Goal: Task Accomplishment & Management: Manage account settings

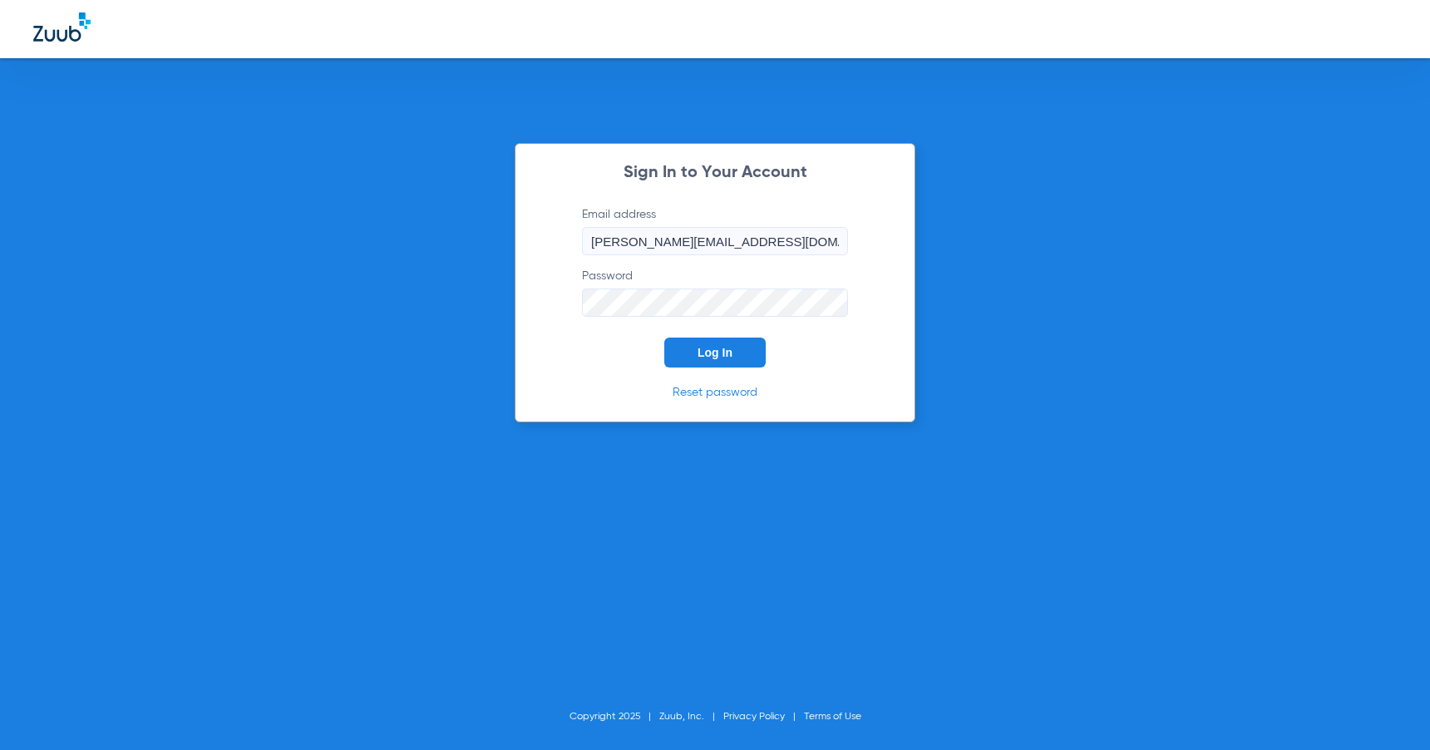
click at [694, 336] on form "Email address marie+beta@zuub.com Password Log In" at bounding box center [715, 286] width 316 height 161
click at [698, 355] on span "Log In" at bounding box center [715, 352] width 35 height 13
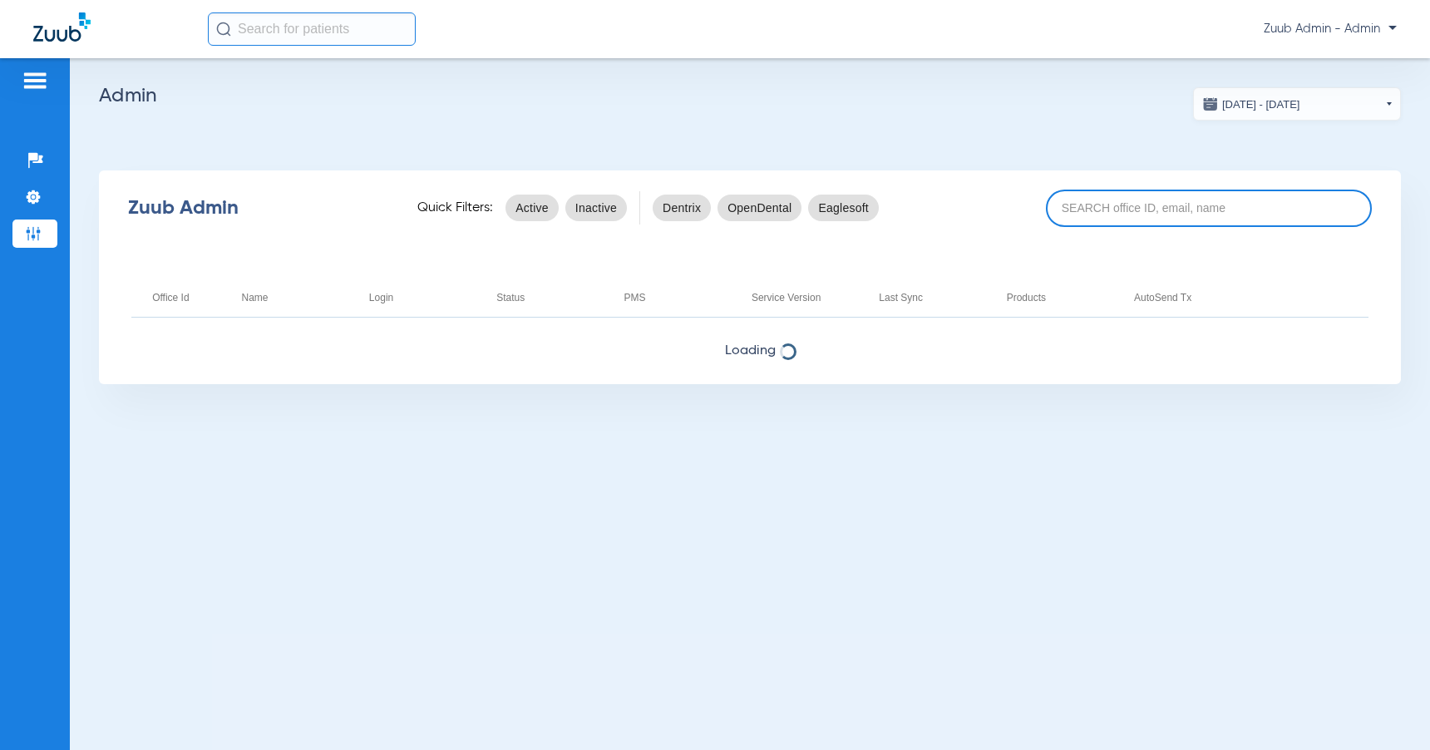
click at [1110, 210] on input at bounding box center [1209, 208] width 326 height 37
paste input "17006954"
type input "17006954"
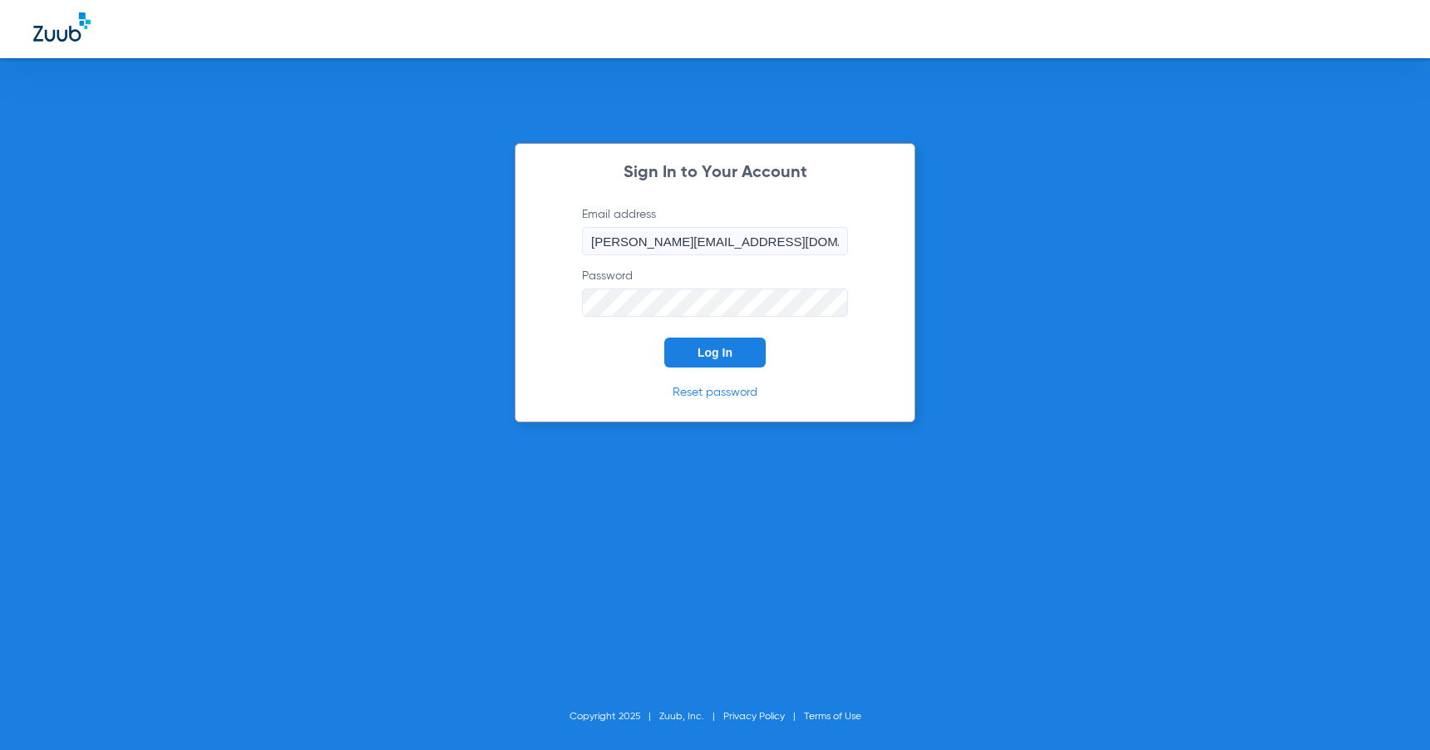
click at [718, 358] on span "Log In" at bounding box center [715, 352] width 35 height 13
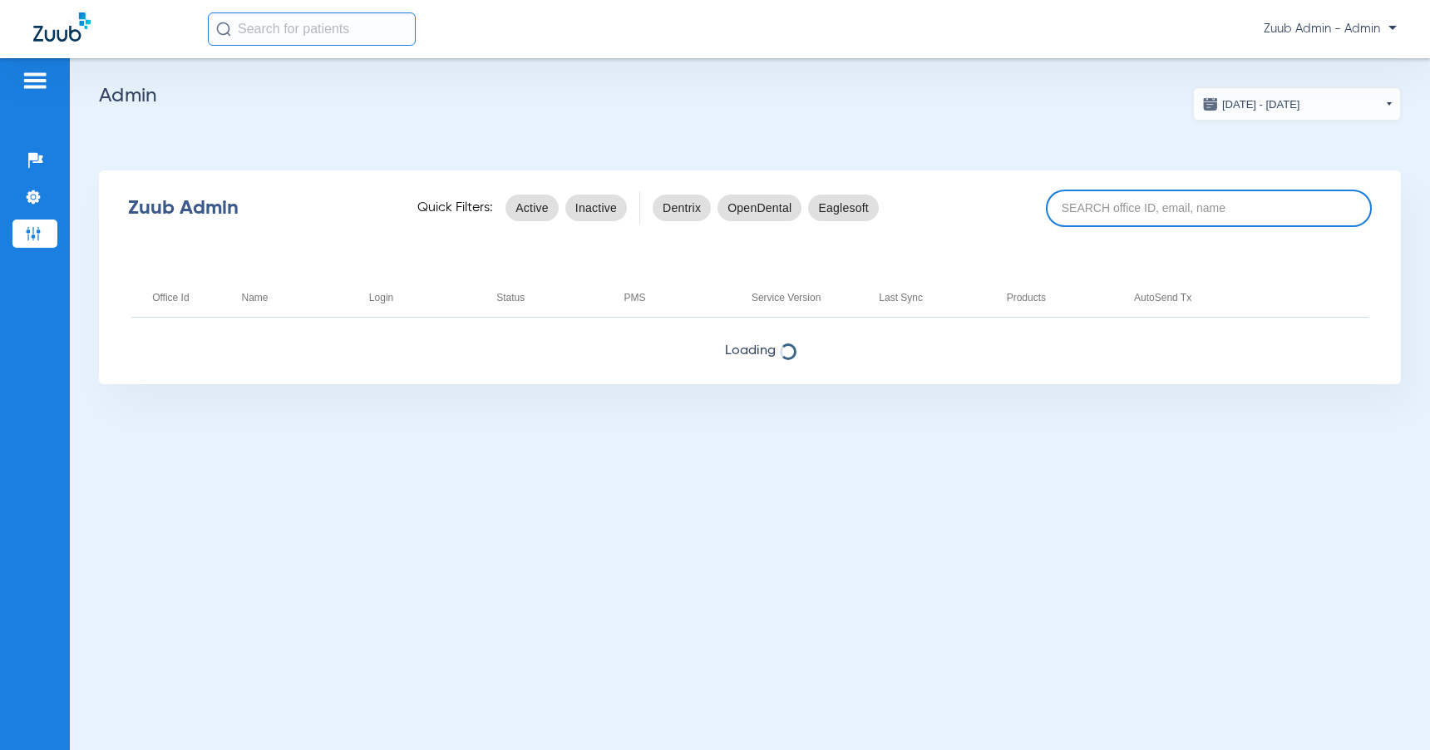
click at [1058, 200] on input at bounding box center [1209, 208] width 326 height 37
paste input "17006954"
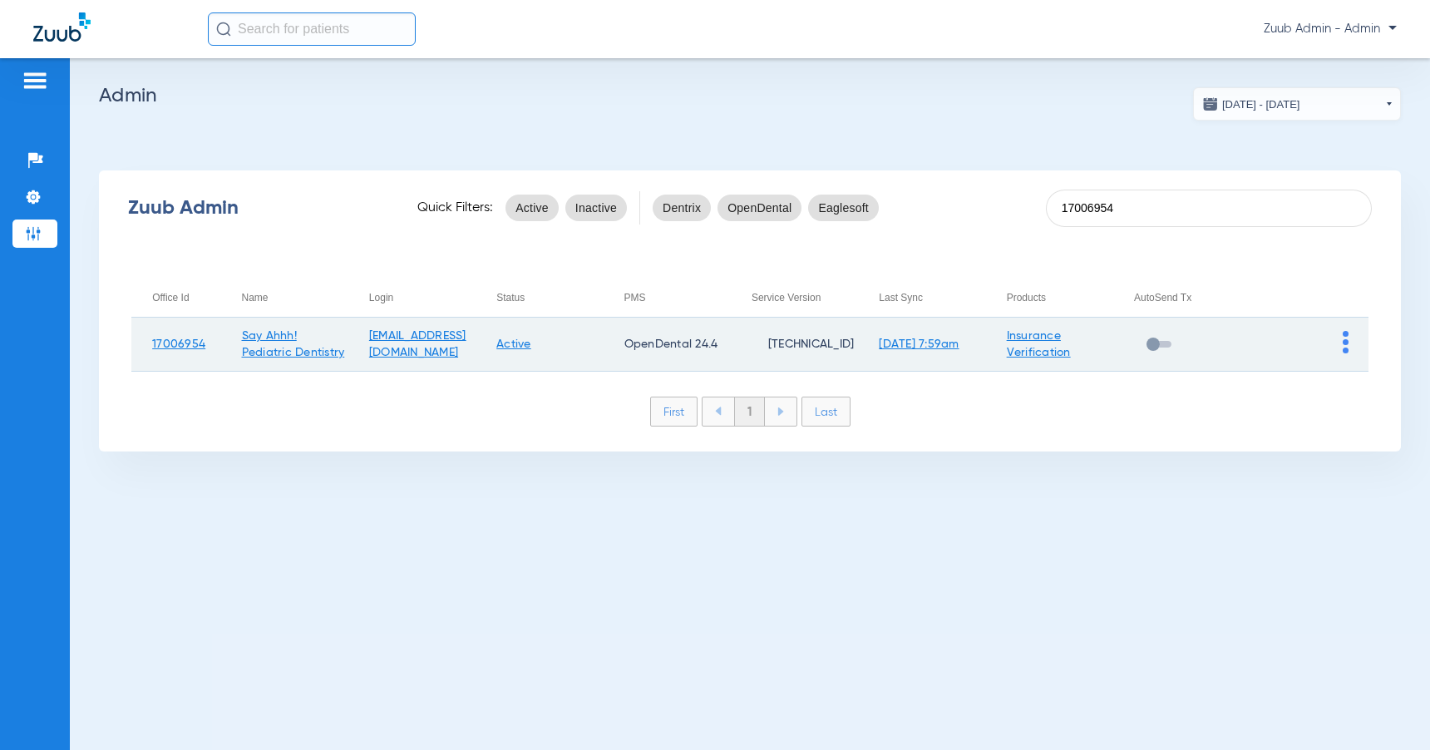
type input "17006954"
click at [1110, 343] on img at bounding box center [1346, 342] width 6 height 22
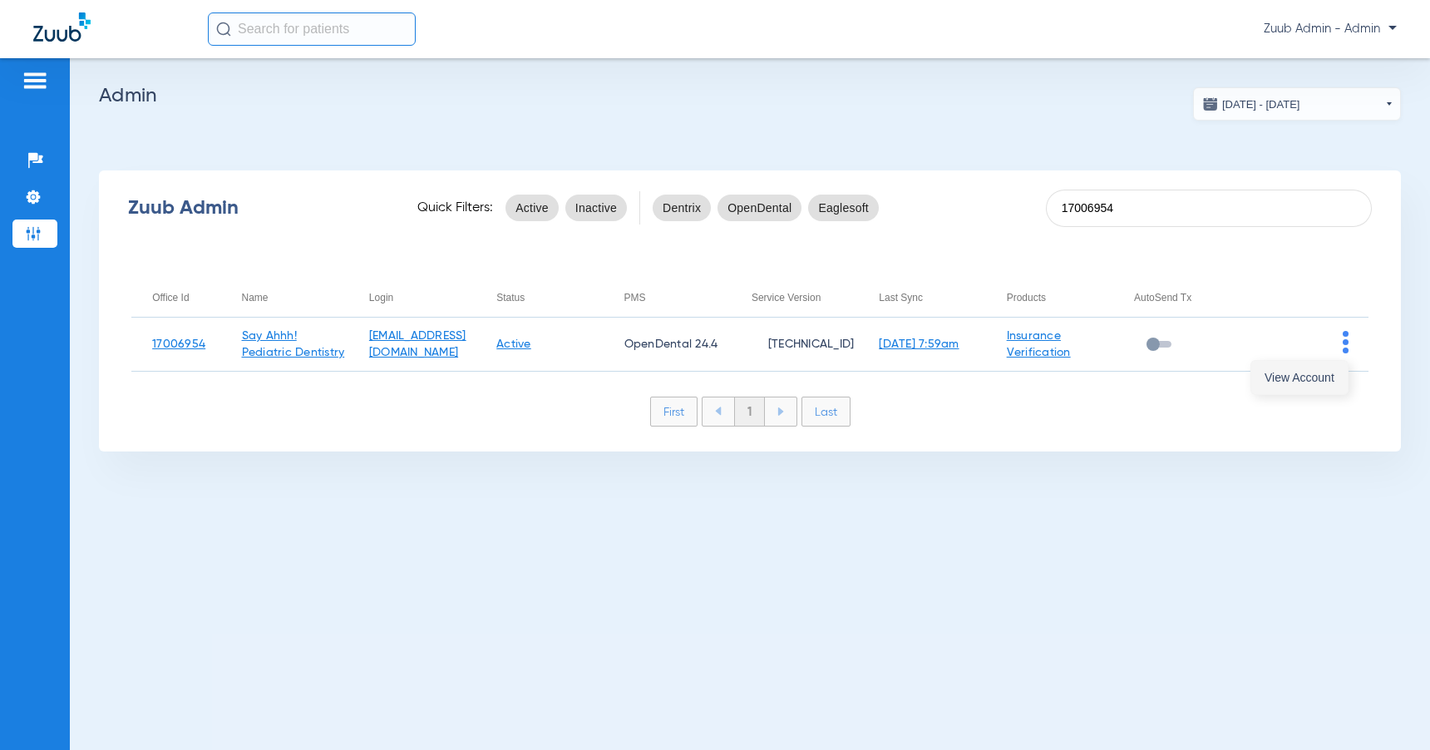
click at [1110, 379] on span "View Account" at bounding box center [1300, 378] width 70 height 12
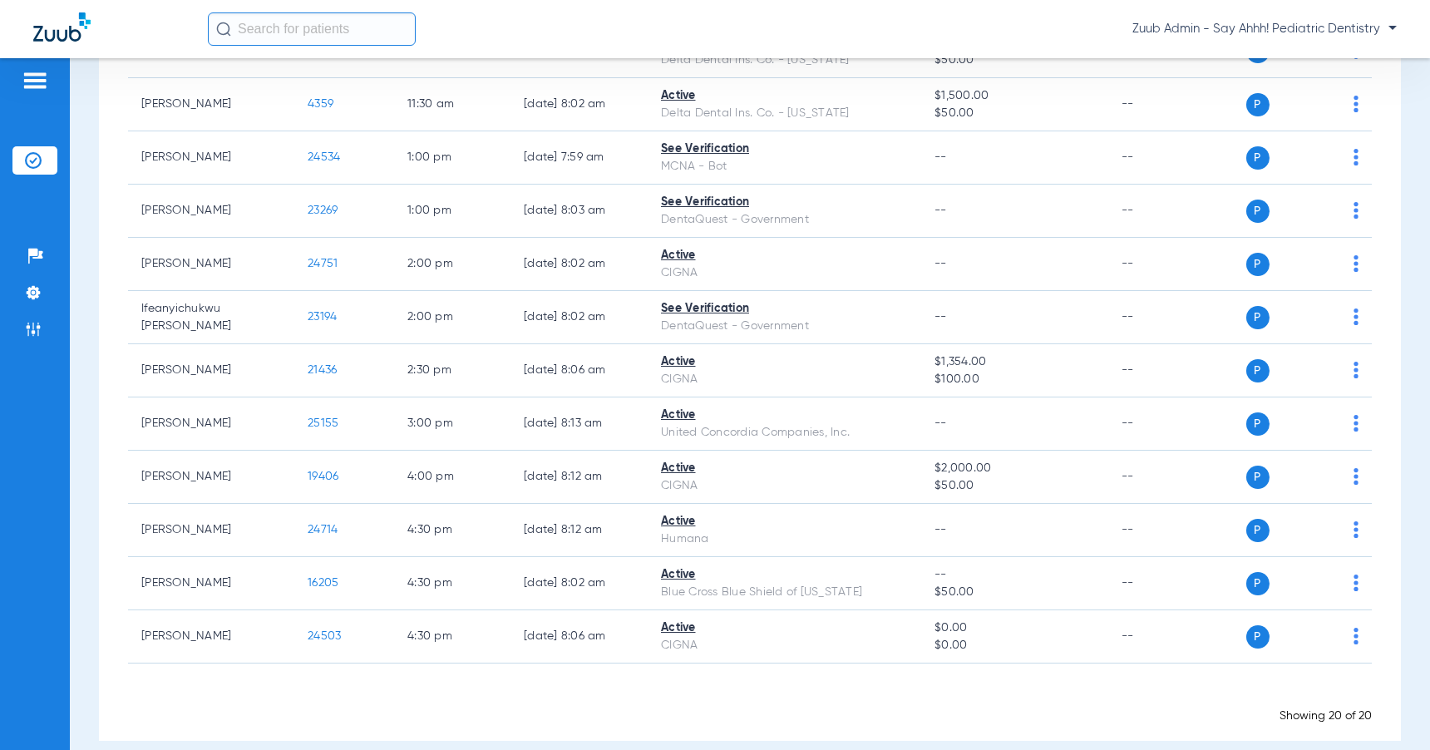
scroll to position [697, 0]
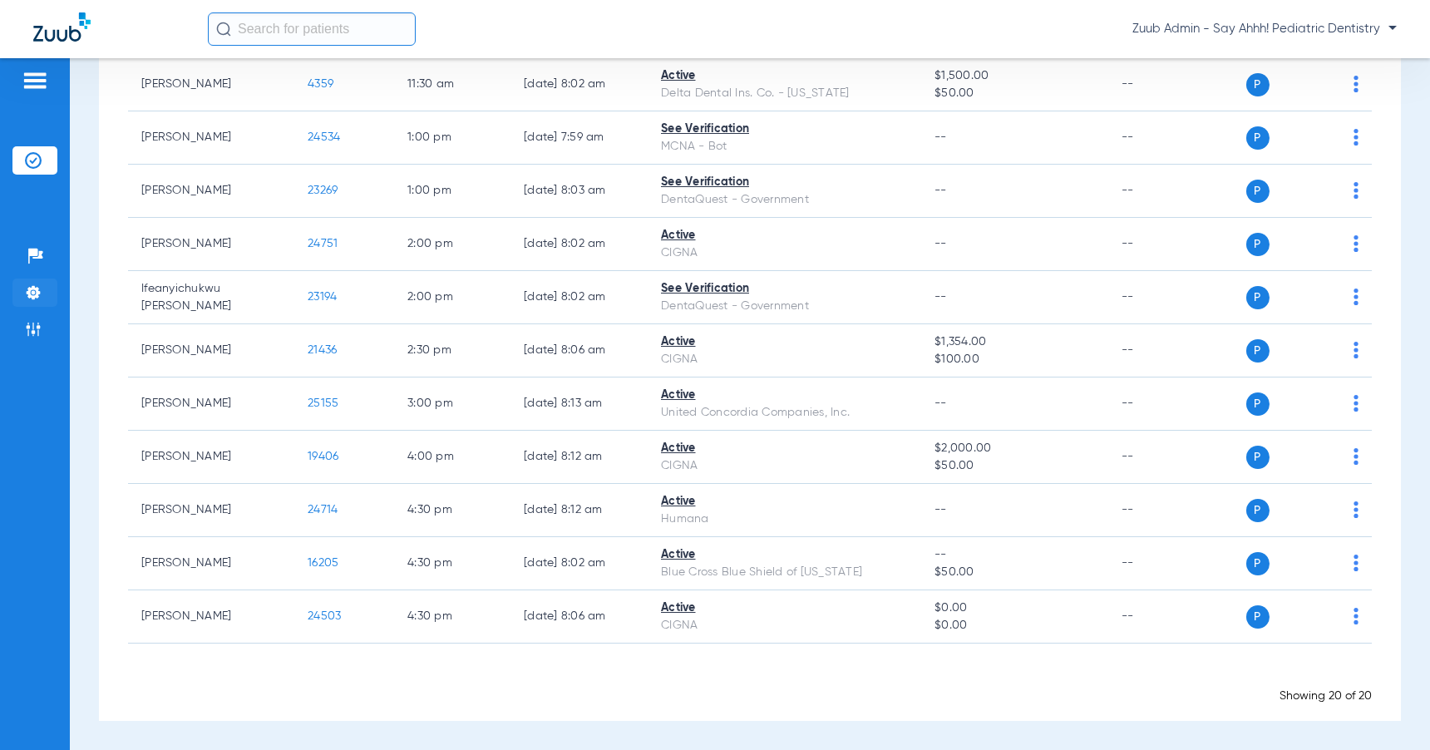
click at [30, 290] on img at bounding box center [33, 292] width 17 height 17
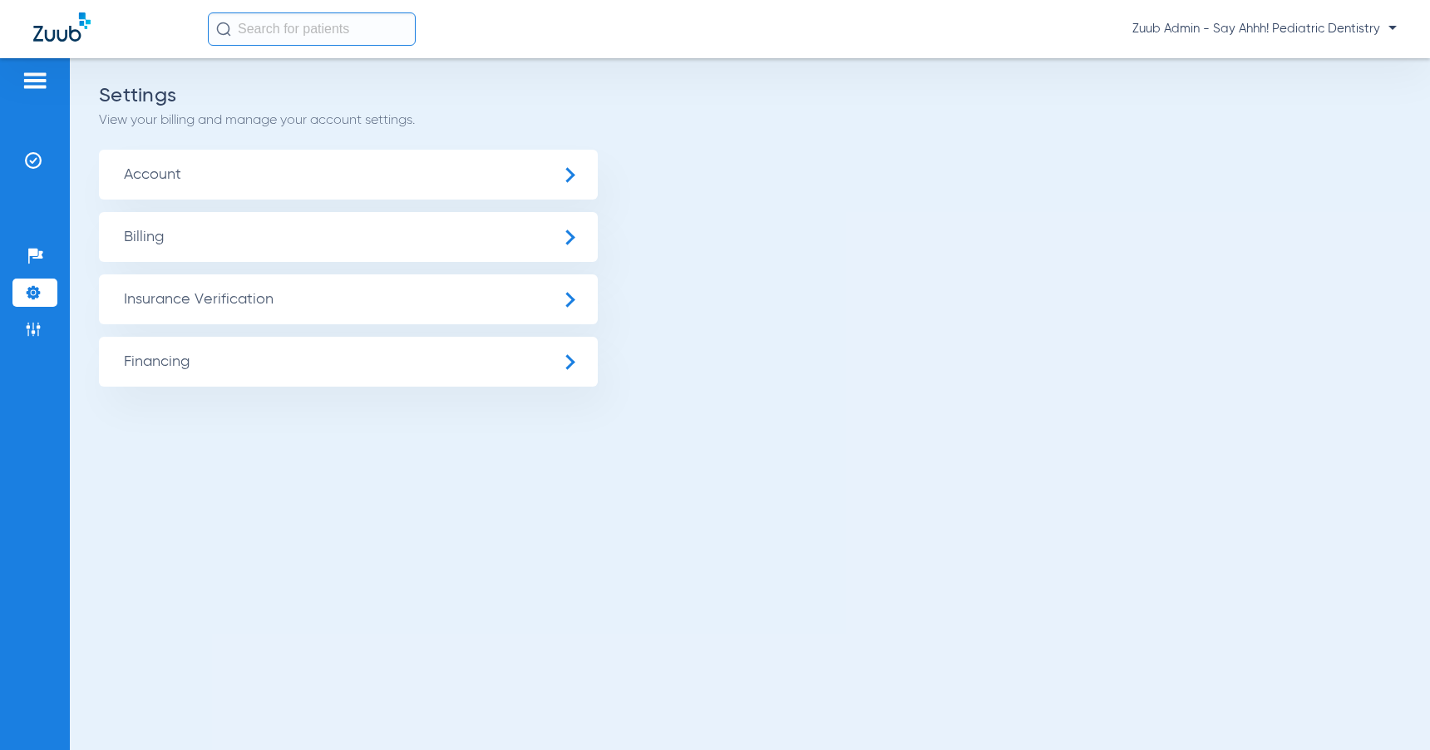
click at [178, 295] on span "Insurance Verification" at bounding box center [348, 299] width 499 height 50
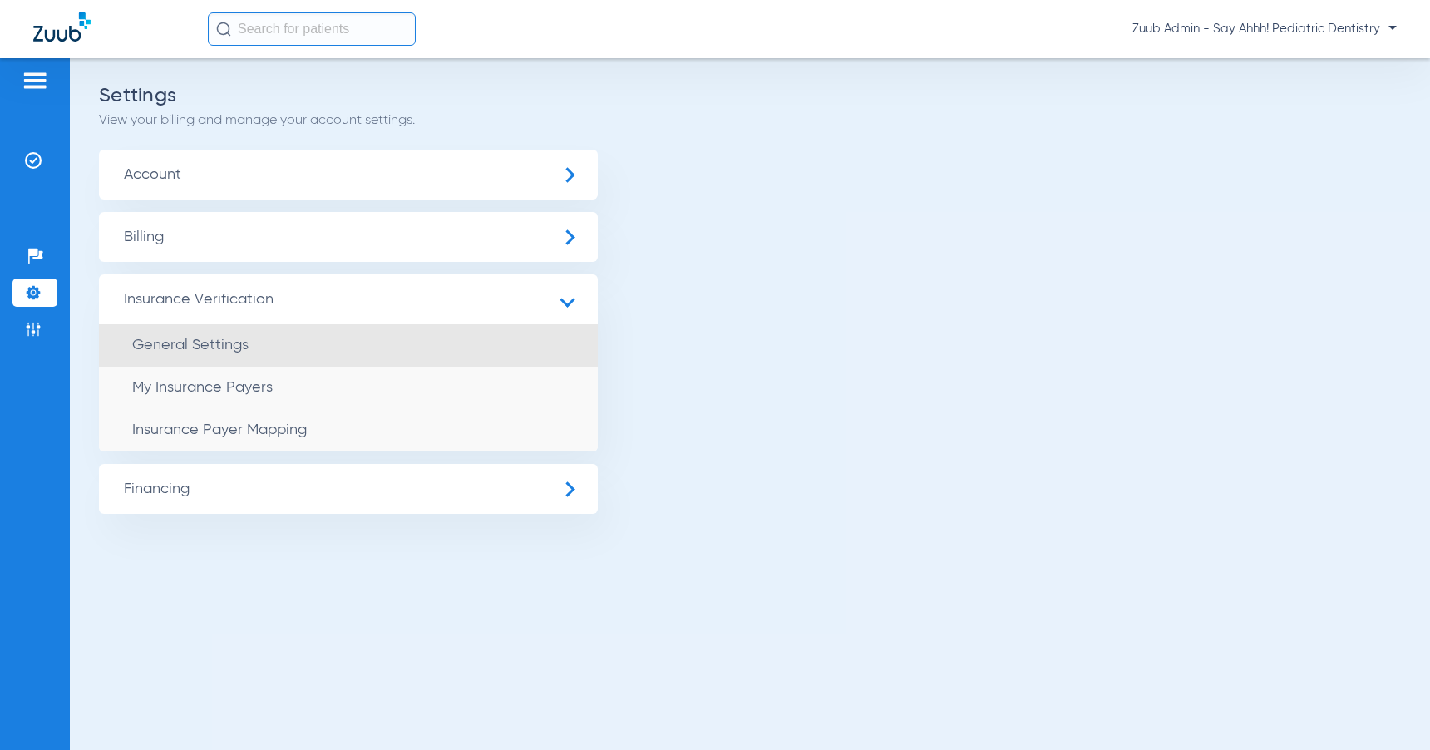
click at [190, 339] on span "General Settings" at bounding box center [190, 345] width 116 height 15
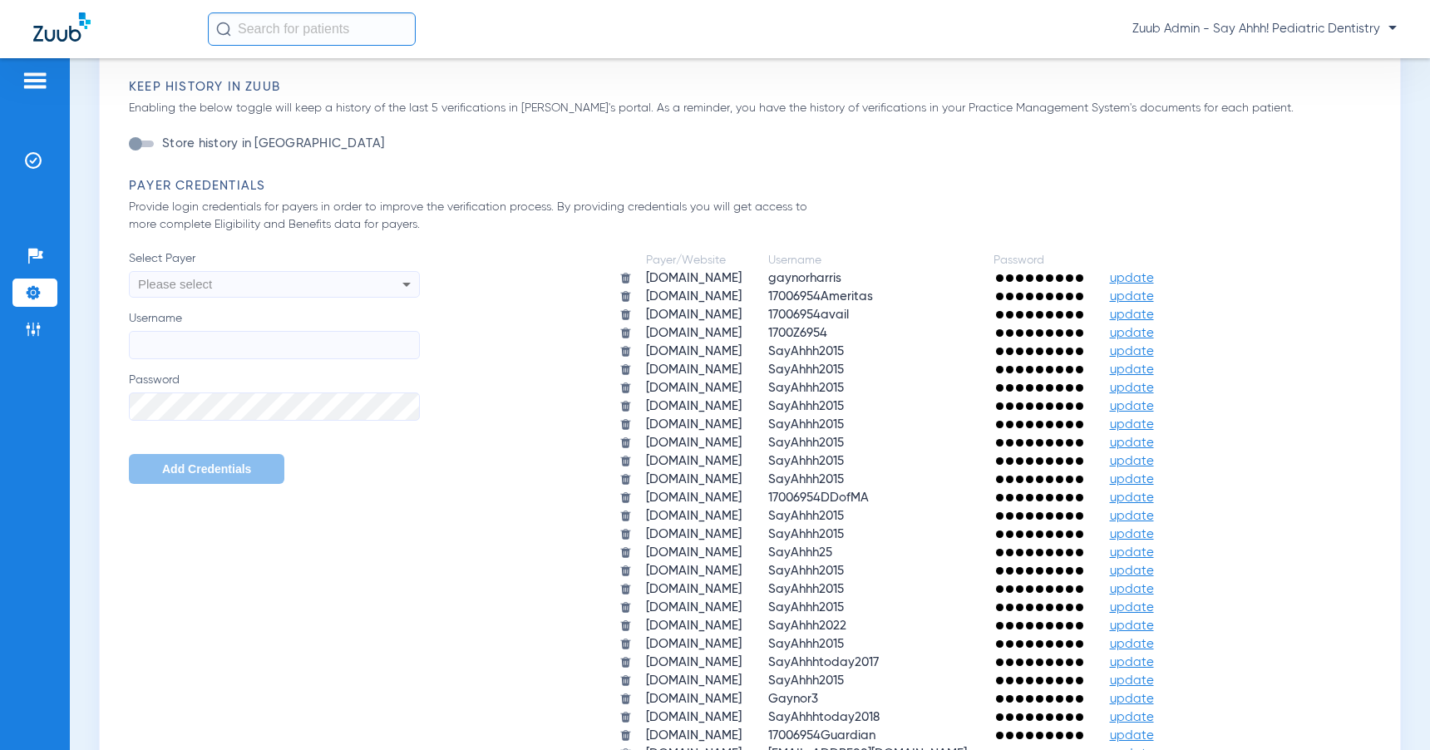
scroll to position [886, 0]
click at [34, 287] on img at bounding box center [33, 292] width 17 height 17
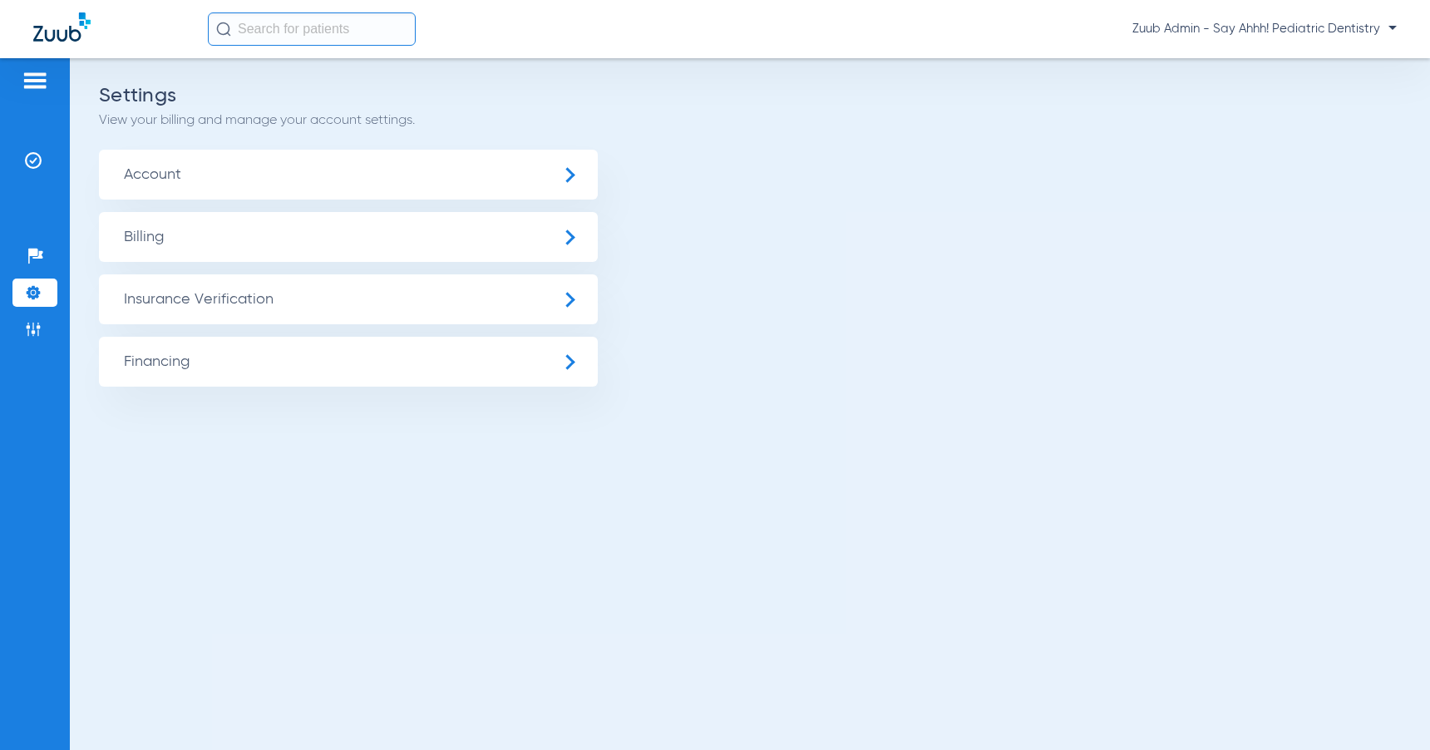
click at [140, 298] on span "Insurance Verification" at bounding box center [348, 299] width 499 height 50
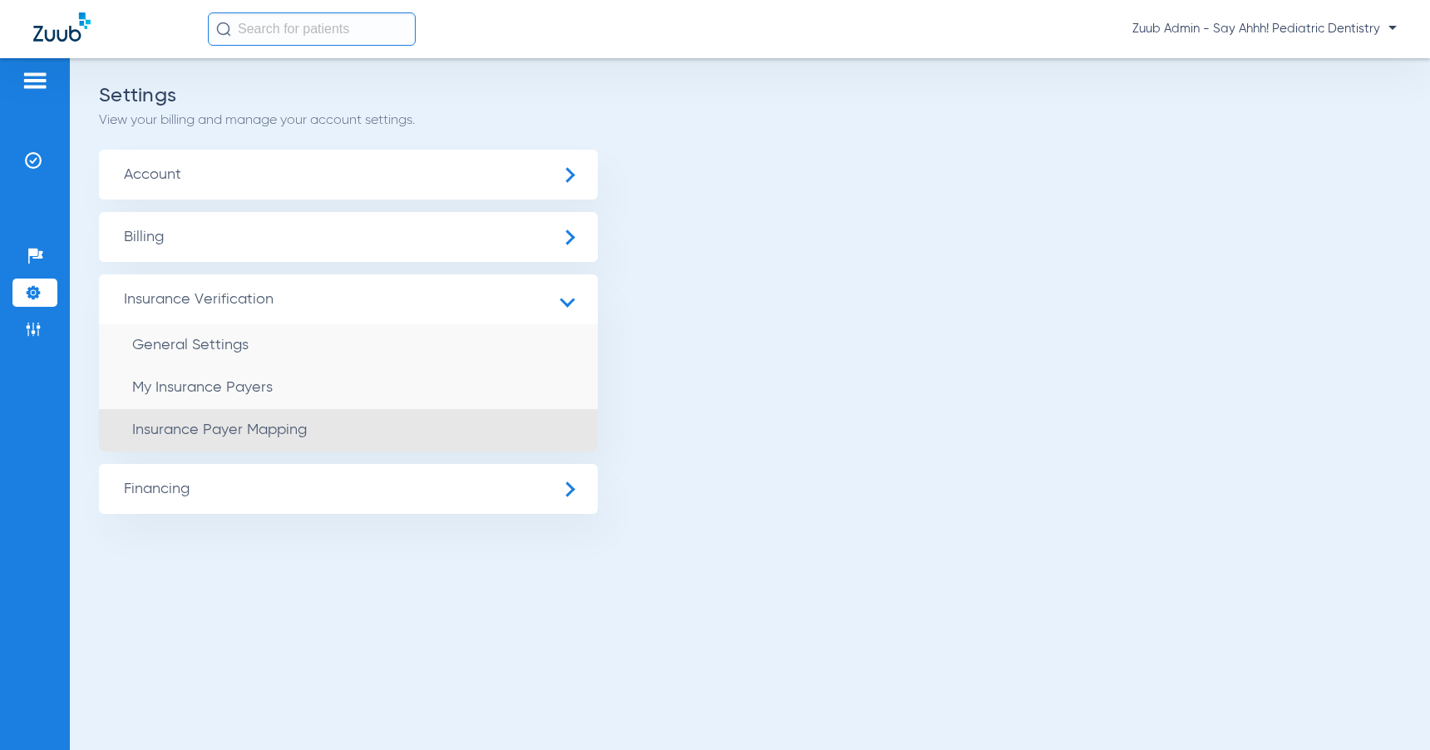
click at [234, 434] on span "Insurance Payer Mapping" at bounding box center [219, 429] width 175 height 15
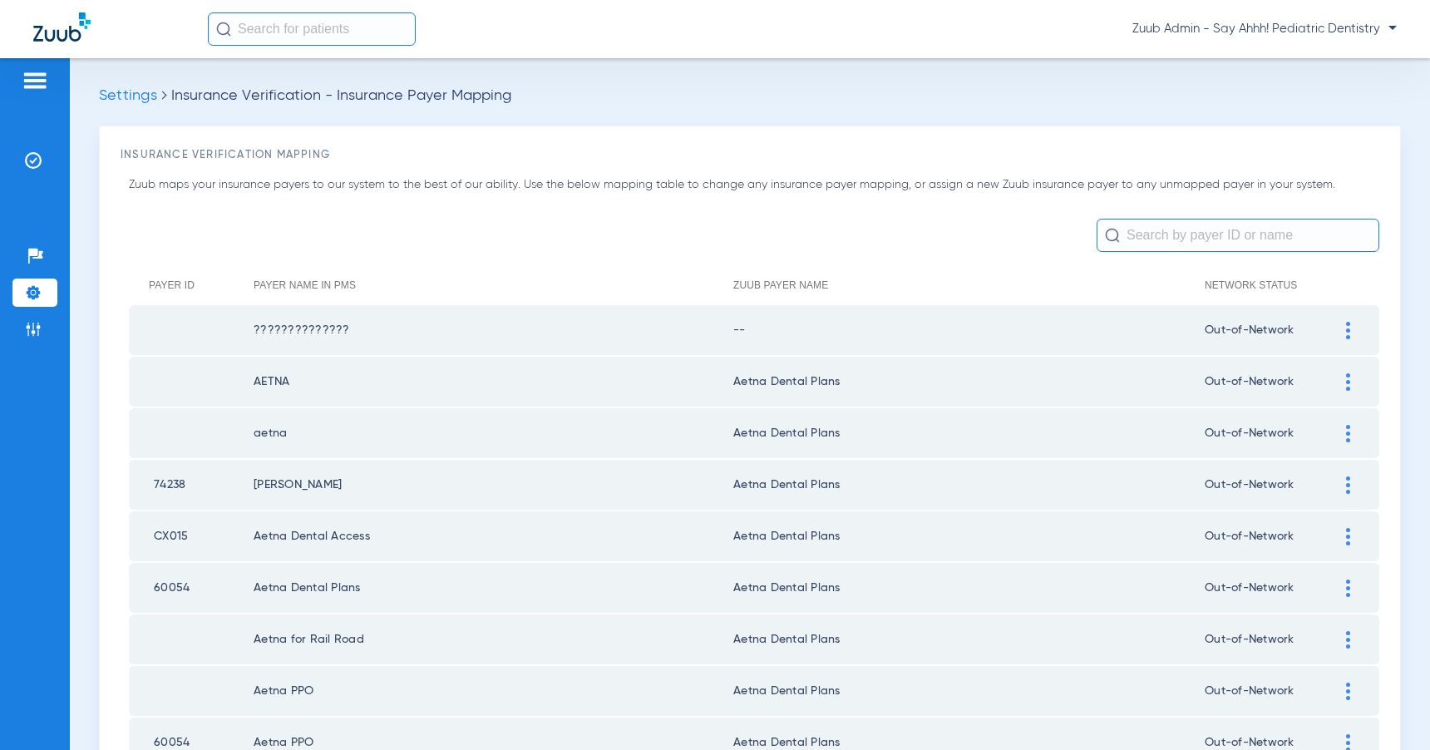
scroll to position [7, 0]
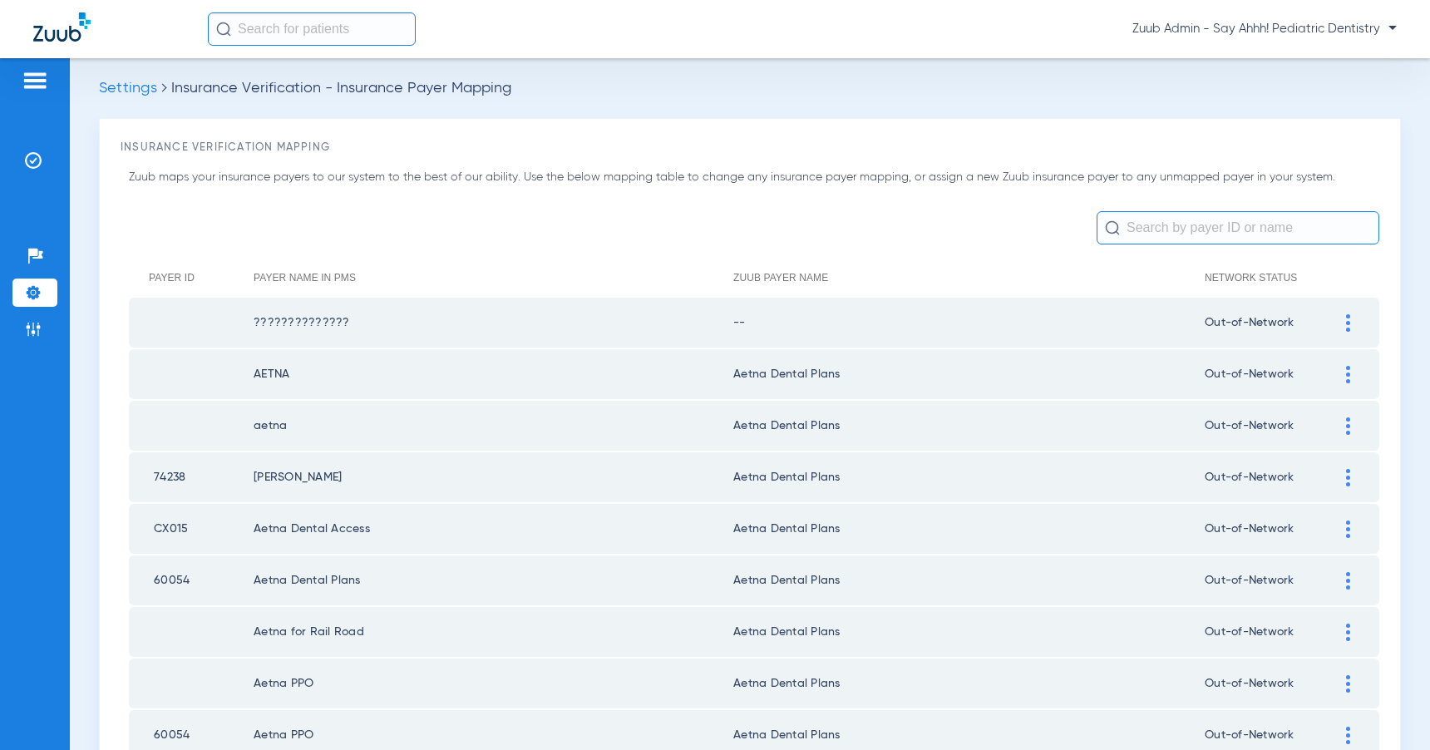
click at [1110, 321] on div at bounding box center [1348, 322] width 29 height 17
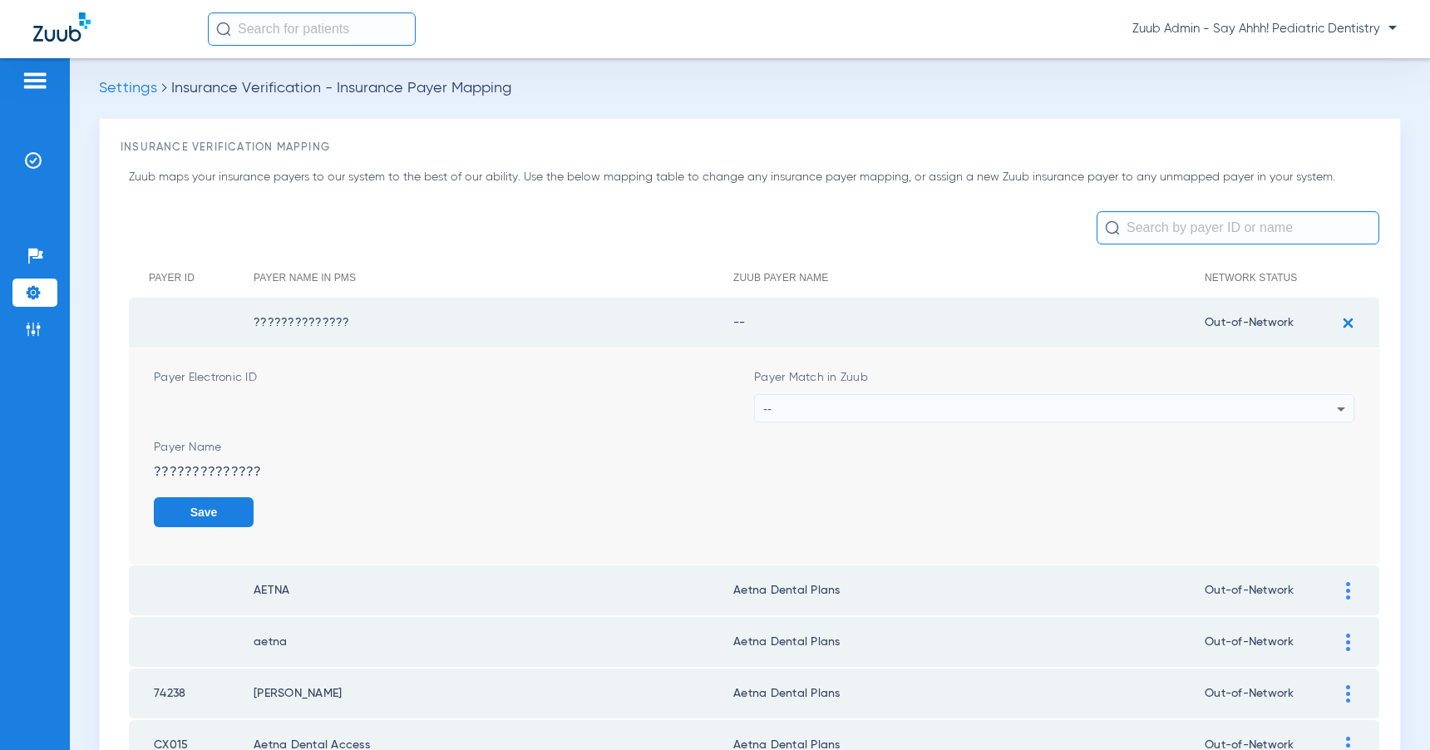
click at [1110, 407] on div "--" at bounding box center [1050, 409] width 574 height 28
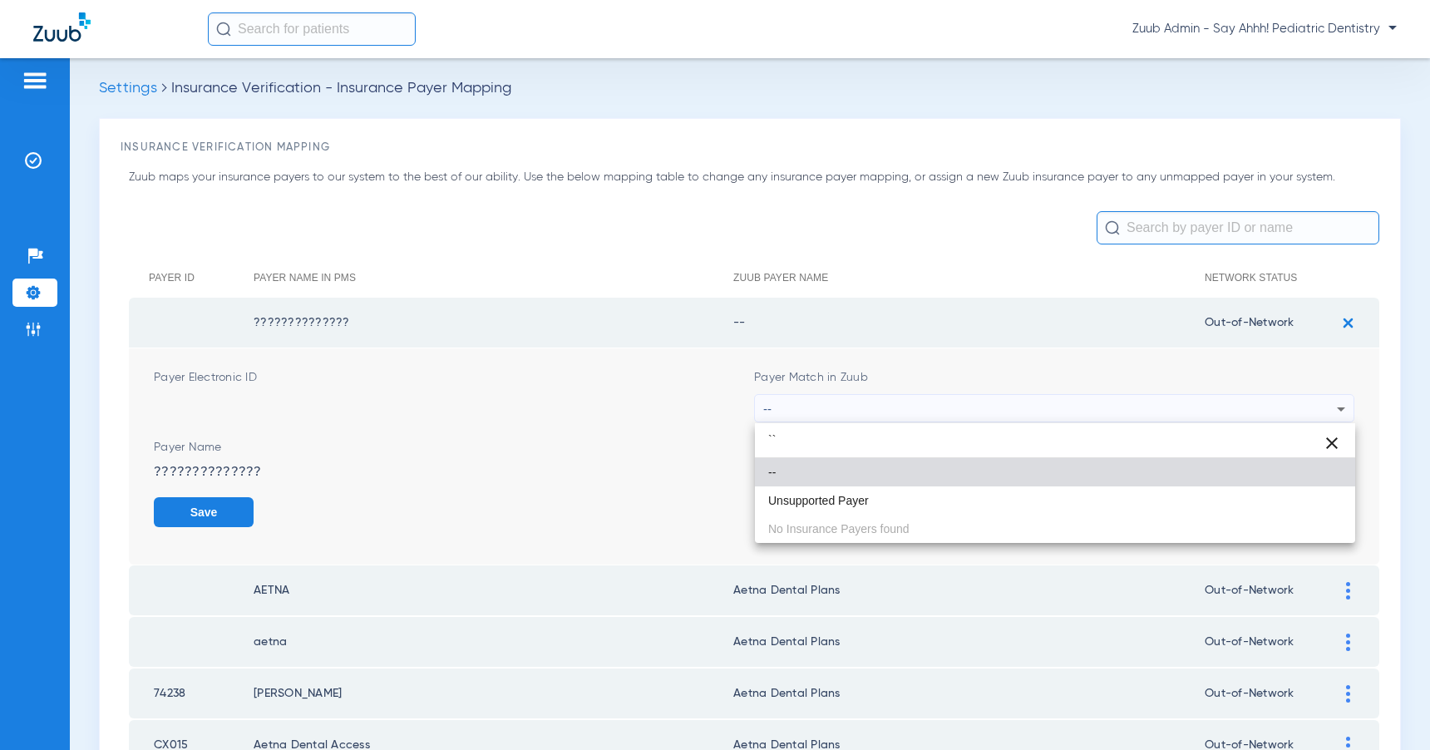
type input "``"
click at [966, 482] on mat-option "--" at bounding box center [1055, 472] width 600 height 28
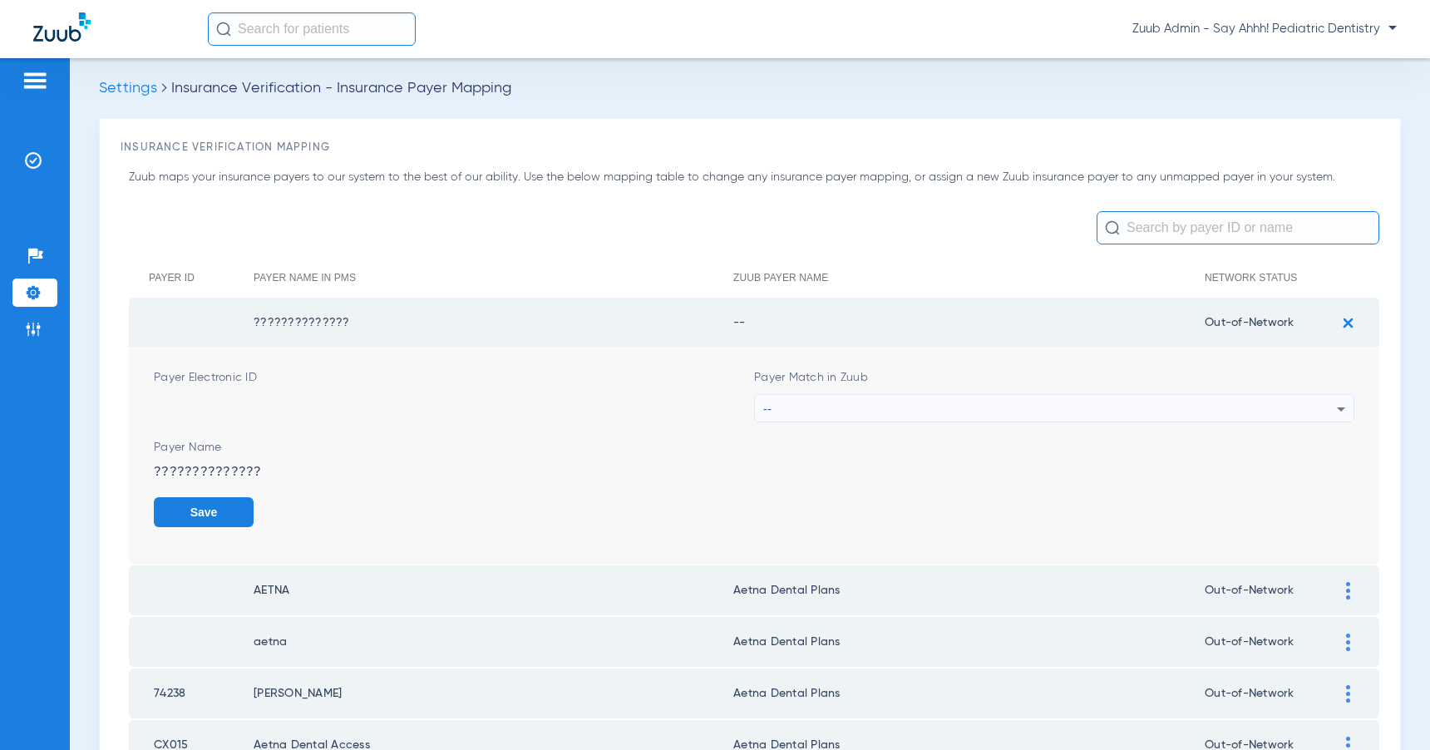
click at [1045, 399] on div "--" at bounding box center [1050, 409] width 574 height 28
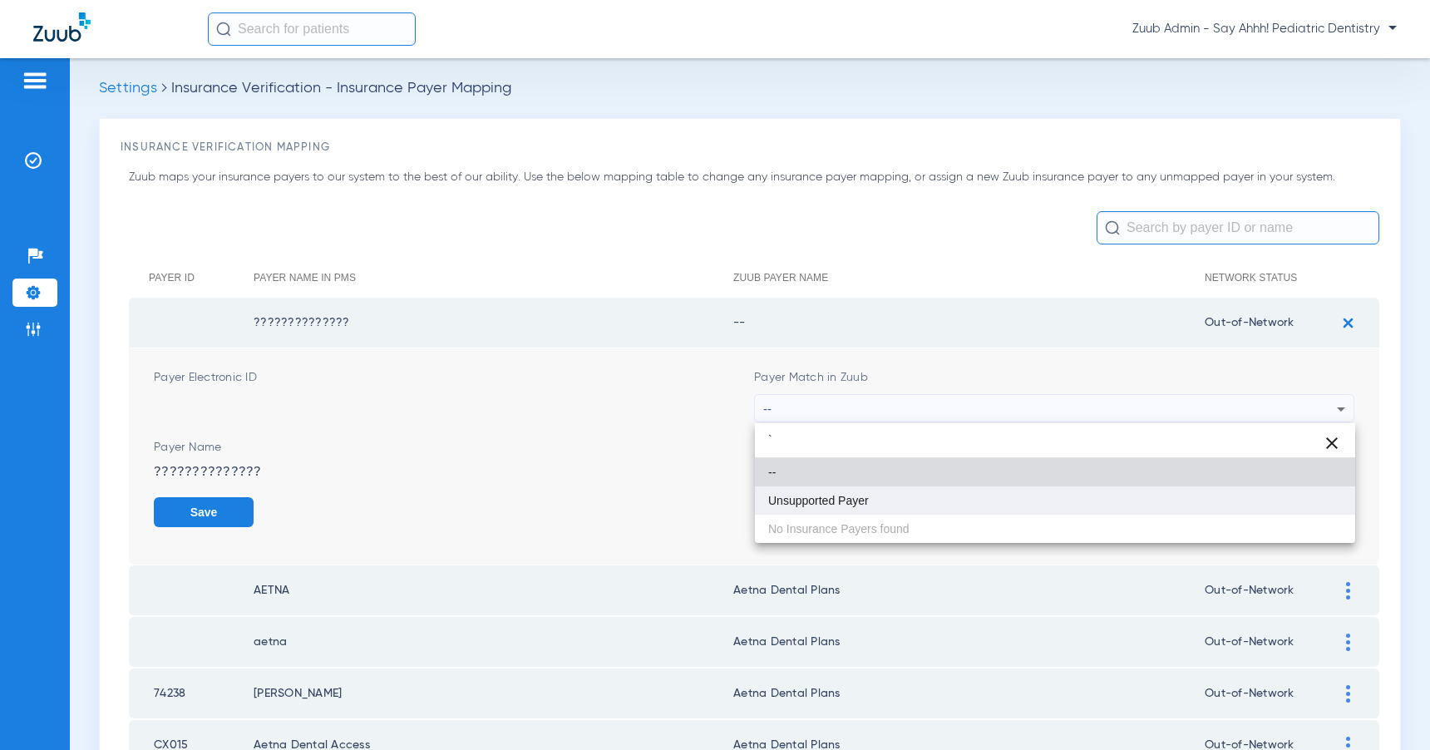
type input "`"
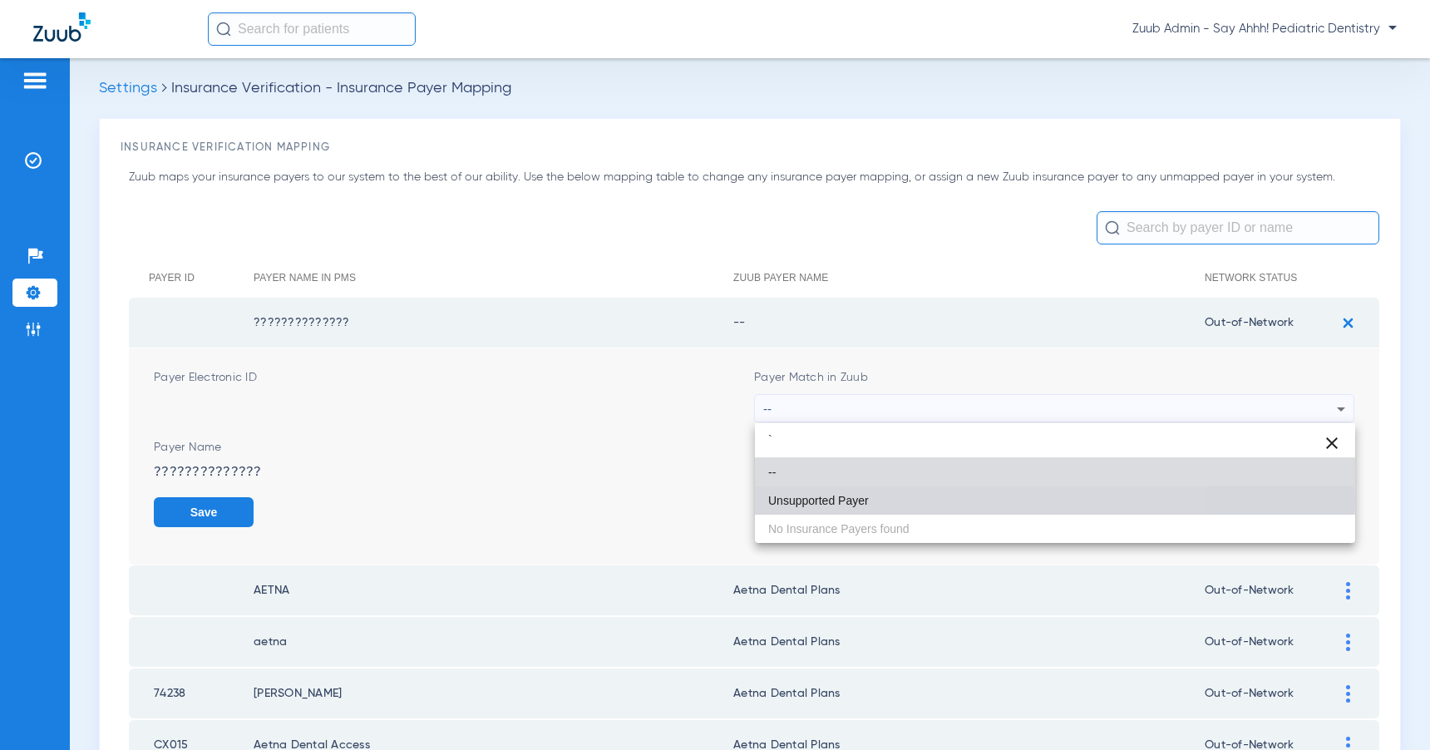
click at [857, 501] on span "Unsupported Payer" at bounding box center [818, 501] width 101 height 12
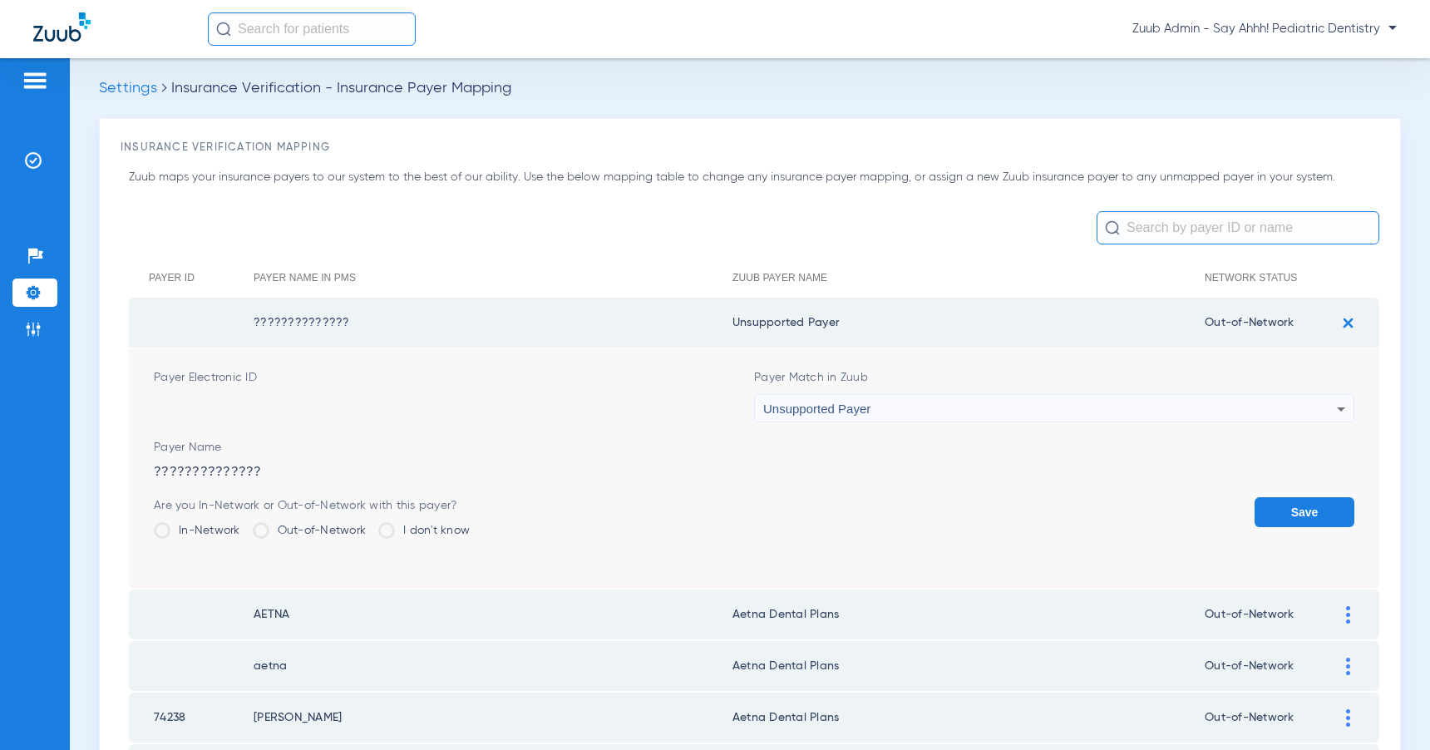
drag, startPoint x: 1295, startPoint y: 515, endPoint x: 1066, endPoint y: 462, distance: 234.8
click at [1110, 515] on button "Save" at bounding box center [1305, 512] width 100 height 30
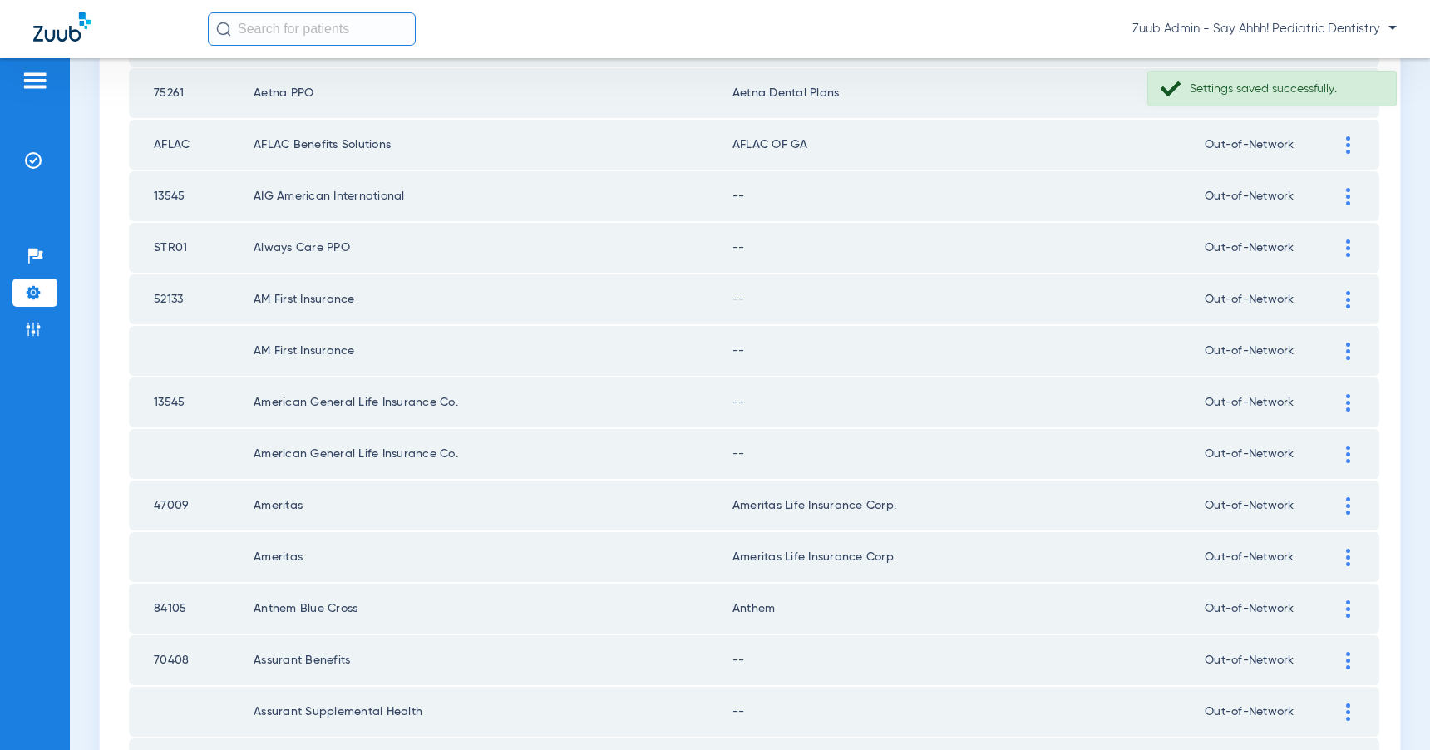
scroll to position [698, 0]
drag, startPoint x: 1348, startPoint y: 197, endPoint x: 1067, endPoint y: 195, distance: 281.1
click at [1110, 197] on img at bounding box center [1348, 198] width 4 height 17
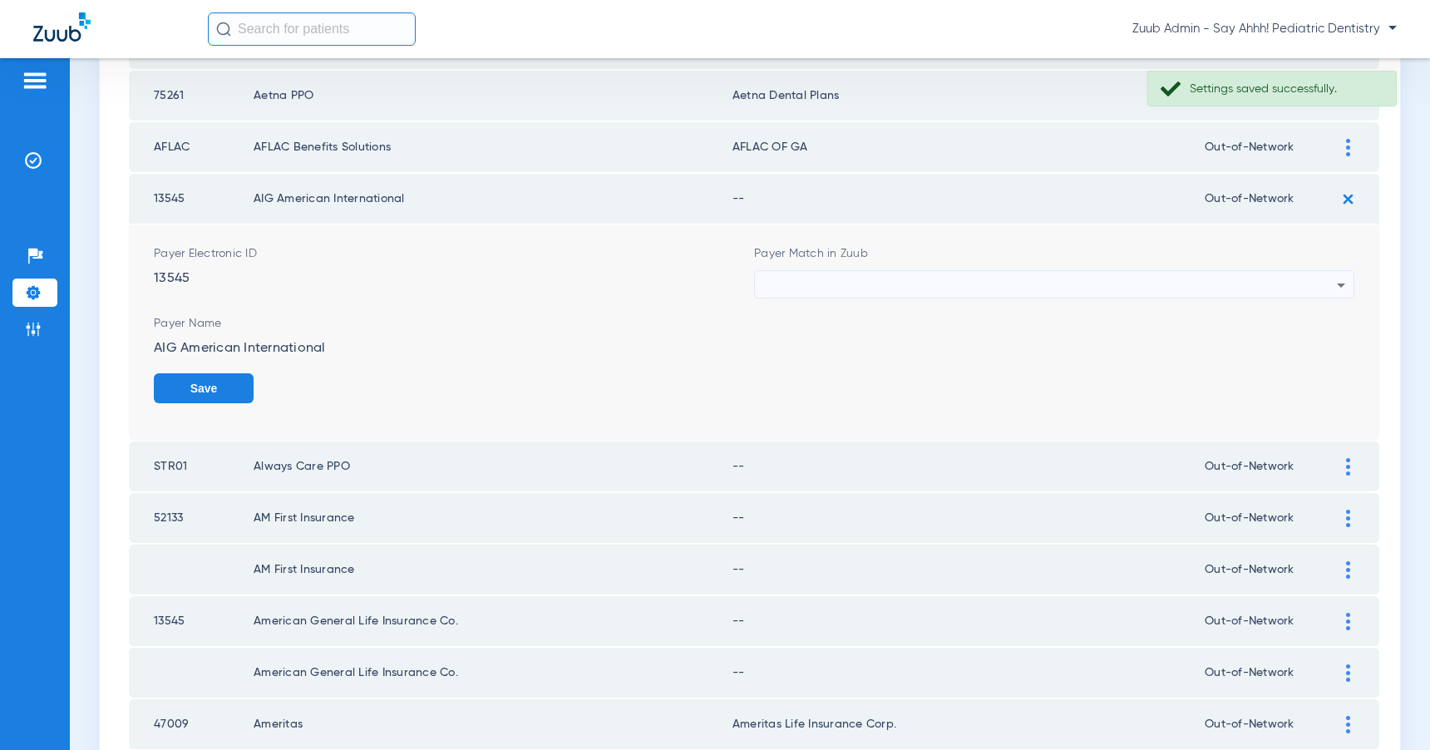
click at [950, 277] on div at bounding box center [1050, 285] width 574 height 28
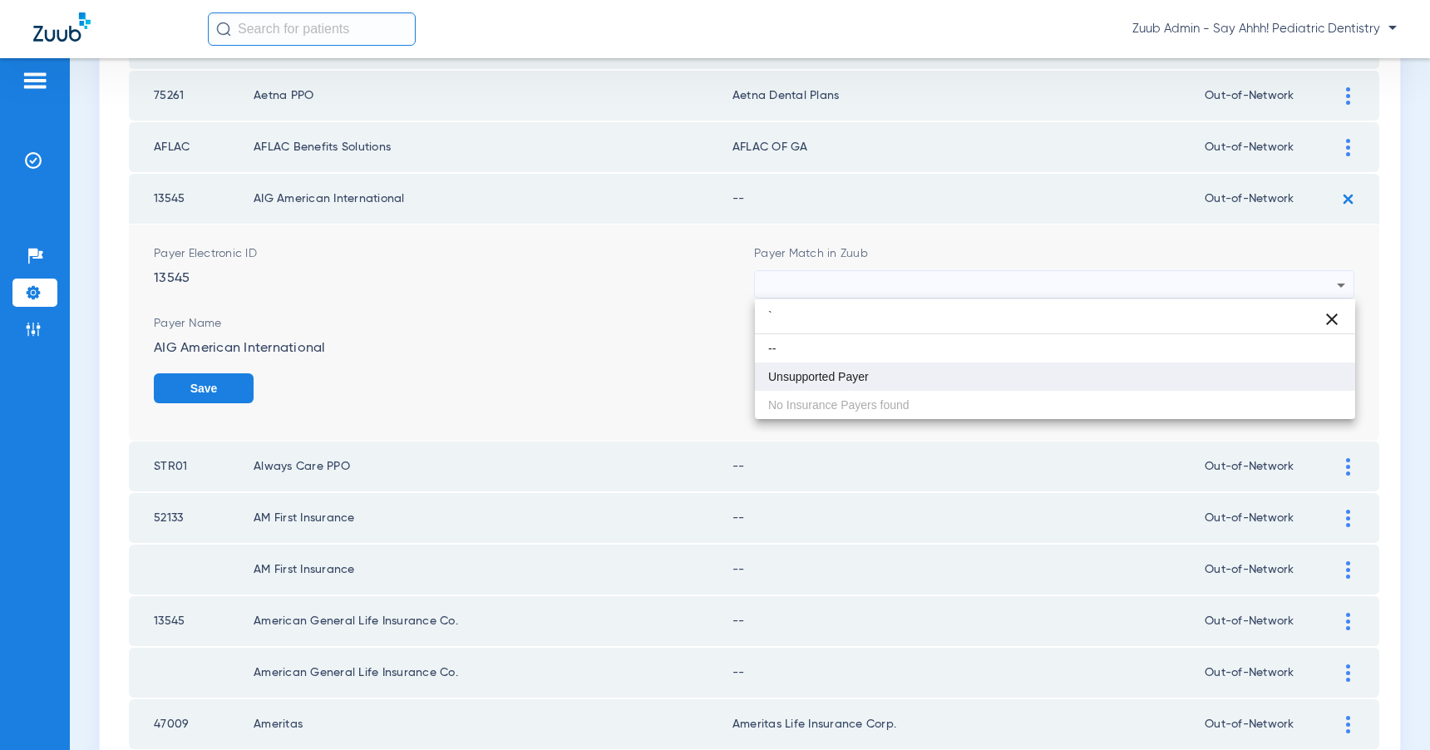
type input "`"
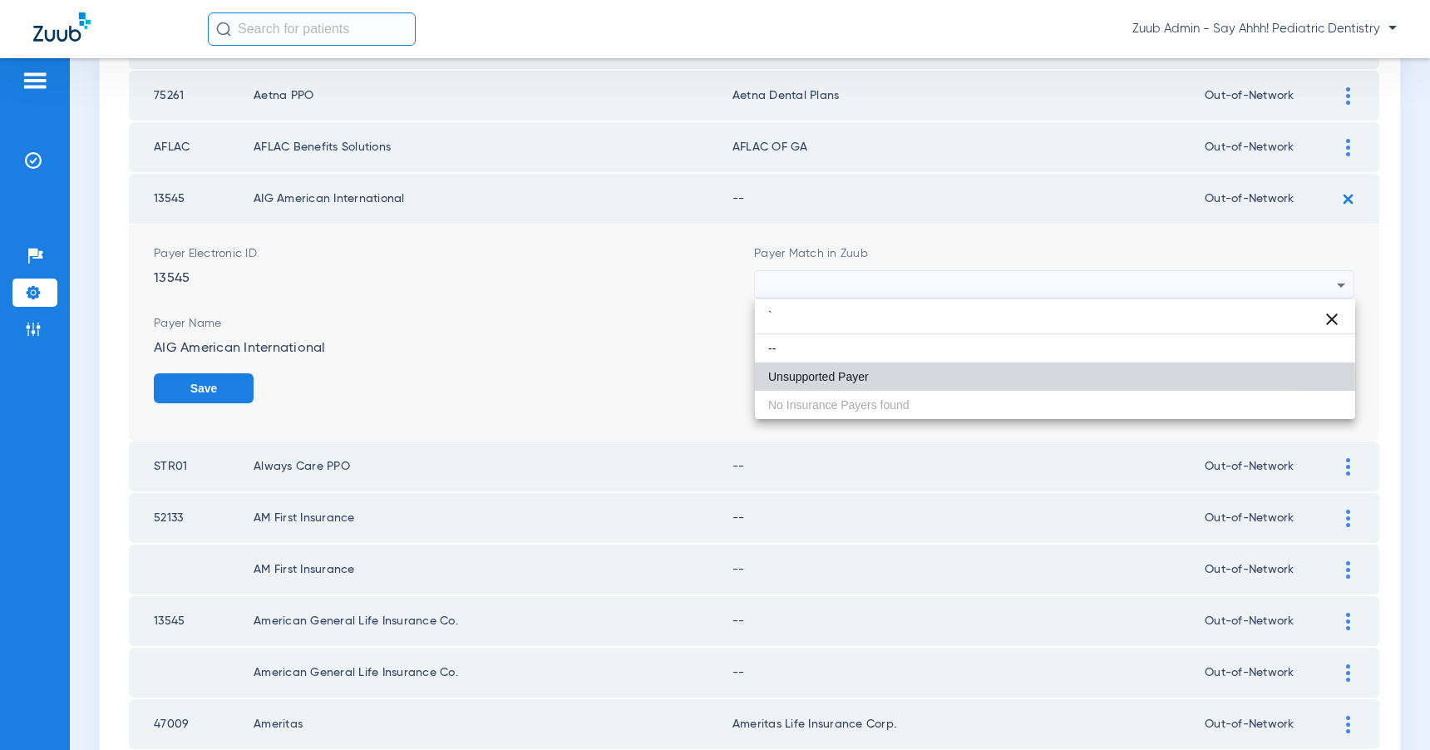
click at [797, 375] on span "Unsupported Payer" at bounding box center [818, 377] width 101 height 12
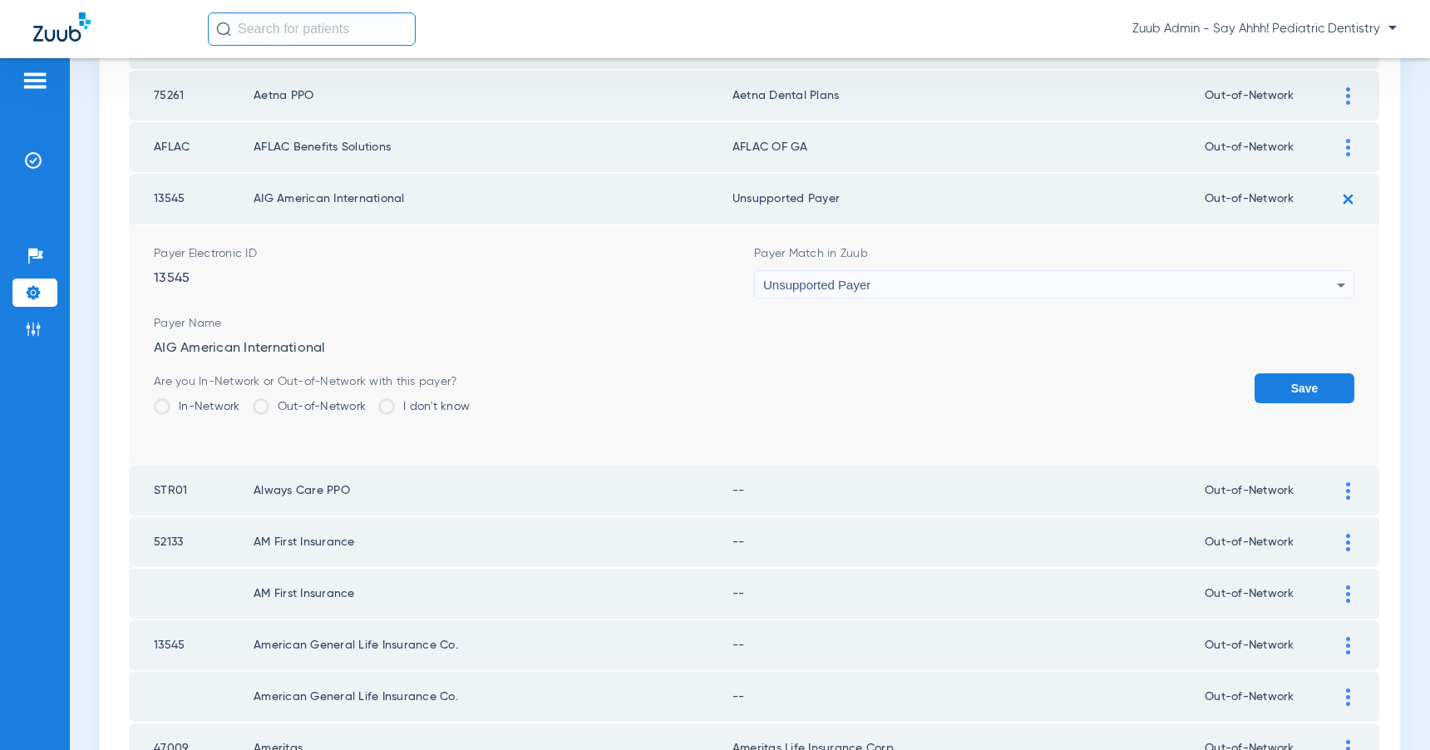
drag, startPoint x: 1294, startPoint y: 395, endPoint x: 1302, endPoint y: 364, distance: 31.9
click at [1110, 393] on button "Save" at bounding box center [1305, 388] width 100 height 30
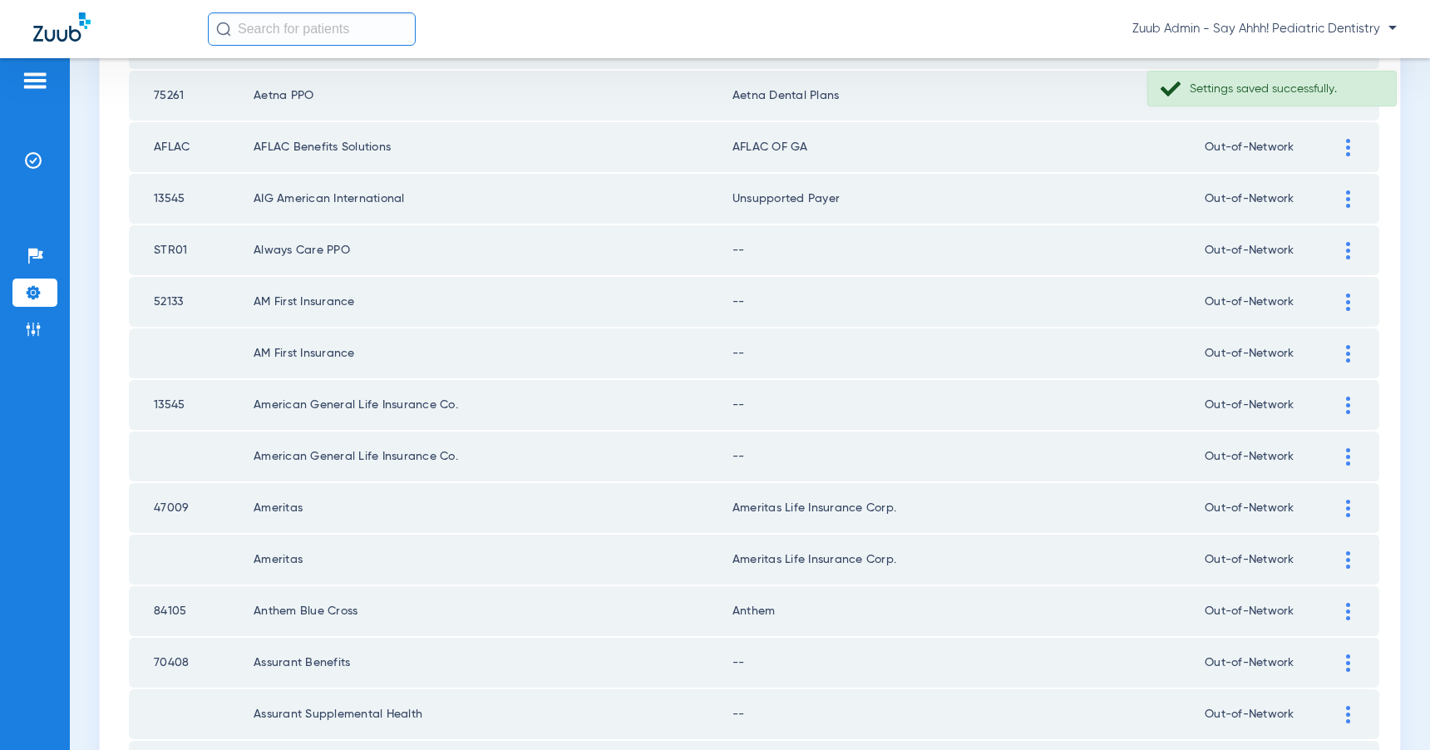
click at [1110, 250] on img at bounding box center [1348, 250] width 4 height 17
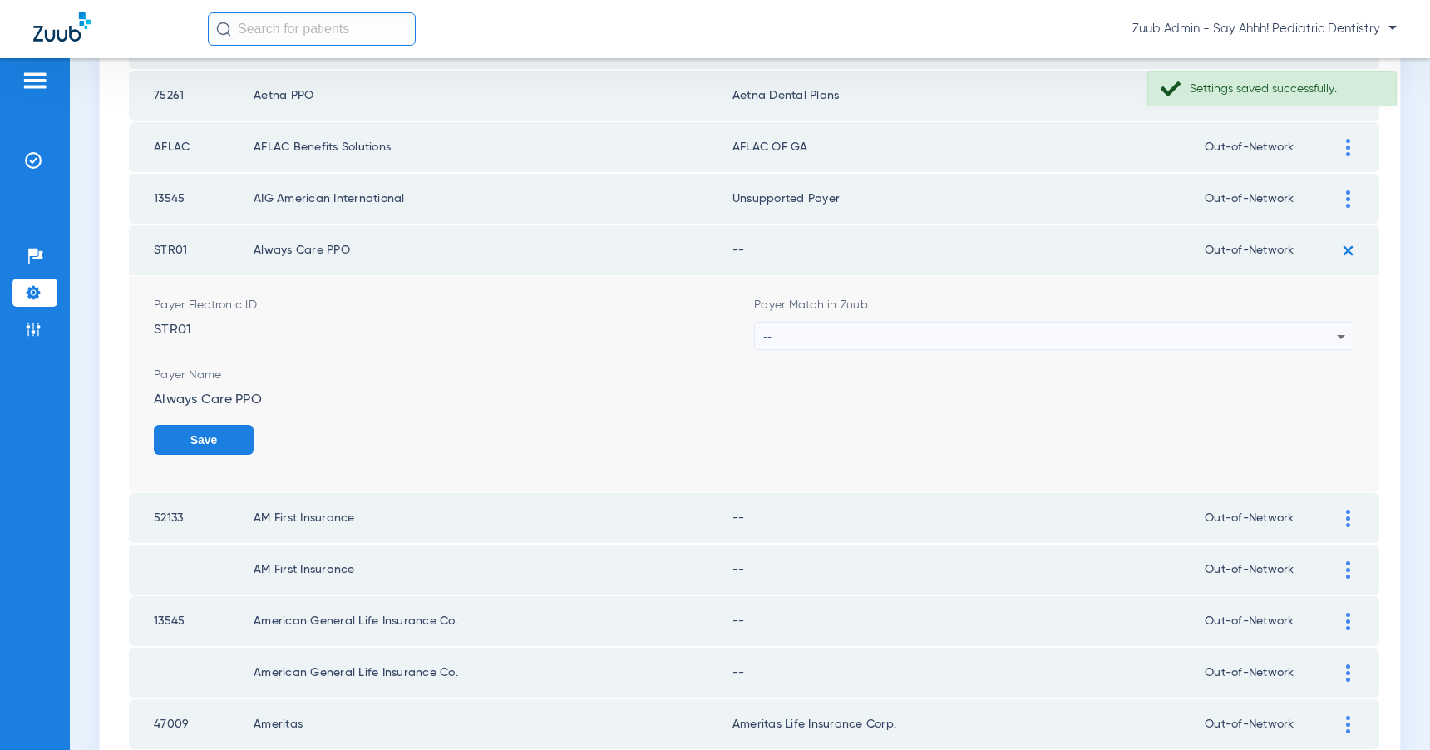
click at [1110, 337] on div "--" at bounding box center [1050, 337] width 574 height 28
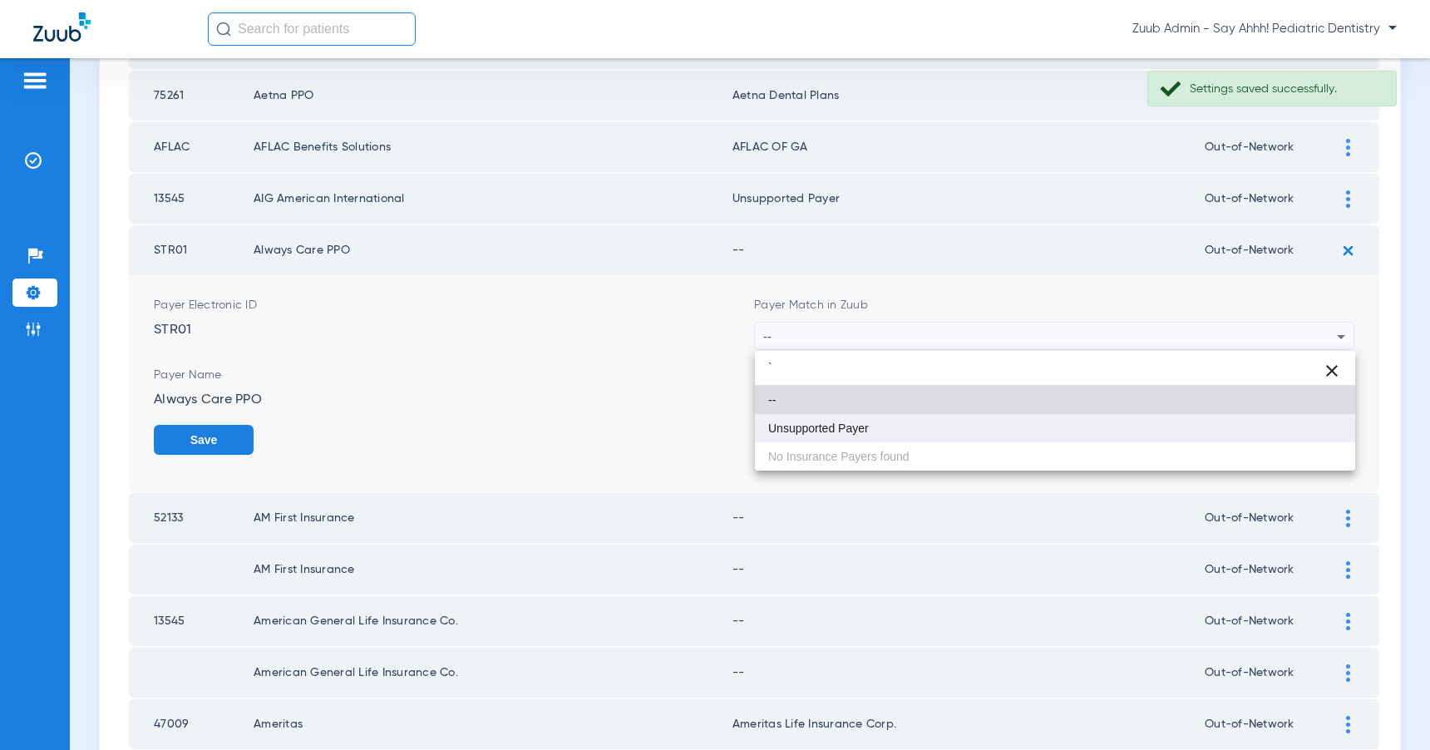
type input "`"
click at [911, 422] on mat-option "Unsupported Payer" at bounding box center [1055, 428] width 600 height 28
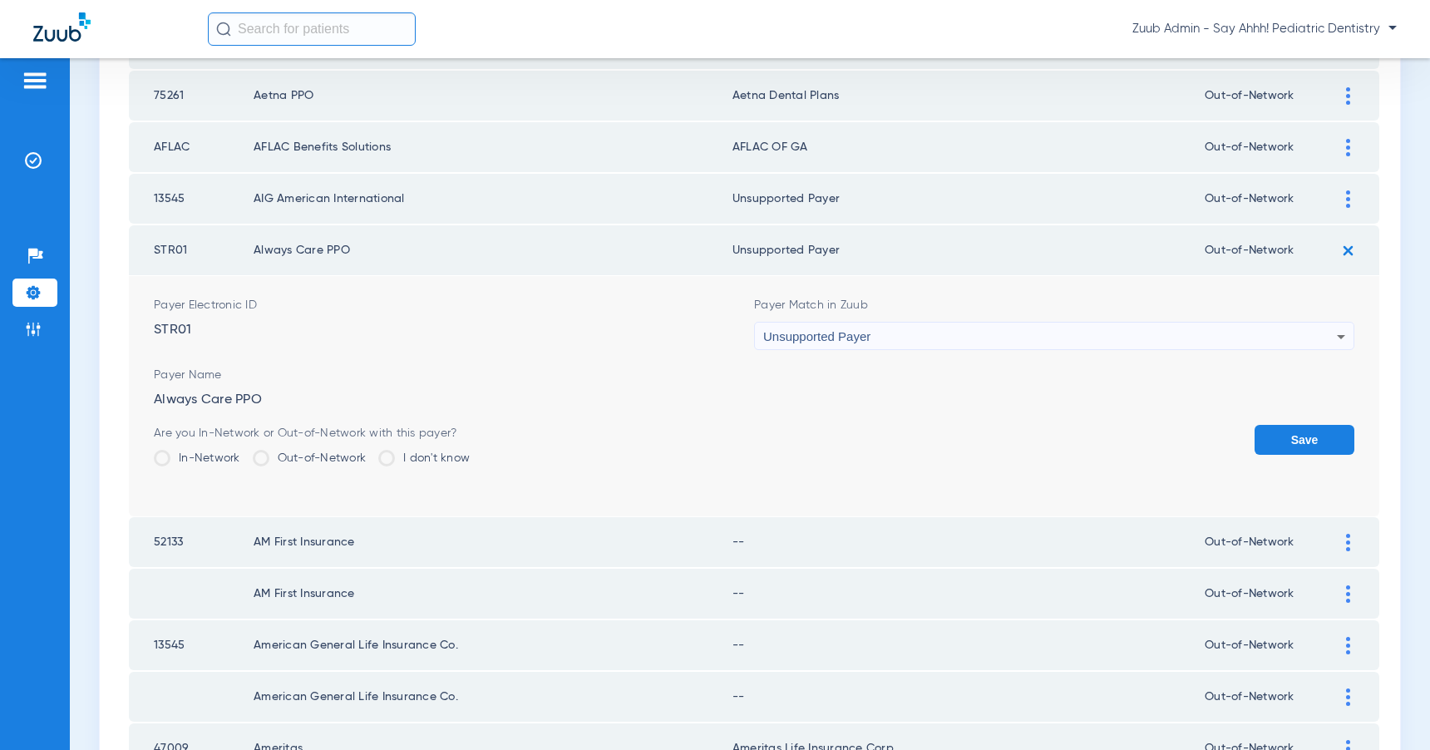
click at [1110, 433] on button "Save" at bounding box center [1305, 440] width 100 height 30
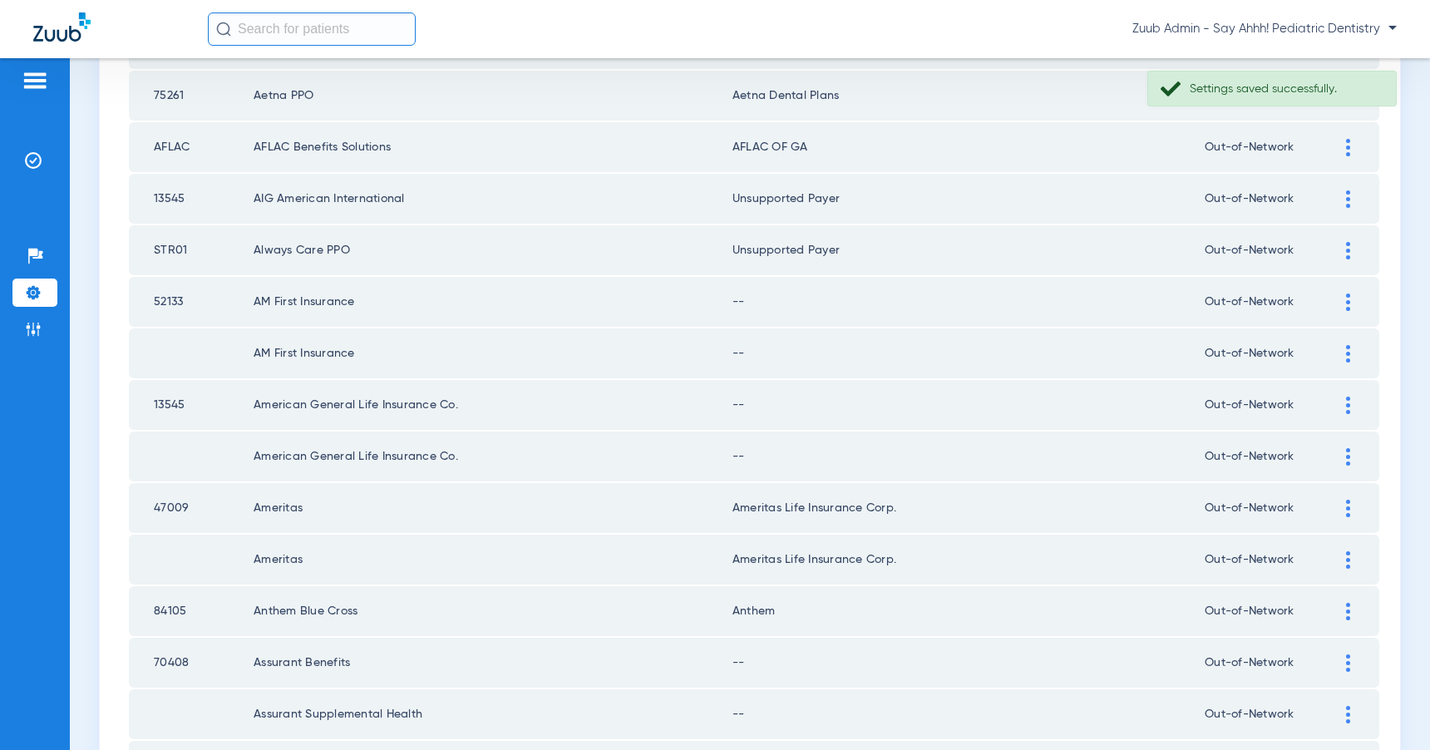
click at [1110, 295] on img at bounding box center [1348, 302] width 4 height 17
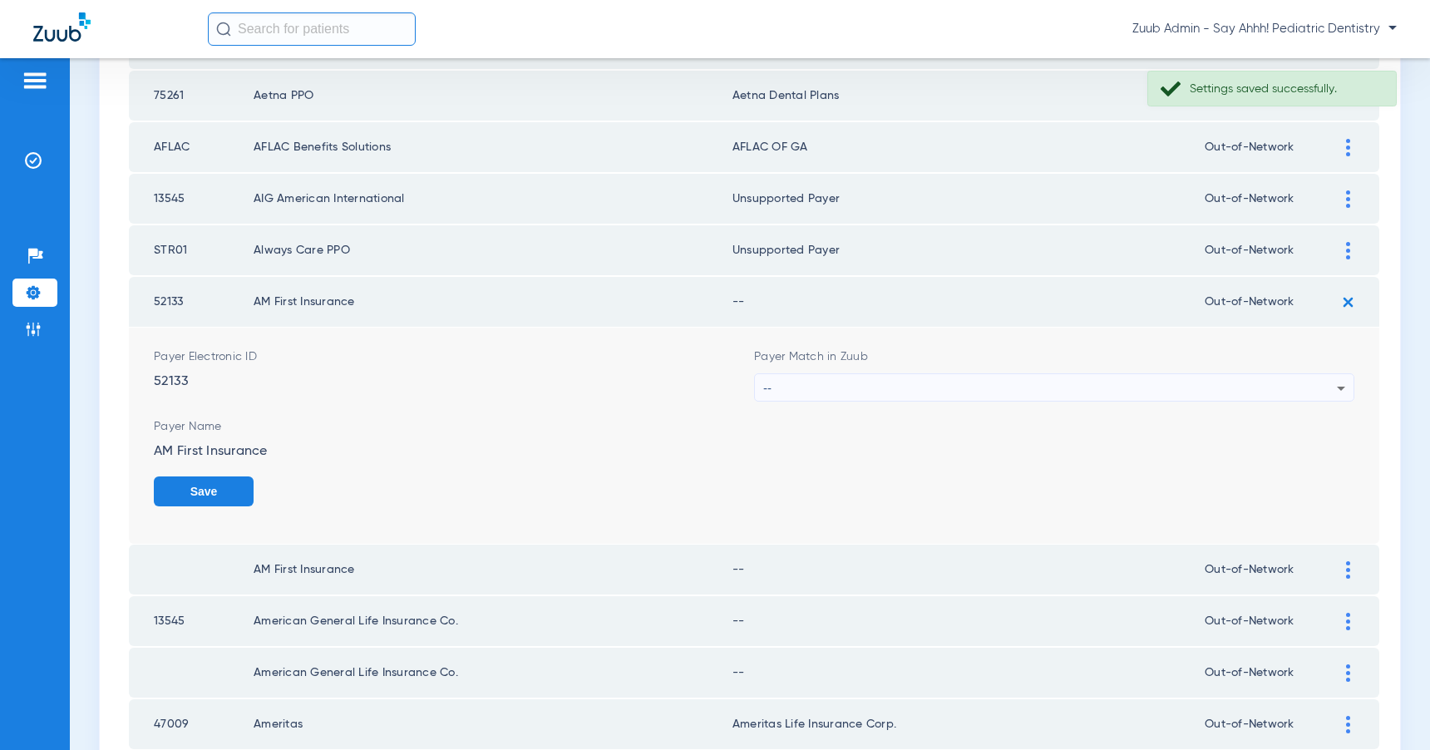
click at [1110, 387] on div "--" at bounding box center [1050, 388] width 574 height 28
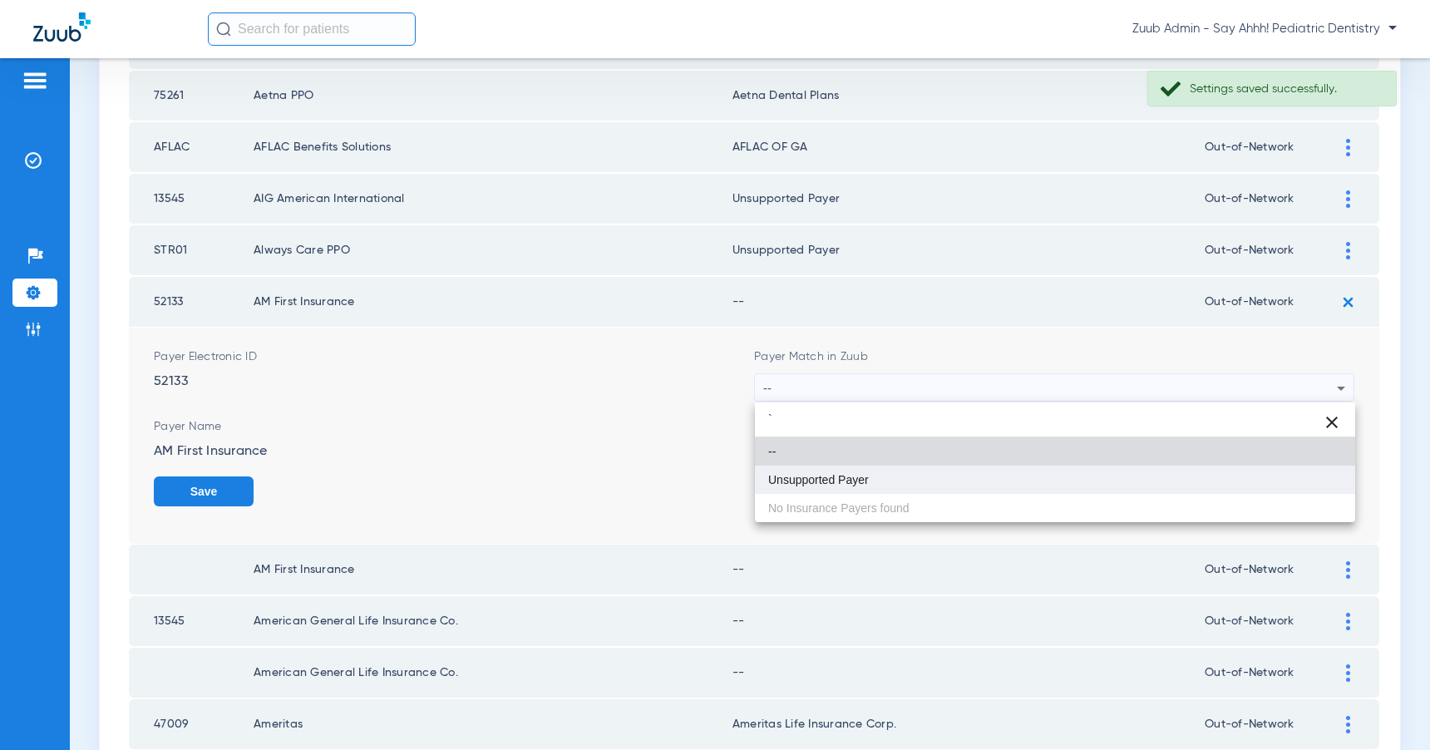
type input "`"
click at [883, 486] on mat-option "Unsupported Payer" at bounding box center [1055, 480] width 600 height 28
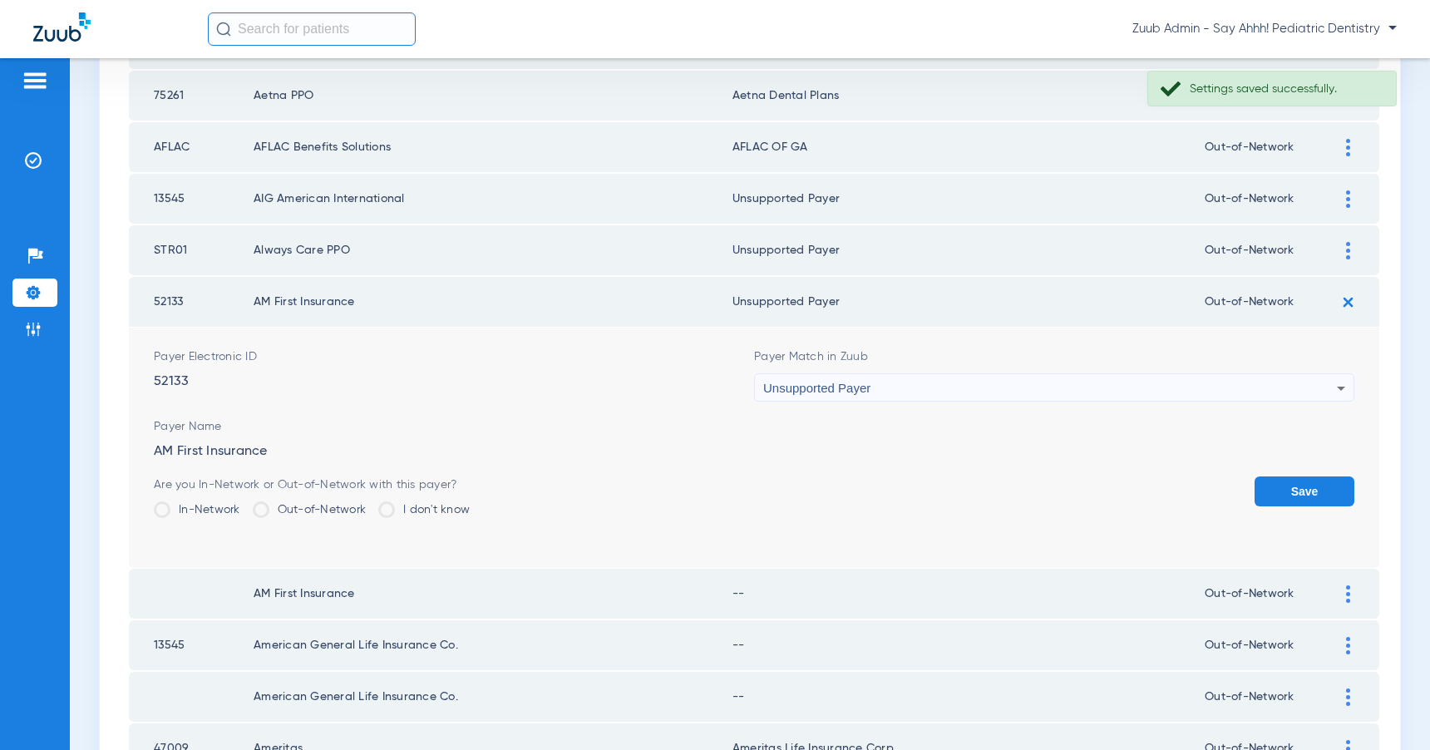
click at [1110, 485] on button "Save" at bounding box center [1305, 491] width 100 height 30
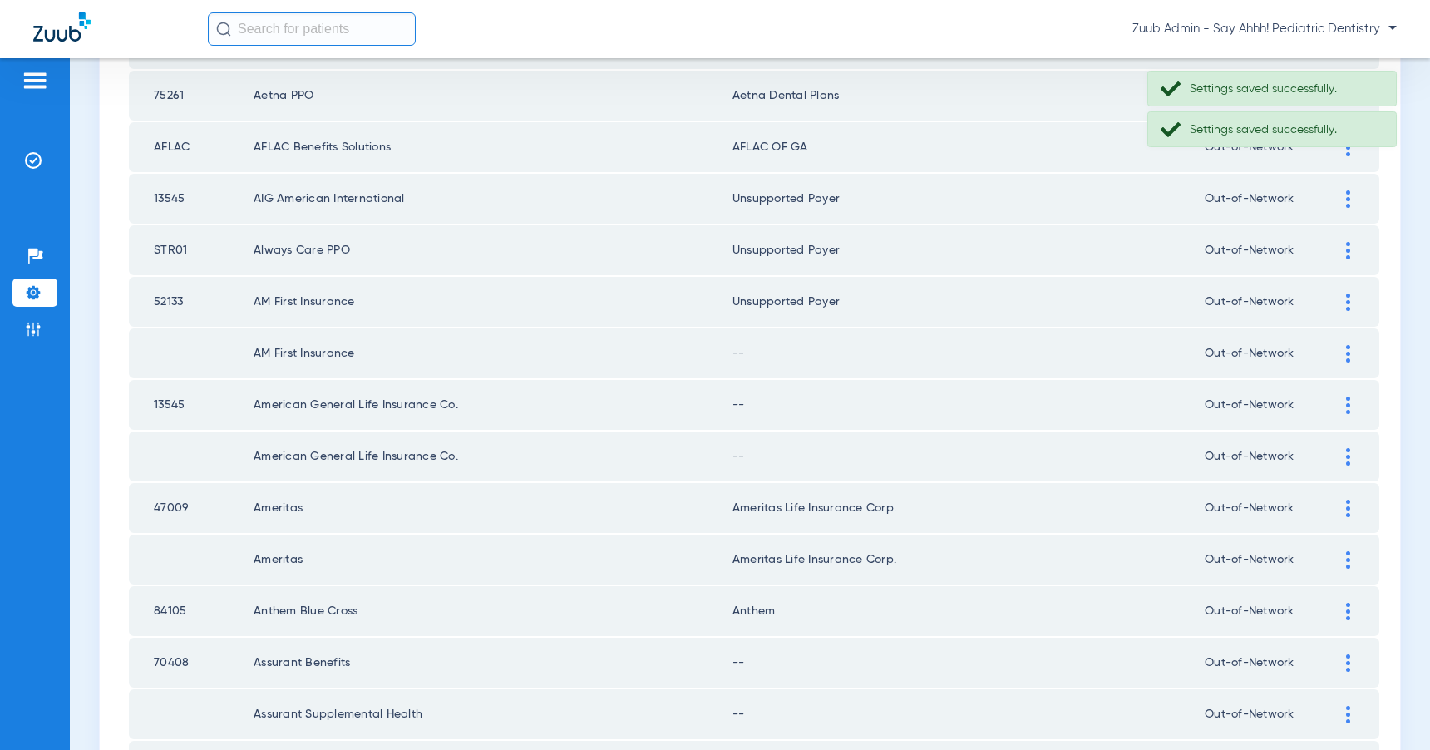
click at [1110, 353] on img at bounding box center [1348, 353] width 4 height 17
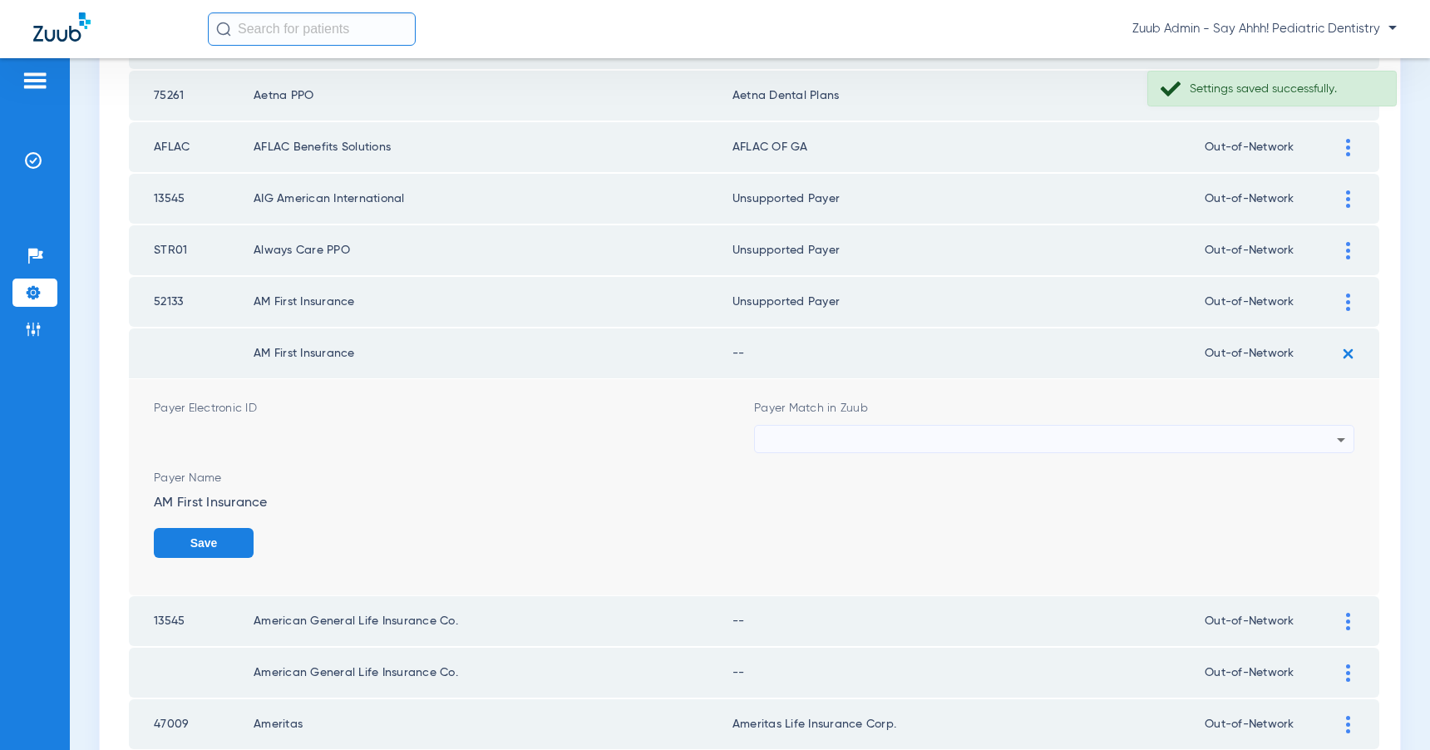
click at [1110, 442] on div at bounding box center [1050, 440] width 574 height 28
type input "``"
click at [848, 541] on mat-option "Unsupported Payer" at bounding box center [1055, 531] width 600 height 28
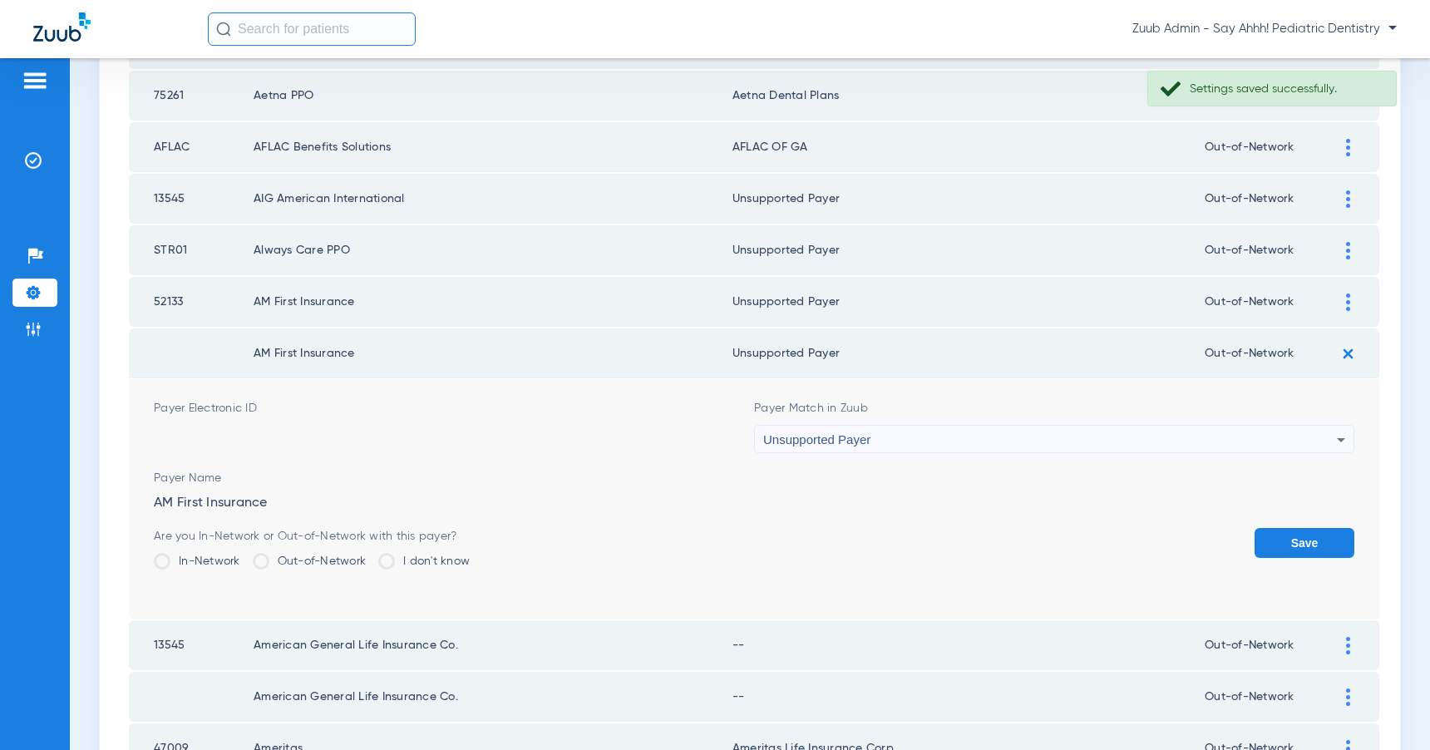
click at [1110, 541] on button "Save" at bounding box center [1305, 543] width 100 height 30
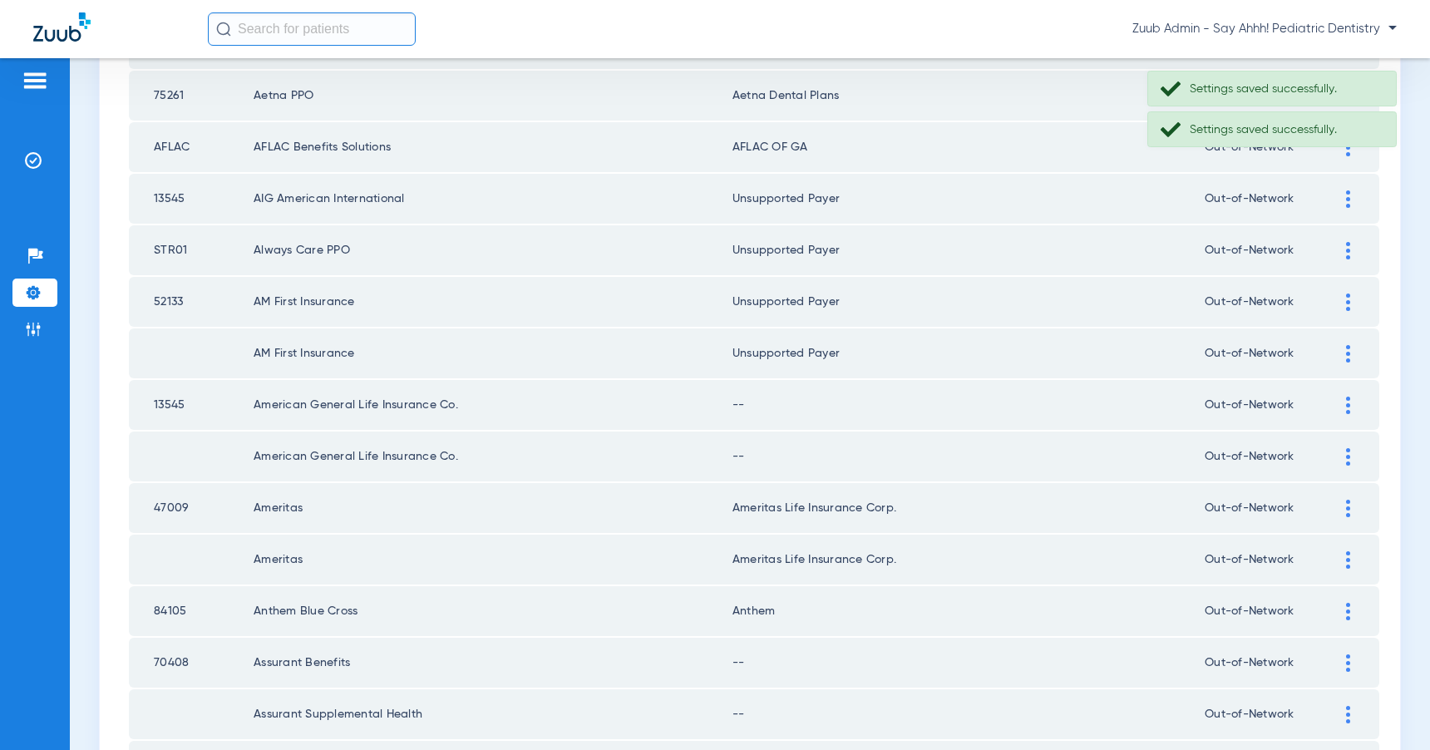
click at [1110, 398] on img at bounding box center [1348, 405] width 4 height 17
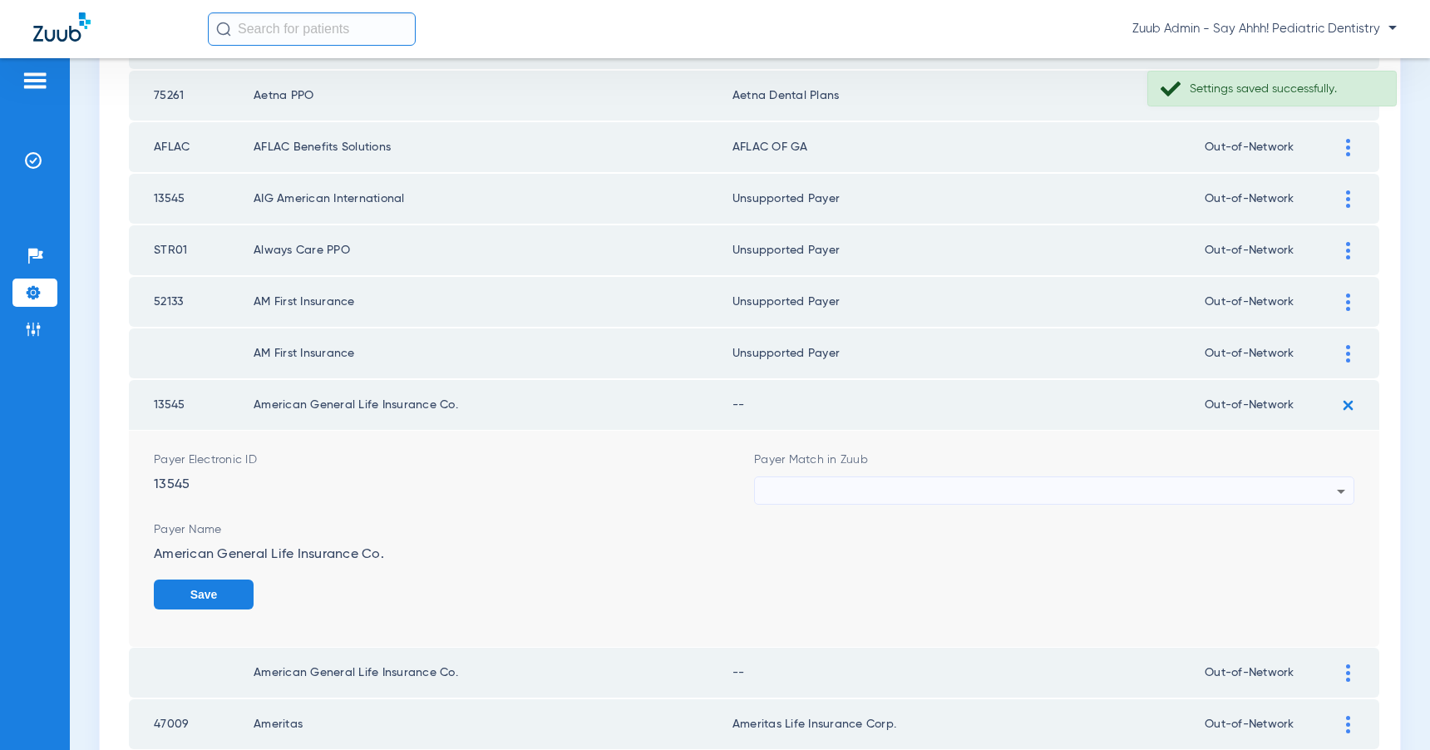
click at [1110, 481] on div at bounding box center [1050, 491] width 574 height 28
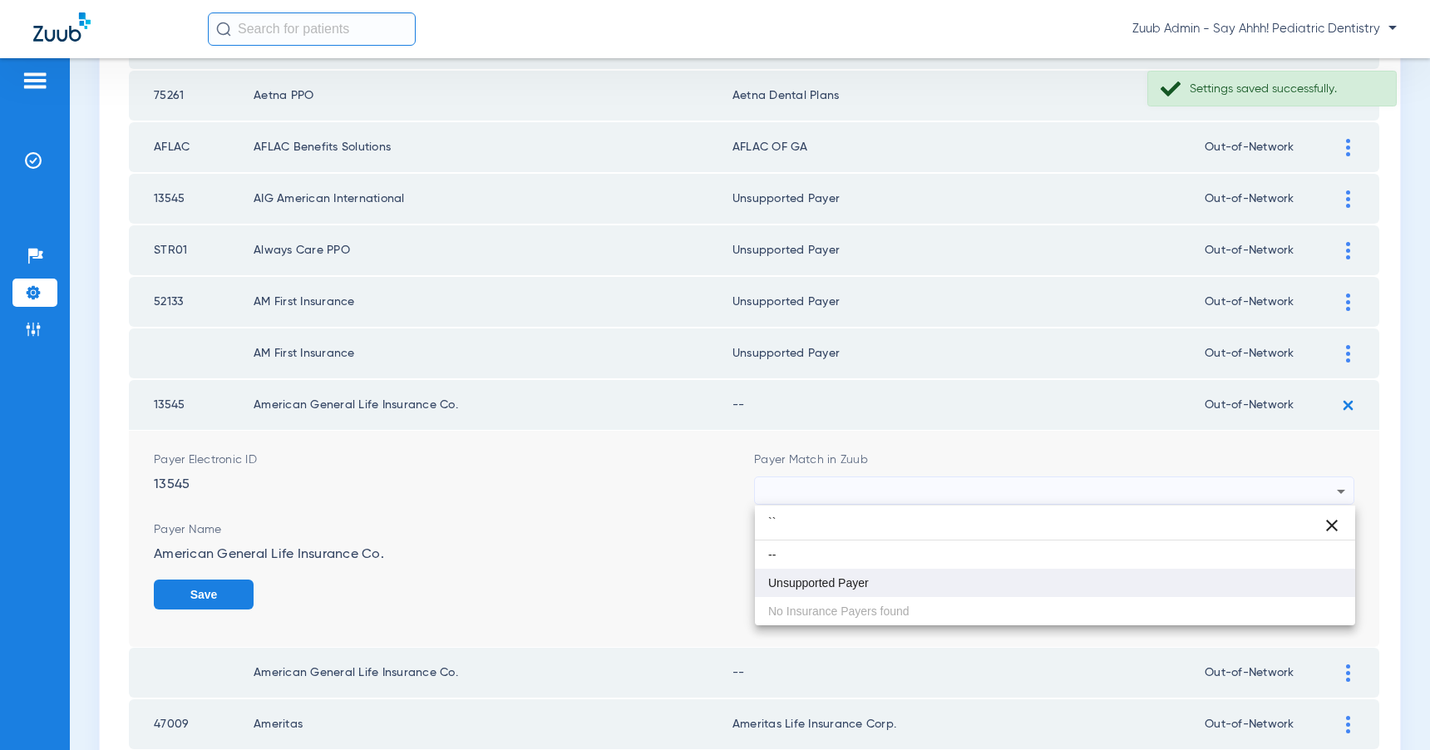
type input "``"
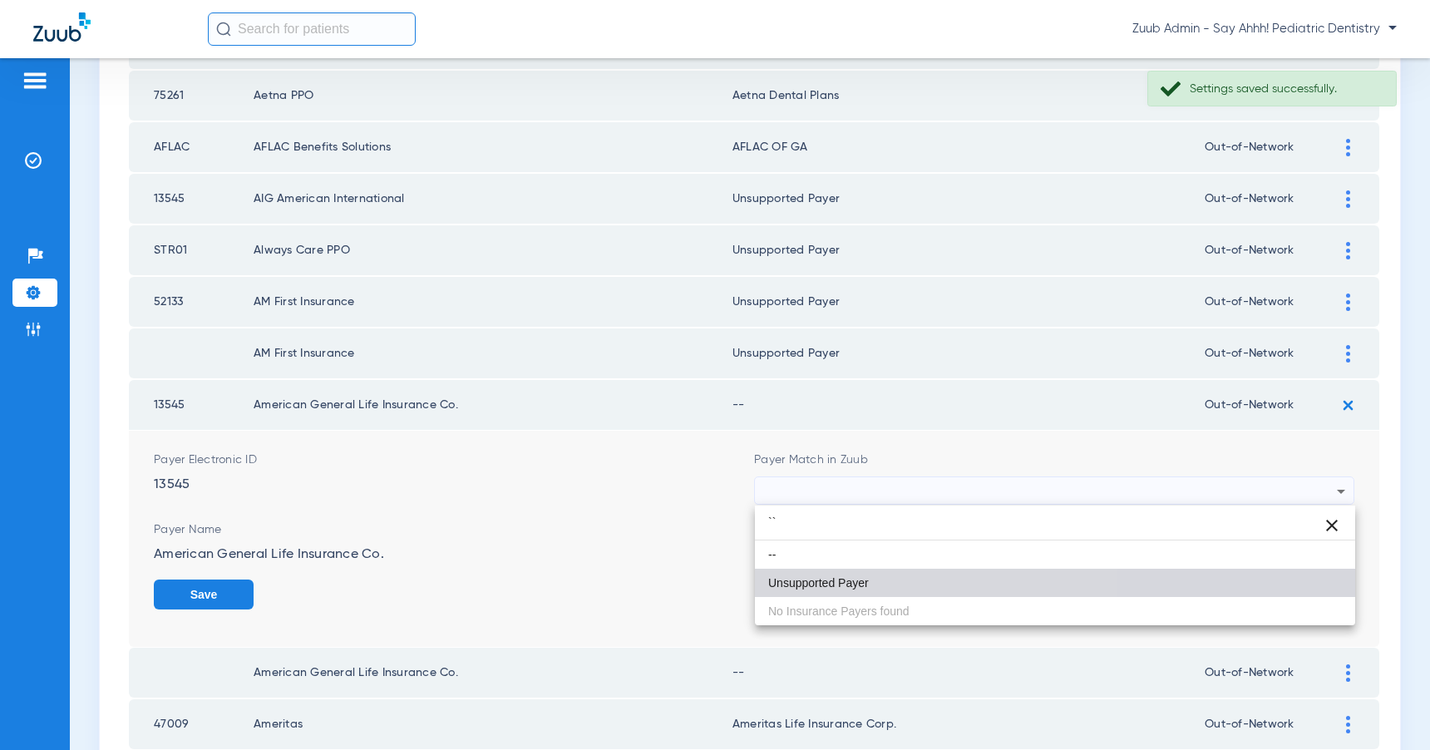
click at [920, 575] on mat-option "Unsupported Payer" at bounding box center [1055, 583] width 600 height 28
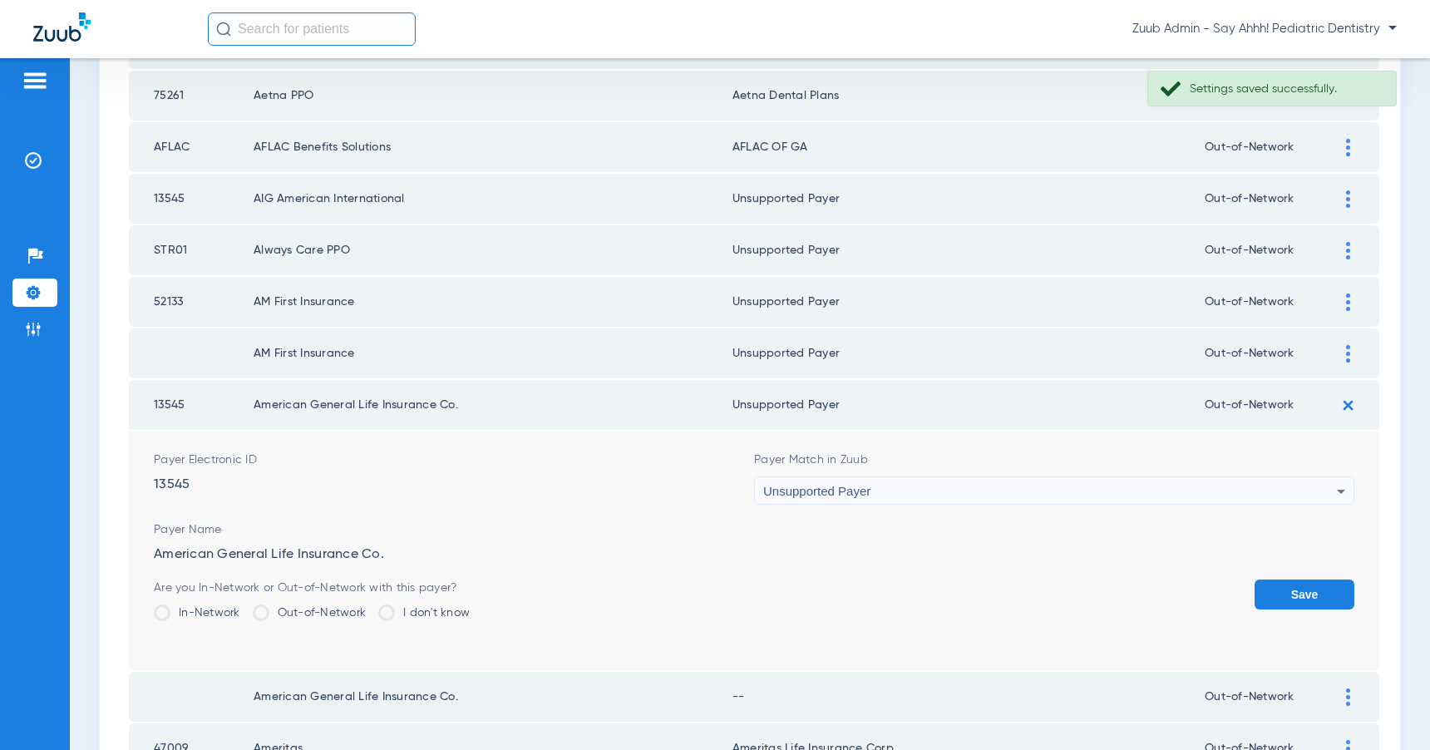
click at [1110, 587] on button "Save" at bounding box center [1305, 595] width 100 height 30
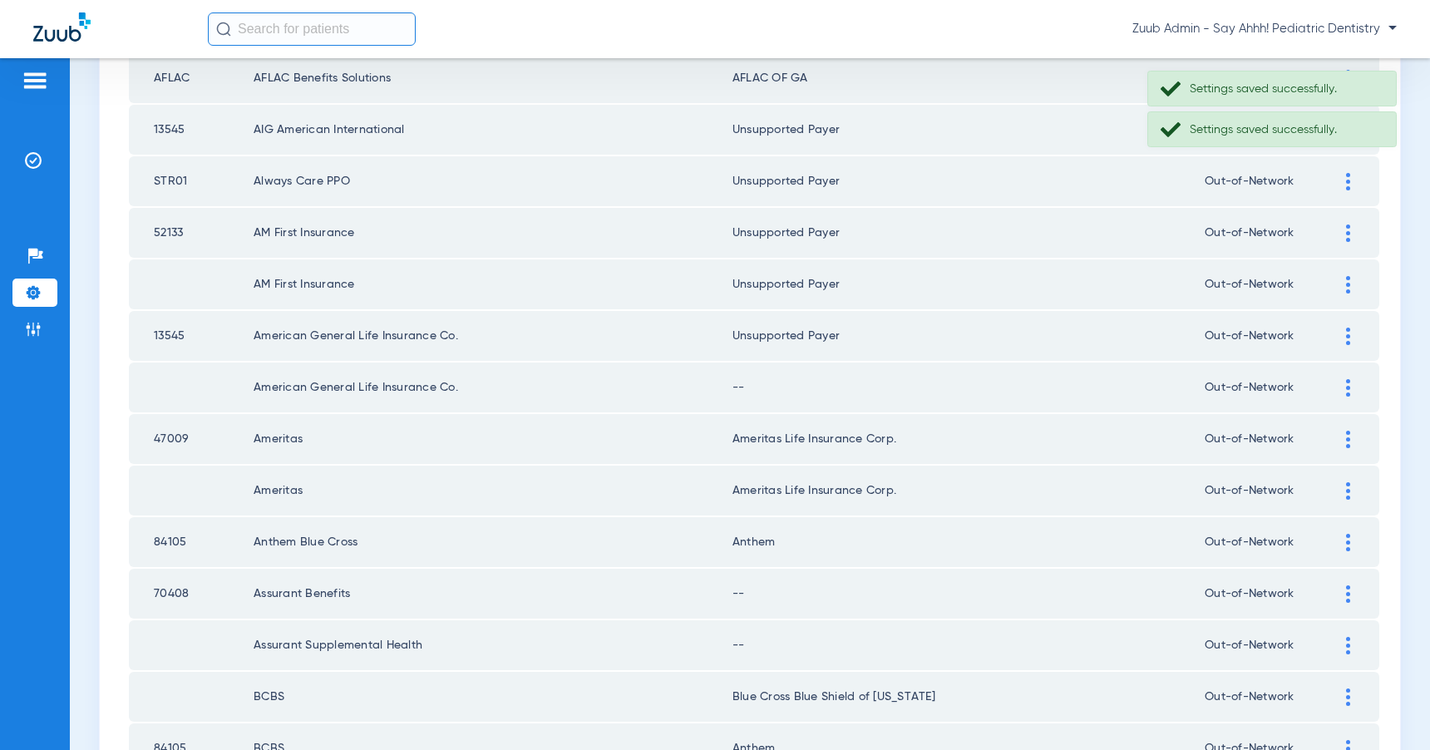
scroll to position [793, 0]
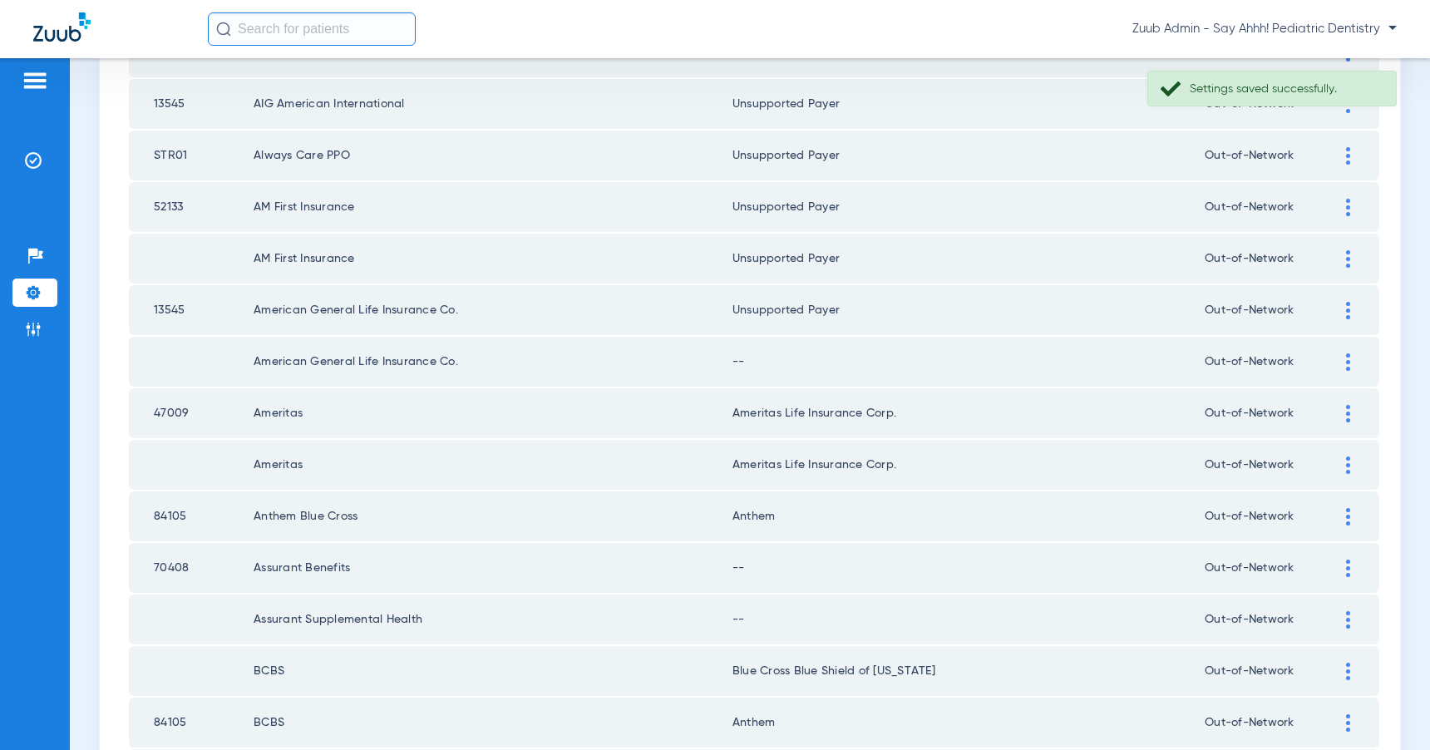
click at [1110, 362] on img at bounding box center [1348, 361] width 4 height 17
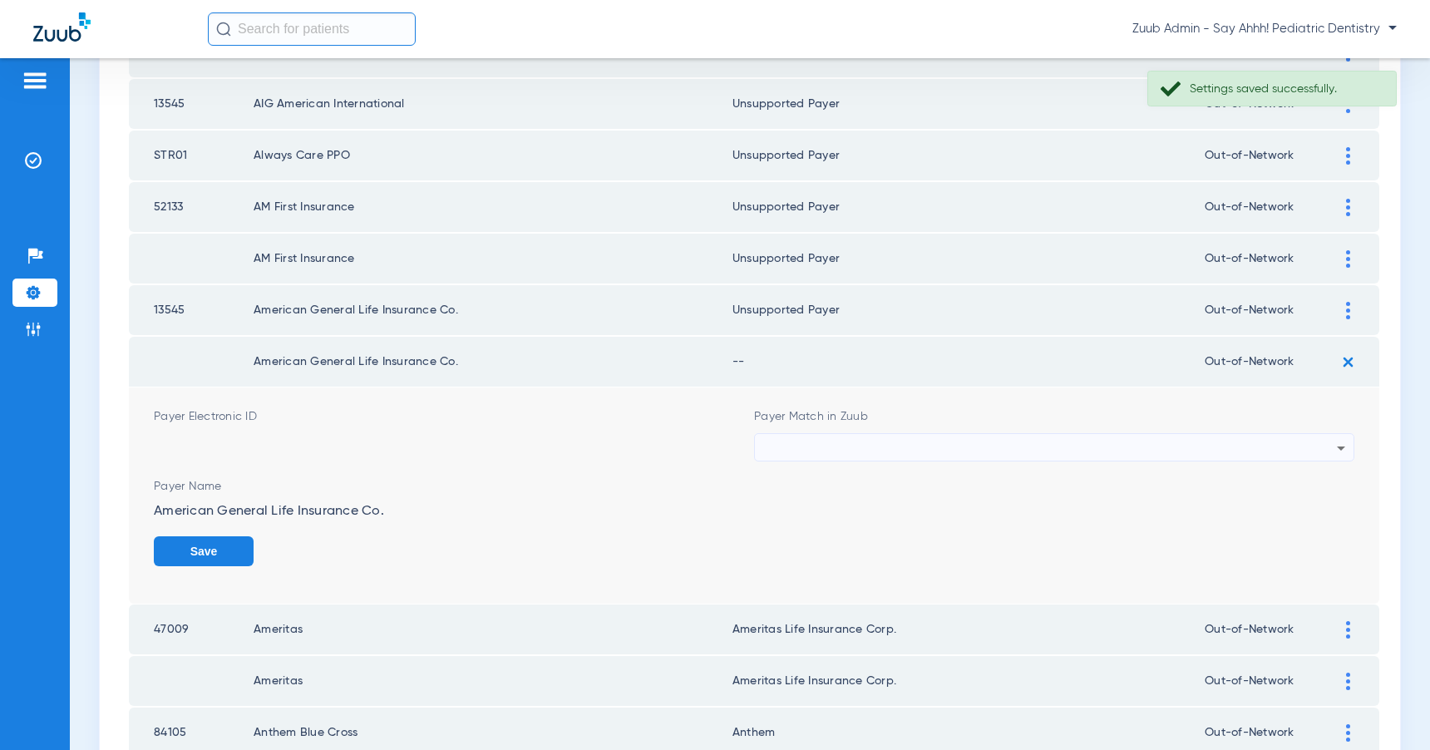
click at [1087, 446] on div at bounding box center [1050, 448] width 574 height 28
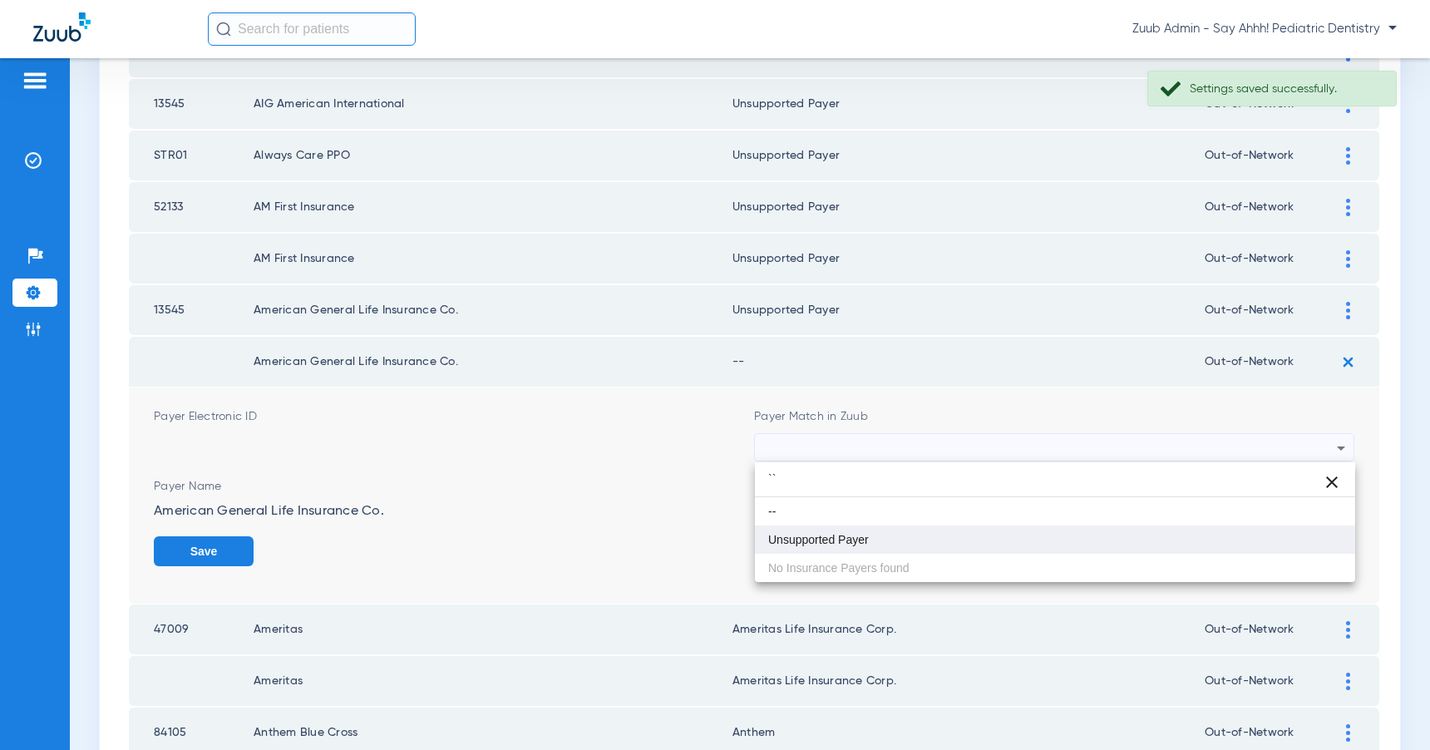
type input "``"
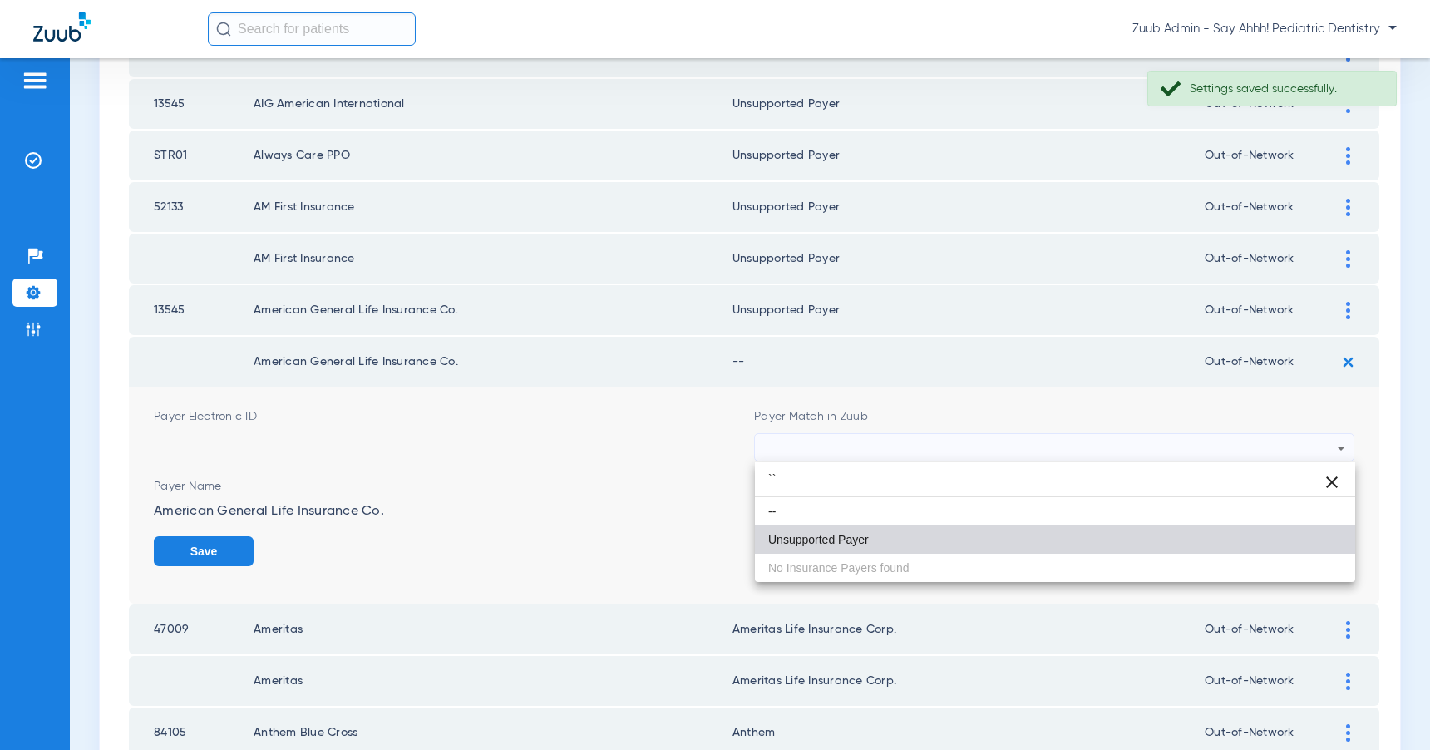
click at [876, 547] on mat-option "Unsupported Payer" at bounding box center [1055, 540] width 600 height 28
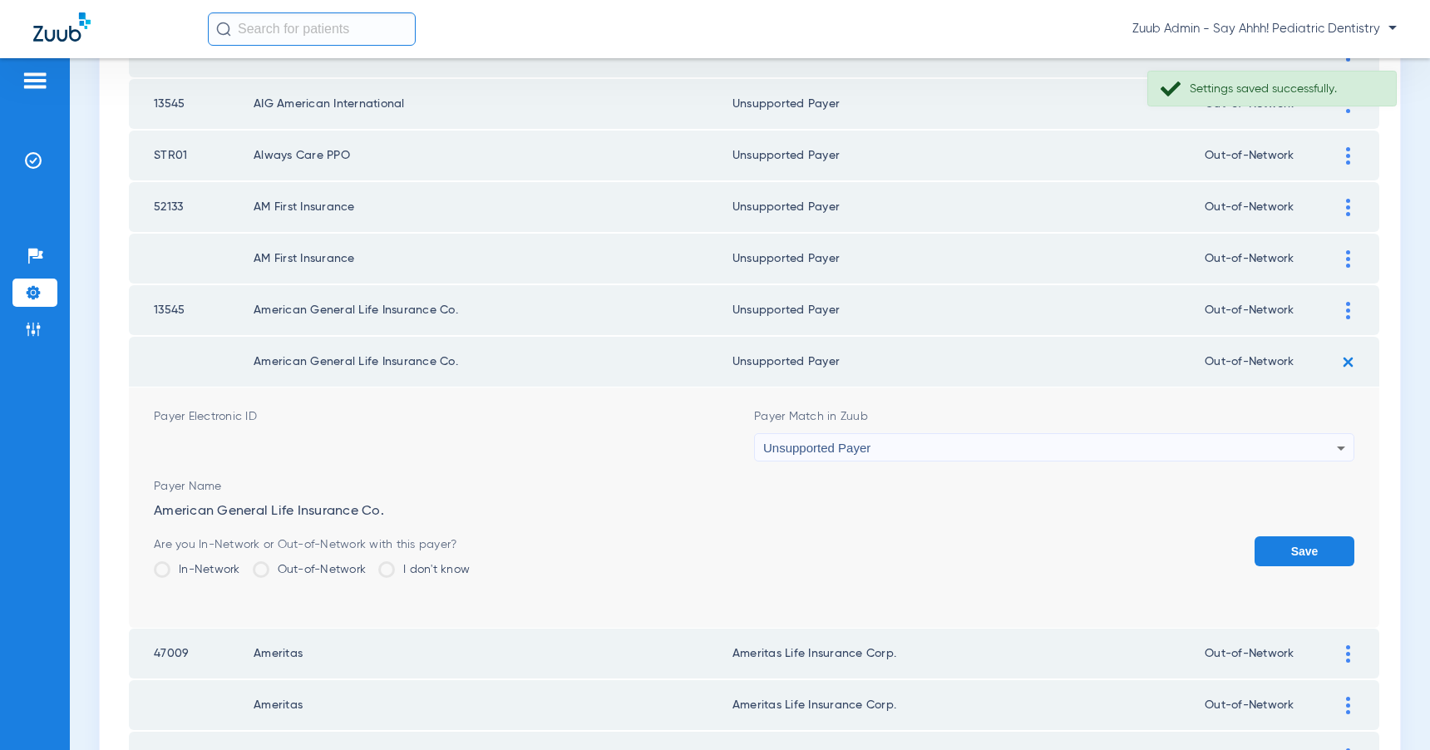
click at [1110, 557] on button "Save" at bounding box center [1305, 551] width 100 height 30
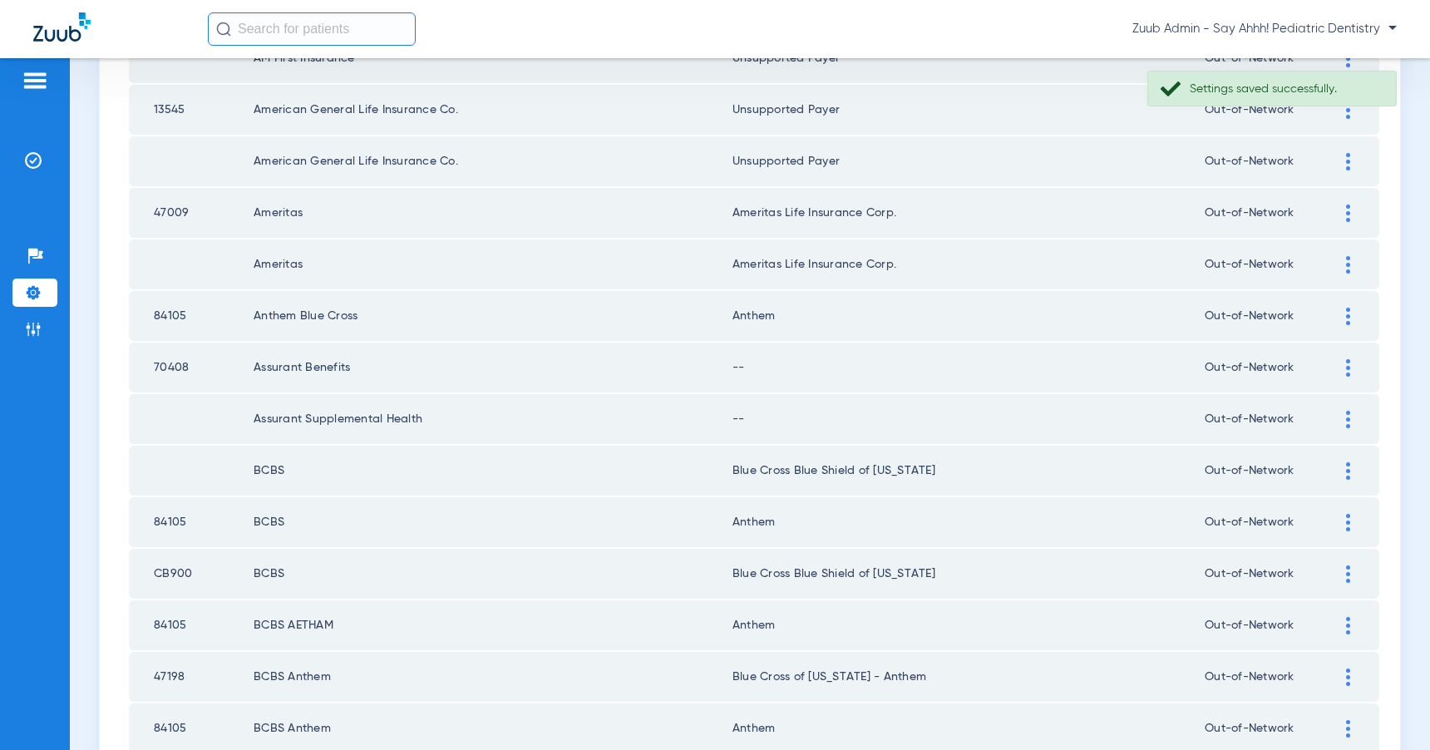
click at [1110, 368] on div at bounding box center [1348, 367] width 29 height 17
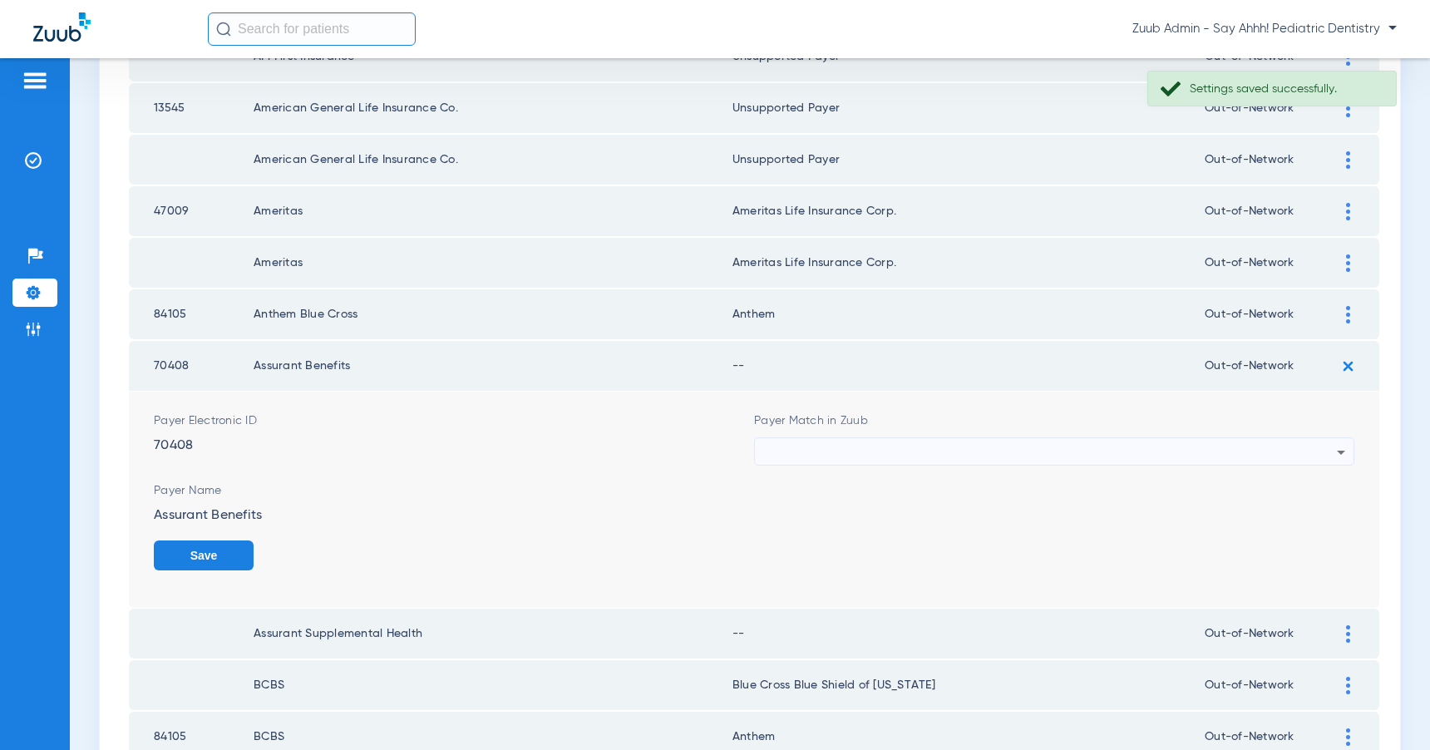
scroll to position [996, 0]
click at [1110, 447] on div at bounding box center [1050, 451] width 574 height 28
type input "``"
click at [864, 545] on span "Unsupported Payer" at bounding box center [818, 543] width 101 height 12
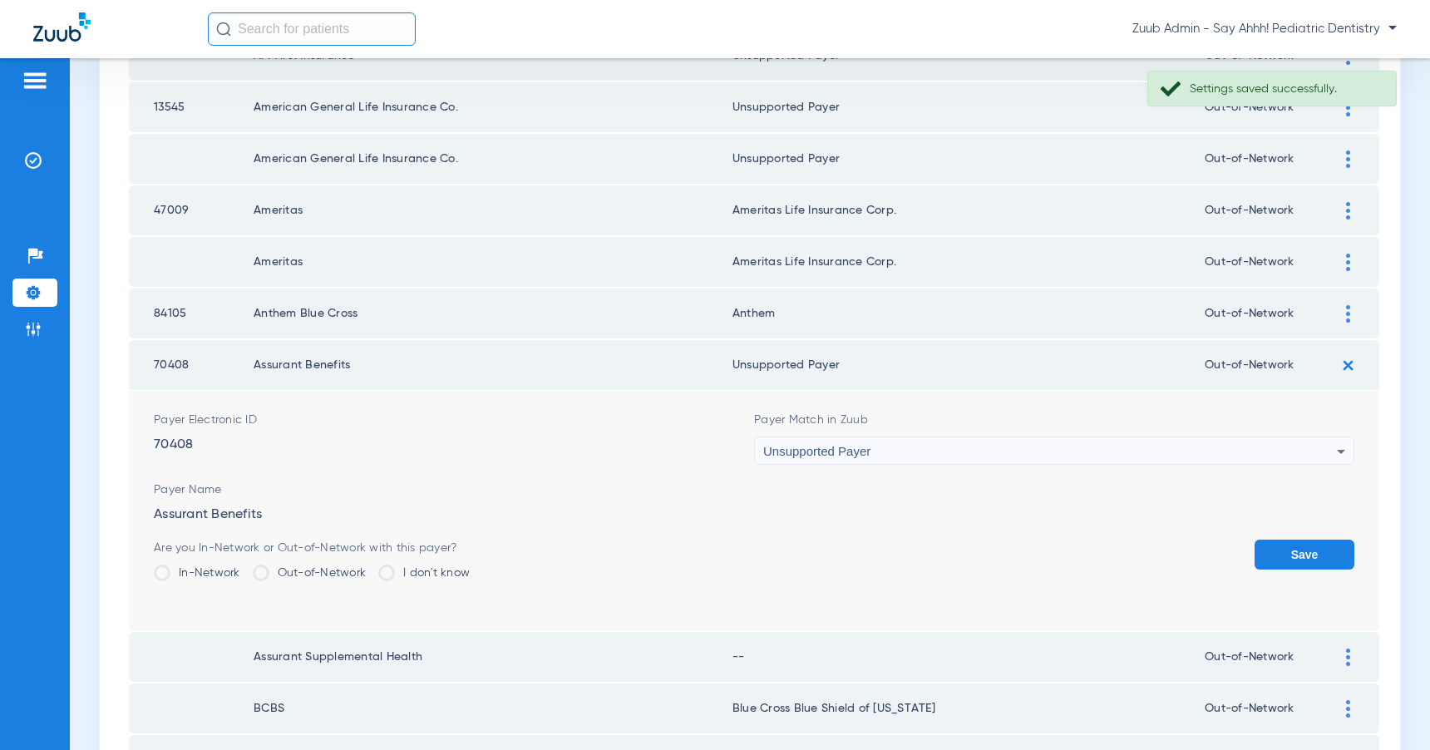
click at [1110, 550] on button "Save" at bounding box center [1305, 555] width 100 height 30
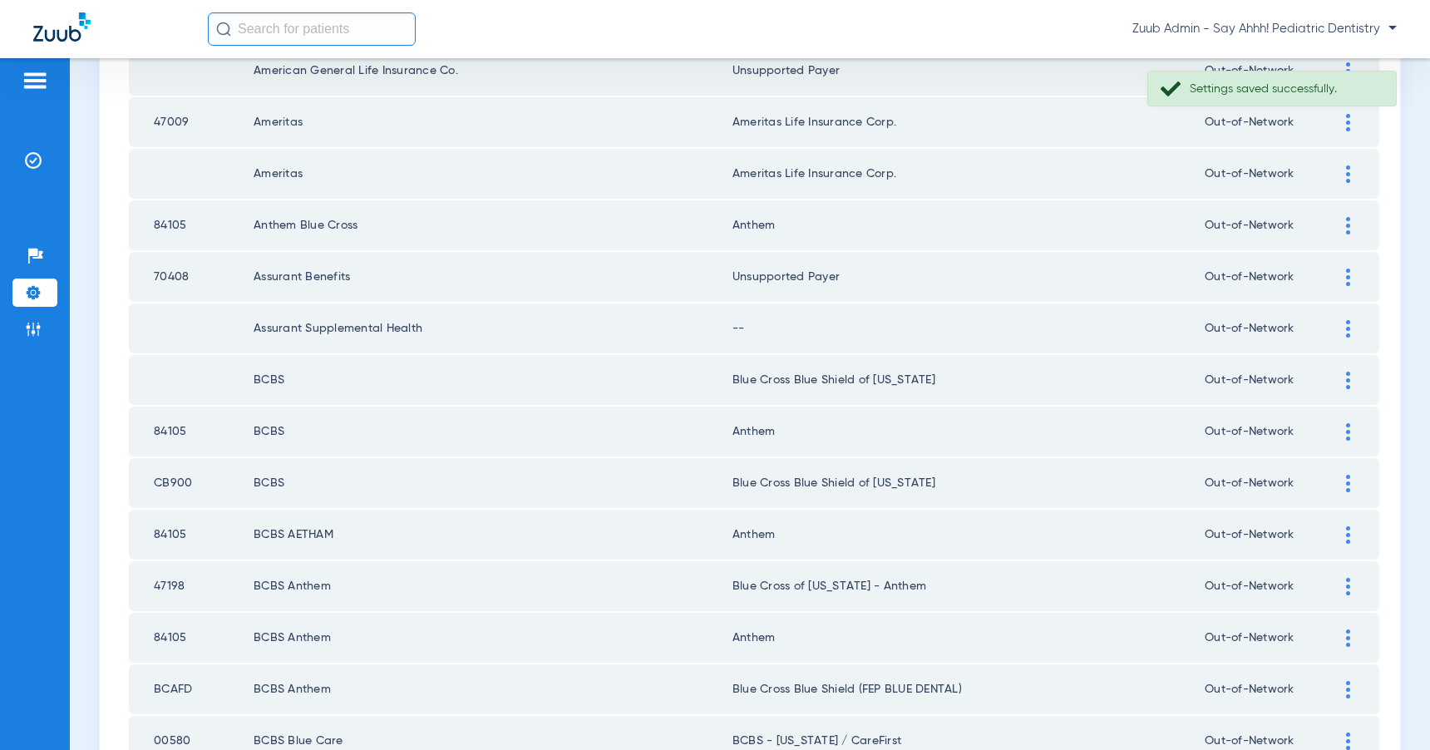
scroll to position [1084, 0]
click at [1110, 329] on img at bounding box center [1348, 329] width 4 height 17
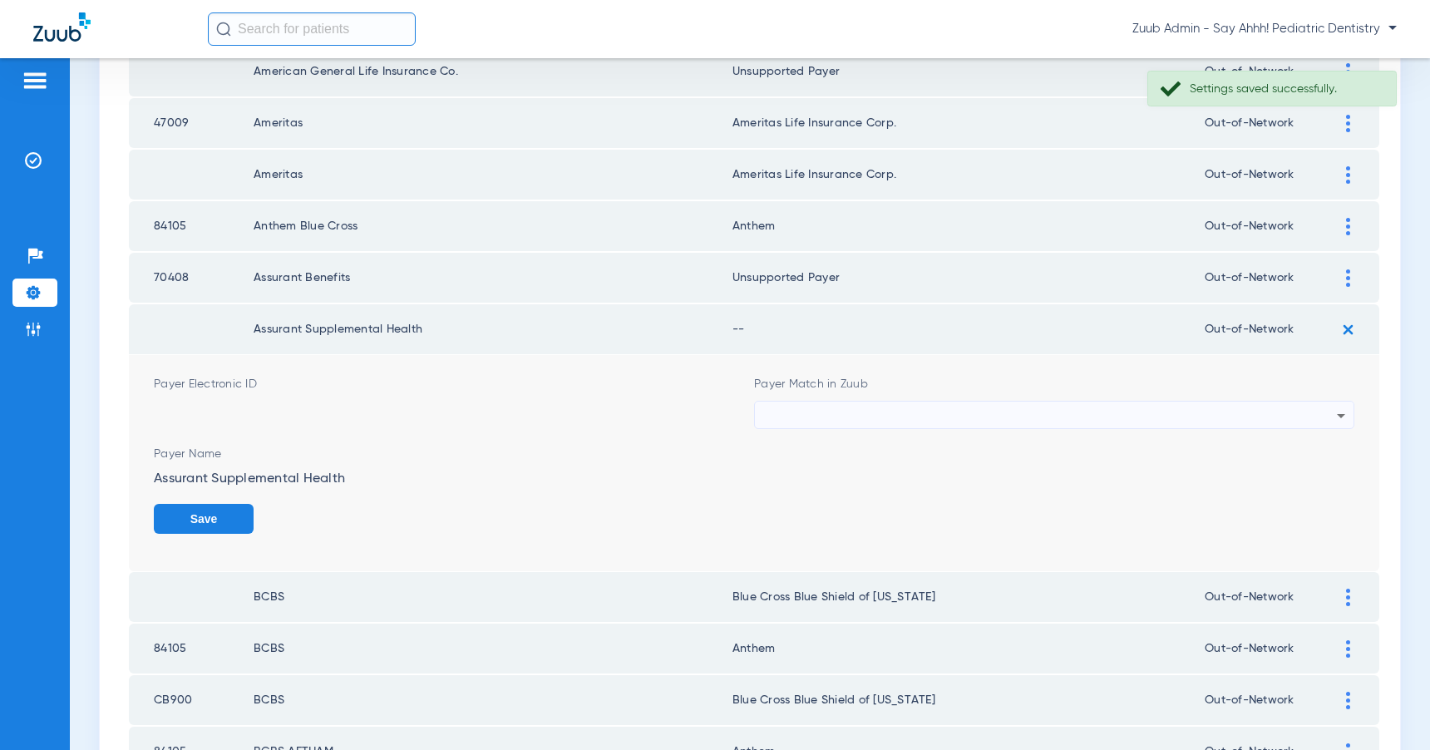
click at [1062, 404] on div at bounding box center [1050, 416] width 574 height 28
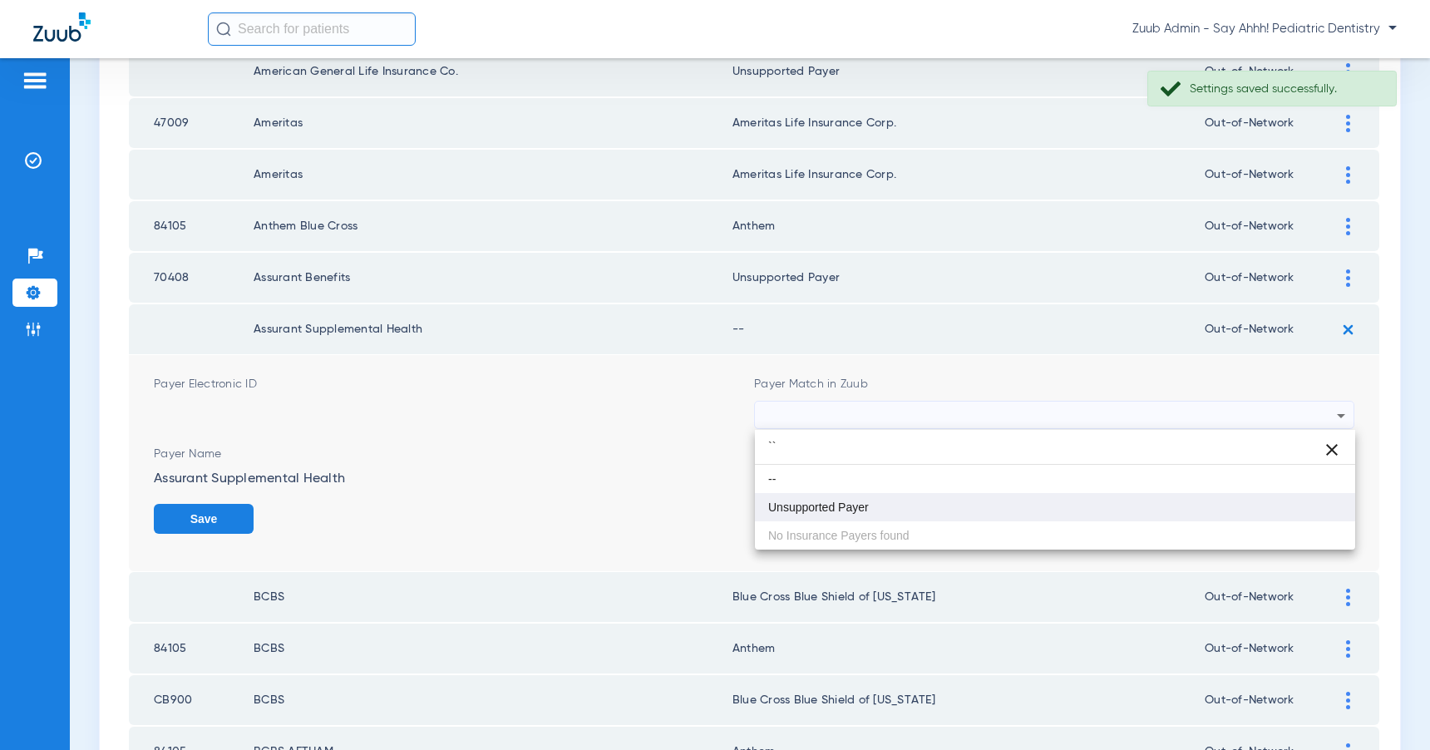
type input "``"
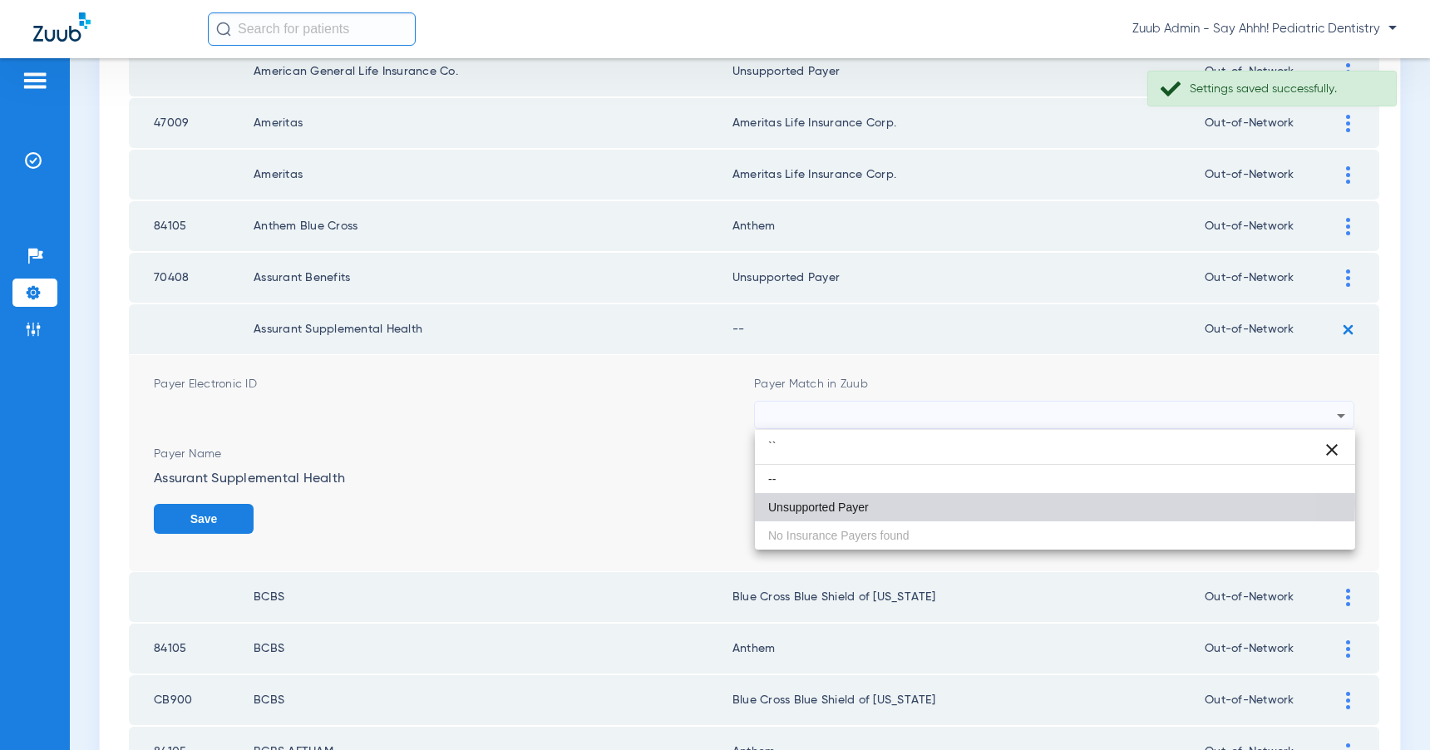
click at [807, 502] on span "Unsupported Payer" at bounding box center [818, 507] width 101 height 12
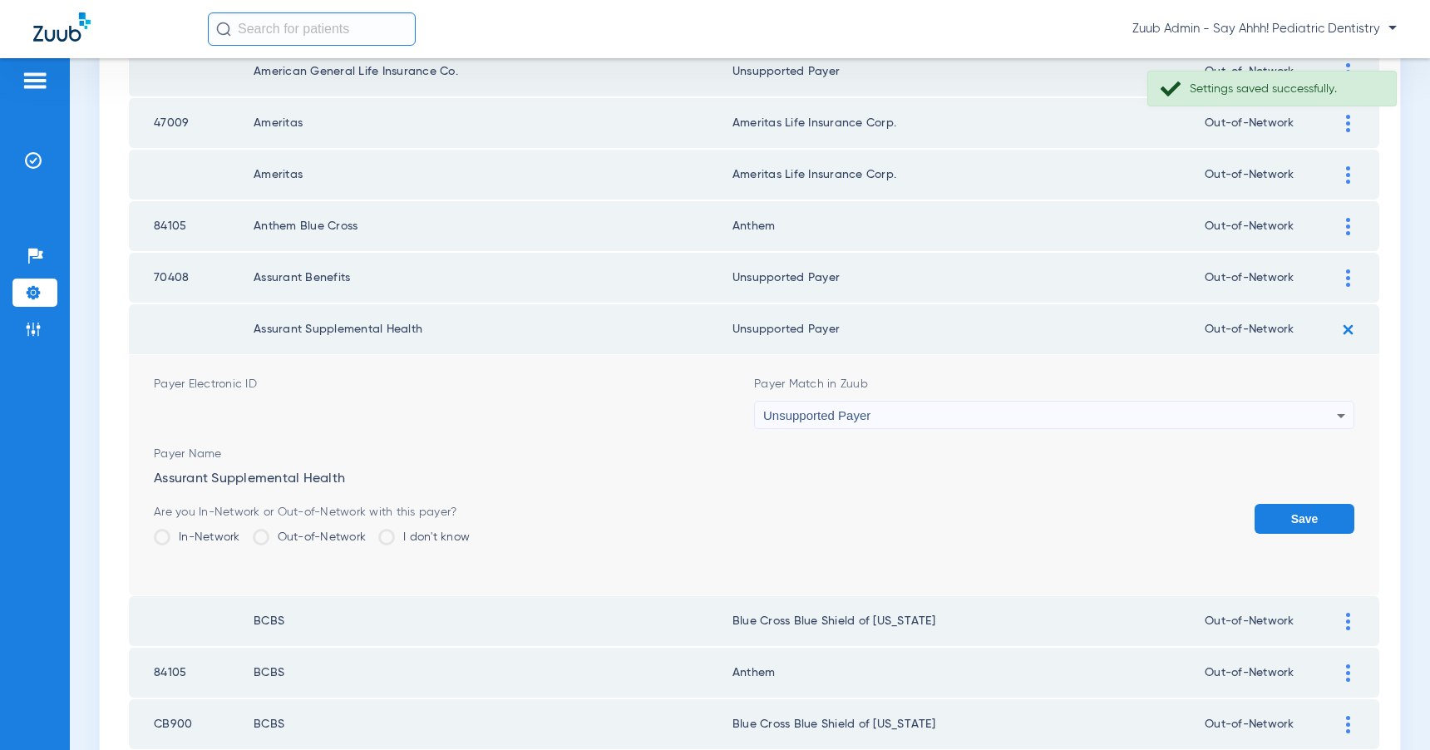
click at [1110, 520] on button "Save" at bounding box center [1305, 519] width 100 height 30
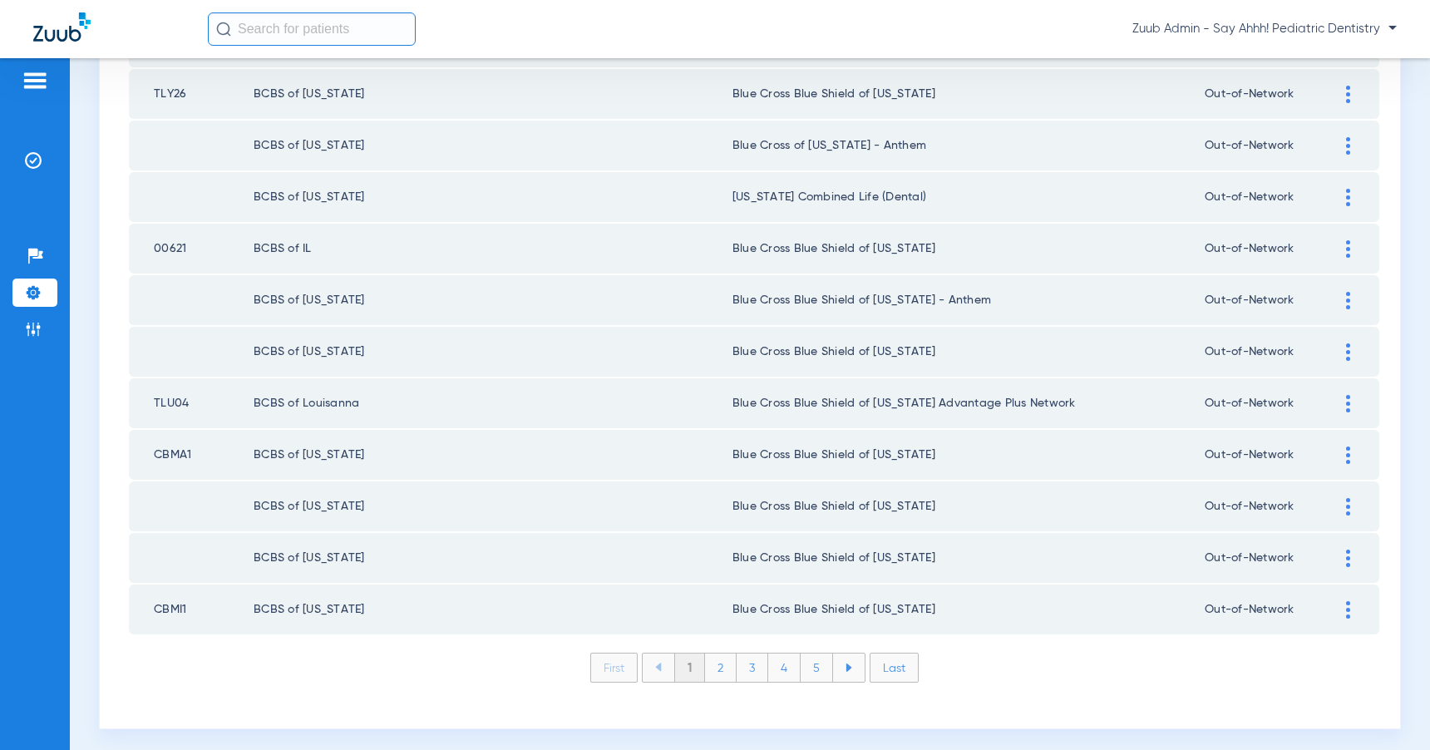
scroll to position [2255, 0]
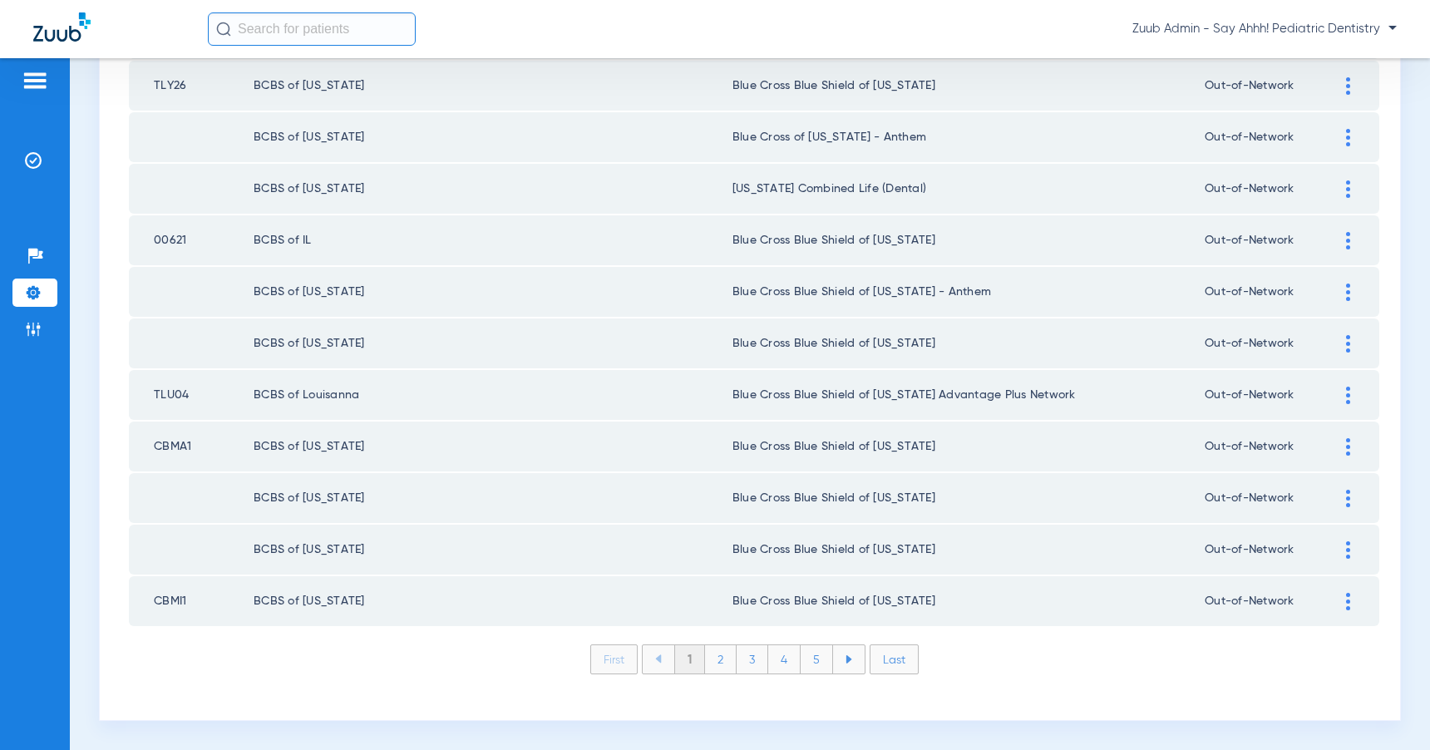
click at [718, 662] on li "2" at bounding box center [721, 659] width 32 height 28
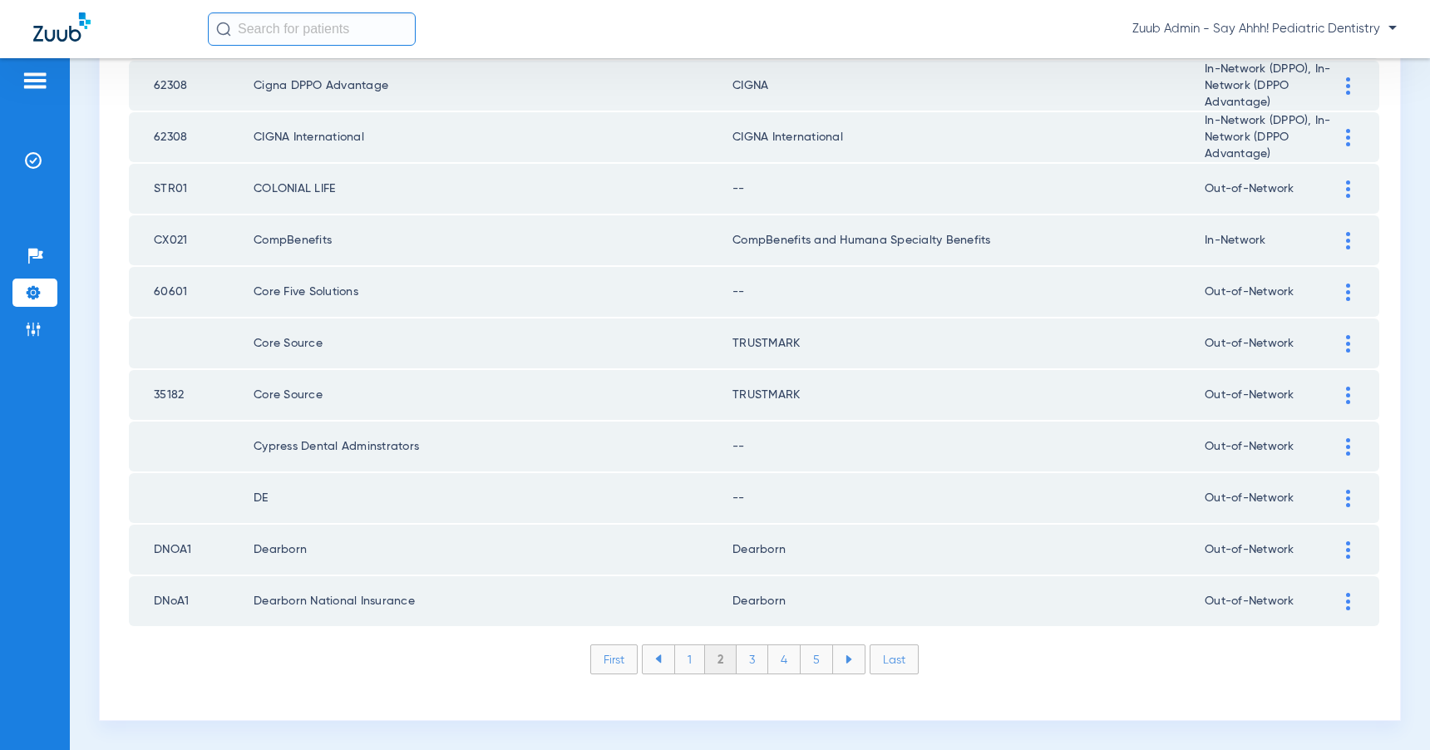
click at [1110, 500] on img at bounding box center [1348, 498] width 4 height 17
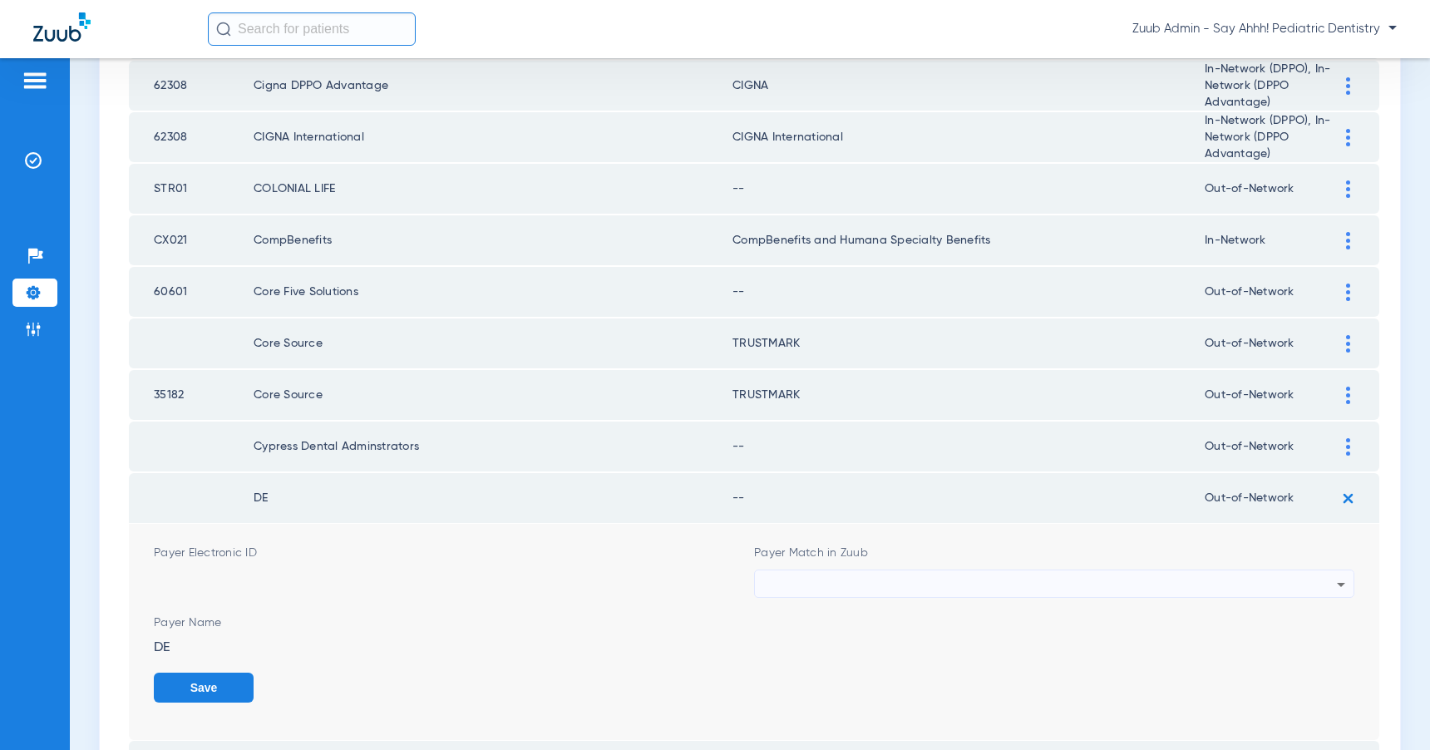
click at [1110, 580] on div at bounding box center [1050, 584] width 574 height 28
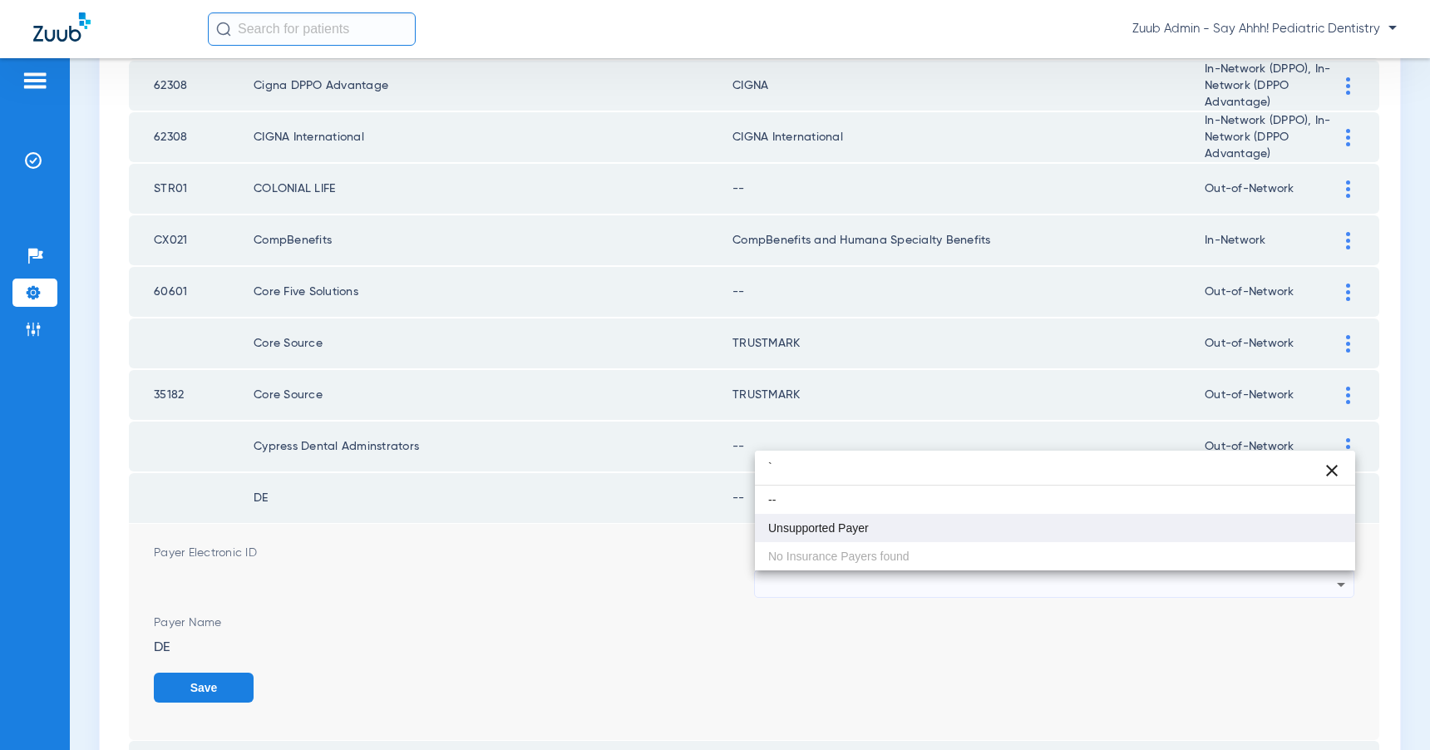
type input "`"
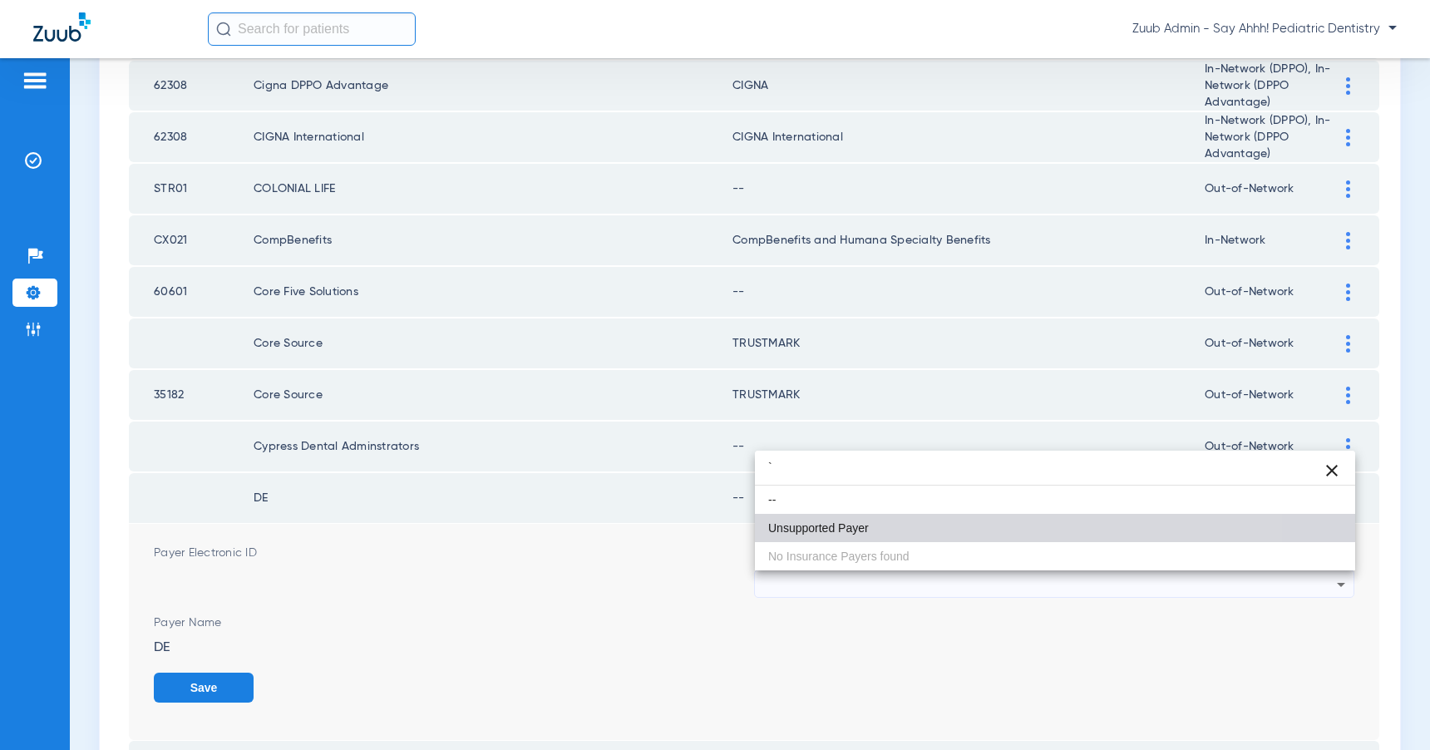
click at [896, 521] on mat-option "Unsupported Payer" at bounding box center [1055, 528] width 600 height 28
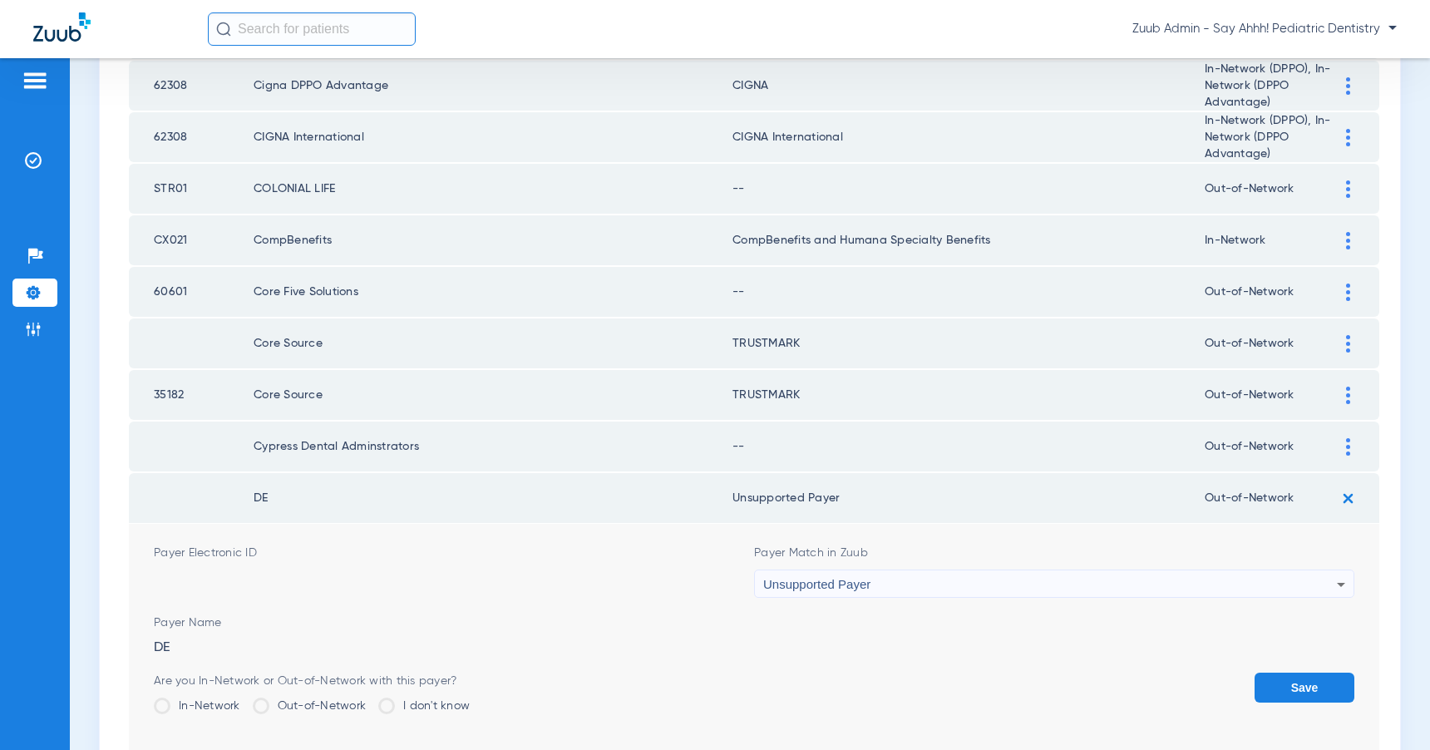
drag, startPoint x: 1281, startPoint y: 681, endPoint x: 1289, endPoint y: 619, distance: 62.9
click at [1110, 676] on button "Save" at bounding box center [1305, 688] width 100 height 30
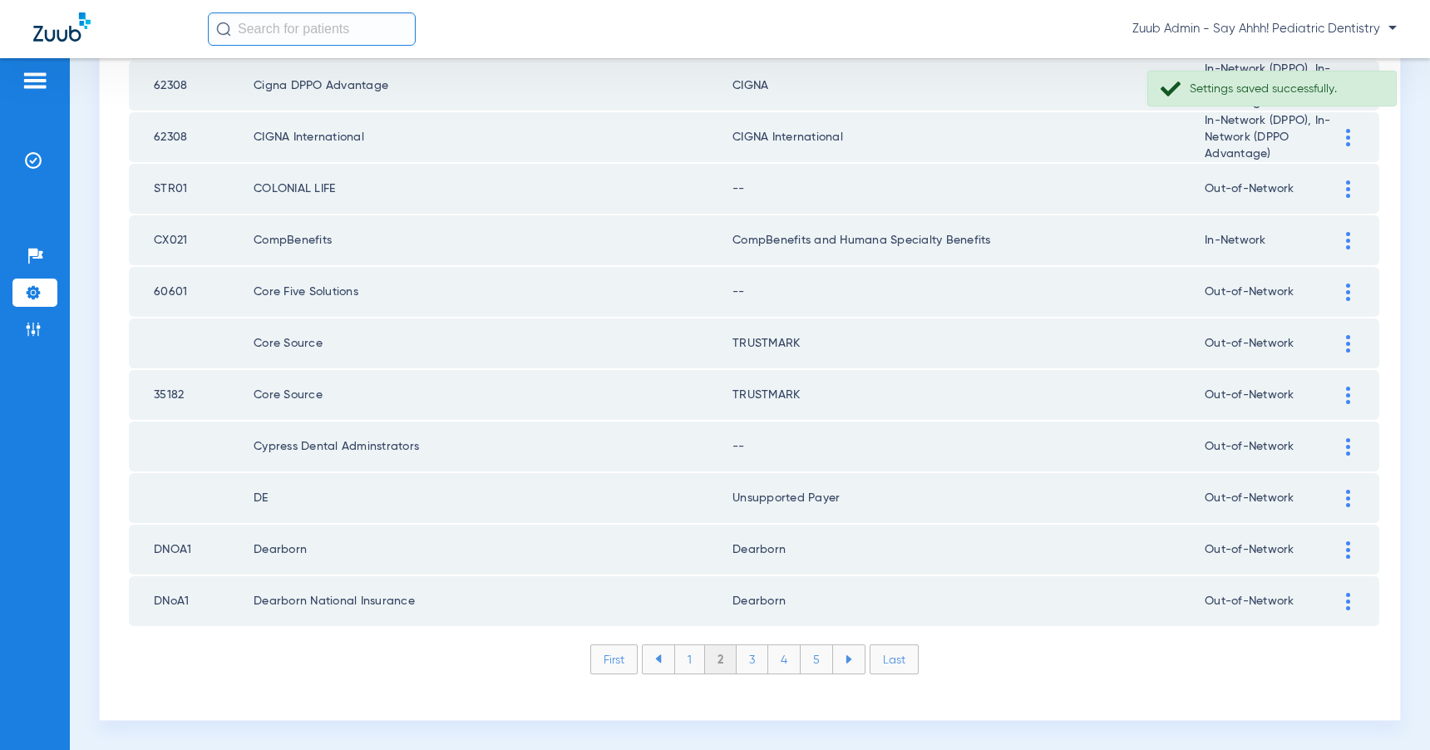
click at [1110, 439] on div at bounding box center [1348, 446] width 29 height 17
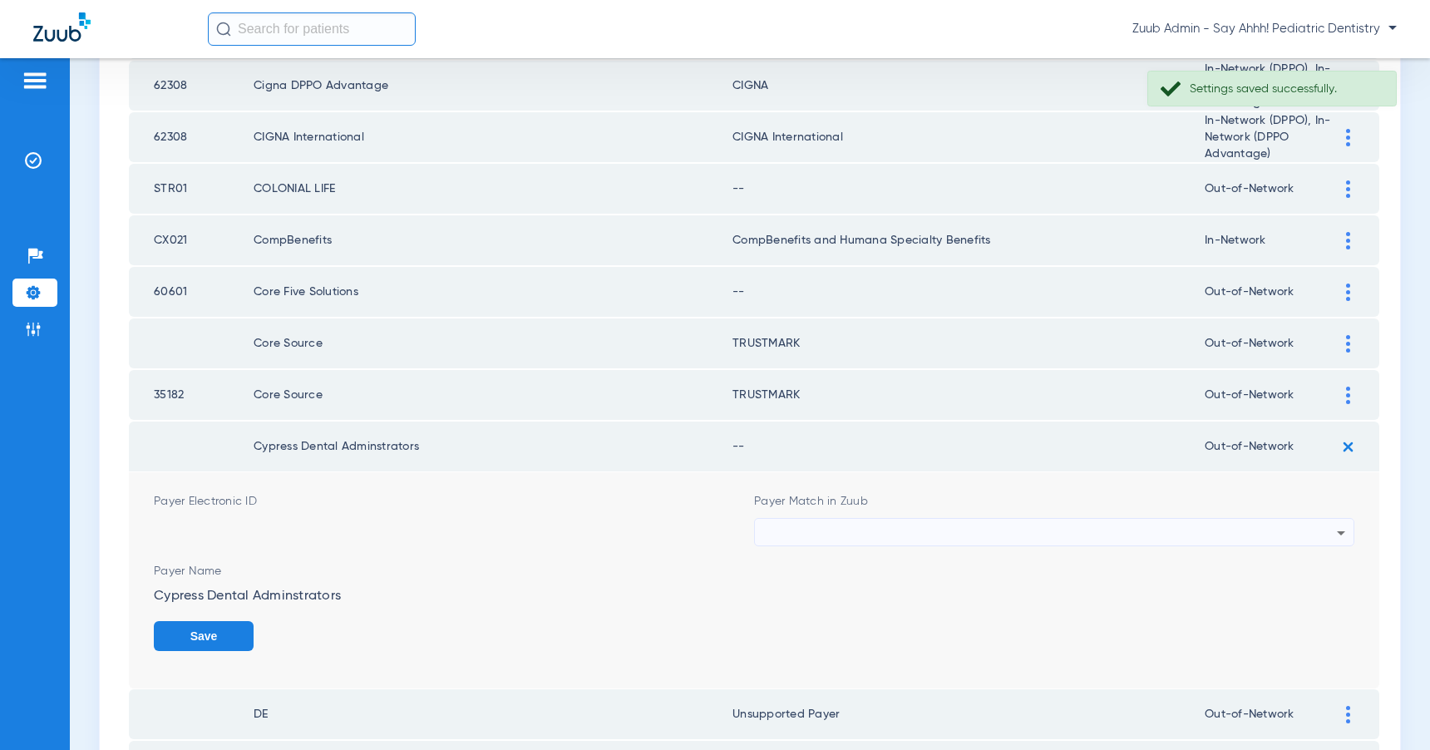
click at [1110, 523] on div at bounding box center [1050, 533] width 574 height 28
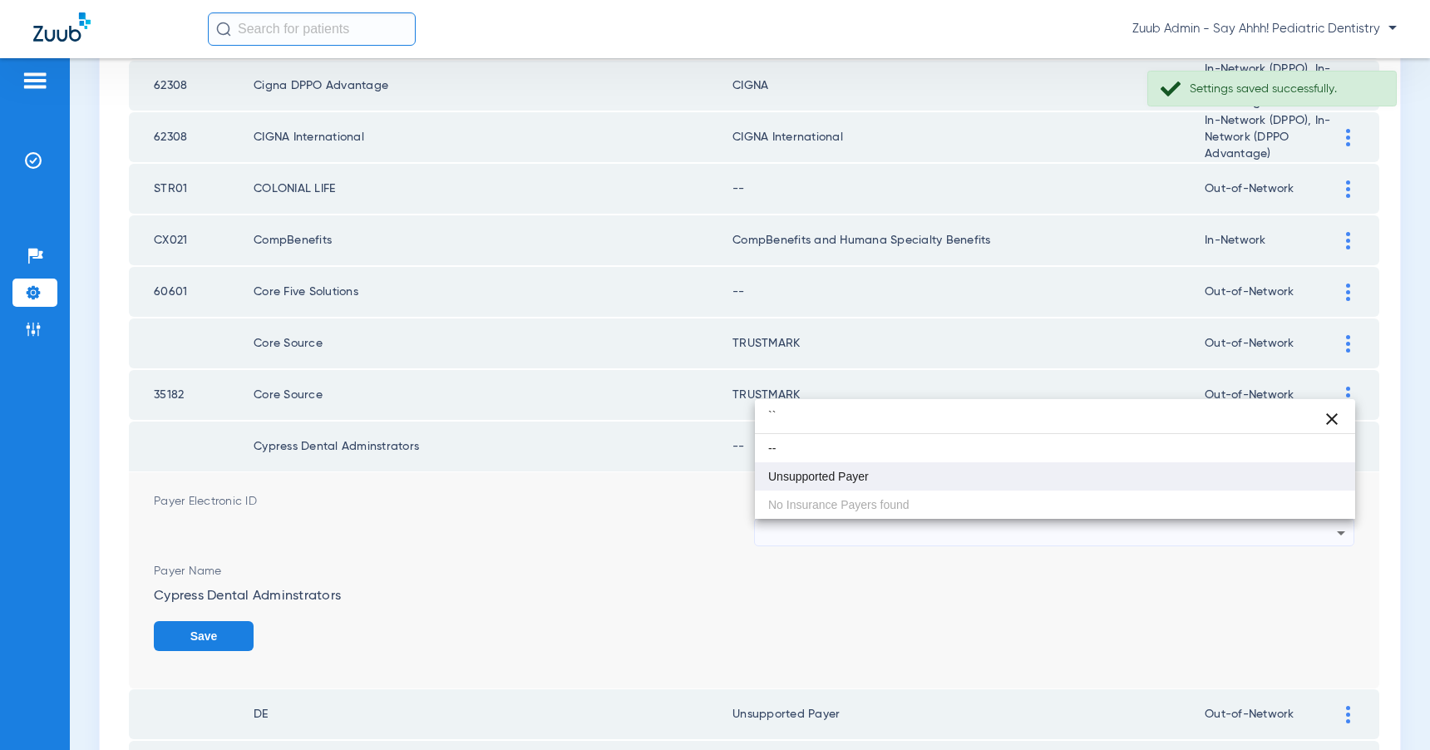
type input "``"
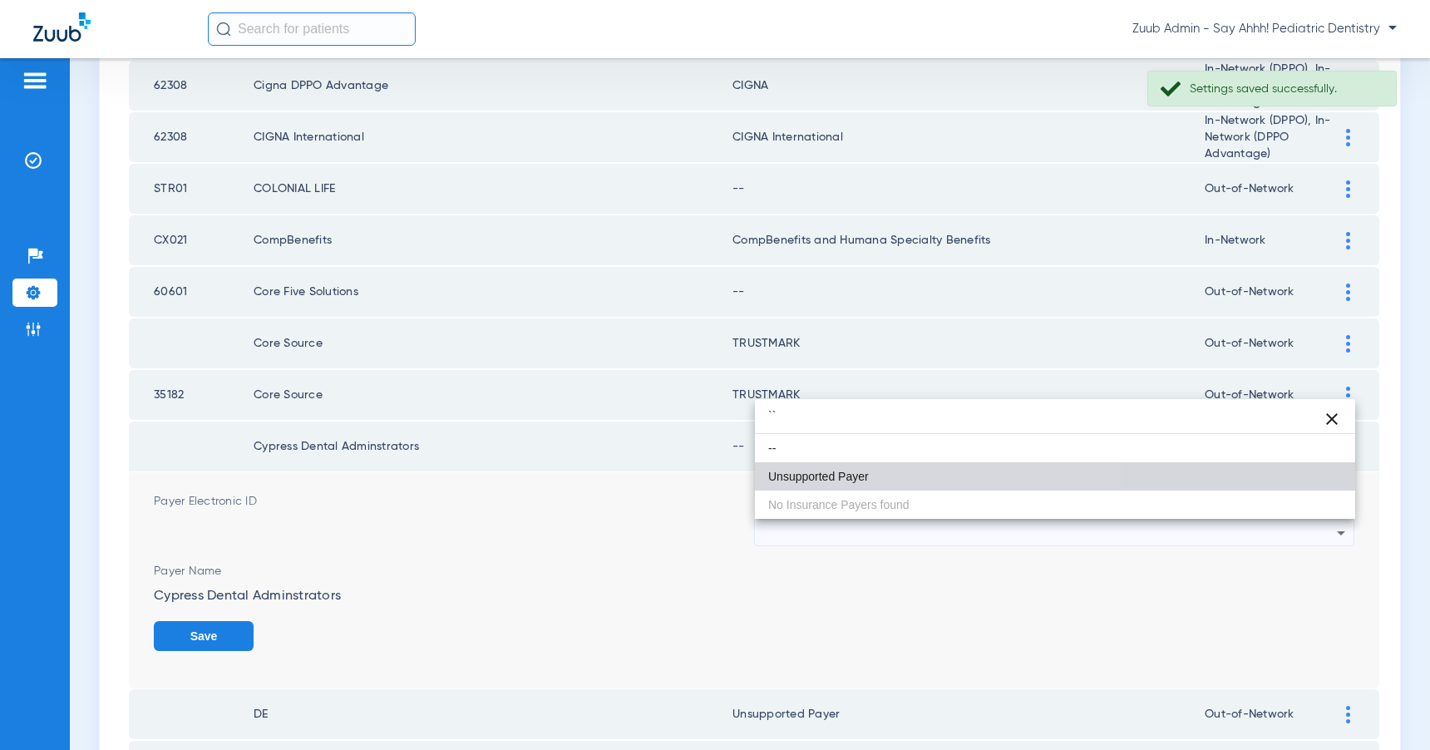
click at [922, 467] on mat-option "Unsupported Payer" at bounding box center [1055, 476] width 600 height 28
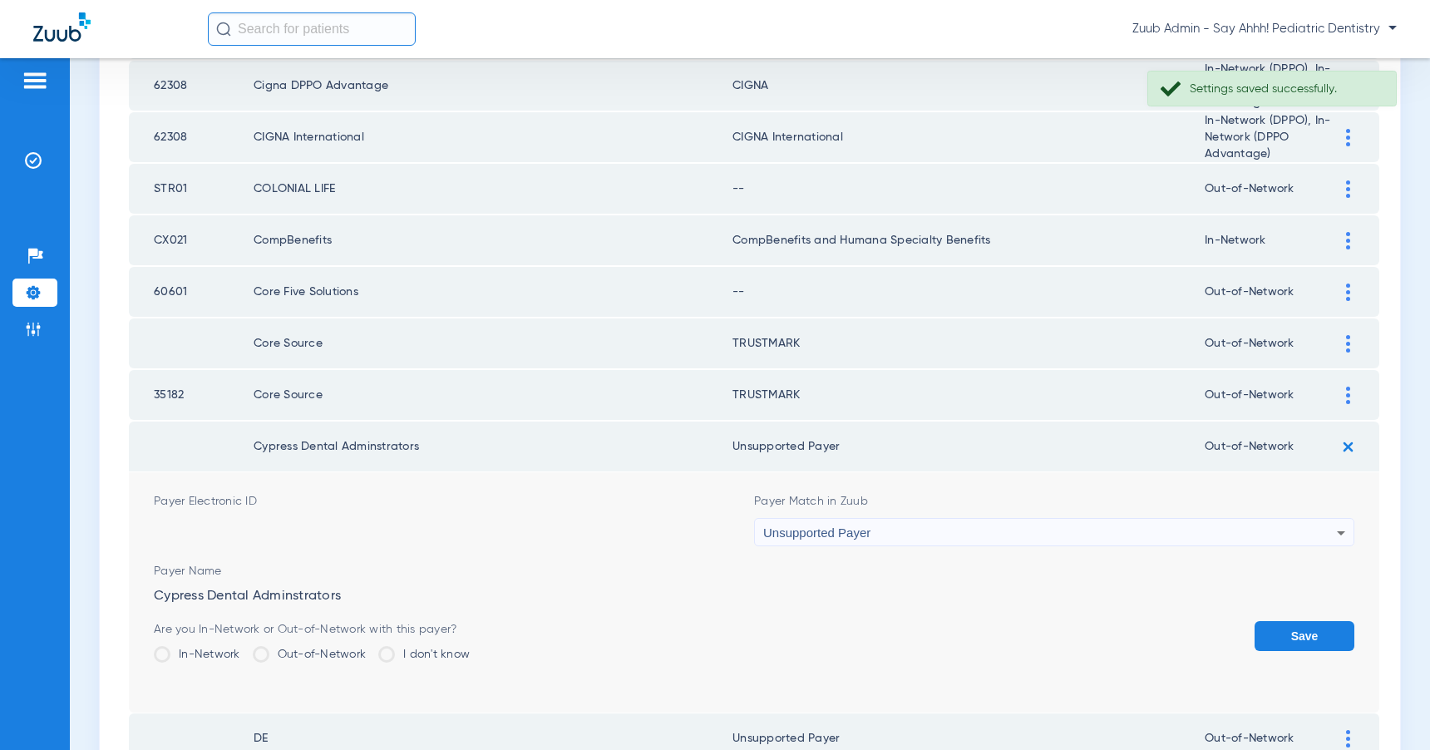
drag, startPoint x: 1287, startPoint y: 629, endPoint x: 1303, endPoint y: 485, distance: 145.5
click at [1110, 629] on button "Save" at bounding box center [1305, 636] width 100 height 30
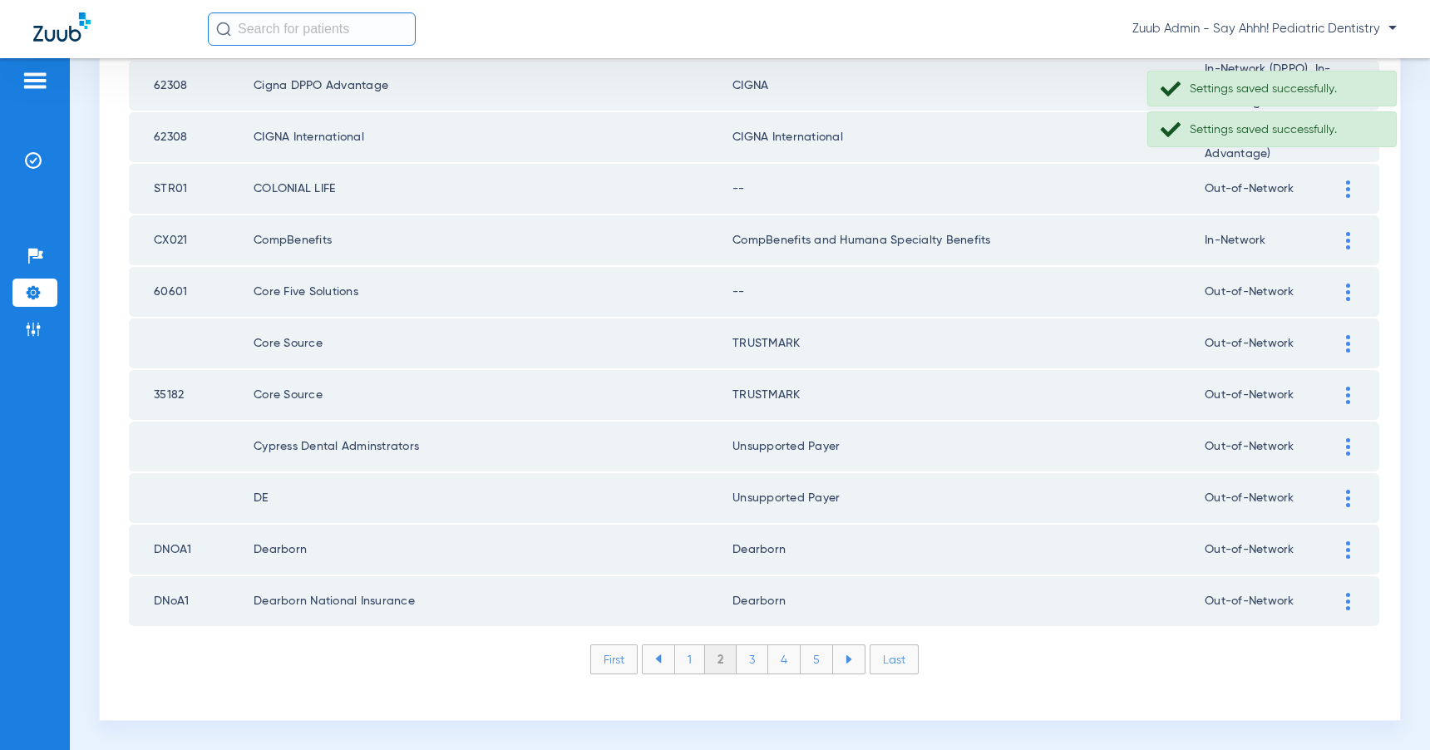
click at [1110, 291] on div at bounding box center [1348, 292] width 29 height 17
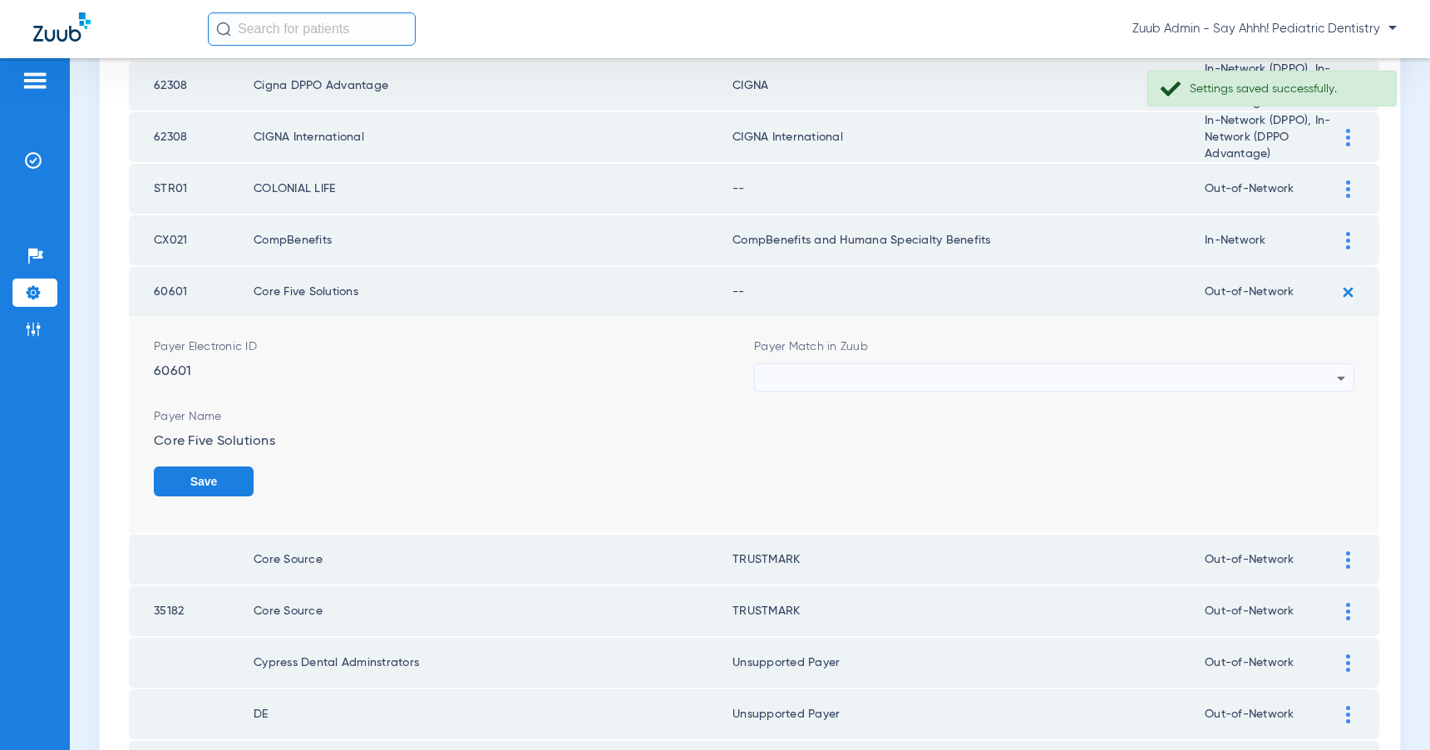
click at [1021, 373] on div at bounding box center [1050, 378] width 574 height 28
type input "``"
drag, startPoint x: 862, startPoint y: 466, endPoint x: 896, endPoint y: 464, distance: 33.4
click at [865, 466] on span "Unsupported Payer" at bounding box center [818, 470] width 101 height 12
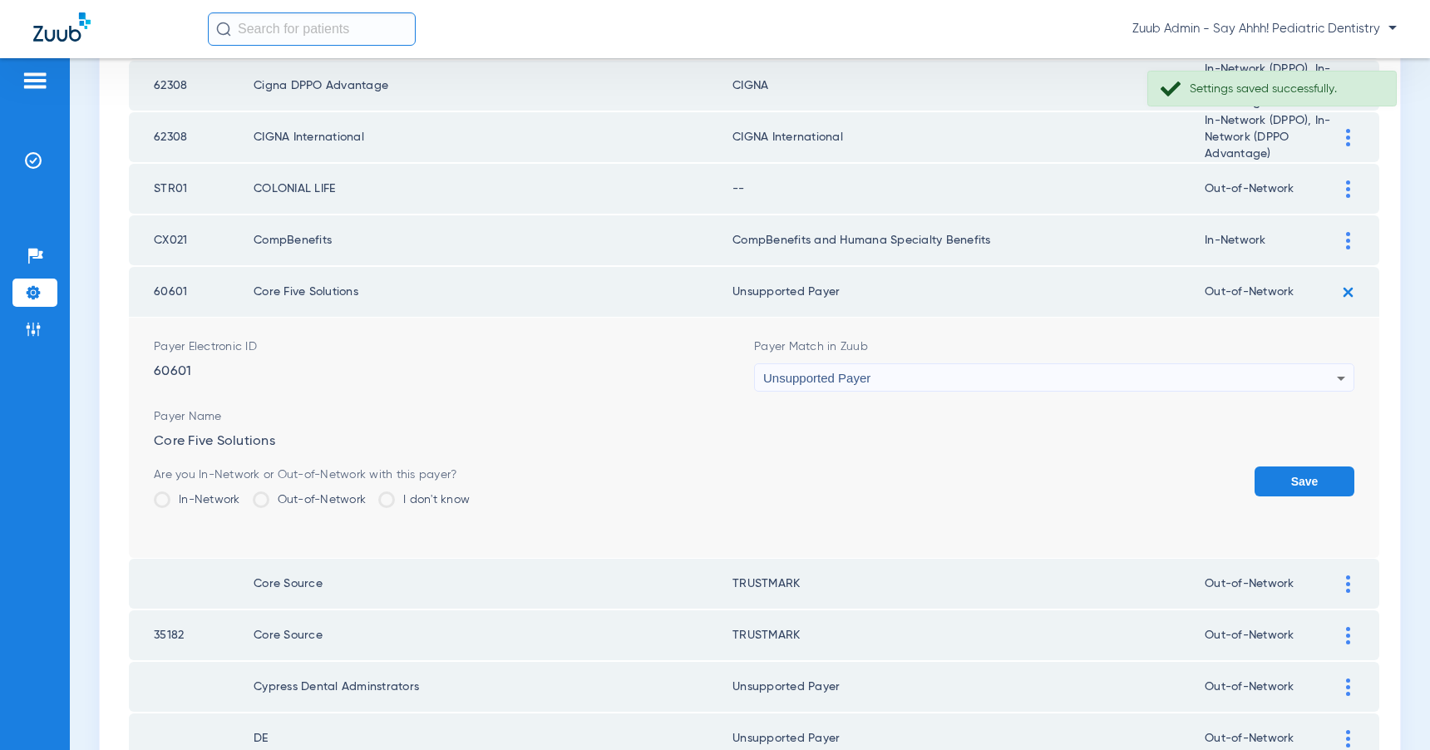
drag, startPoint x: 1295, startPoint y: 480, endPoint x: 1202, endPoint y: 415, distance: 113.5
click at [1110, 476] on button "Save" at bounding box center [1305, 481] width 100 height 30
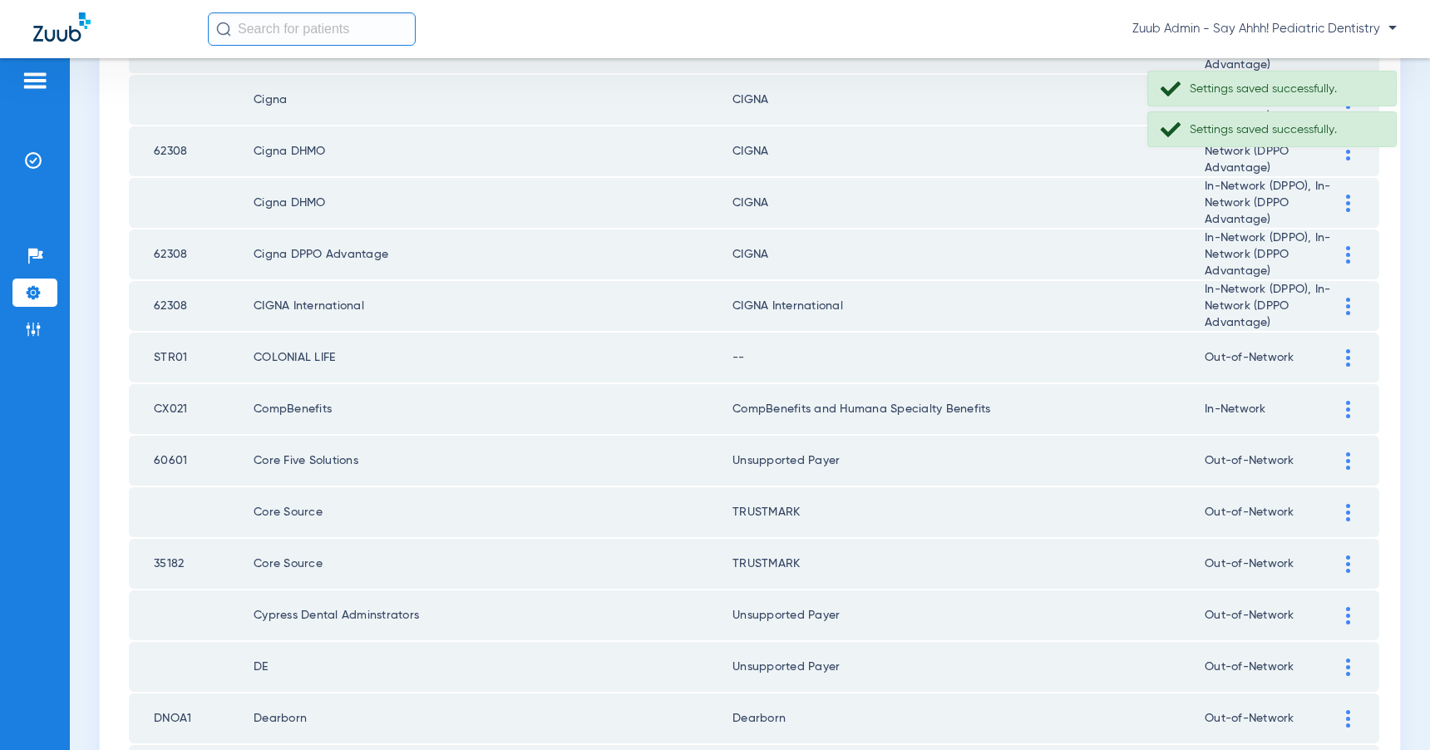
scroll to position [2076, 0]
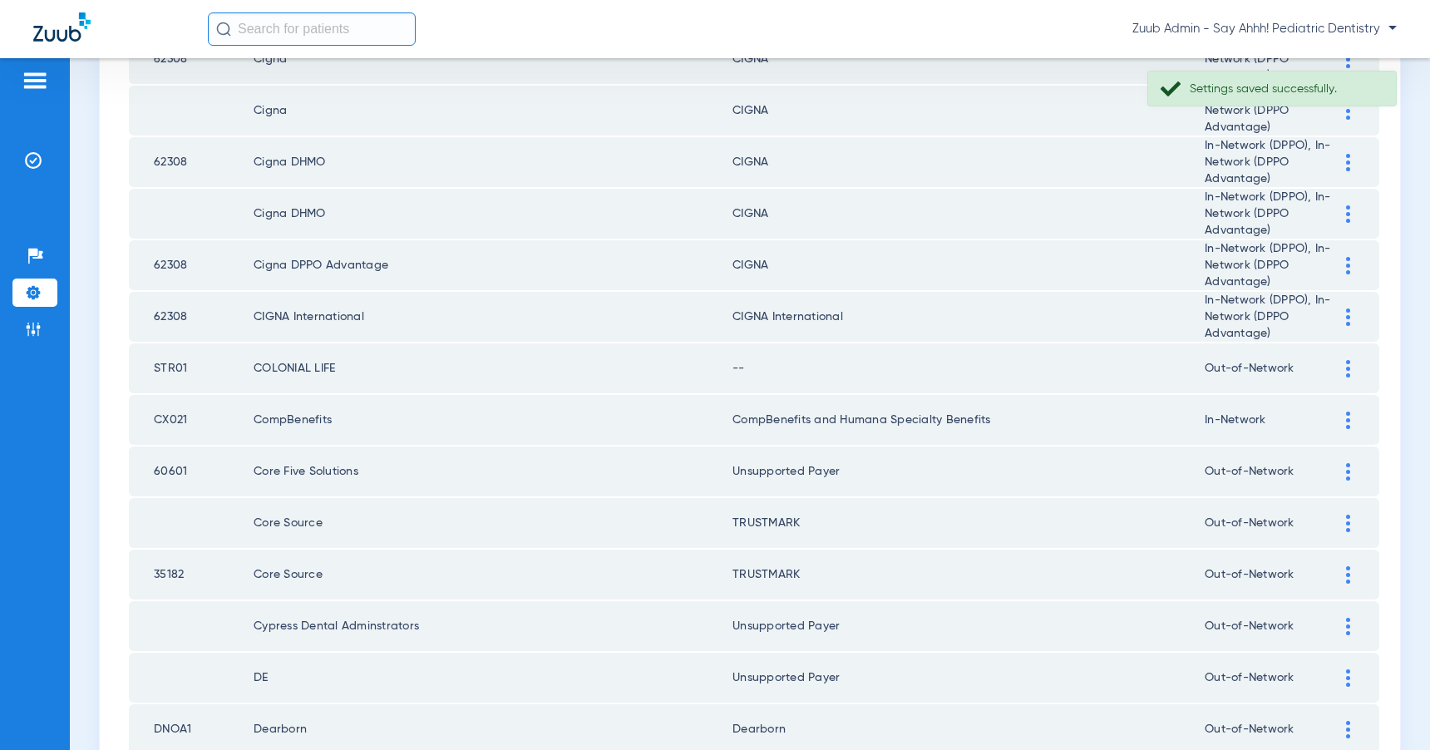
click at [1110, 373] on img at bounding box center [1348, 368] width 4 height 17
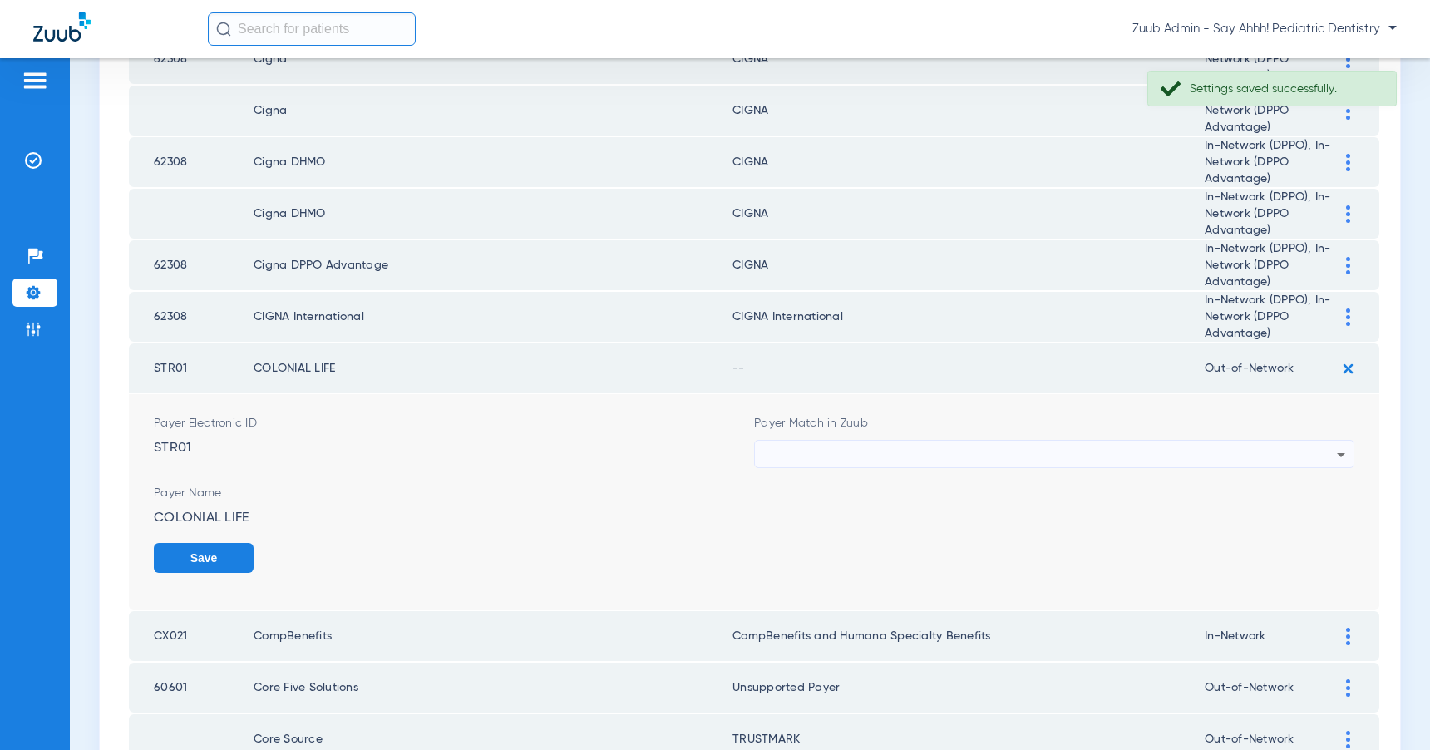
click at [1069, 447] on div at bounding box center [1050, 455] width 574 height 28
type input "``"
click at [889, 536] on mat-option "Unsupported Payer" at bounding box center [1055, 546] width 600 height 28
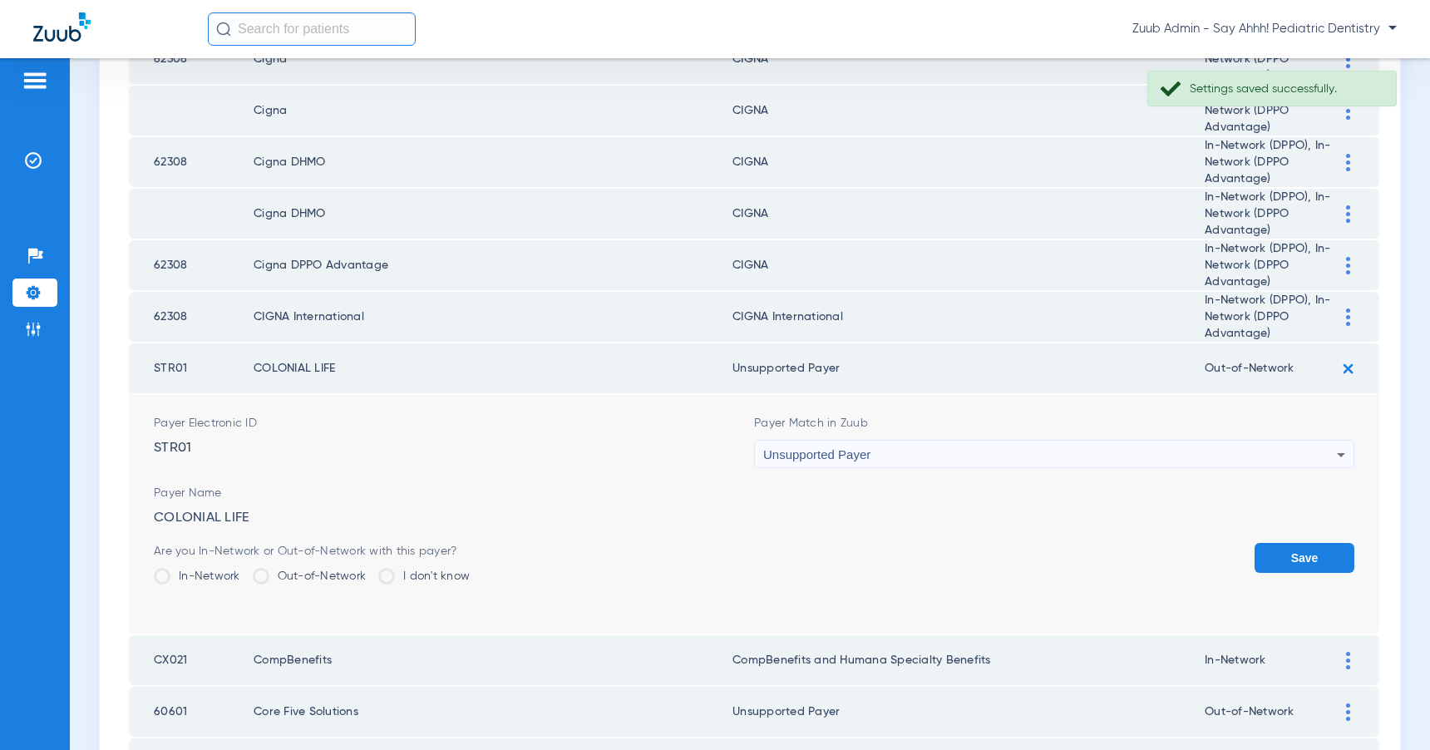
drag, startPoint x: 1272, startPoint y: 555, endPoint x: 1167, endPoint y: 521, distance: 110.2
click at [1110, 555] on button "Save" at bounding box center [1305, 558] width 100 height 30
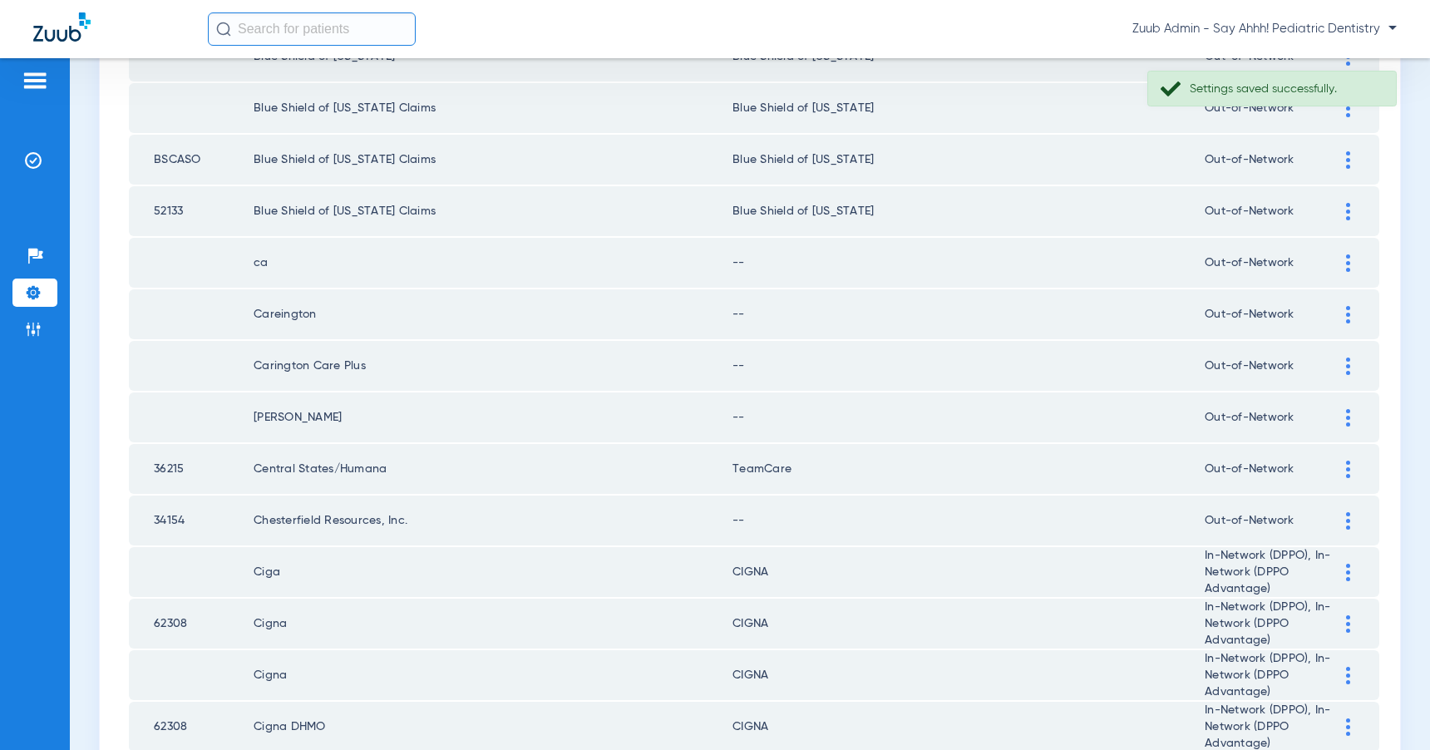
scroll to position [1447, 0]
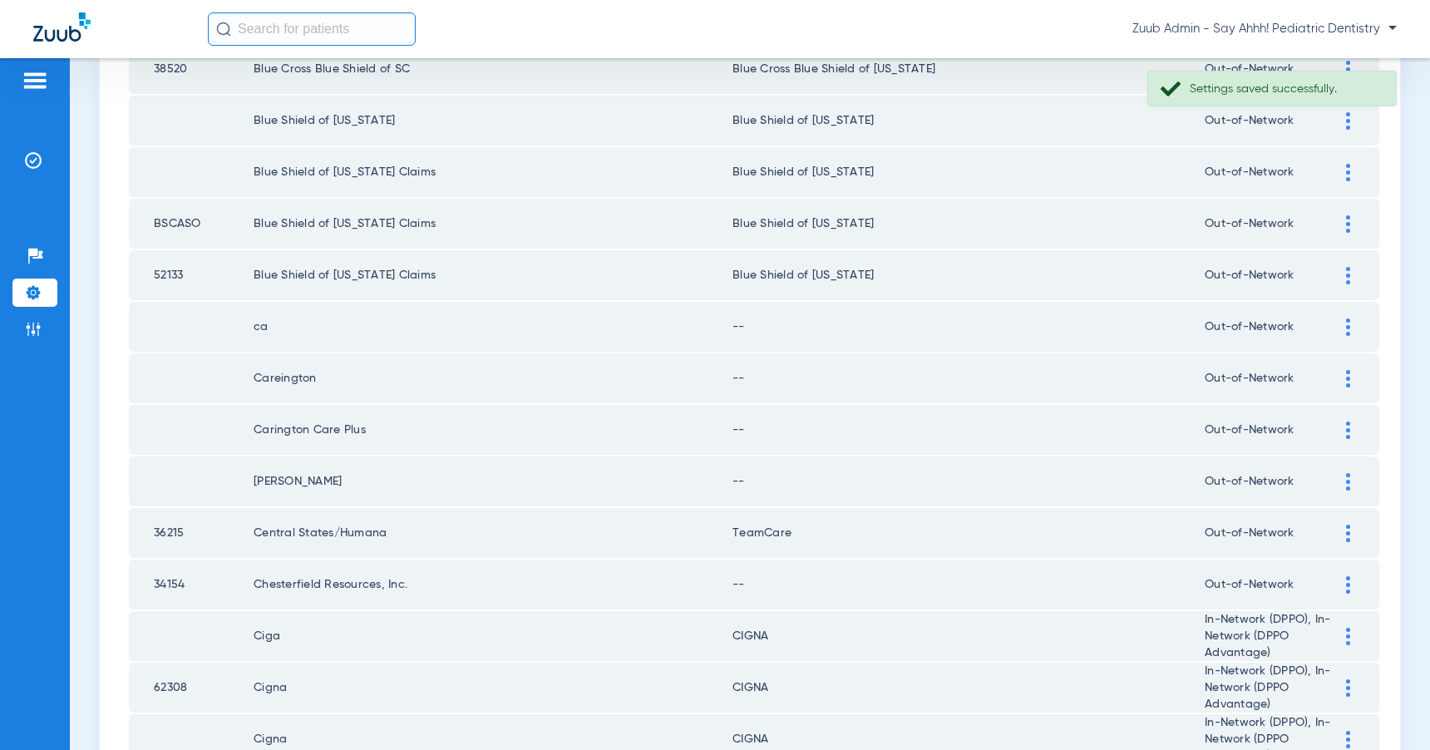
click at [1110, 580] on div at bounding box center [1348, 584] width 29 height 17
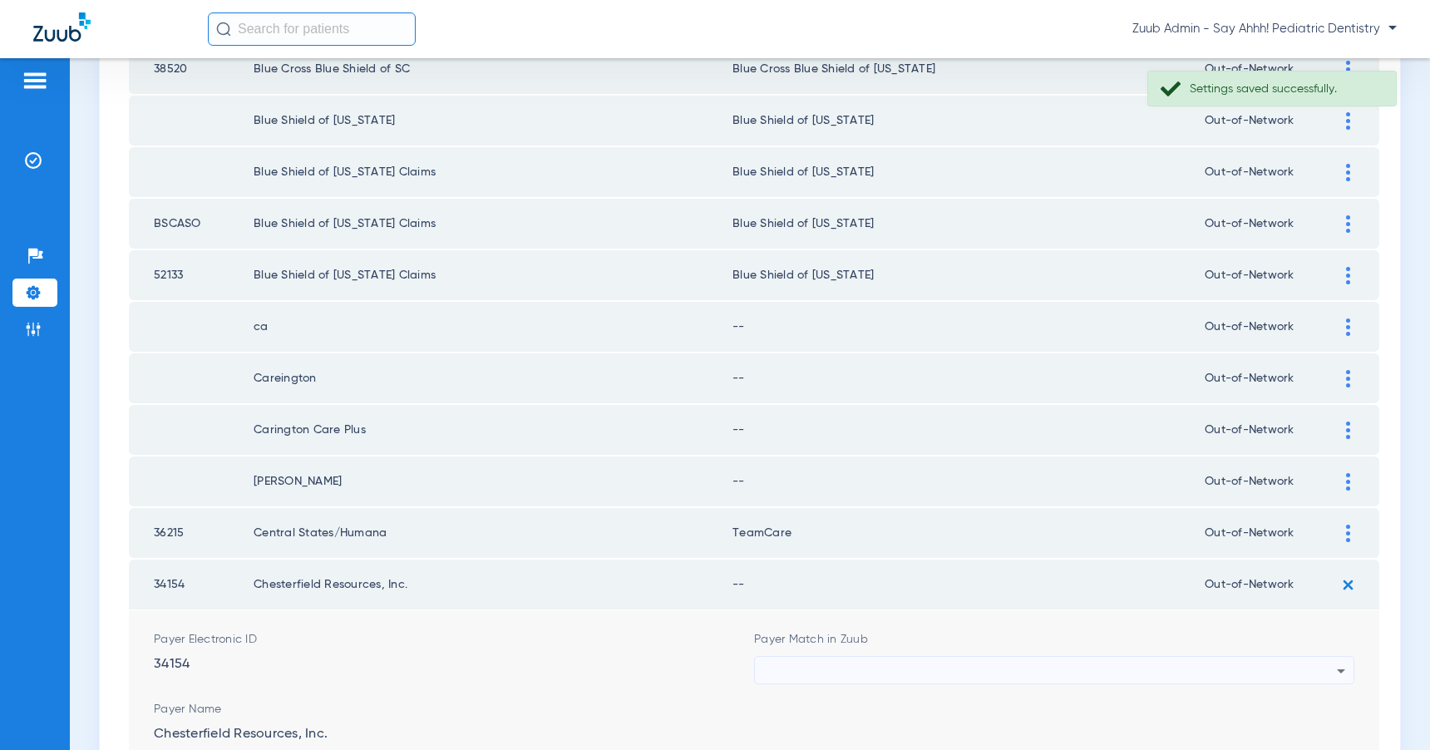
click at [906, 668] on div at bounding box center [1050, 671] width 574 height 28
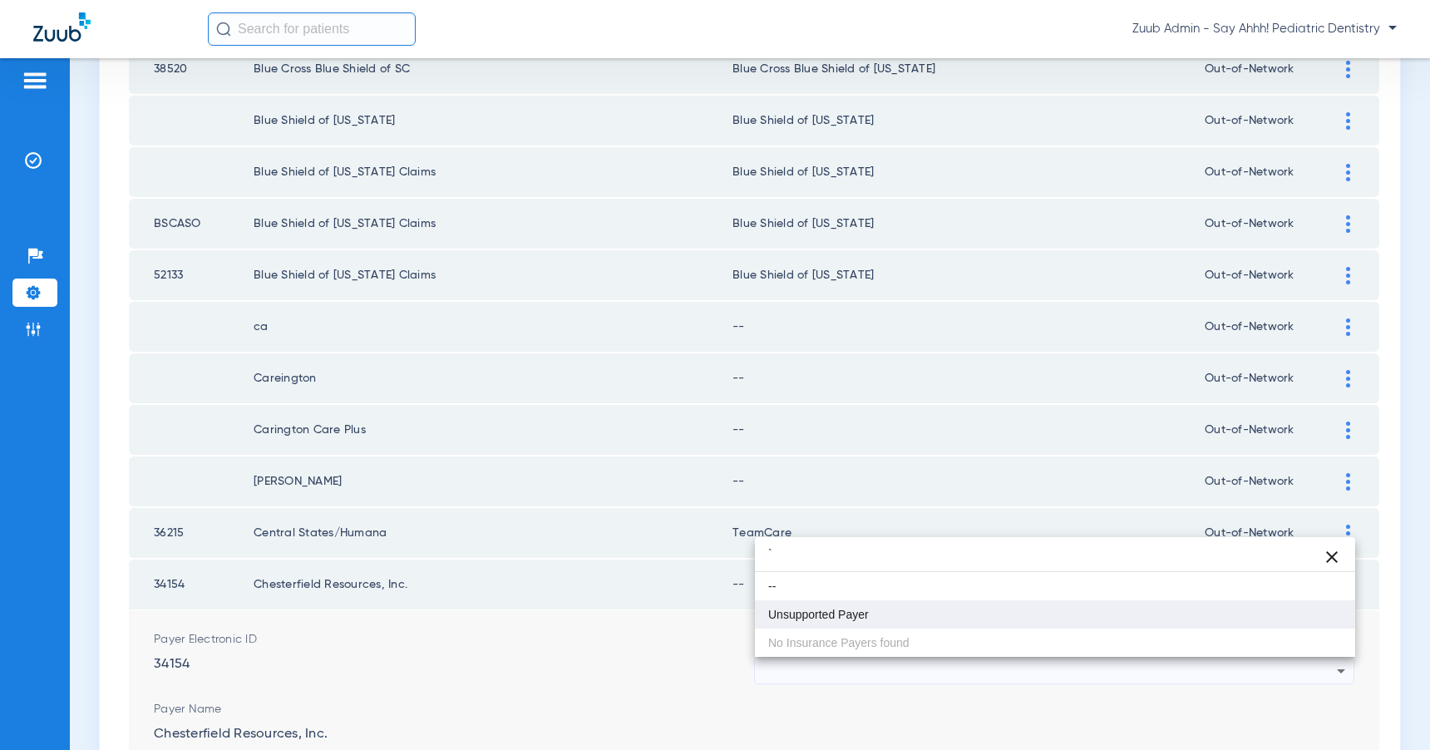
type input "`"
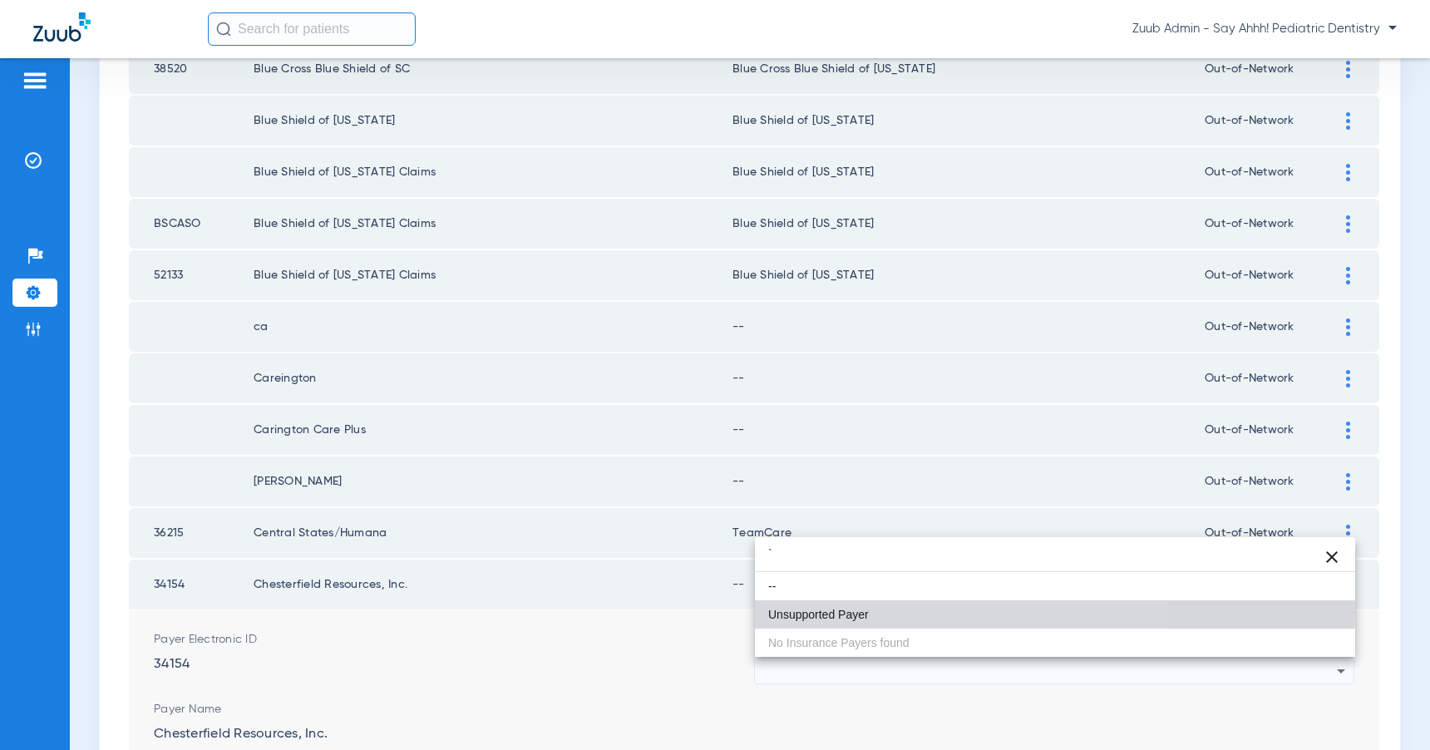
click at [839, 613] on span "Unsupported Payer" at bounding box center [818, 615] width 101 height 12
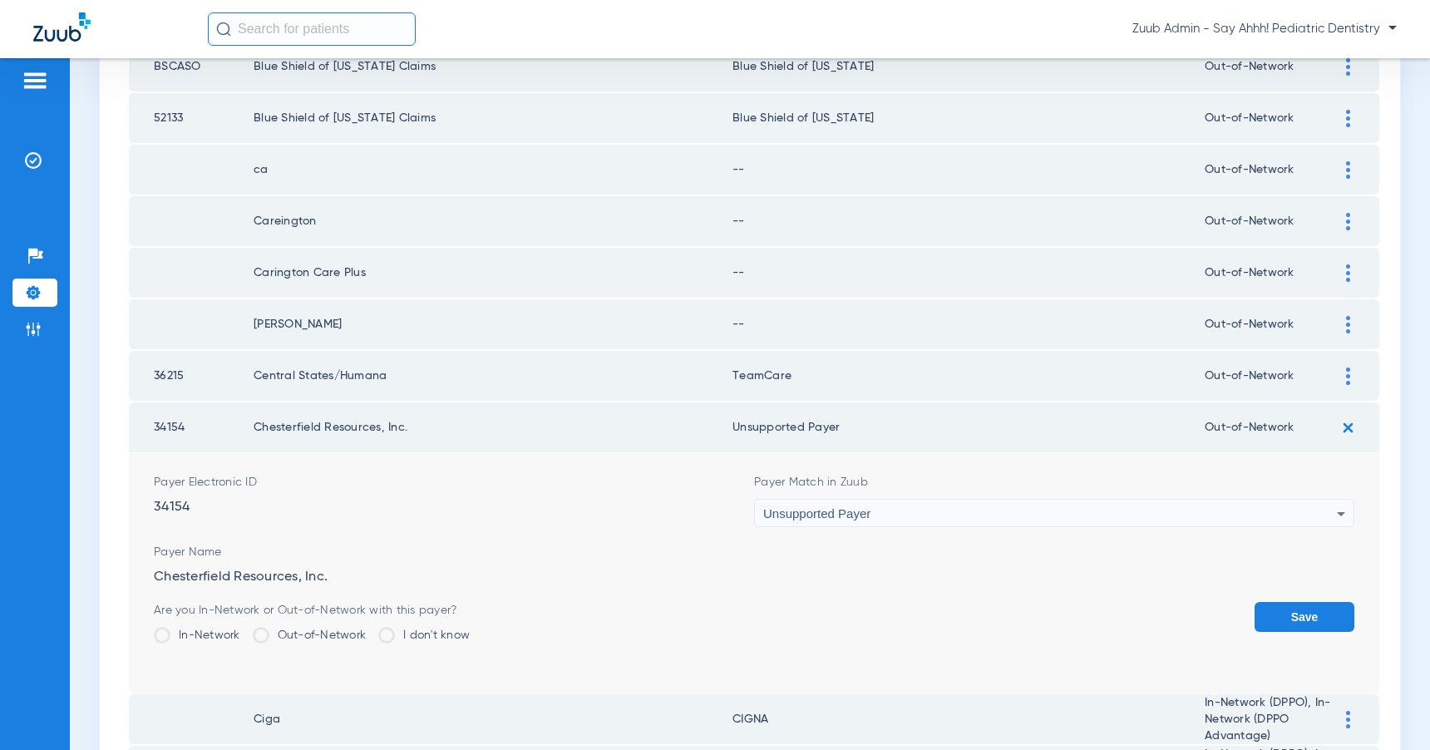
scroll to position [1603, 0]
click at [1110, 624] on button "Save" at bounding box center [1305, 618] width 100 height 30
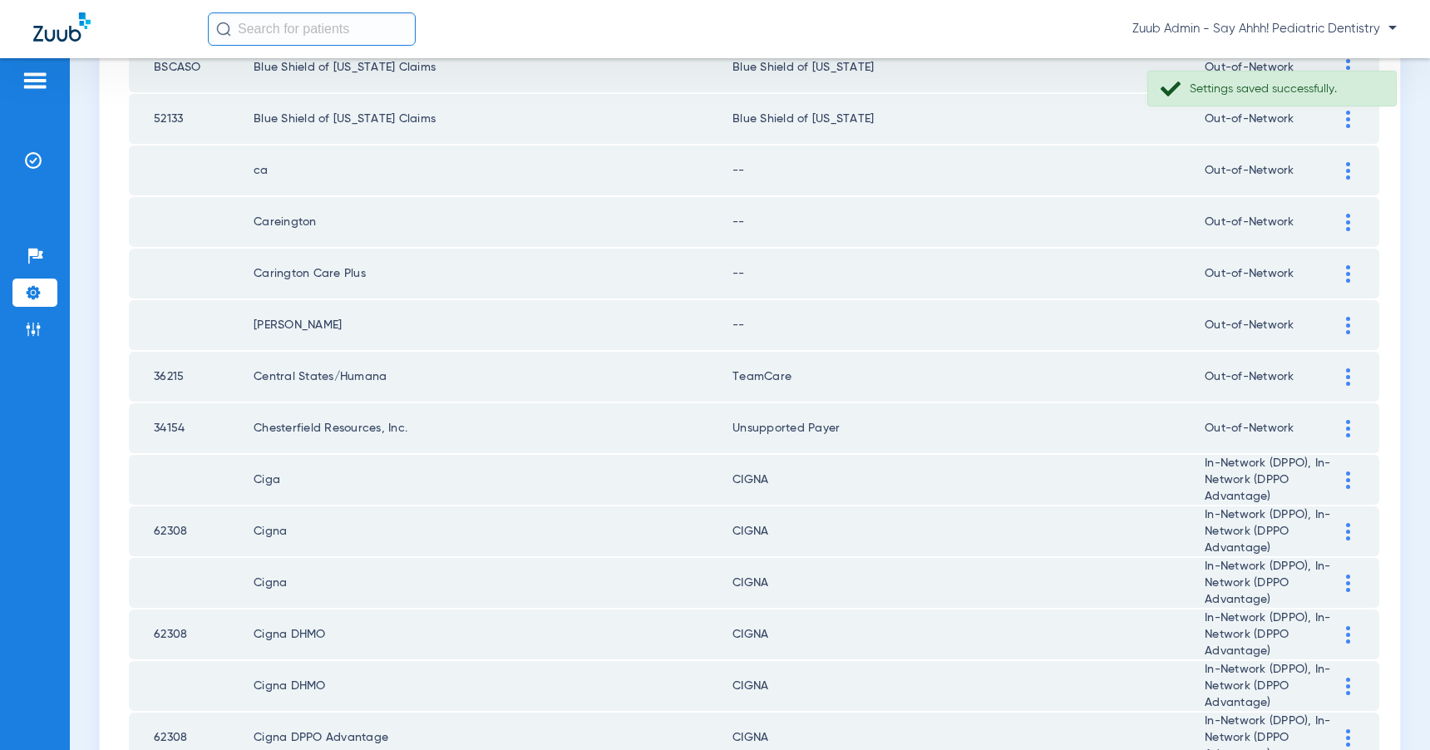
click at [1110, 326] on img at bounding box center [1348, 325] width 4 height 17
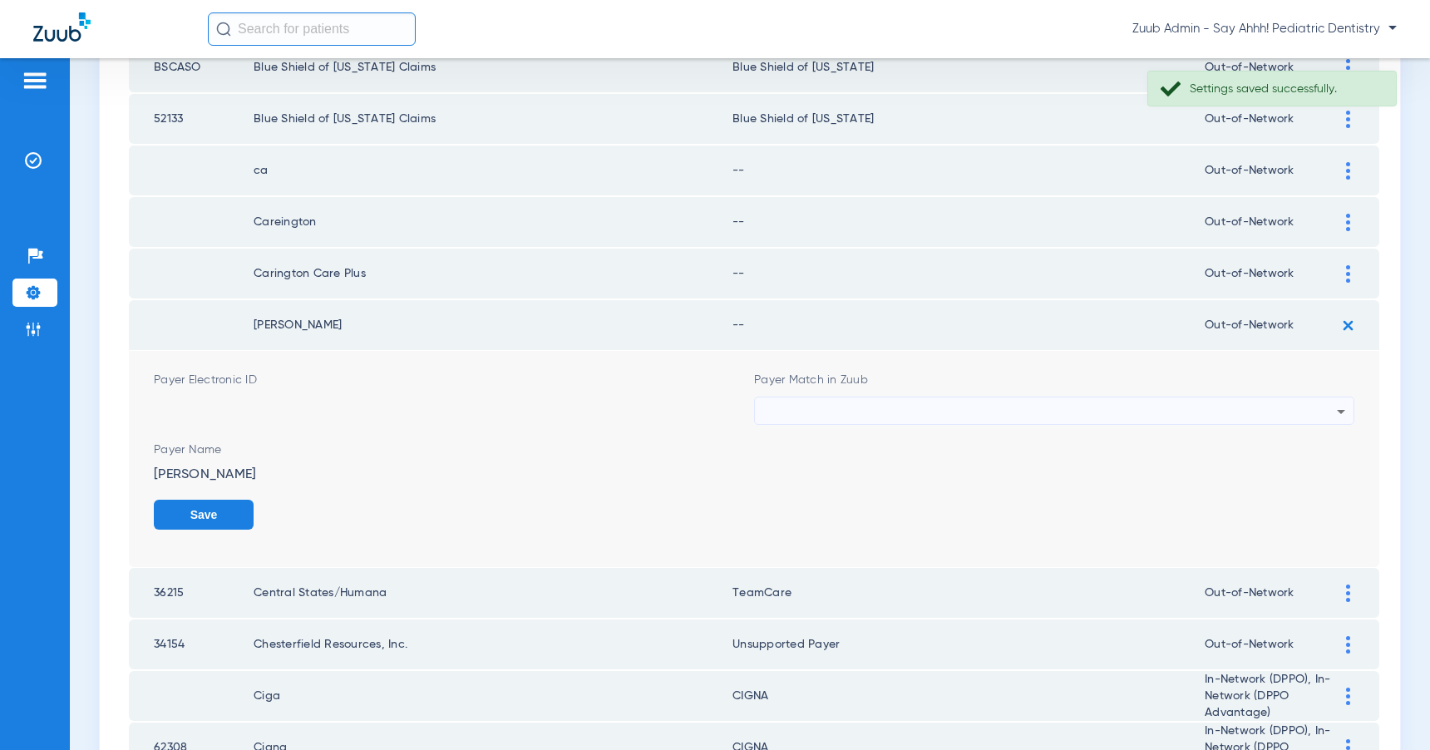
click at [985, 406] on div at bounding box center [1050, 411] width 574 height 28
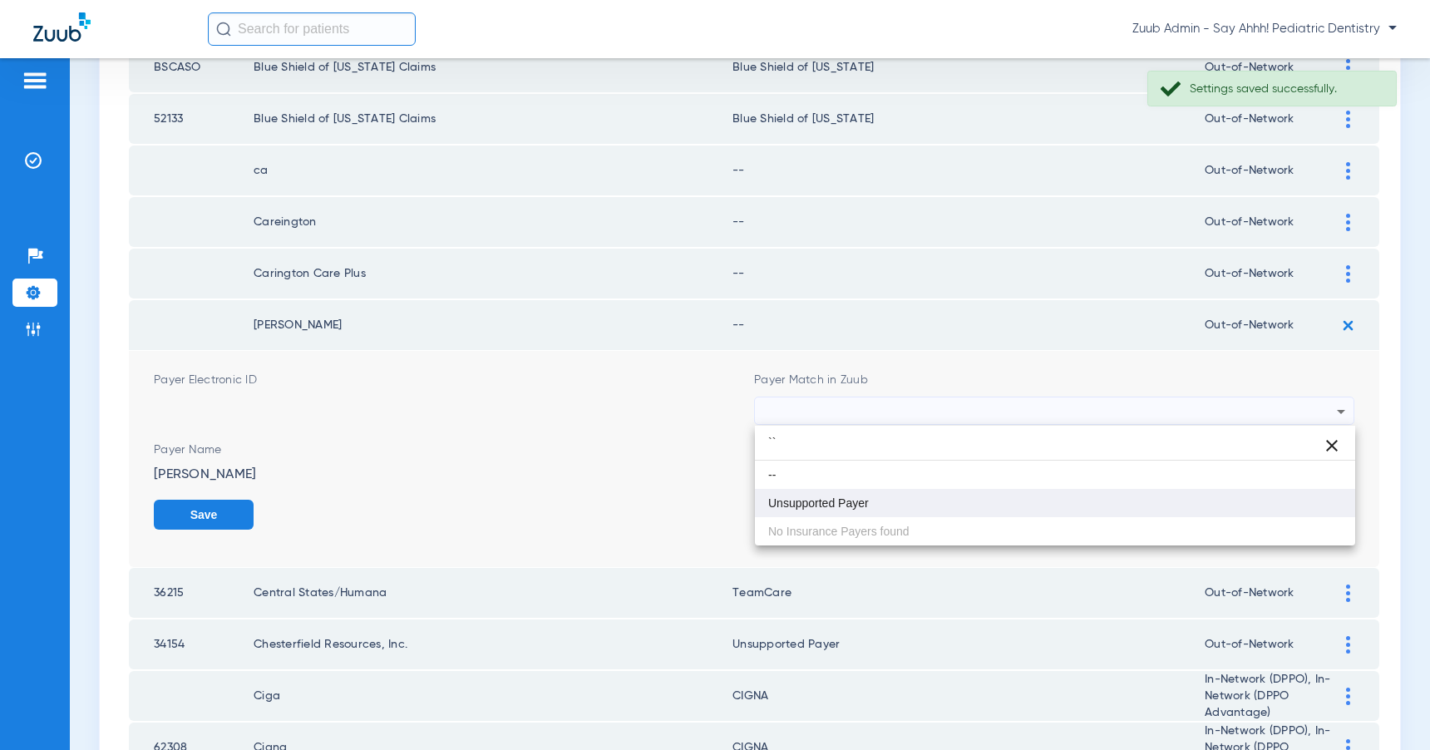
type input "``"
click at [823, 512] on mat-option "Unsupported Payer" at bounding box center [1055, 503] width 600 height 28
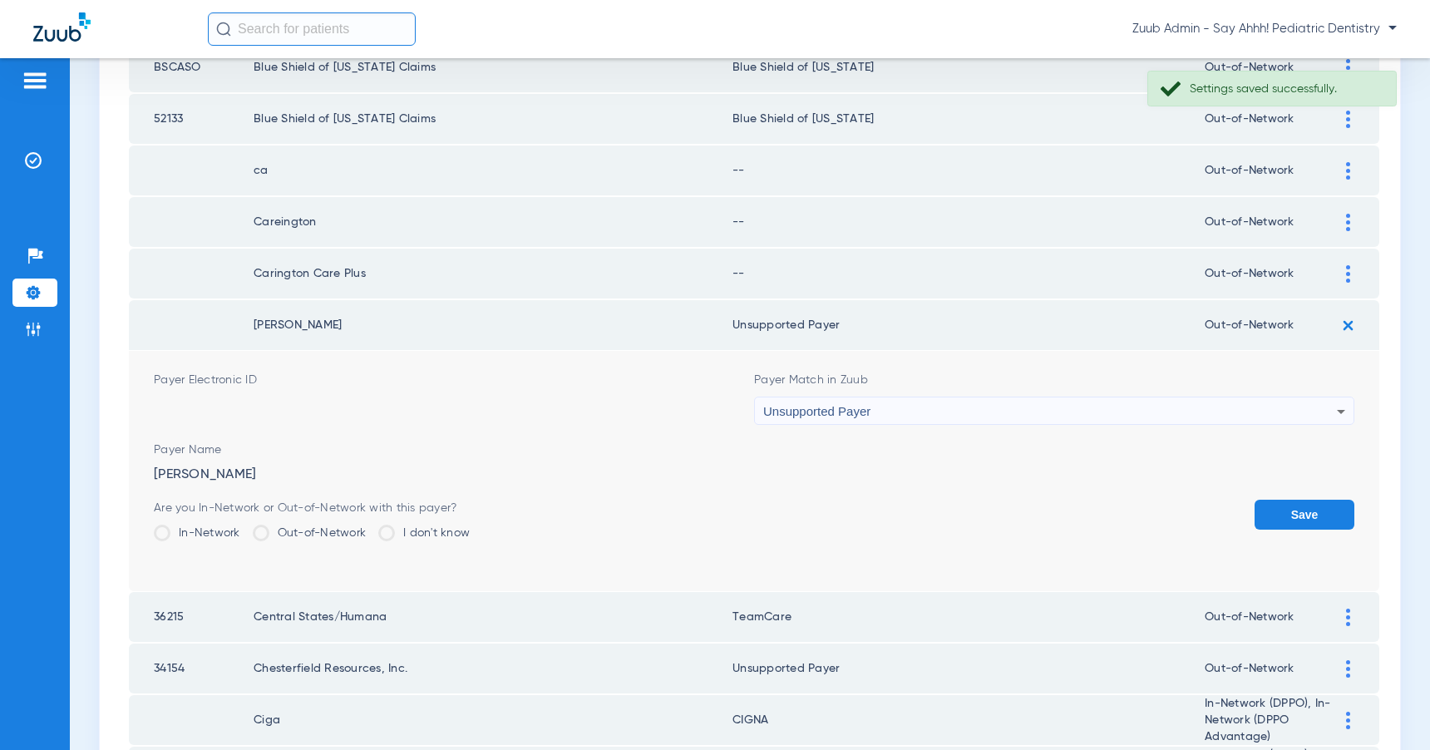
drag, startPoint x: 1282, startPoint y: 513, endPoint x: 1321, endPoint y: 391, distance: 128.3
click at [1110, 511] on button "Save" at bounding box center [1305, 515] width 100 height 30
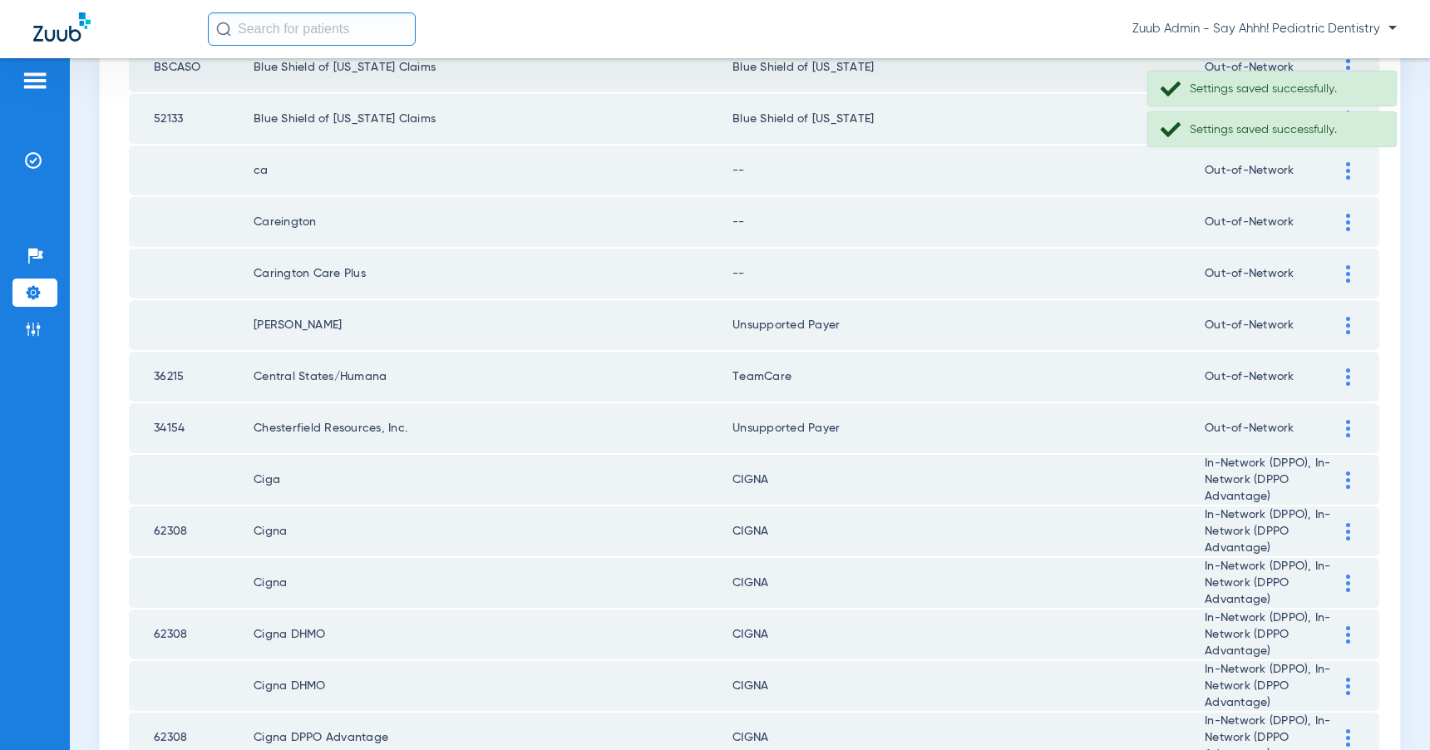
click at [1110, 271] on img at bounding box center [1348, 273] width 4 height 17
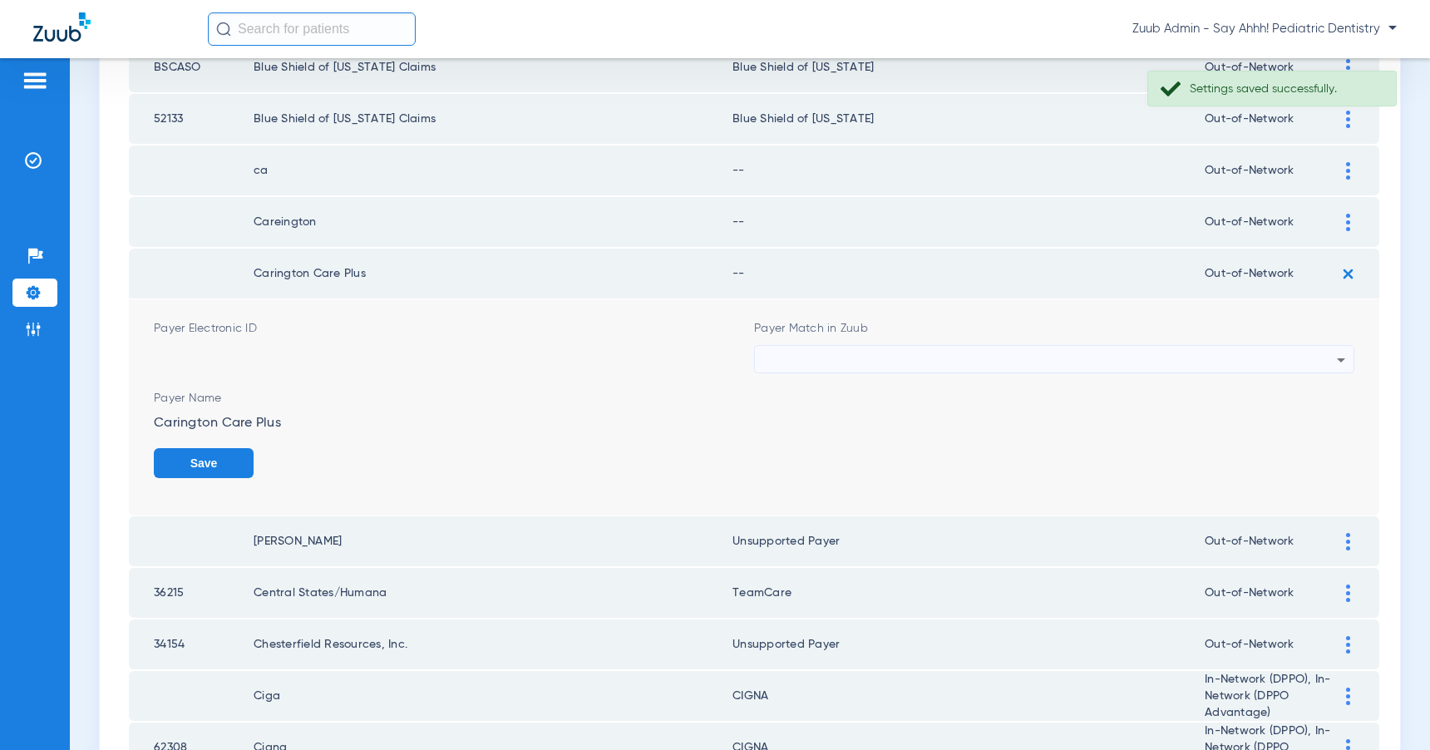
click at [963, 352] on div at bounding box center [1050, 360] width 574 height 28
type input "`"
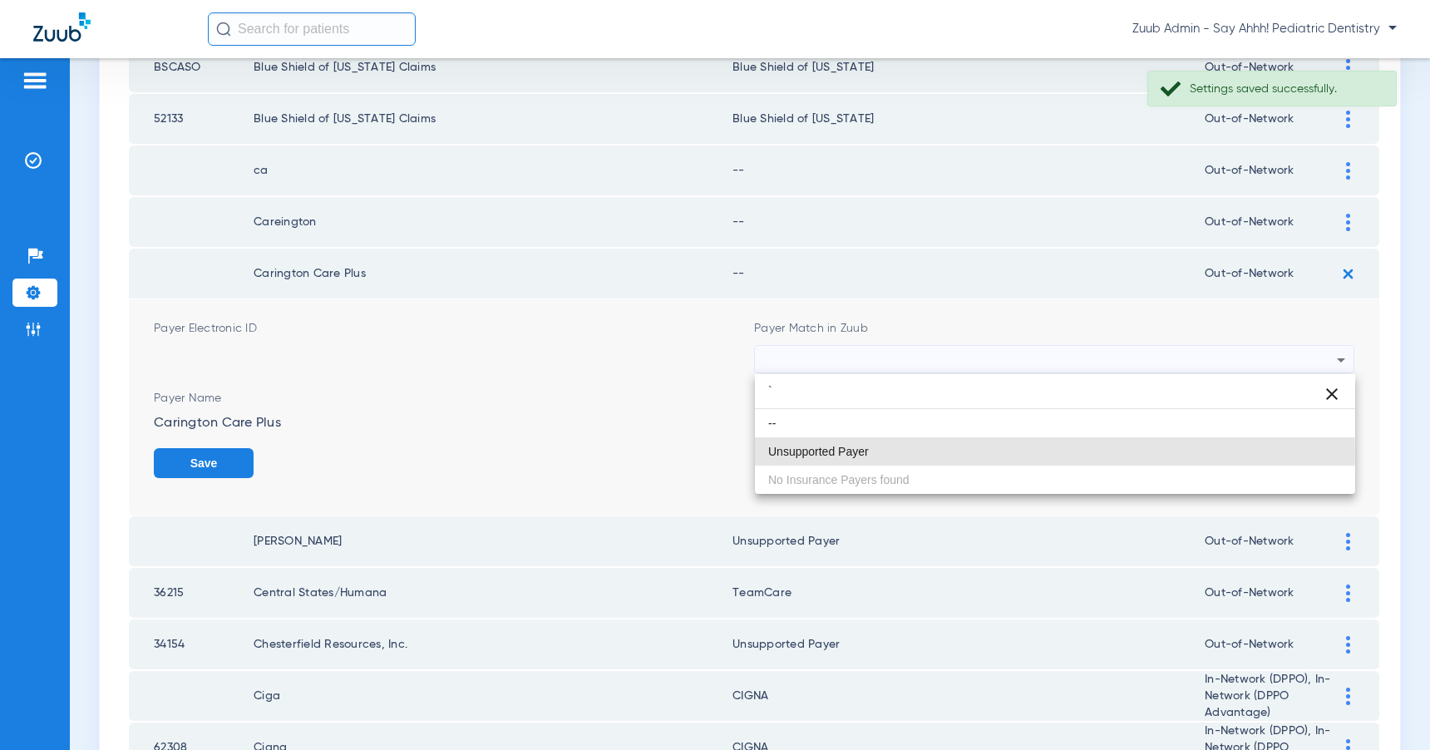
drag, startPoint x: 814, startPoint y: 453, endPoint x: 940, endPoint y: 442, distance: 126.0
click at [815, 453] on span "Unsupported Payer" at bounding box center [818, 452] width 101 height 12
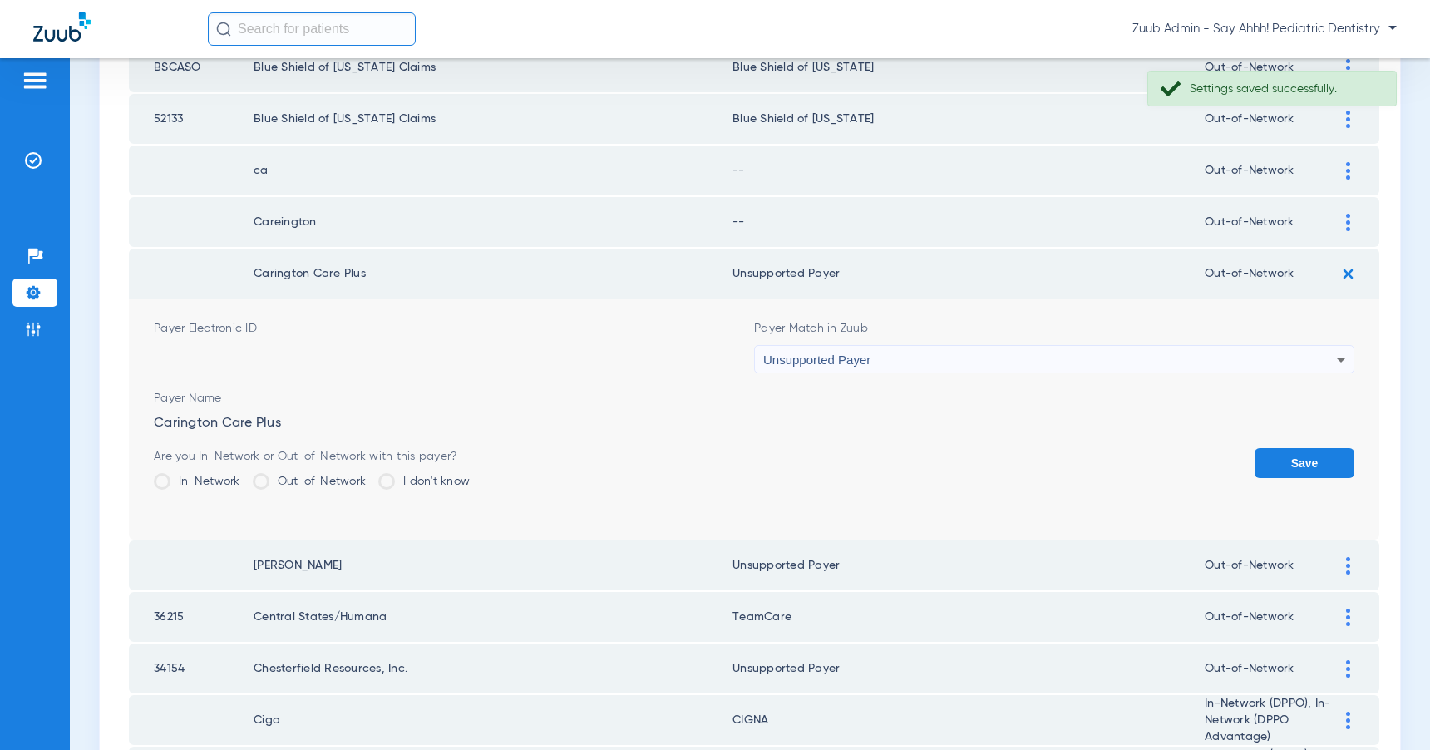
click at [1110, 459] on button "Save" at bounding box center [1305, 463] width 100 height 30
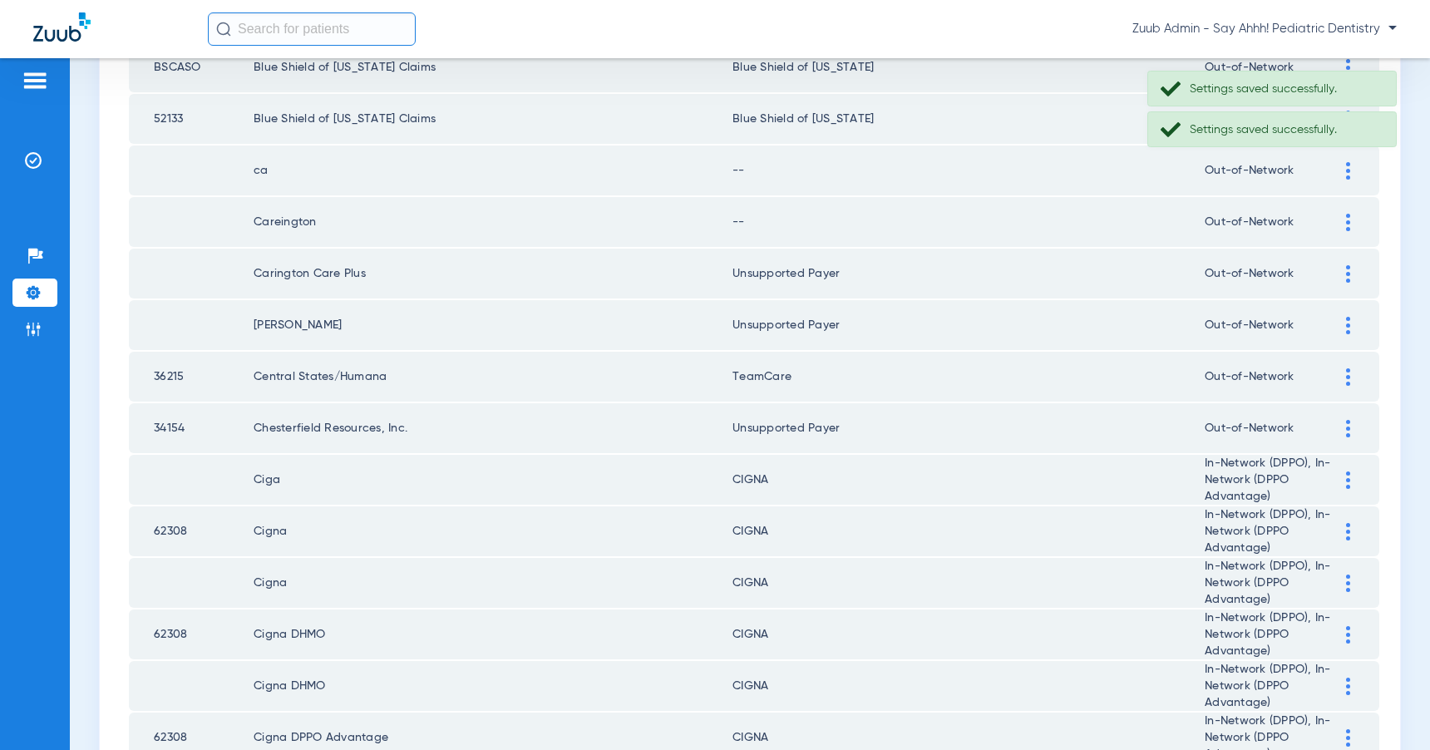
click at [1110, 219] on div at bounding box center [1348, 222] width 29 height 17
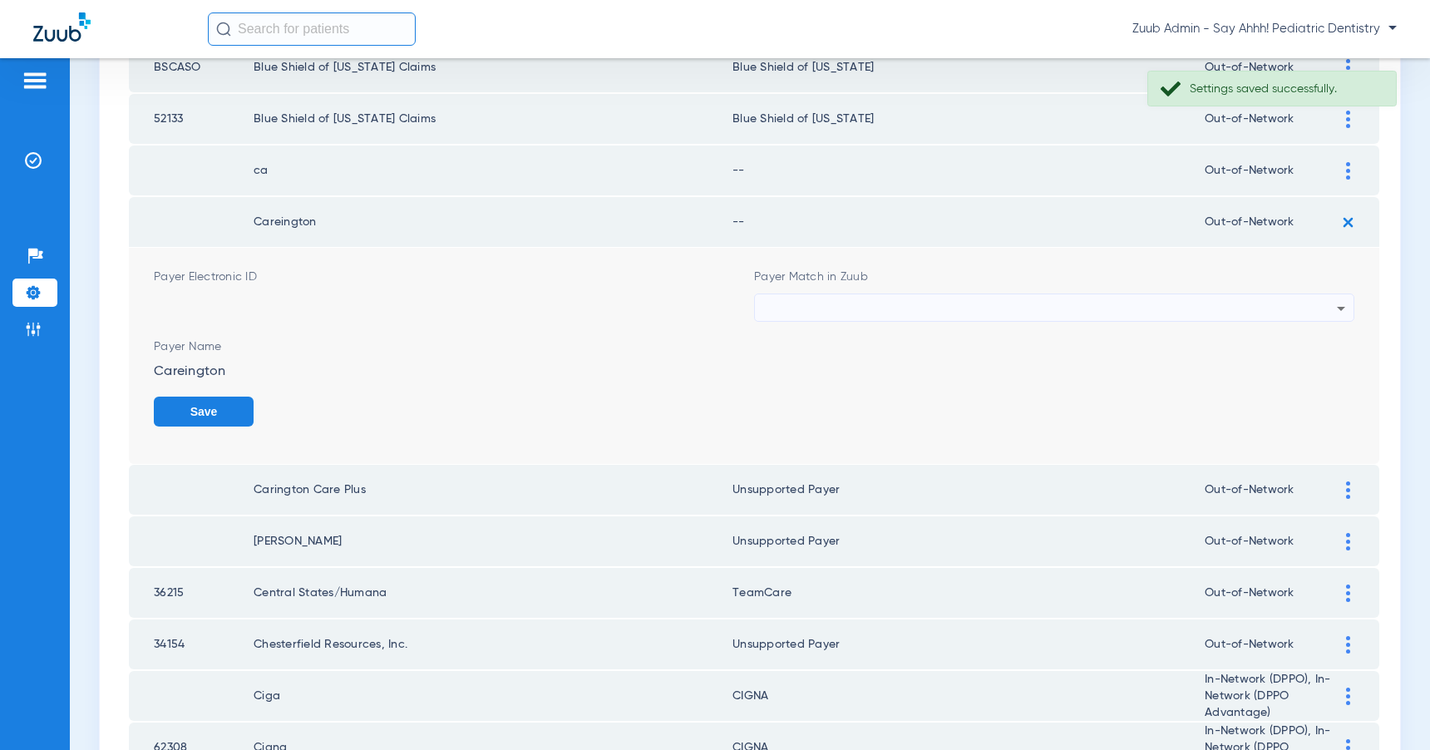
click at [941, 294] on mat-select at bounding box center [1054, 308] width 600 height 28
click at [940, 299] on div at bounding box center [1050, 308] width 574 height 28
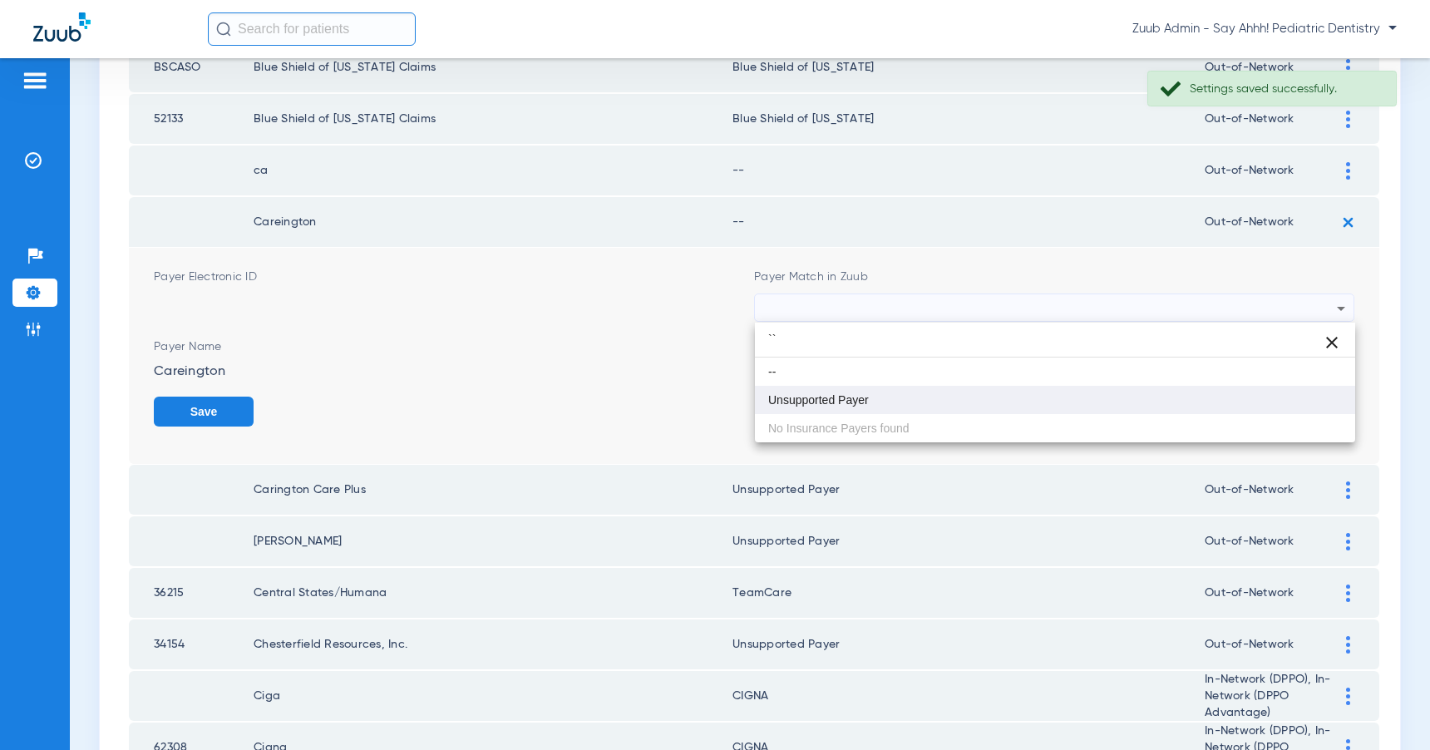
type input "``"
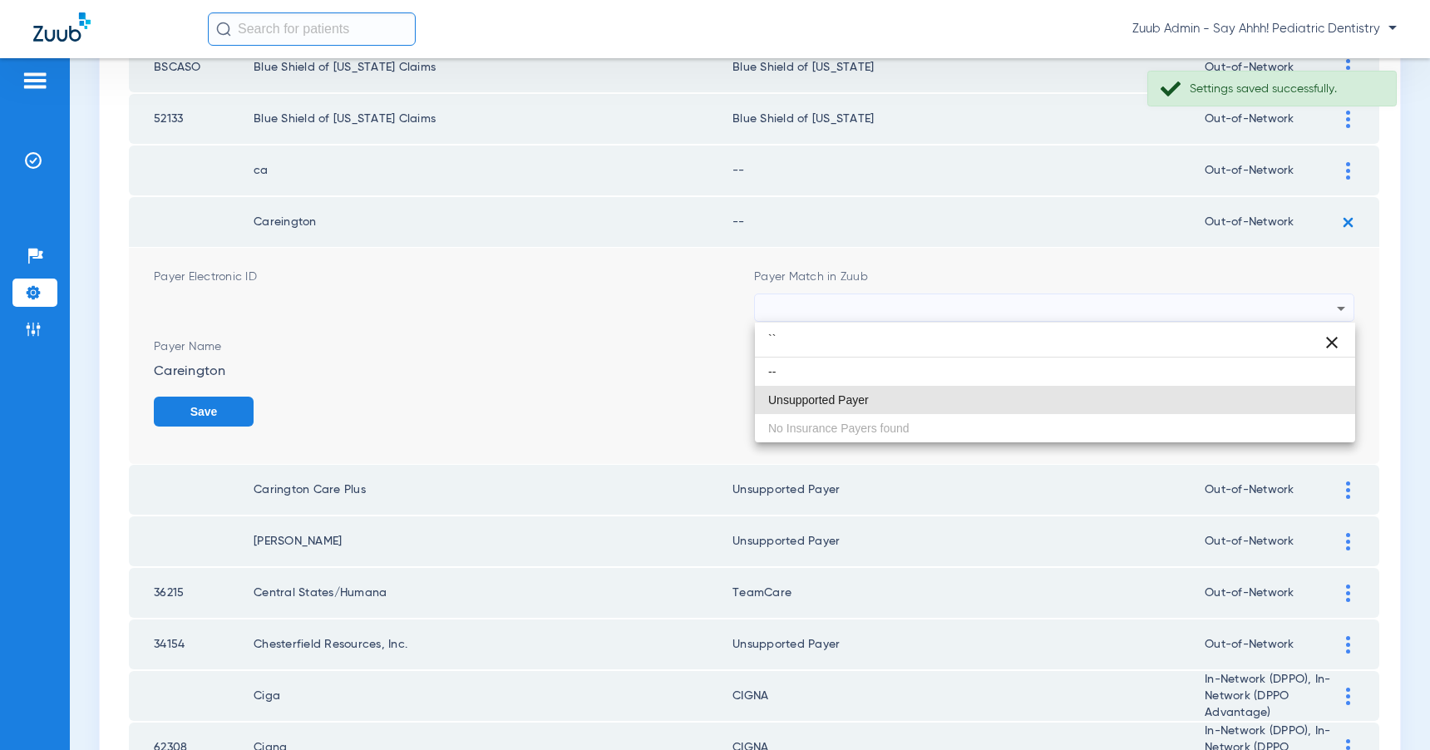
drag, startPoint x: 839, startPoint y: 393, endPoint x: 959, endPoint y: 374, distance: 121.3
click at [839, 394] on span "Unsupported Payer" at bounding box center [818, 400] width 101 height 12
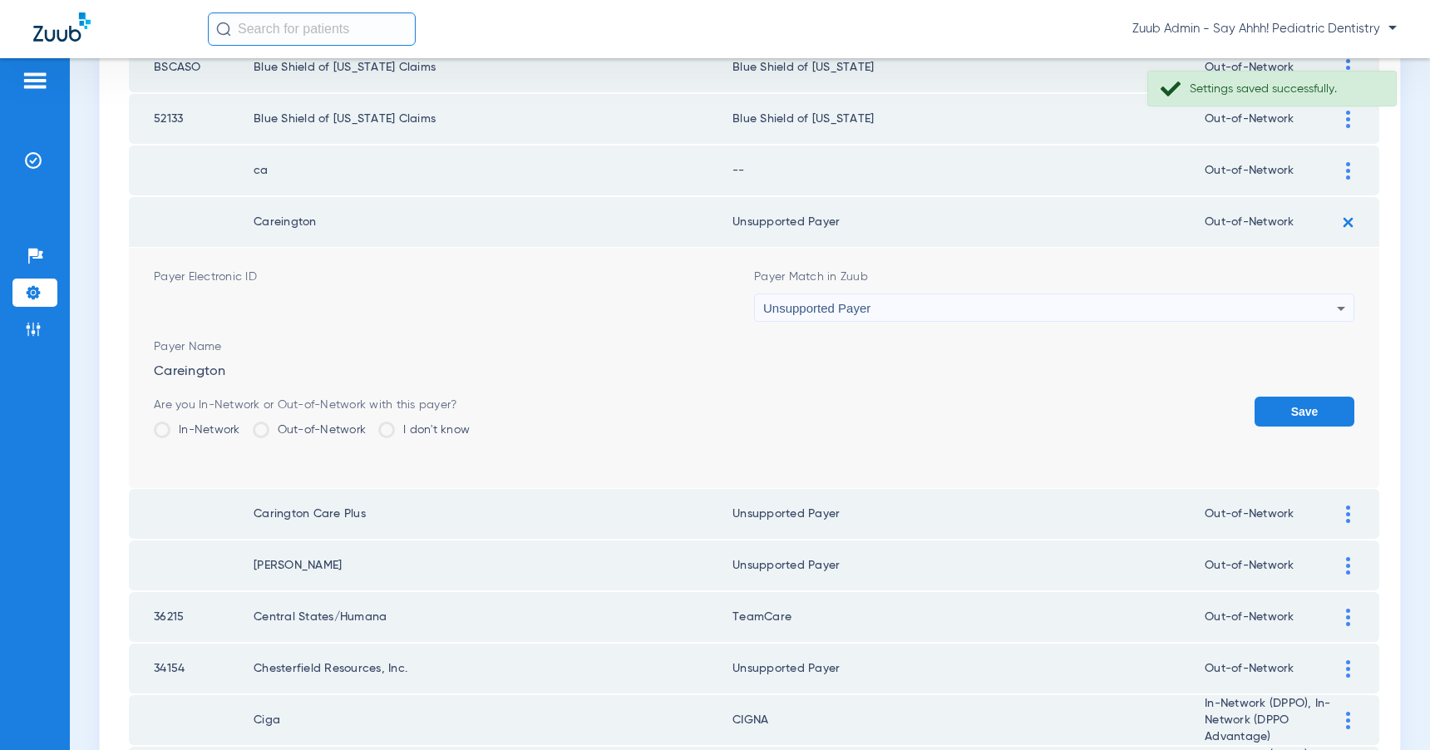
drag, startPoint x: 1301, startPoint y: 411, endPoint x: 1323, endPoint y: 367, distance: 49.5
click at [1110, 408] on button "Save" at bounding box center [1305, 412] width 100 height 30
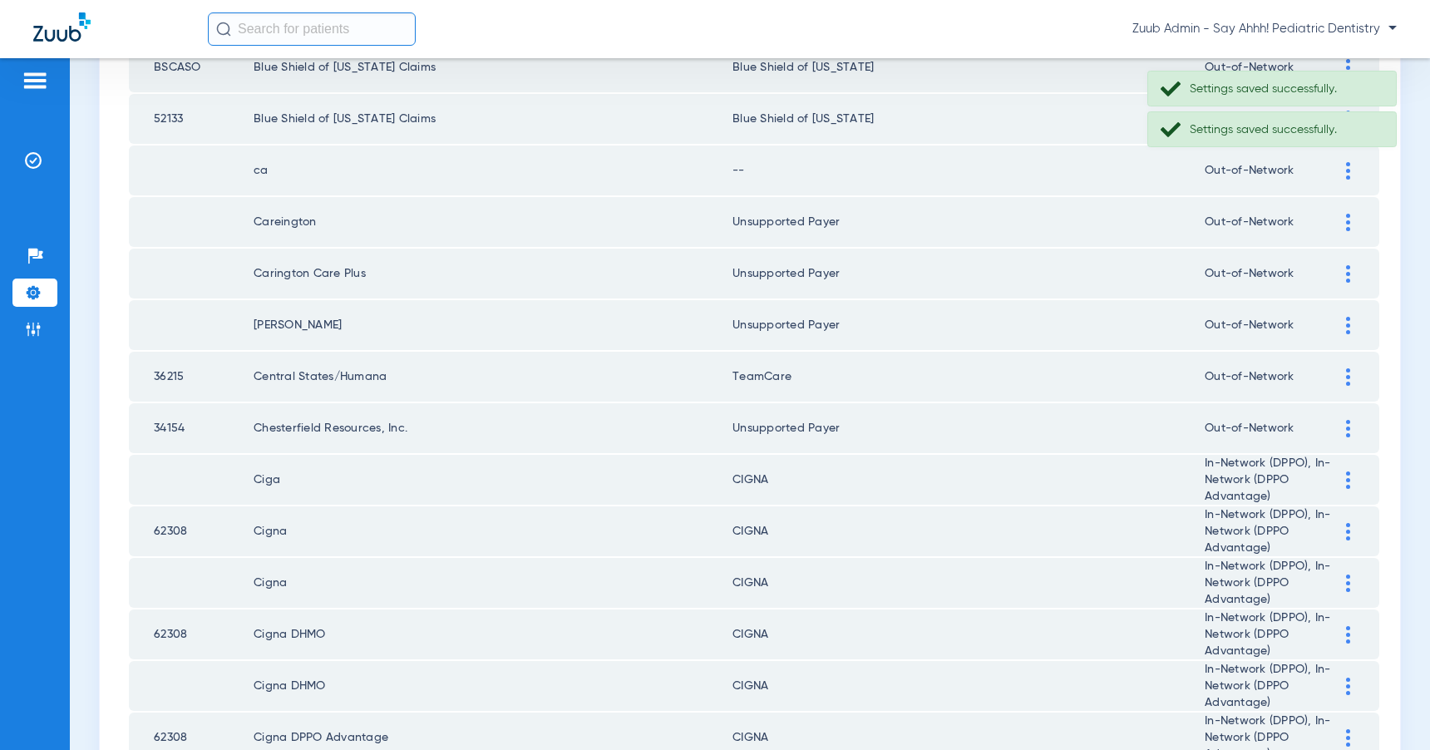
click at [1110, 174] on img at bounding box center [1348, 170] width 4 height 17
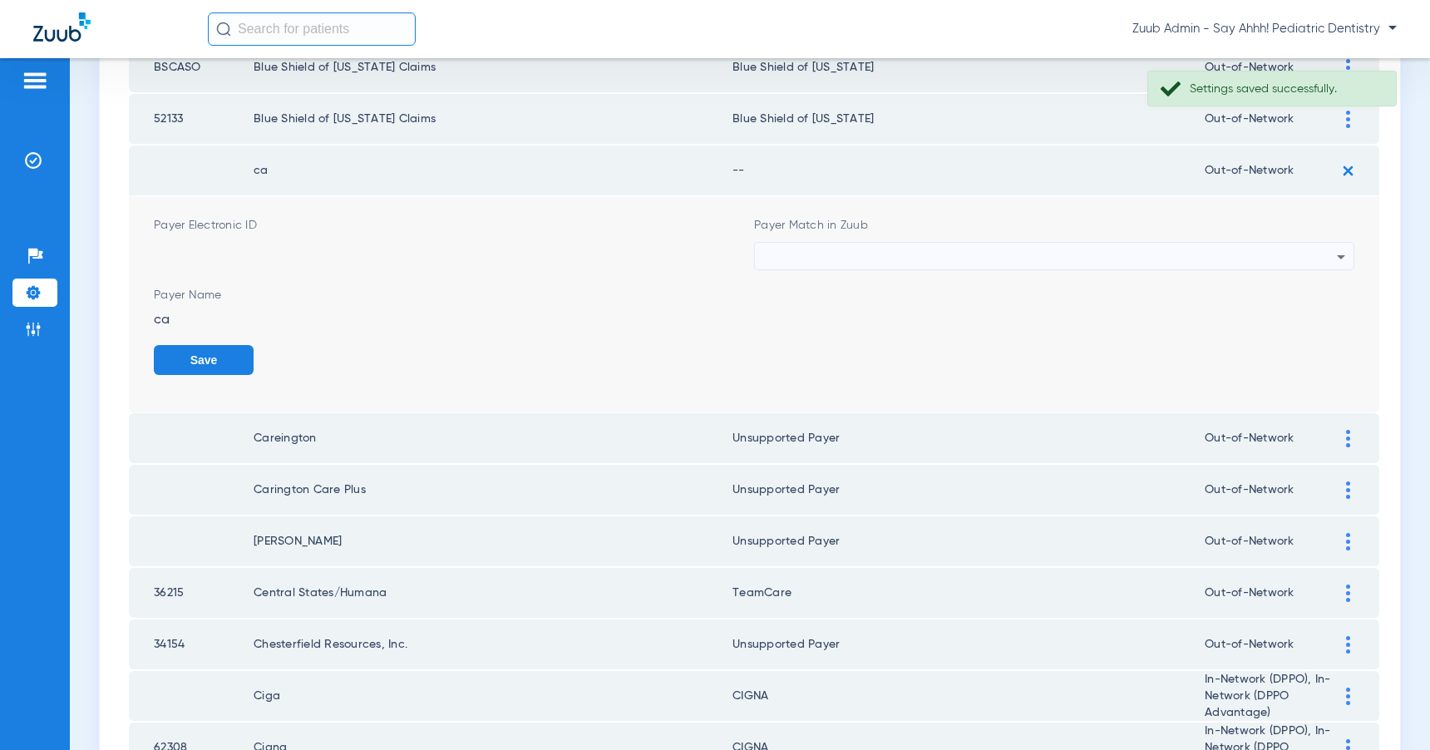
click at [920, 255] on div at bounding box center [1050, 257] width 574 height 28
type input "``"
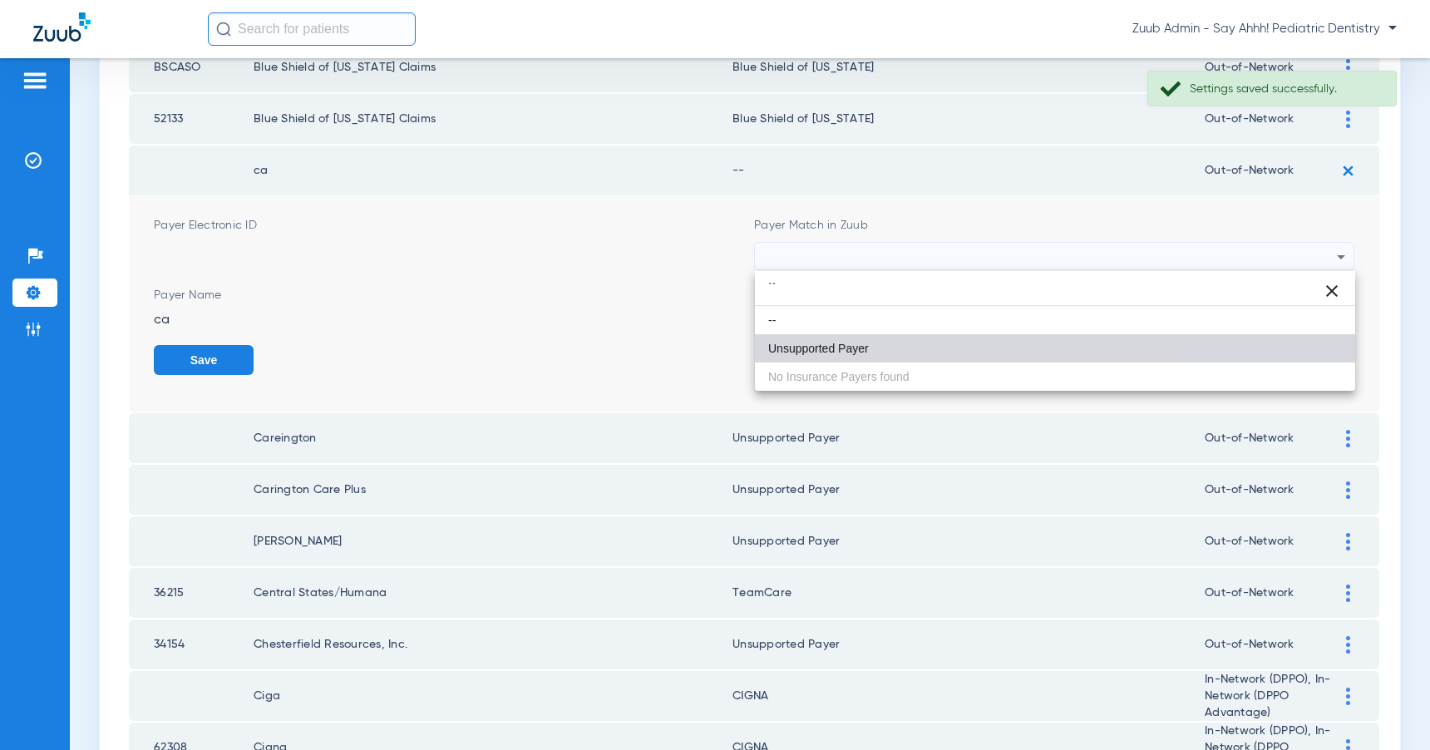
click at [852, 343] on span "Unsupported Payer" at bounding box center [818, 349] width 101 height 12
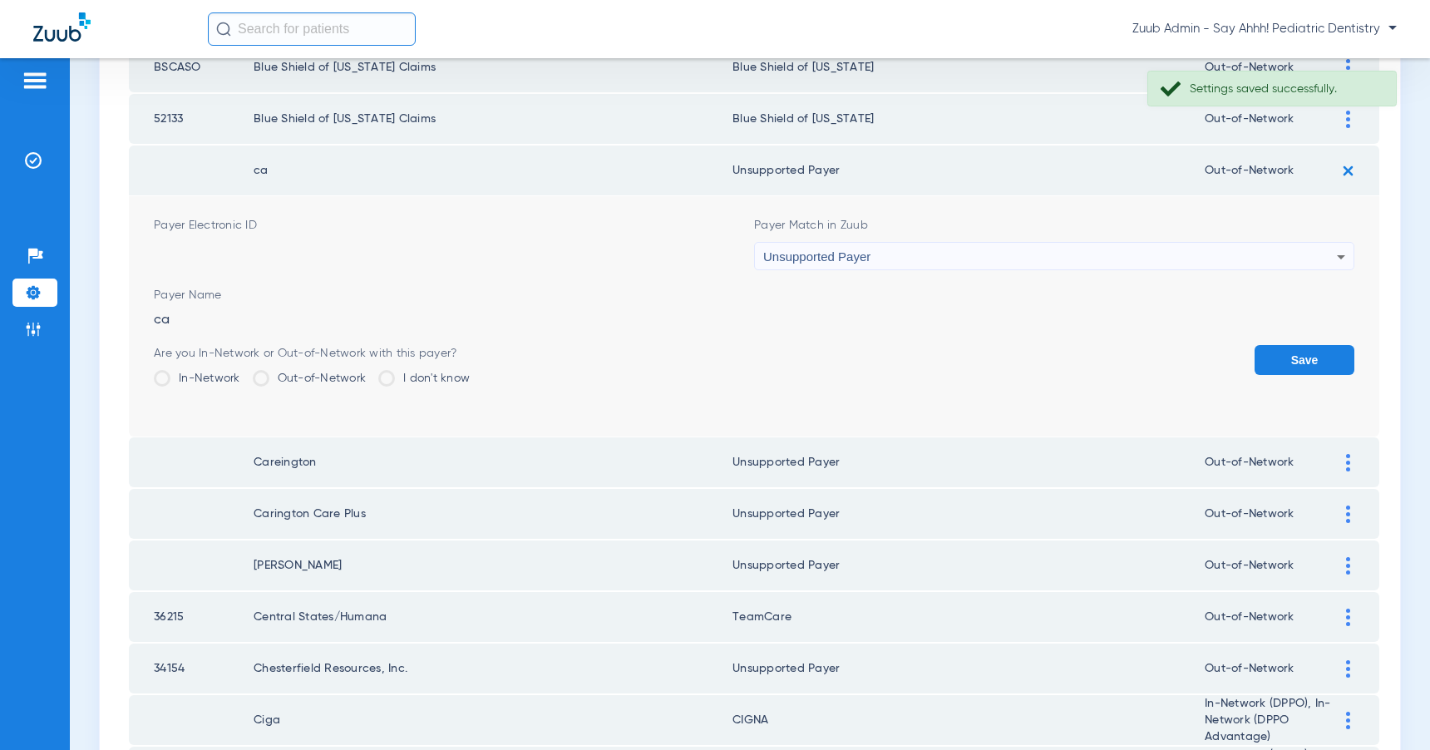
drag, startPoint x: 1300, startPoint y: 359, endPoint x: 1258, endPoint y: 357, distance: 41.7
click at [1110, 359] on button "Save" at bounding box center [1305, 360] width 100 height 30
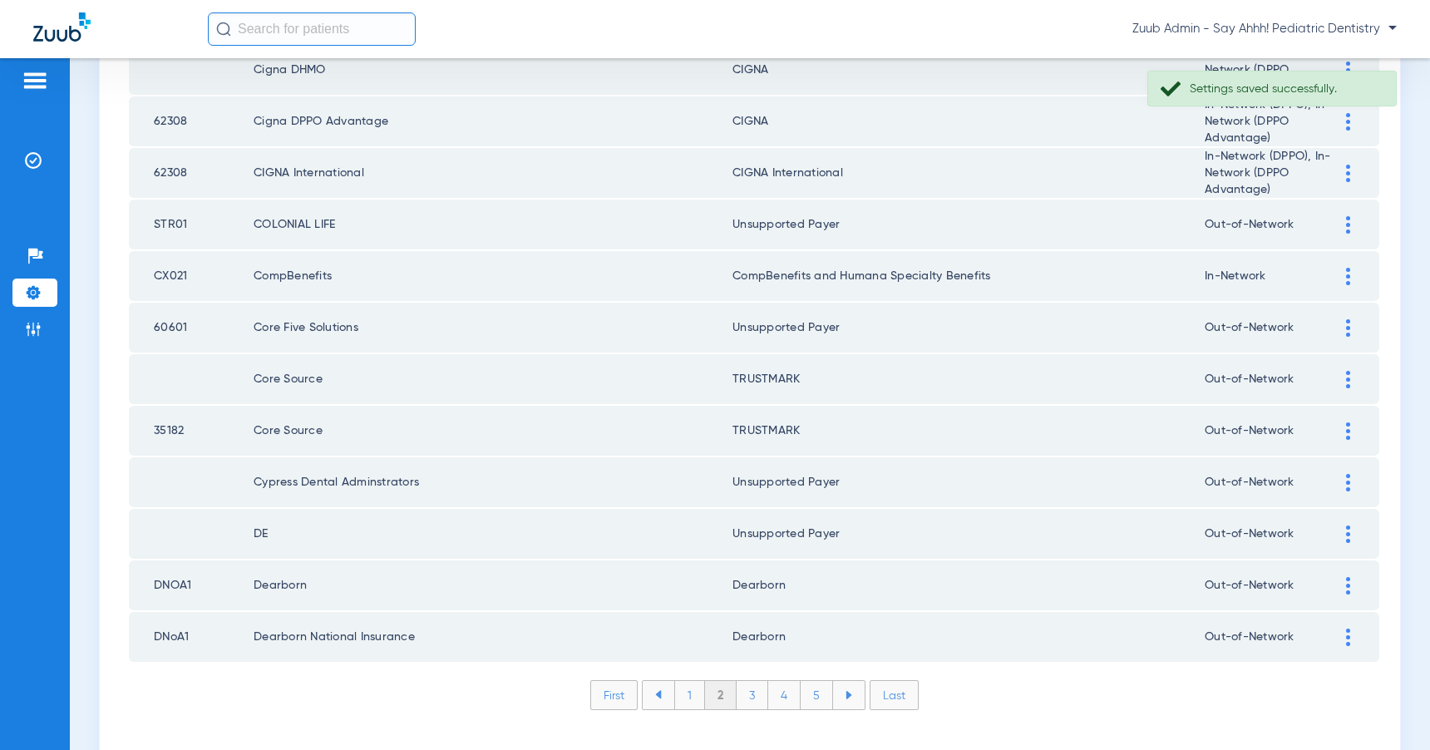
scroll to position [2255, 0]
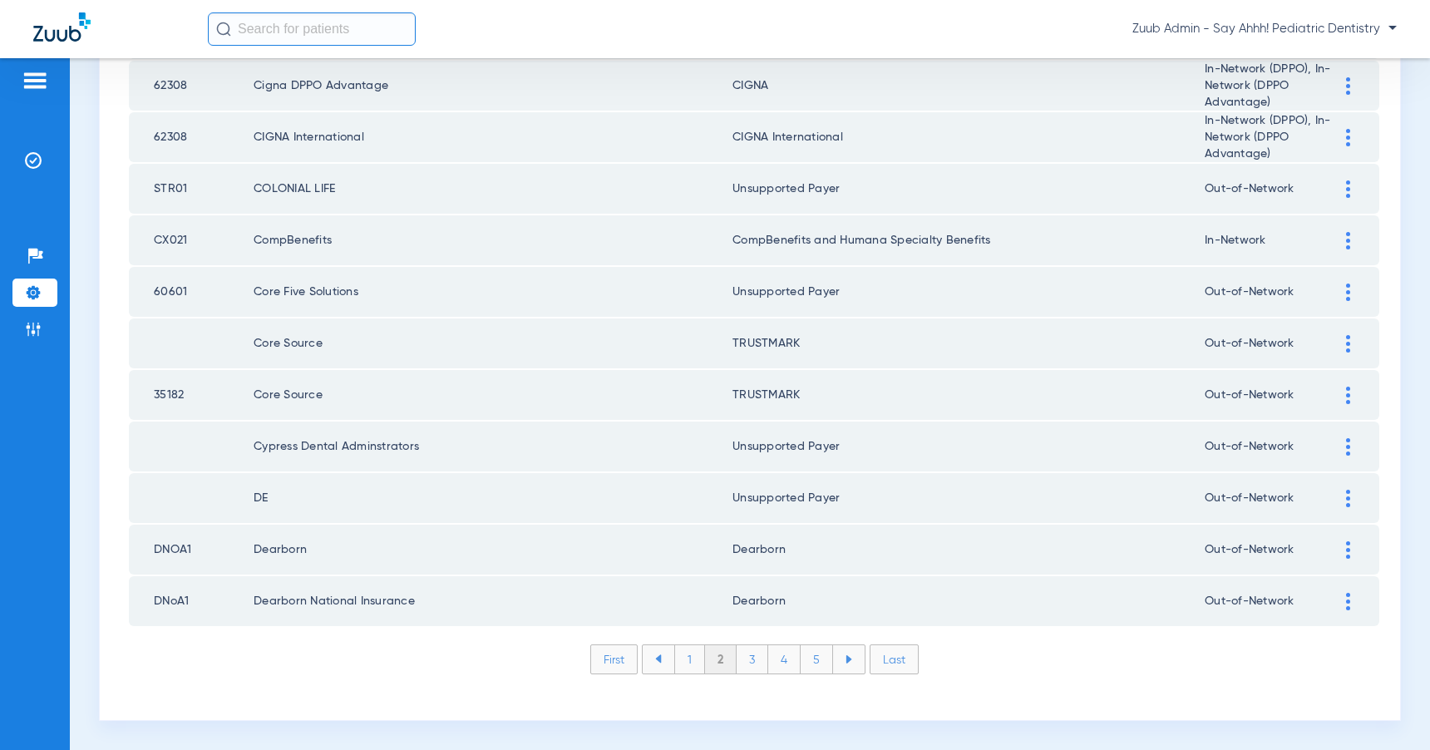
click at [750, 659] on li "3" at bounding box center [753, 659] width 32 height 28
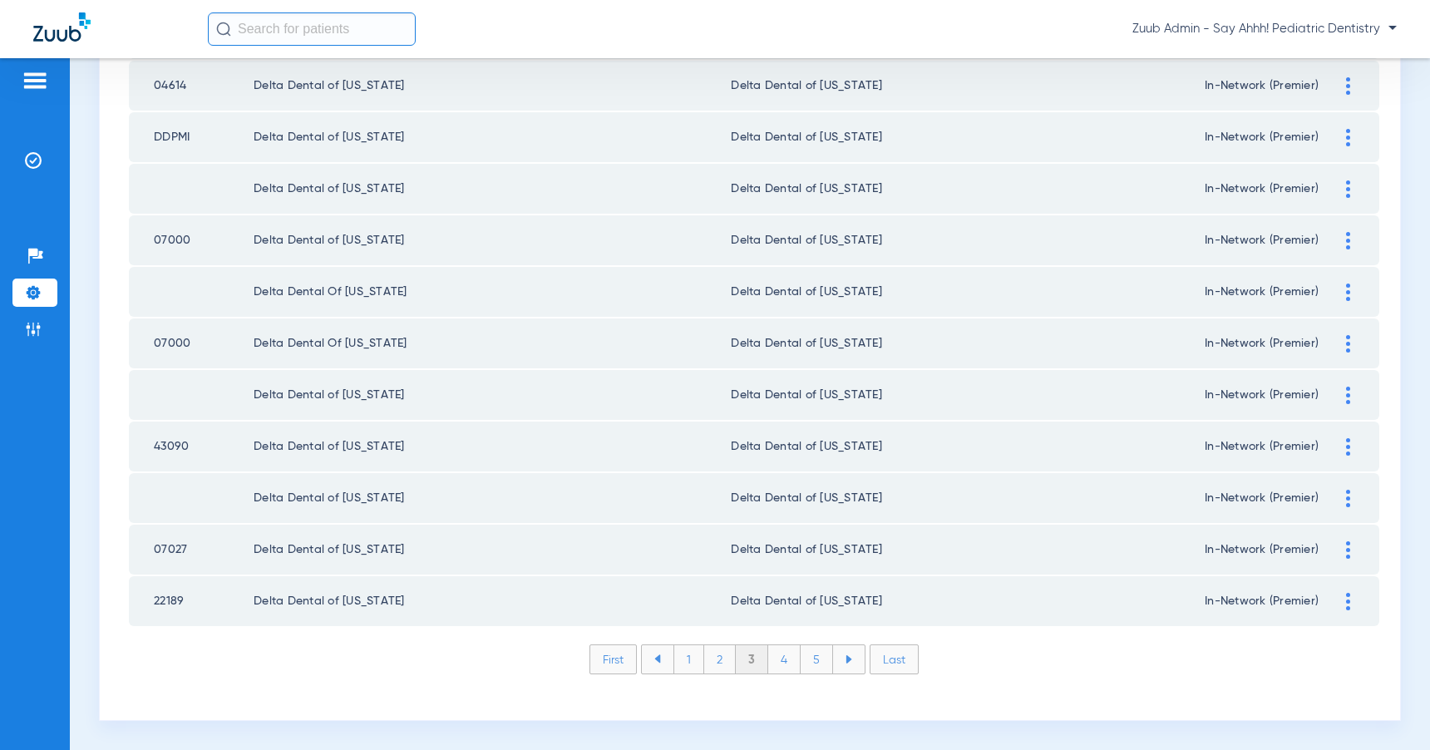
click at [782, 661] on li "4" at bounding box center [784, 659] width 32 height 28
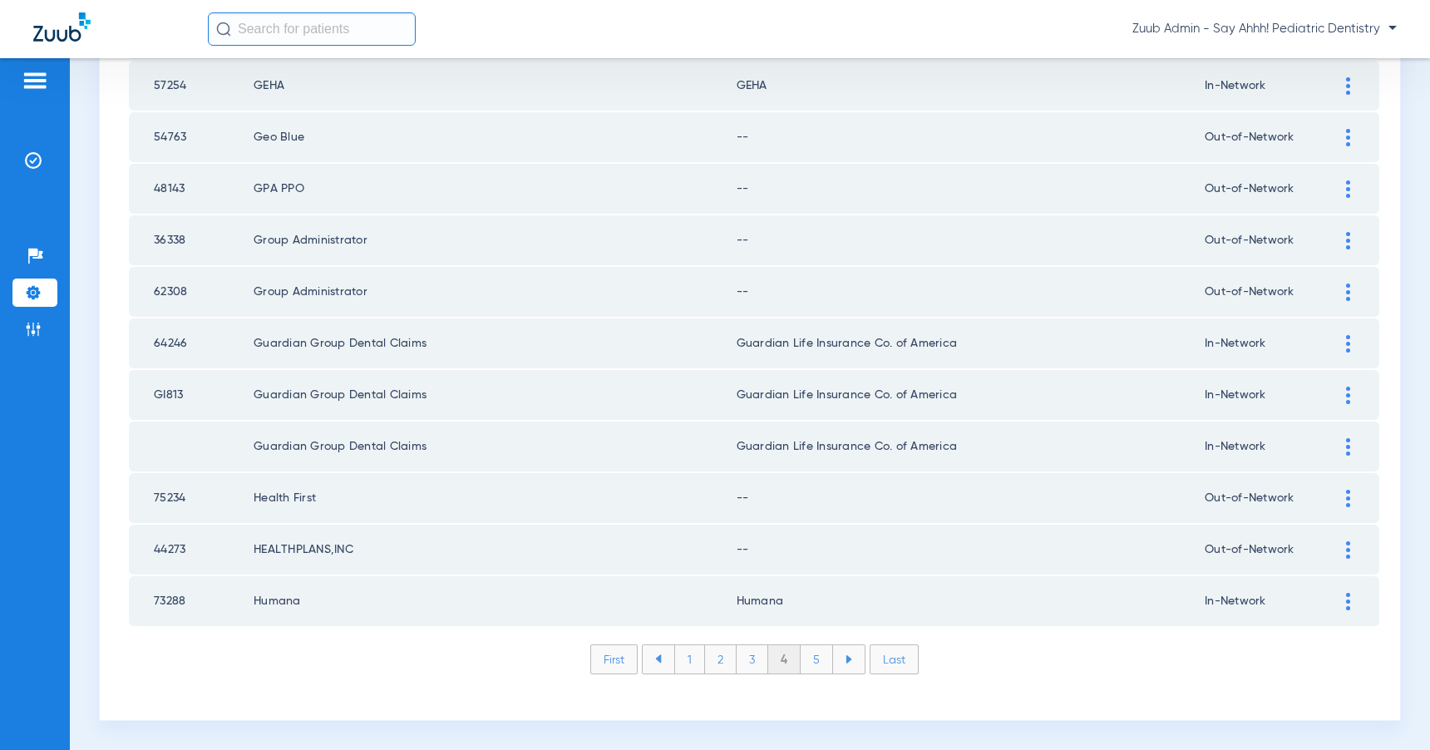
click at [1110, 545] on div at bounding box center [1348, 549] width 29 height 17
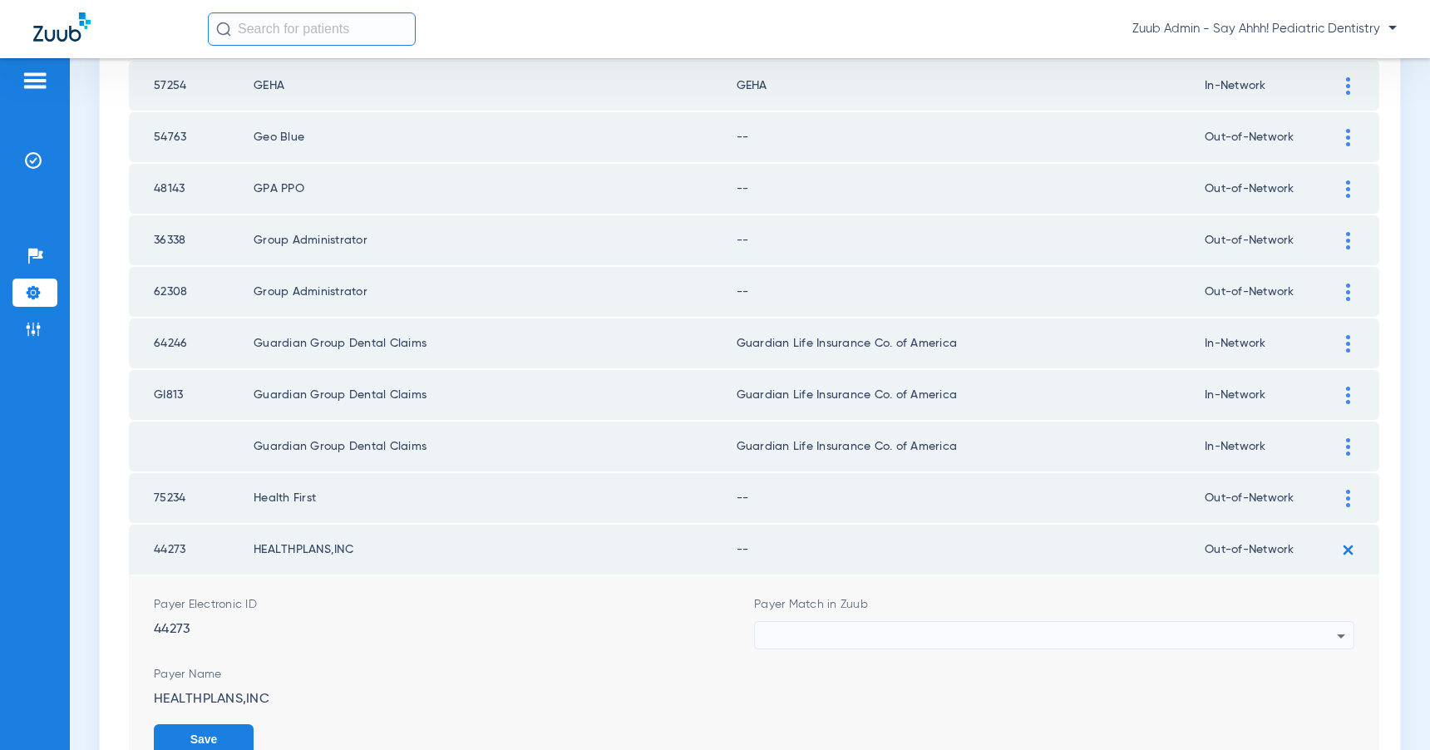
click at [1109, 629] on div at bounding box center [1050, 636] width 574 height 28
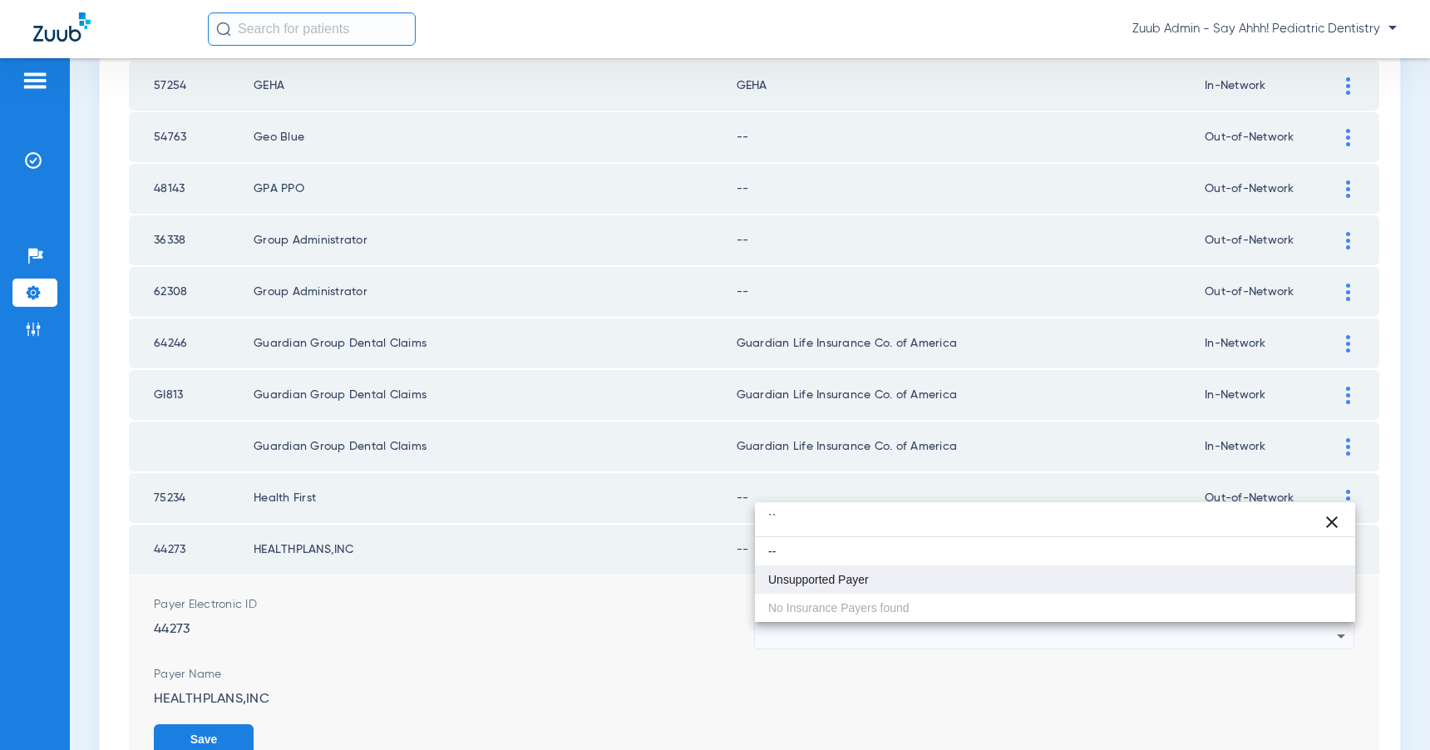
type input "``"
click at [861, 579] on span "Unsupported Payer" at bounding box center [818, 580] width 101 height 12
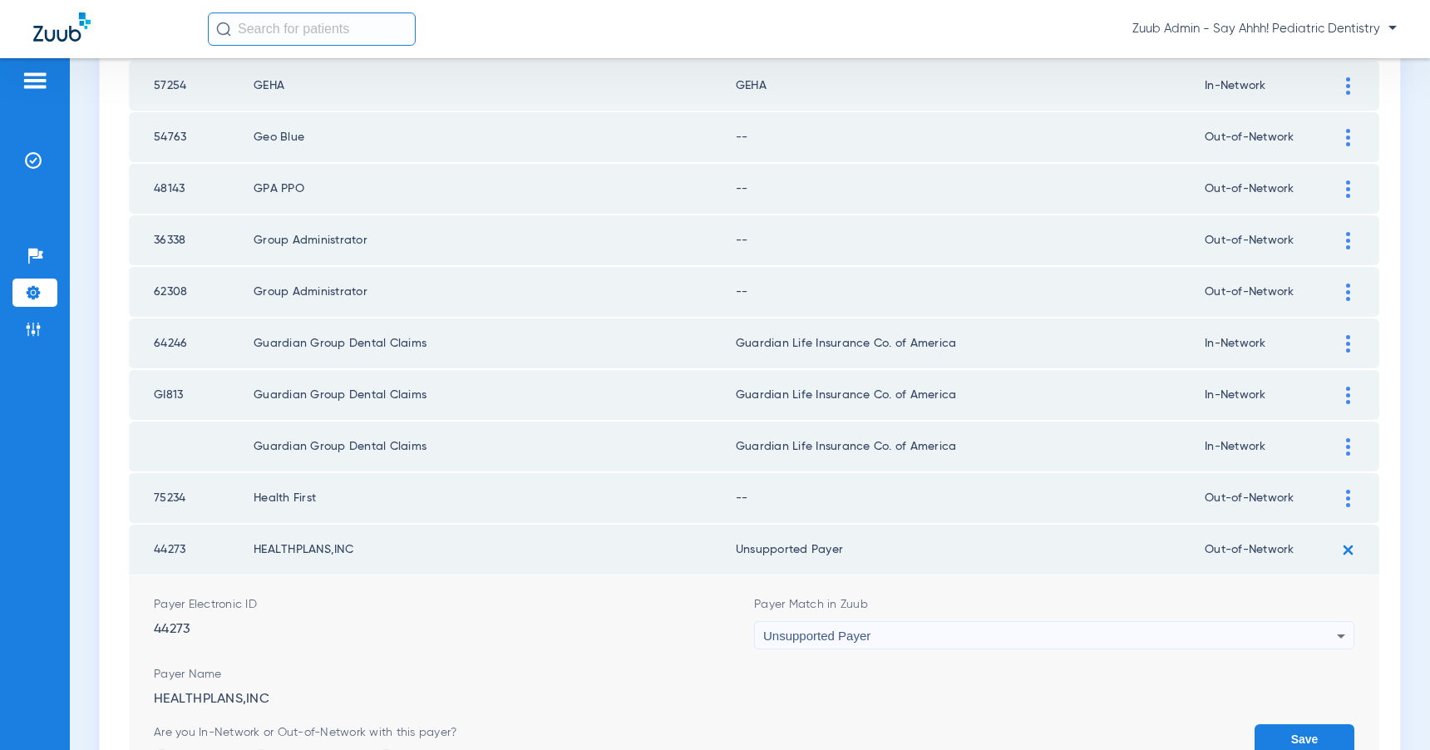
click at [1110, 727] on button "Save" at bounding box center [1305, 739] width 100 height 30
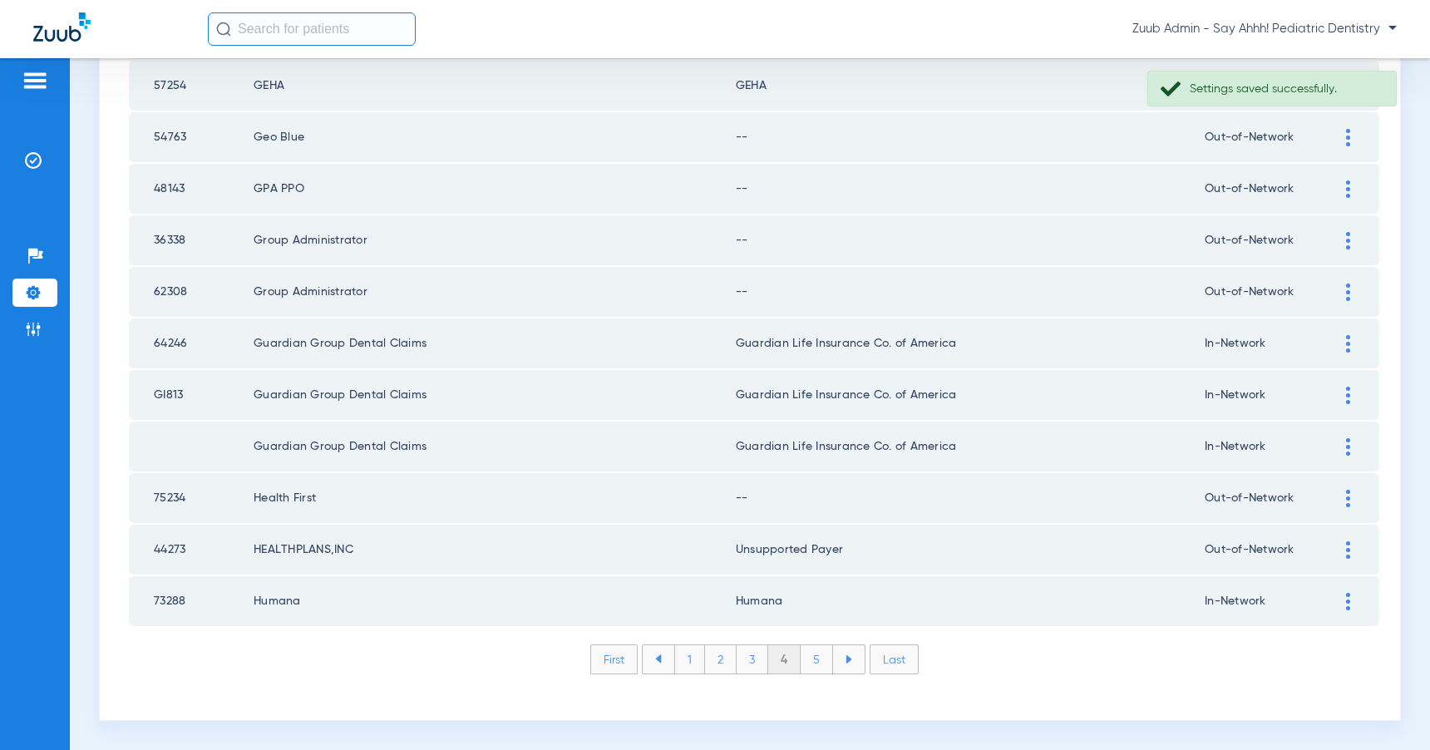
click at [1110, 493] on img at bounding box center [1348, 498] width 4 height 17
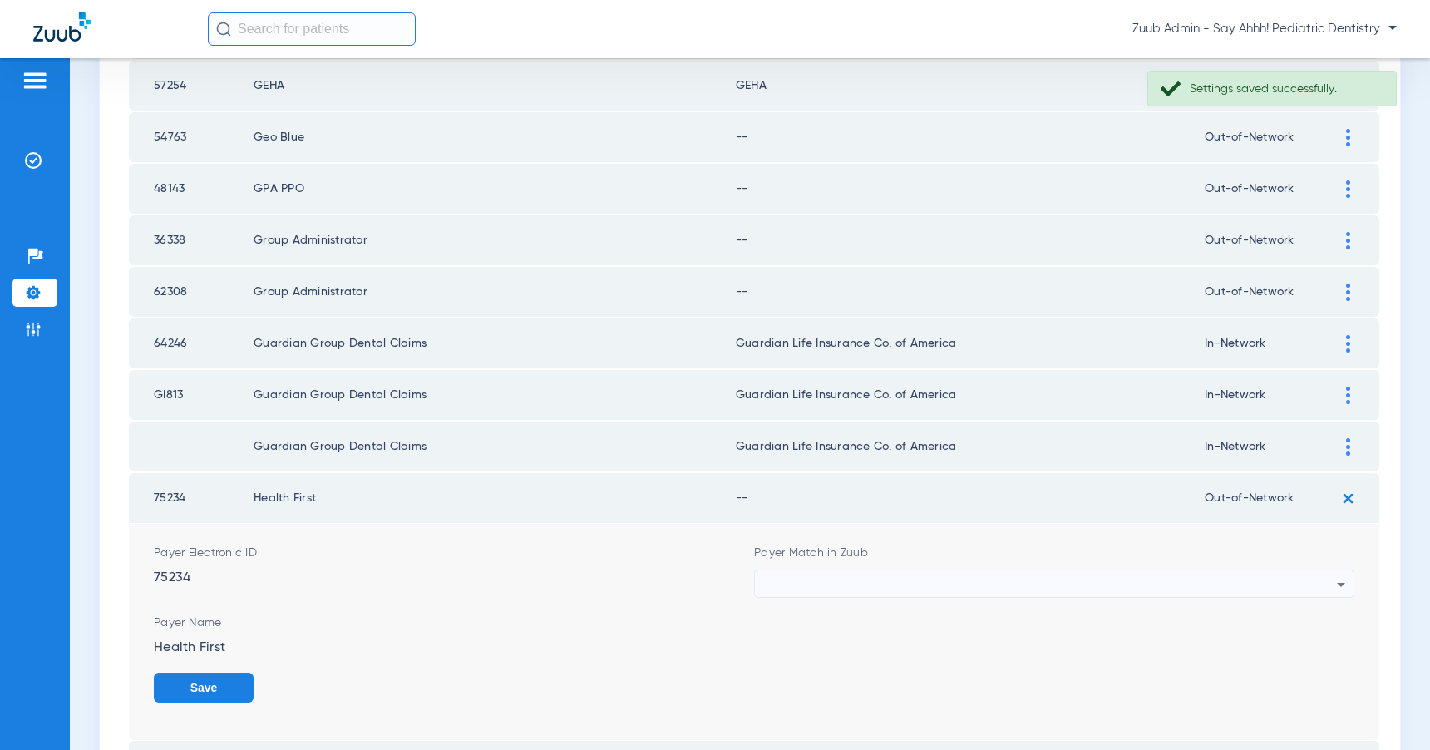
click at [1108, 579] on div at bounding box center [1050, 584] width 574 height 28
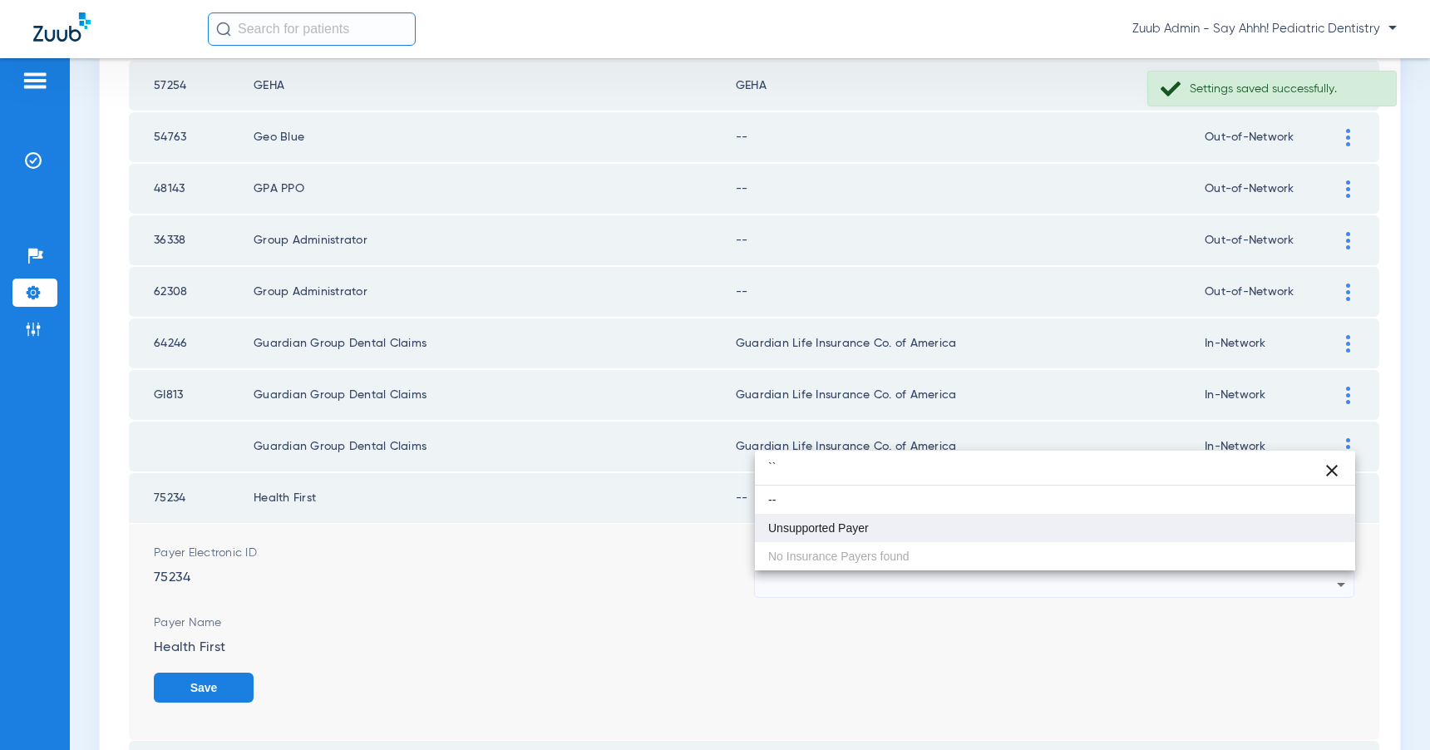
type input "``"
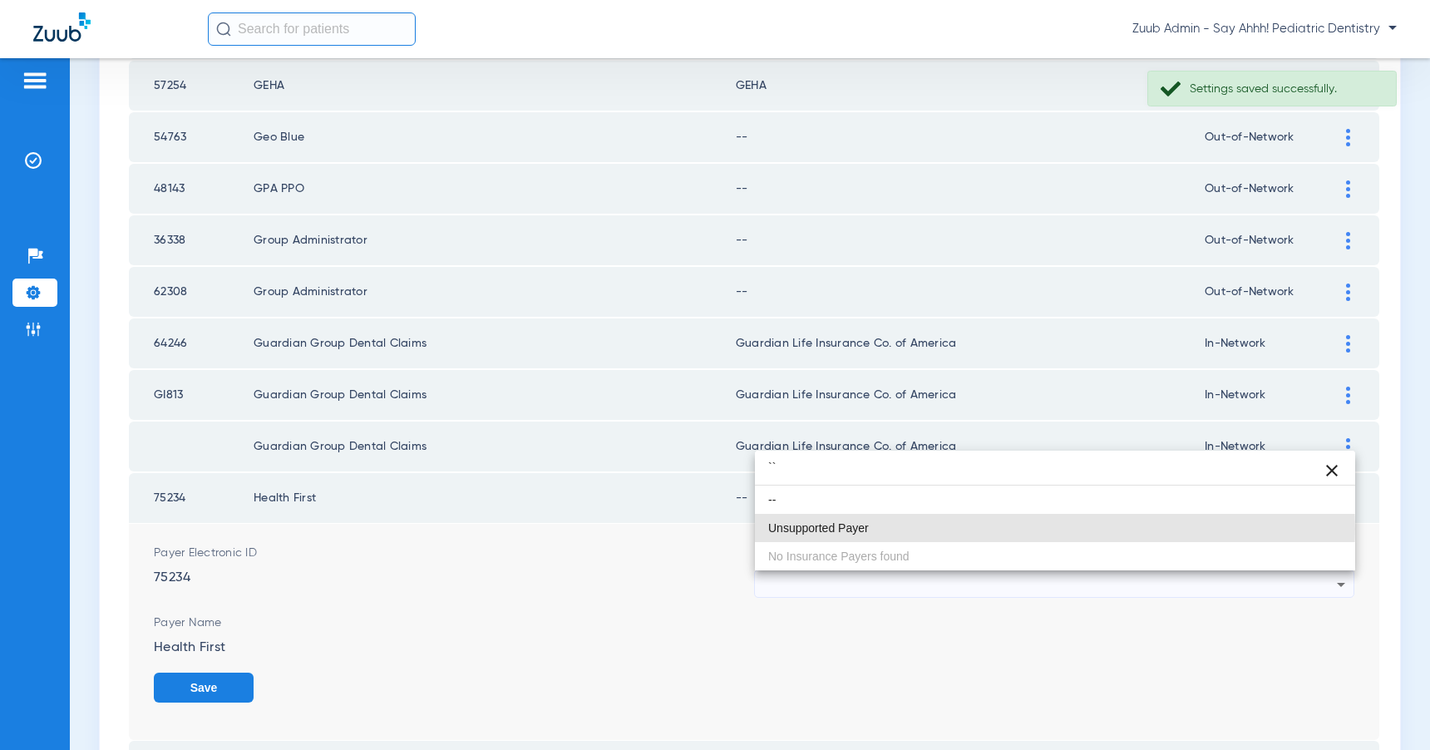
drag, startPoint x: 876, startPoint y: 529, endPoint x: 1164, endPoint y: 562, distance: 289.6
click at [881, 530] on mat-option "Unsupported Payer" at bounding box center [1055, 528] width 600 height 28
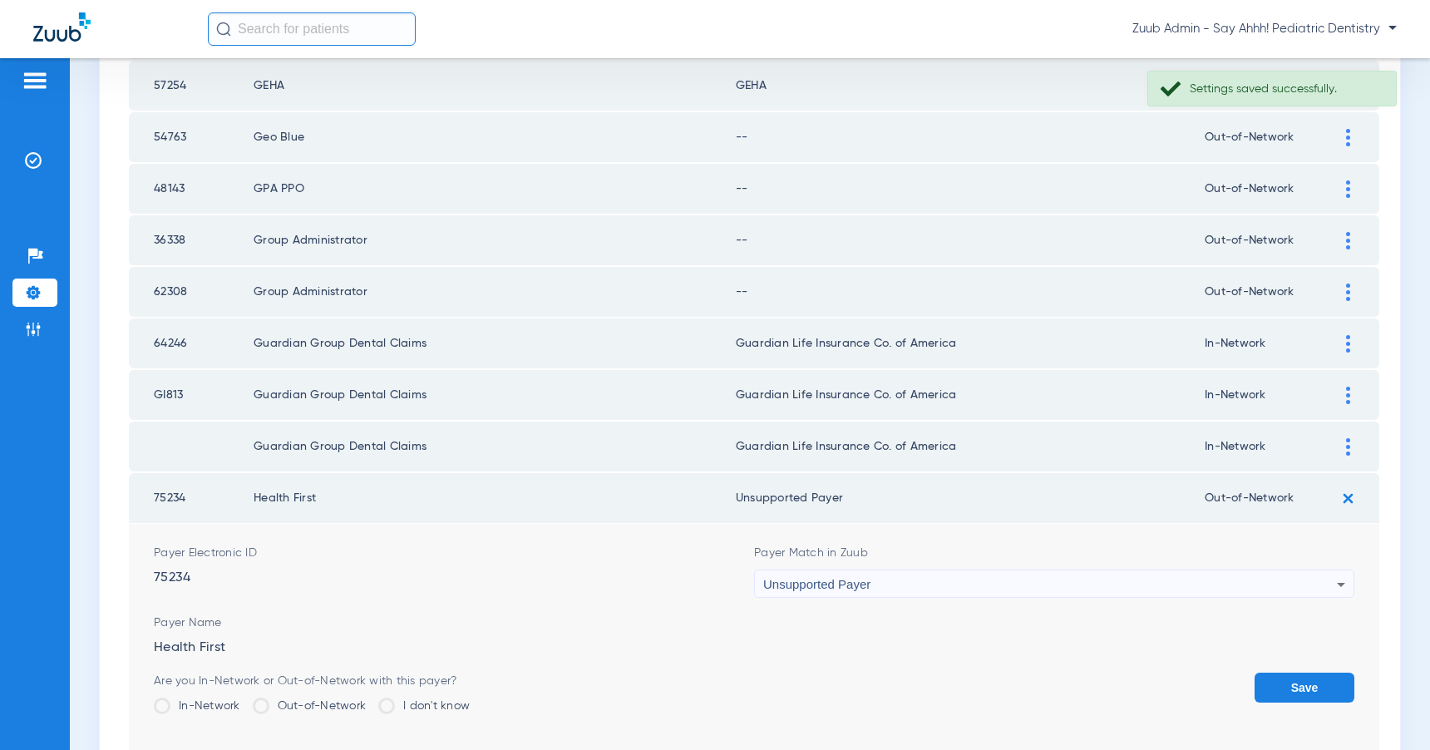
drag, startPoint x: 1316, startPoint y: 680, endPoint x: 1316, endPoint y: 550, distance: 130.6
click at [1110, 678] on button "Save" at bounding box center [1305, 688] width 100 height 30
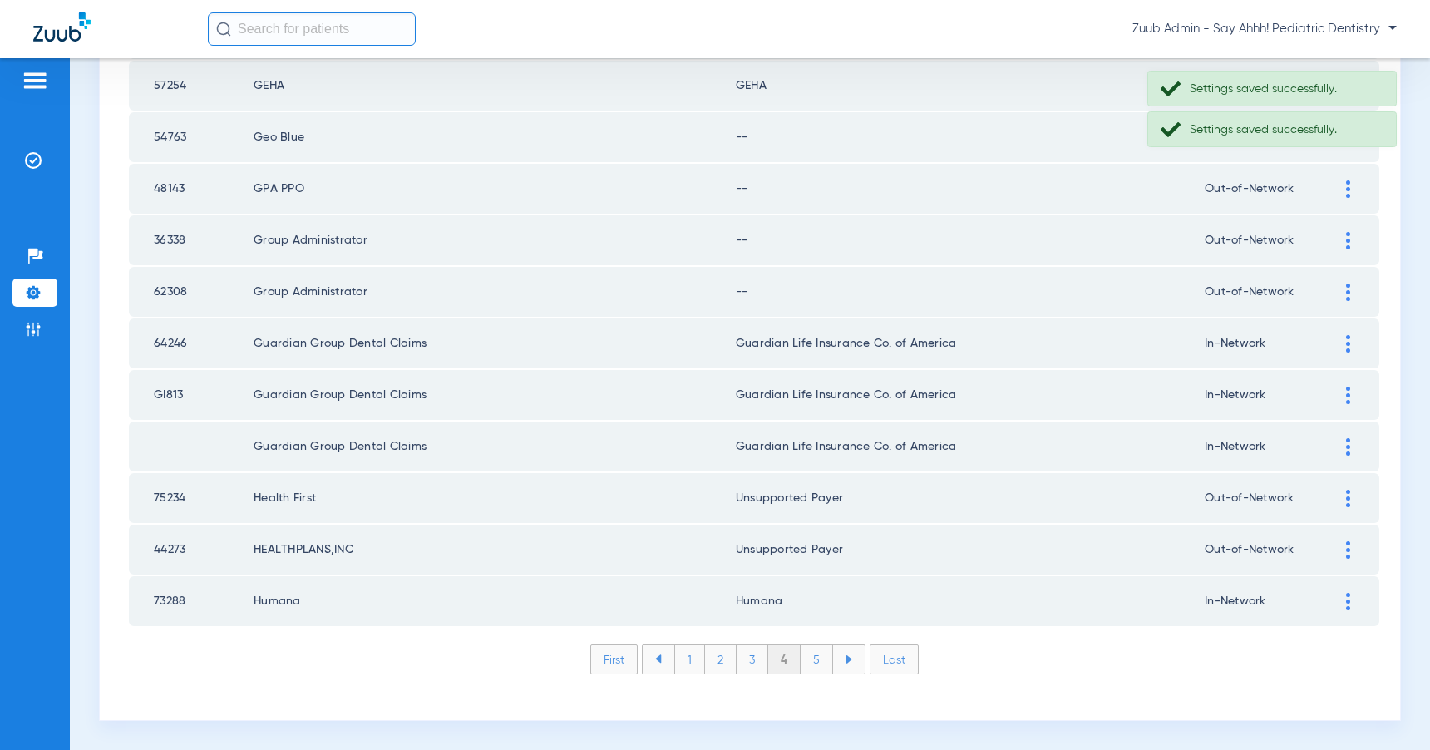
click at [1110, 291] on div at bounding box center [1348, 292] width 29 height 17
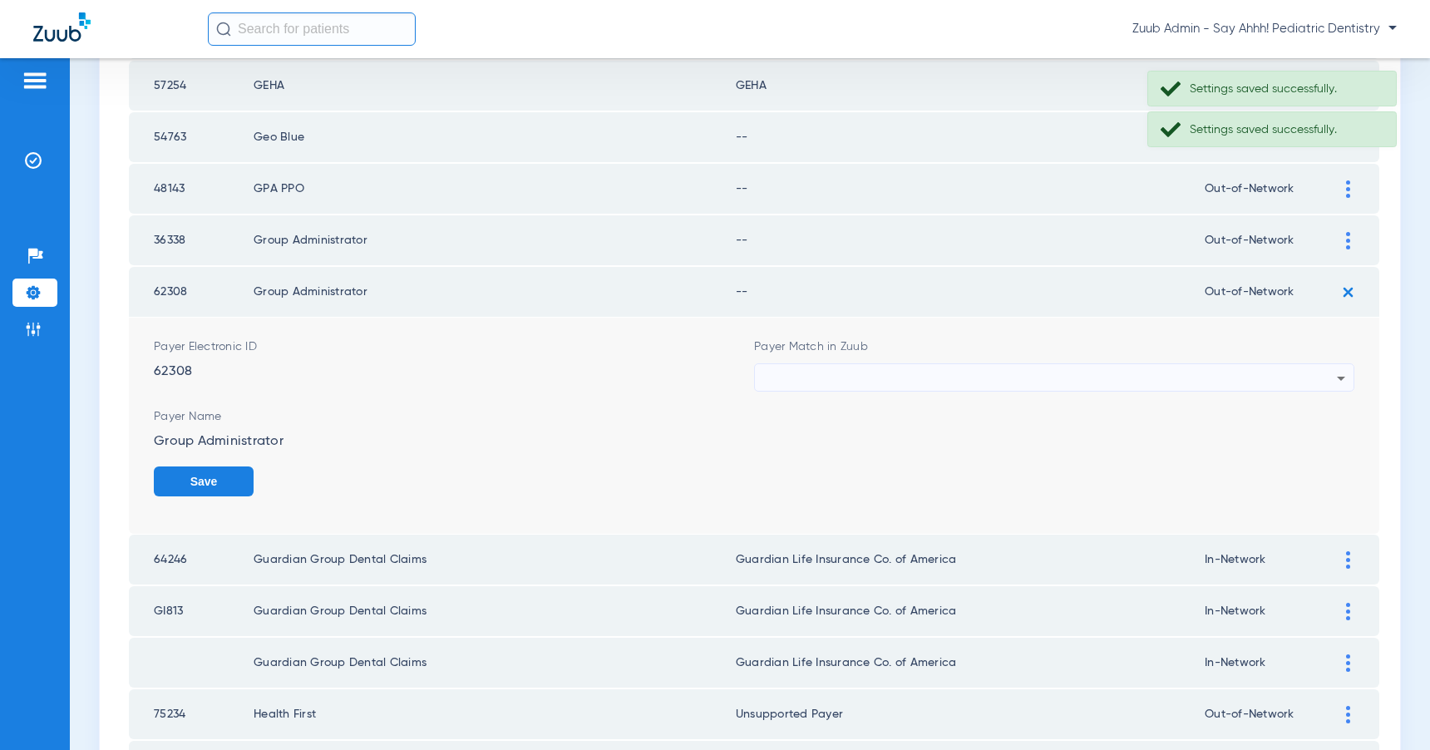
click at [1073, 373] on div at bounding box center [1050, 378] width 574 height 28
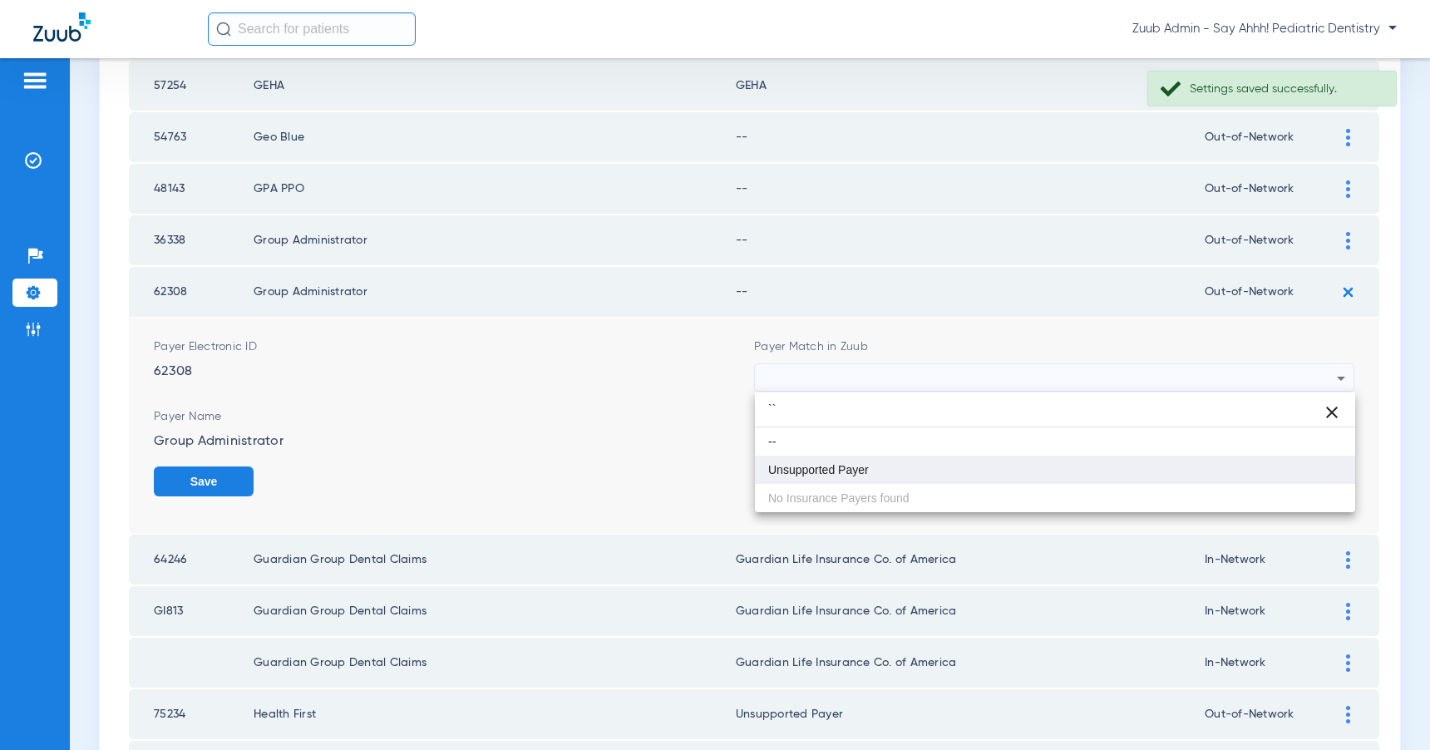
type input "``"
click at [906, 467] on mat-option "Unsupported Payer" at bounding box center [1055, 470] width 600 height 28
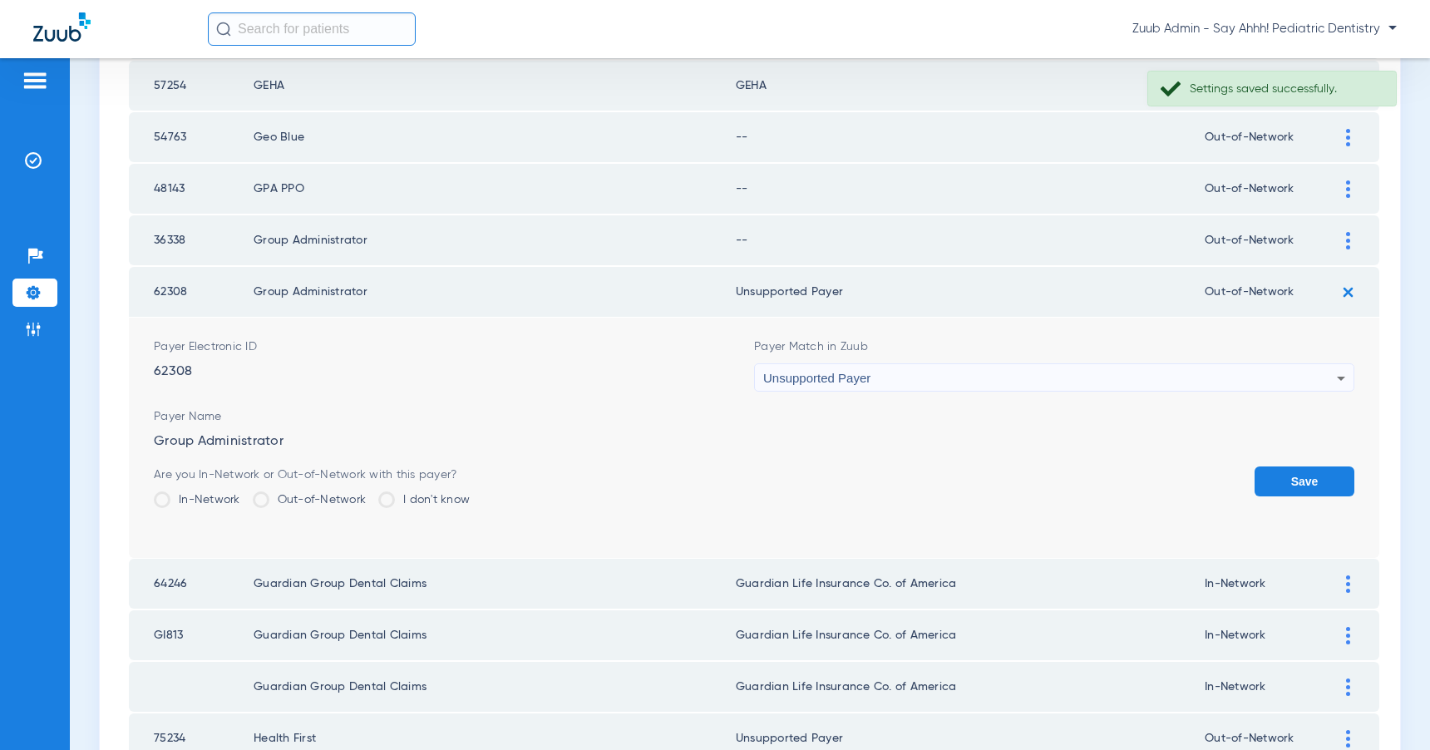
click at [1110, 482] on button "Save" at bounding box center [1305, 481] width 100 height 30
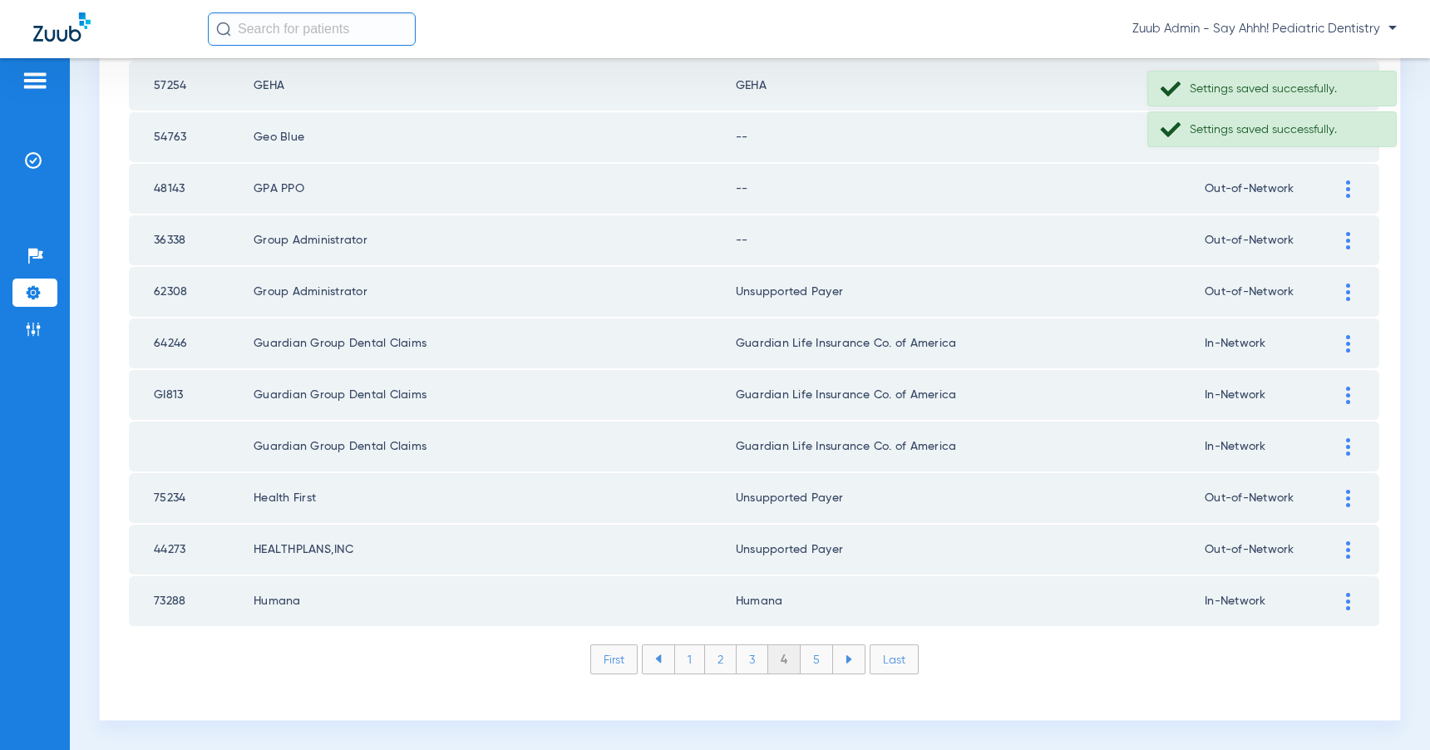
click at [1110, 239] on div at bounding box center [1348, 240] width 29 height 17
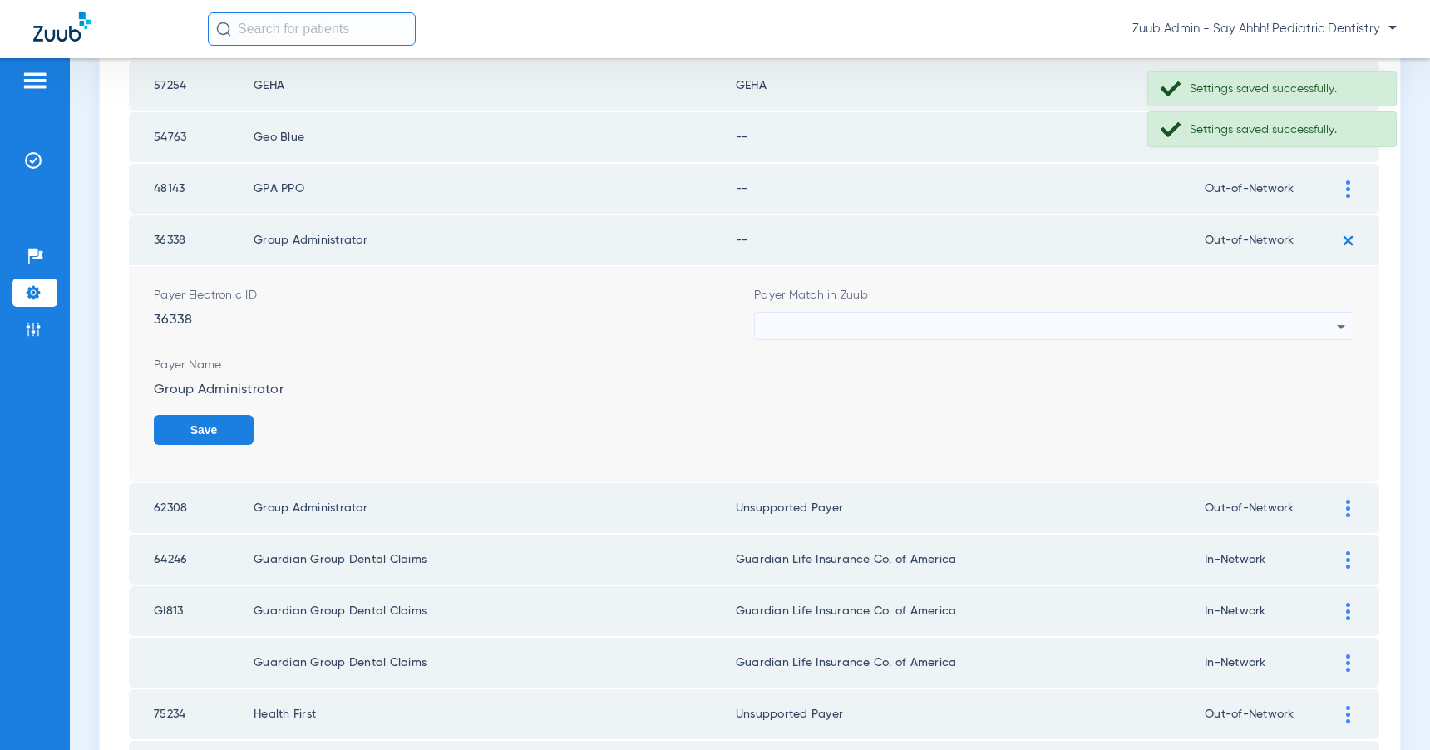
click at [951, 324] on div at bounding box center [1050, 327] width 574 height 28
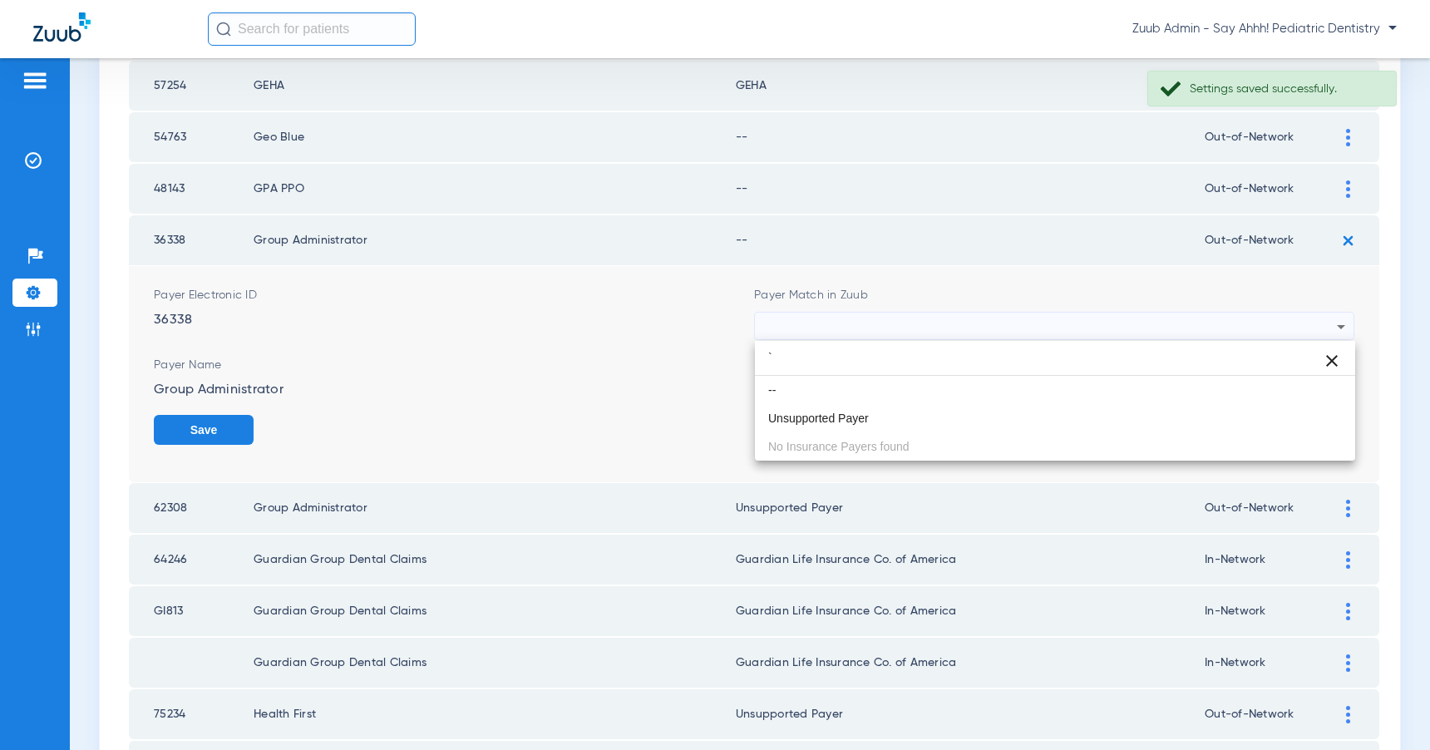
type input "`"
click at [850, 417] on span "Unsupported Payer" at bounding box center [818, 418] width 101 height 12
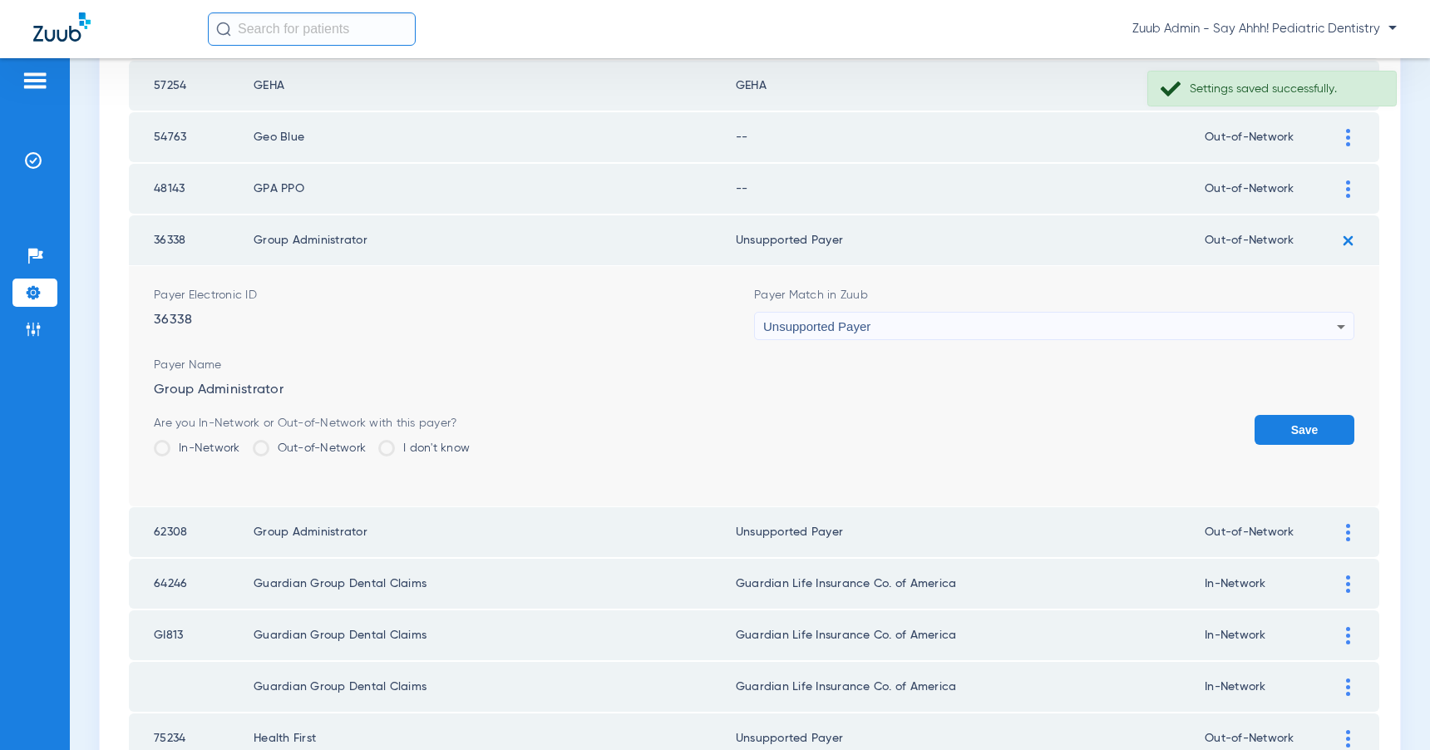
click at [1110, 432] on button "Save" at bounding box center [1305, 430] width 100 height 30
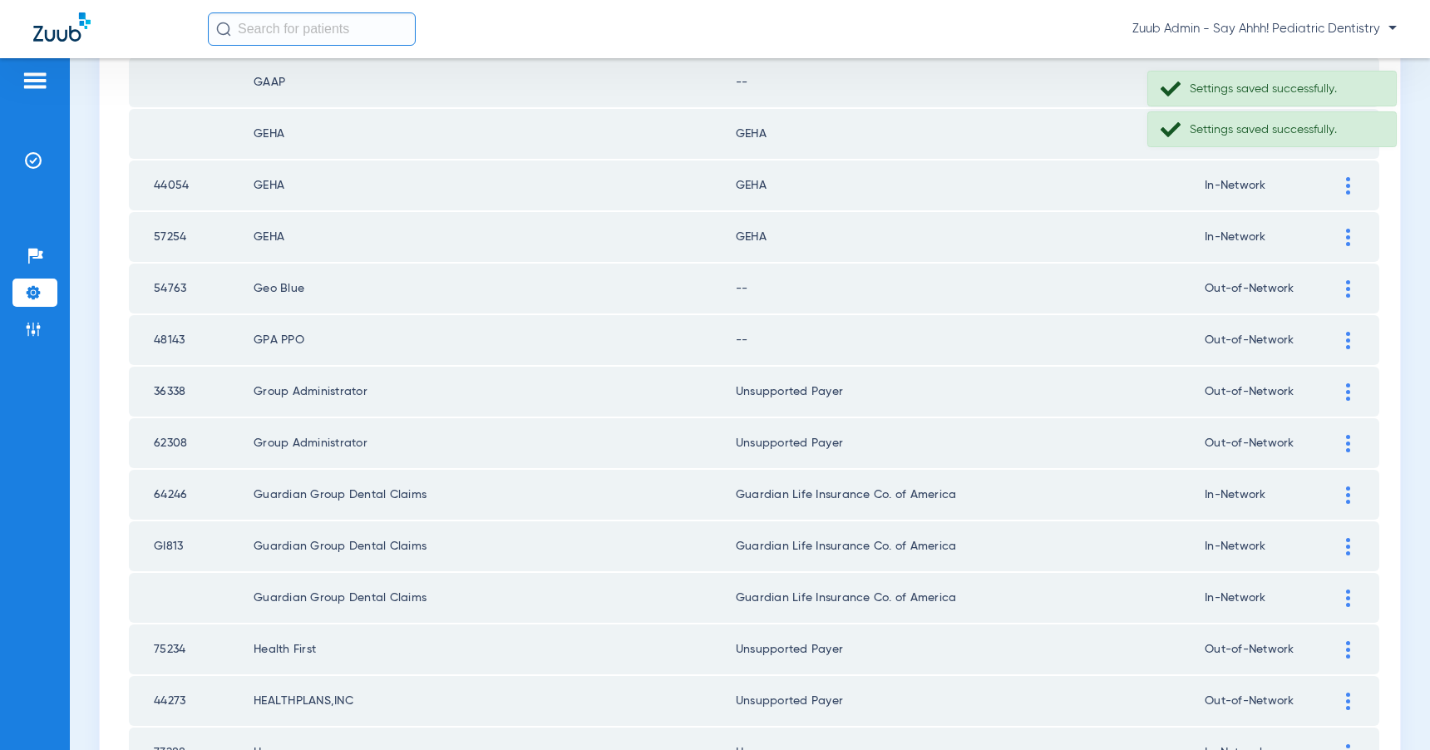
scroll to position [2071, 0]
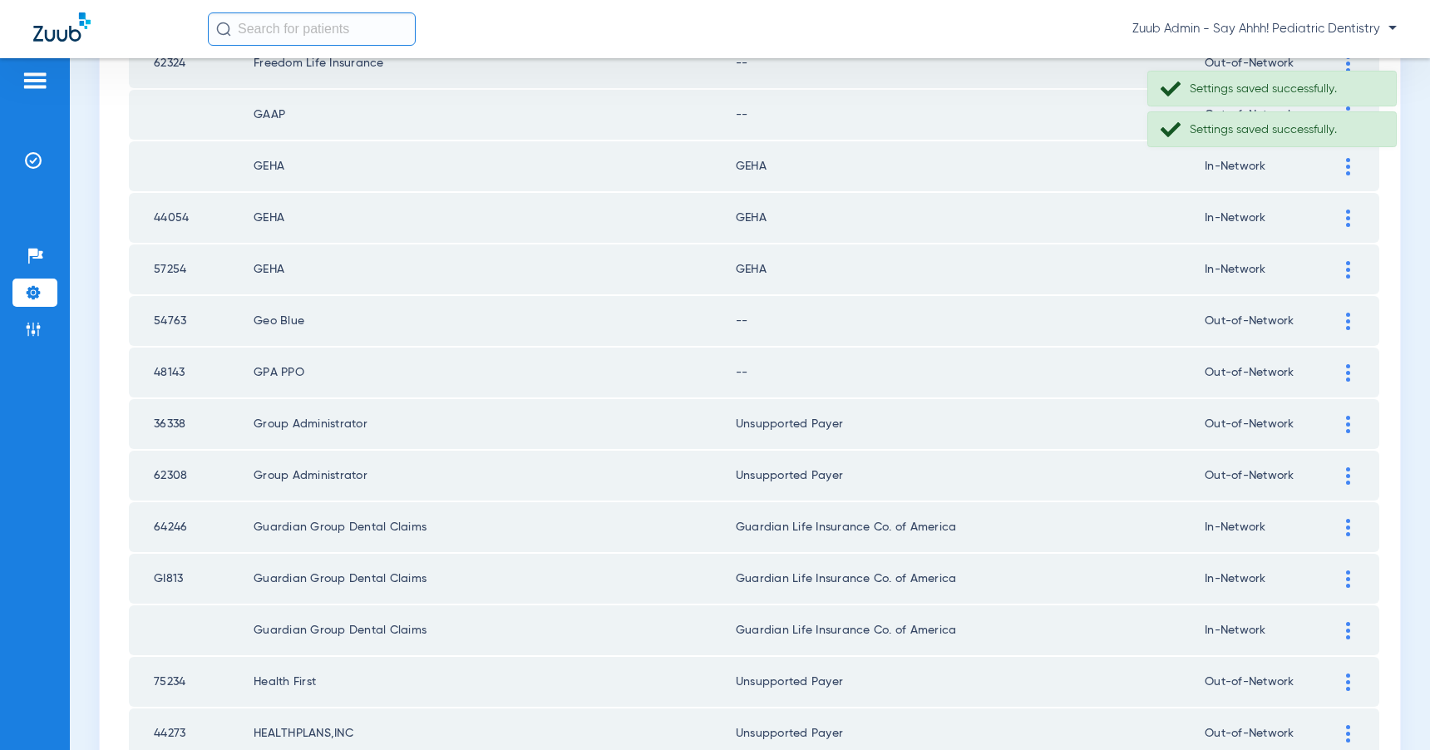
click at [1110, 369] on img at bounding box center [1348, 372] width 4 height 17
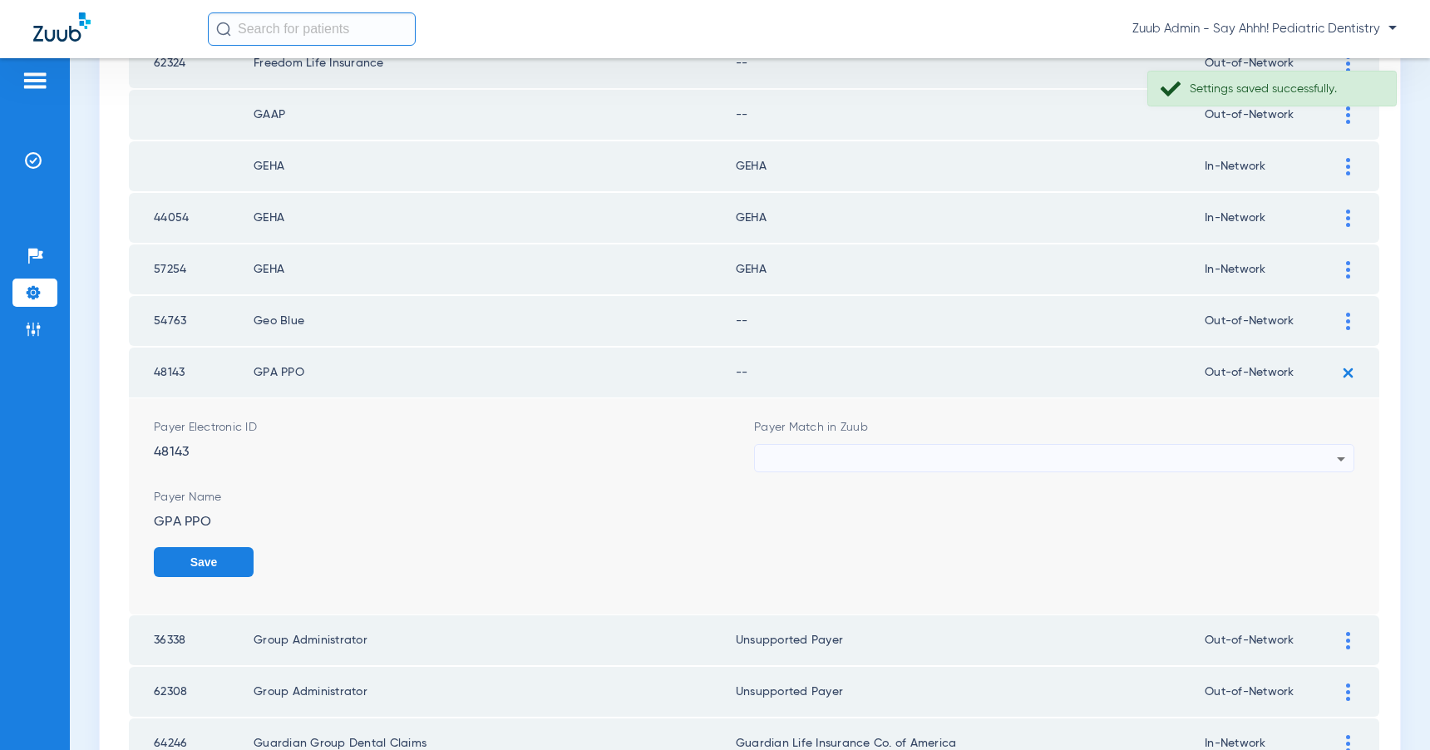
click at [1110, 450] on div at bounding box center [1050, 459] width 574 height 28
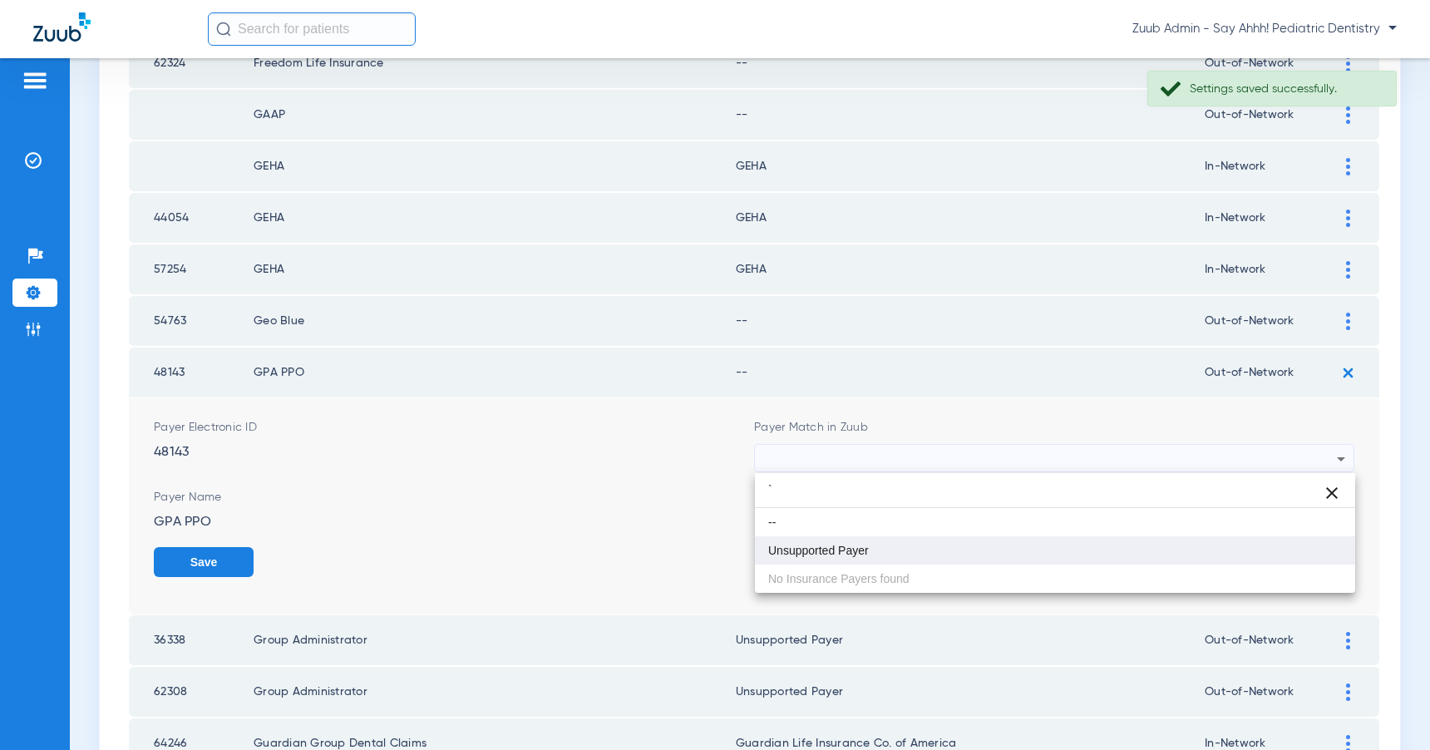
type input "`"
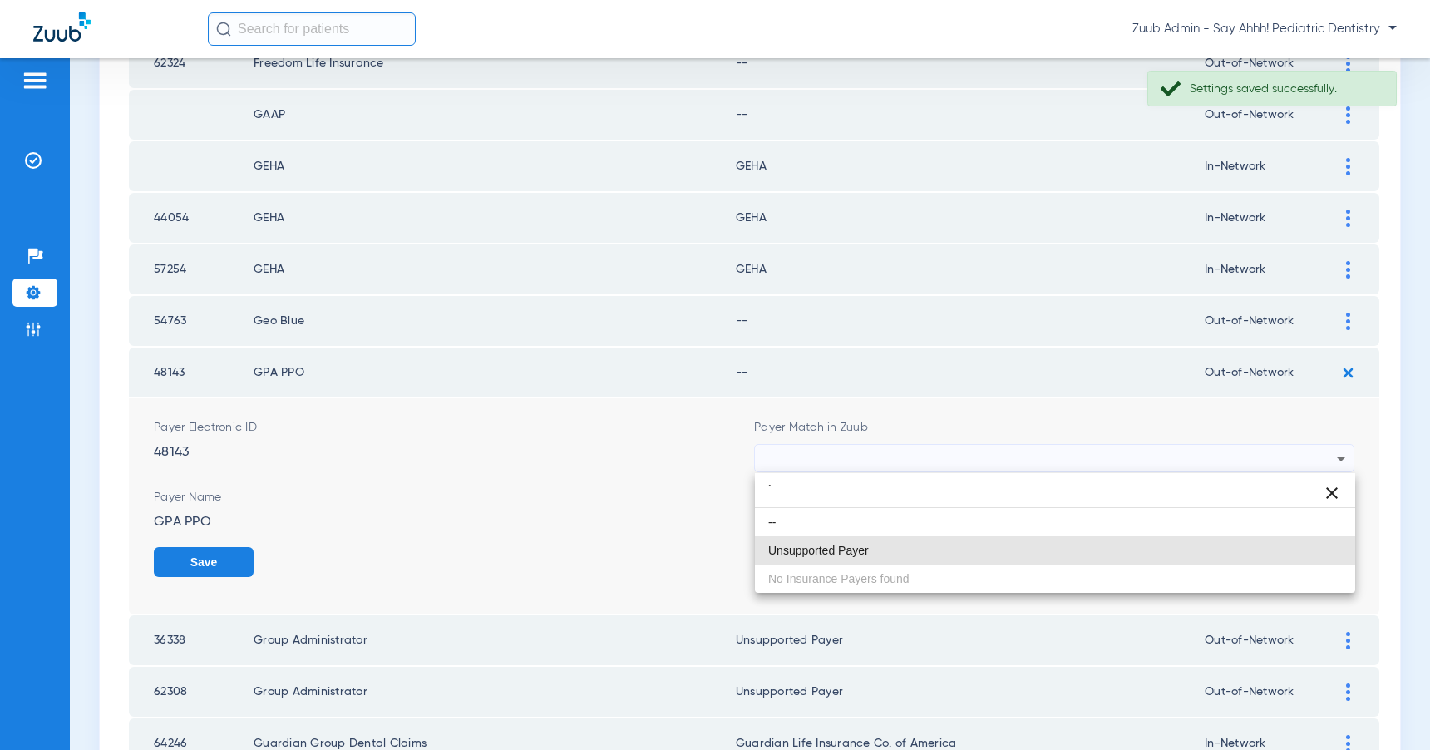
drag, startPoint x: 949, startPoint y: 541, endPoint x: 1093, endPoint y: 541, distance: 143.9
click at [949, 541] on mat-option "Unsupported Payer" at bounding box center [1055, 550] width 600 height 28
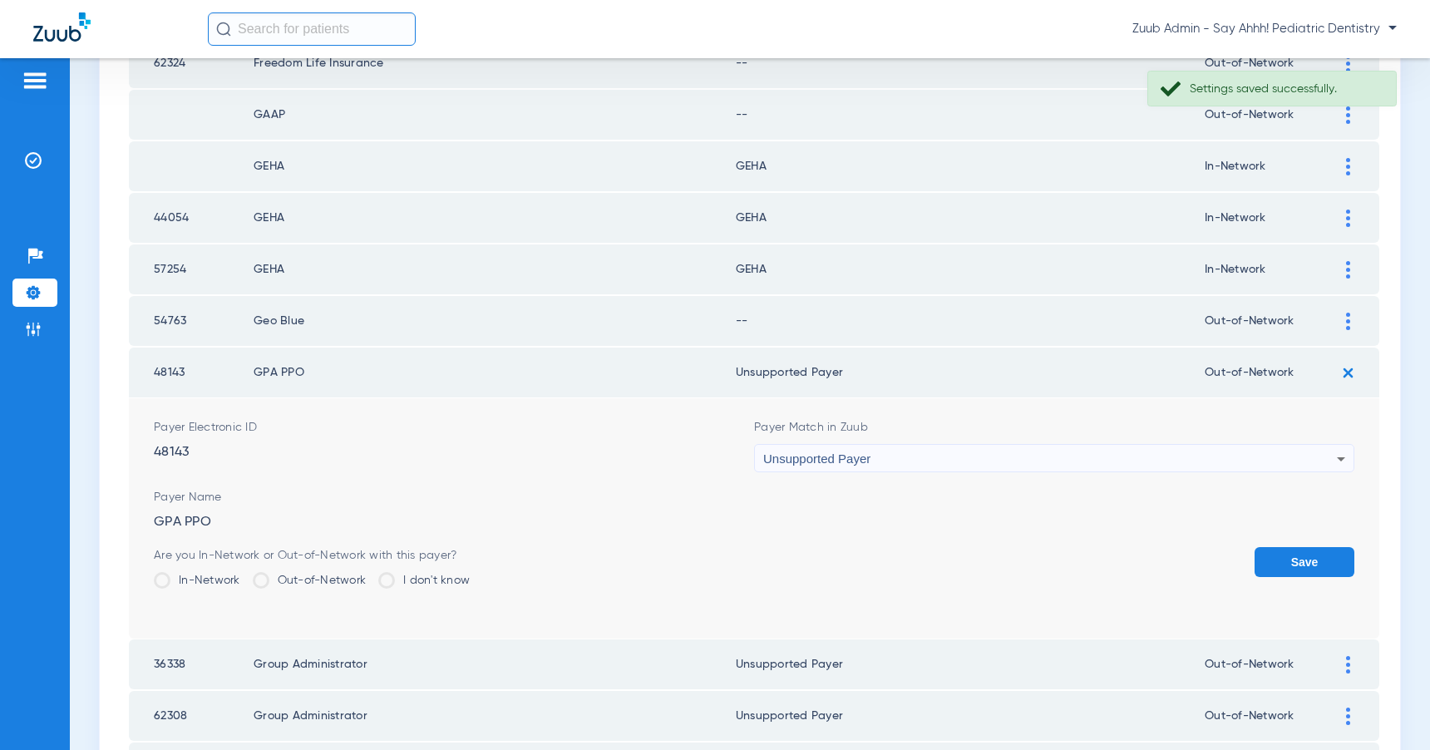
drag, startPoint x: 1303, startPoint y: 559, endPoint x: 1302, endPoint y: 548, distance: 10.8
click at [1110, 559] on button "Save" at bounding box center [1305, 562] width 100 height 30
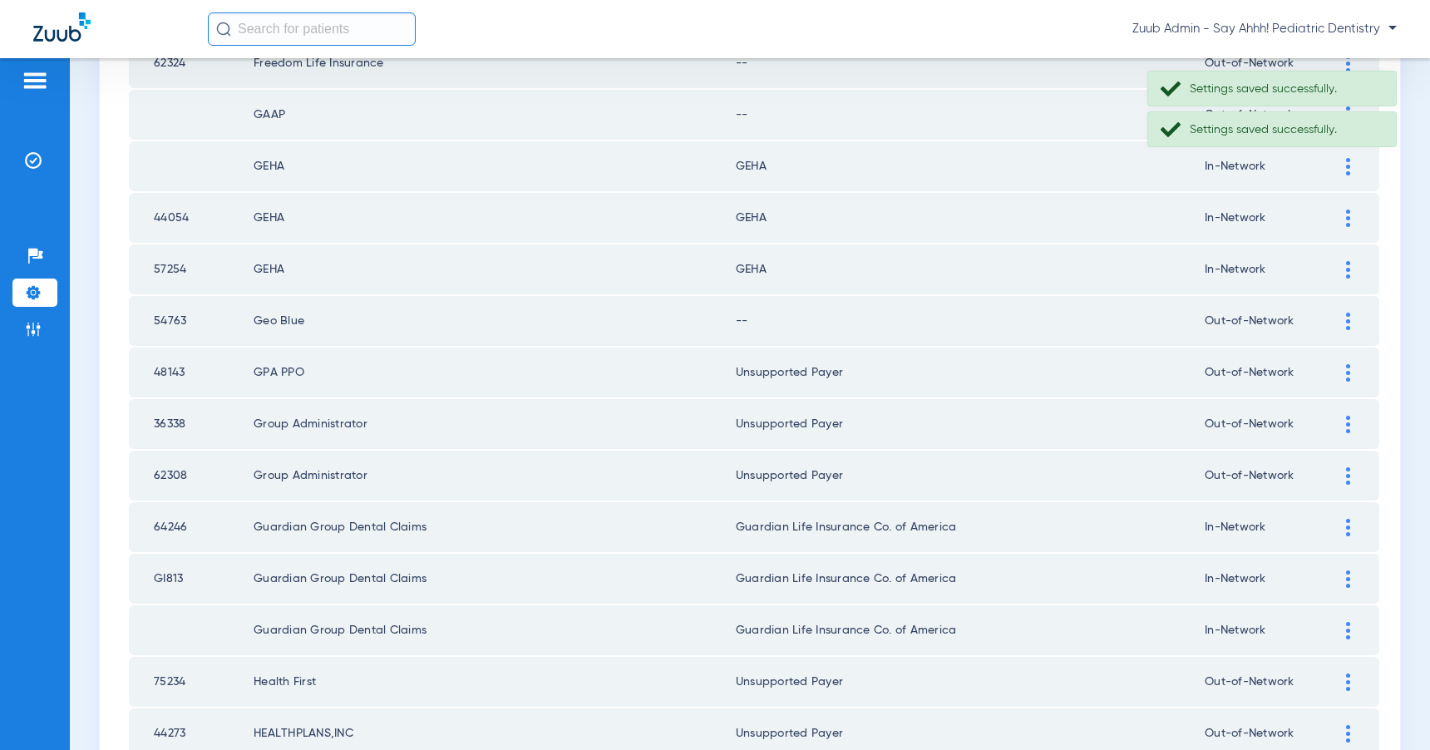
click at [1110, 320] on img at bounding box center [1348, 321] width 4 height 17
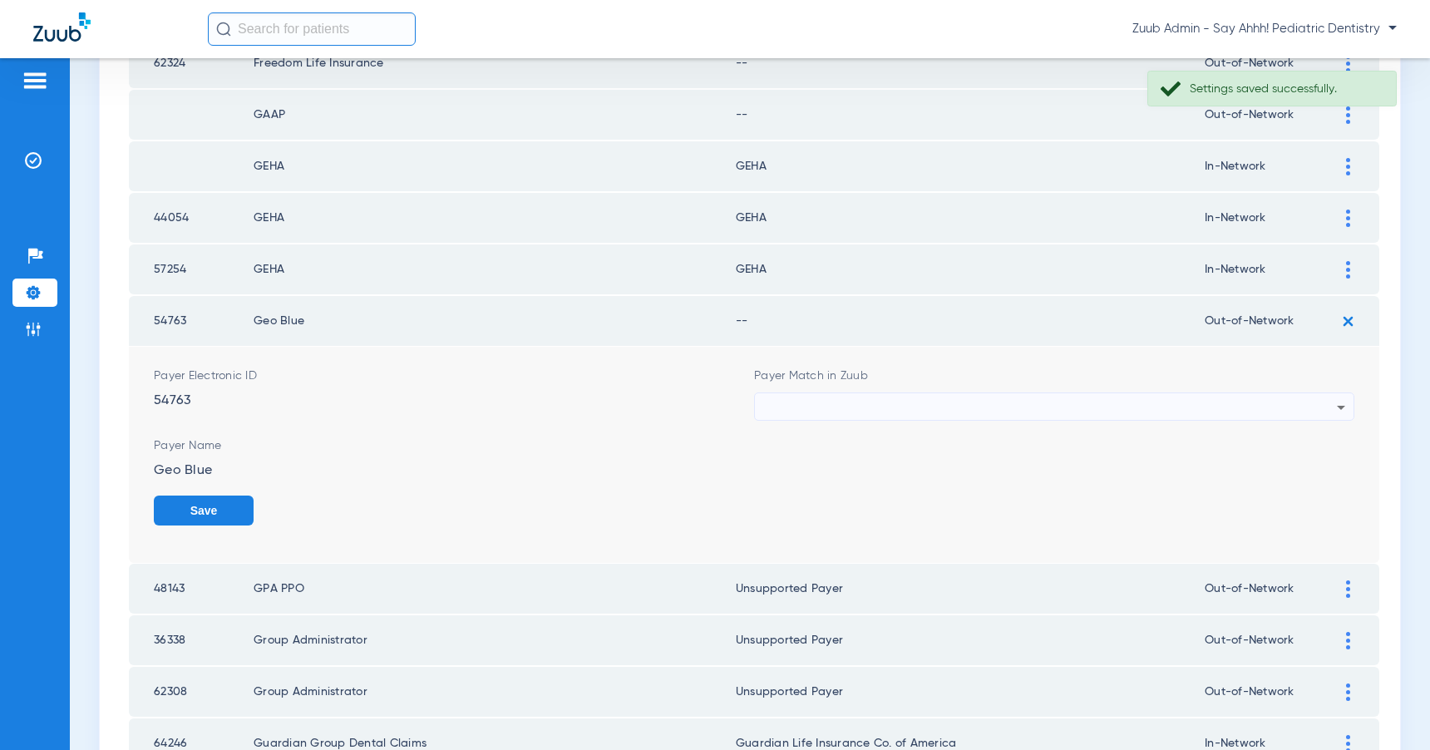
click at [1040, 401] on div at bounding box center [1050, 407] width 574 height 28
type input "``"
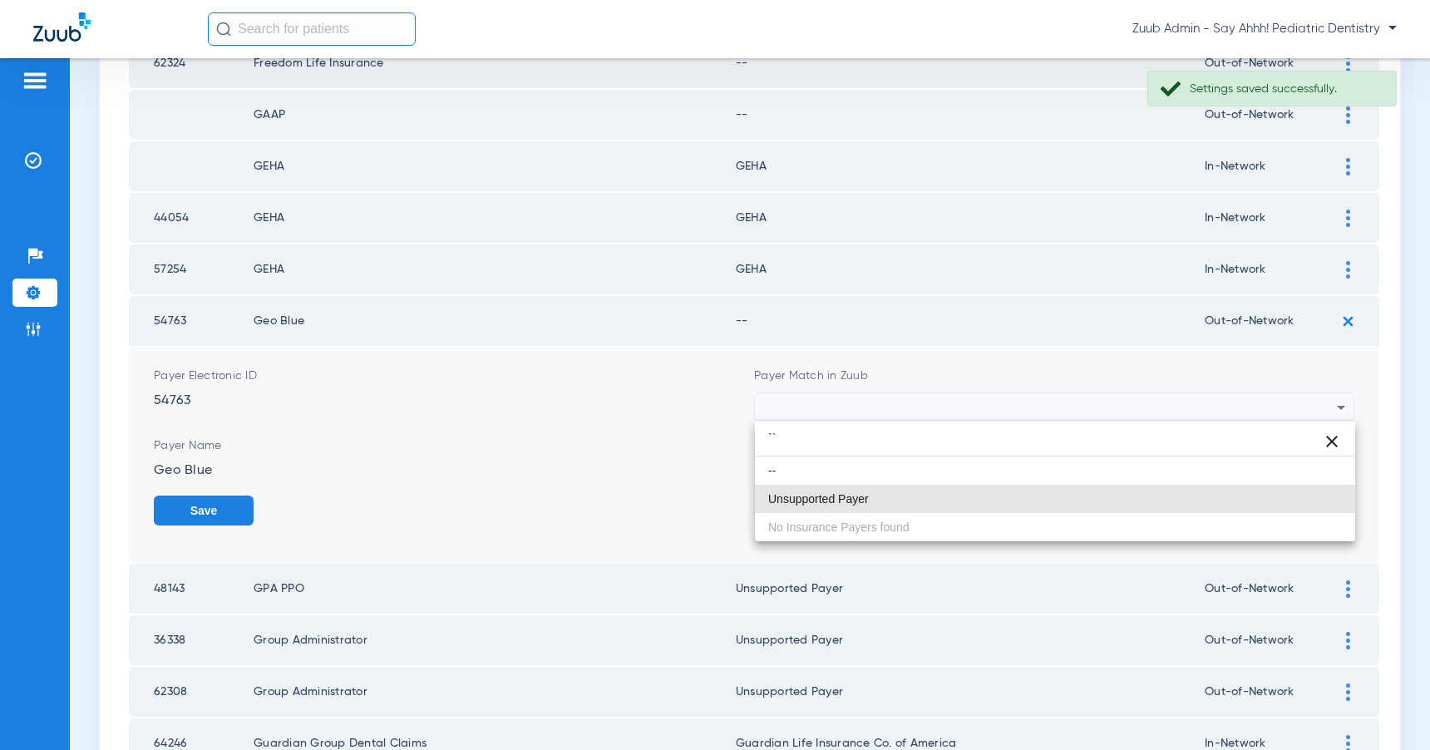
click at [883, 509] on mat-option "Unsupported Payer" at bounding box center [1055, 499] width 600 height 28
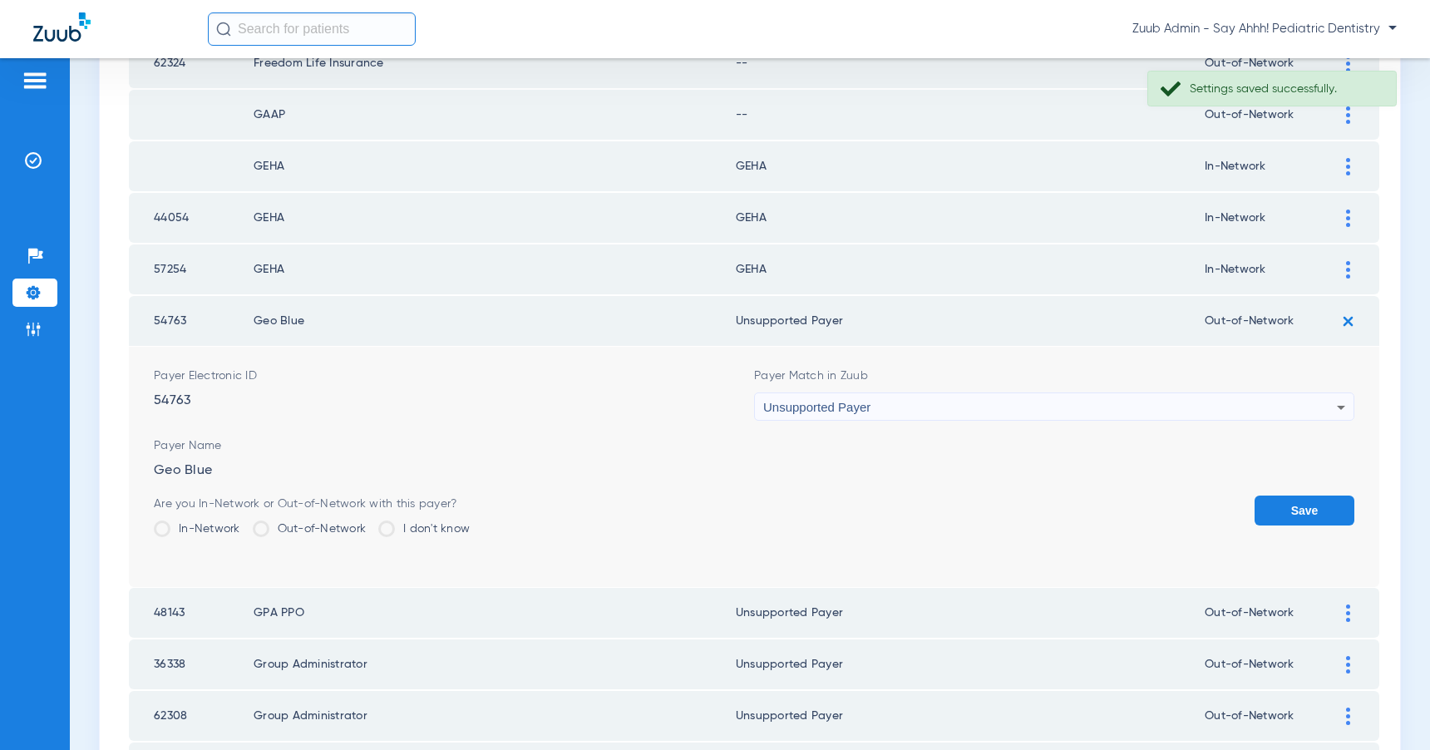
click at [1110, 503] on button "Save" at bounding box center [1305, 511] width 100 height 30
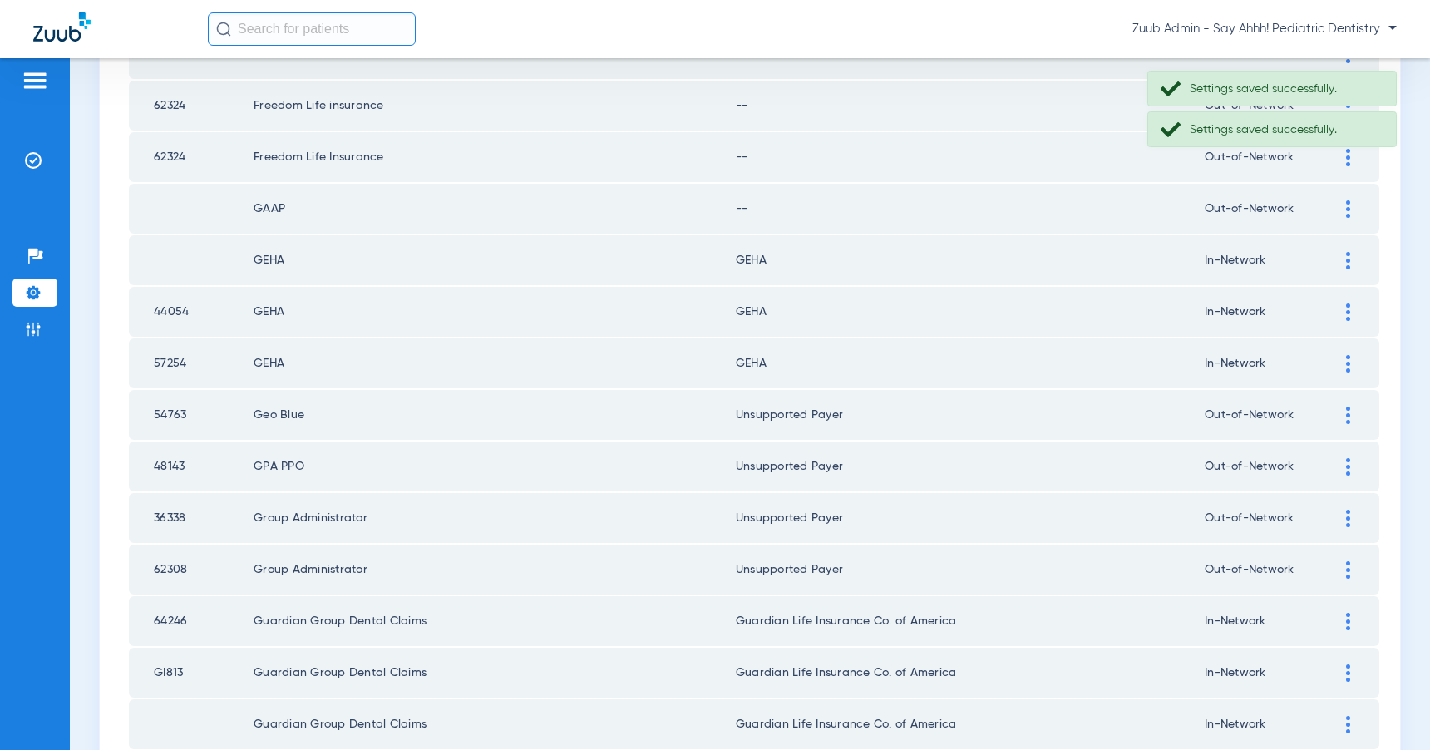
scroll to position [1928, 0]
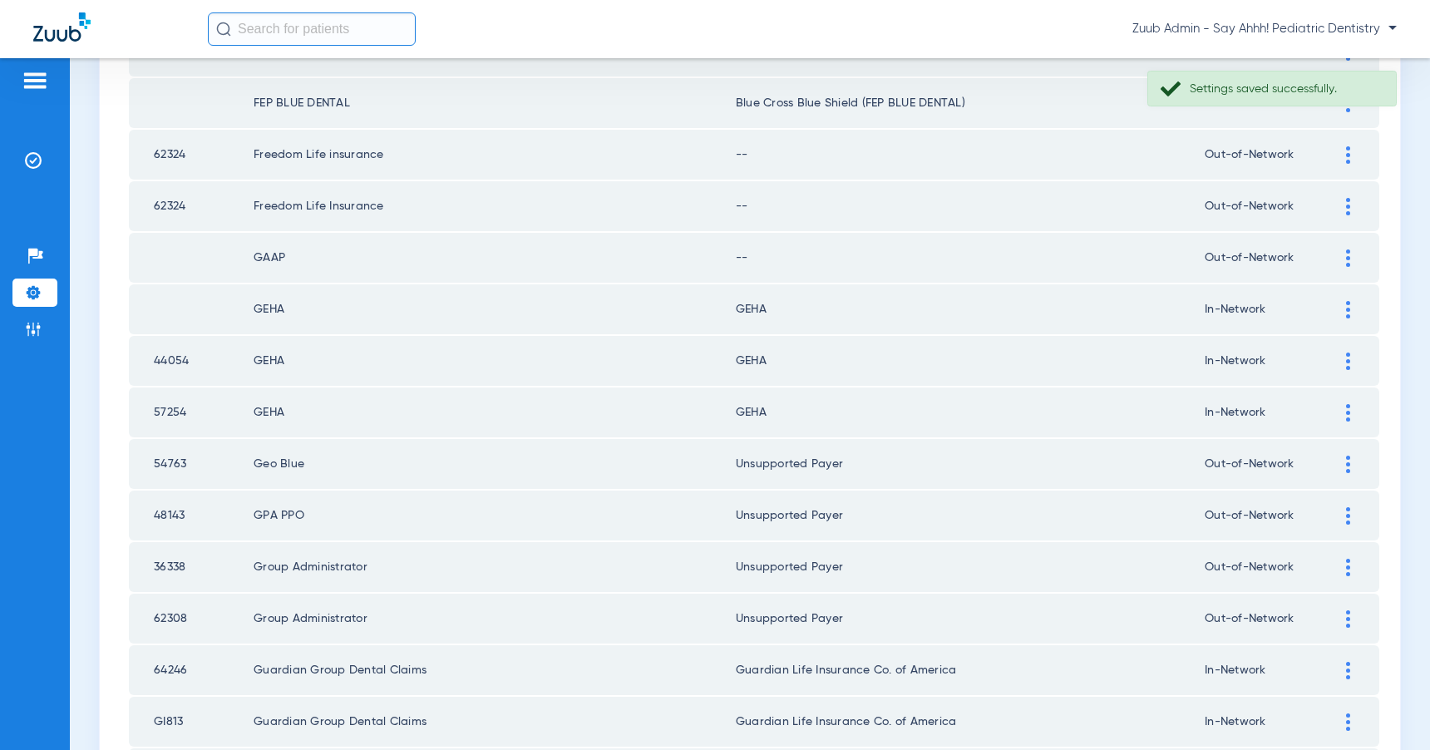
click at [1110, 255] on div at bounding box center [1348, 257] width 29 height 17
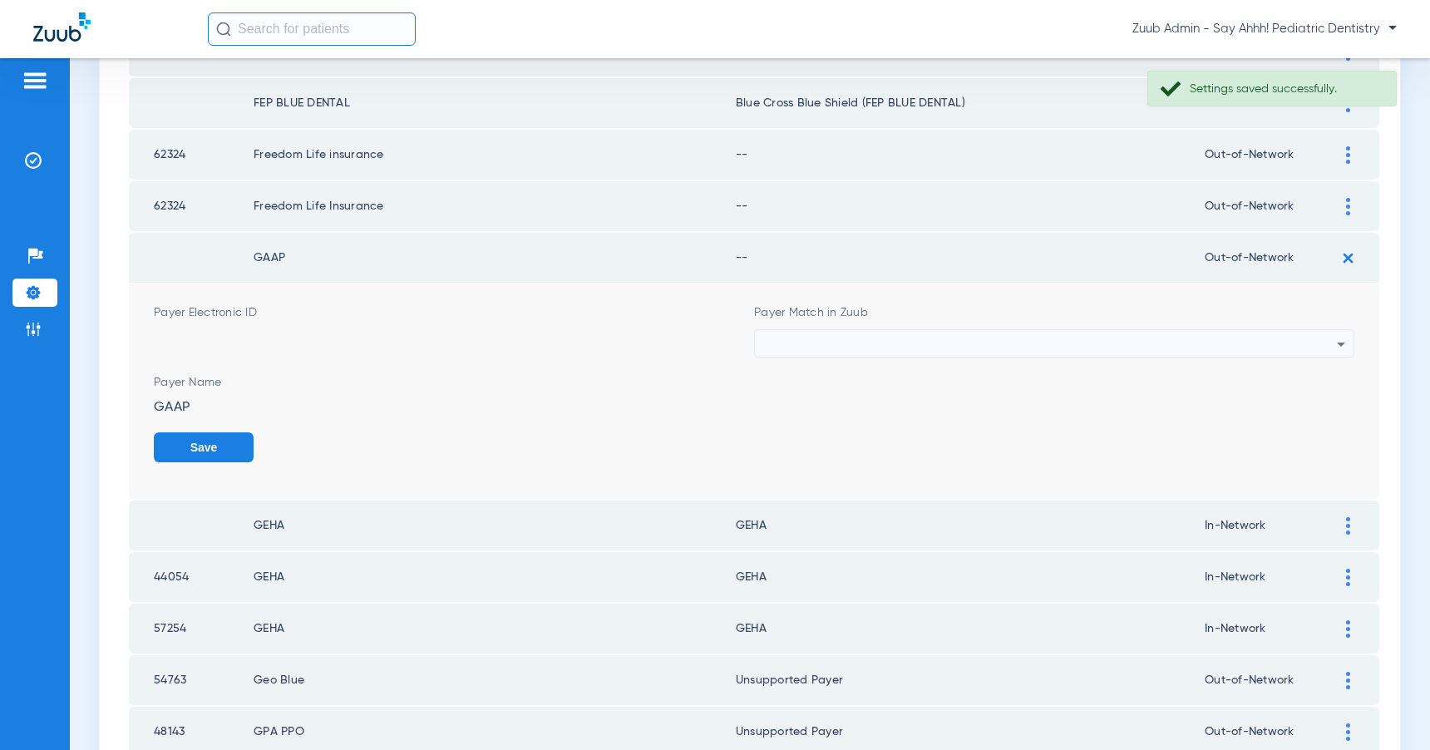
click at [940, 334] on div at bounding box center [1050, 344] width 574 height 28
type input "``"
click at [848, 426] on mat-option "Unsupported Payer" at bounding box center [1055, 436] width 600 height 28
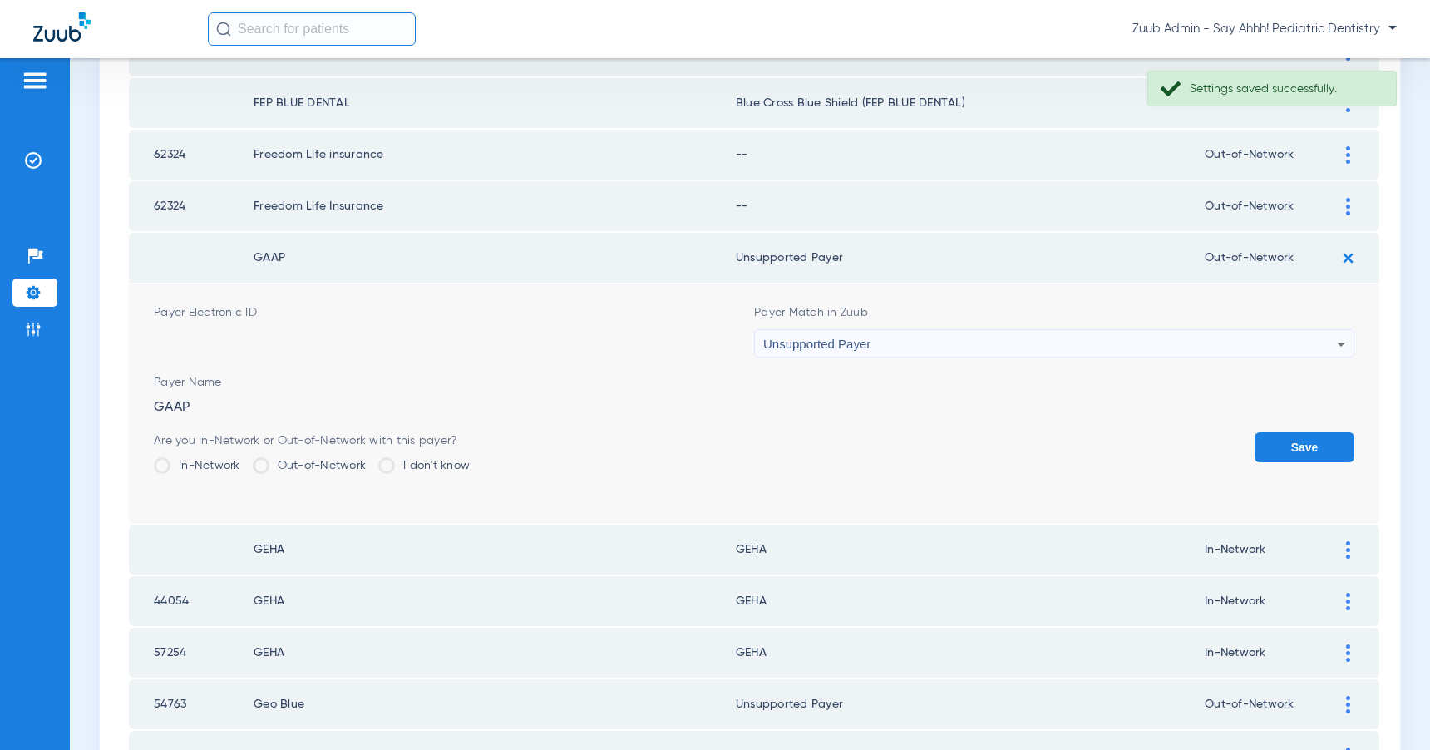
drag, startPoint x: 1291, startPoint y: 452, endPoint x: 1293, endPoint y: 430, distance: 21.8
click at [1110, 448] on button "Save" at bounding box center [1305, 447] width 100 height 30
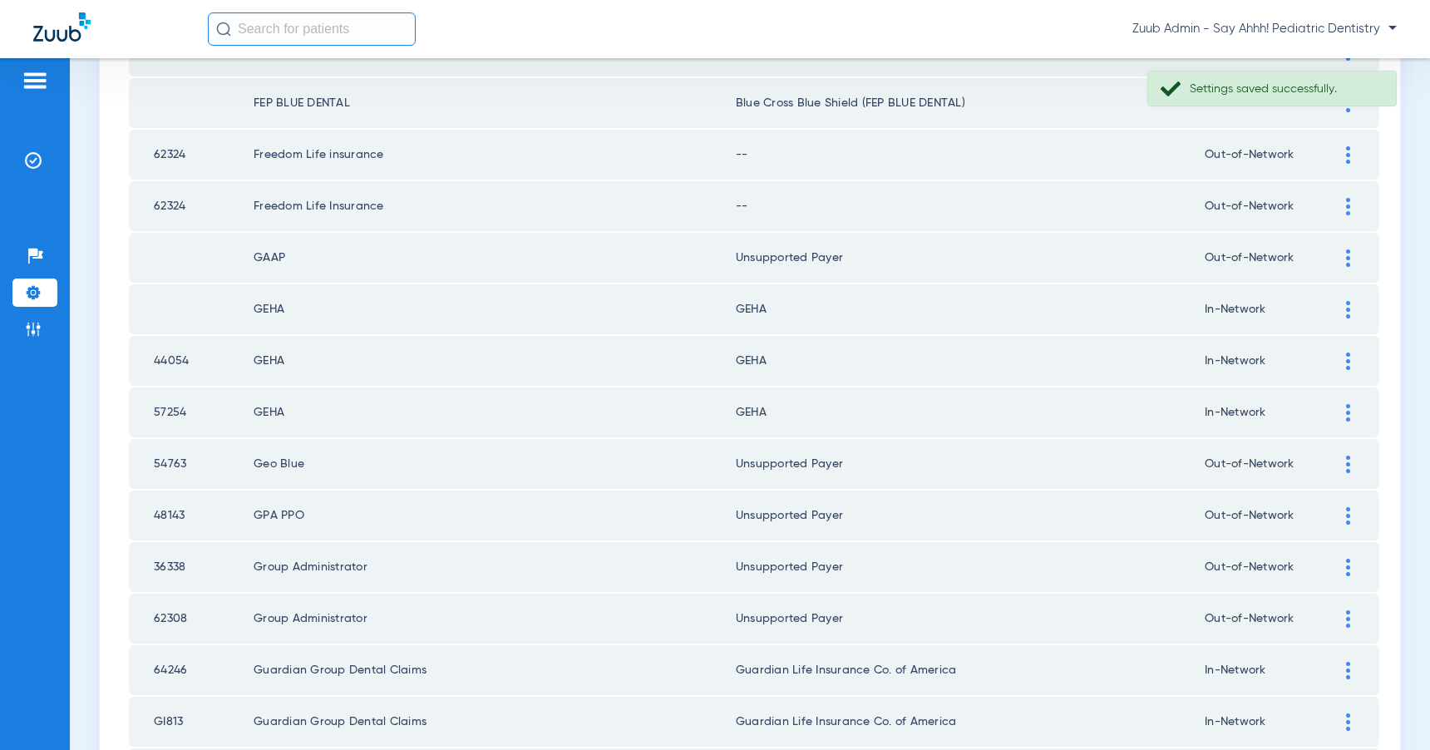
click at [1110, 206] on div at bounding box center [1348, 206] width 29 height 17
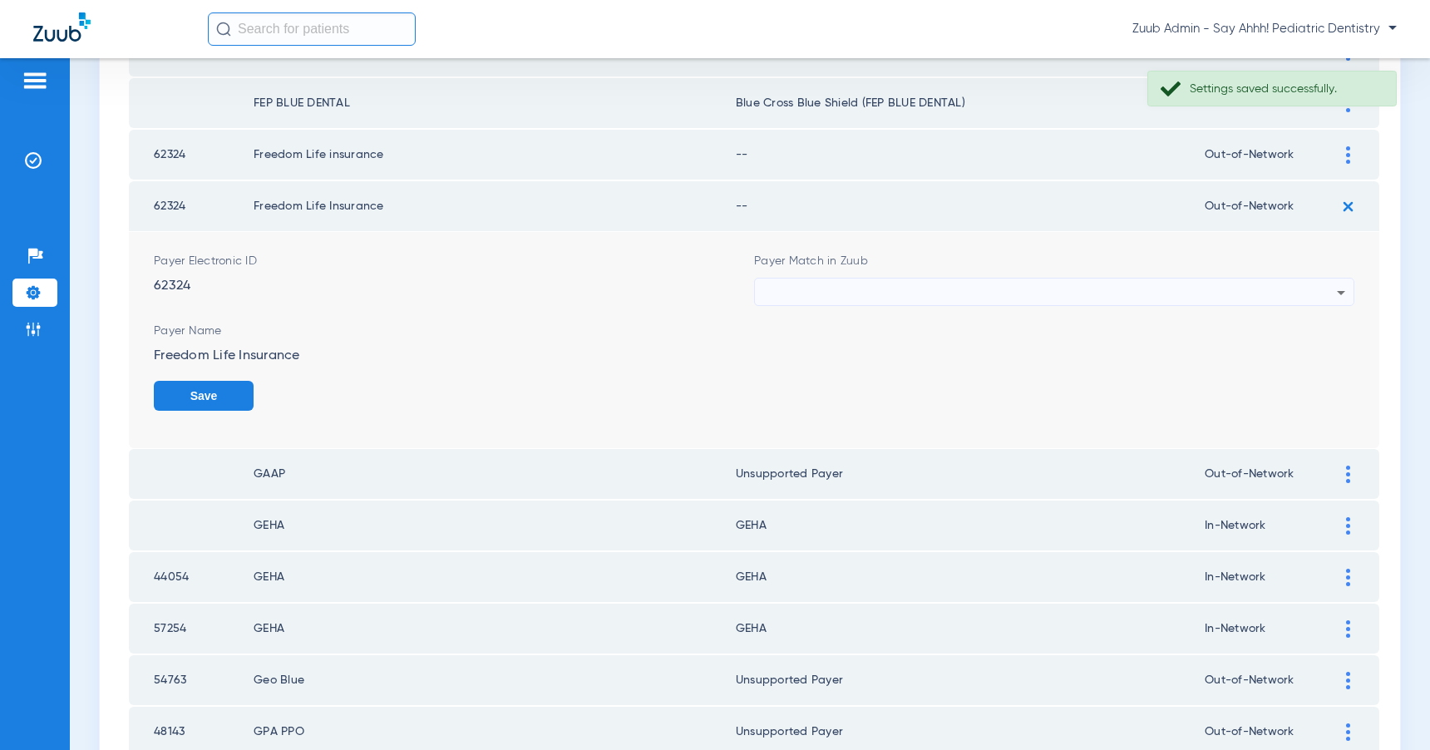
click at [1085, 284] on div at bounding box center [1050, 293] width 574 height 28
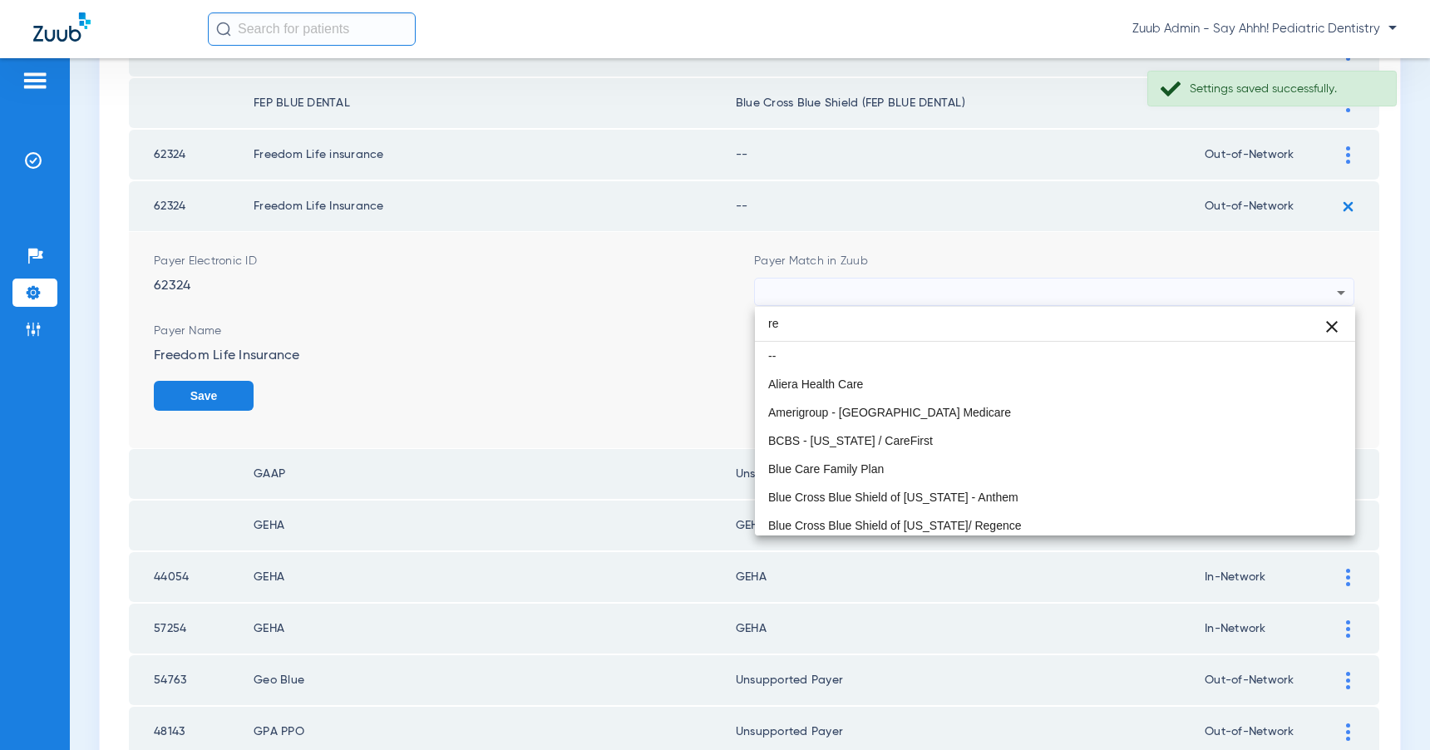
type input "r"
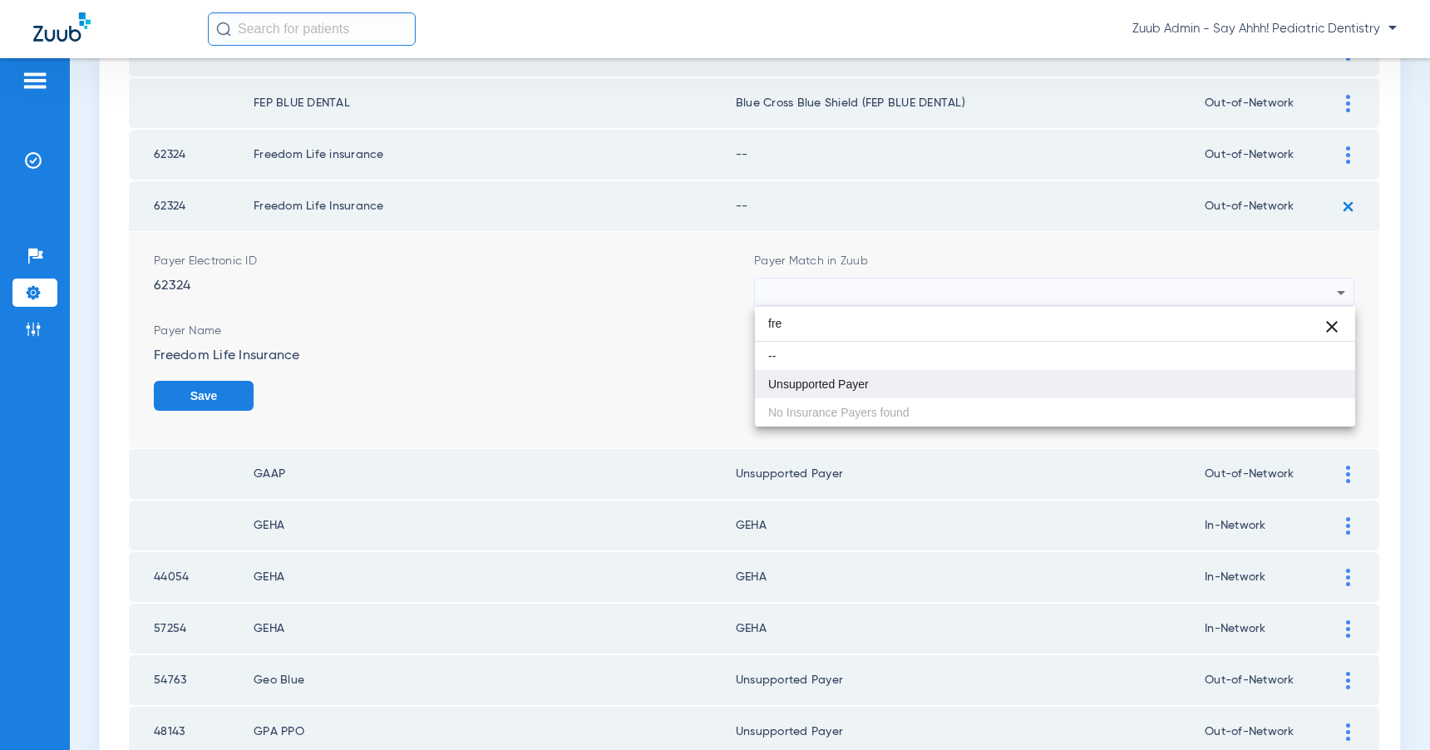
type input "fre"
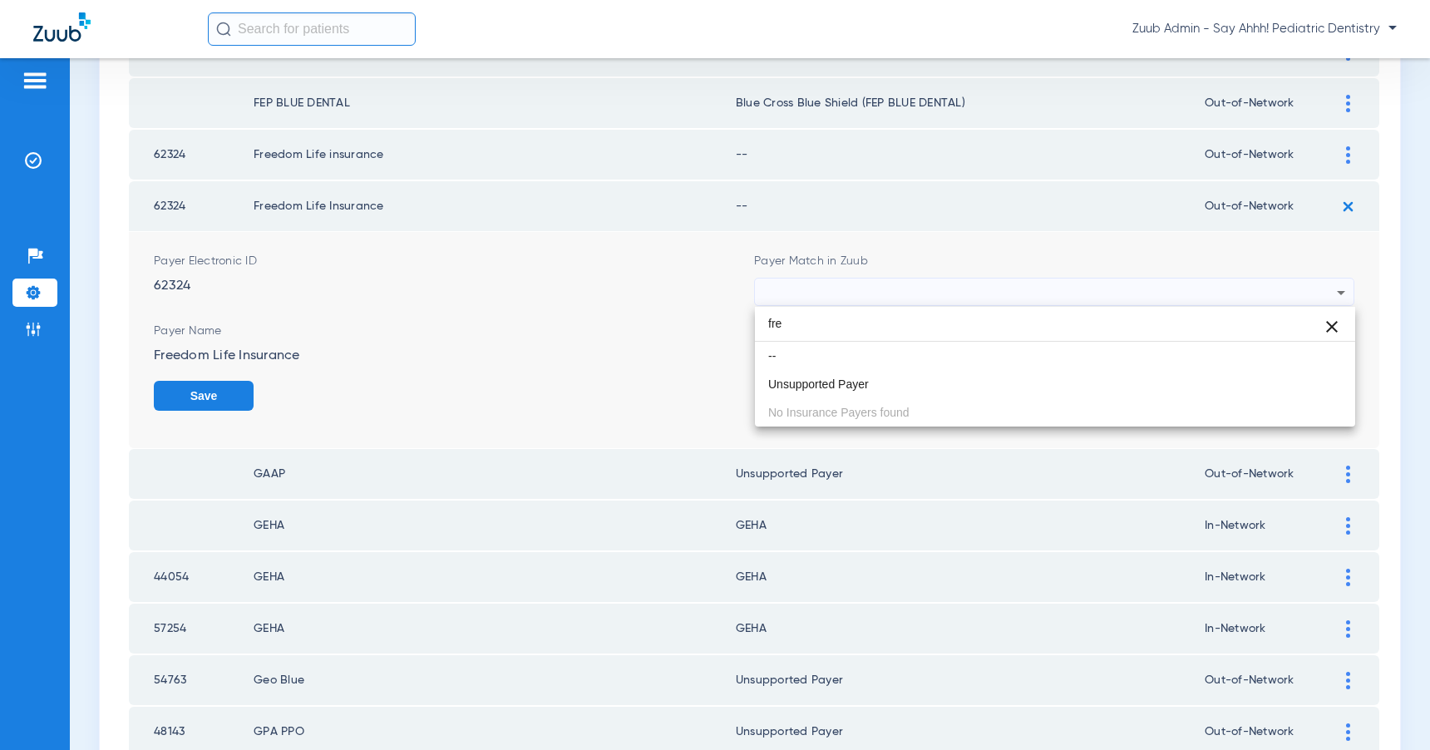
drag, startPoint x: 968, startPoint y: 375, endPoint x: 1114, endPoint y: 383, distance: 146.5
click at [978, 376] on mat-option "Unsupported Payer" at bounding box center [1055, 384] width 600 height 28
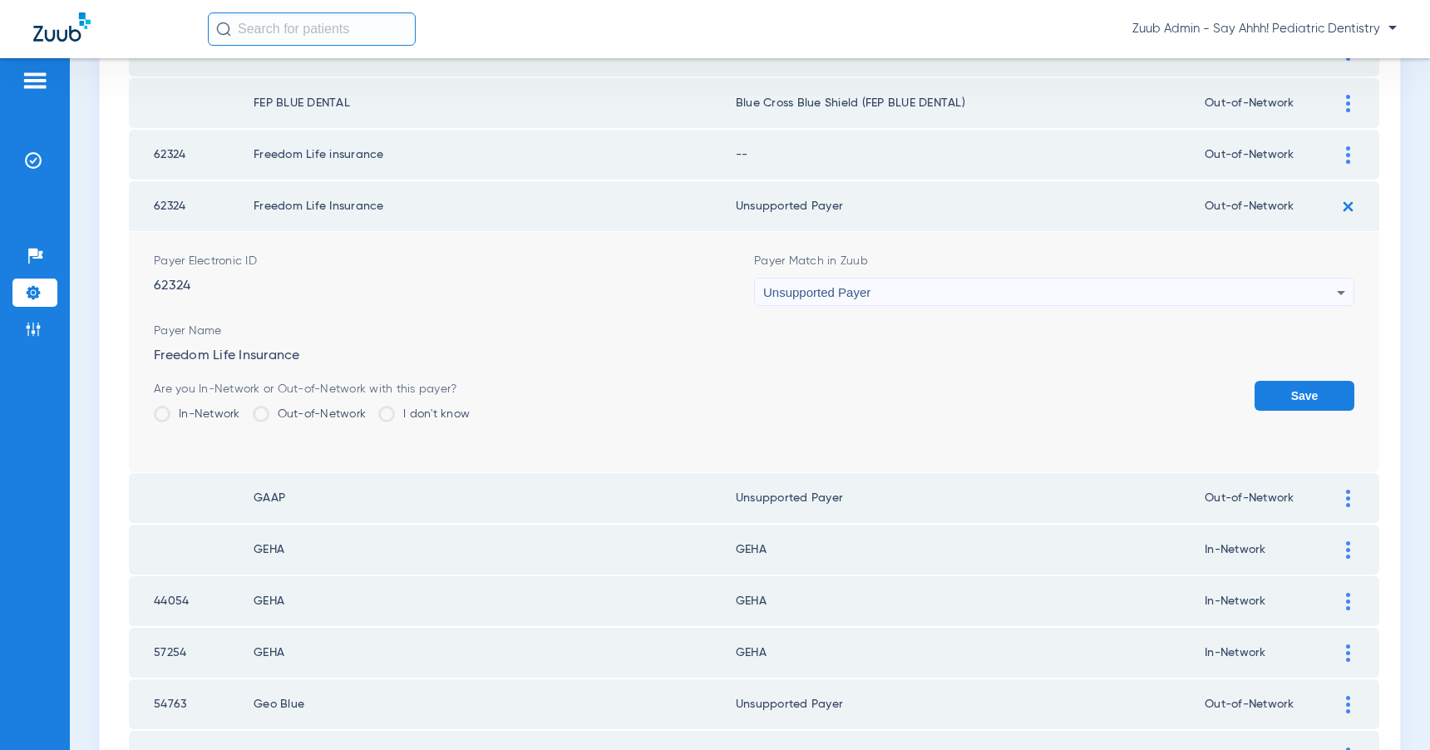
click at [1110, 395] on button "Save" at bounding box center [1305, 396] width 100 height 30
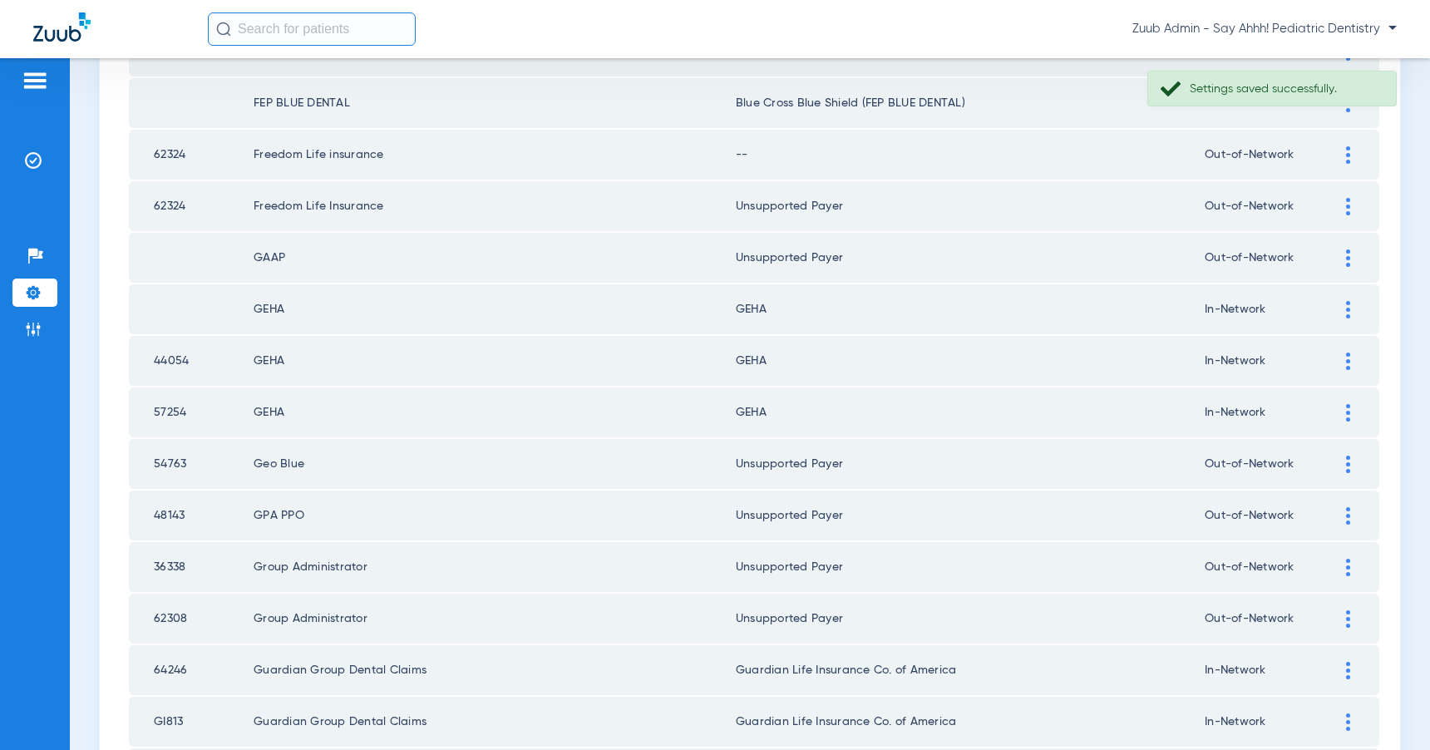
click at [1110, 158] on img at bounding box center [1348, 154] width 4 height 17
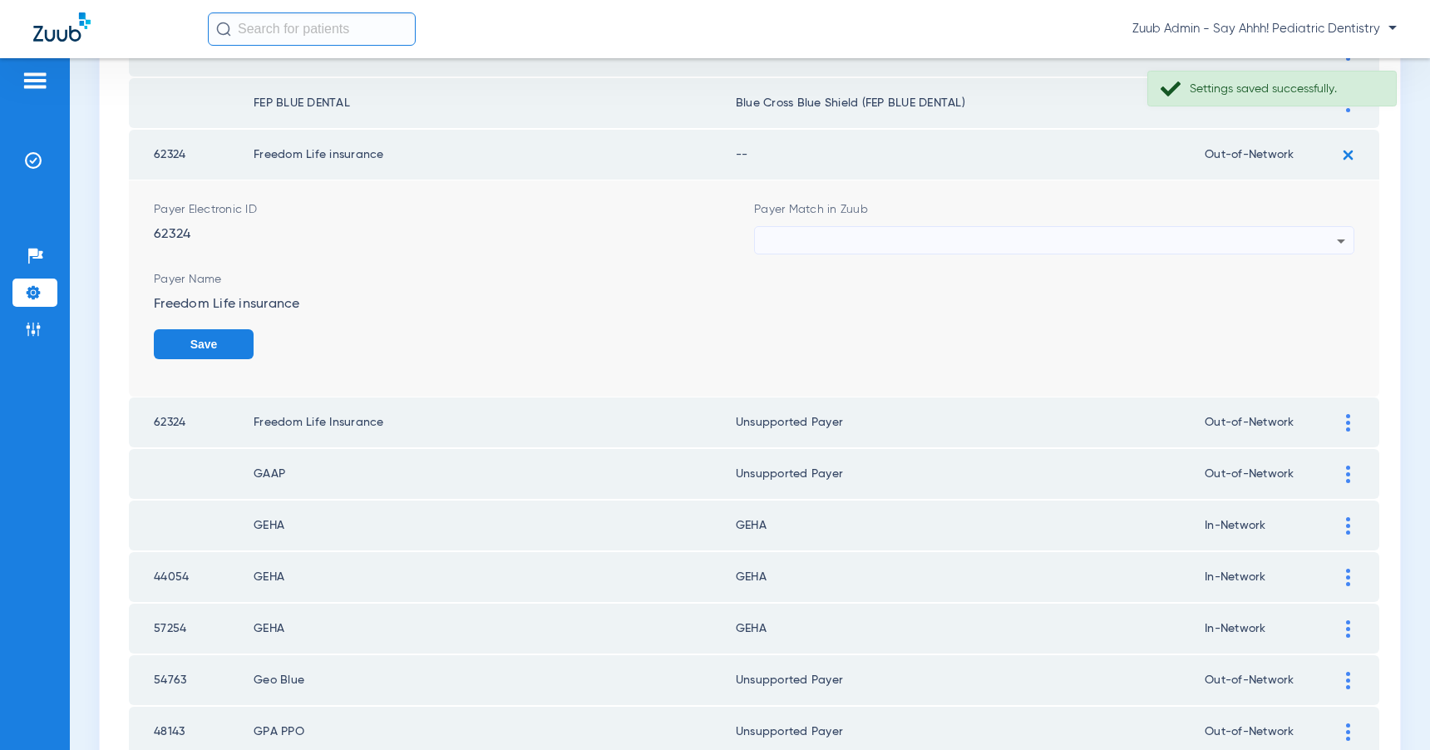
click at [1110, 243] on div at bounding box center [1050, 241] width 574 height 28
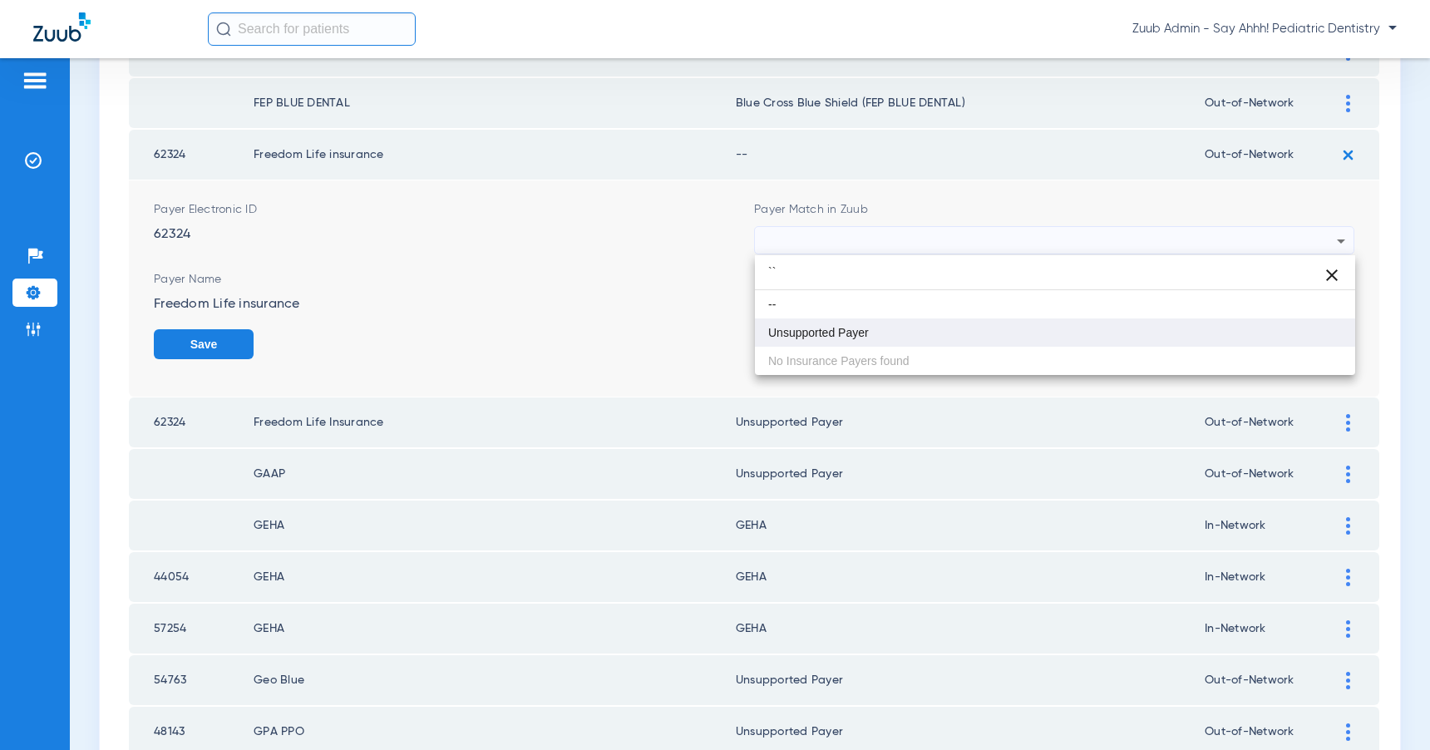
type input "``"
click at [961, 332] on mat-option "Unsupported Payer" at bounding box center [1055, 332] width 600 height 28
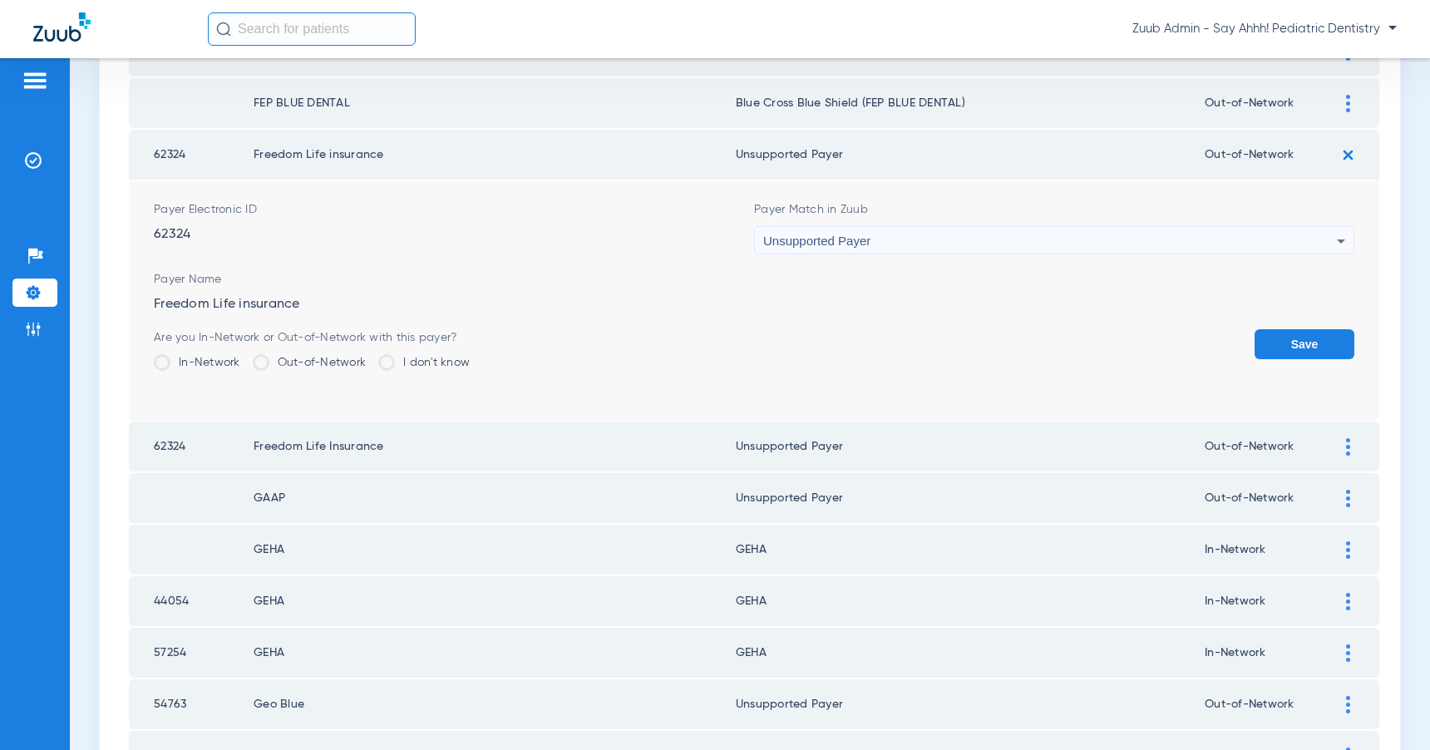
click at [1110, 345] on button "Save" at bounding box center [1305, 344] width 100 height 30
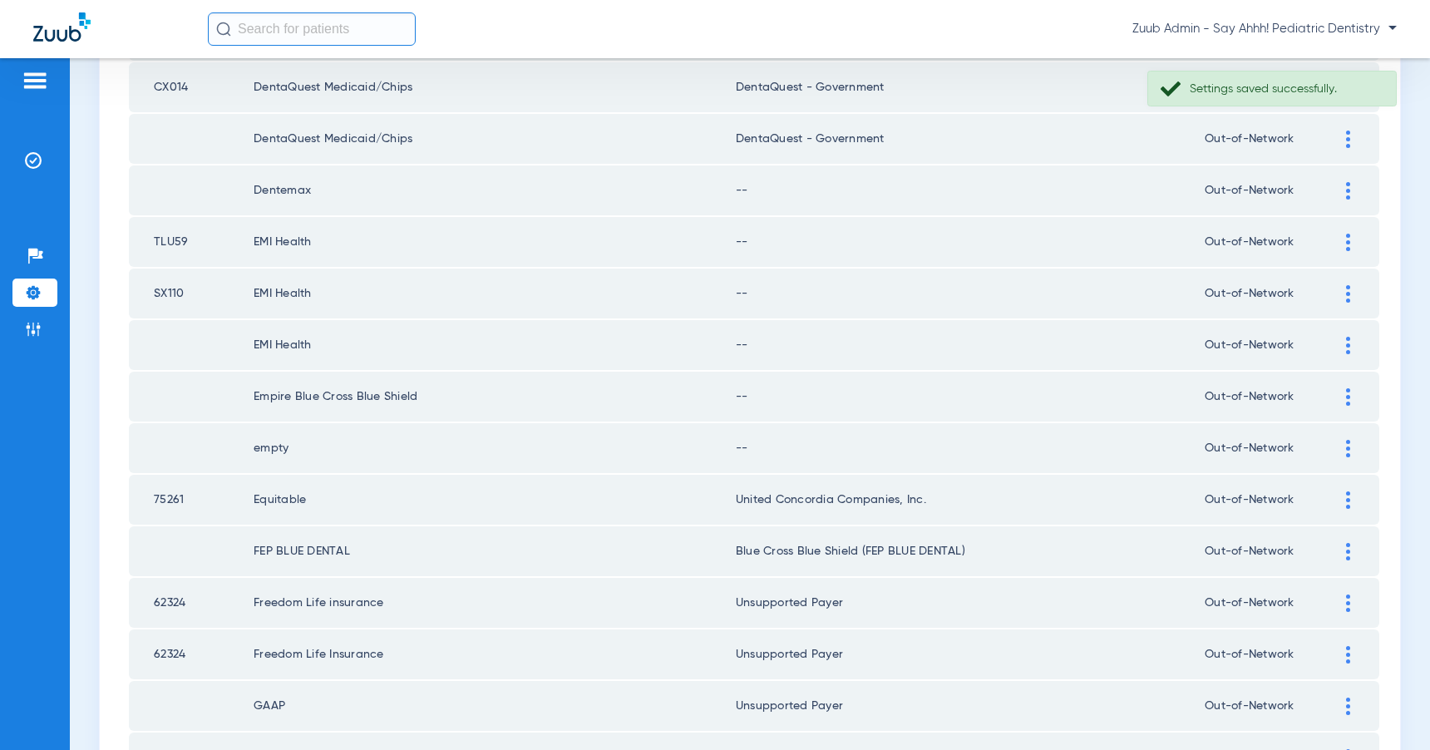
scroll to position [1481, 0]
click at [1110, 442] on div at bounding box center [1348, 447] width 29 height 17
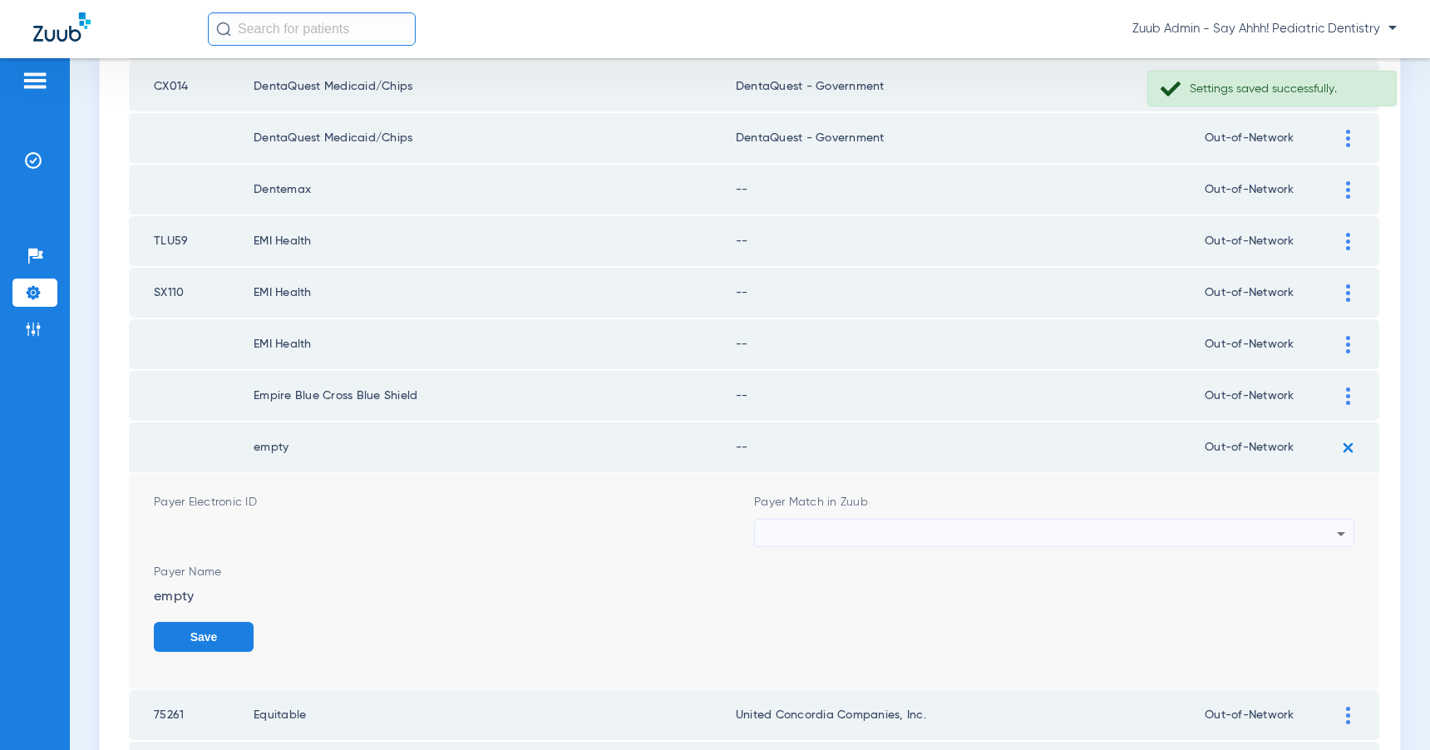
click at [1110, 526] on div at bounding box center [1050, 534] width 574 height 28
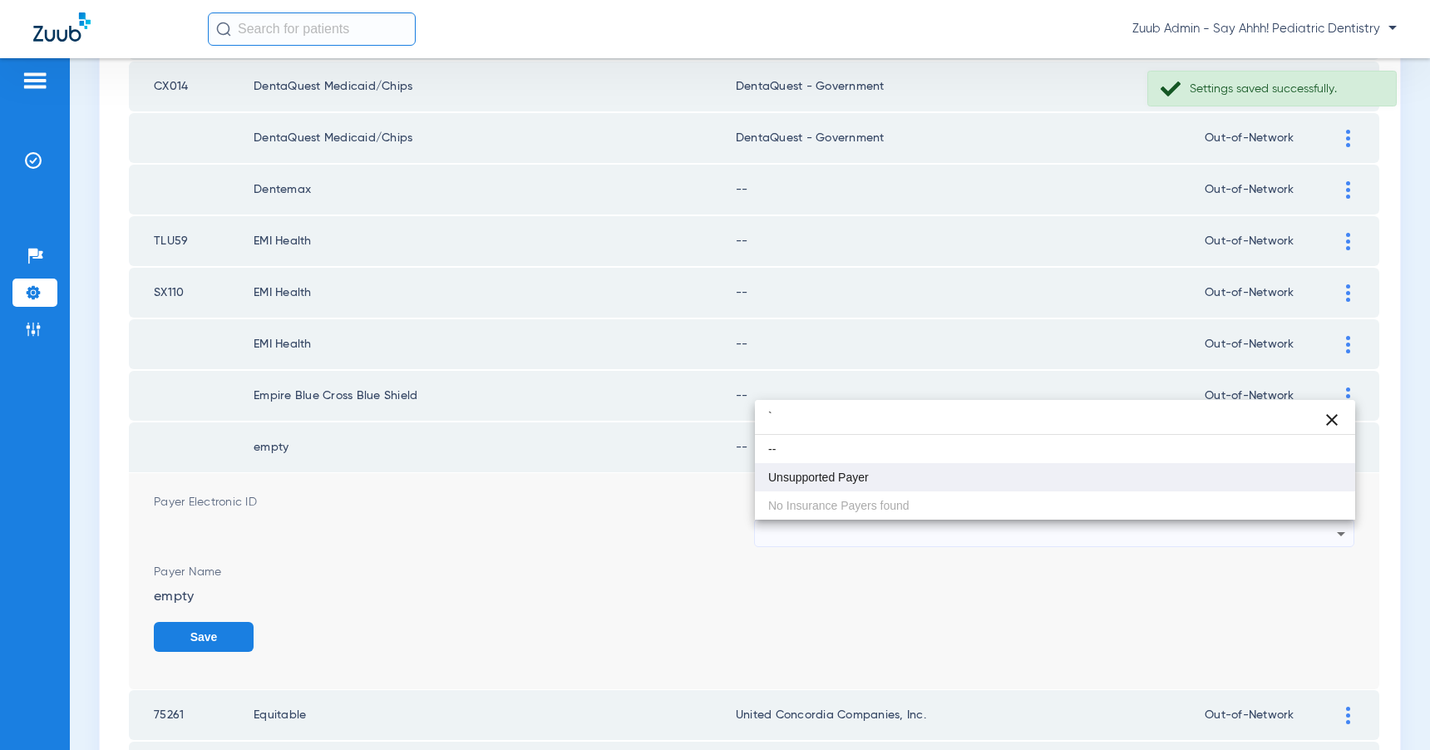
type input "`"
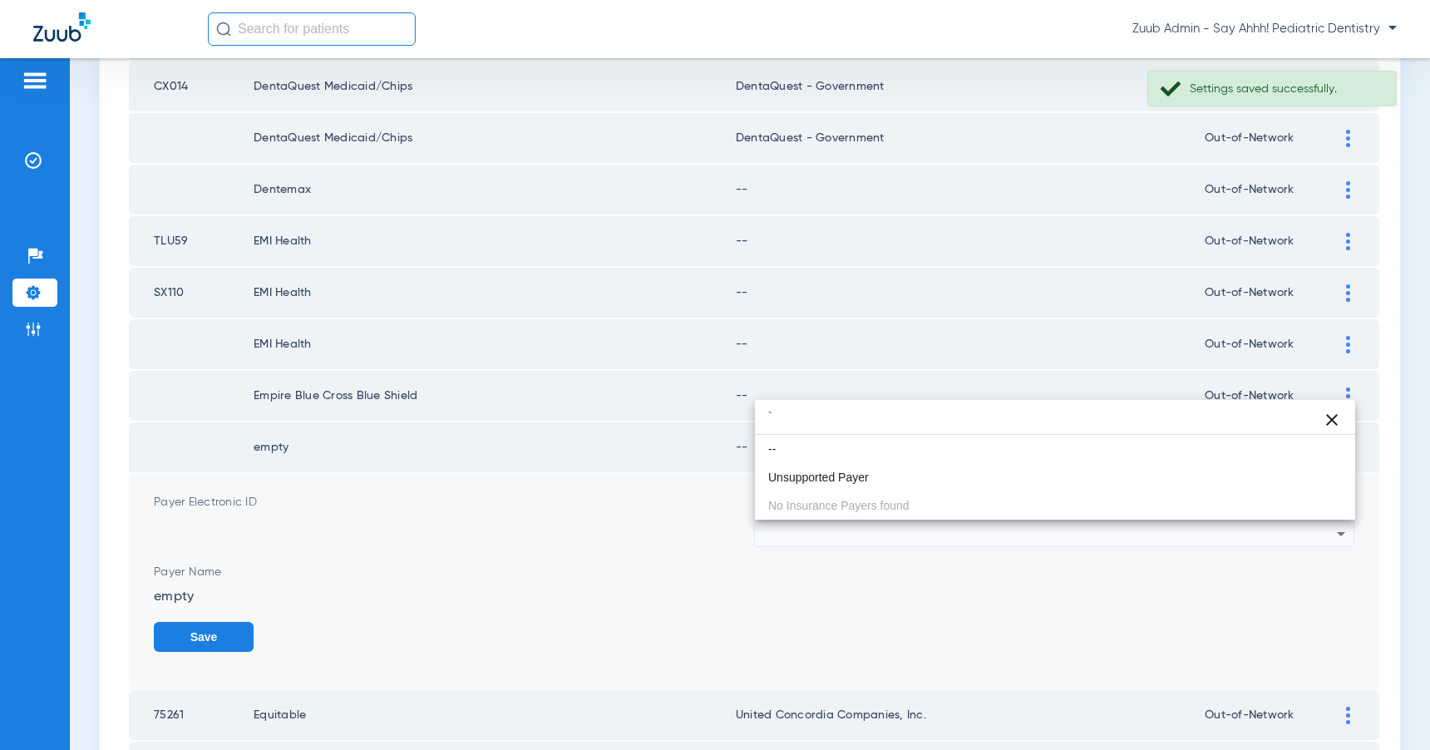
drag, startPoint x: 916, startPoint y: 466, endPoint x: 928, endPoint y: 468, distance: 11.9
click at [917, 466] on mat-option "Unsupported Payer" at bounding box center [1055, 477] width 600 height 28
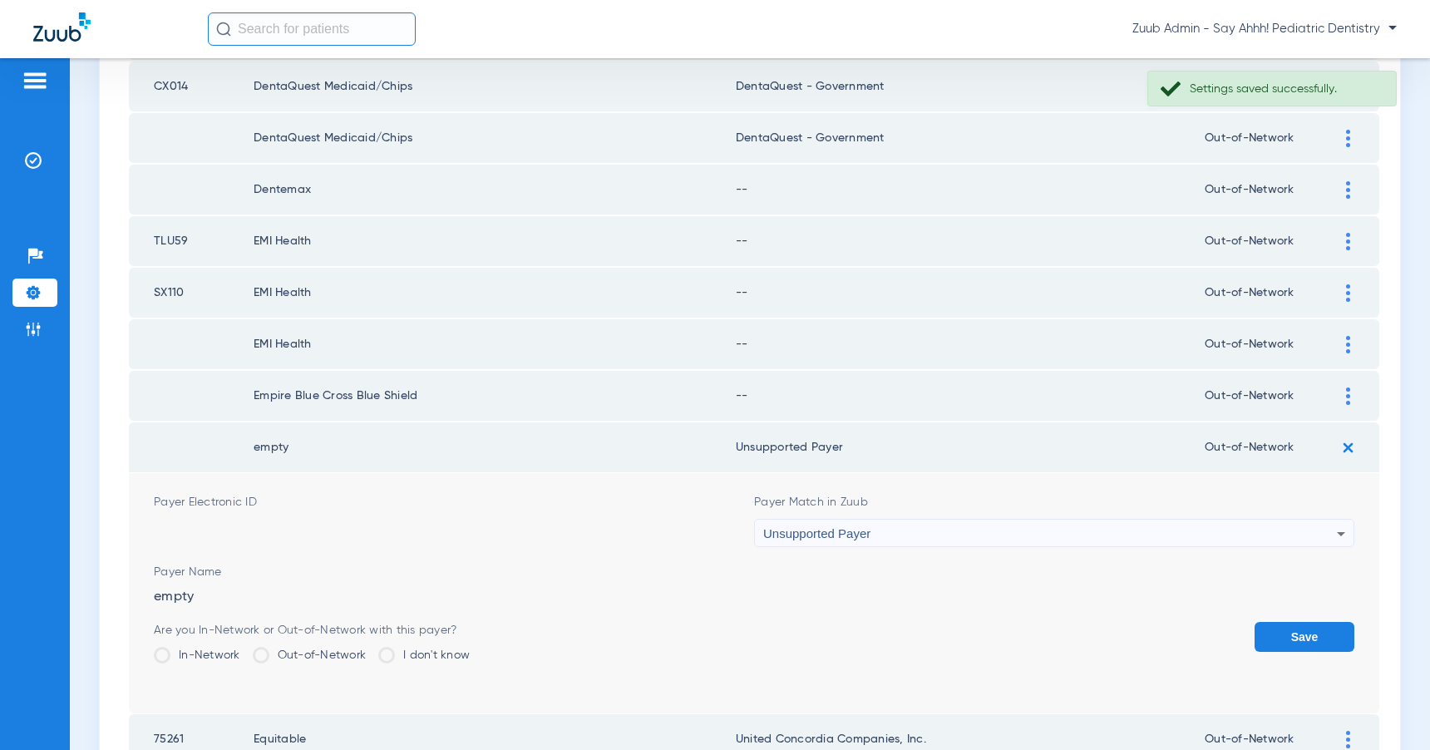
drag, startPoint x: 1312, startPoint y: 630, endPoint x: 1301, endPoint y: 605, distance: 28.3
click at [1110, 626] on button "Save" at bounding box center [1305, 637] width 100 height 30
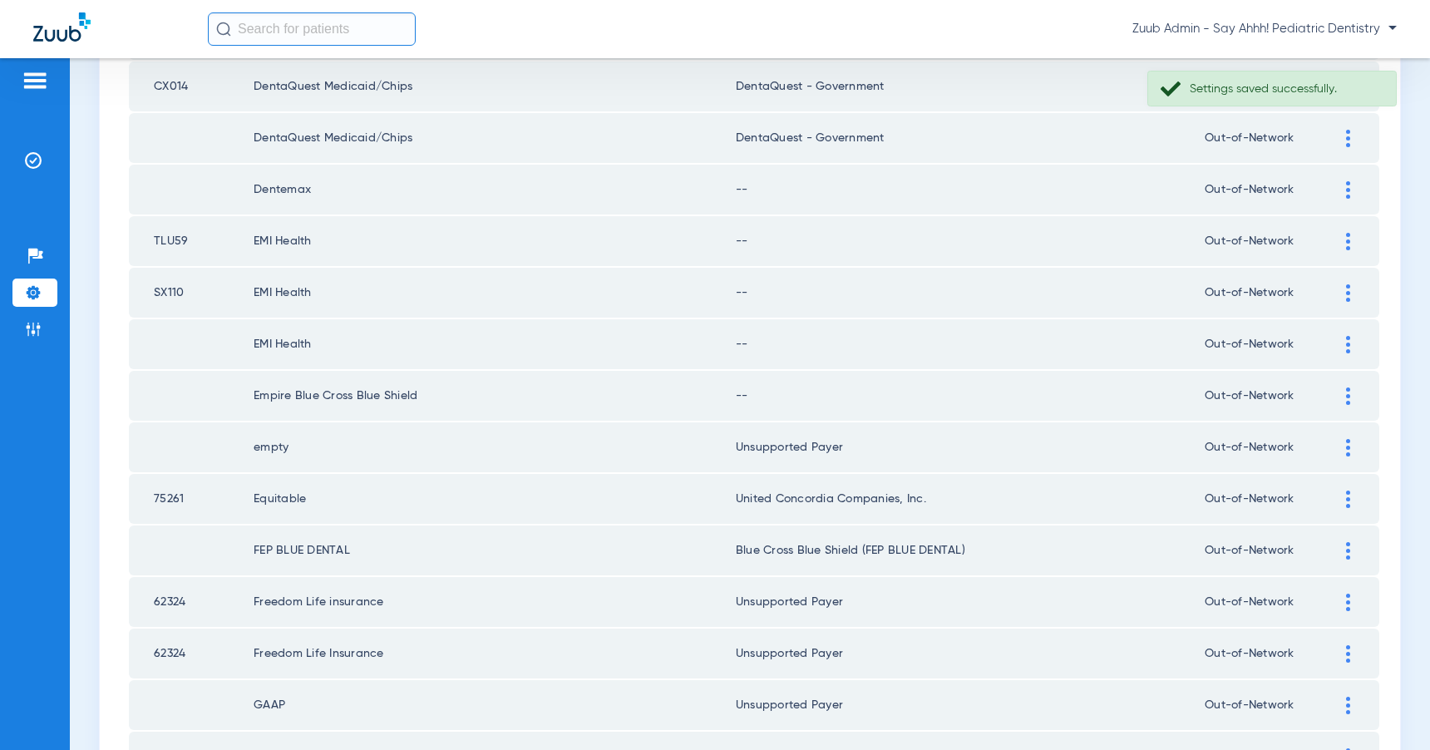
click at [1110, 393] on div at bounding box center [1348, 395] width 29 height 17
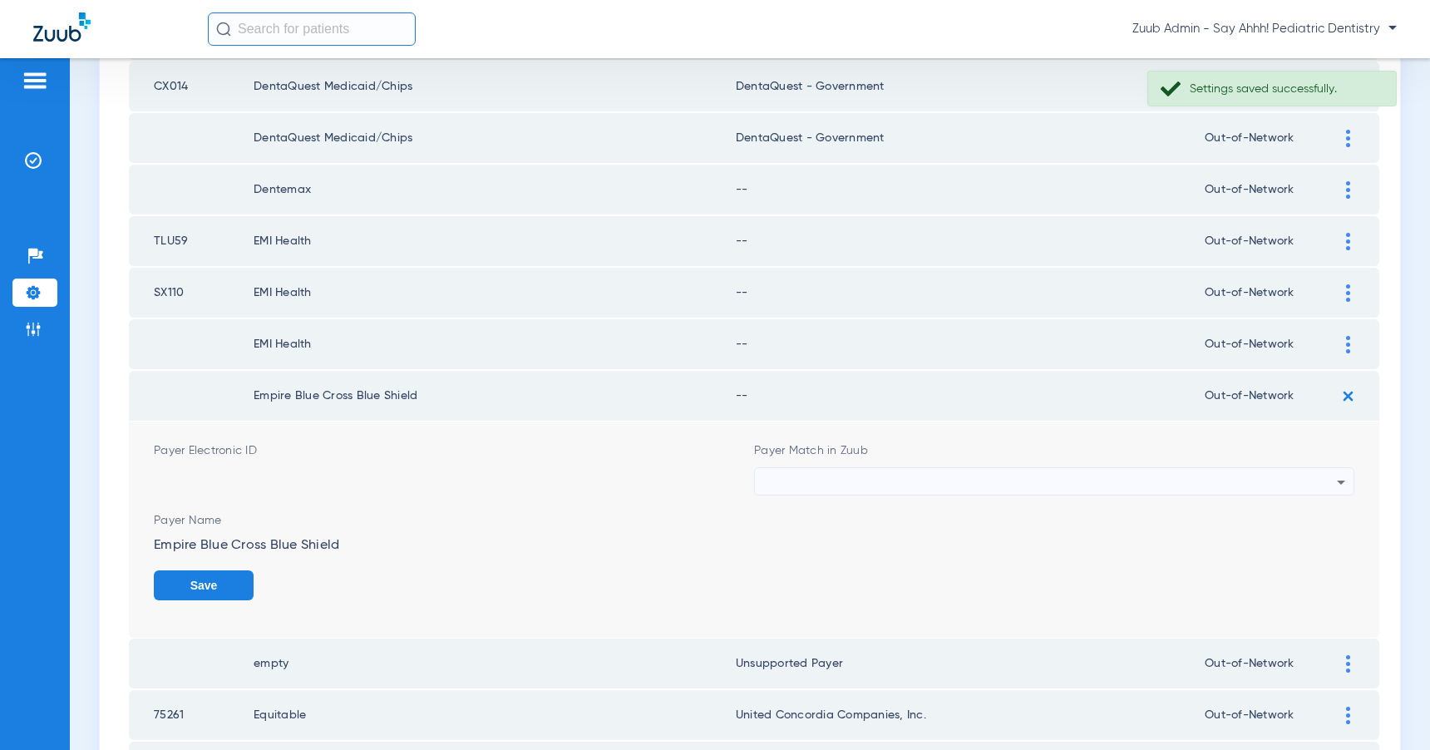
click at [1085, 487] on div at bounding box center [1050, 482] width 574 height 28
type input "``"
drag, startPoint x: 936, startPoint y: 571, endPoint x: 976, endPoint y: 573, distance: 39.9
click at [940, 571] on mat-option "Unsupported Payer" at bounding box center [1055, 574] width 600 height 28
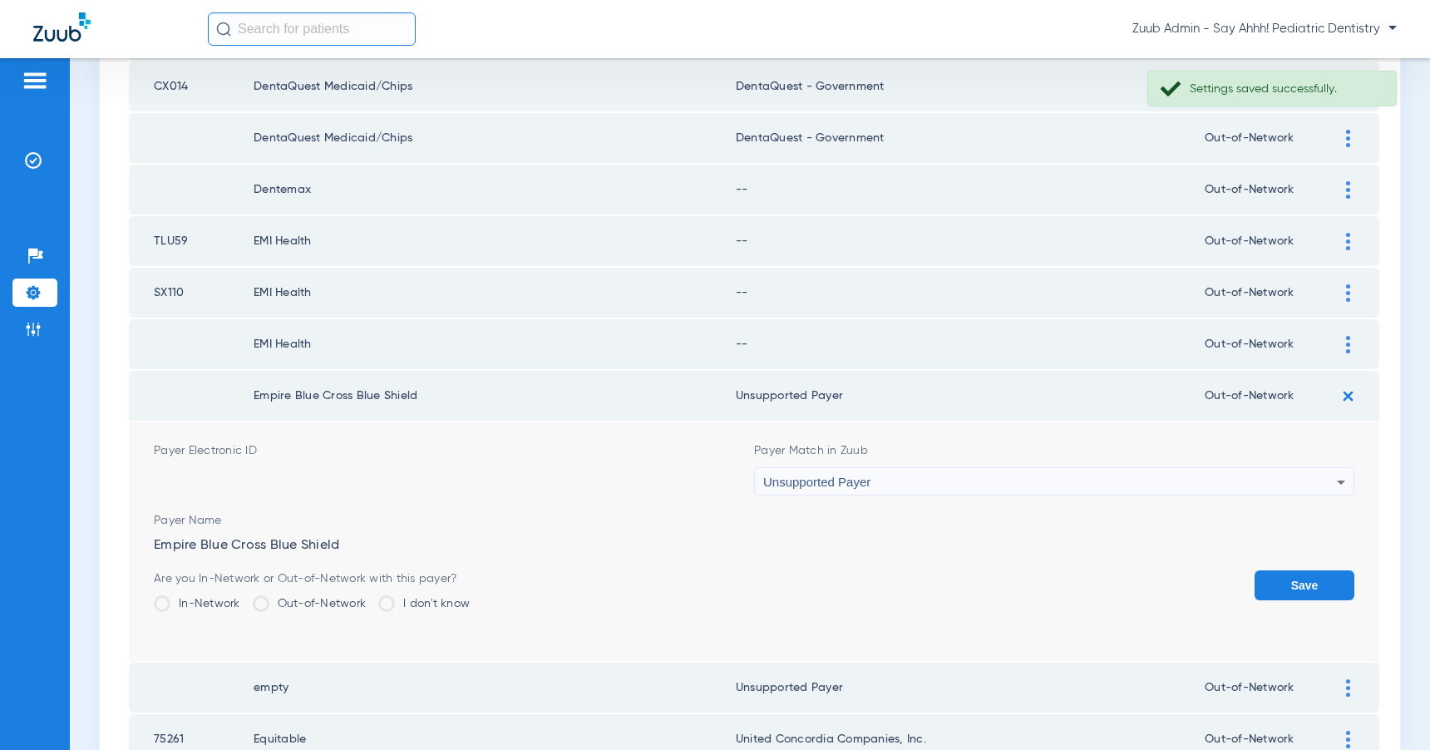
click at [1110, 583] on button "Save" at bounding box center [1305, 585] width 100 height 30
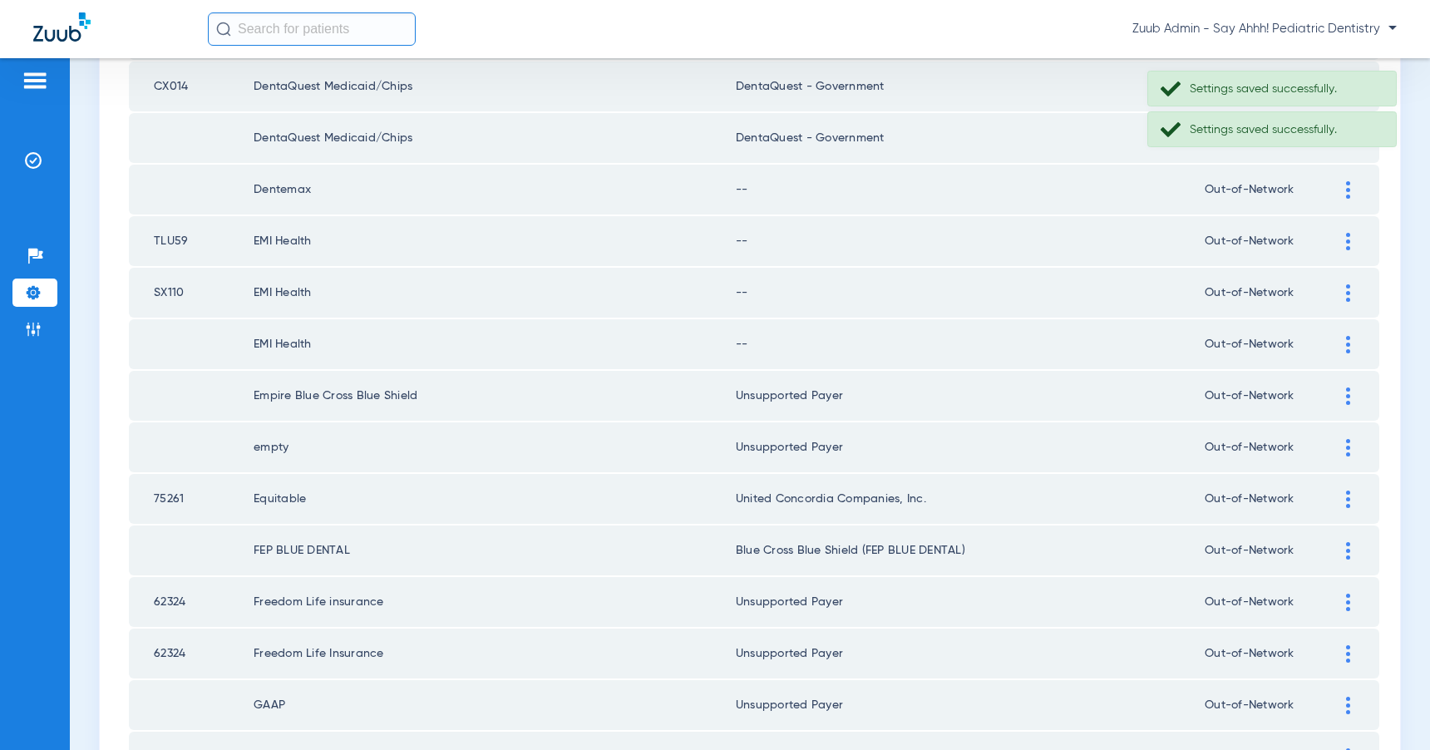
click at [1110, 346] on img at bounding box center [1348, 344] width 4 height 17
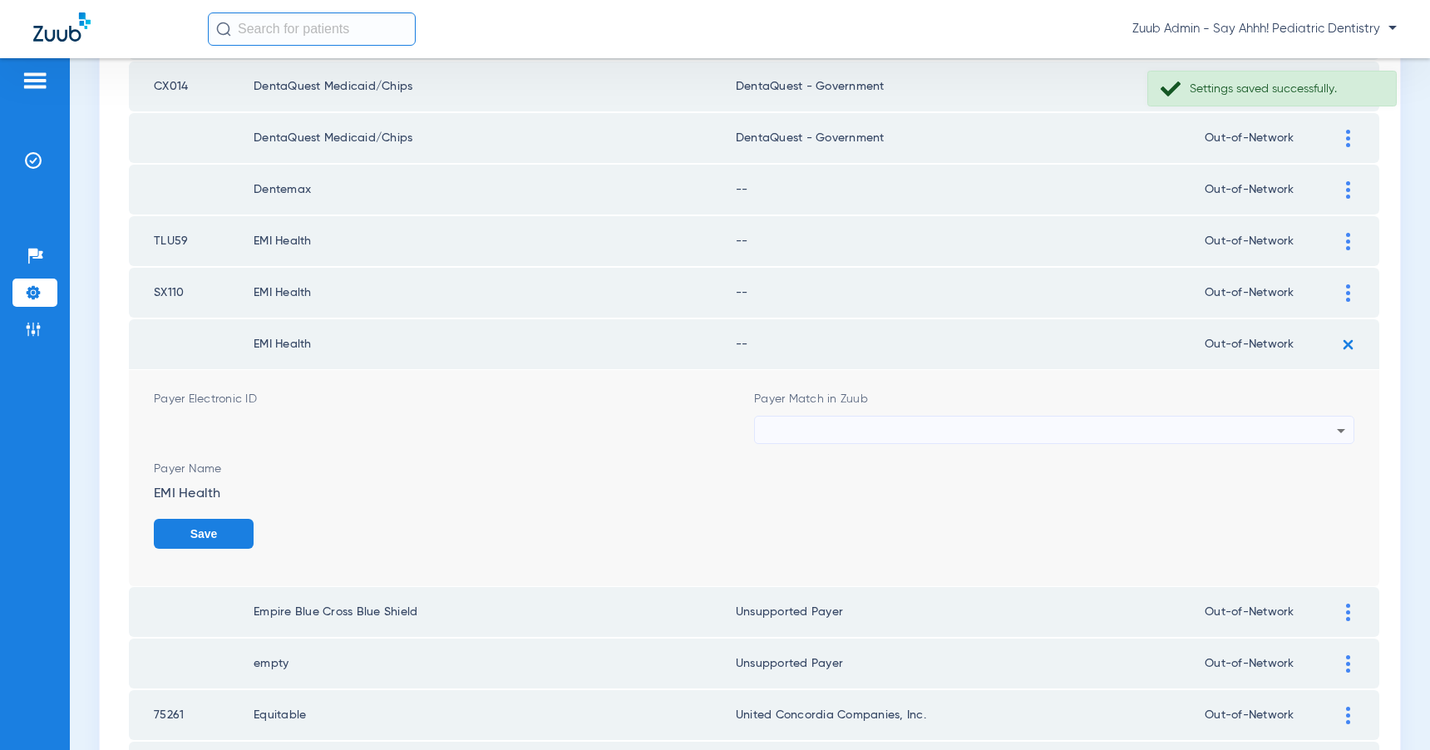
click at [1110, 422] on div at bounding box center [1050, 431] width 574 height 28
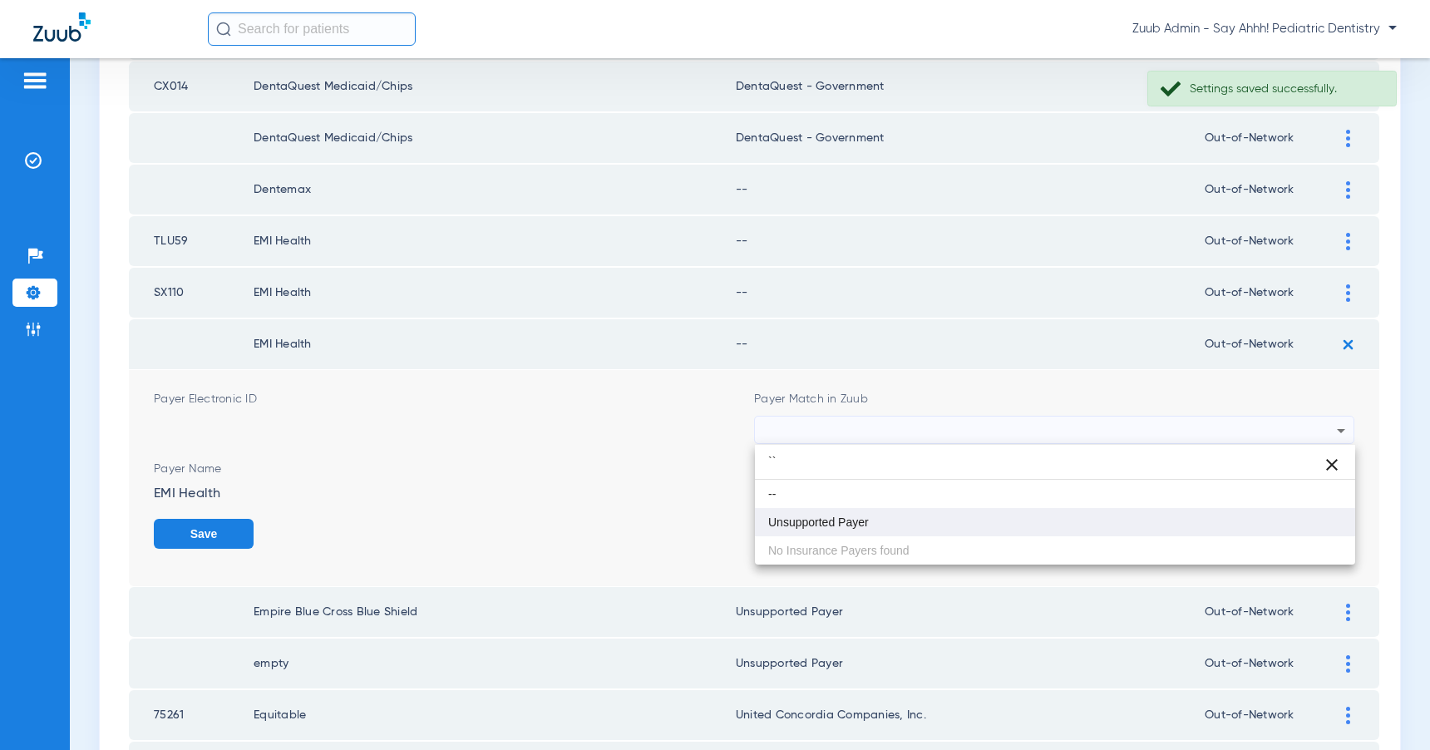
type input "``"
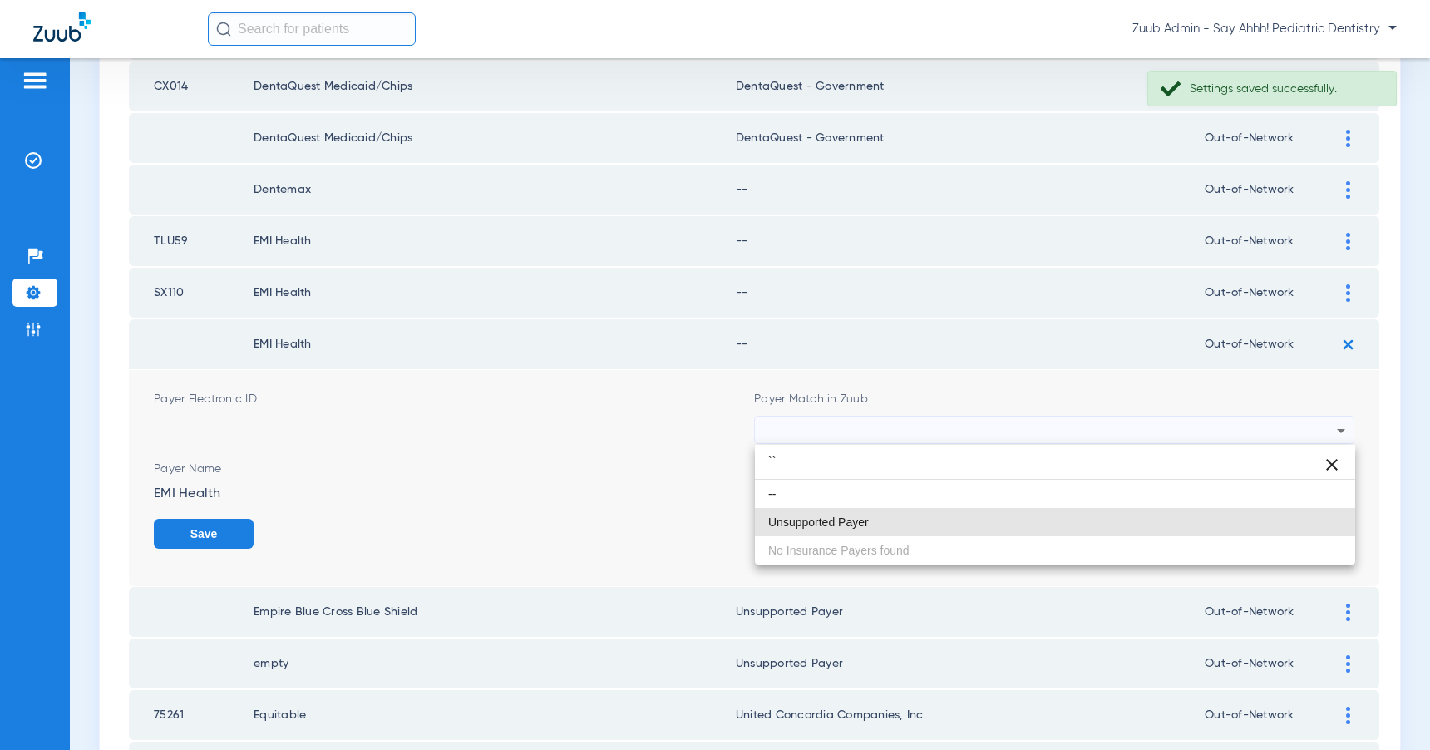
drag, startPoint x: 942, startPoint y: 513, endPoint x: 1095, endPoint y: 540, distance: 155.3
click at [944, 513] on mat-option "Unsupported Payer" at bounding box center [1055, 522] width 600 height 28
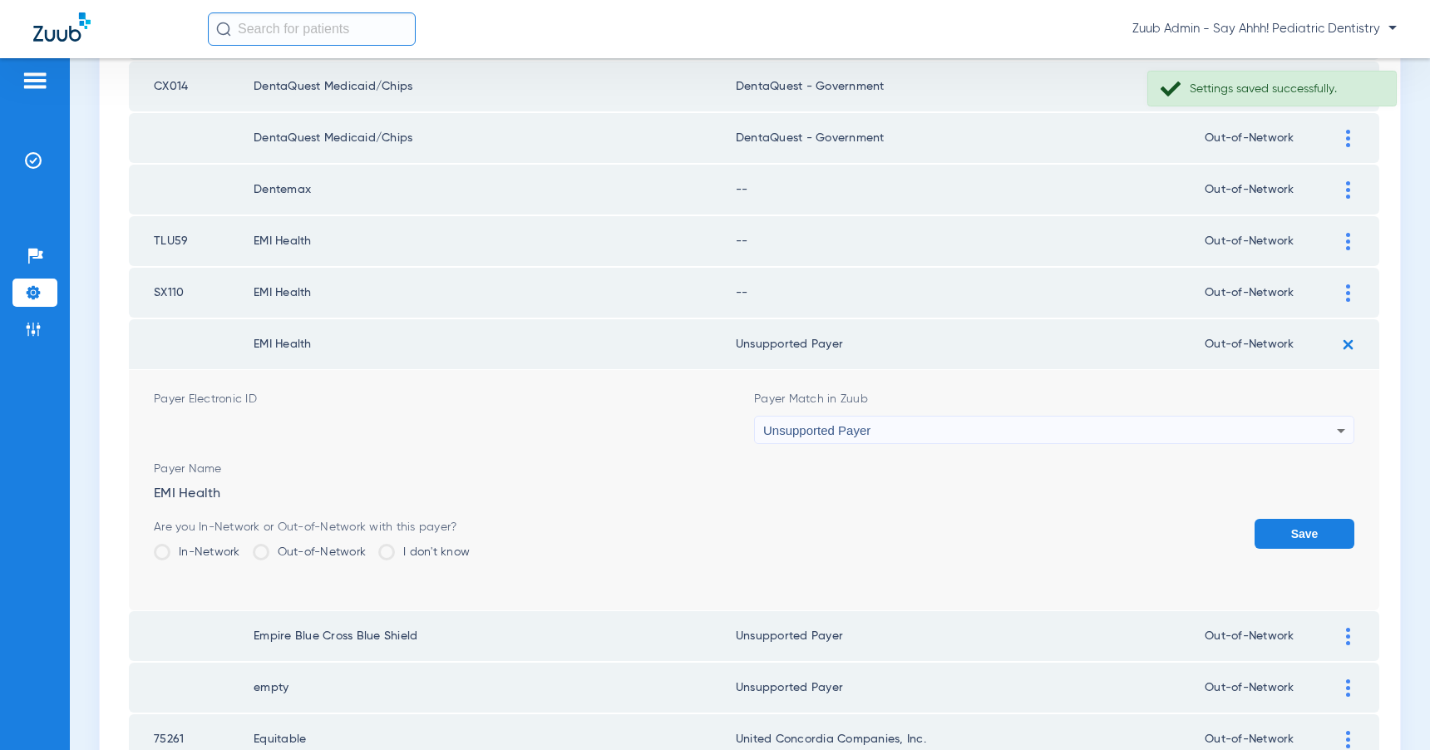
click at [1110, 533] on button "Save" at bounding box center [1305, 534] width 100 height 30
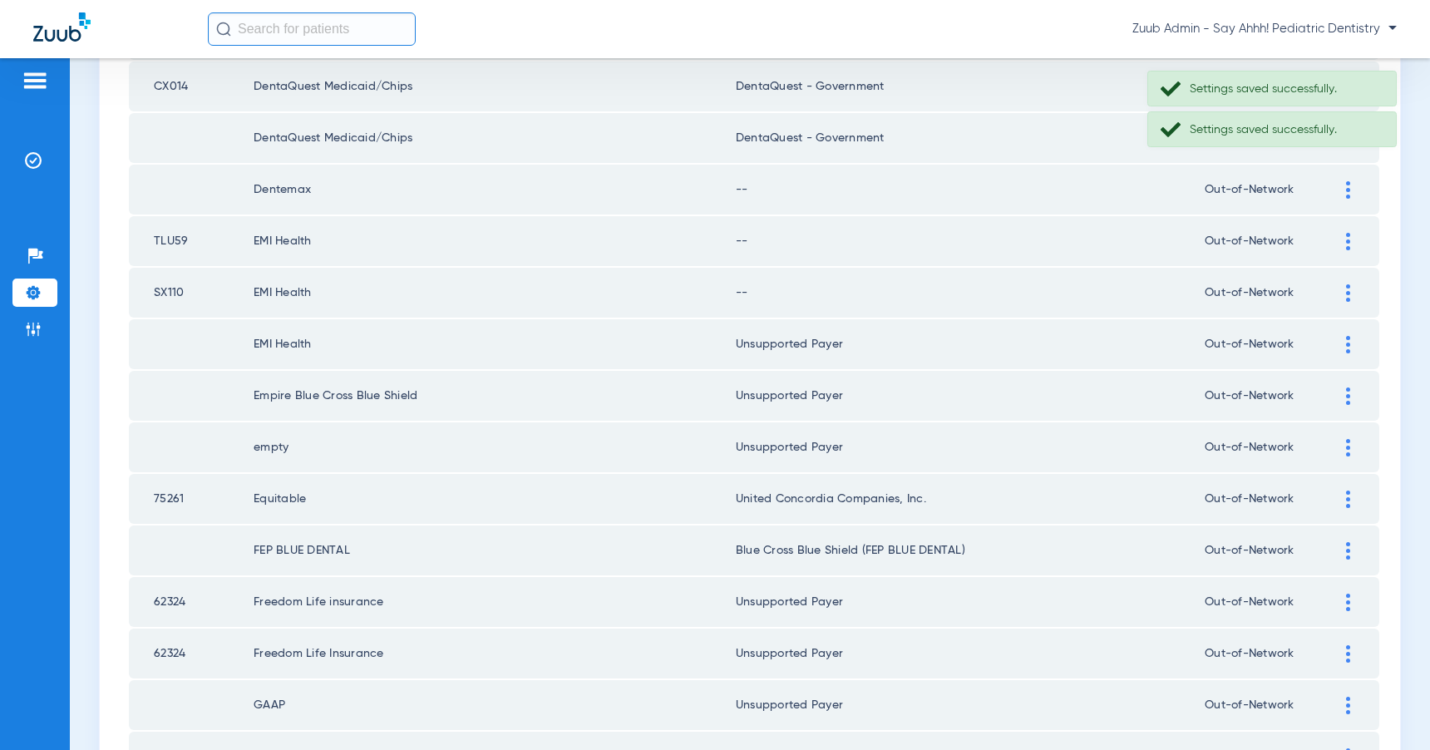
click at [1110, 291] on img at bounding box center [1348, 292] width 4 height 17
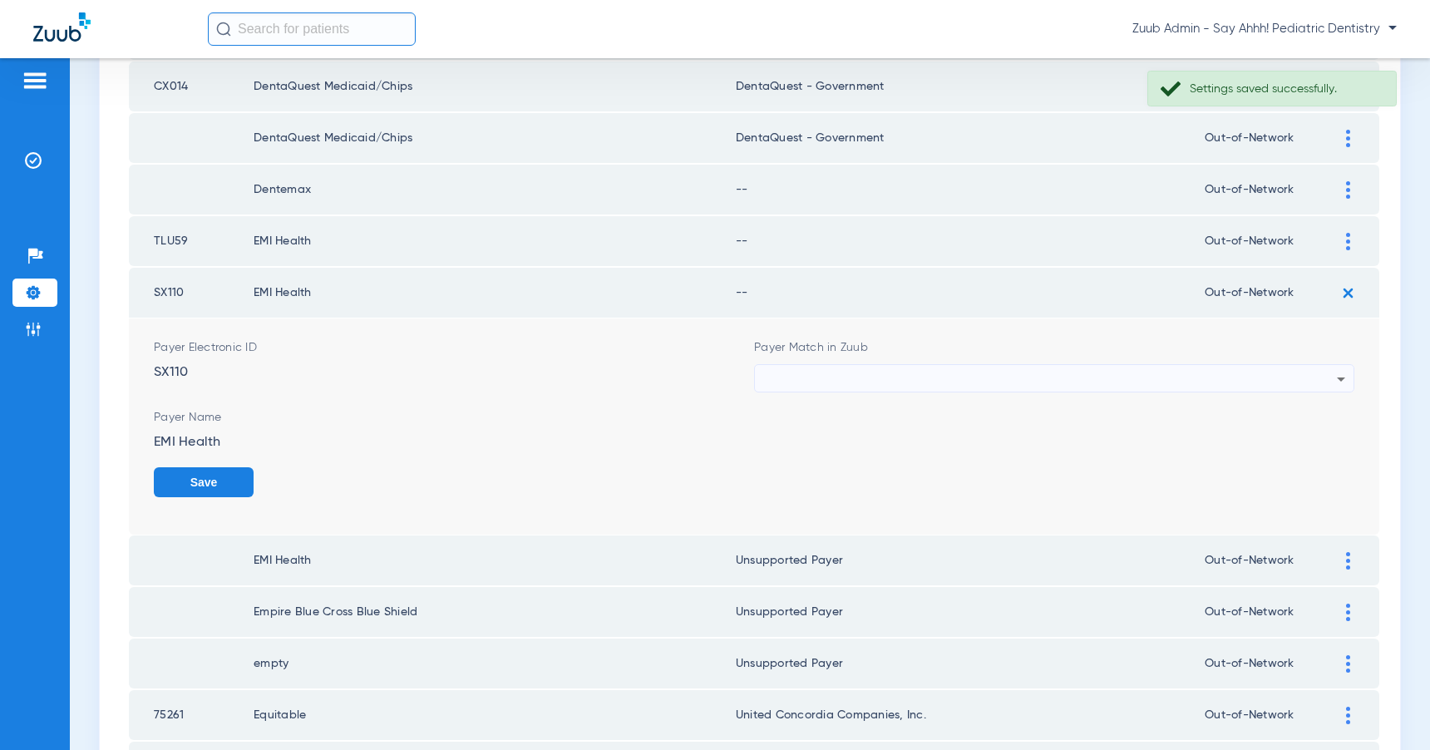
click at [1103, 379] on div at bounding box center [1050, 379] width 574 height 28
type input "``"
click at [931, 469] on mat-option "Unsupported Payer" at bounding box center [1055, 471] width 600 height 28
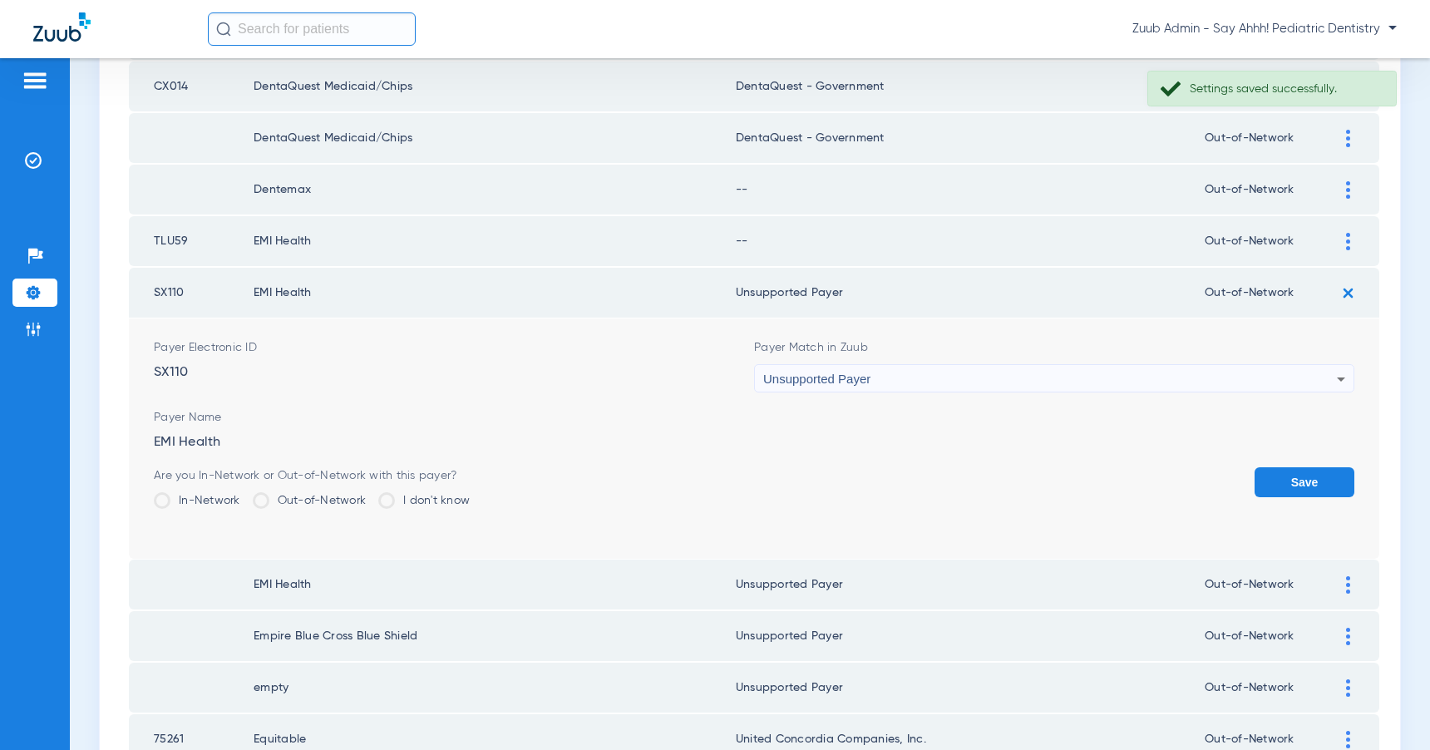
click at [1110, 481] on button "Save" at bounding box center [1305, 482] width 100 height 30
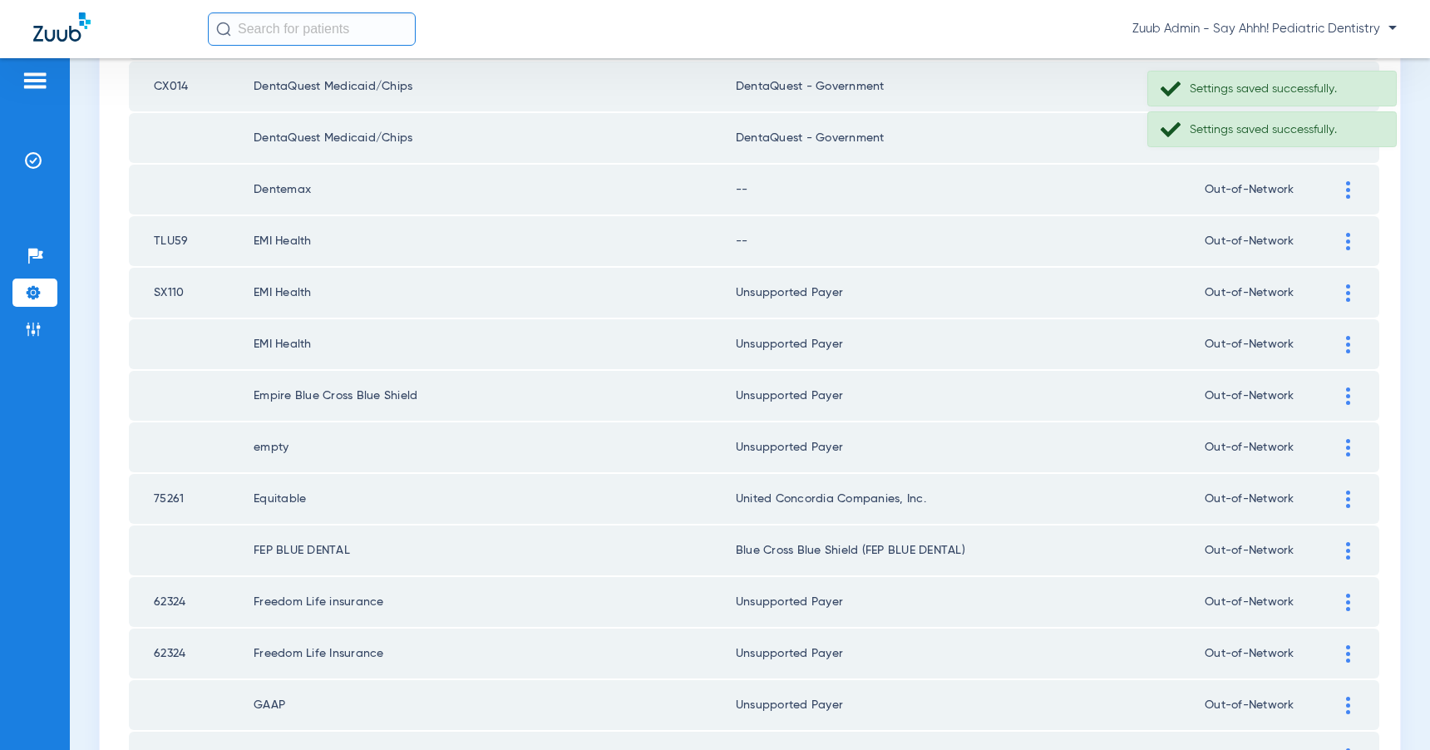
click at [1110, 245] on div at bounding box center [1348, 241] width 29 height 17
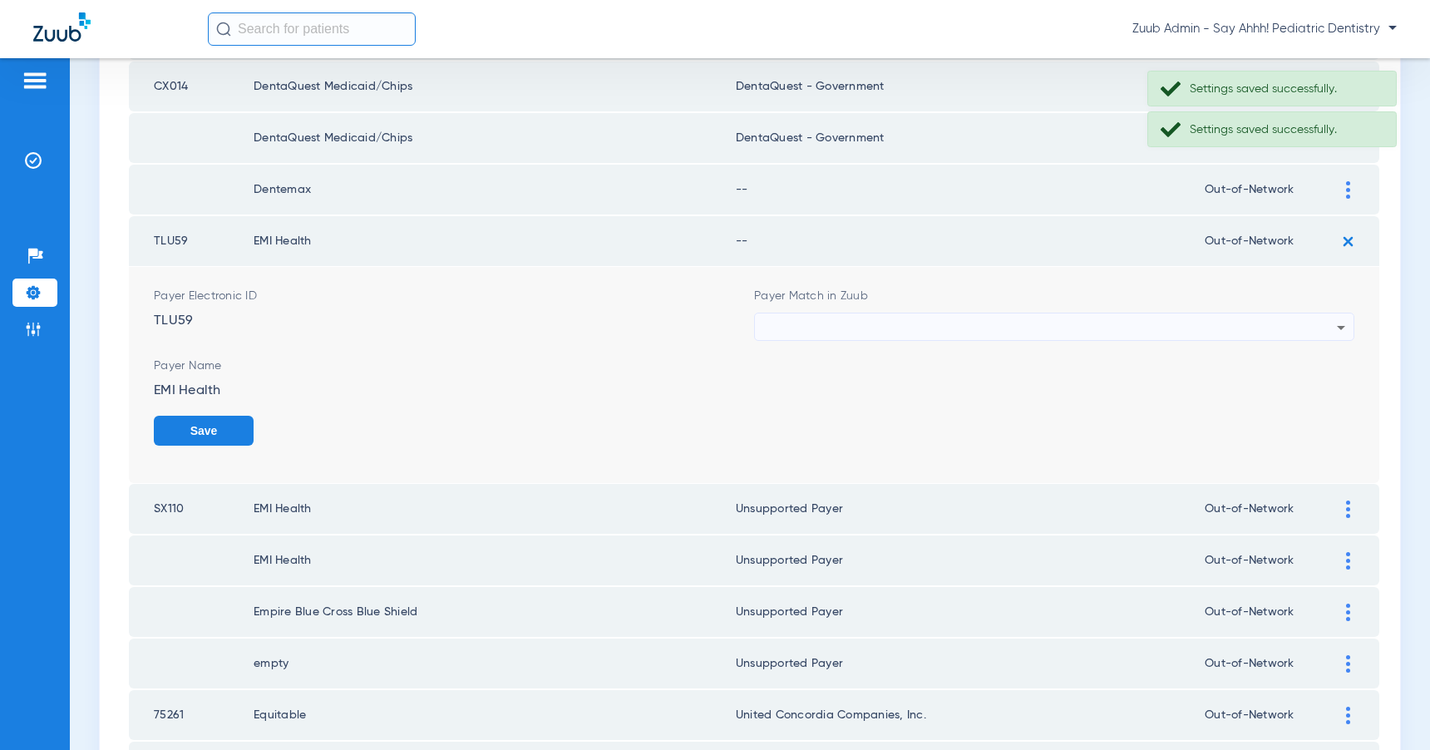
click at [1069, 329] on div at bounding box center [1050, 327] width 574 height 28
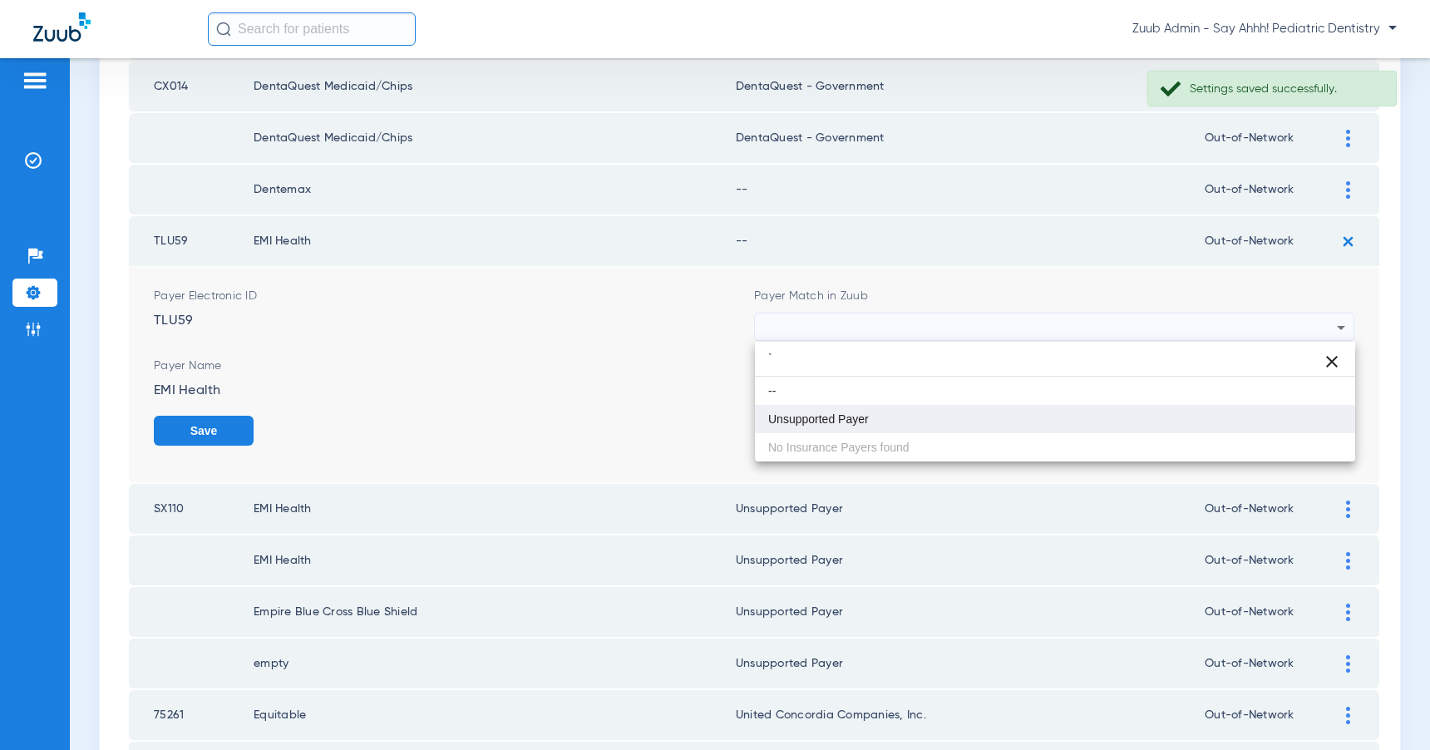
type input "`"
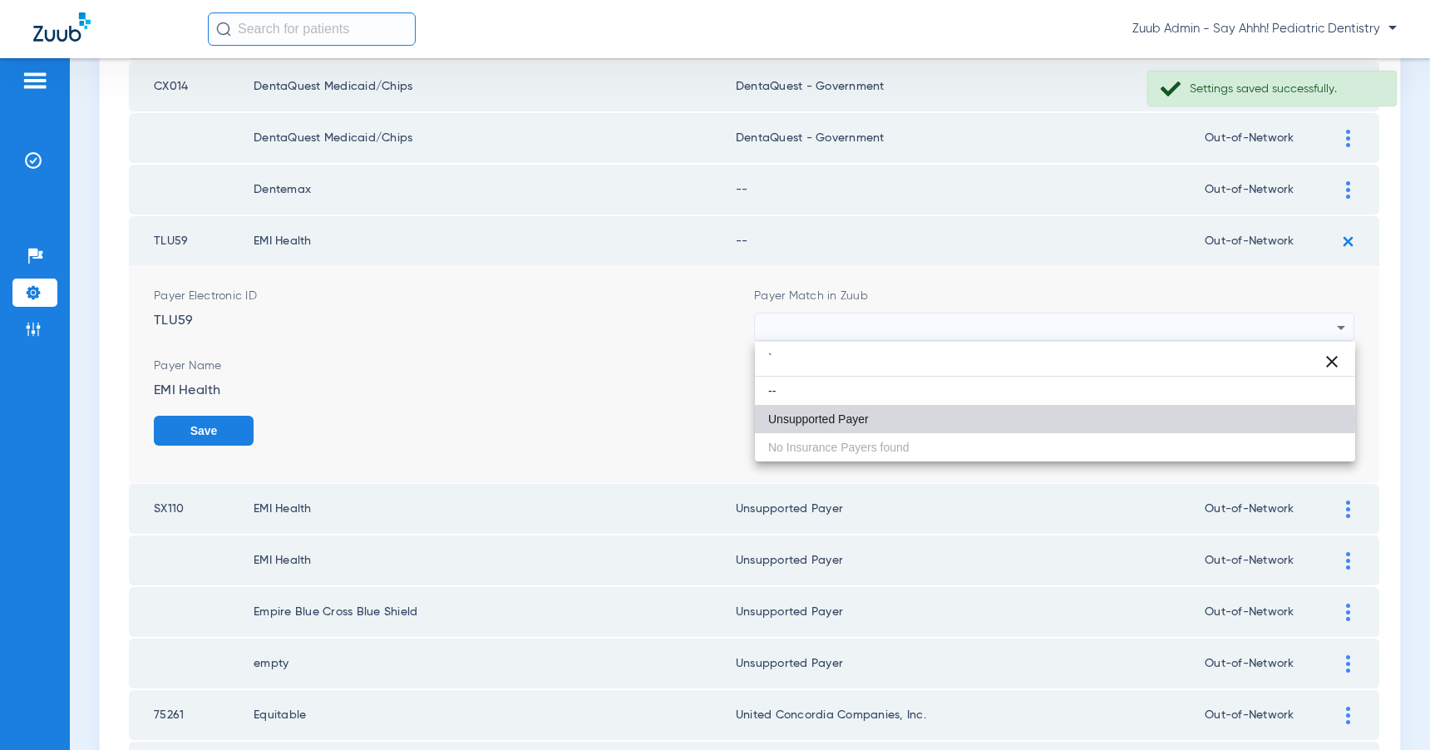
click at [896, 419] on mat-option "Unsupported Payer" at bounding box center [1055, 419] width 600 height 28
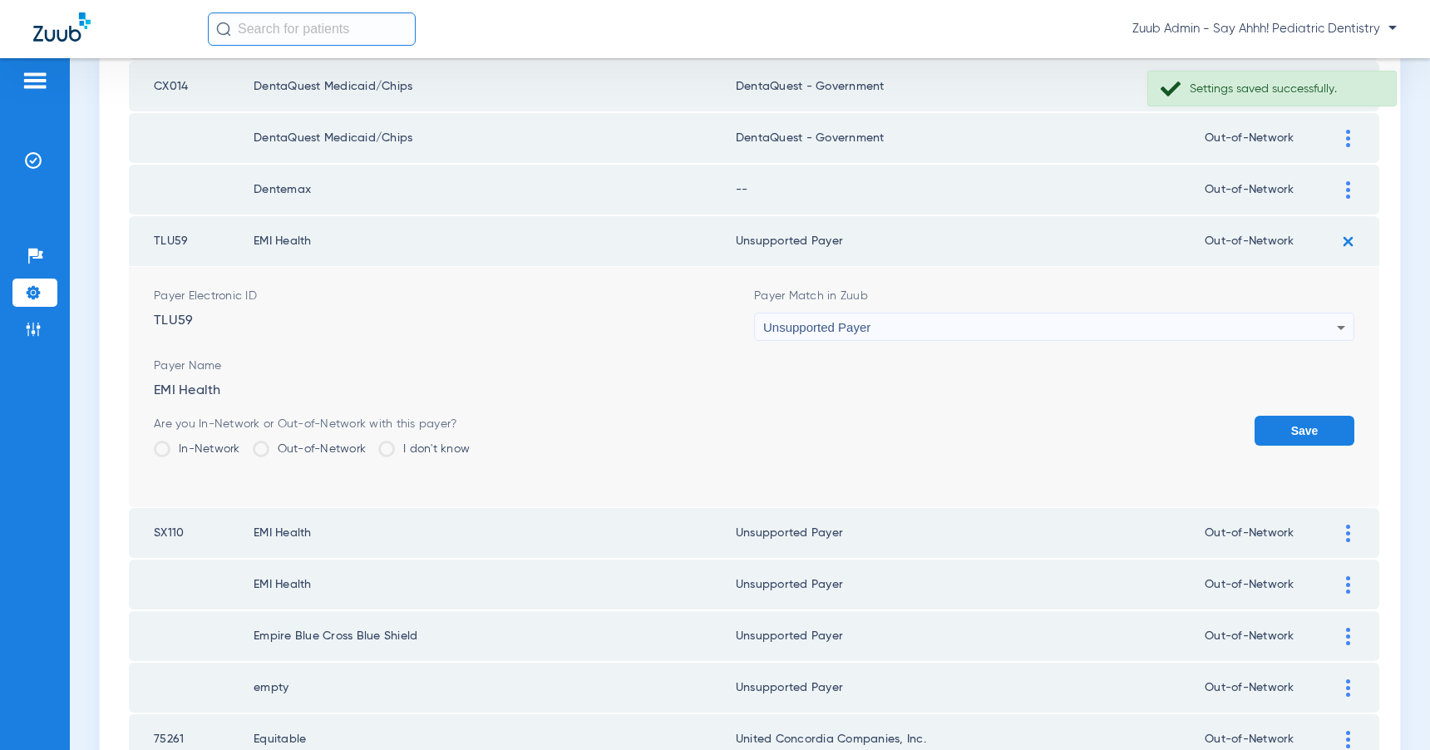
click at [1110, 432] on button "Save" at bounding box center [1305, 431] width 100 height 30
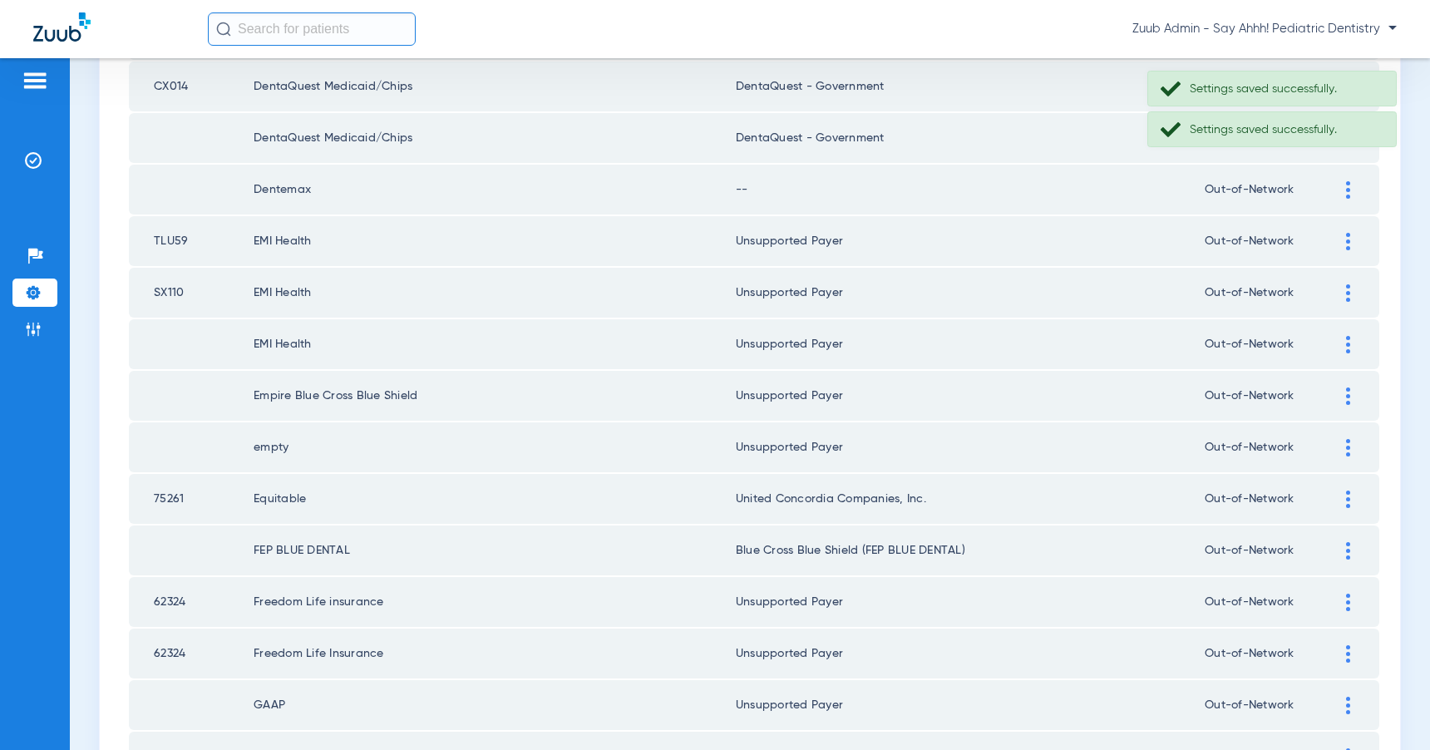
click at [1110, 190] on div at bounding box center [1348, 189] width 29 height 17
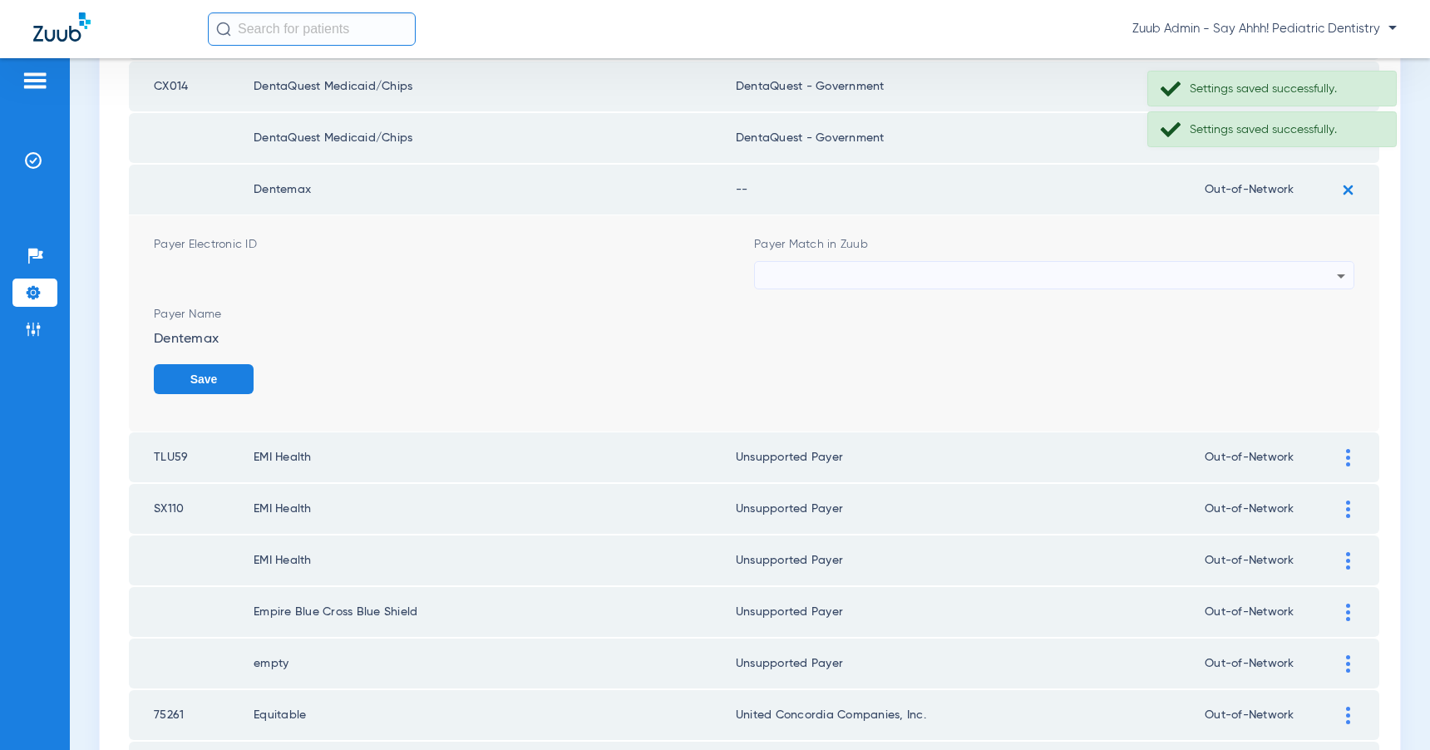
click at [1110, 270] on div at bounding box center [1050, 276] width 574 height 28
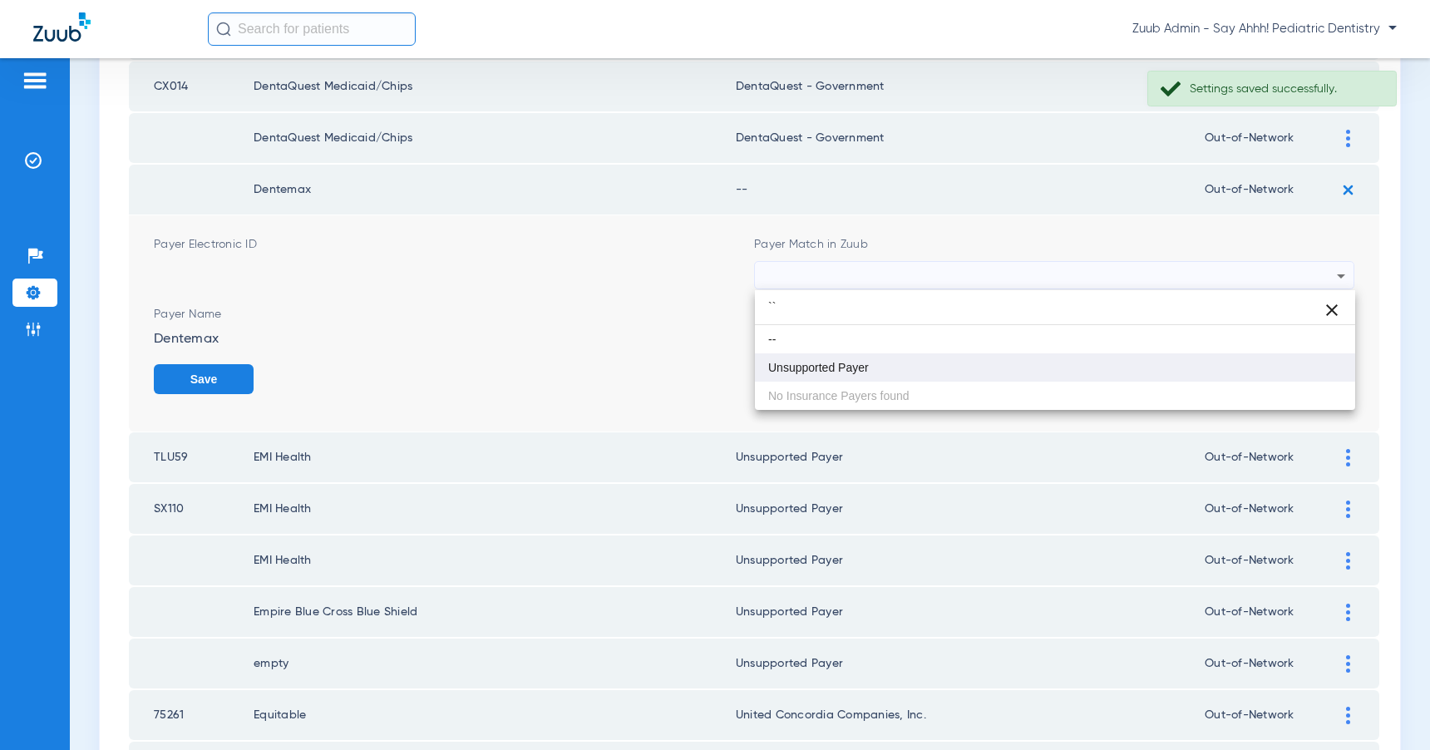
type input "``"
click at [898, 358] on mat-option "Unsupported Payer" at bounding box center [1055, 367] width 600 height 28
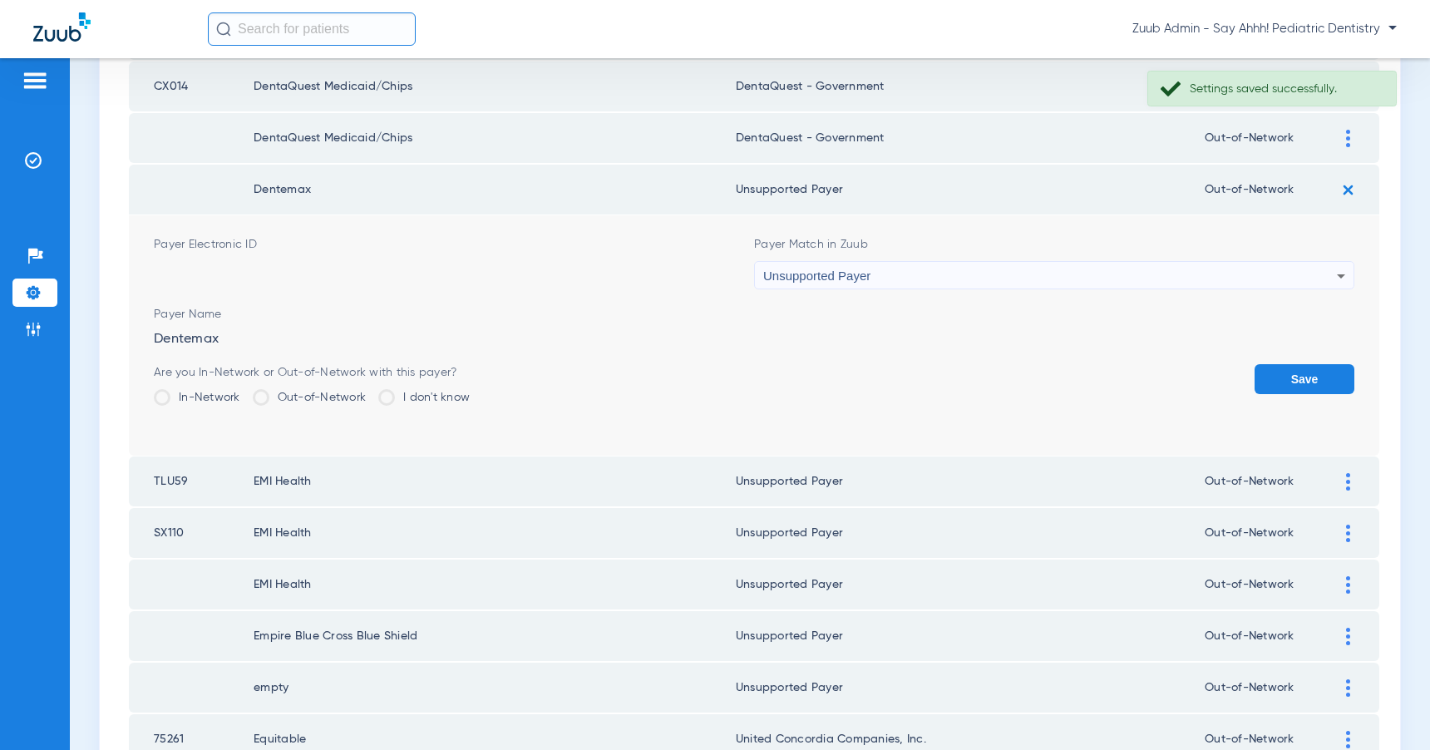
drag, startPoint x: 1296, startPoint y: 376, endPoint x: 892, endPoint y: 370, distance: 403.3
click at [1110, 376] on button "Save" at bounding box center [1305, 379] width 100 height 30
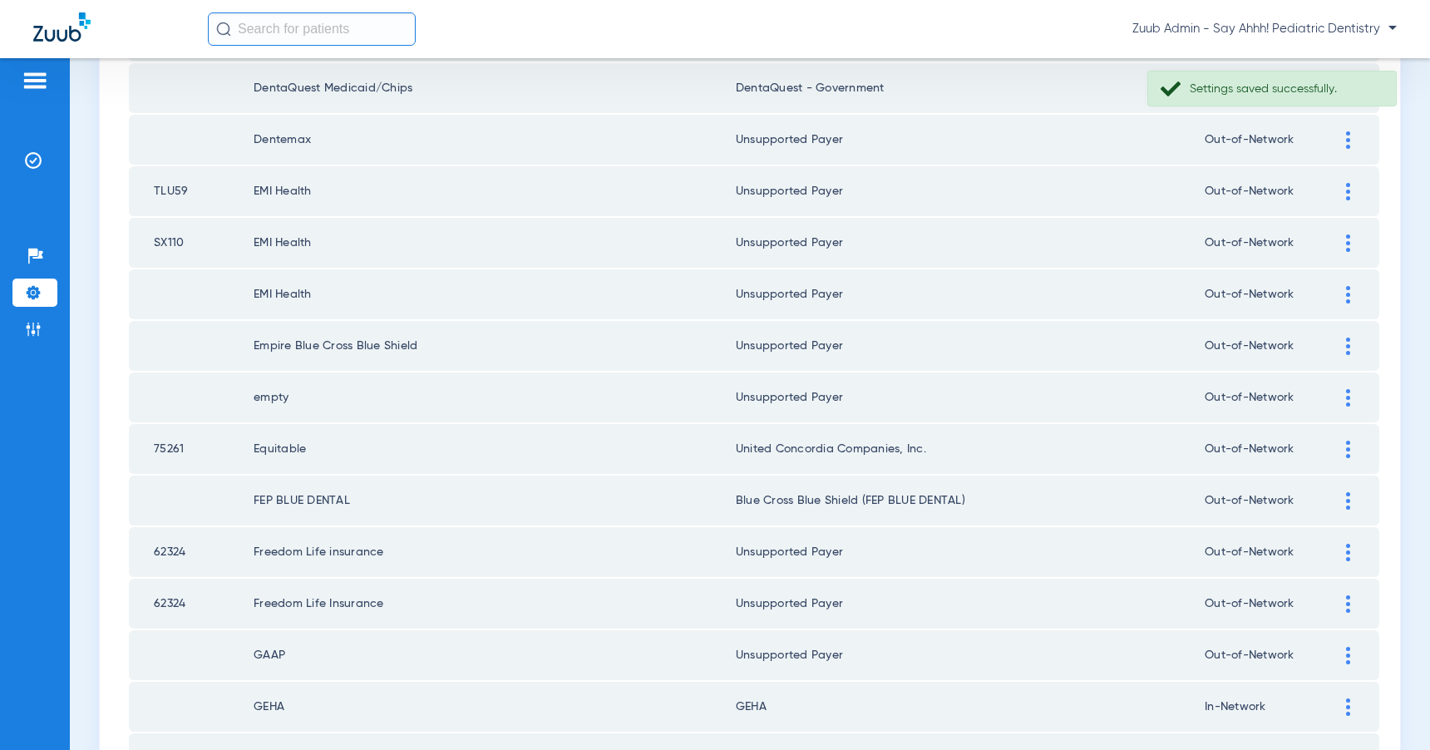
scroll to position [2255, 0]
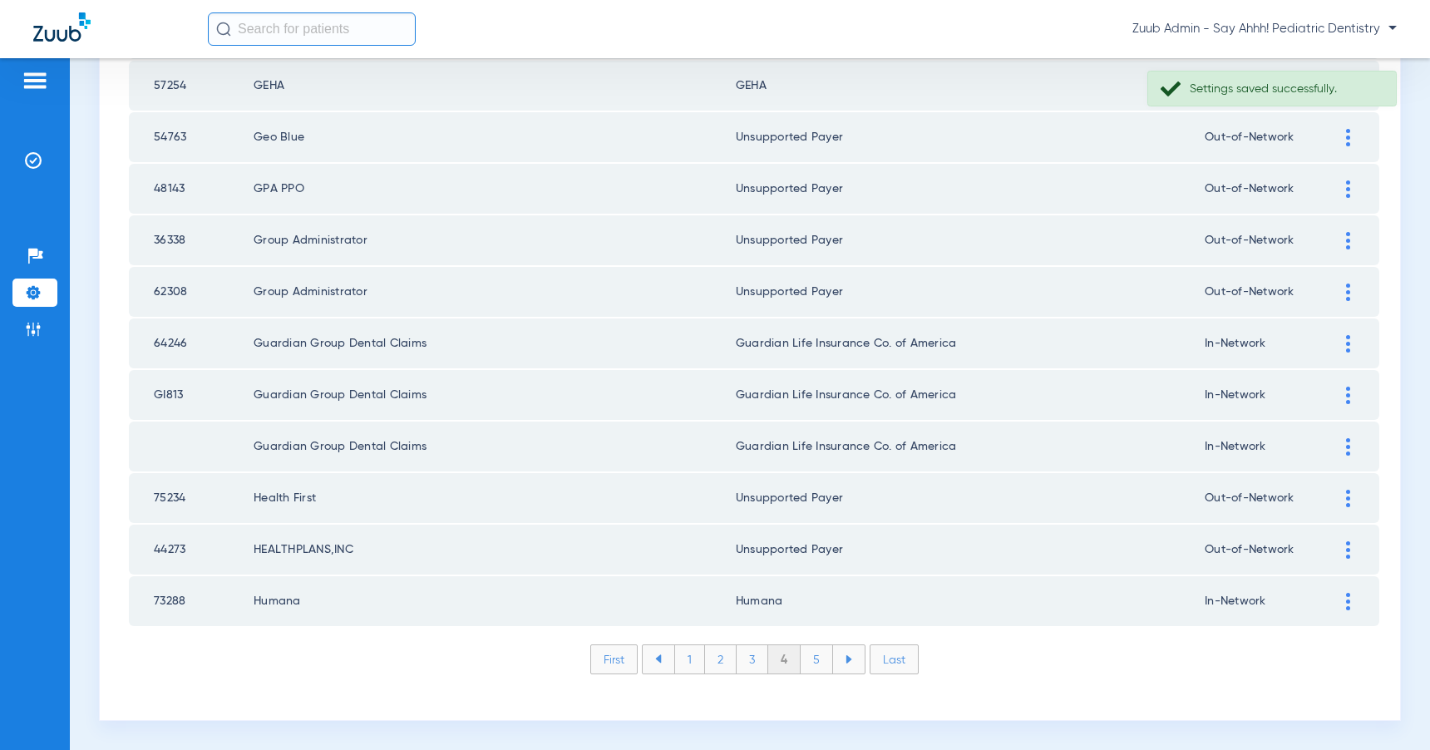
click at [819, 660] on li "5" at bounding box center [817, 659] width 32 height 28
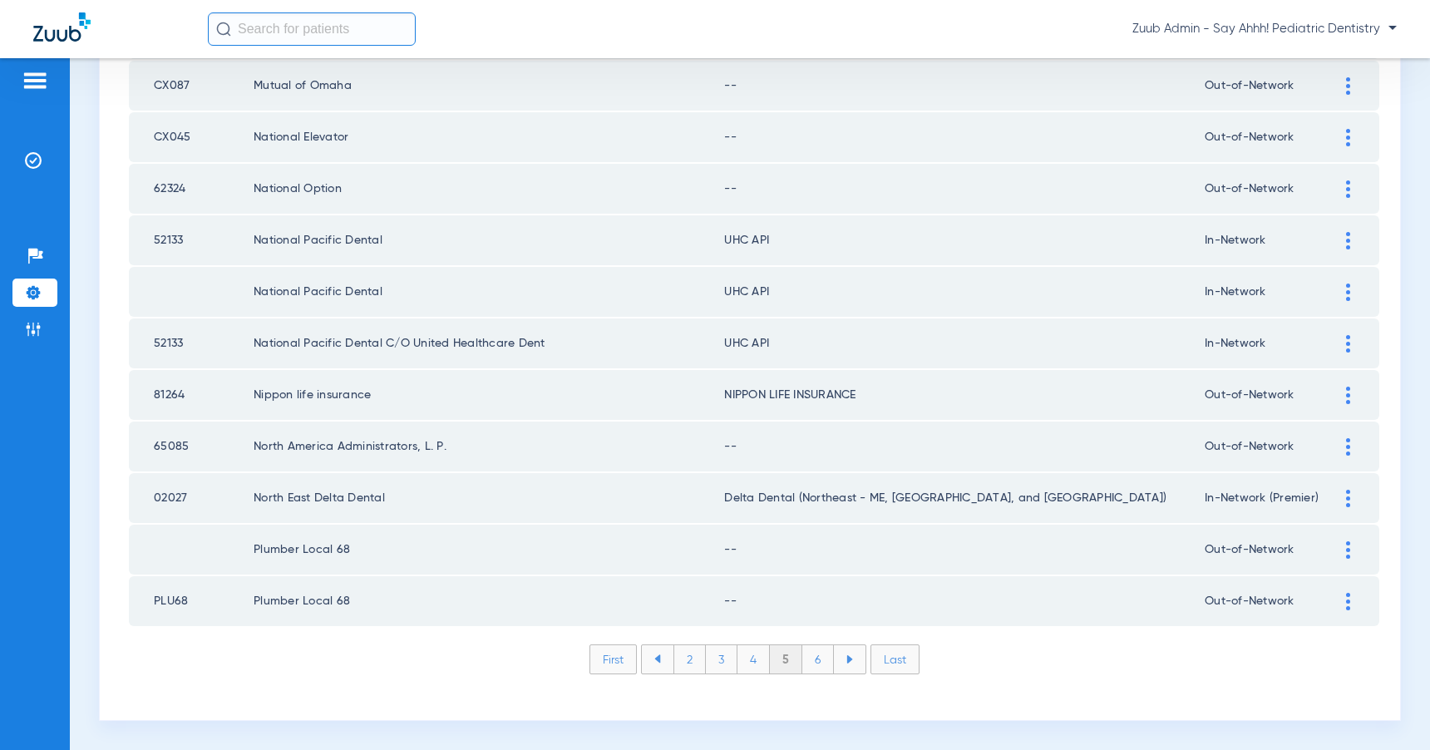
click at [1110, 600] on img at bounding box center [1348, 601] width 4 height 17
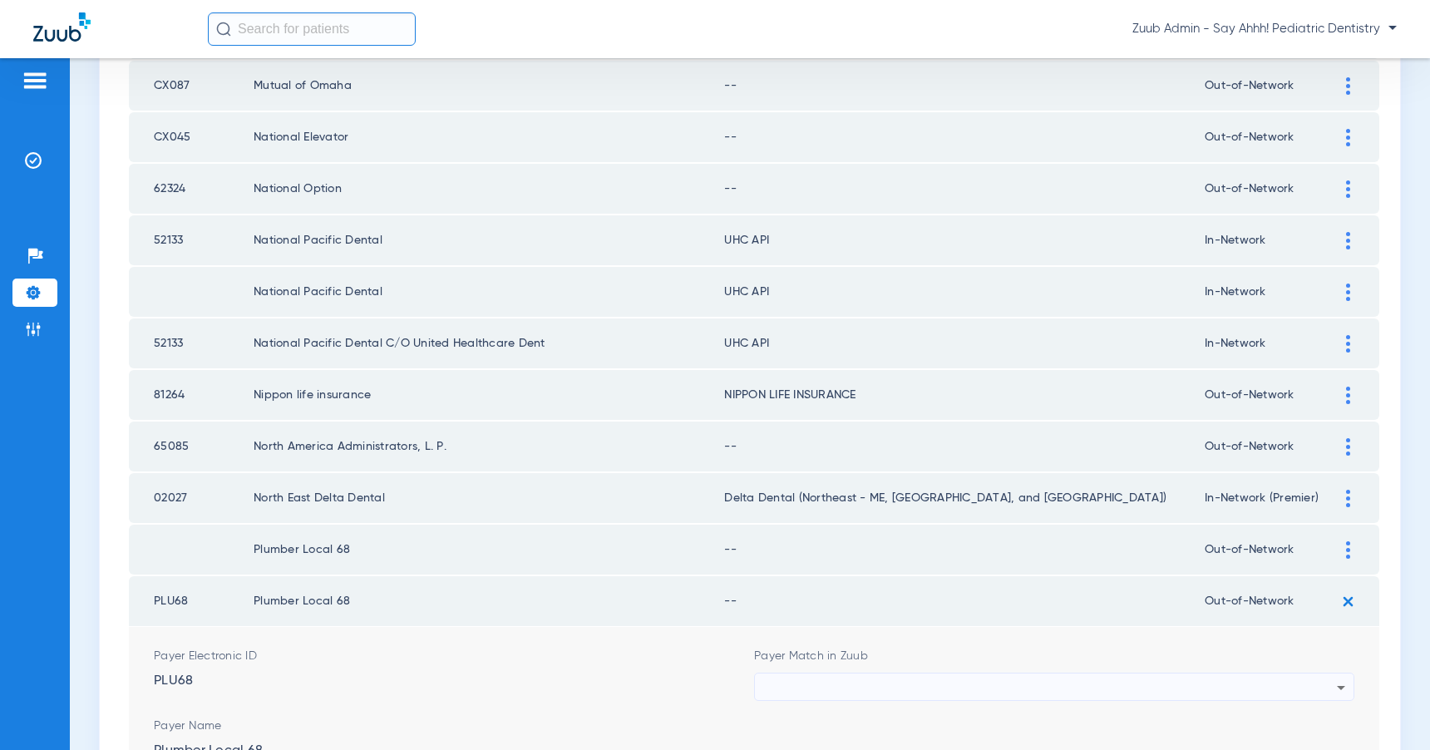
click at [1005, 676] on div at bounding box center [1050, 688] width 574 height 28
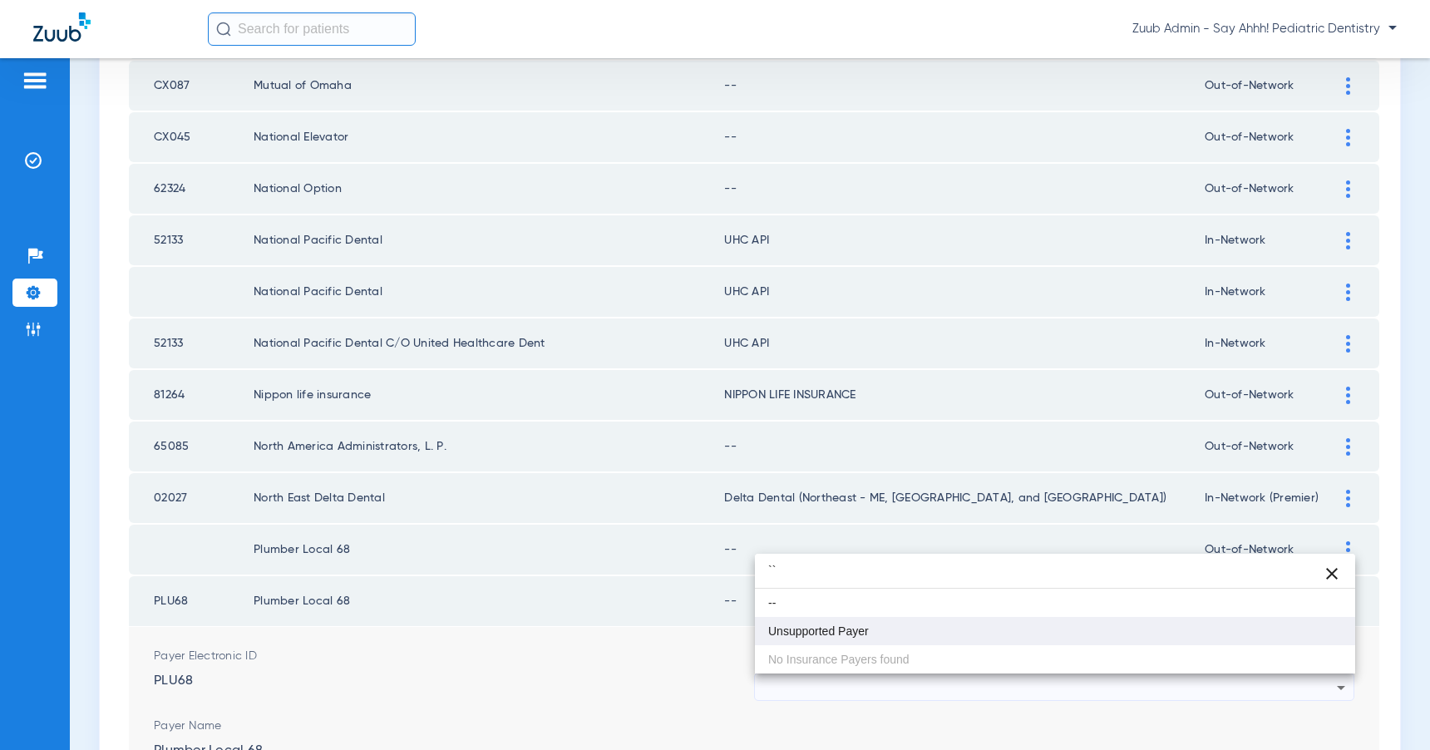
type input "``"
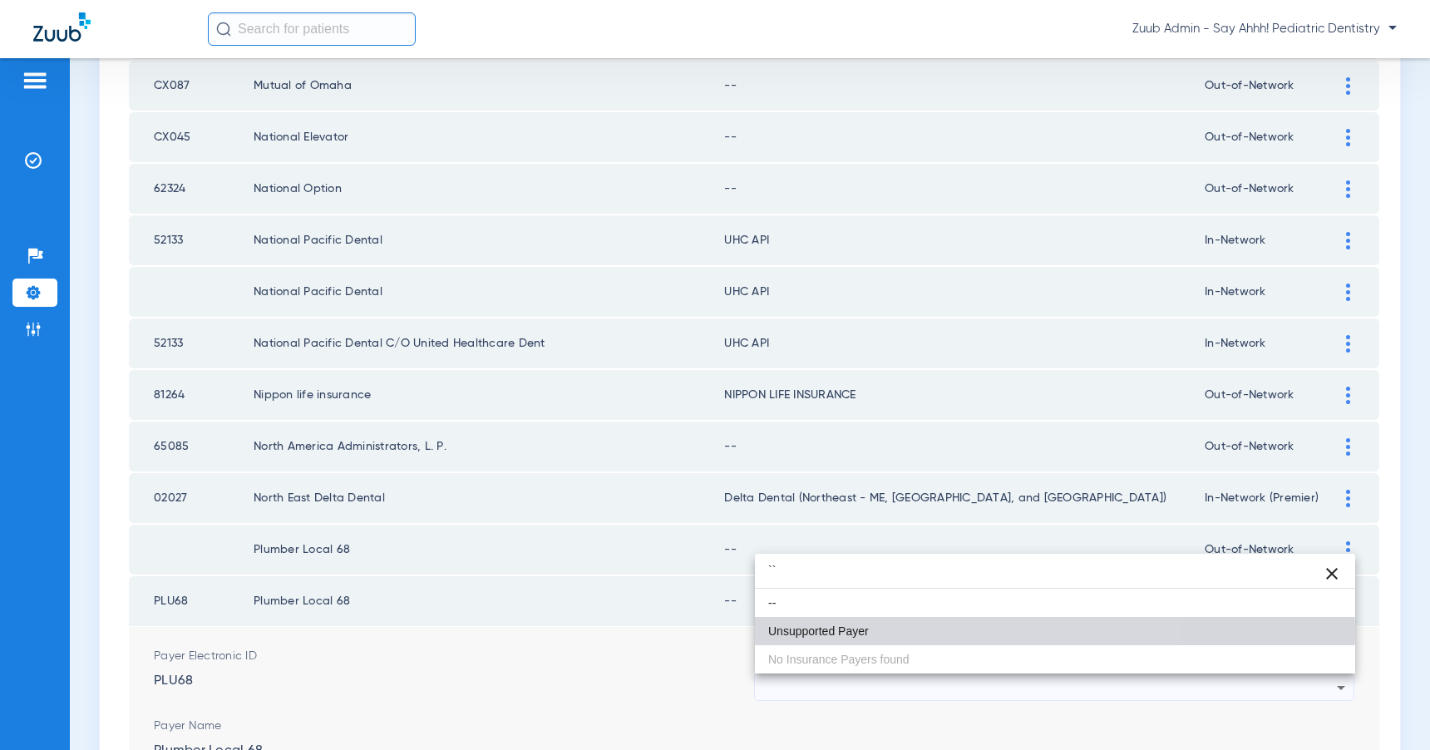
click at [846, 633] on span "Unsupported Payer" at bounding box center [818, 631] width 101 height 12
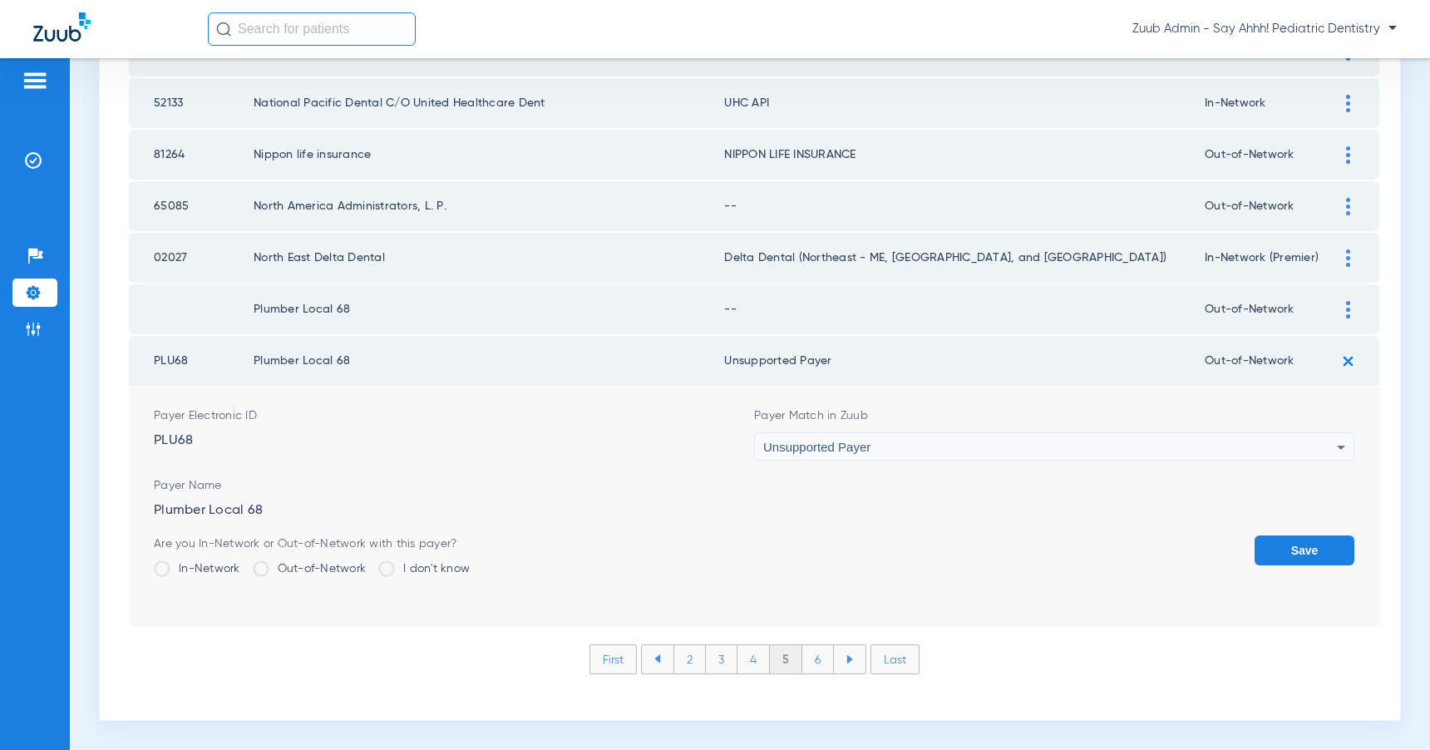
click at [1110, 545] on button "Save" at bounding box center [1305, 551] width 100 height 30
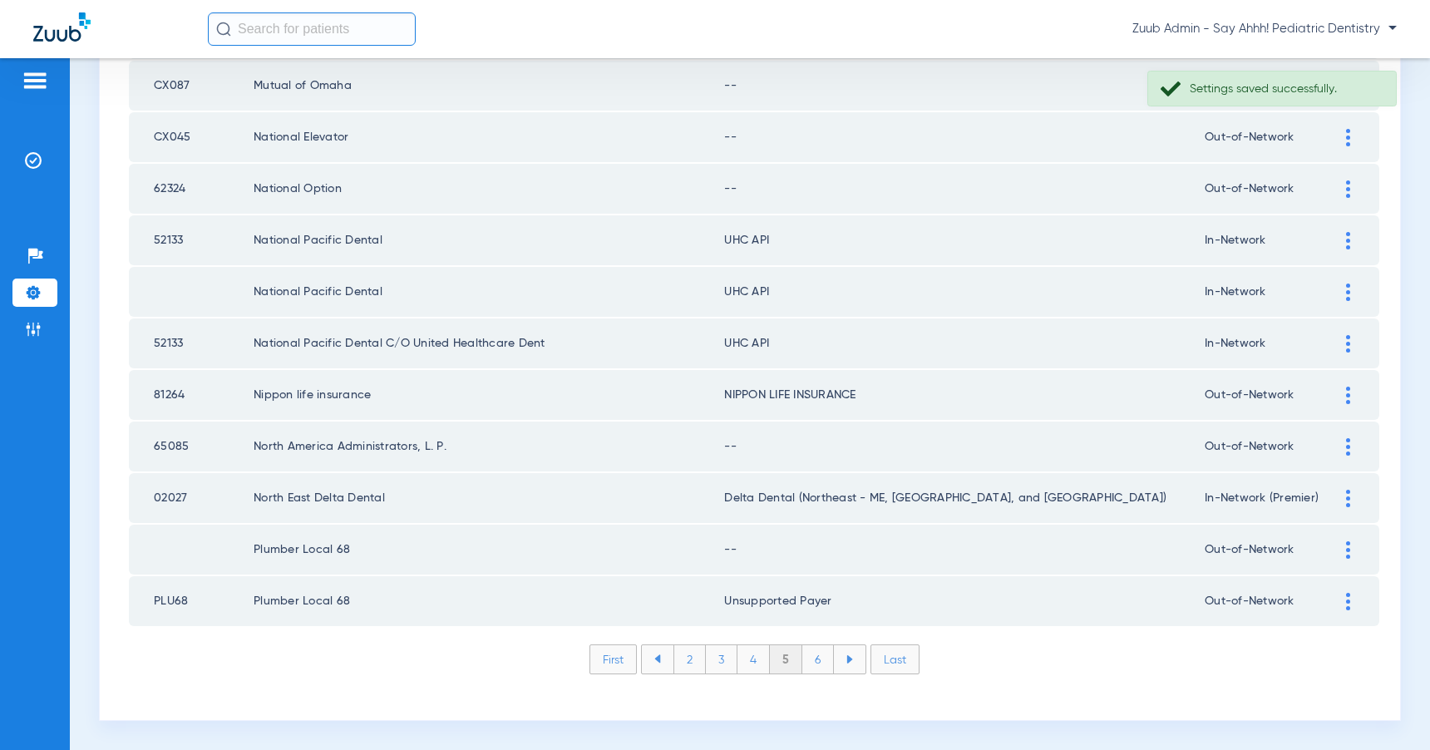
drag, startPoint x: 1344, startPoint y: 545, endPoint x: 1203, endPoint y: 528, distance: 141.6
click at [1110, 545] on div at bounding box center [1348, 549] width 29 height 17
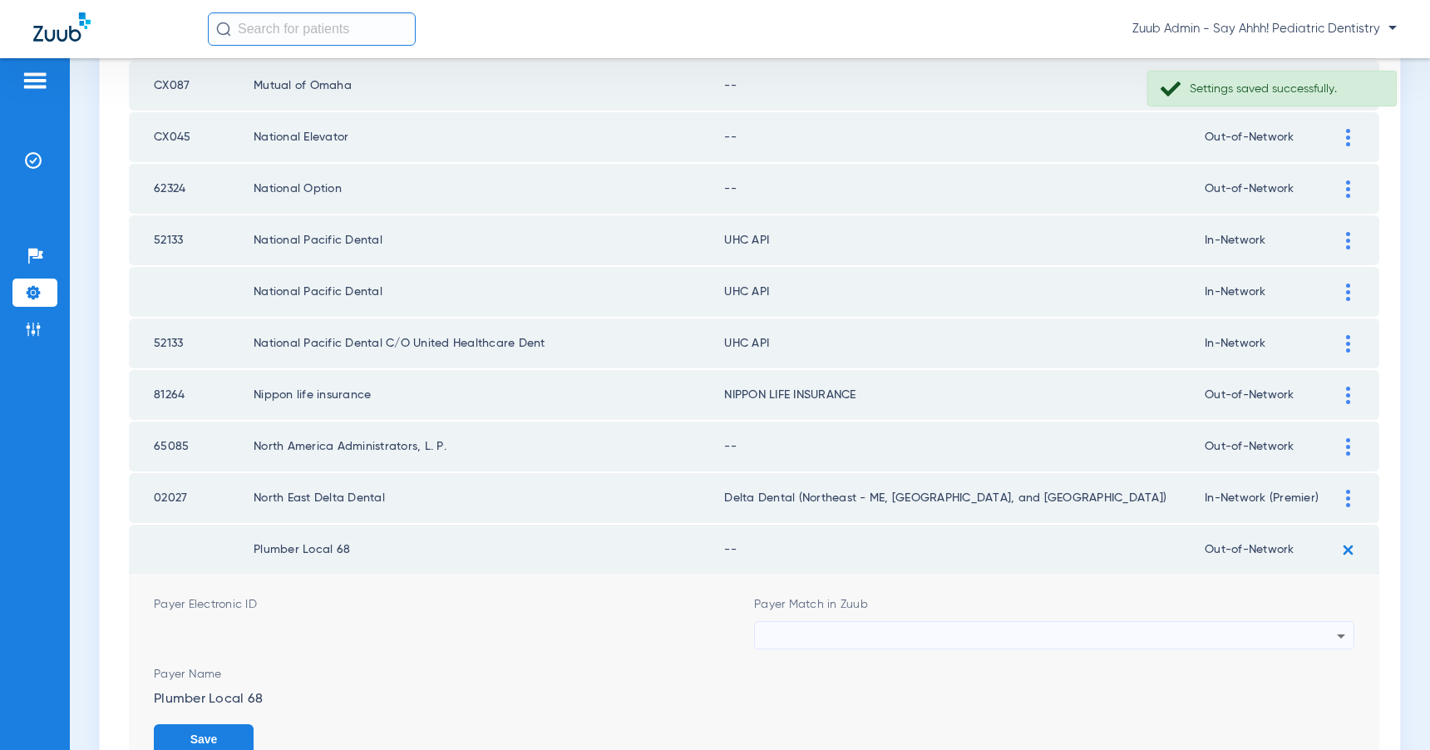
click at [911, 634] on div at bounding box center [1050, 636] width 574 height 28
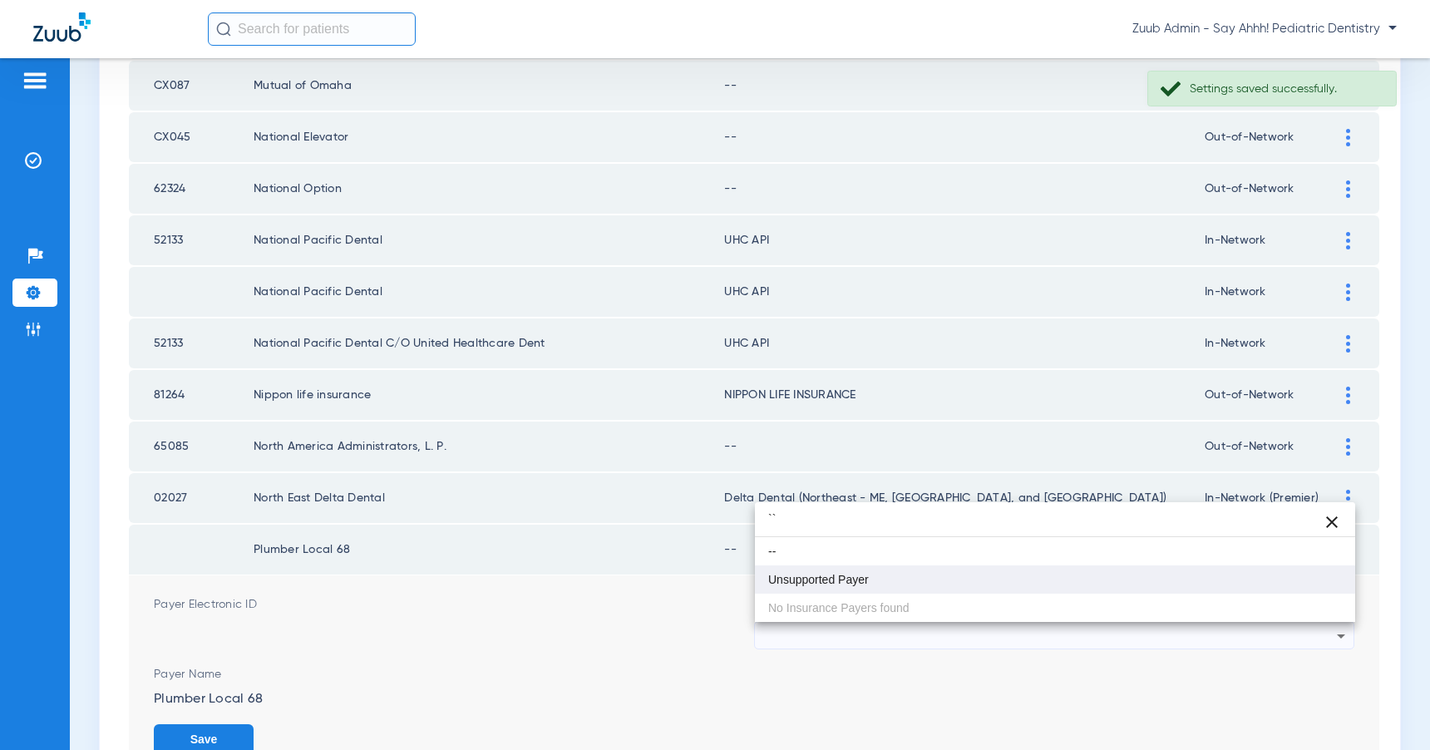
type input "``"
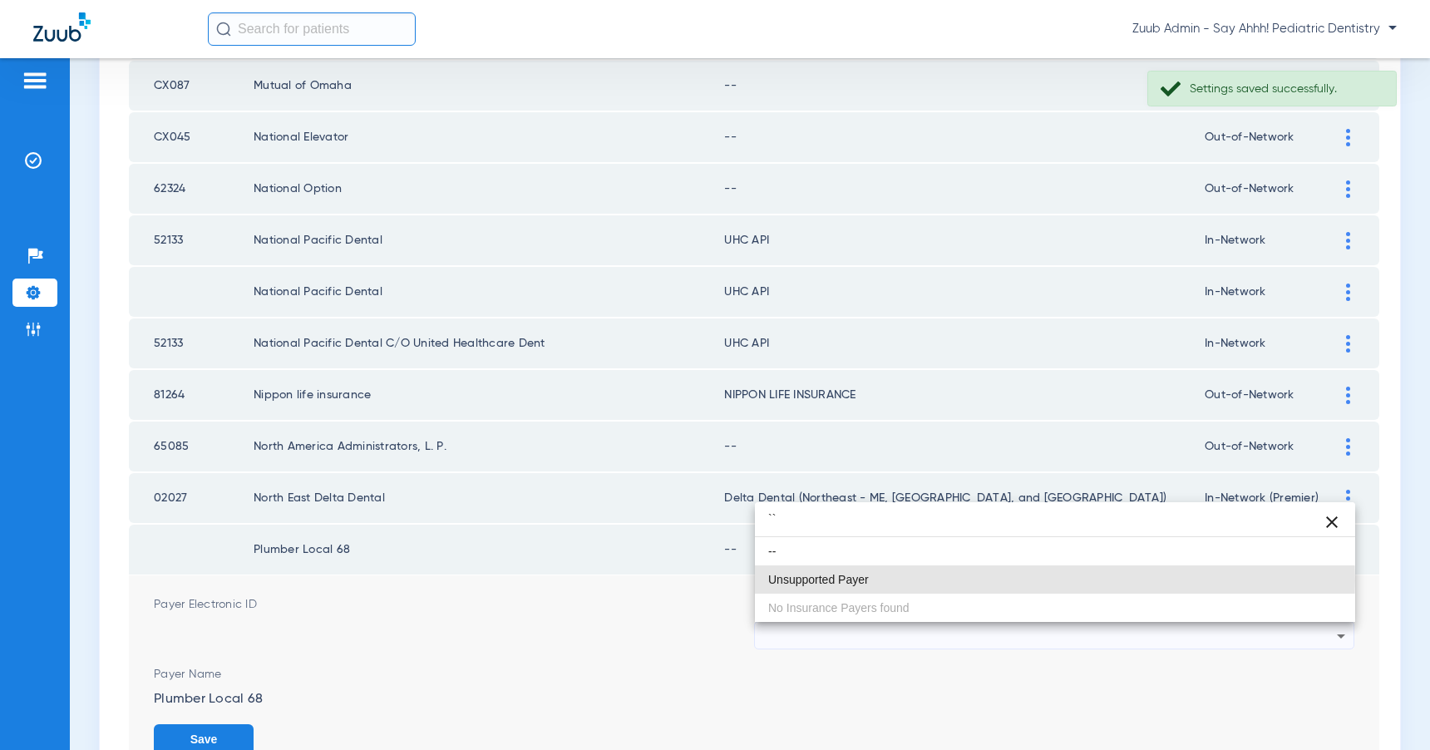
drag, startPoint x: 848, startPoint y: 580, endPoint x: 908, endPoint y: 586, distance: 60.2
click at [848, 580] on span "Unsupported Payer" at bounding box center [818, 580] width 101 height 12
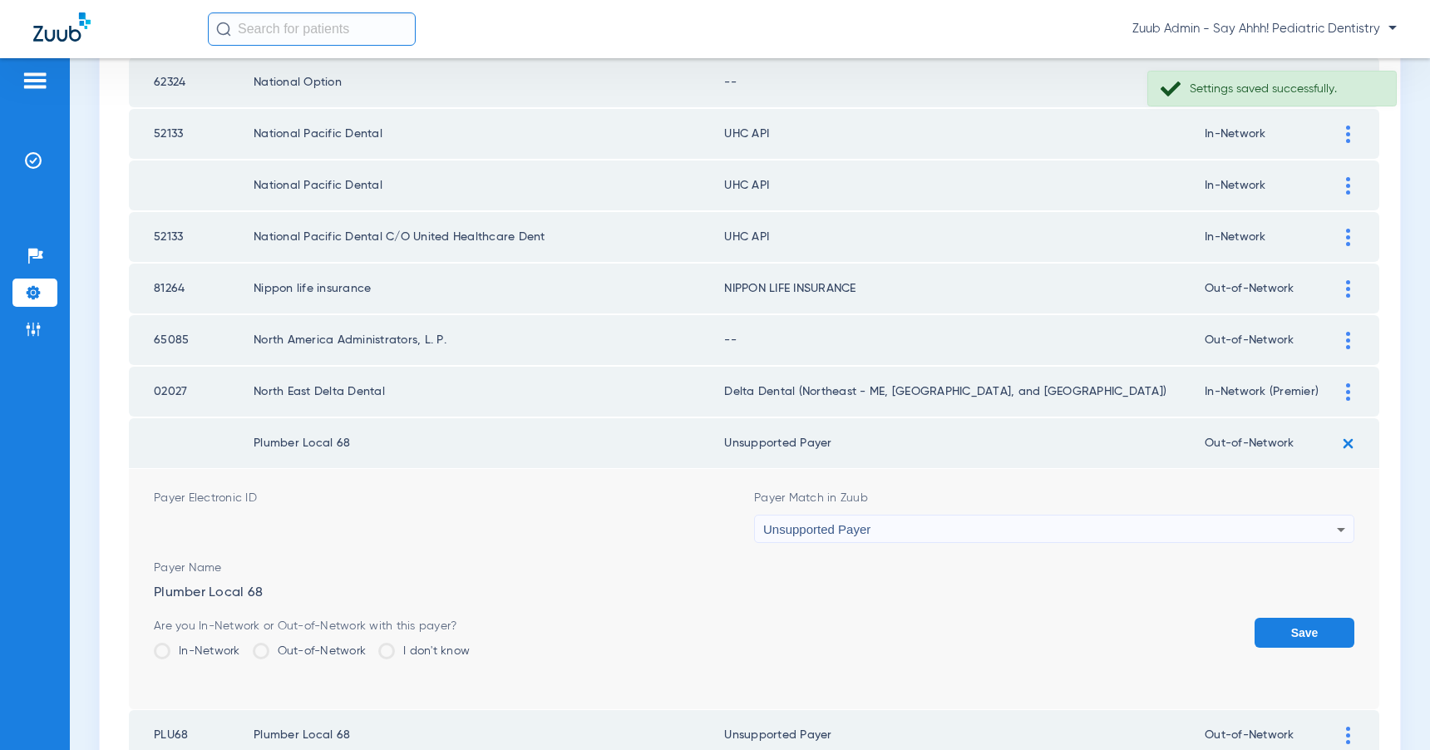
click at [1110, 634] on button "Save" at bounding box center [1305, 633] width 100 height 30
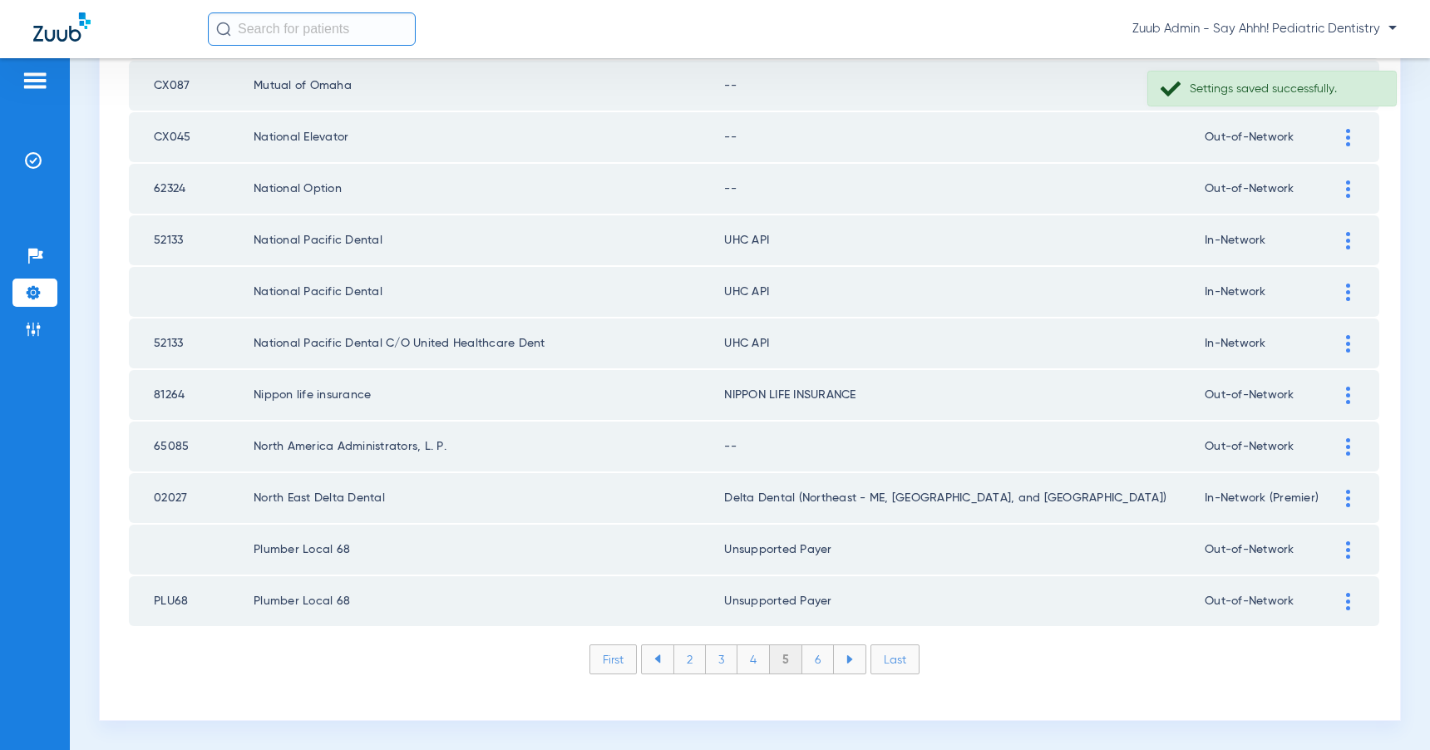
click at [1110, 443] on div at bounding box center [1348, 446] width 29 height 17
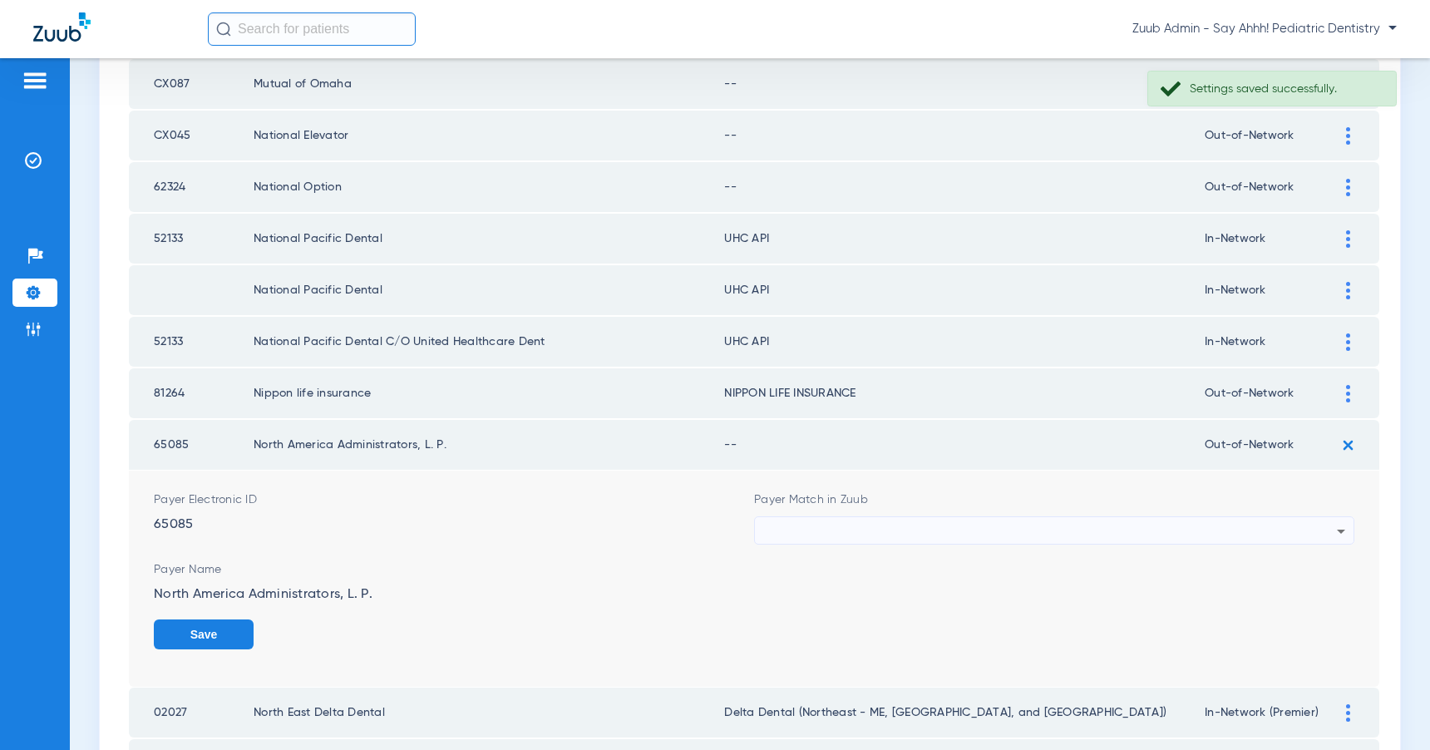
click at [864, 520] on div at bounding box center [1050, 531] width 574 height 28
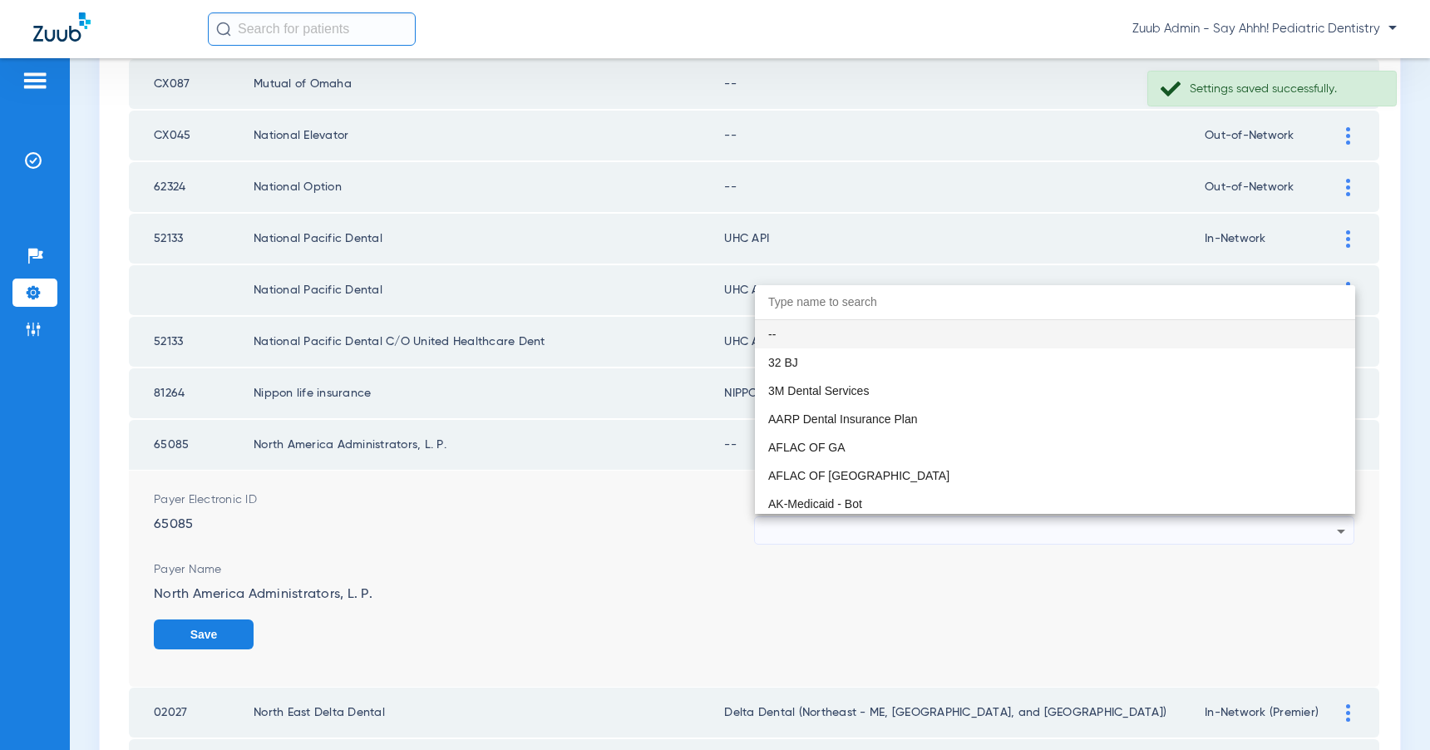
scroll to position [2260, 0]
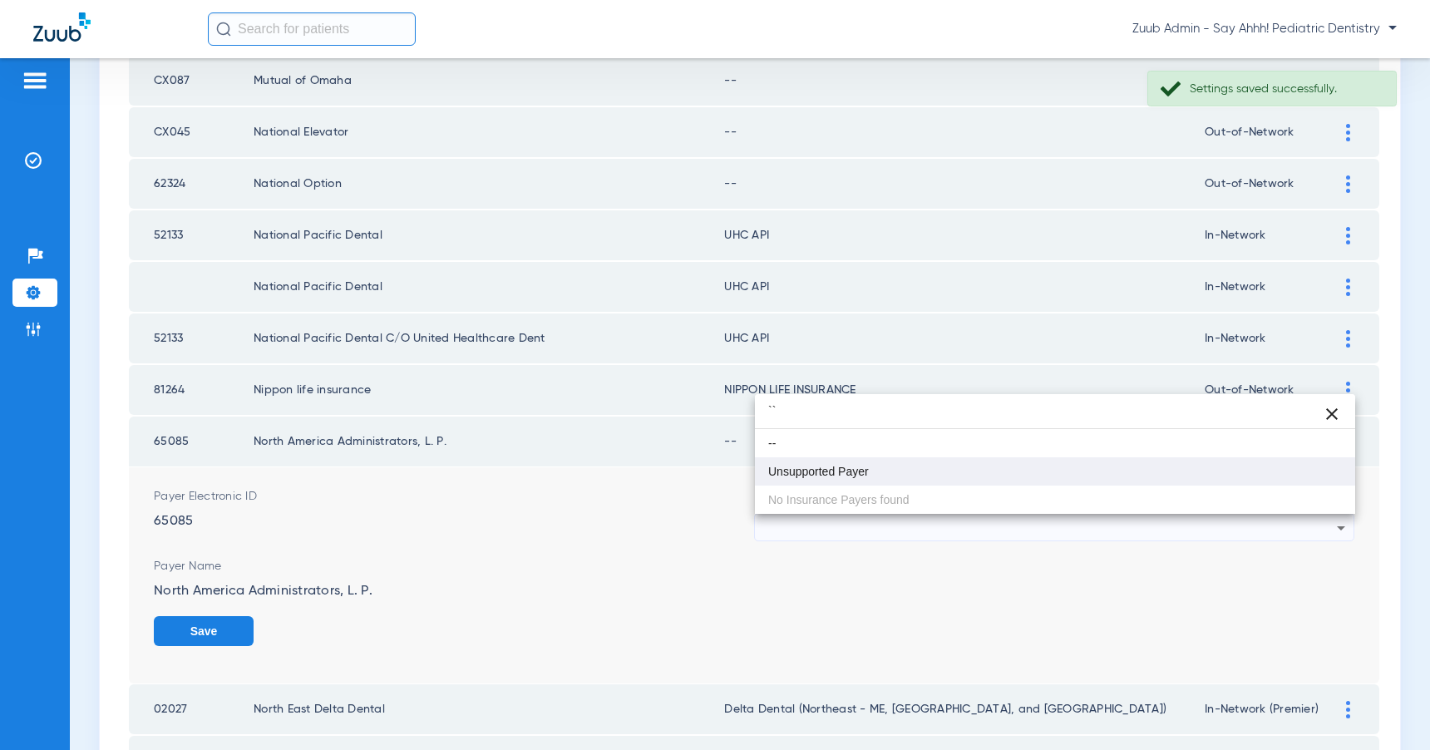
type input "``"
click at [828, 480] on mat-option "Unsupported Payer" at bounding box center [1055, 471] width 600 height 28
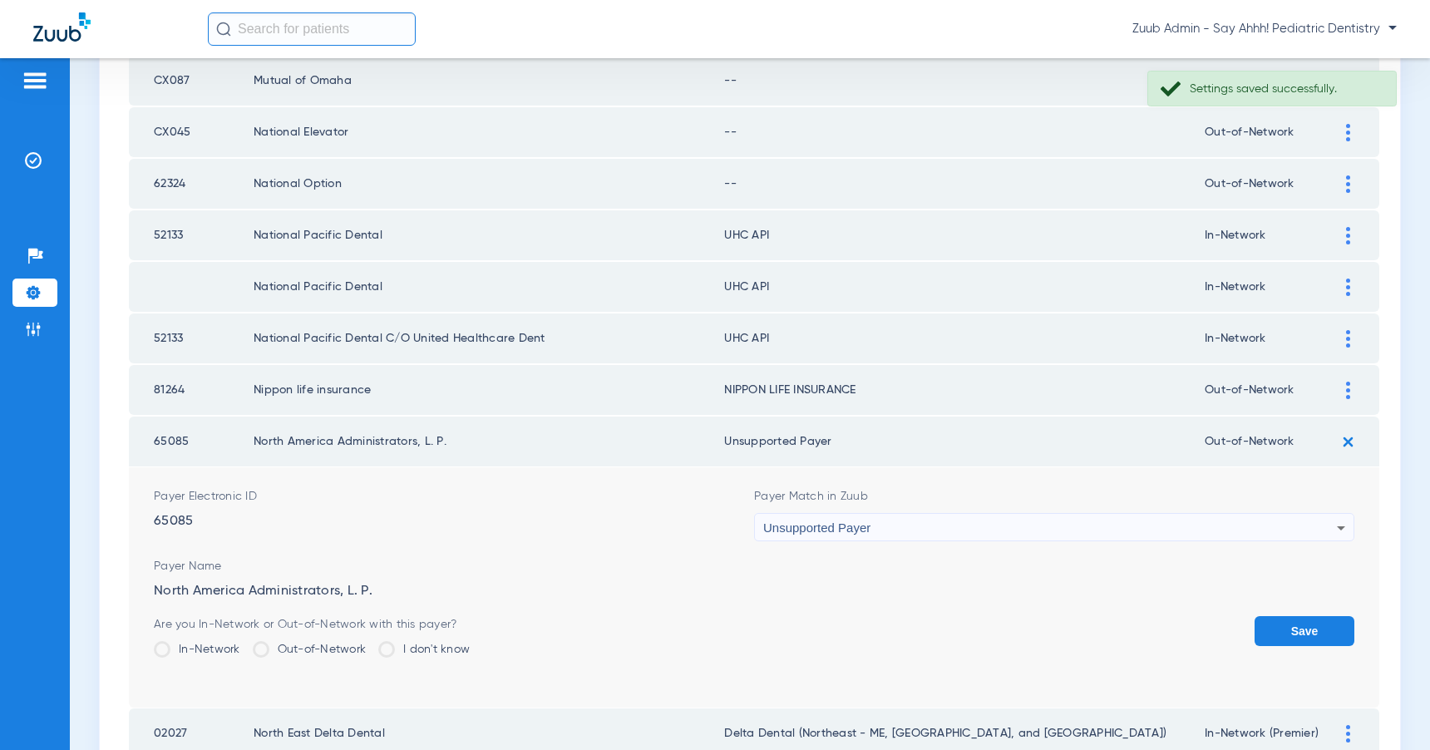
click at [1110, 619] on button "Save" at bounding box center [1305, 631] width 100 height 30
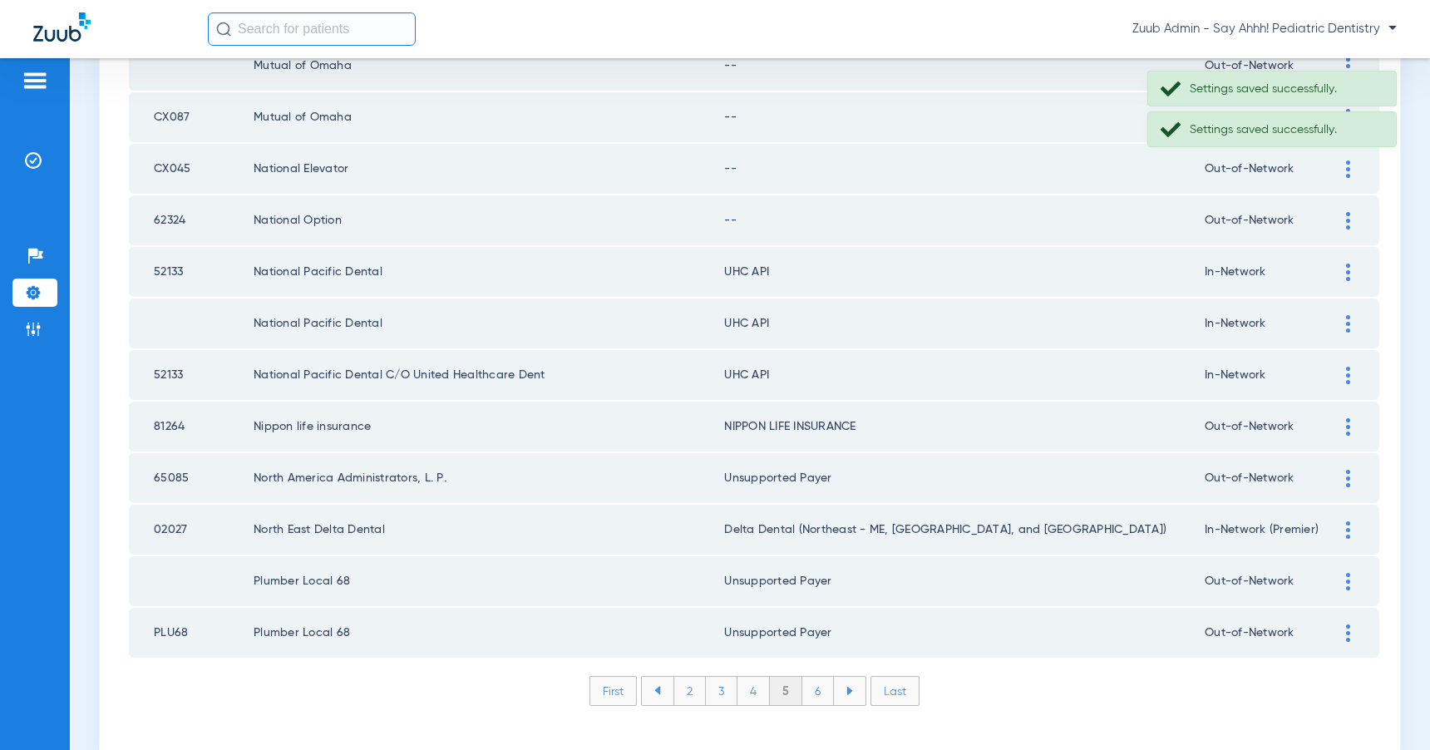
scroll to position [2219, 0]
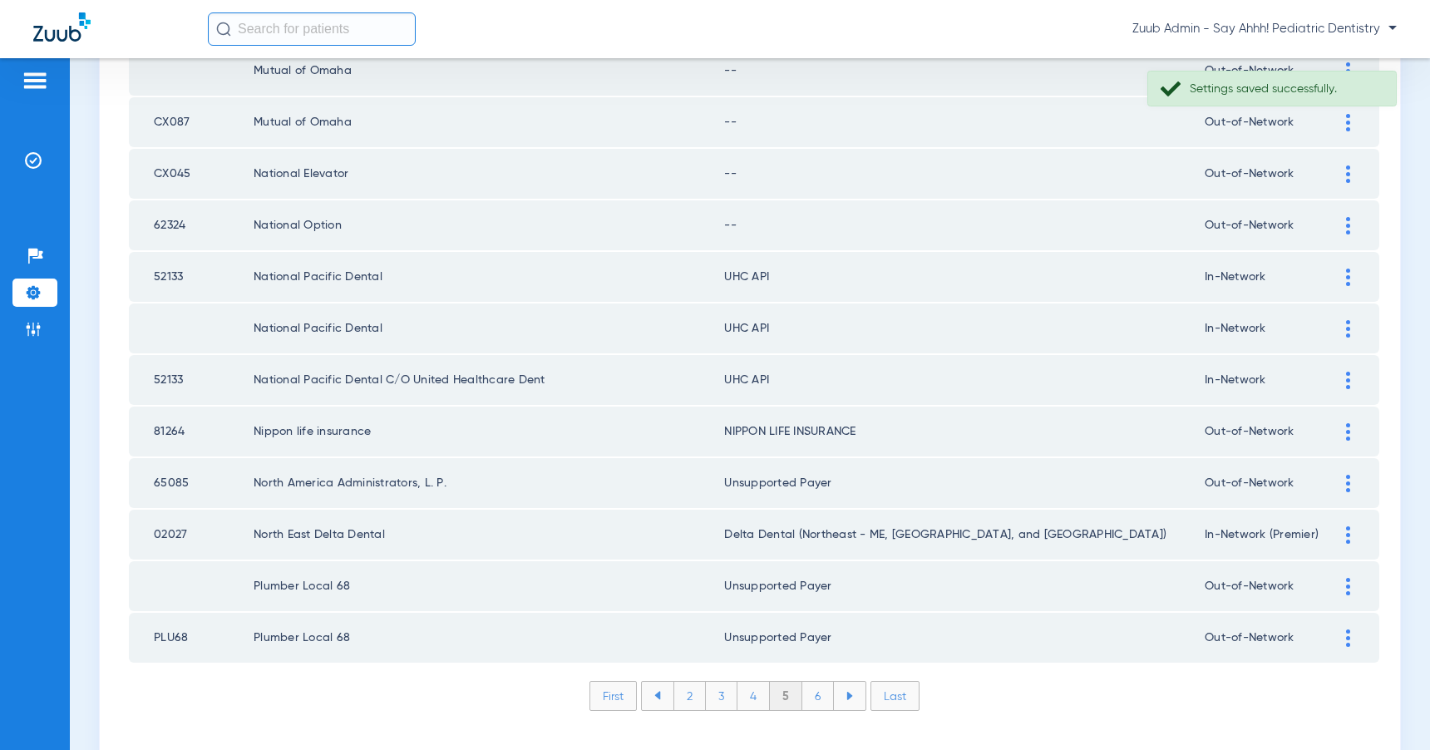
click at [1110, 374] on img at bounding box center [1348, 380] width 4 height 17
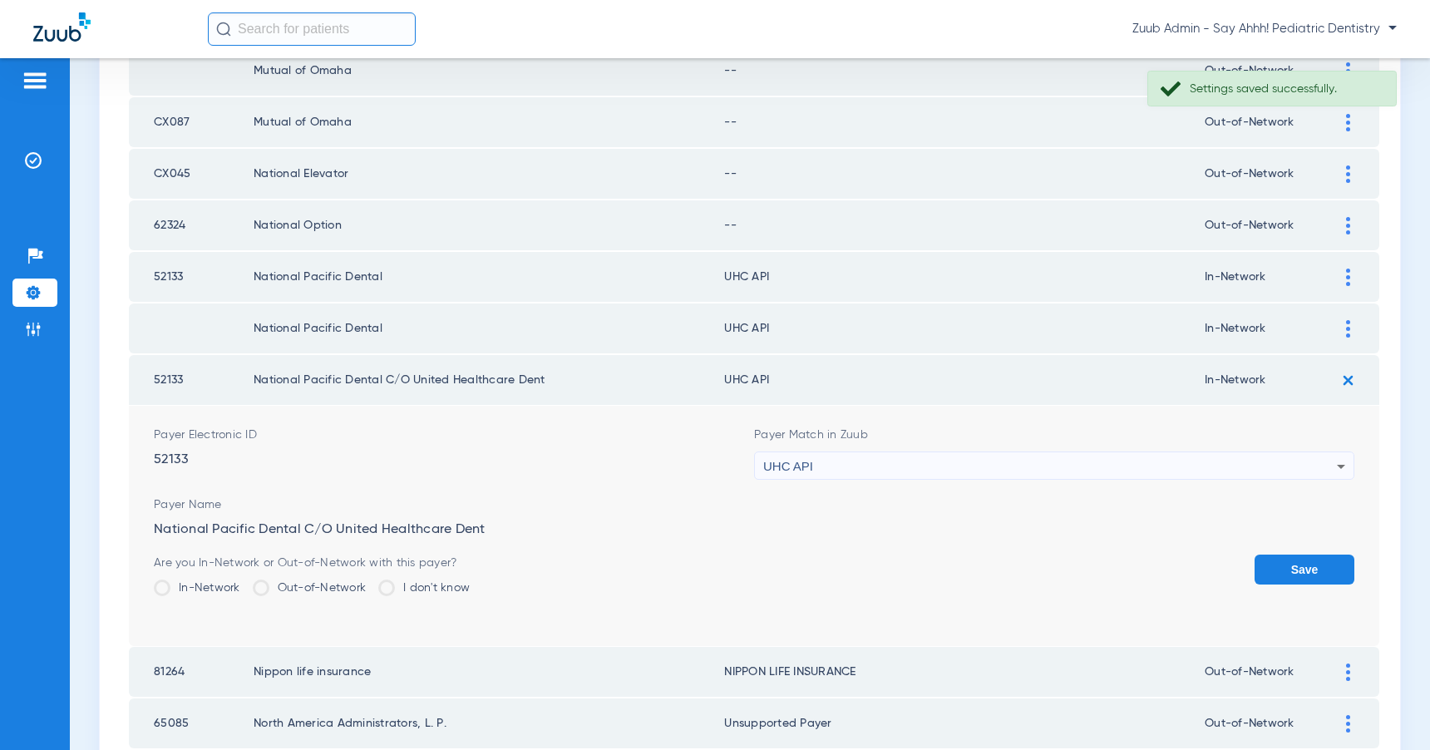
click at [1019, 469] on div "UHC API" at bounding box center [1050, 466] width 574 height 28
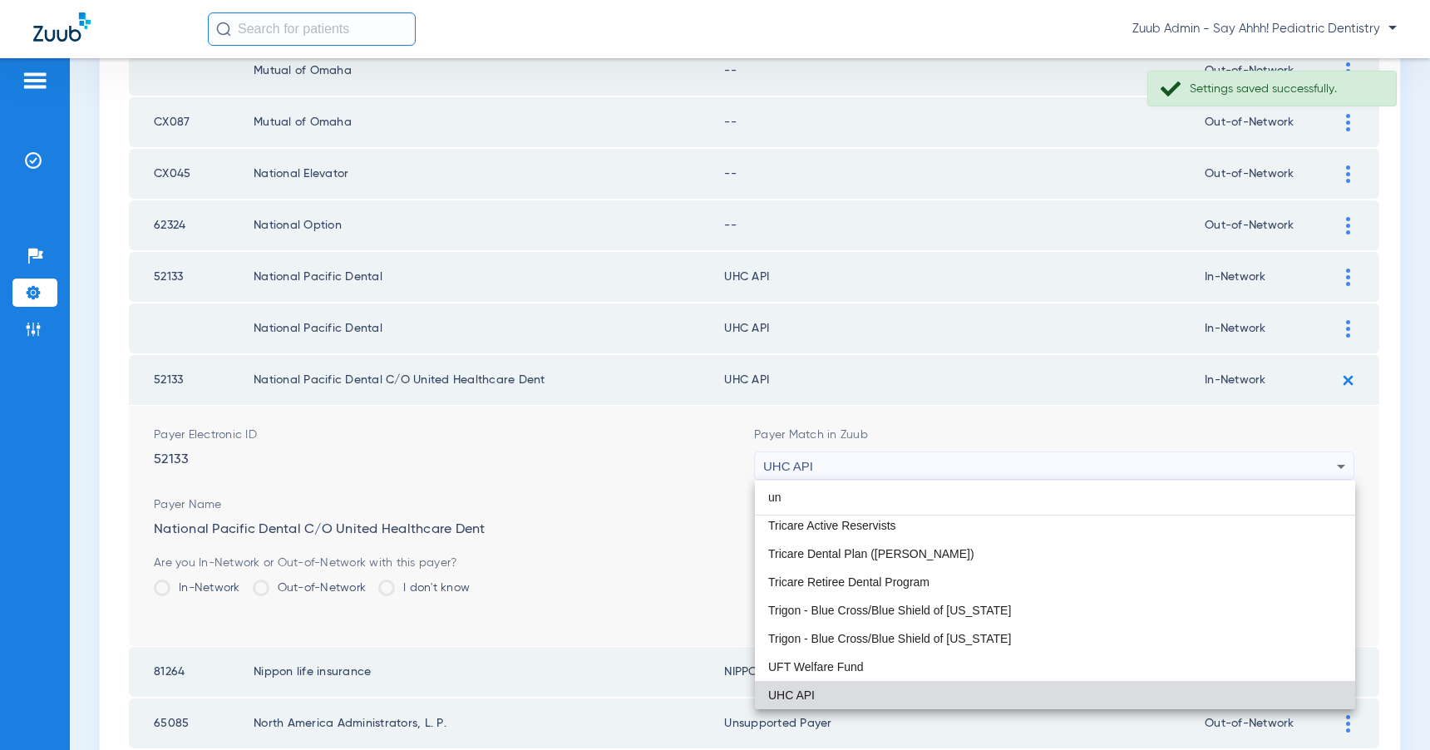
scroll to position [35, 0]
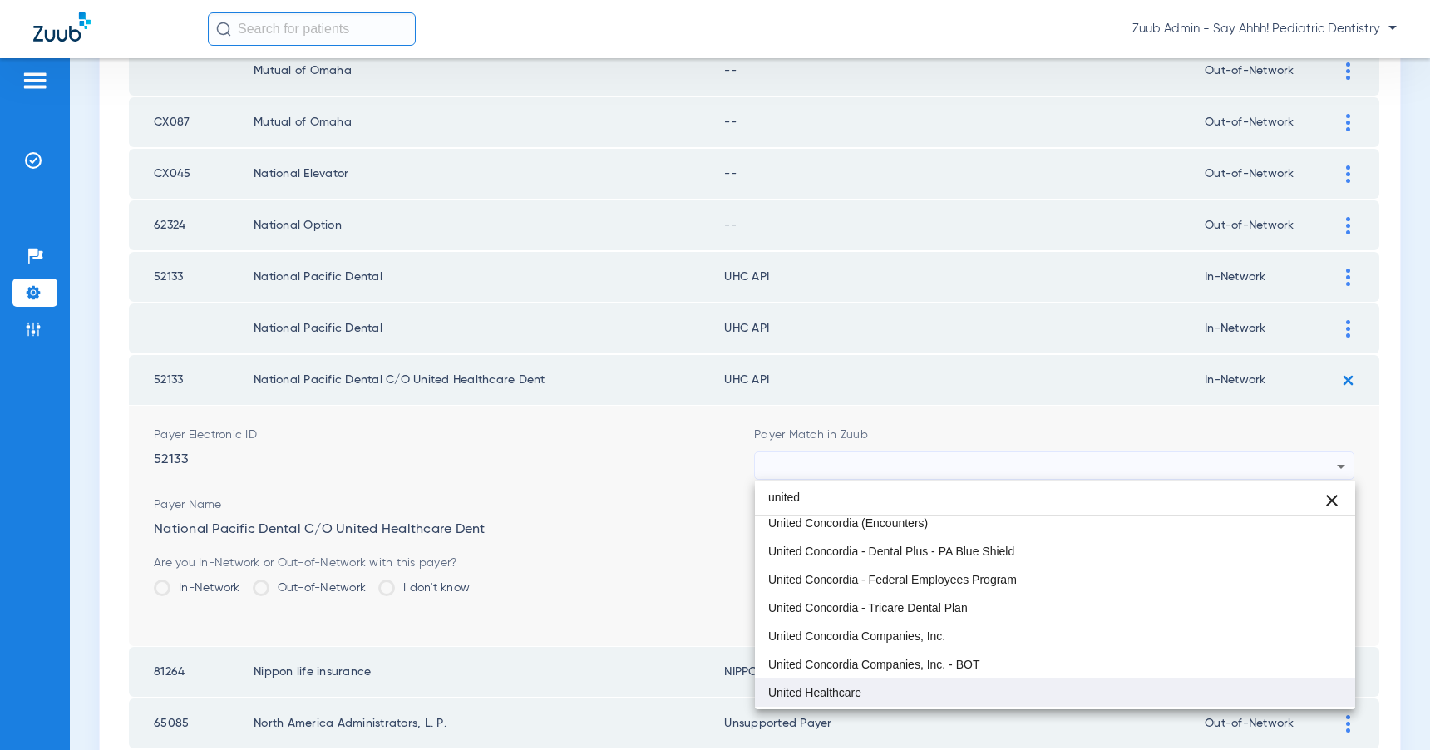
type input "united"
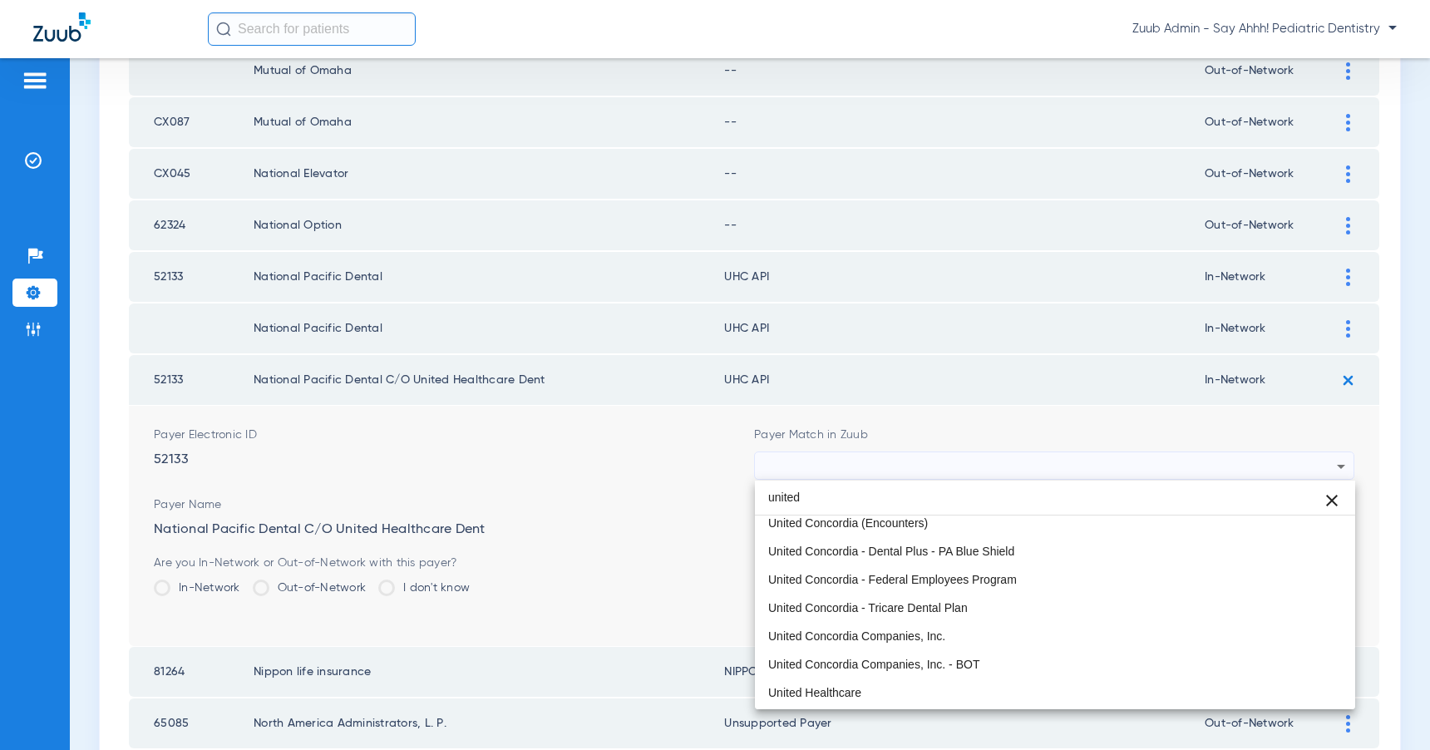
drag, startPoint x: 852, startPoint y: 685, endPoint x: 1005, endPoint y: 675, distance: 153.3
click at [852, 687] on span "United Healthcare" at bounding box center [814, 693] width 93 height 12
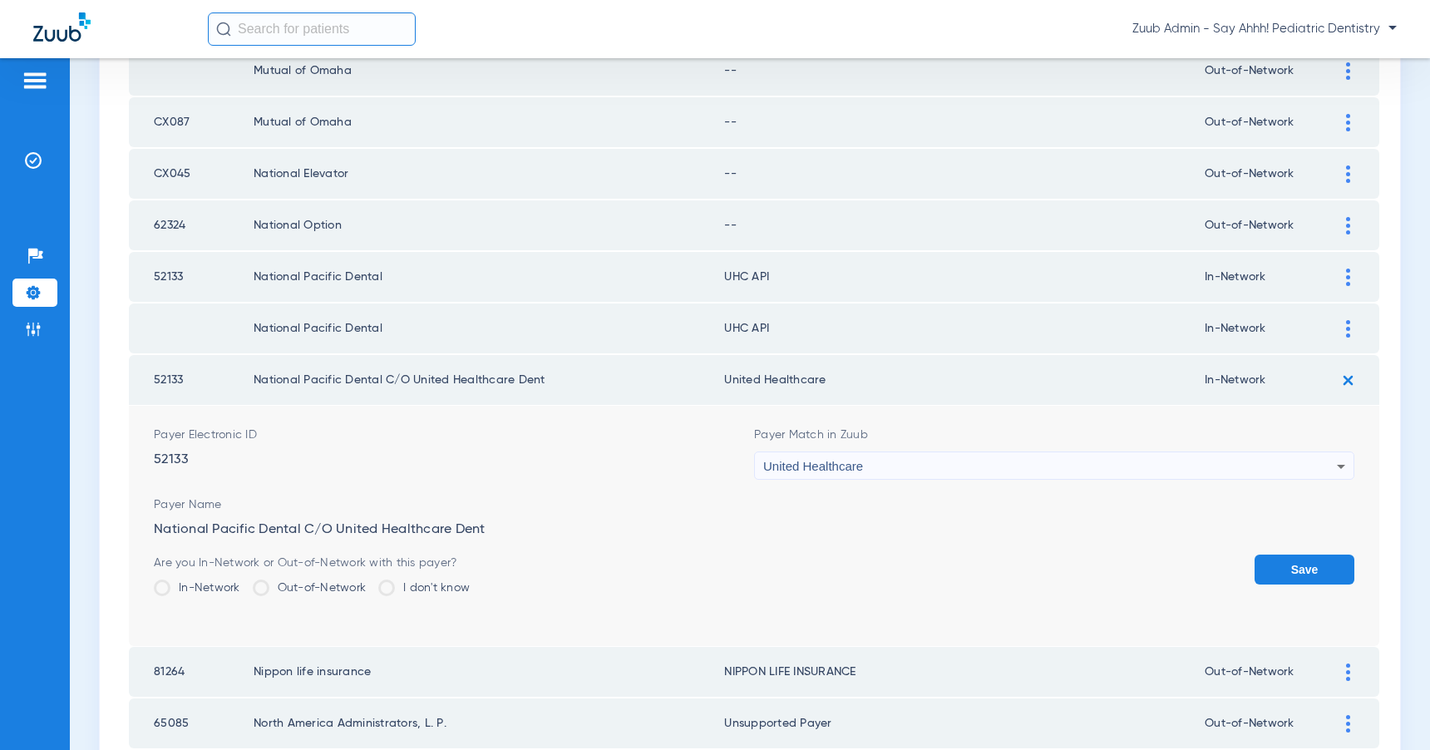
click at [1110, 561] on button "Save" at bounding box center [1305, 570] width 100 height 30
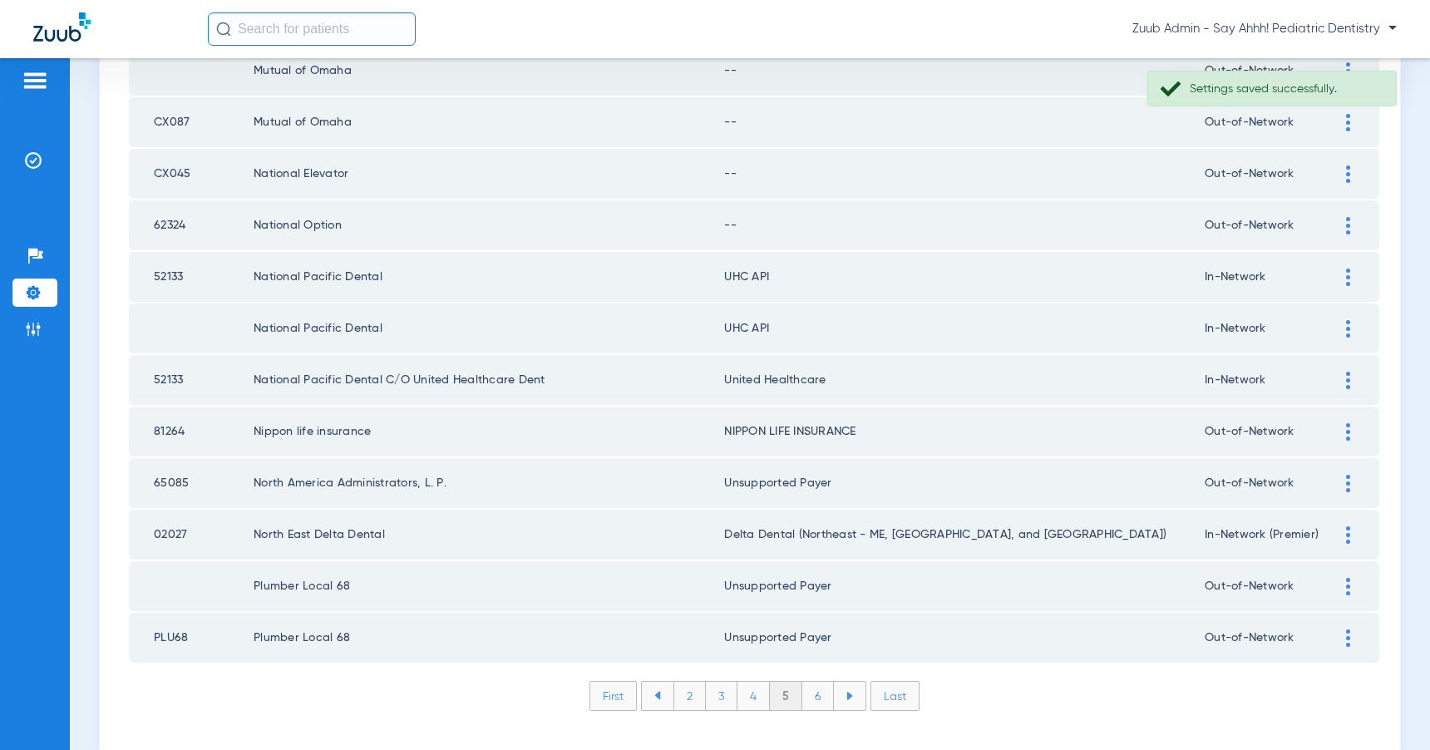
click at [1110, 322] on img at bounding box center [1348, 328] width 4 height 17
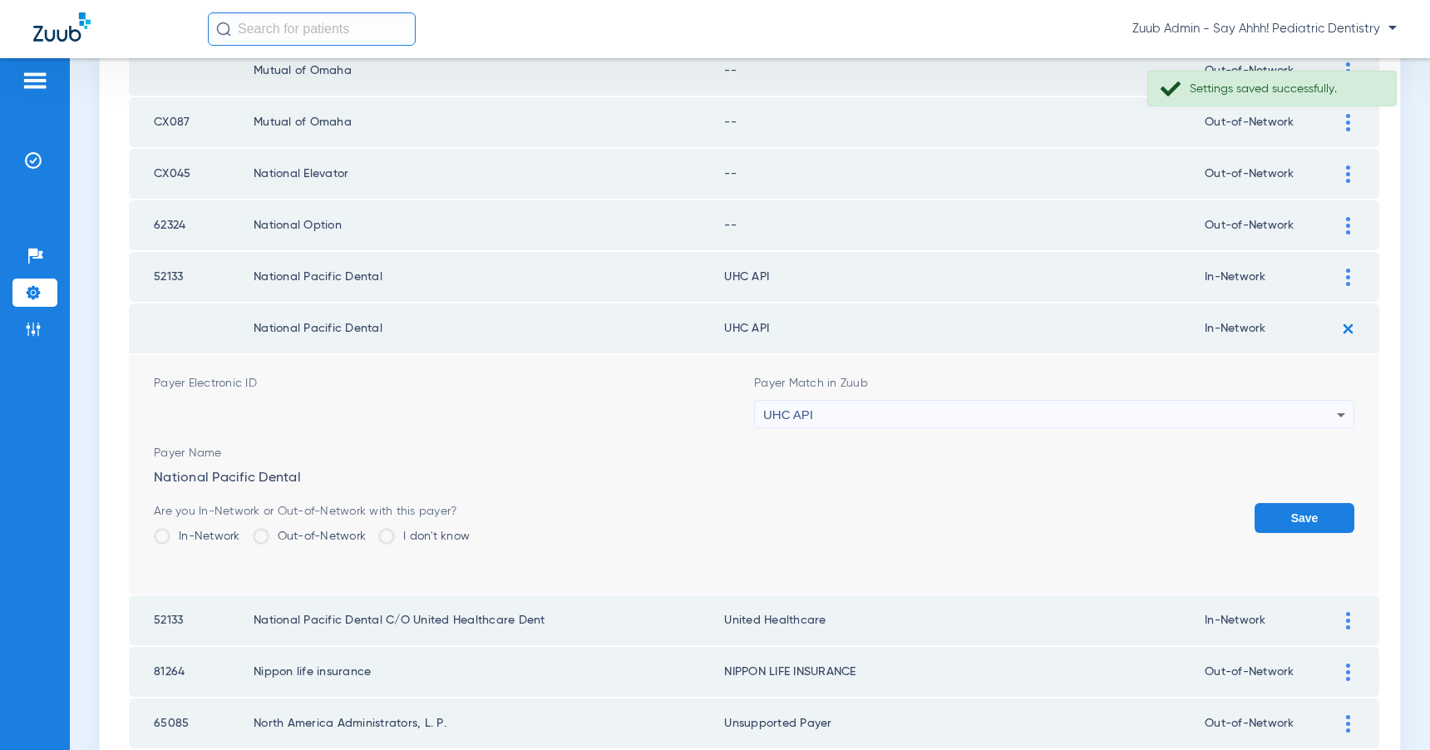
click at [988, 415] on div "UHC API" at bounding box center [1050, 415] width 574 height 28
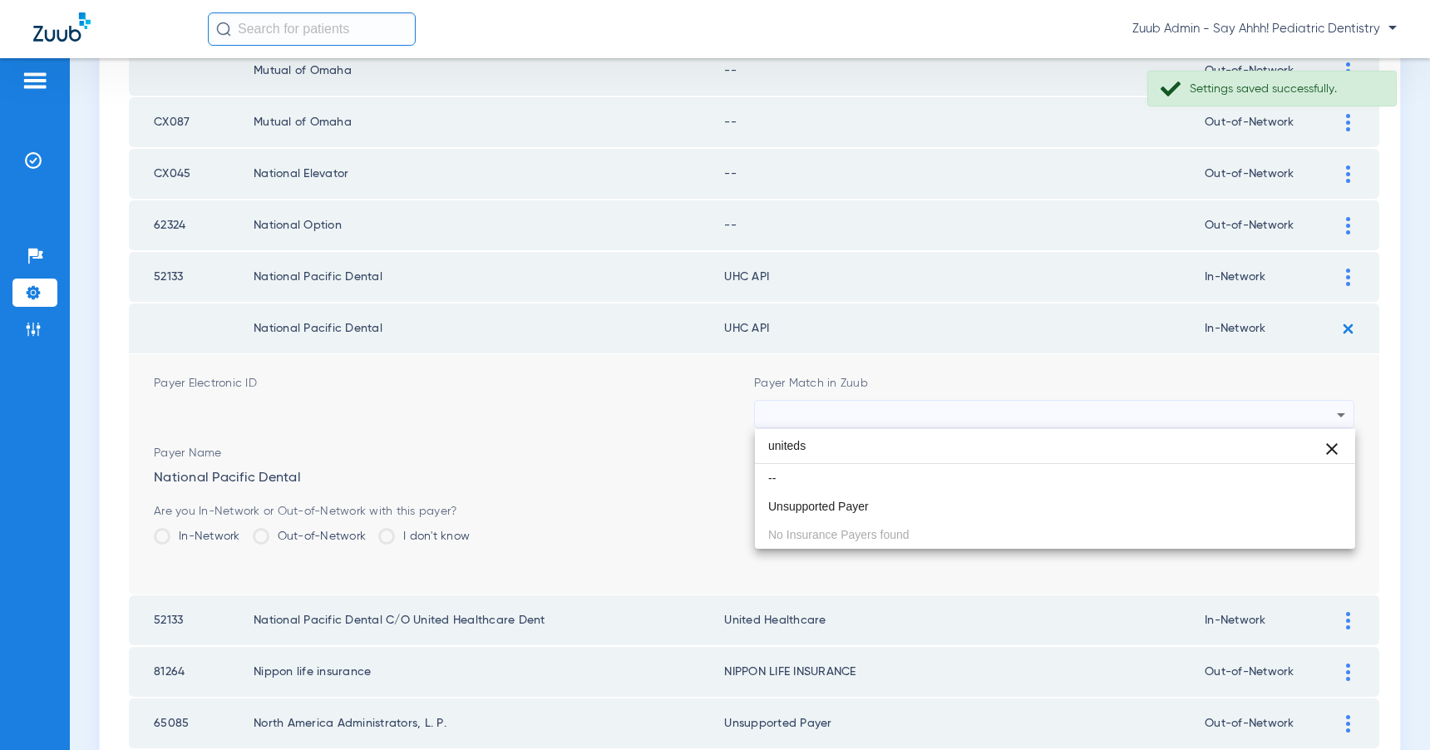
scroll to position [0, 0]
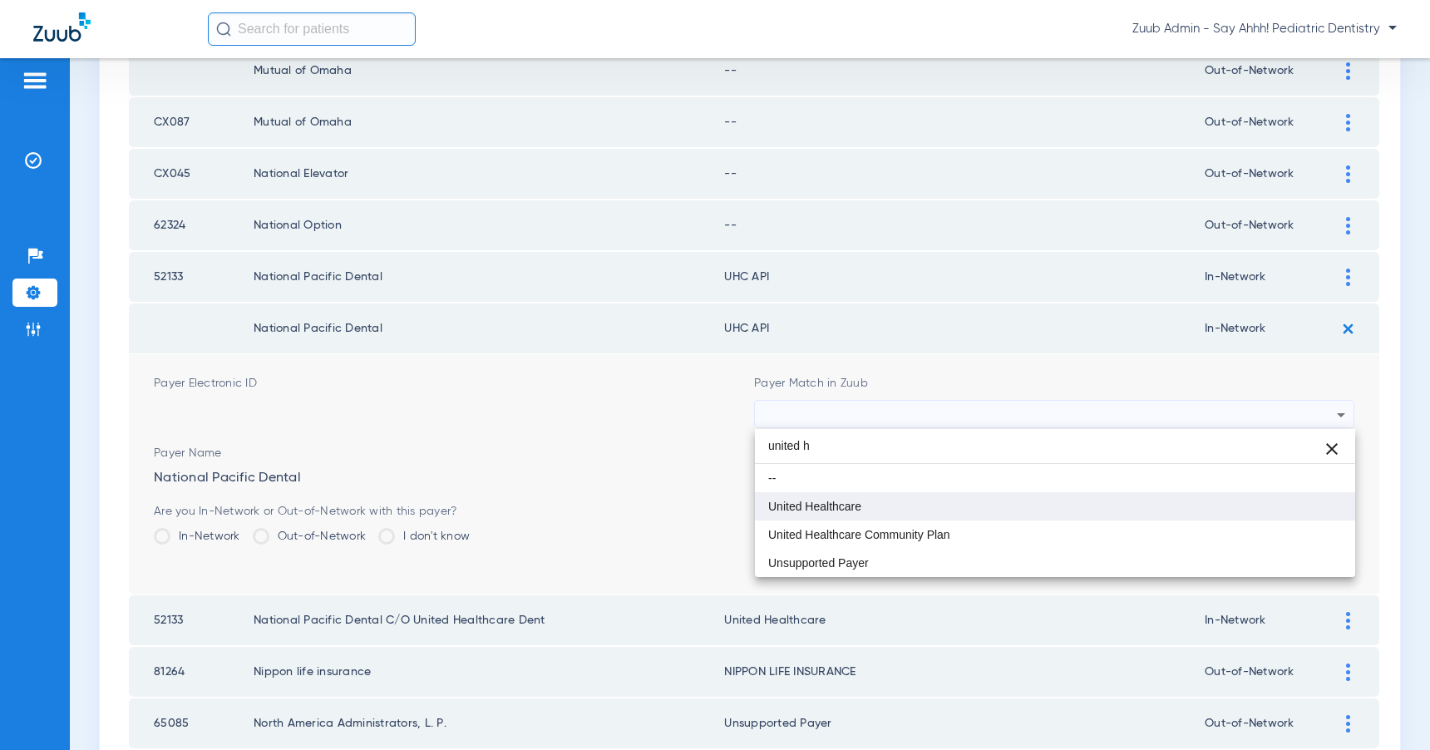
type input "united h"
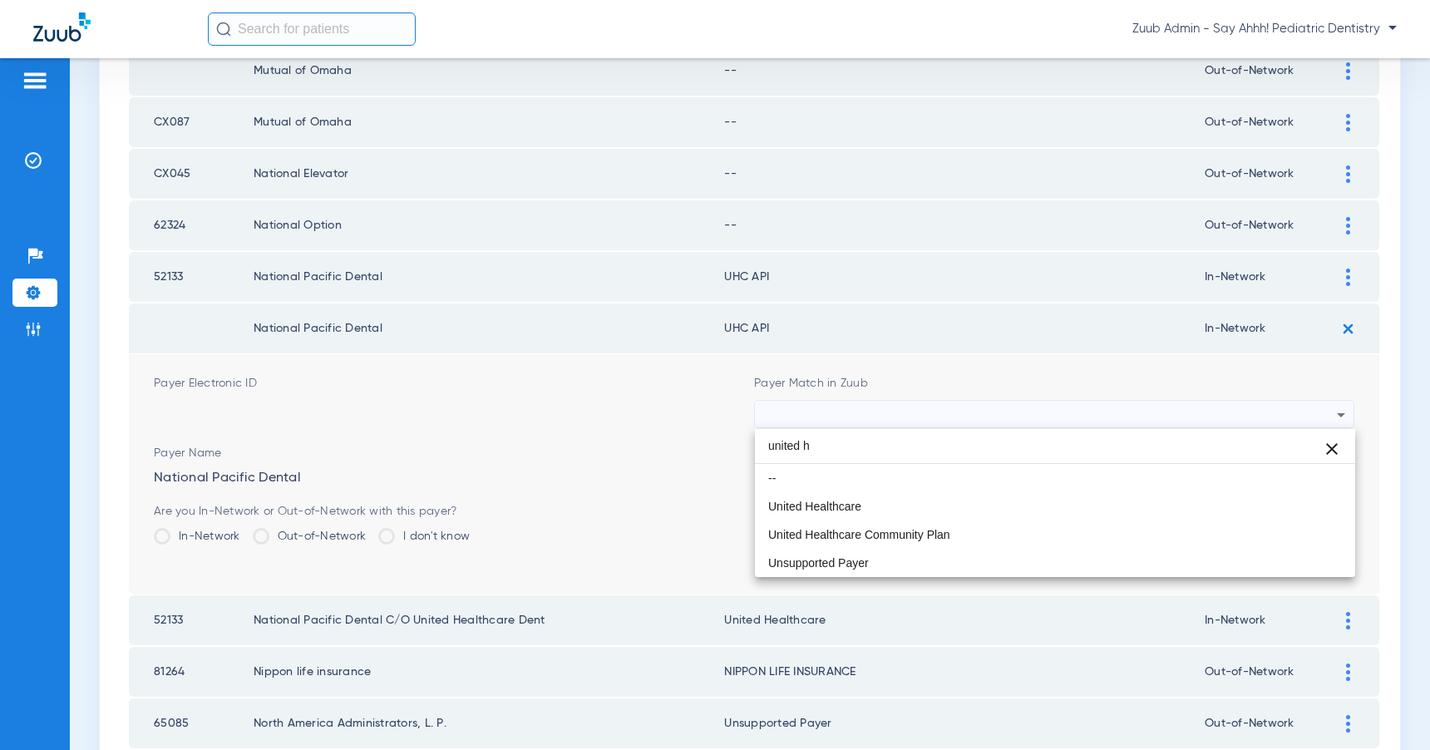
drag, startPoint x: 802, startPoint y: 506, endPoint x: 858, endPoint y: 506, distance: 55.7
click at [802, 506] on span "United Healthcare" at bounding box center [814, 507] width 93 height 12
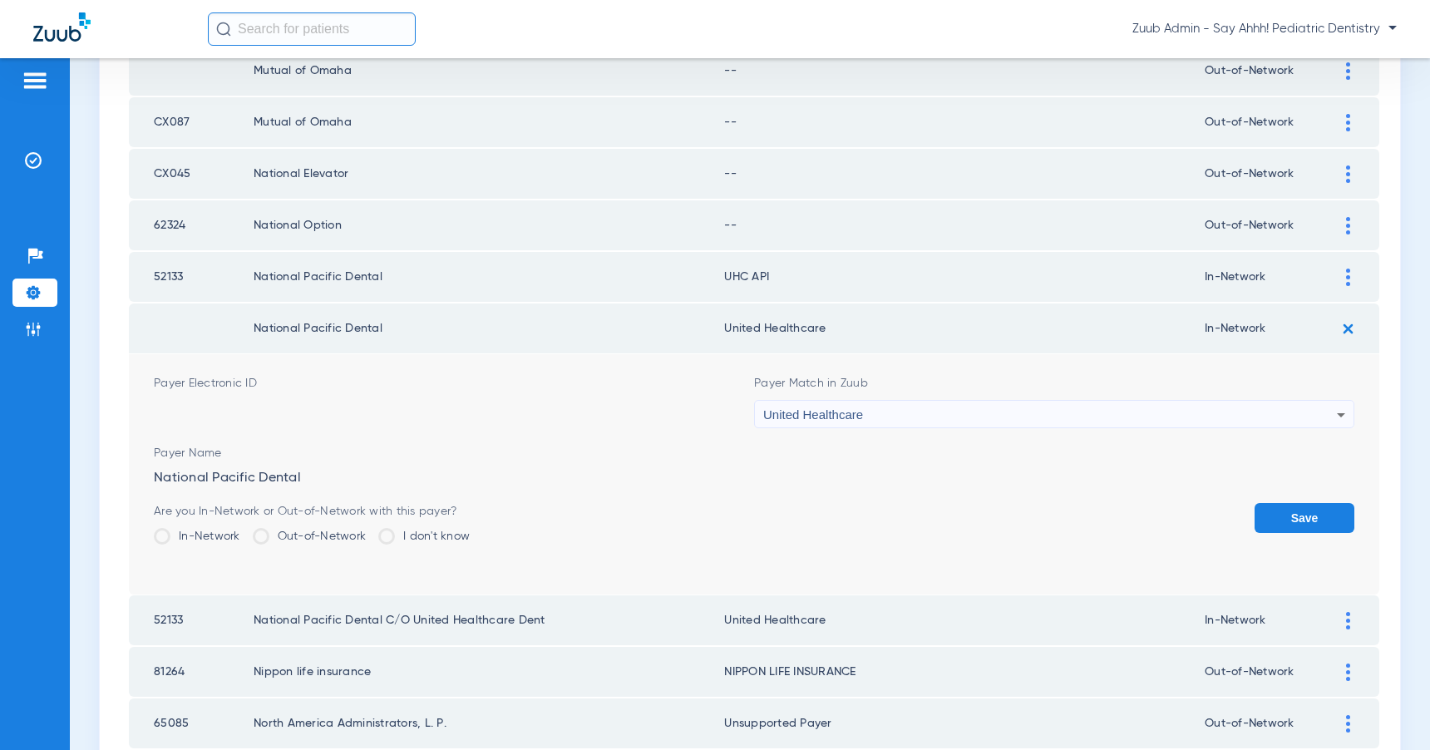
click at [1110, 523] on button "Save" at bounding box center [1305, 518] width 100 height 30
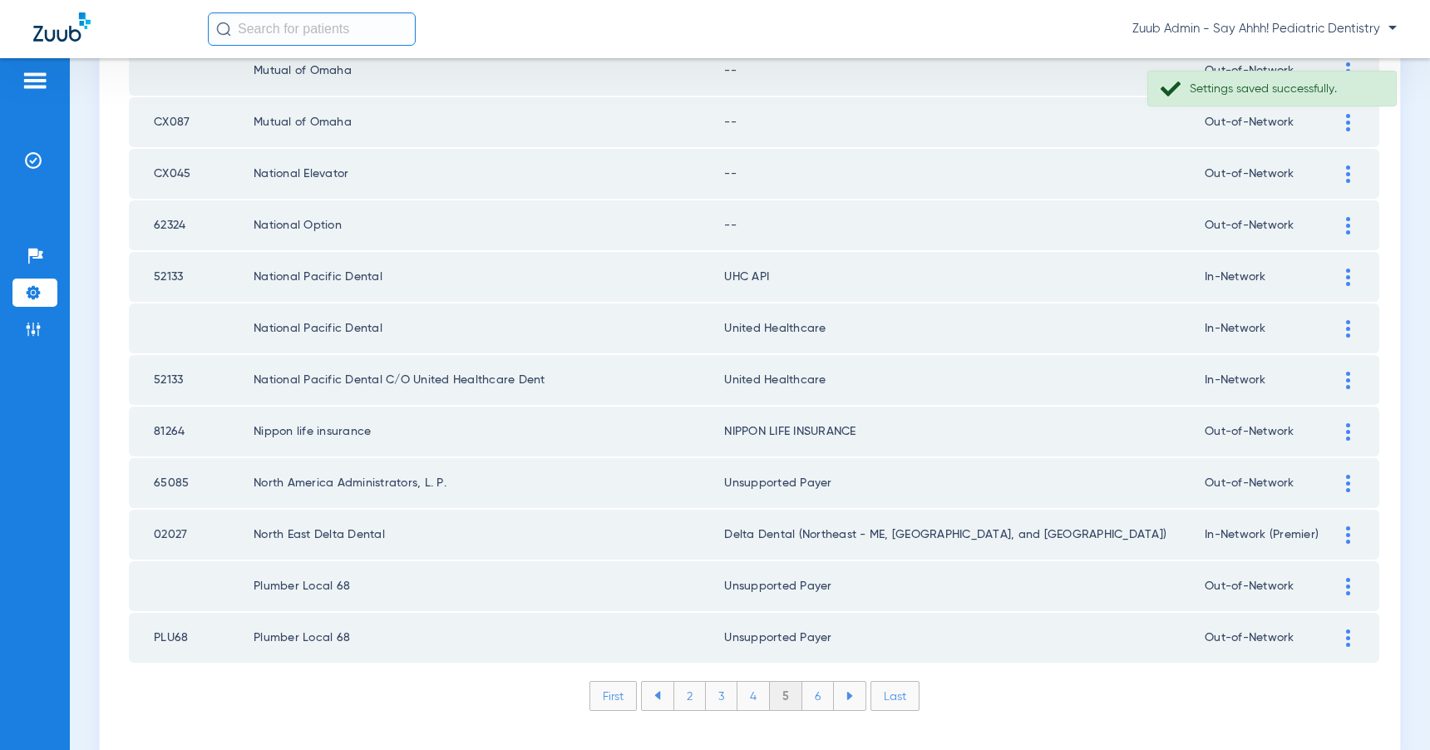
click at [1110, 278] on img at bounding box center [1348, 277] width 4 height 17
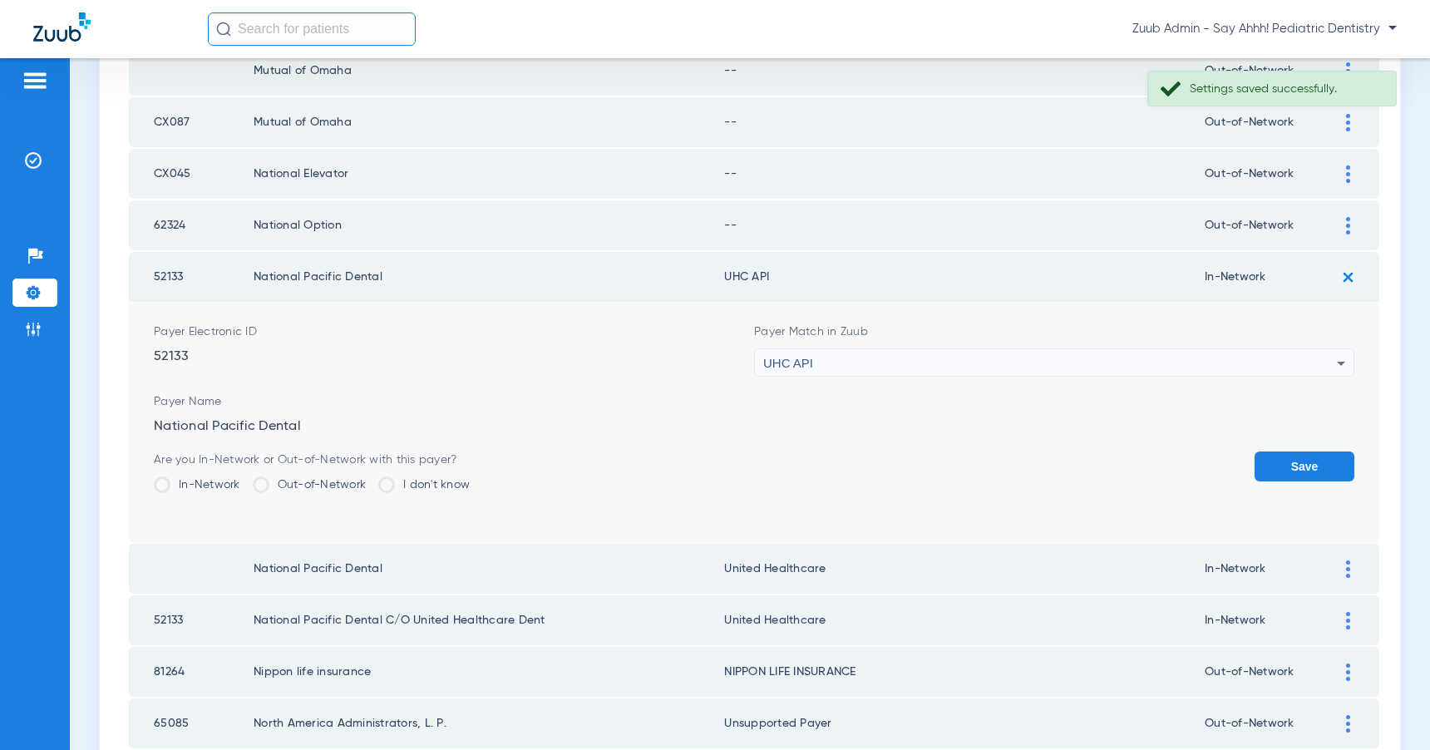
click at [1025, 352] on div "UHC API" at bounding box center [1050, 363] width 574 height 28
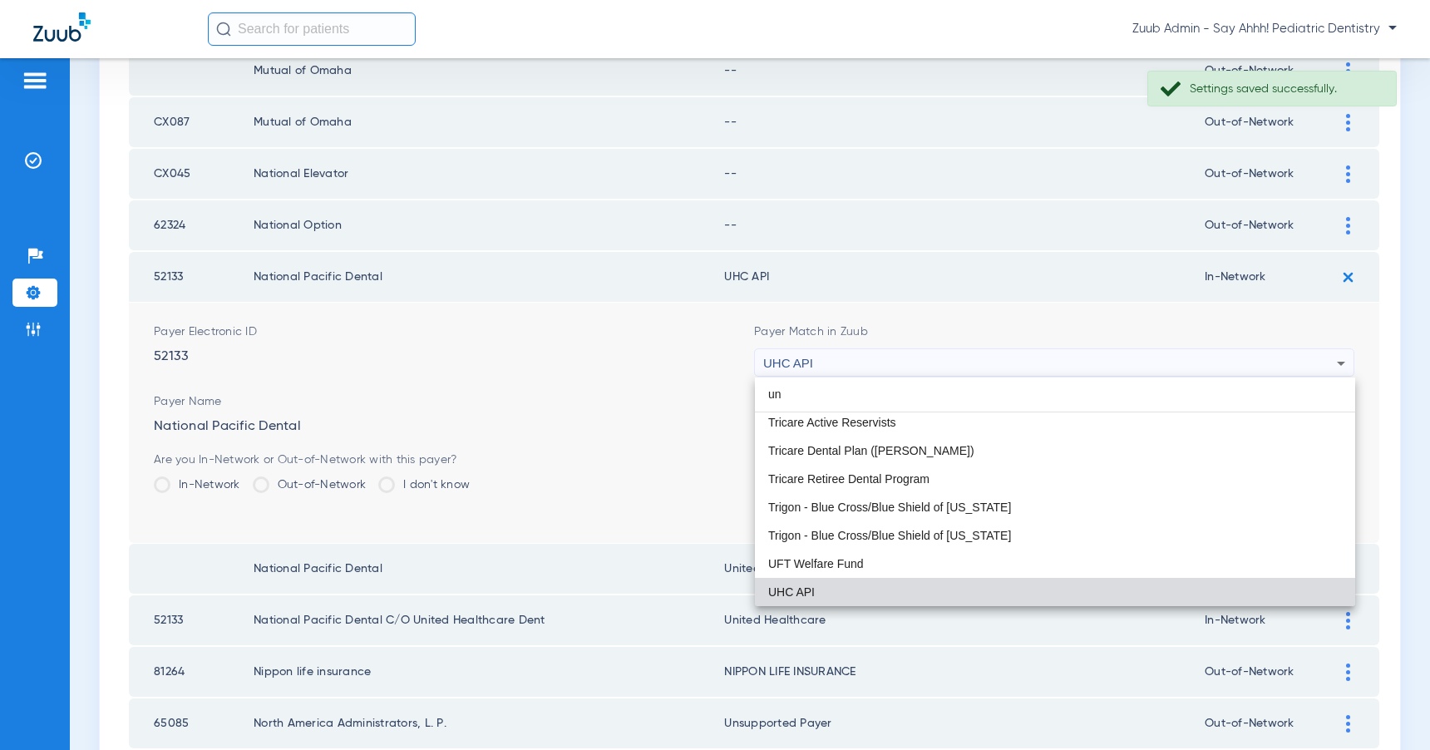
scroll to position [35, 0]
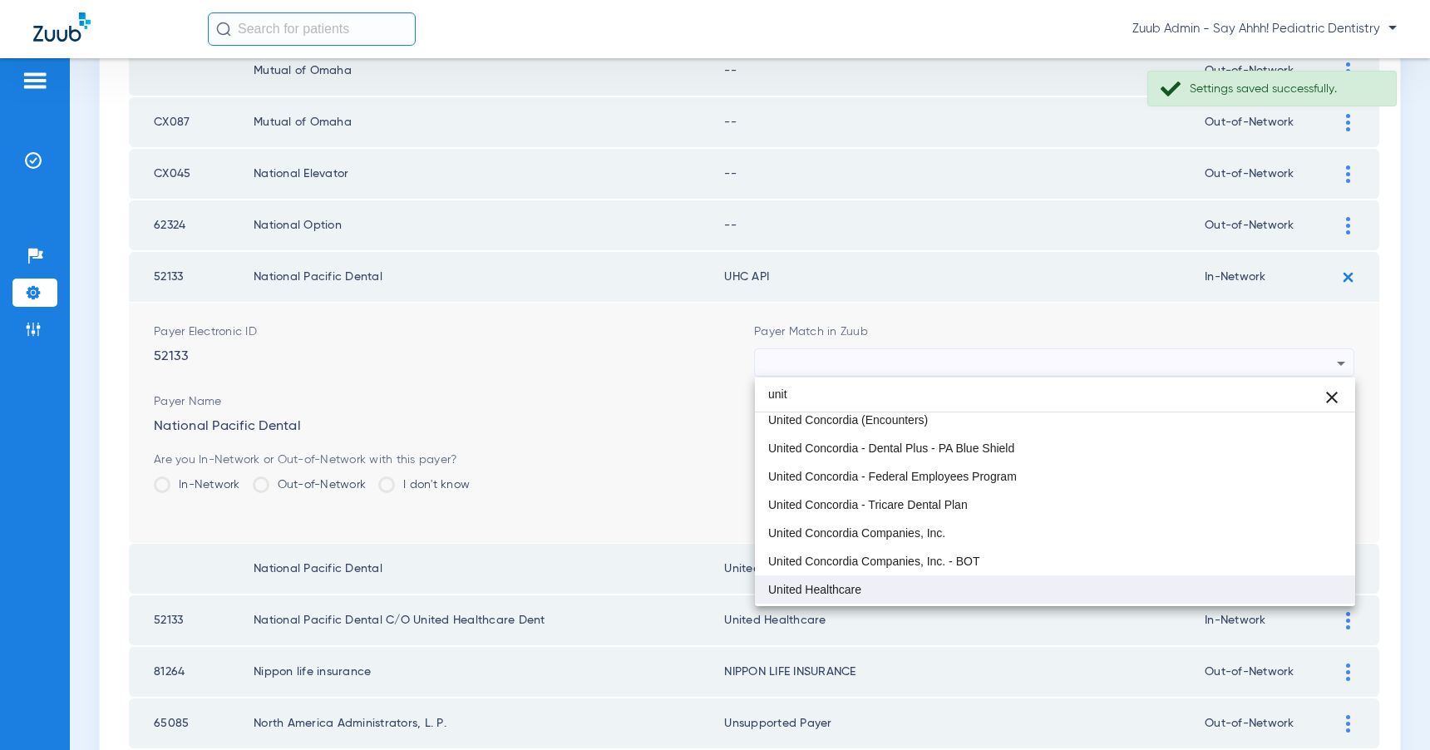
type input "unit"
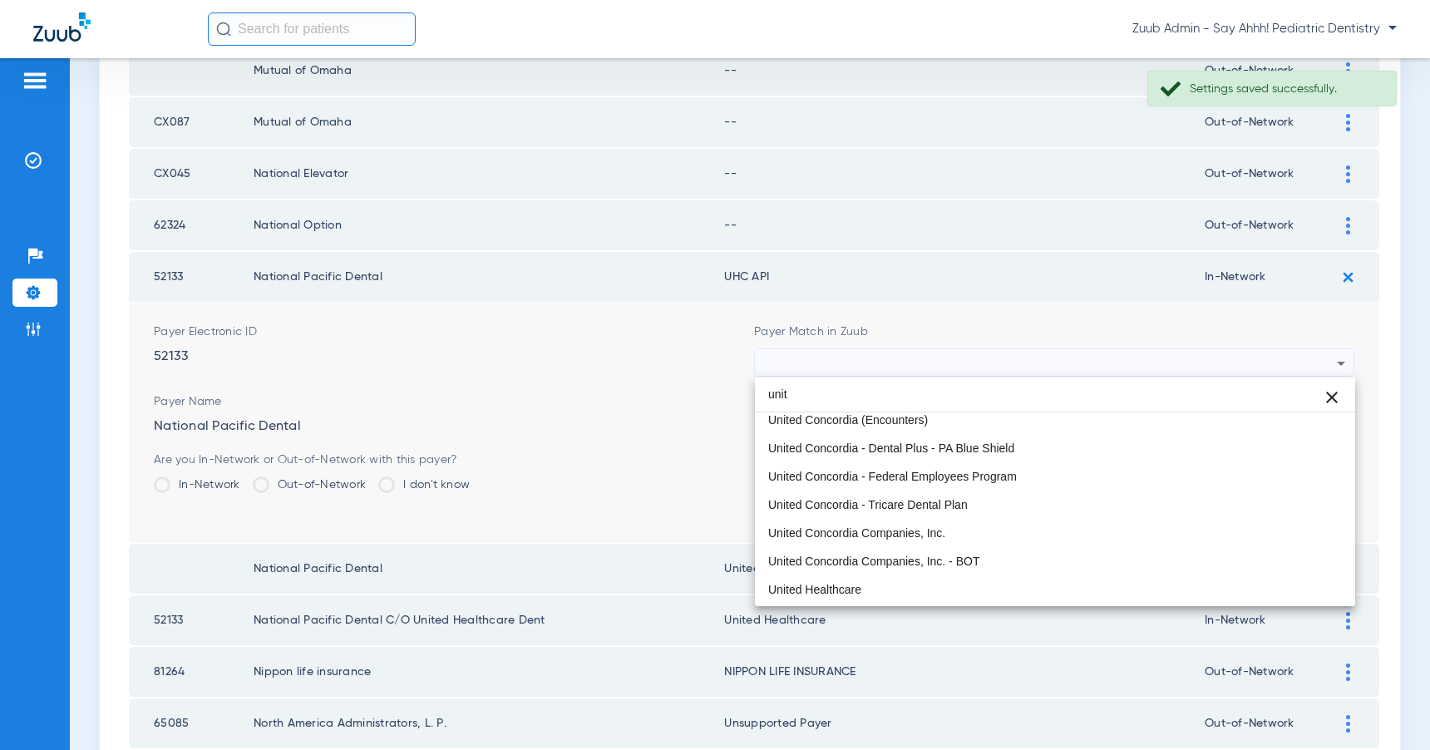
drag, startPoint x: 837, startPoint y: 590, endPoint x: 876, endPoint y: 587, distance: 40.1
click at [837, 590] on span "United Healthcare" at bounding box center [814, 590] width 93 height 12
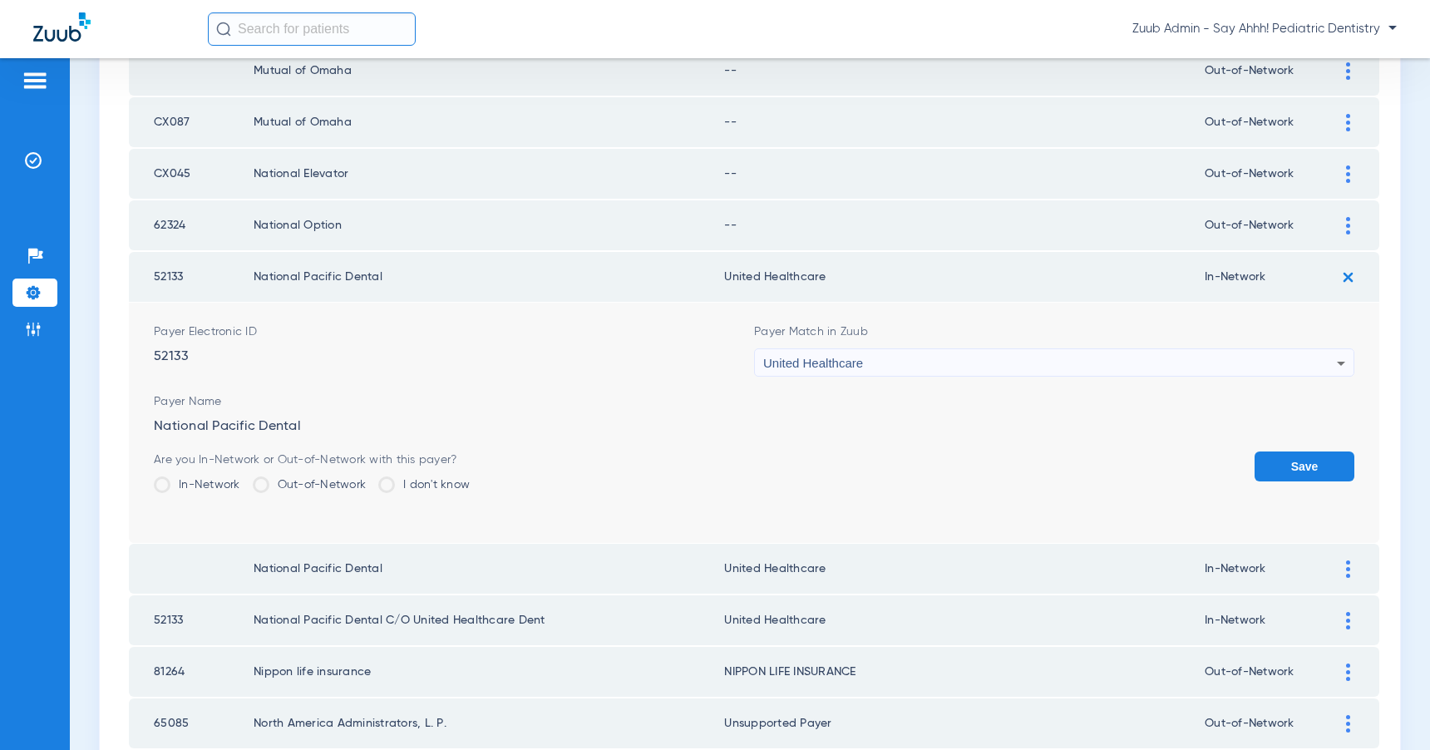
click at [1110, 464] on button "Save" at bounding box center [1305, 467] width 100 height 30
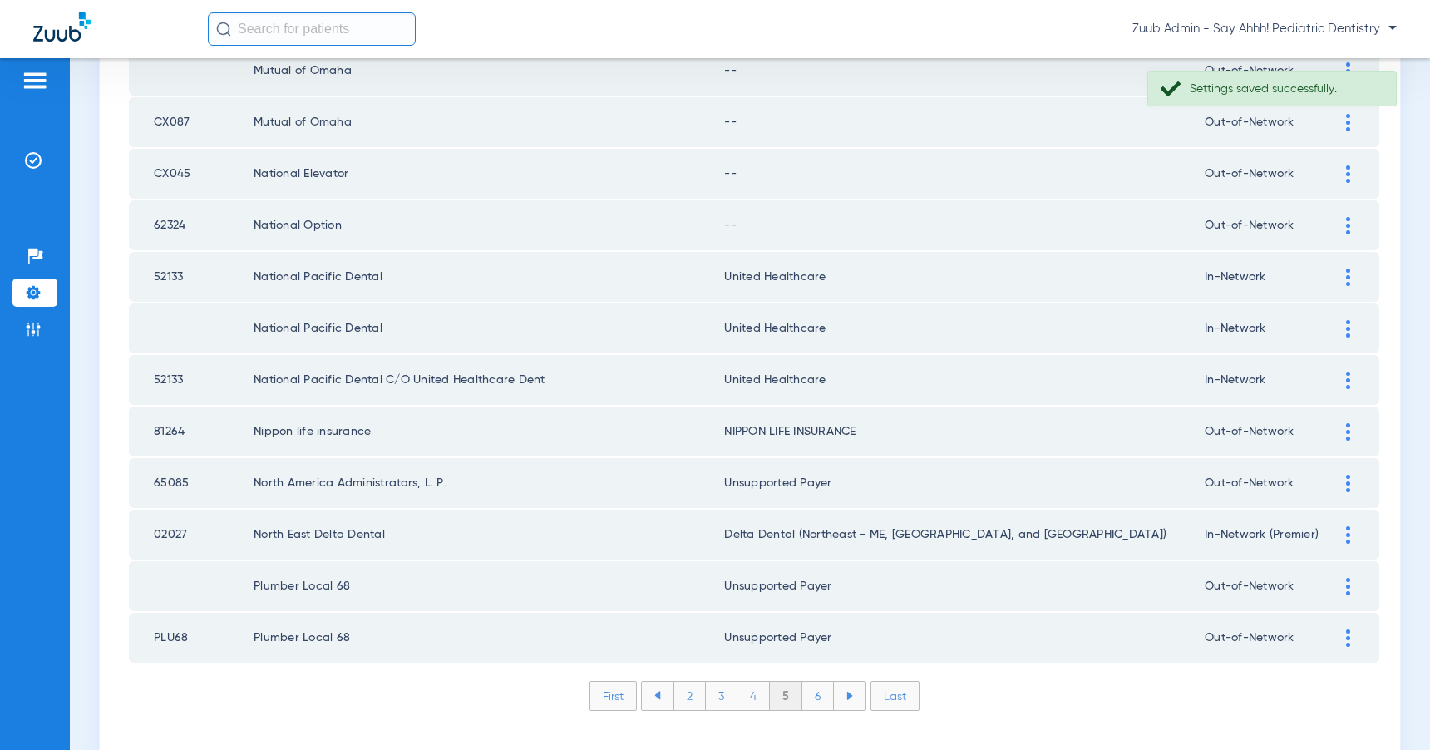
click at [1110, 222] on div at bounding box center [1348, 225] width 29 height 17
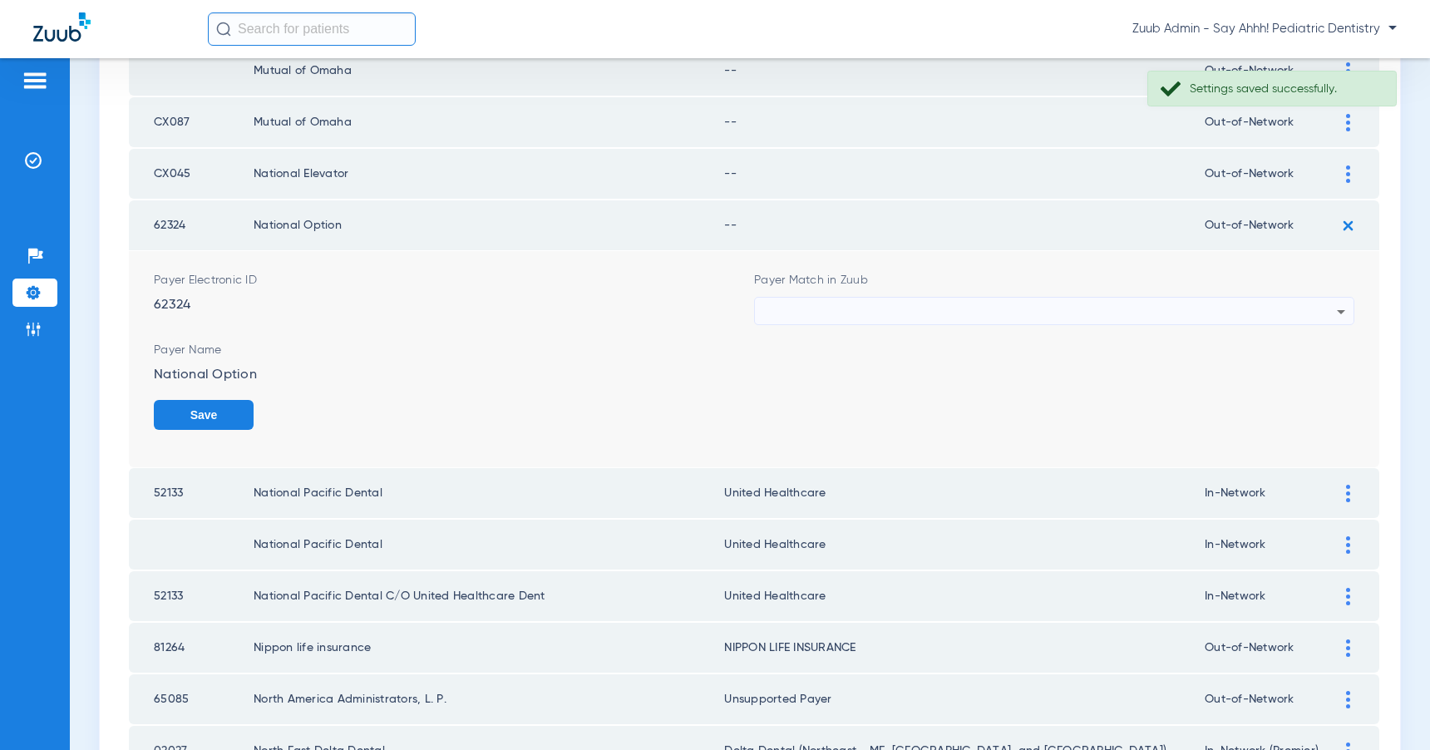
click at [1078, 300] on div at bounding box center [1050, 312] width 574 height 28
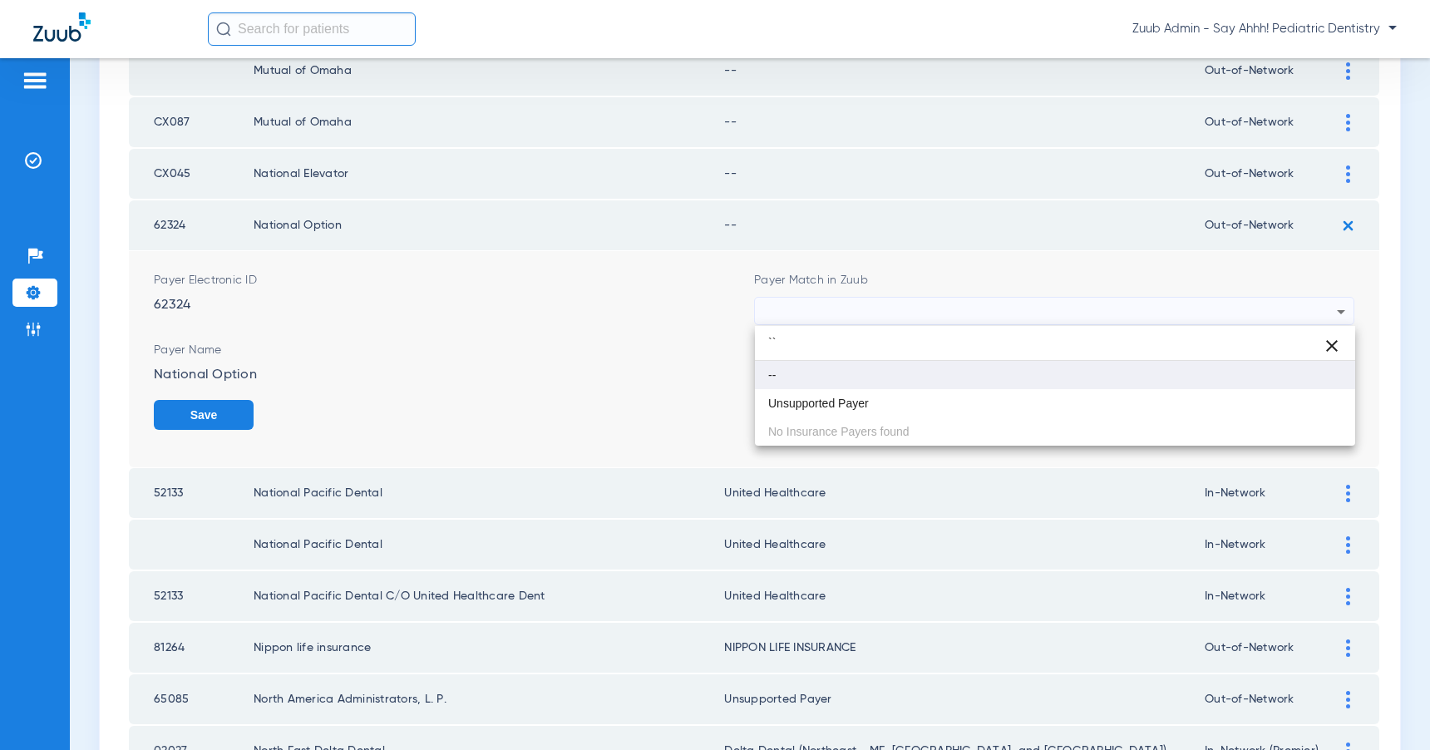
type input "``"
click at [918, 387] on mat-option "--" at bounding box center [1055, 375] width 600 height 28
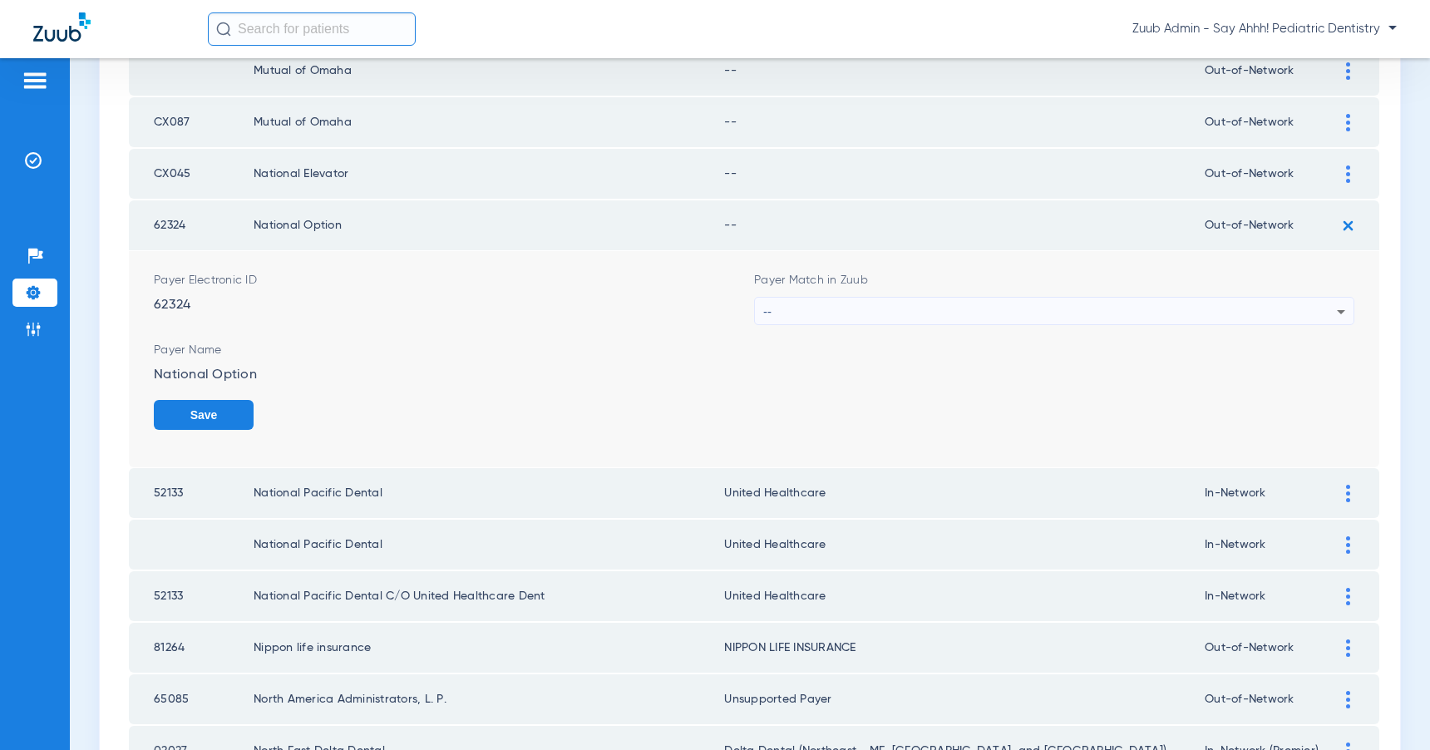
click at [806, 311] on div "--" at bounding box center [1050, 312] width 574 height 28
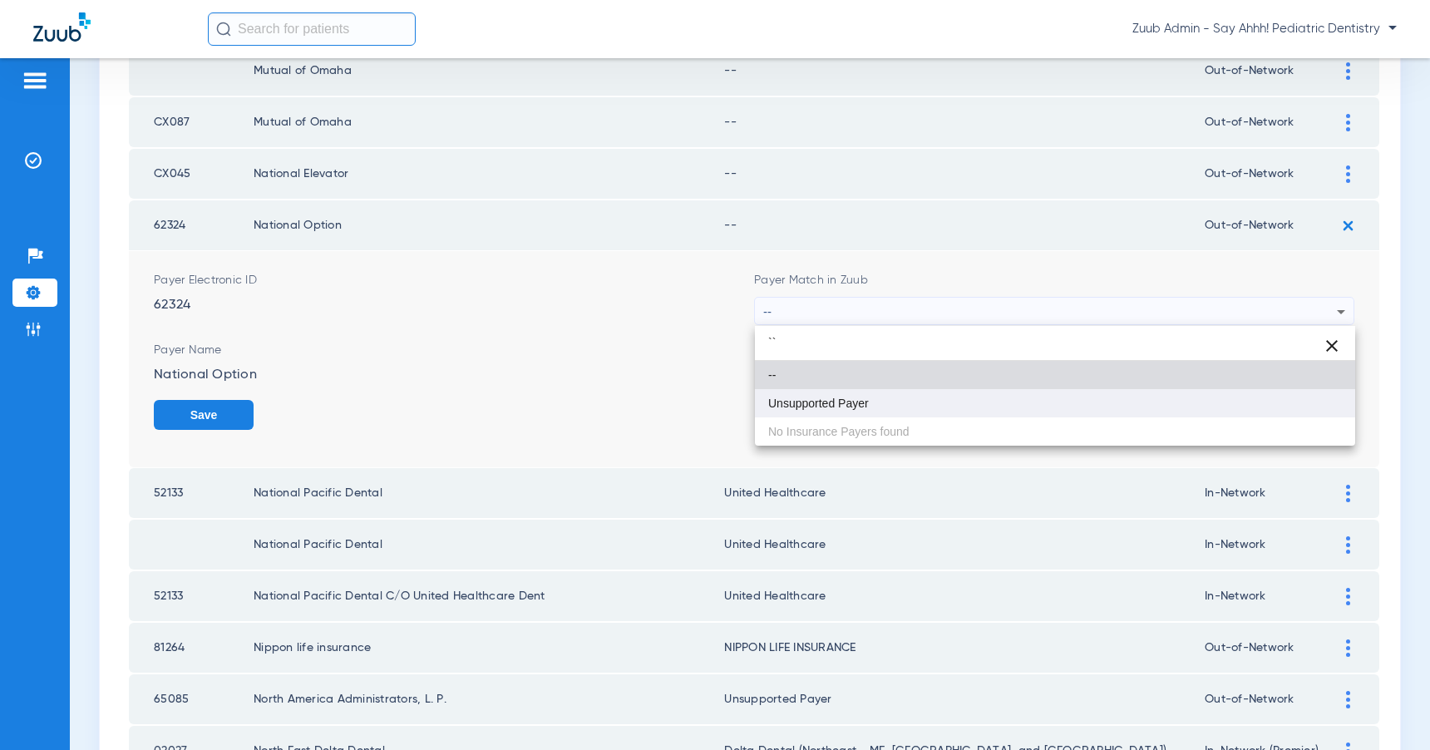
type input "``"
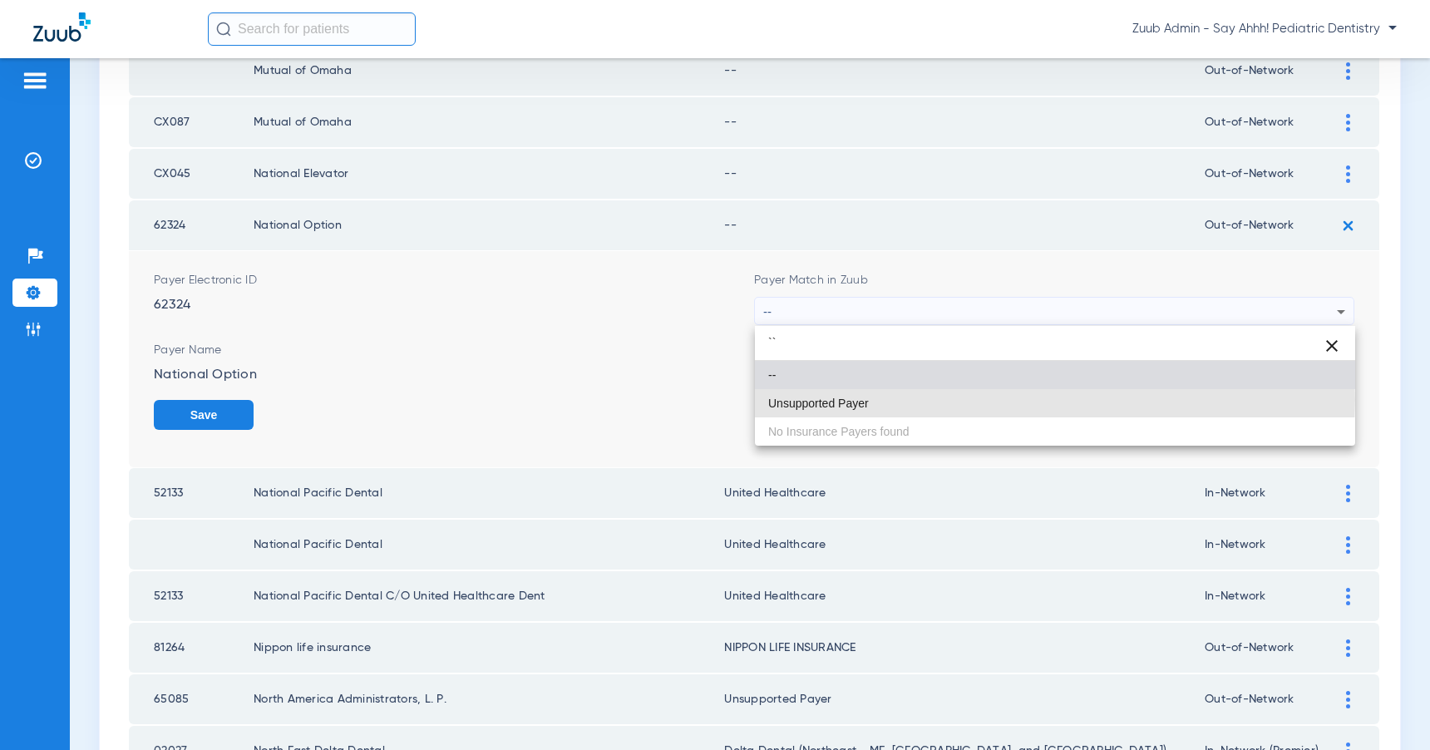
drag, startPoint x: 813, startPoint y: 399, endPoint x: 1042, endPoint y: 418, distance: 229.5
click at [817, 399] on span "Unsupported Payer" at bounding box center [818, 403] width 101 height 12
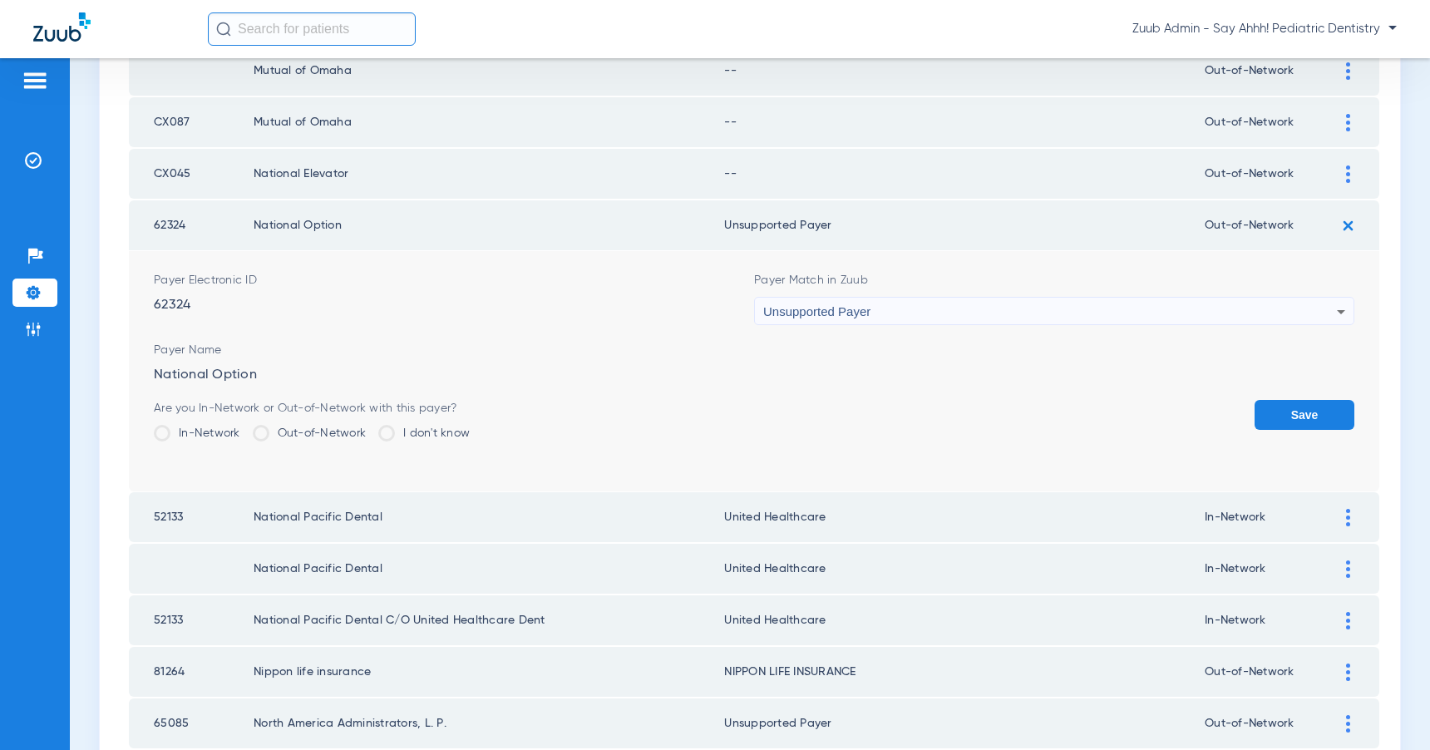
click at [1110, 413] on button "Save" at bounding box center [1305, 415] width 100 height 30
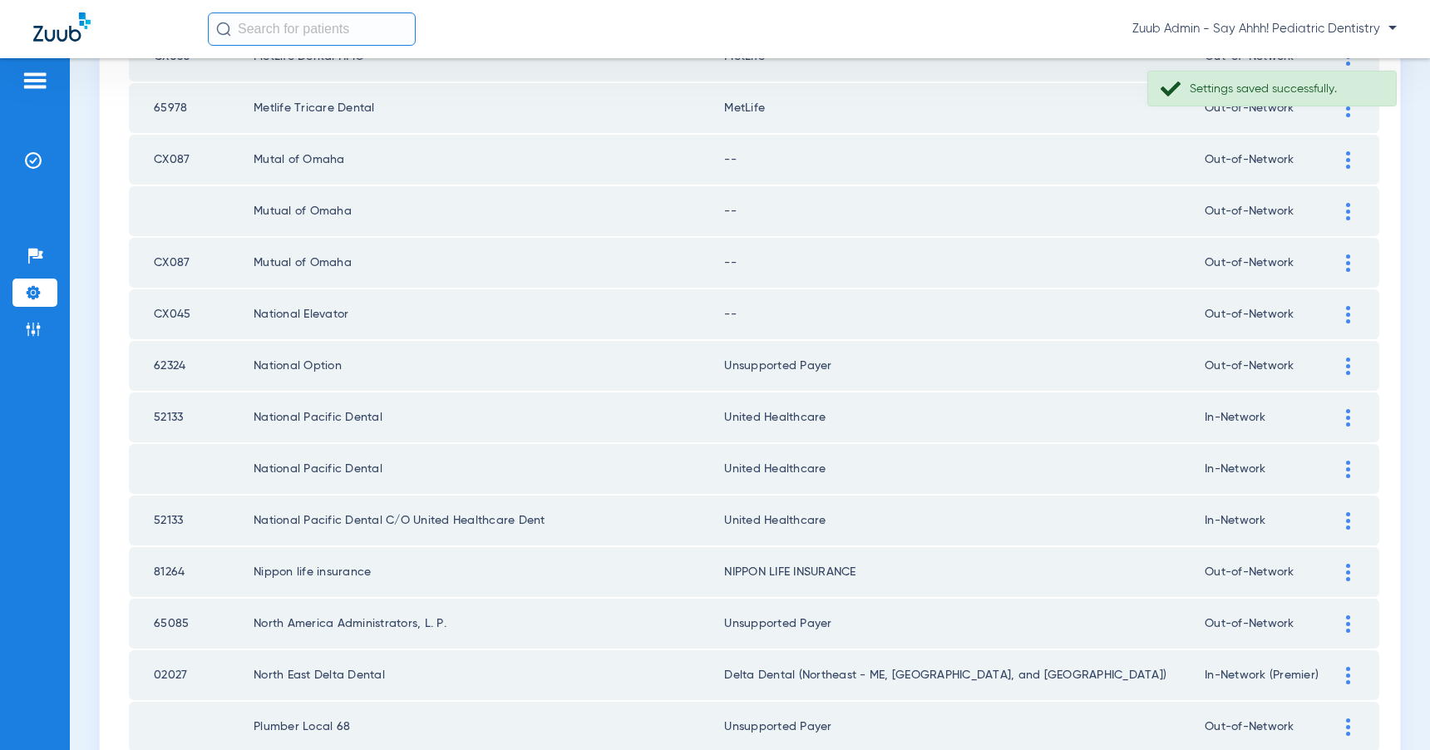
scroll to position [2061, 0]
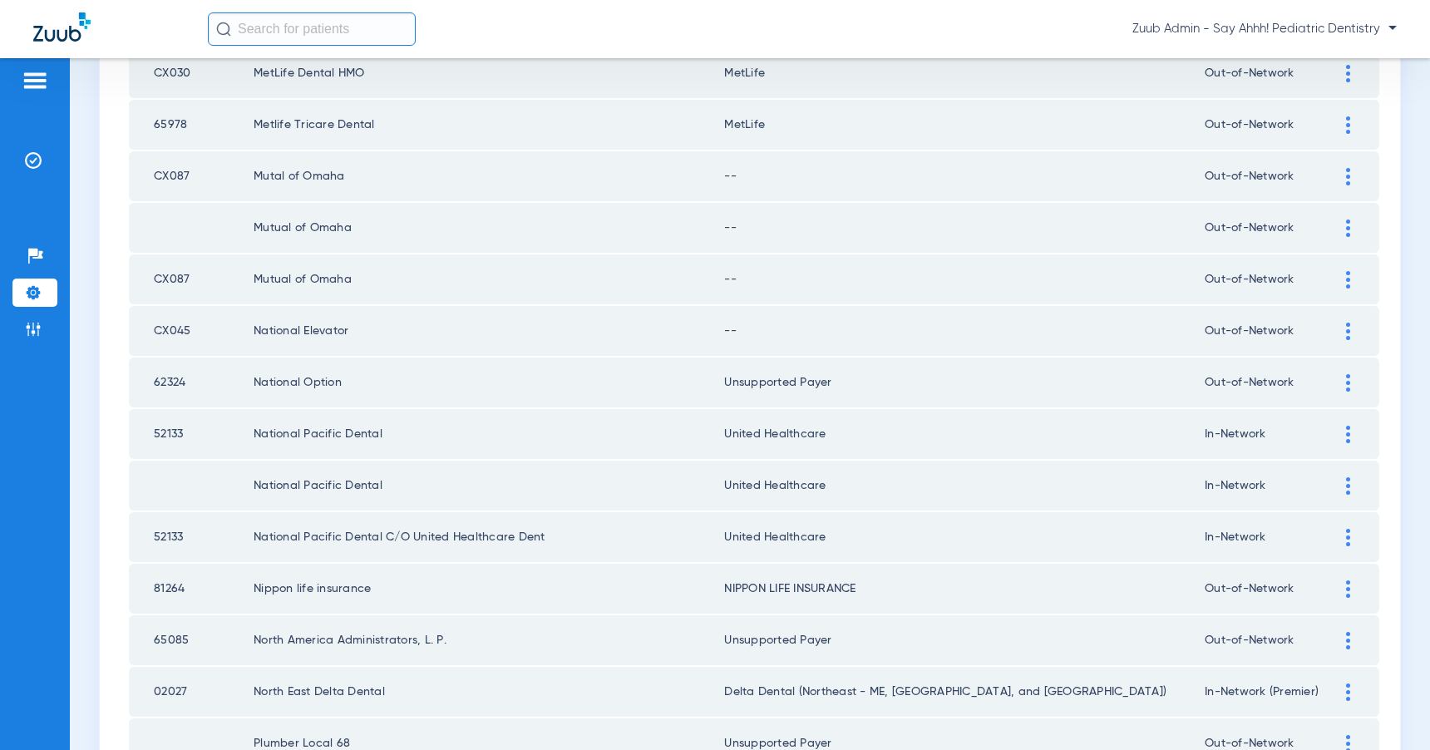
click at [1110, 328] on div at bounding box center [1348, 331] width 29 height 17
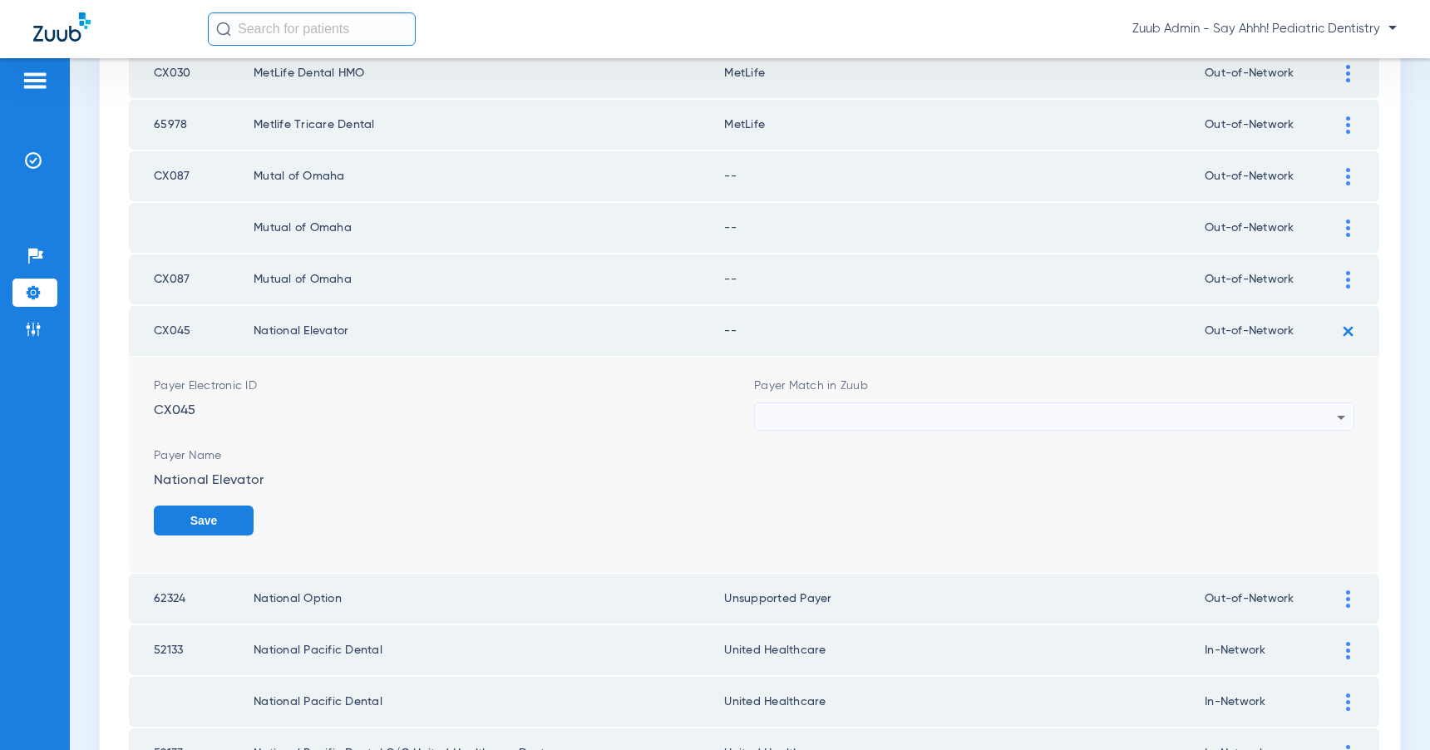
click at [1110, 407] on div at bounding box center [1050, 417] width 574 height 28
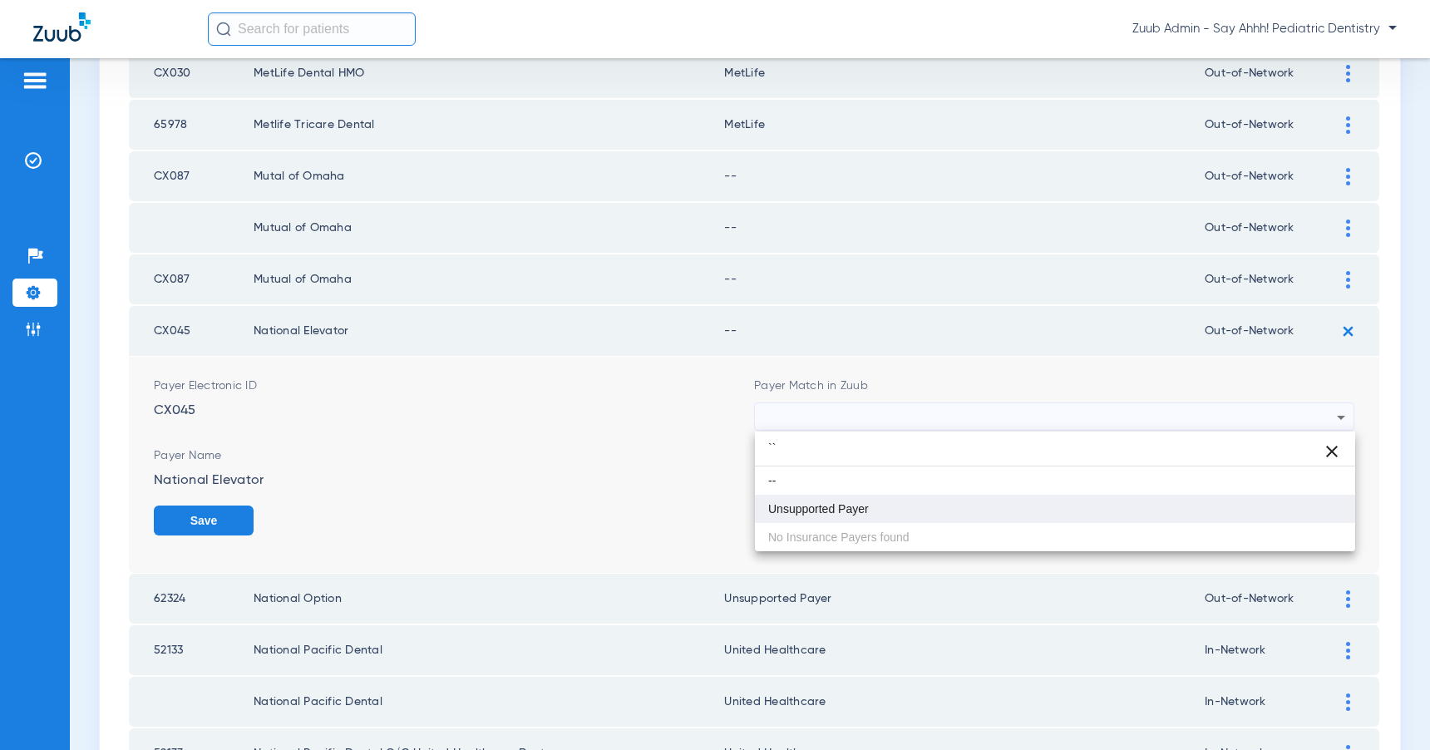
type input "``"
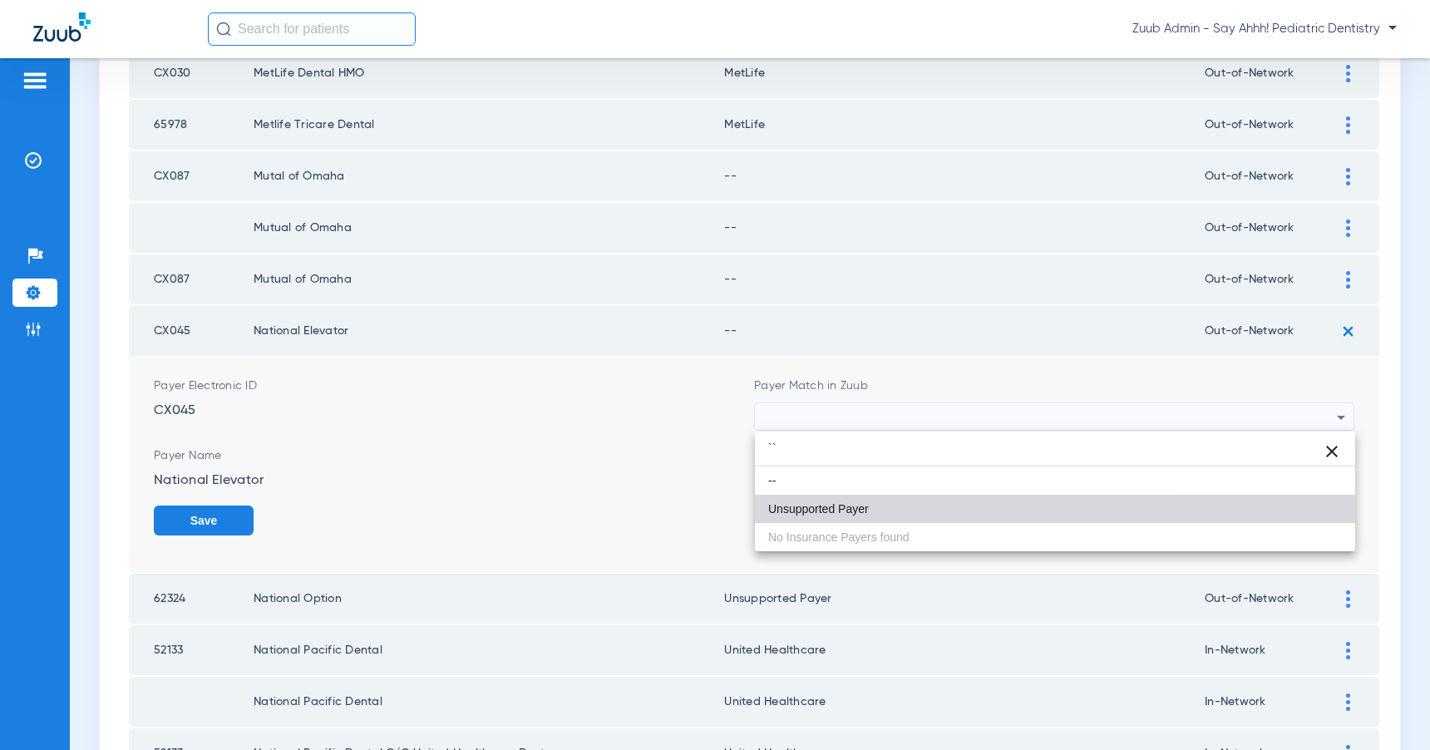
click at [949, 501] on mat-option "Unsupported Payer" at bounding box center [1055, 509] width 600 height 28
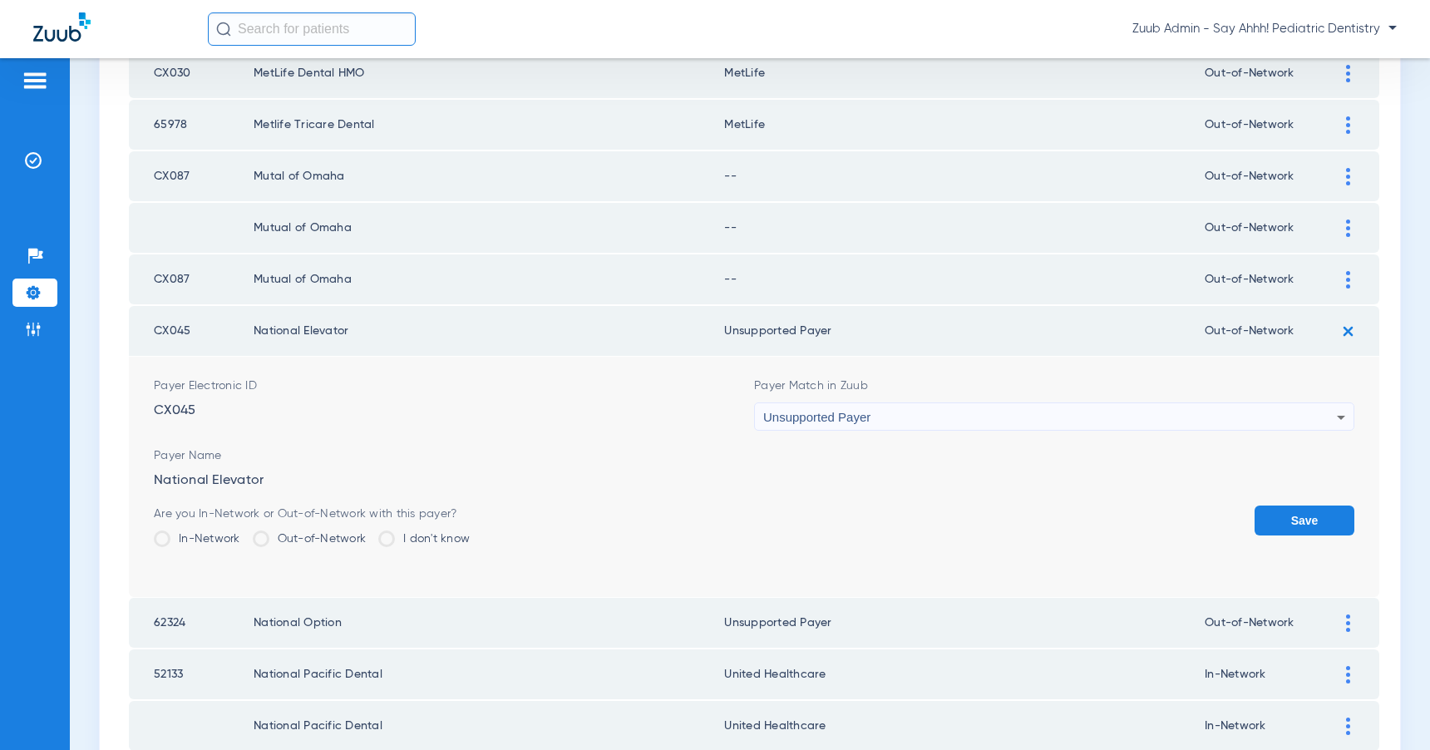
drag, startPoint x: 1302, startPoint y: 516, endPoint x: 1183, endPoint y: 387, distance: 174.8
click at [1110, 515] on button "Save" at bounding box center [1305, 521] width 100 height 30
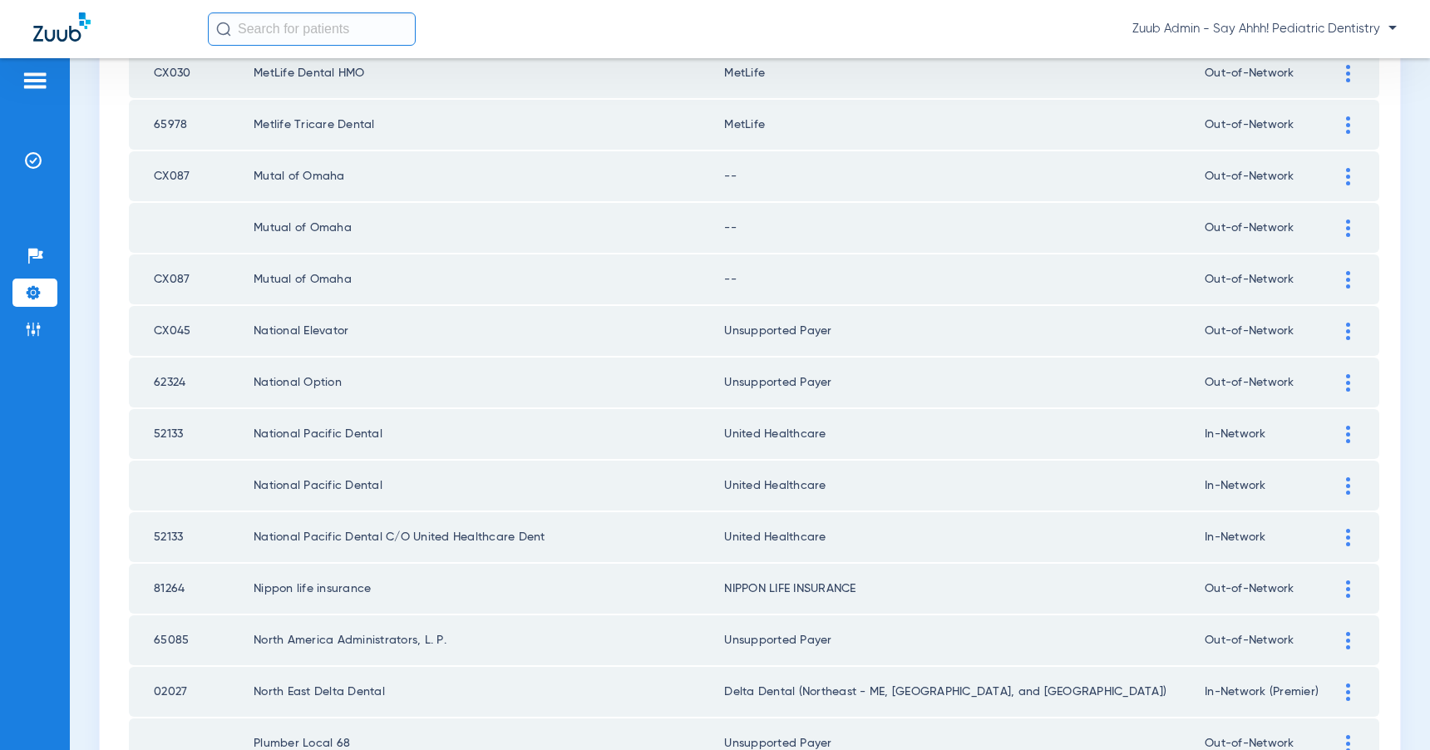
drag, startPoint x: 1347, startPoint y: 275, endPoint x: 1240, endPoint y: 280, distance: 107.4
click at [1110, 275] on img at bounding box center [1348, 279] width 4 height 17
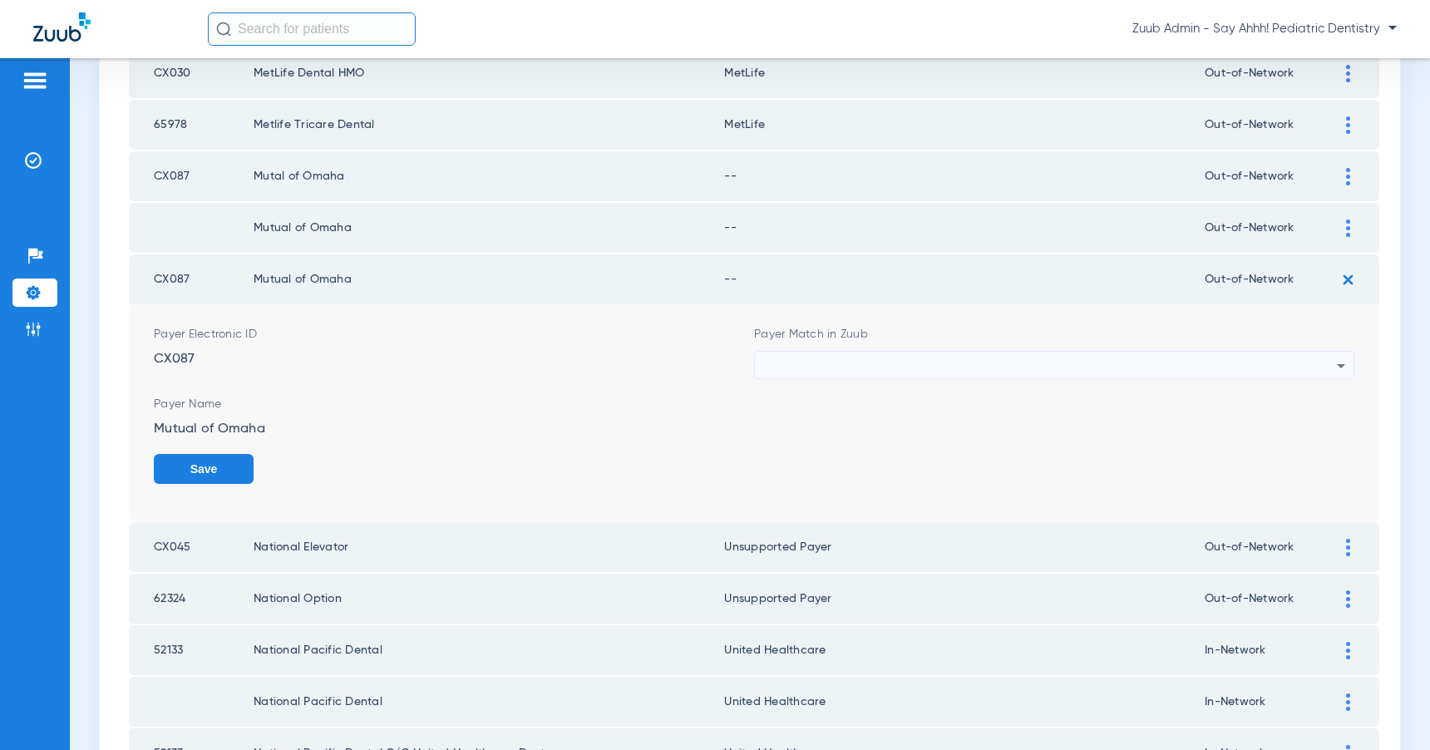
click at [1110, 362] on div at bounding box center [1050, 366] width 574 height 28
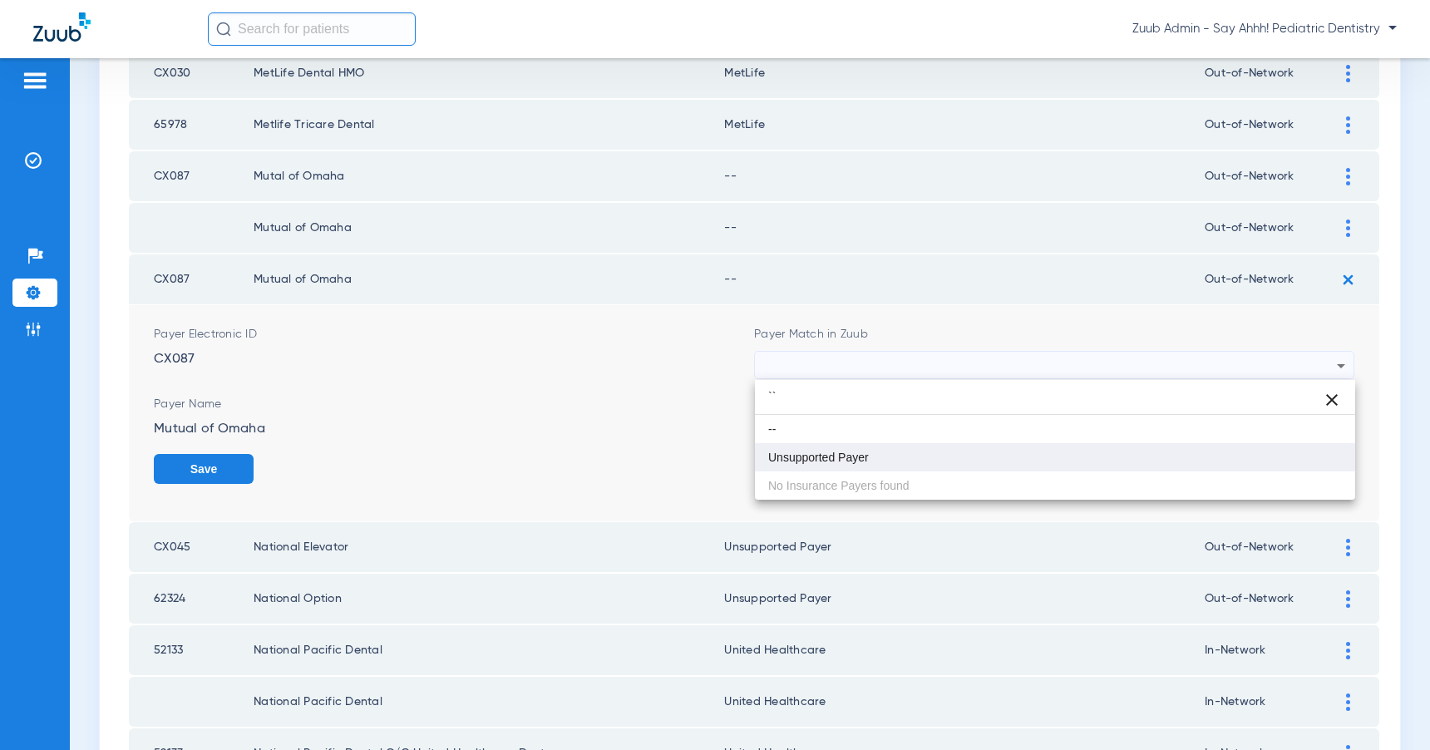
type input "``"
click at [860, 459] on span "Unsupported Payer" at bounding box center [818, 458] width 101 height 12
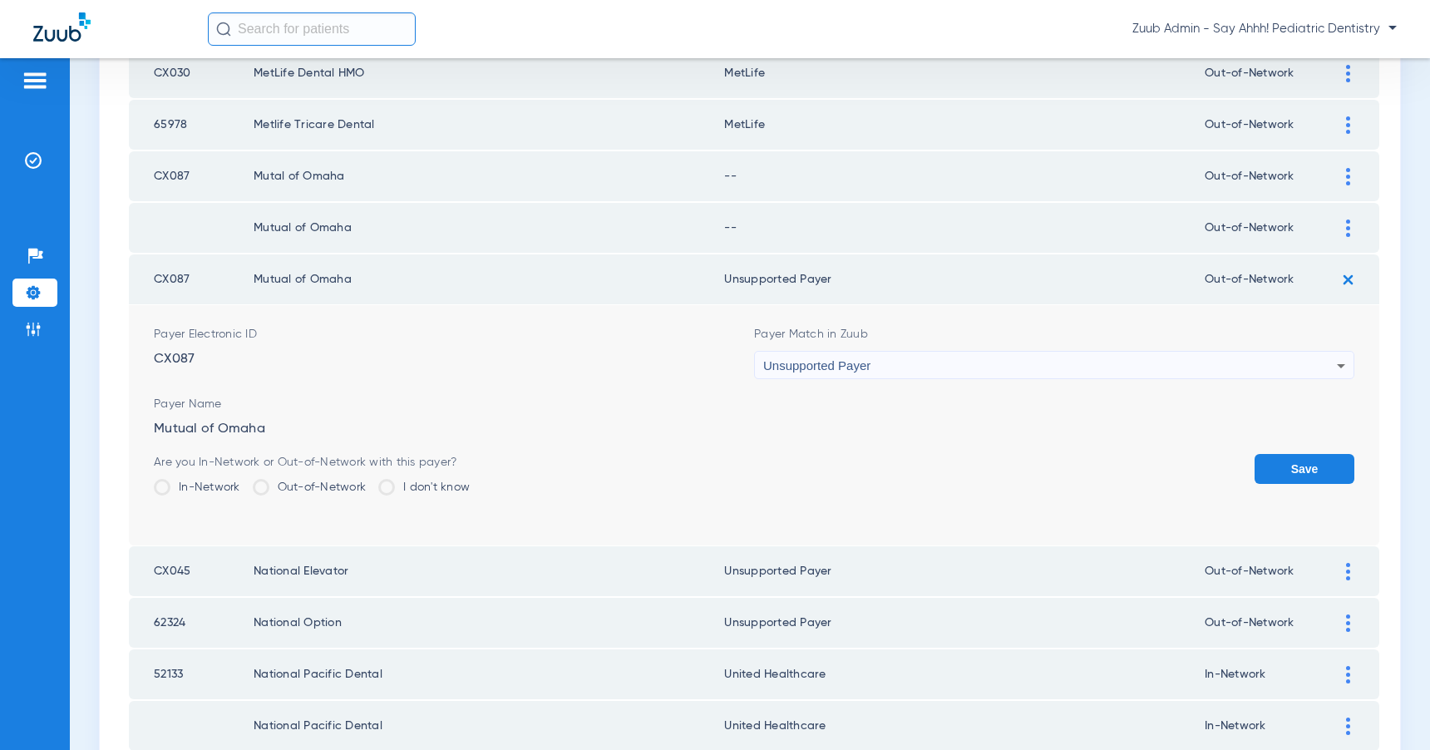
click at [1110, 470] on button "Save" at bounding box center [1305, 469] width 100 height 30
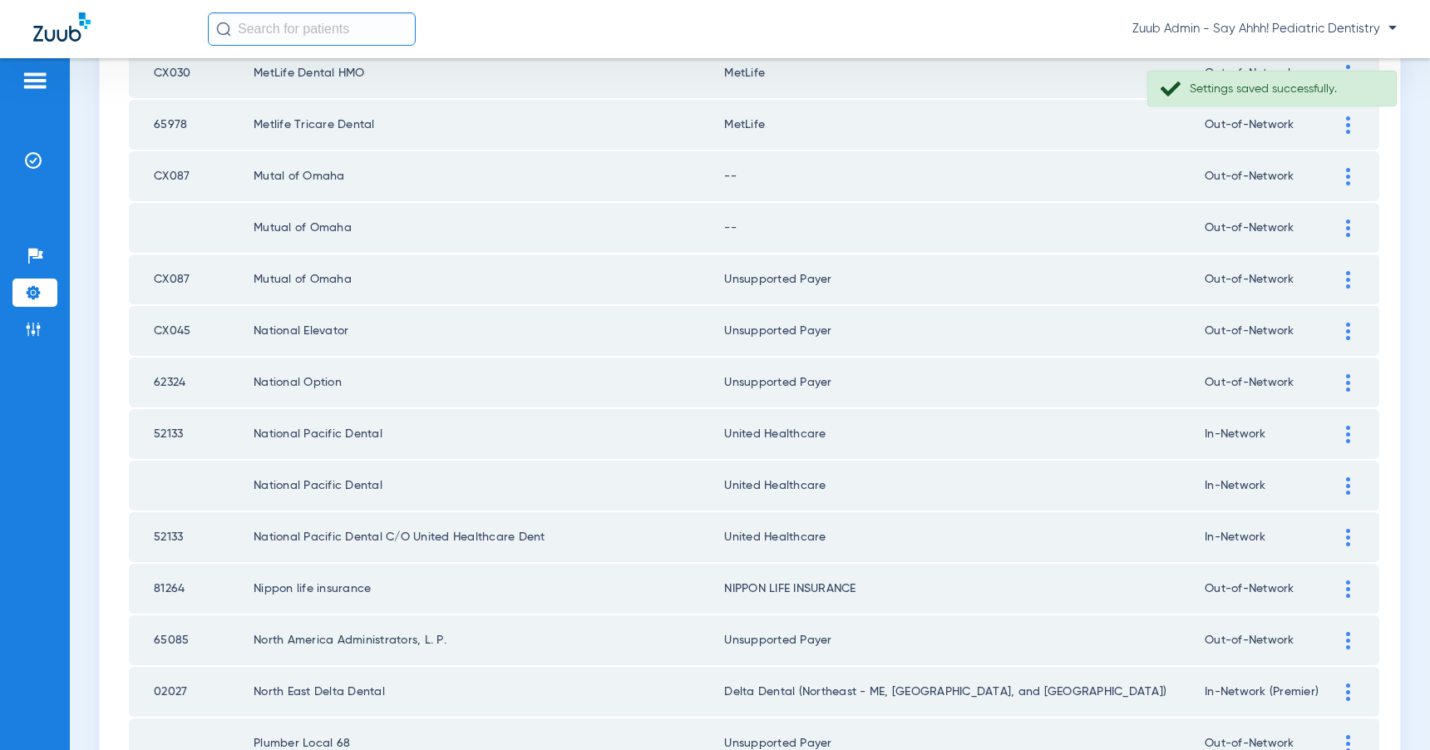
click at [1110, 225] on div at bounding box center [1348, 228] width 29 height 17
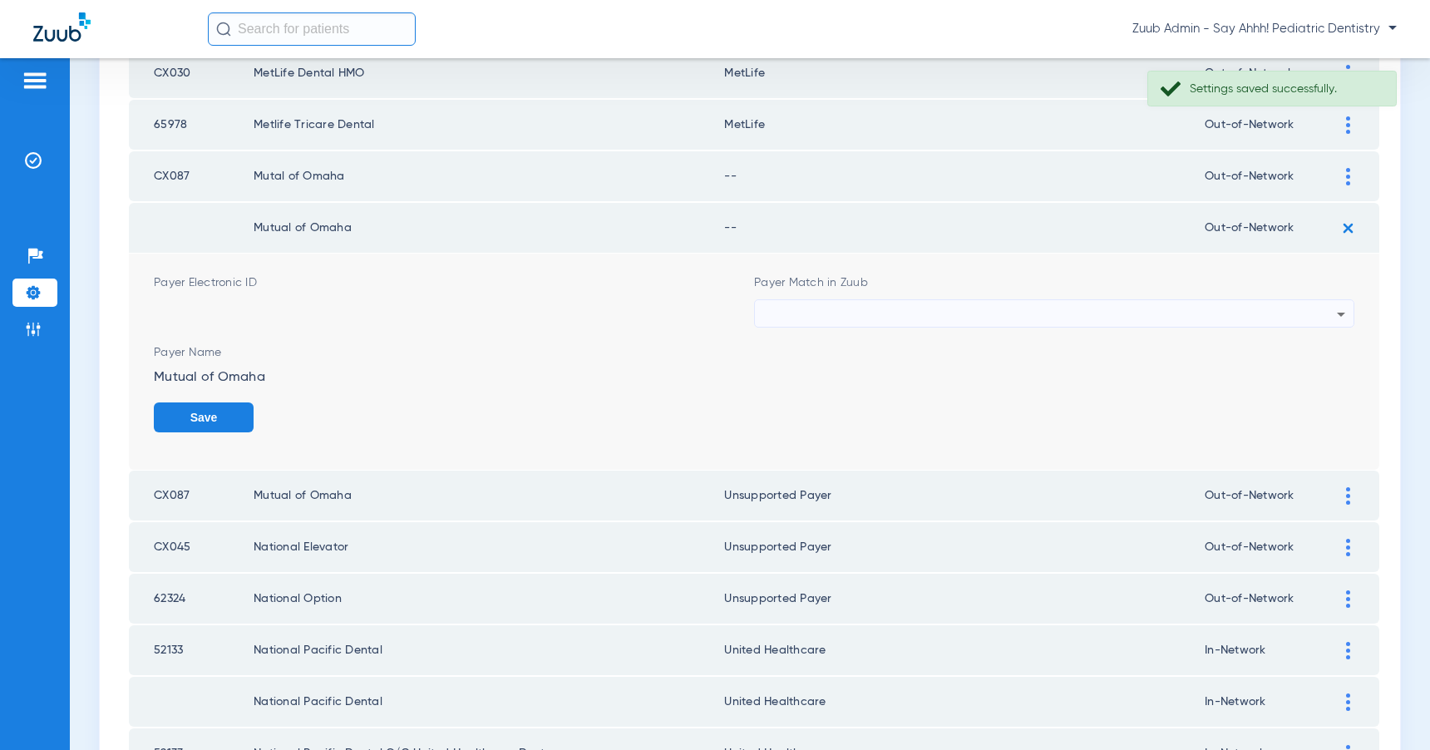
click at [1110, 309] on div at bounding box center [1050, 314] width 574 height 28
type input "``"
drag, startPoint x: 896, startPoint y: 402, endPoint x: 953, endPoint y: 395, distance: 57.0
click at [896, 402] on mat-option "Unsupported Payer" at bounding box center [1055, 406] width 600 height 28
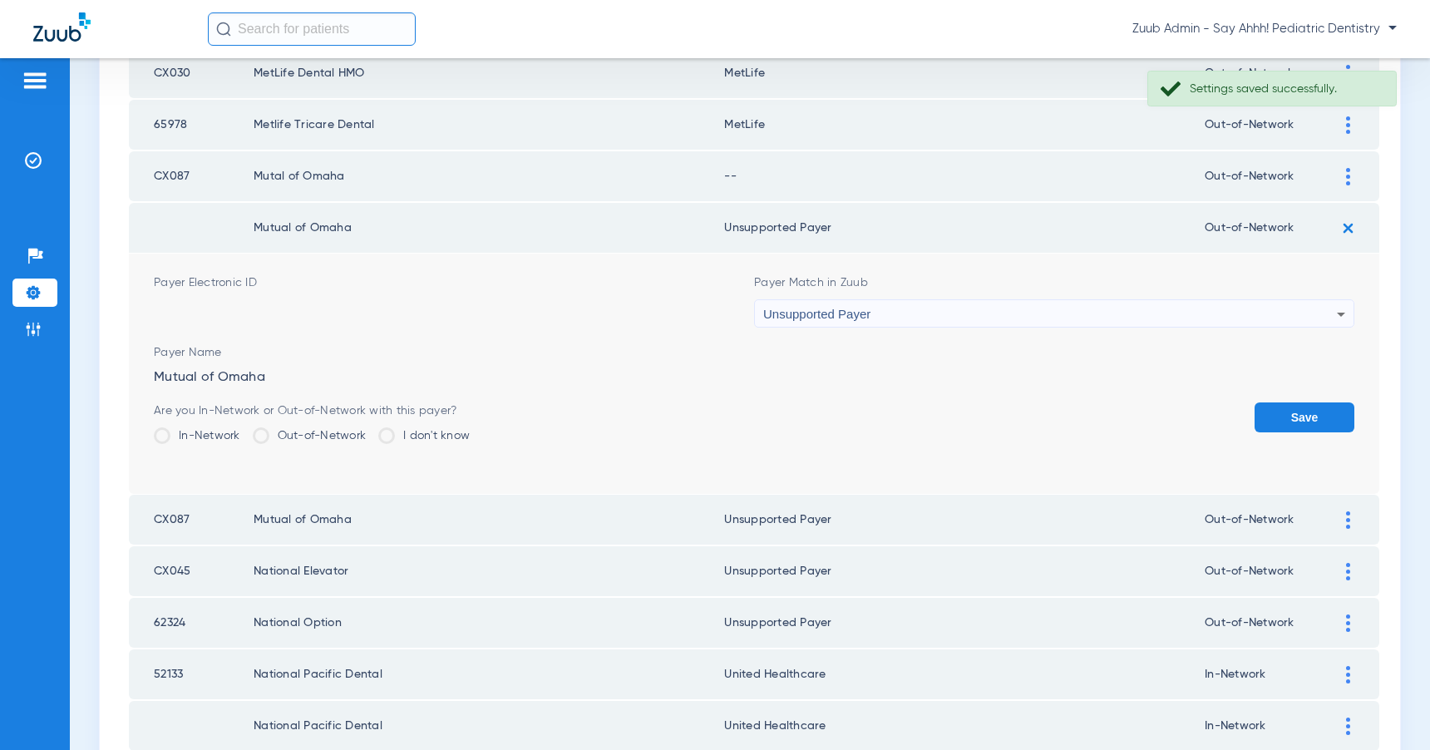
drag, startPoint x: 1291, startPoint y: 419, endPoint x: 1288, endPoint y: 405, distance: 14.4
click at [1110, 418] on button "Save" at bounding box center [1305, 417] width 100 height 30
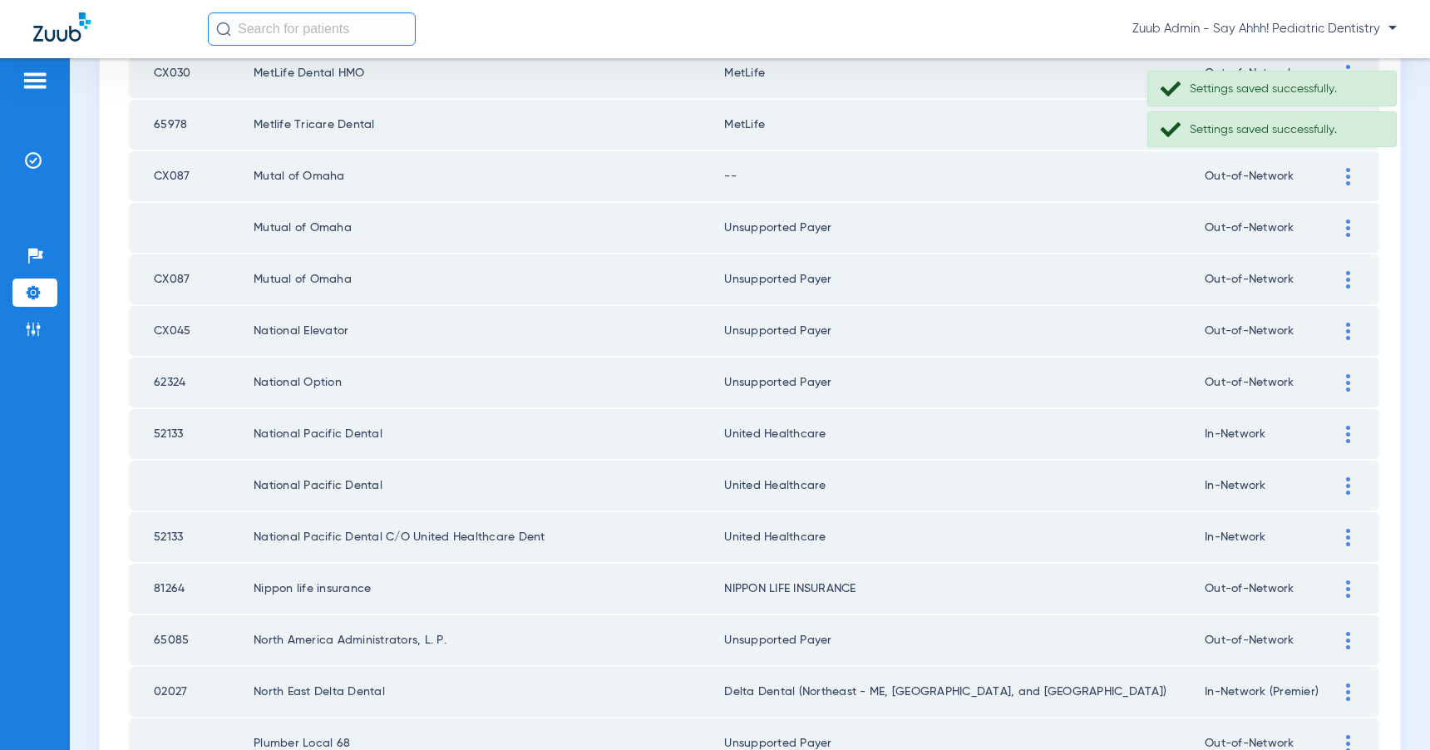
click at [1110, 178] on img at bounding box center [1348, 176] width 4 height 17
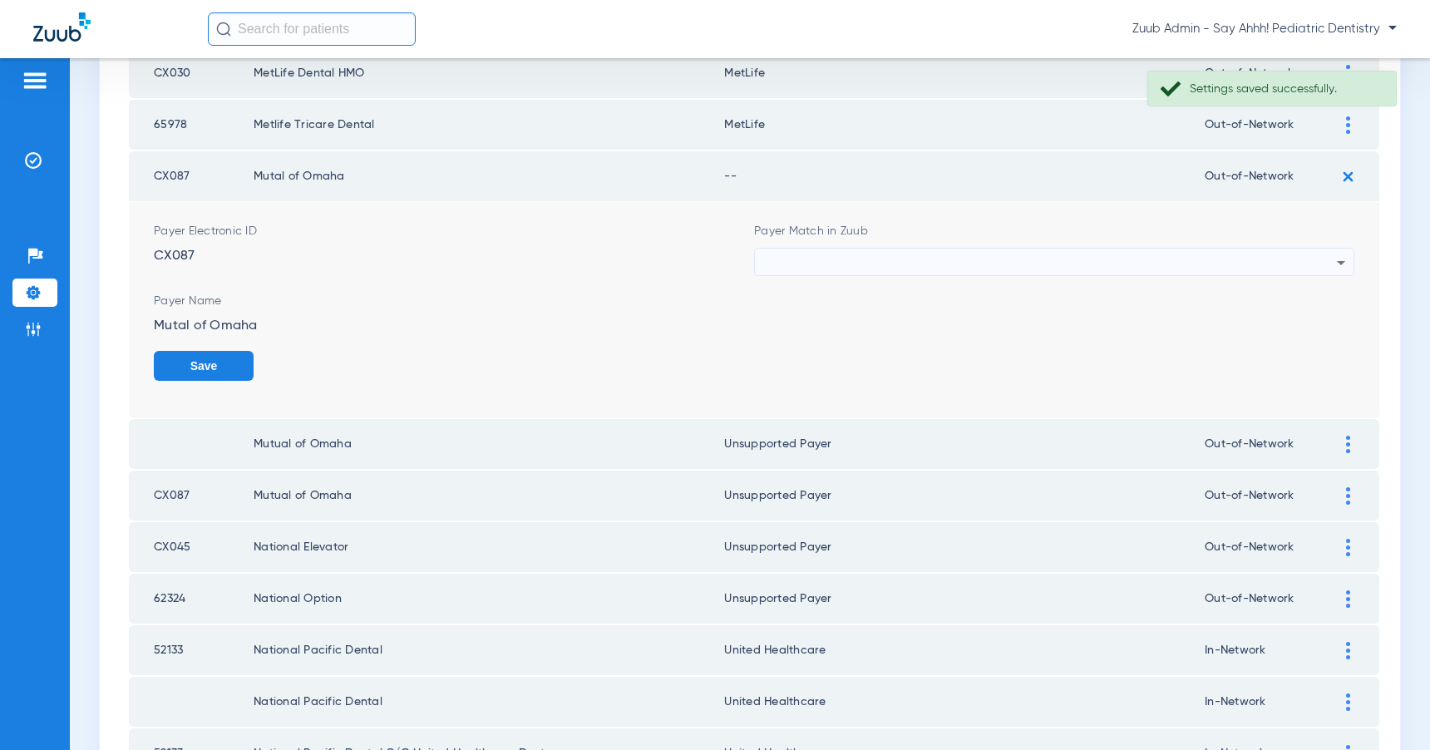
click at [933, 253] on div at bounding box center [1050, 263] width 574 height 28
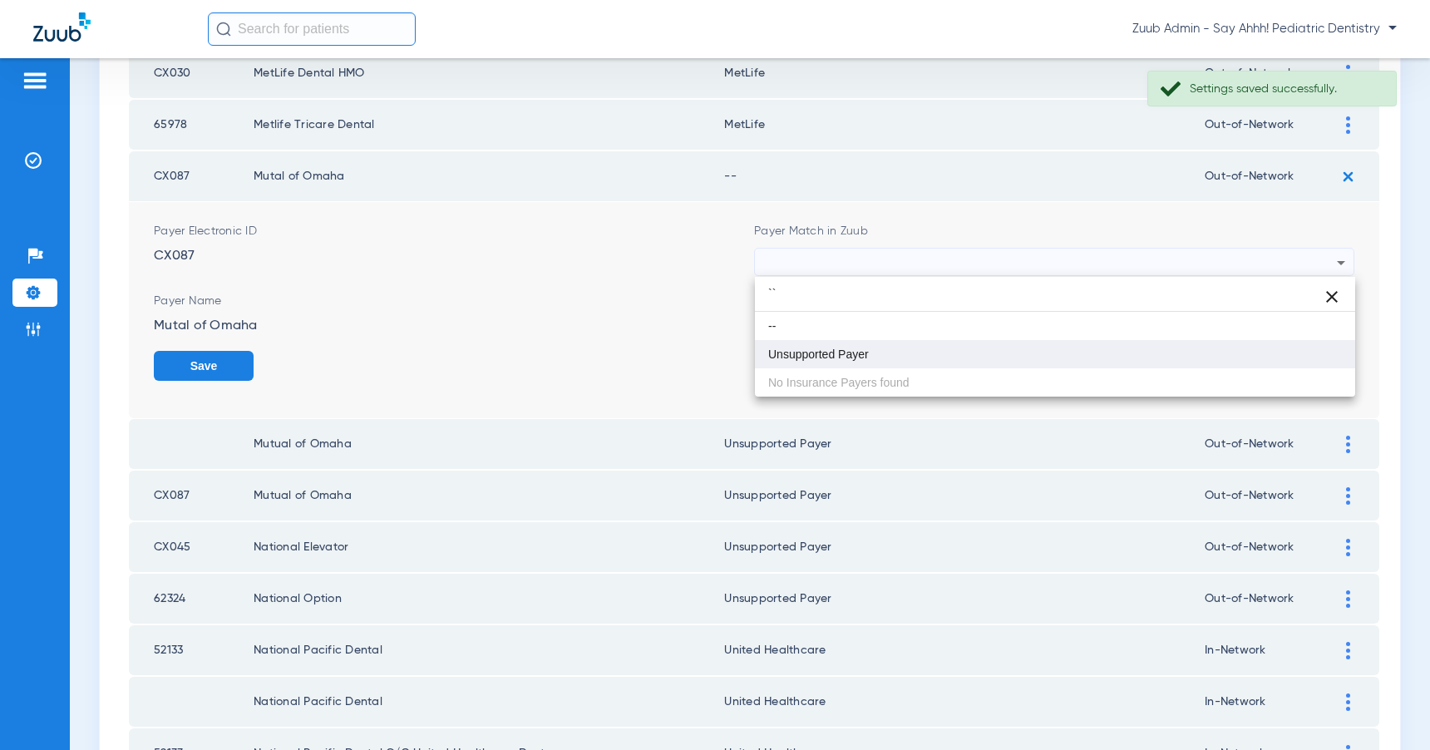
type input "``"
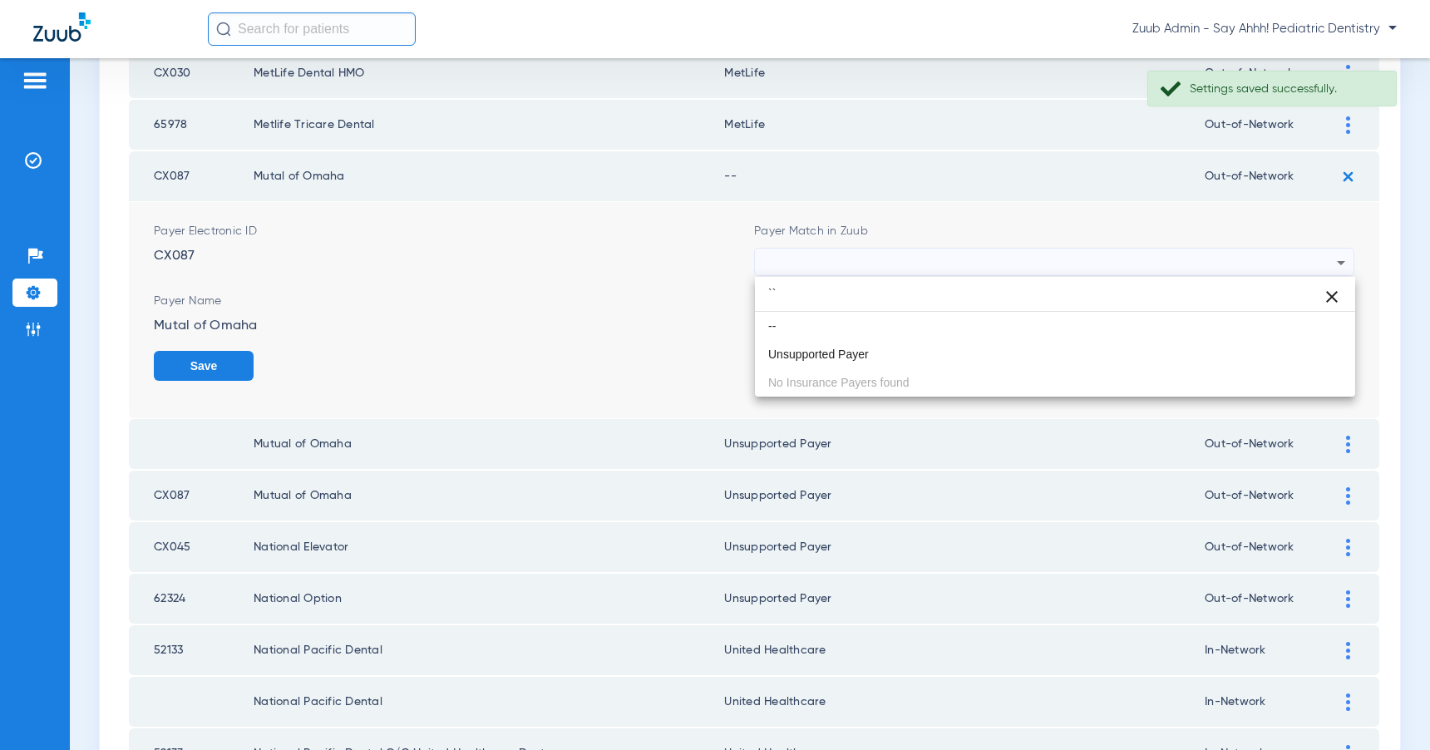
drag, startPoint x: 856, startPoint y: 358, endPoint x: 878, endPoint y: 354, distance: 22.0
click at [856, 358] on span "Unsupported Payer" at bounding box center [818, 354] width 101 height 12
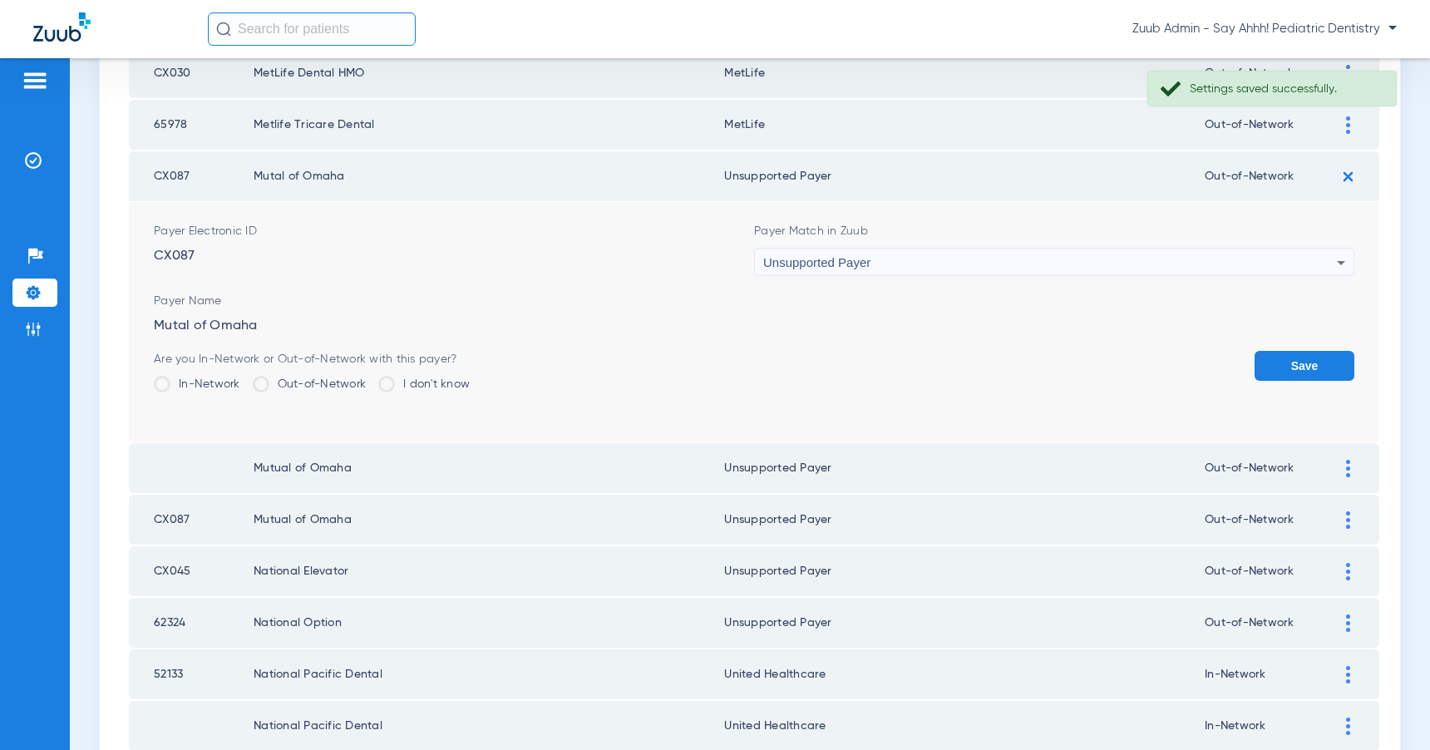
click at [1110, 363] on button "Save" at bounding box center [1305, 366] width 100 height 30
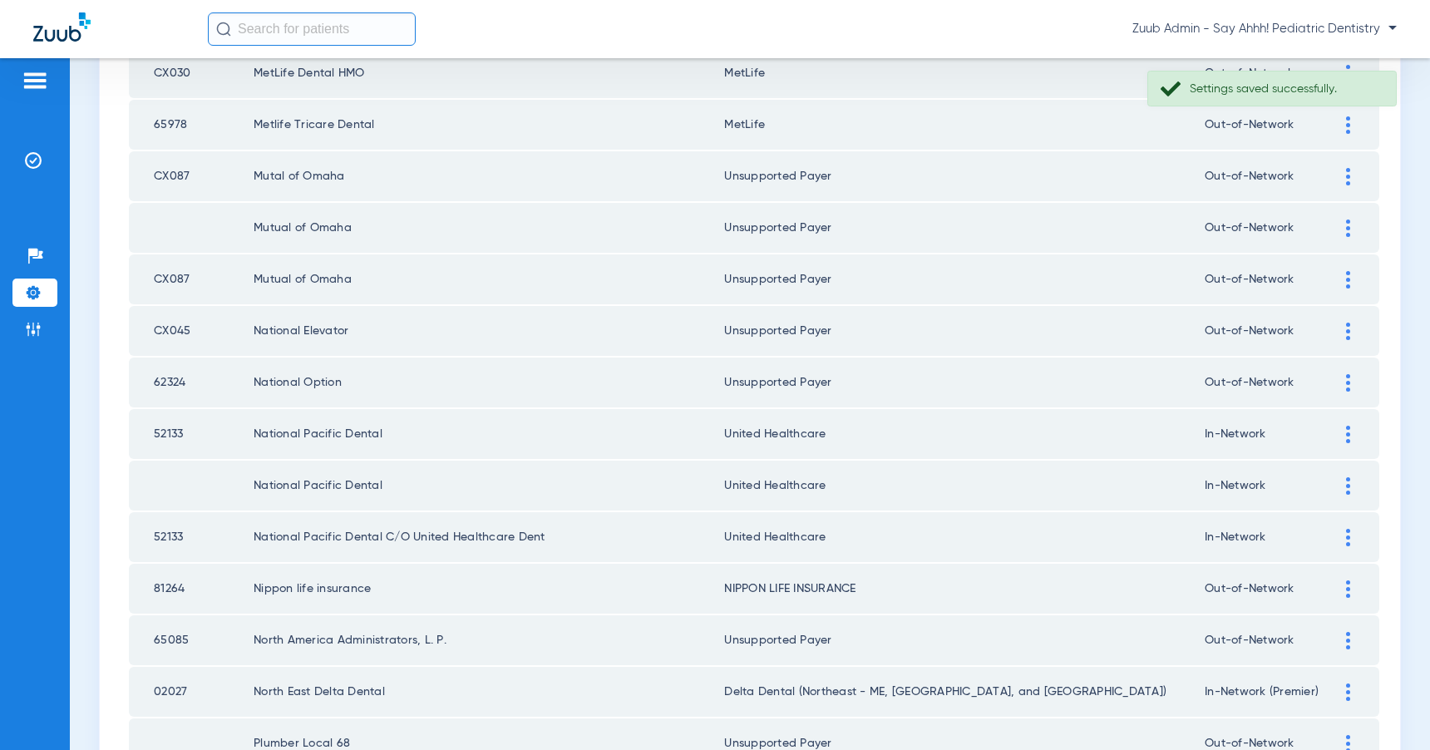
click at [1110, 175] on img at bounding box center [1348, 176] width 4 height 17
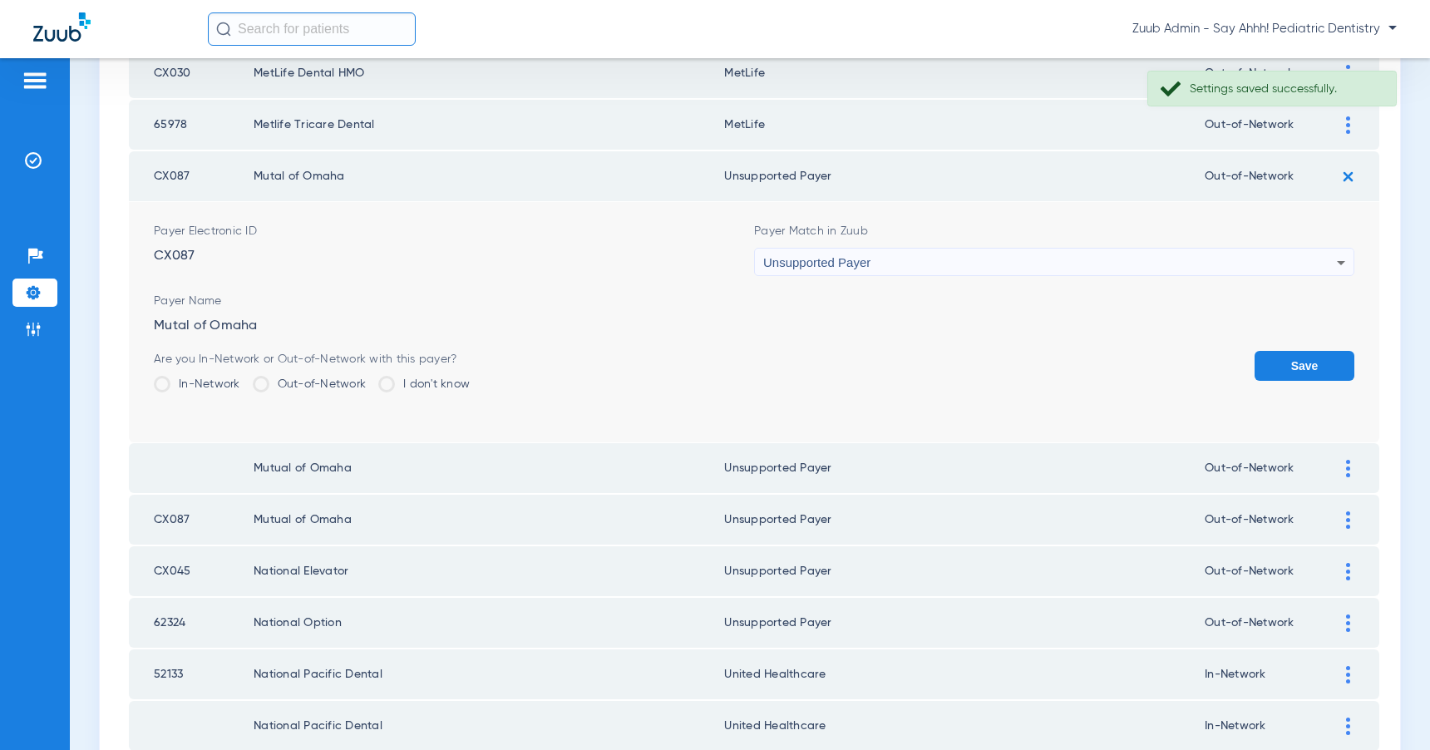
click at [1110, 255] on div "Unsupported Payer" at bounding box center [1050, 263] width 574 height 28
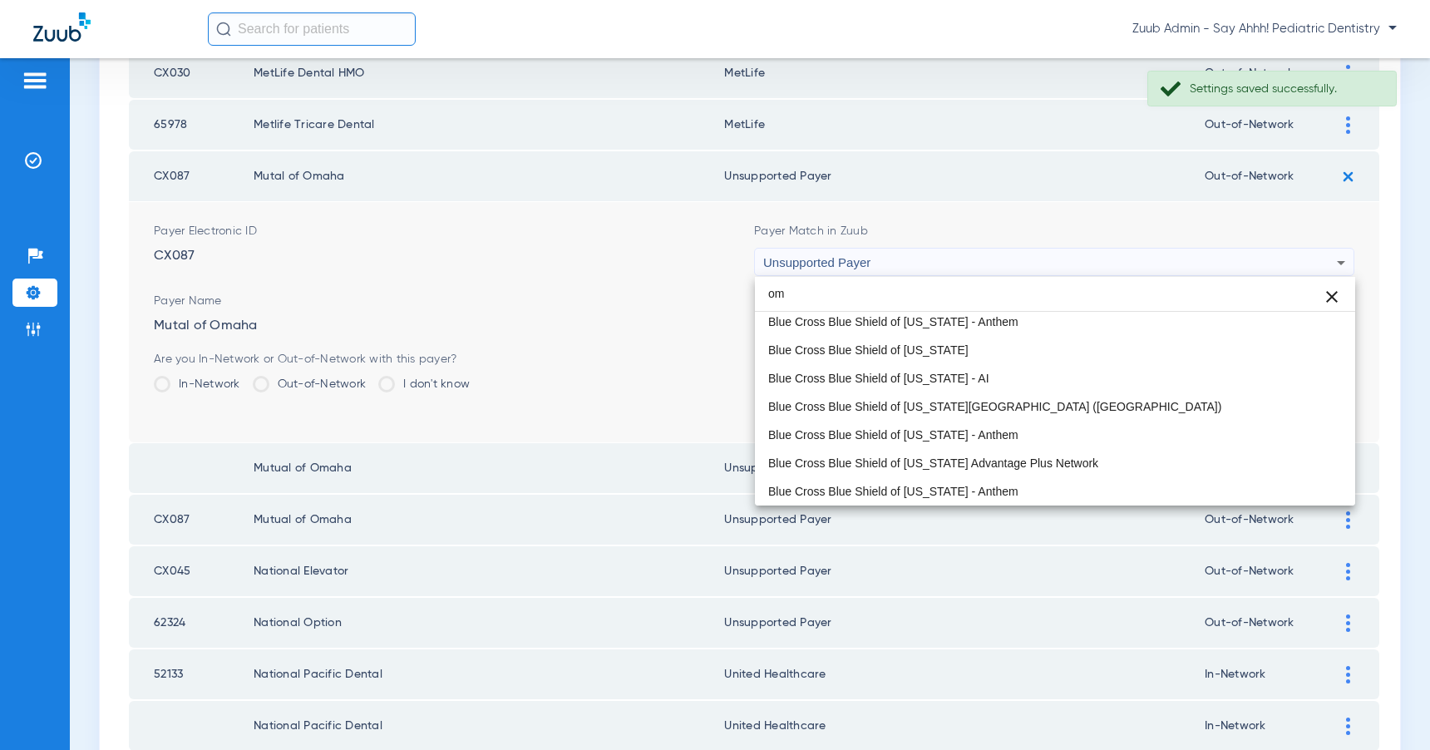
type input "oma"
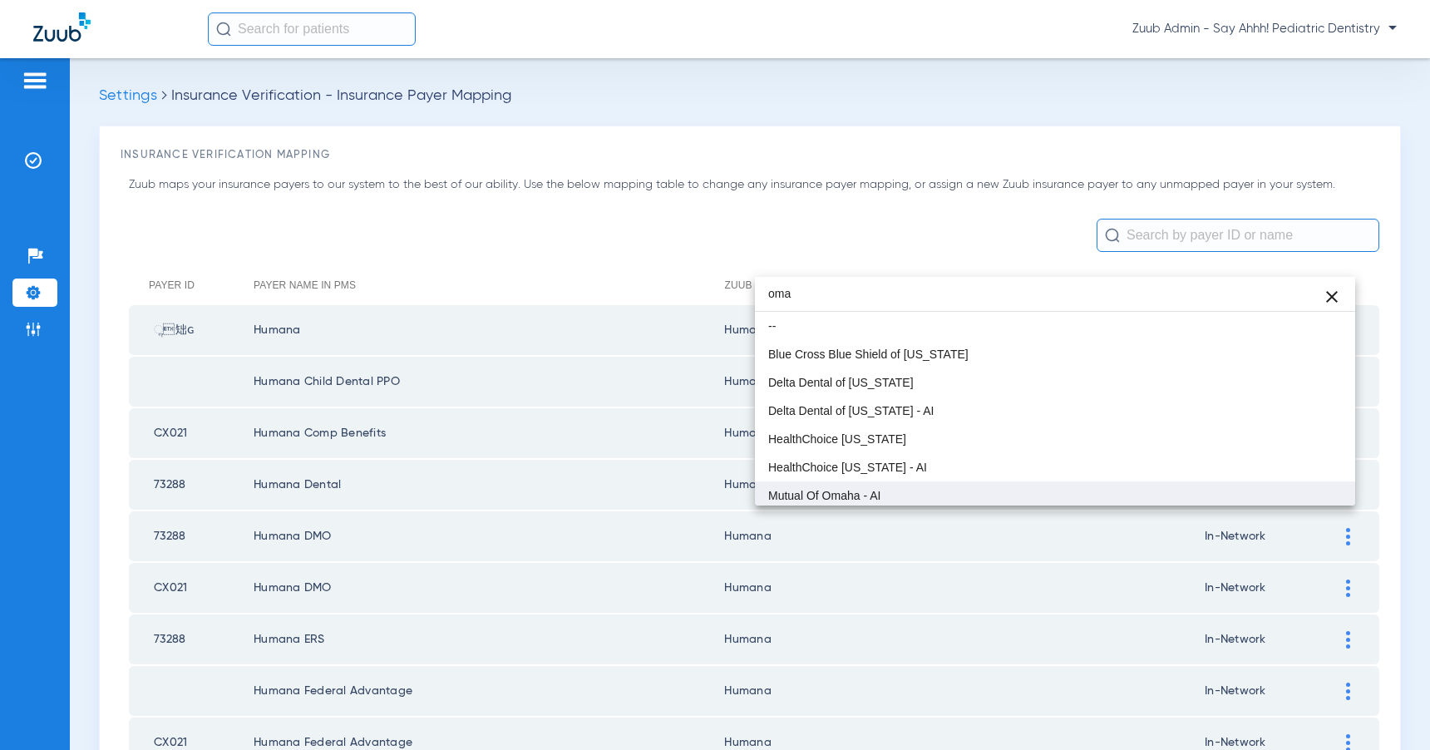
scroll to position [89, 0]
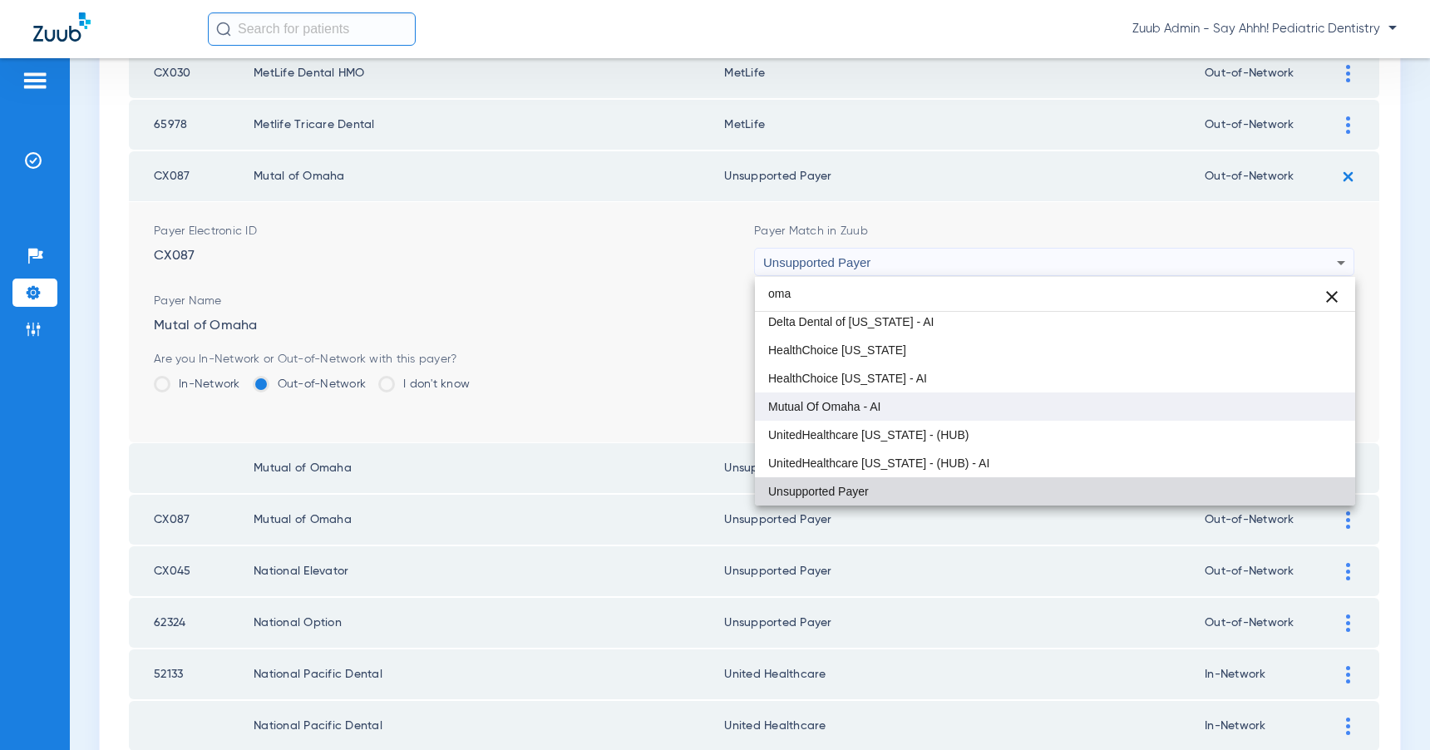
type input "oma"
click at [887, 400] on mat-option "Mutual Of Omaha - AI" at bounding box center [1055, 406] width 600 height 28
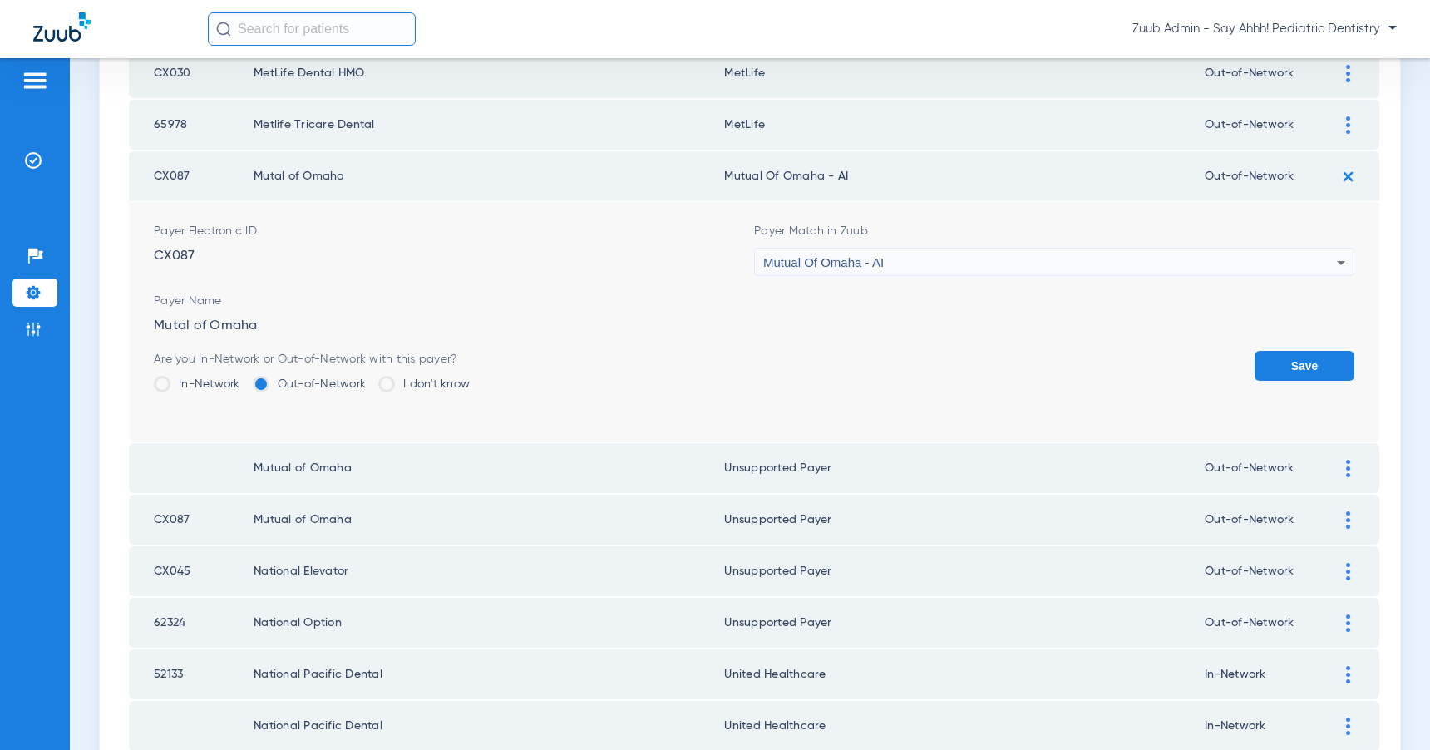
click at [1307, 354] on button "Save" at bounding box center [1305, 366] width 100 height 30
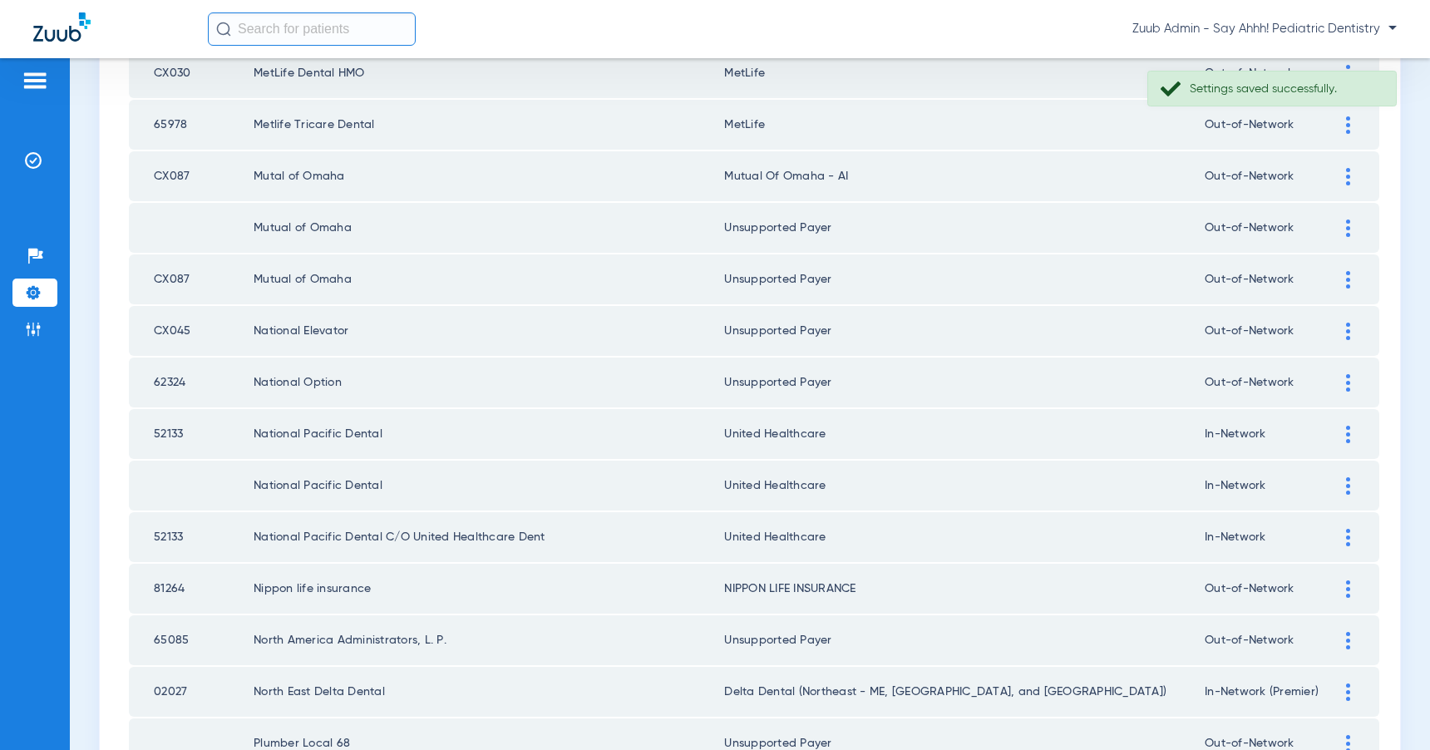
click at [1349, 228] on img at bounding box center [1348, 228] width 4 height 17
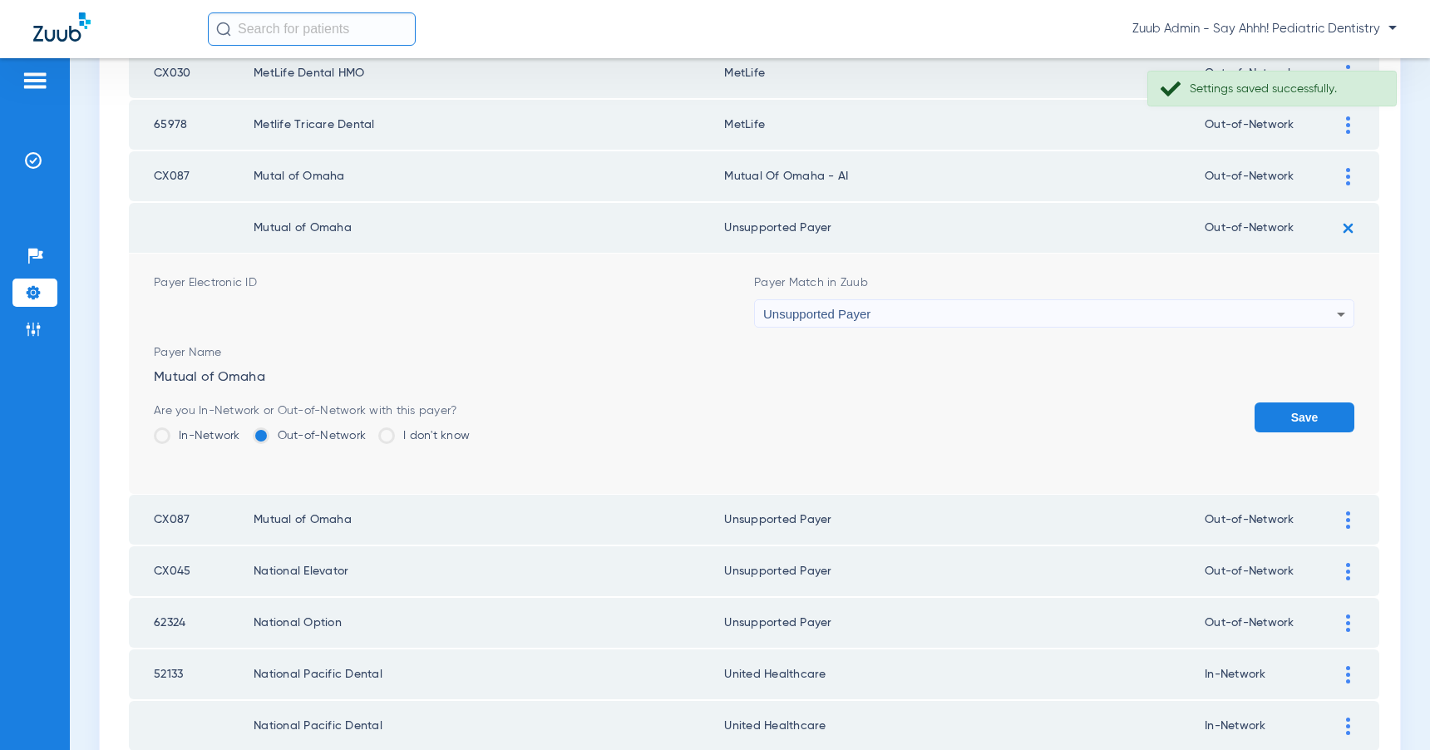
click at [1192, 312] on div "Unsupported Payer" at bounding box center [1050, 314] width 574 height 28
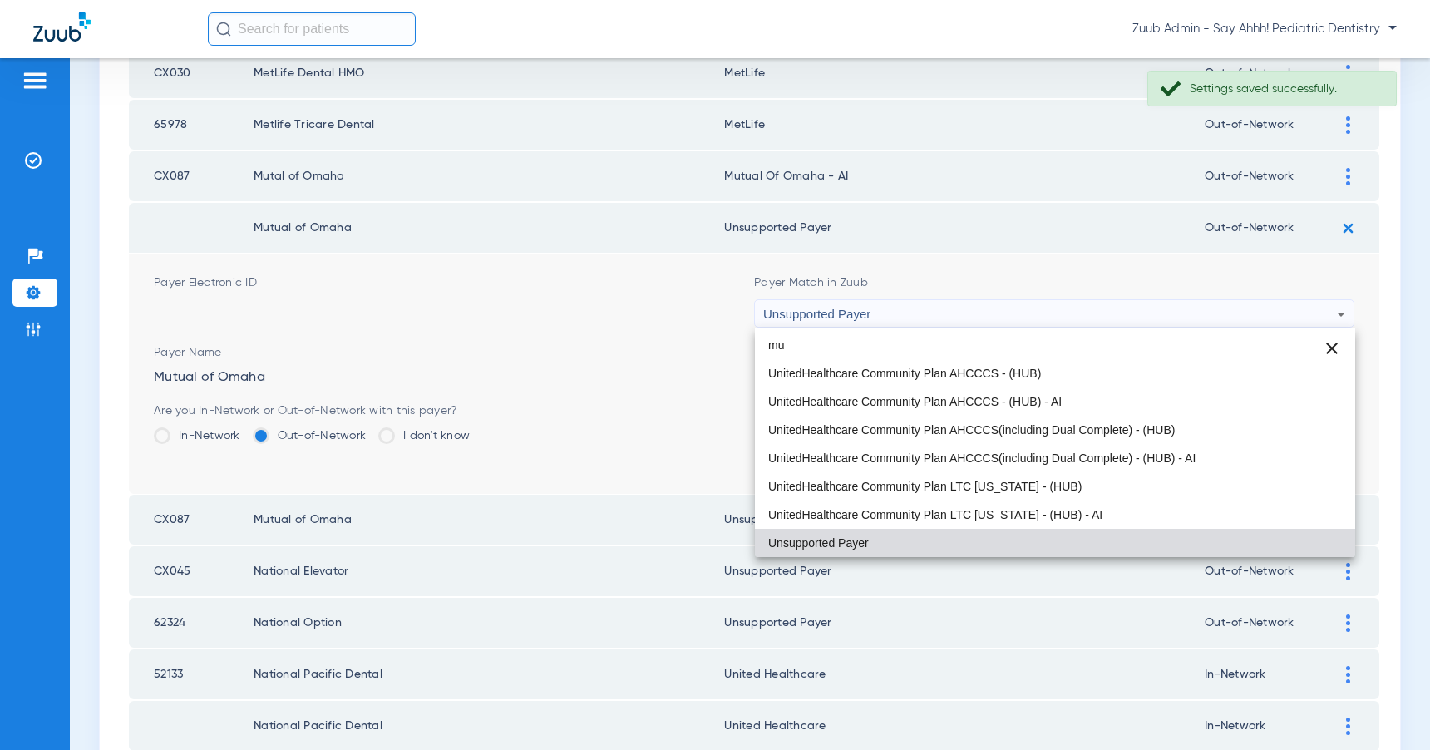
scroll to position [598, 0]
type input "m"
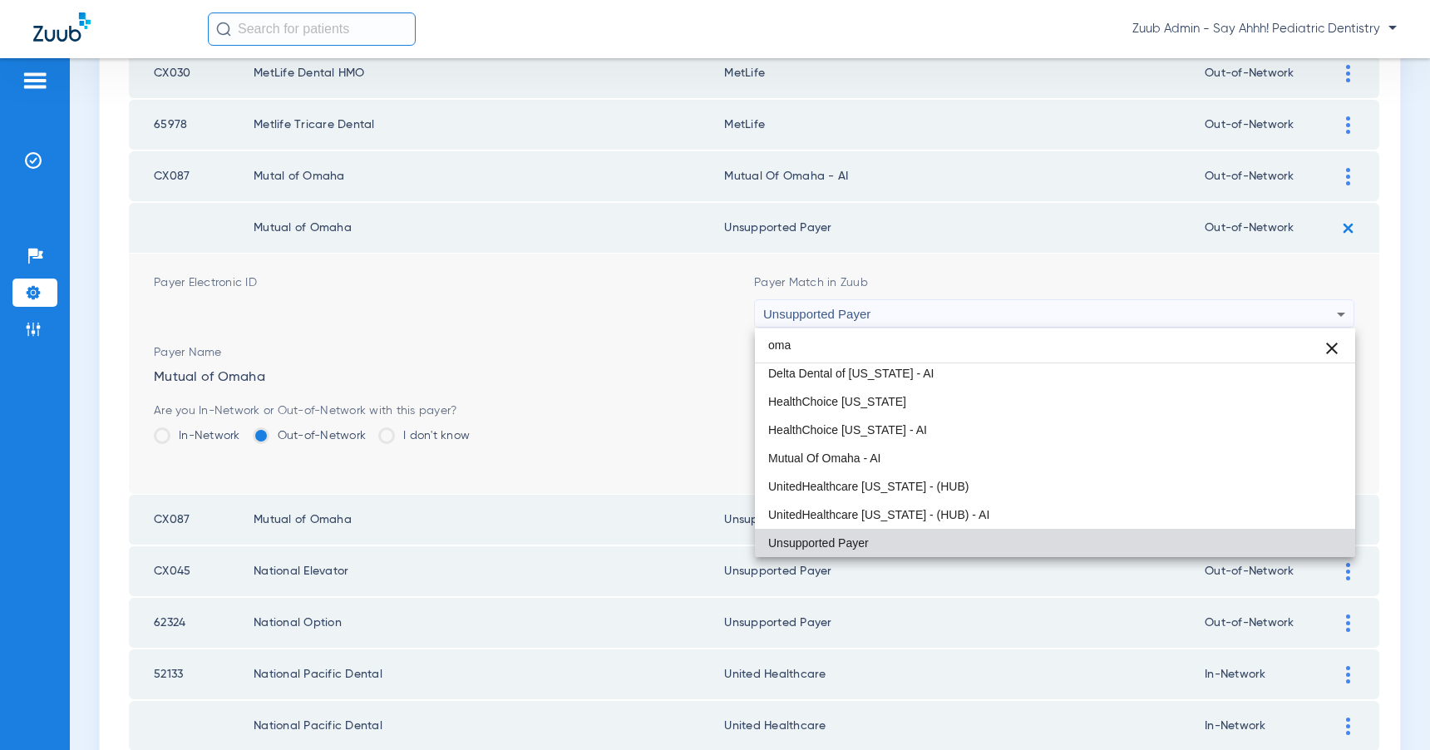
scroll to position [89, 0]
type input "oma"
drag, startPoint x: 827, startPoint y: 465, endPoint x: 853, endPoint y: 460, distance: 27.1
click at [837, 464] on mat-option "Mutual Of Omaha - AI" at bounding box center [1055, 458] width 600 height 28
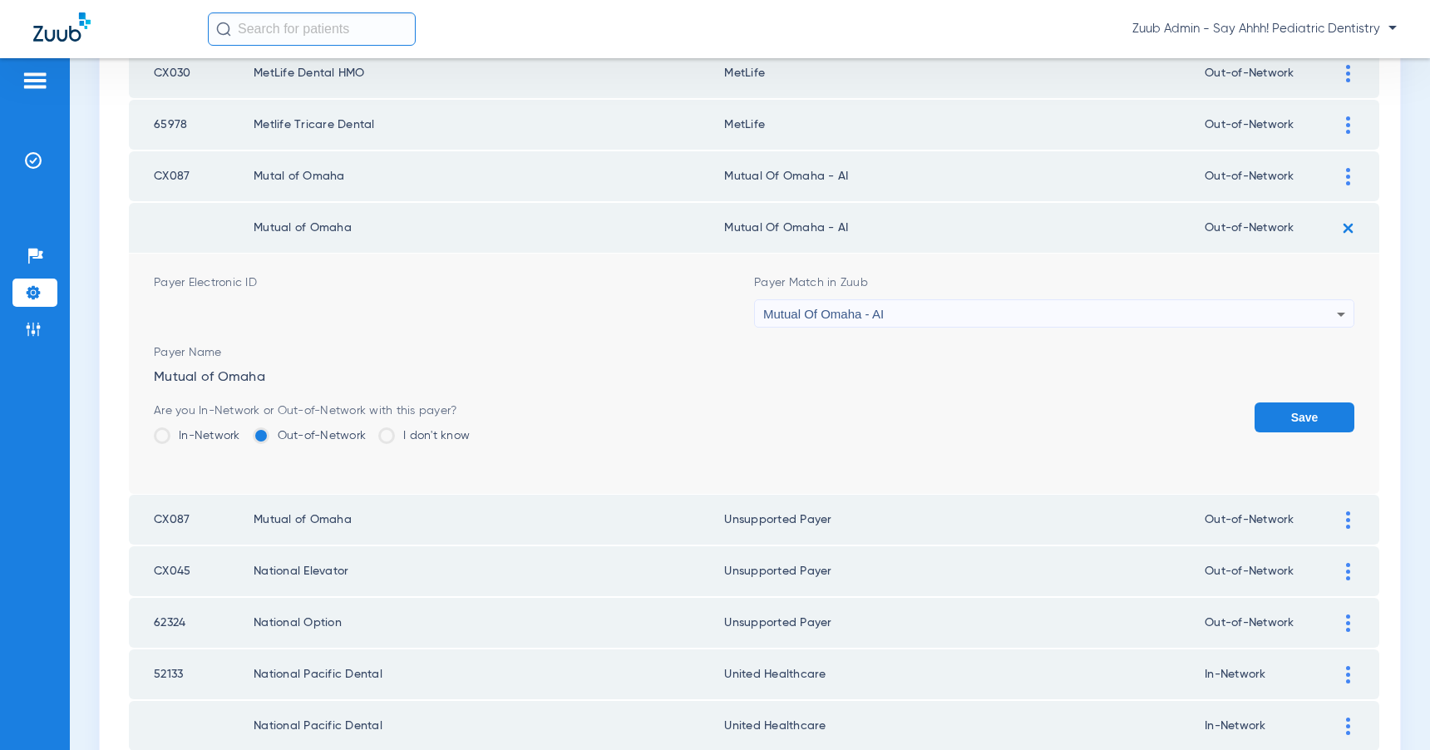
click at [1281, 416] on button "Save" at bounding box center [1305, 417] width 100 height 30
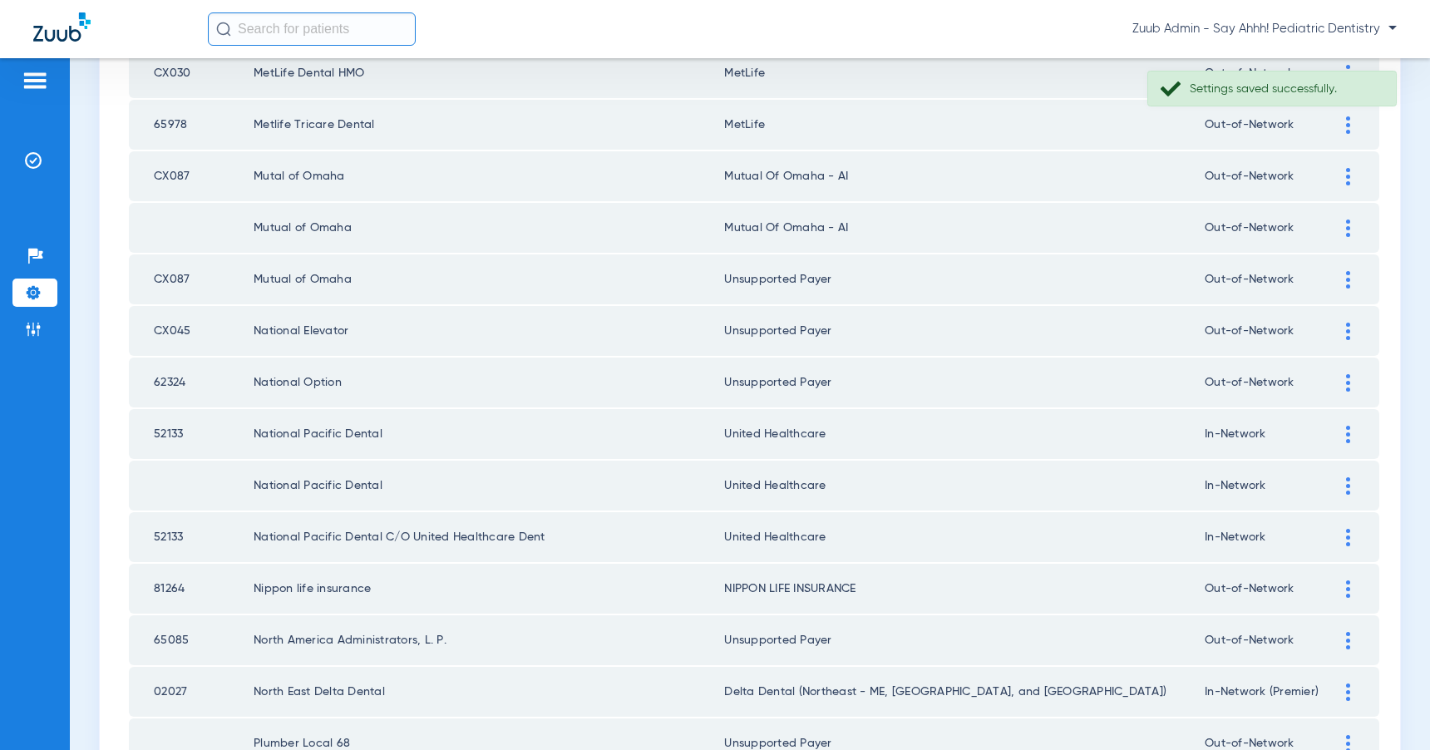
click at [1348, 271] on img at bounding box center [1348, 279] width 4 height 17
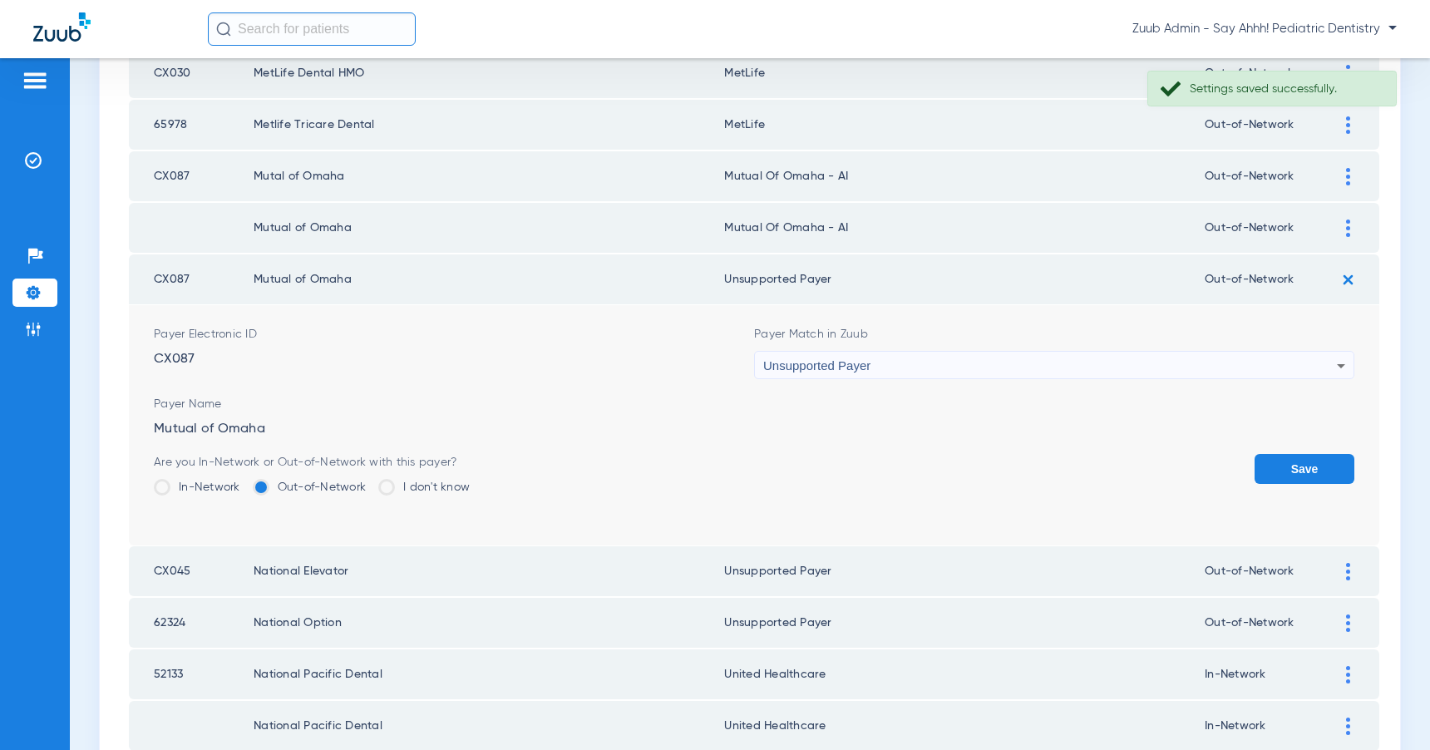
click at [1180, 351] on mat-select "Unsupported Payer" at bounding box center [1054, 365] width 600 height 28
click at [1181, 360] on div "Unsupported Payer" at bounding box center [1050, 366] width 574 height 28
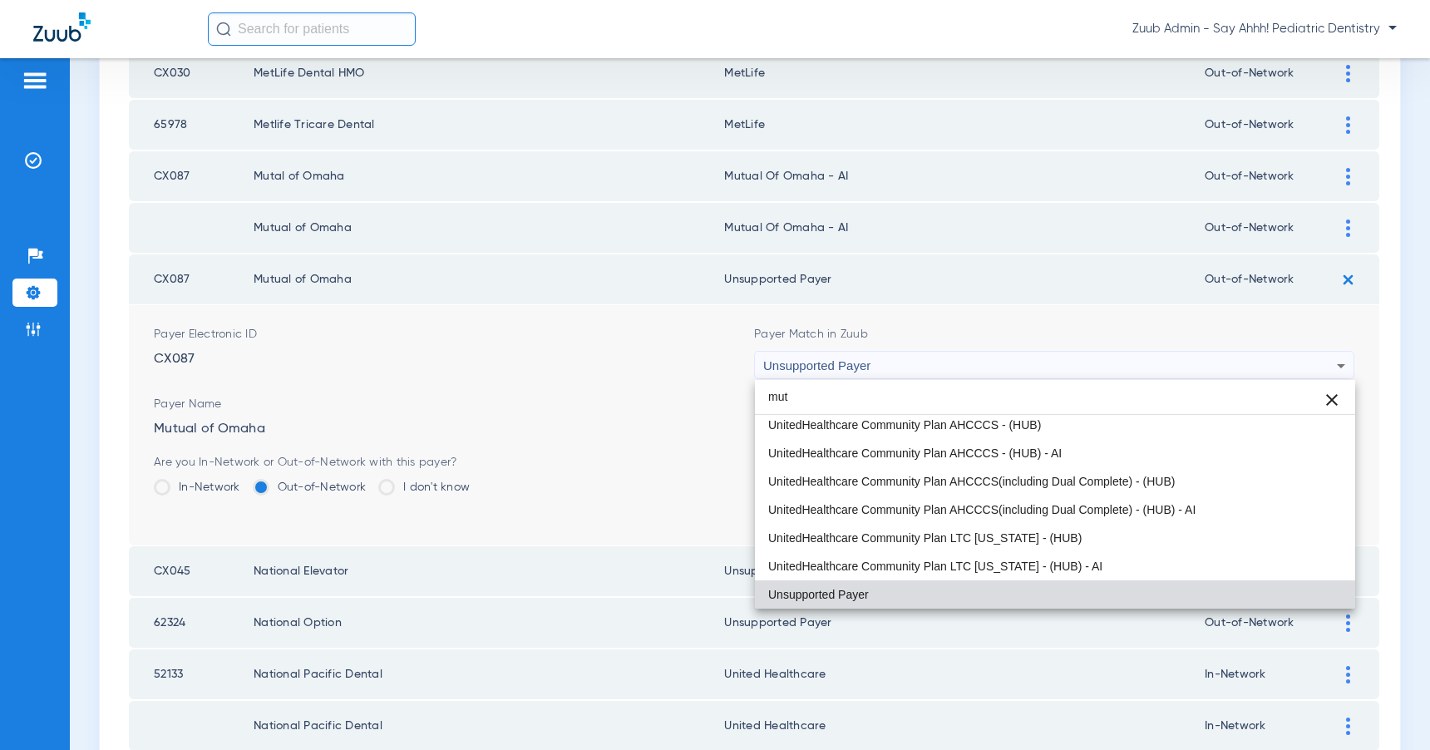
scroll to position [4, 0]
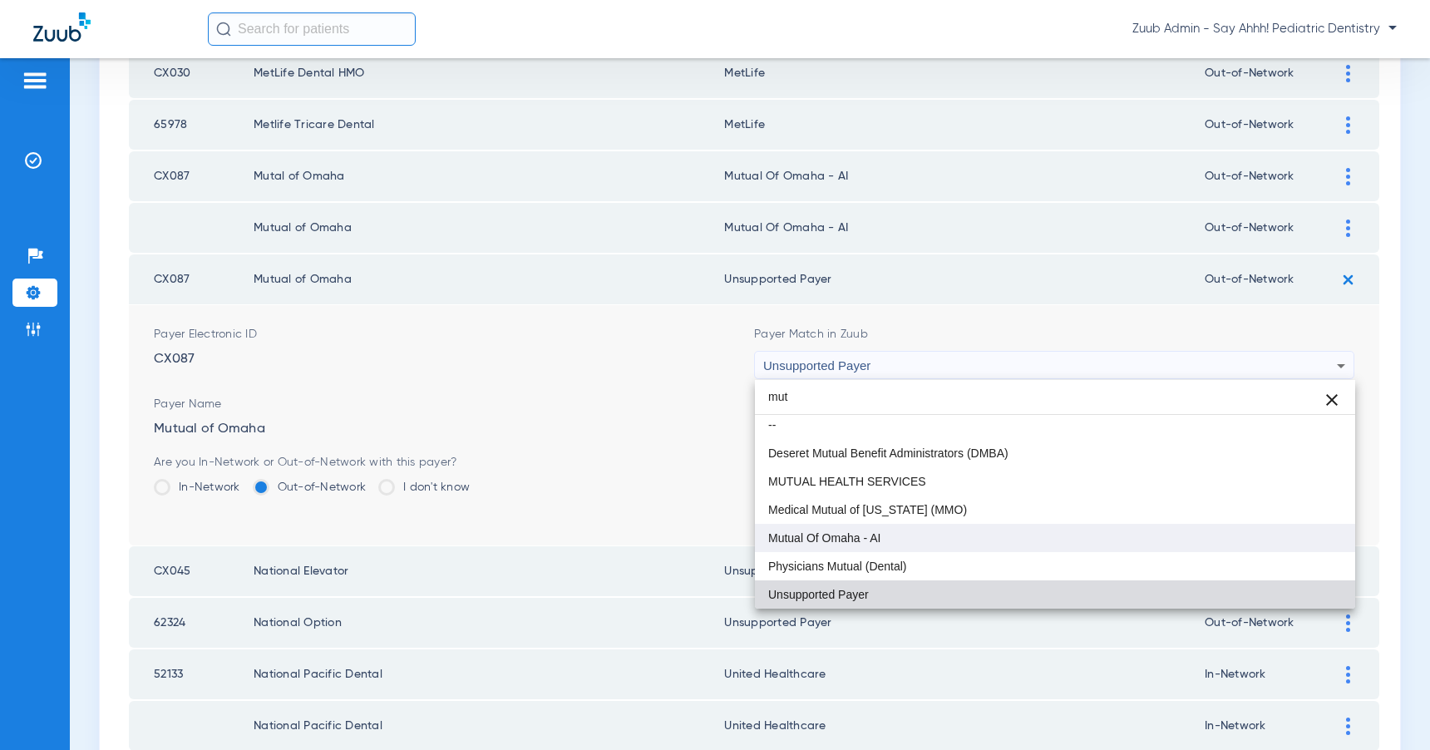
type input "mut"
click at [892, 537] on mat-option "Mutual Of Omaha - AI" at bounding box center [1055, 538] width 600 height 28
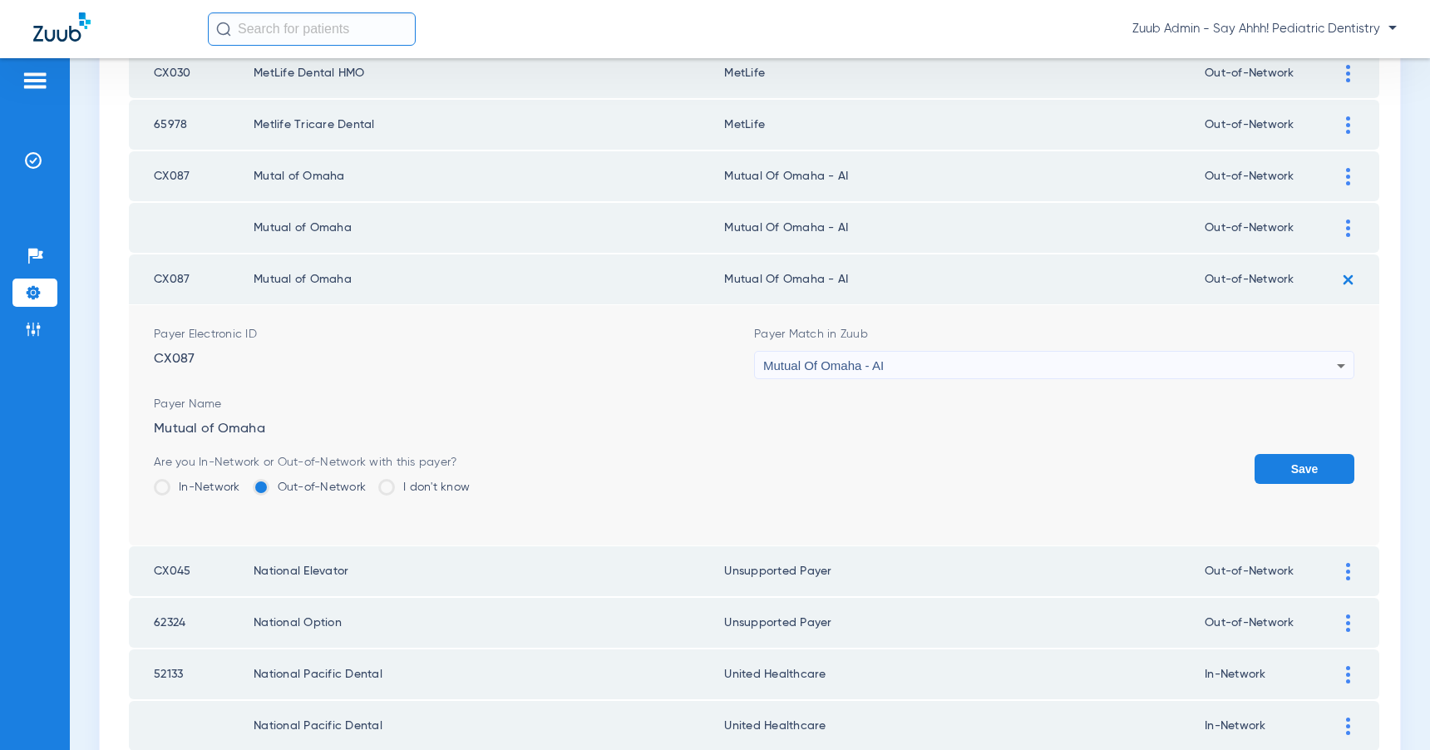
click at [1297, 463] on button "Save" at bounding box center [1305, 469] width 100 height 30
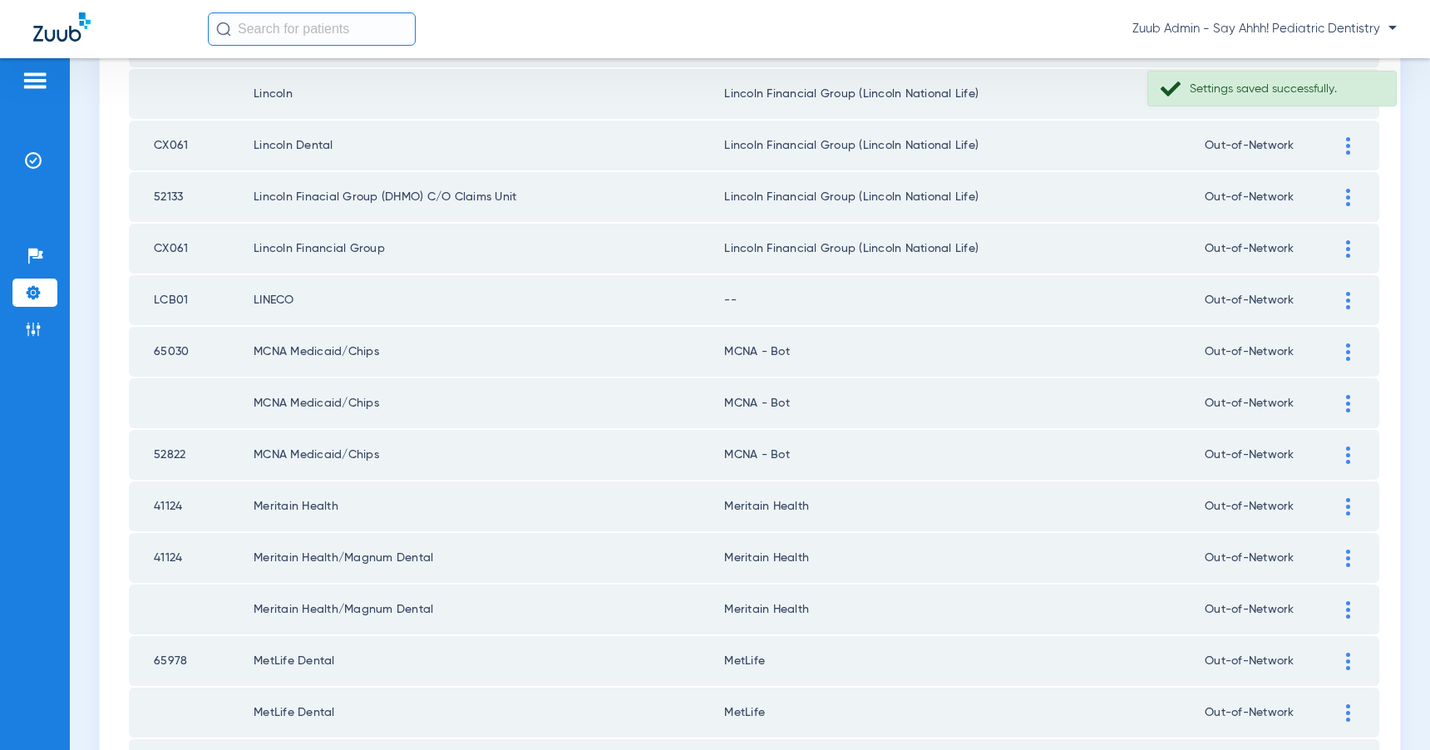
scroll to position [1311, 0]
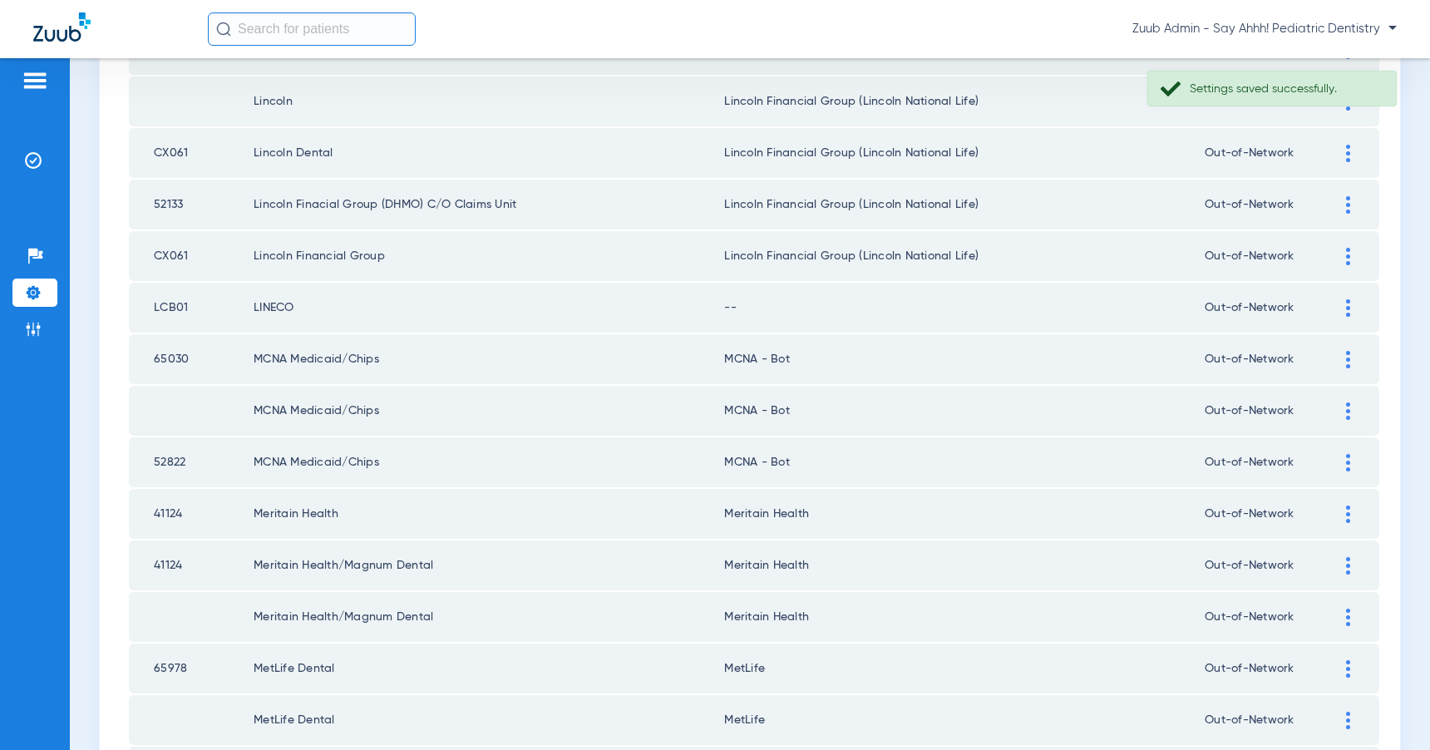
click at [1344, 304] on div at bounding box center [1348, 307] width 29 height 17
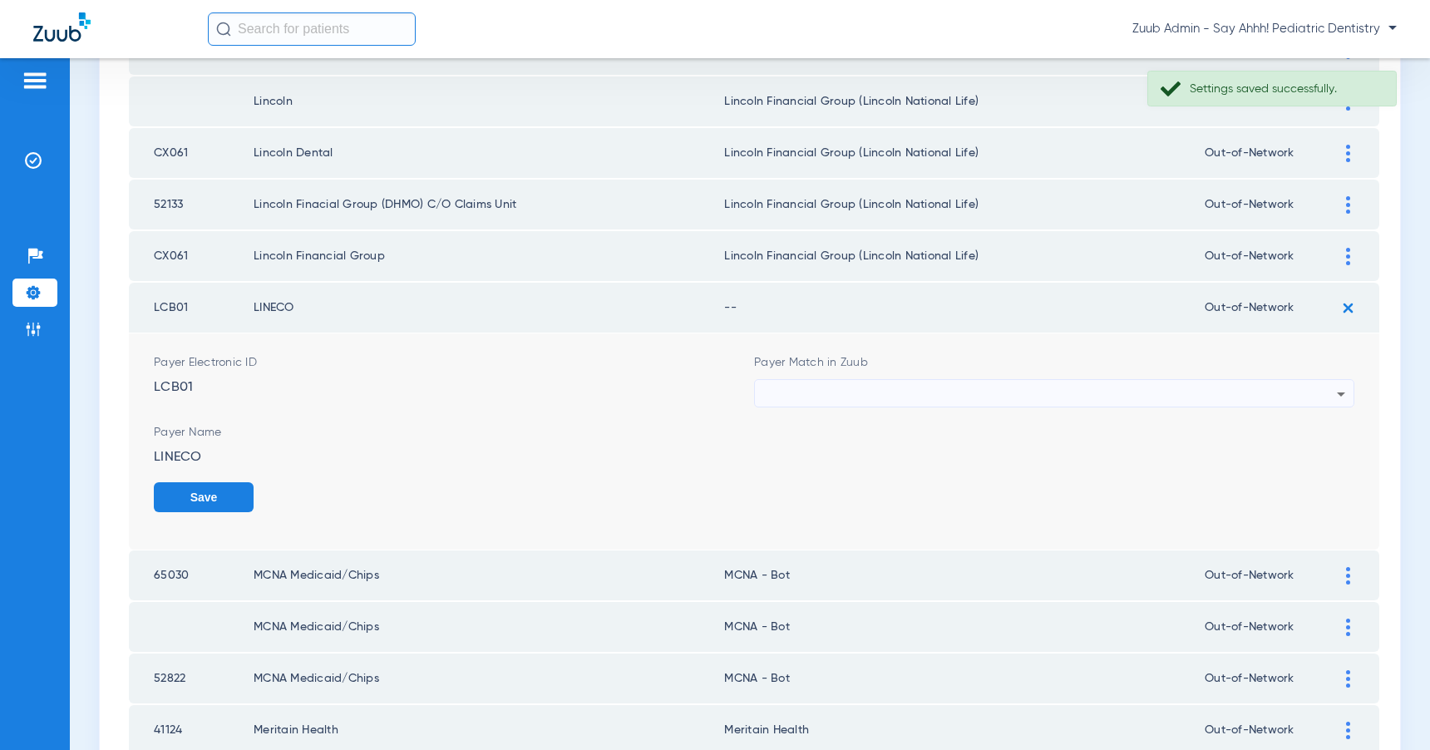
click at [1109, 389] on div at bounding box center [1050, 394] width 574 height 28
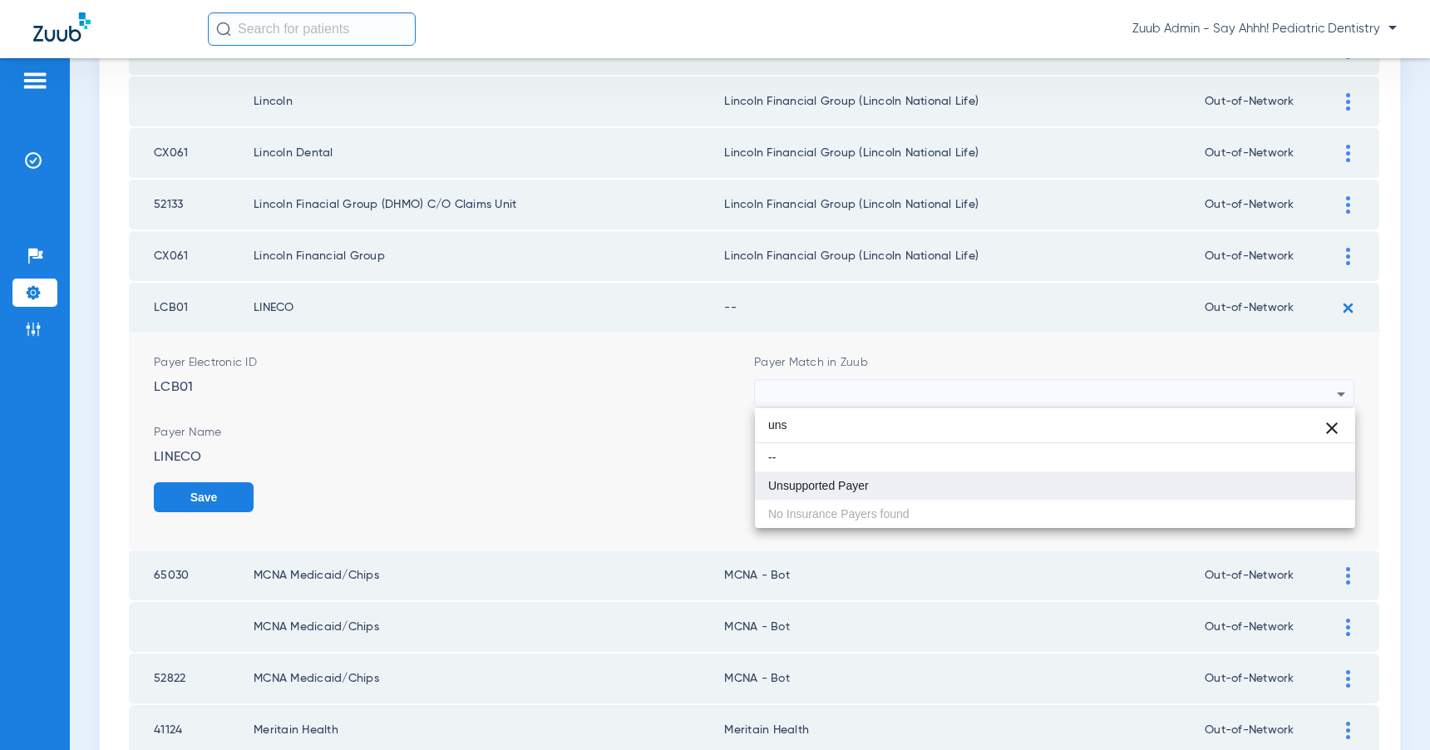
type input "uns"
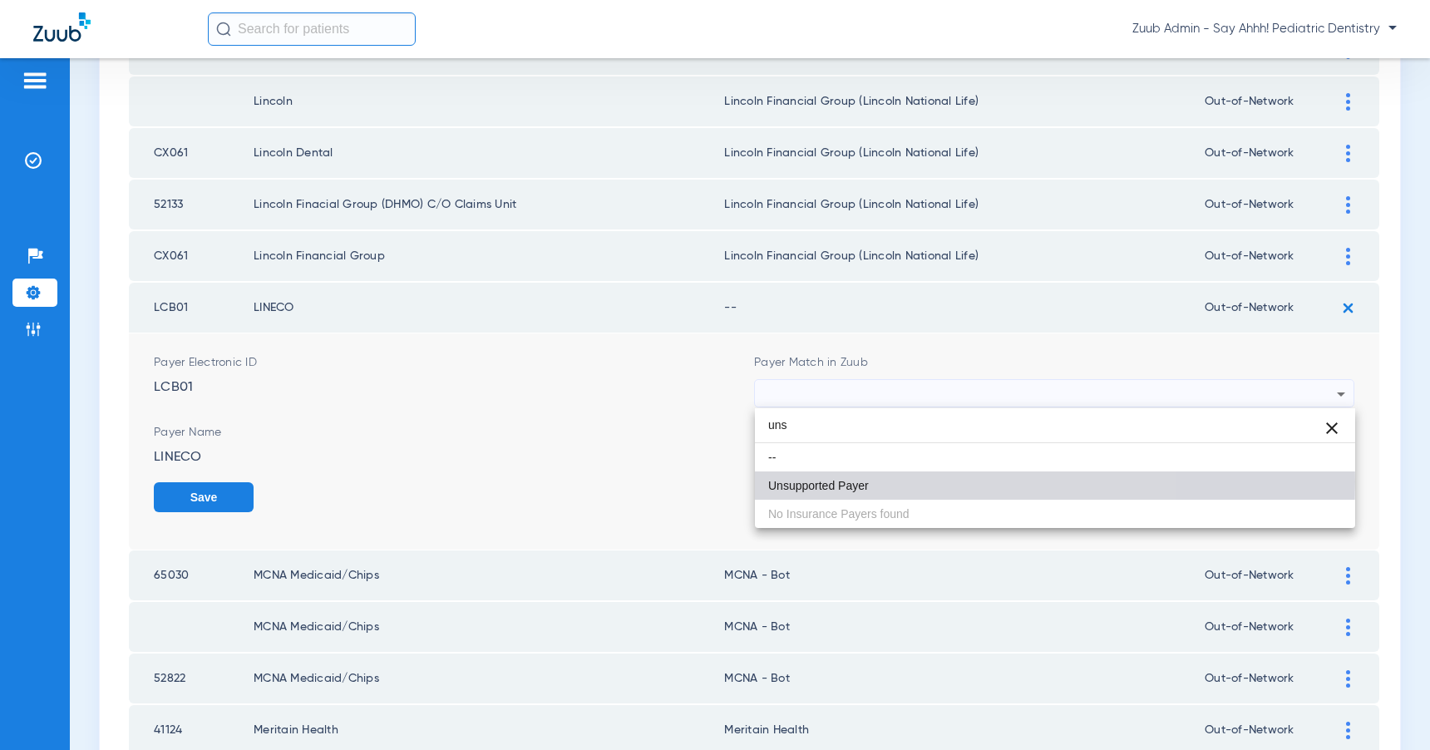
click at [843, 481] on span "Unsupported Payer" at bounding box center [818, 486] width 101 height 12
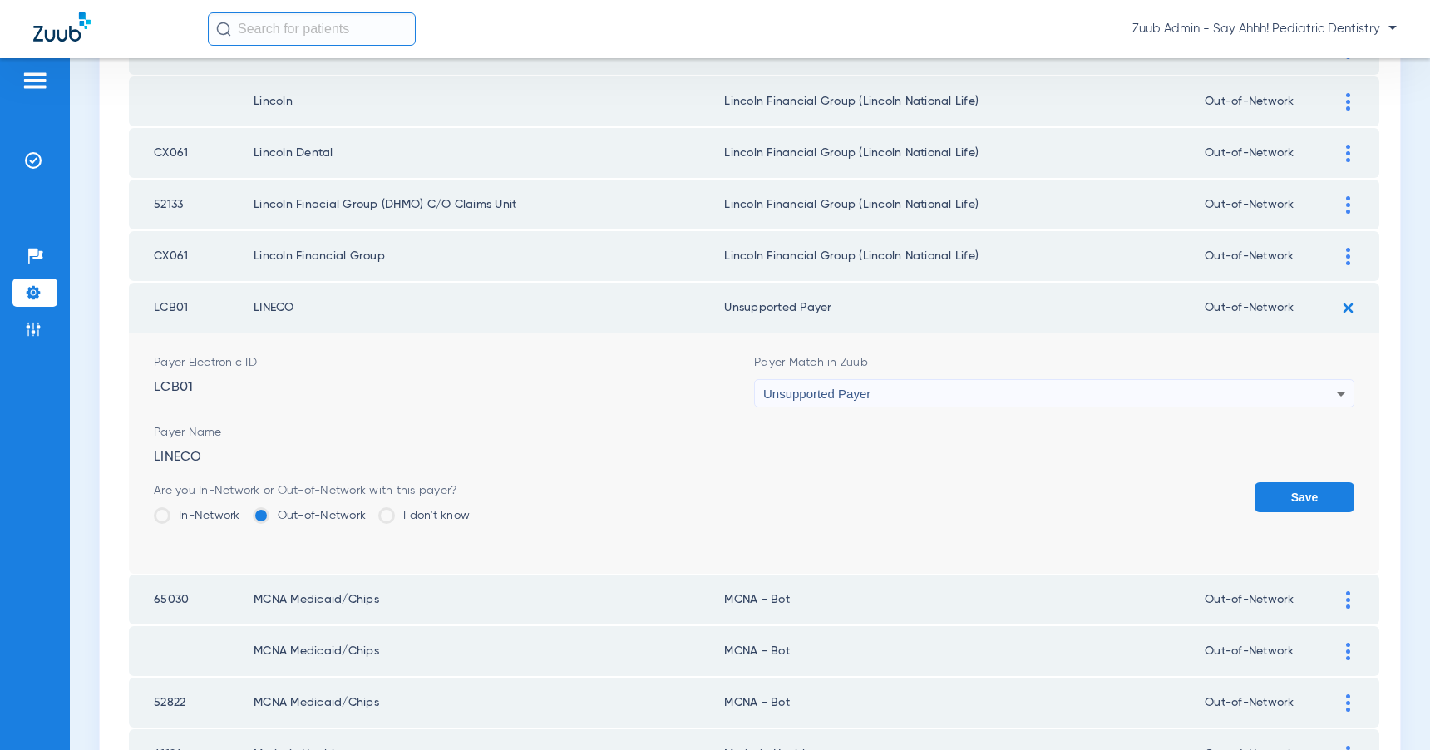
click at [1307, 486] on button "Save" at bounding box center [1305, 497] width 100 height 30
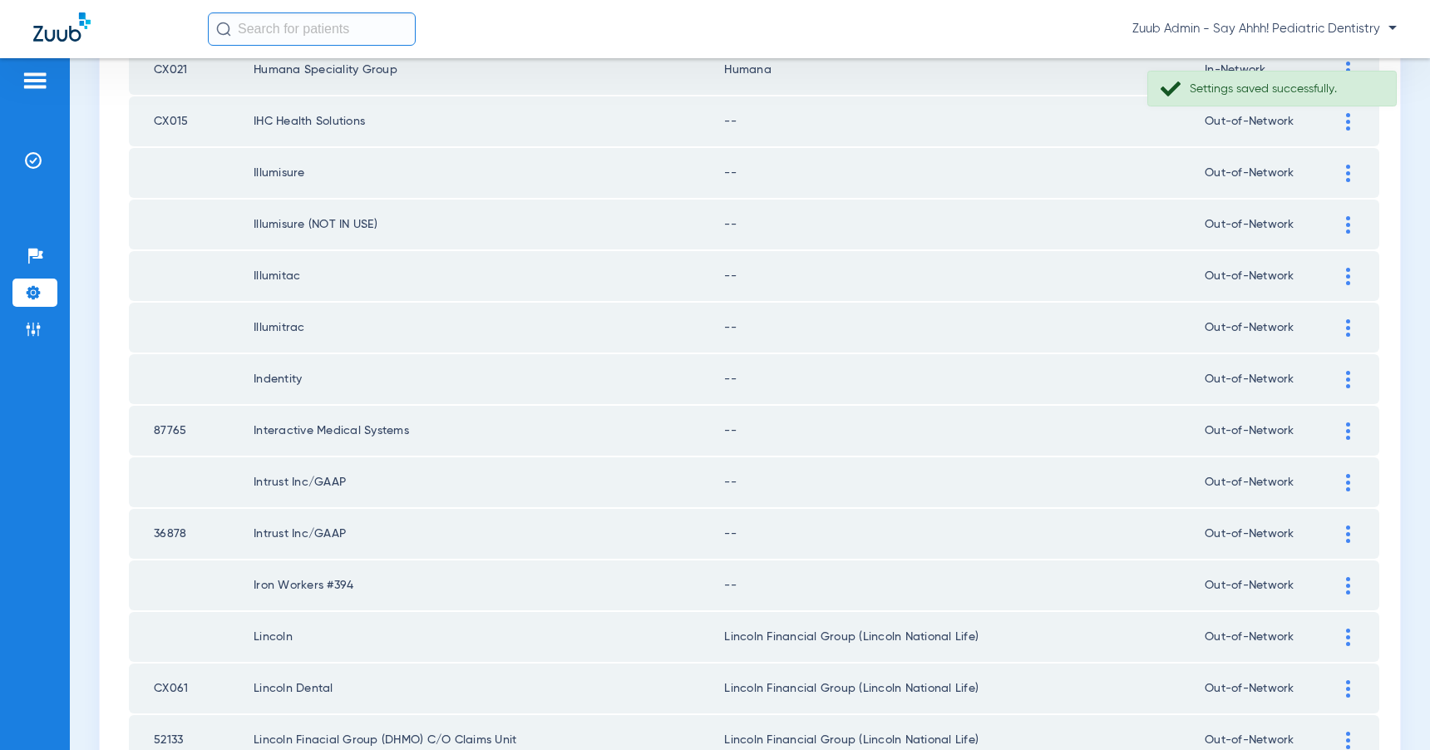
scroll to position [770, 0]
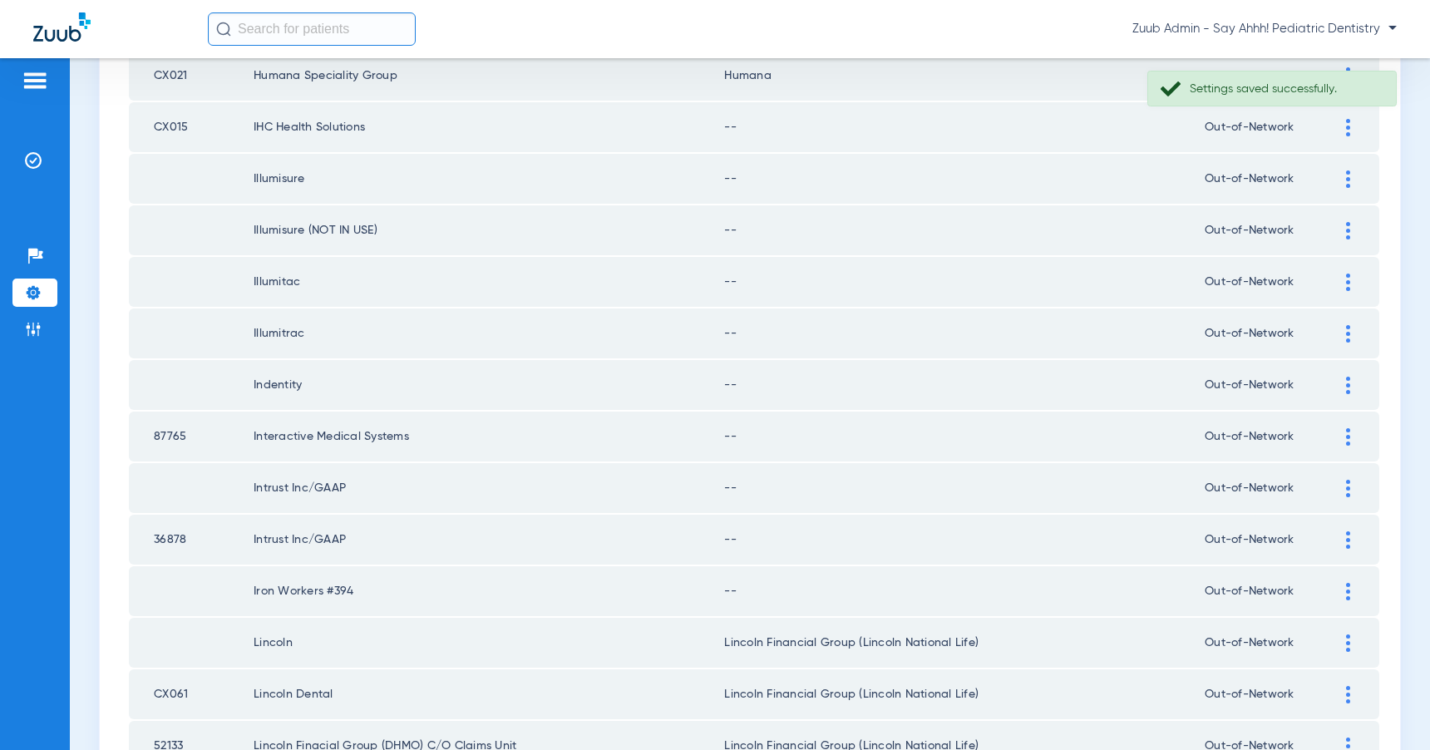
click at [1343, 587] on div at bounding box center [1348, 591] width 29 height 17
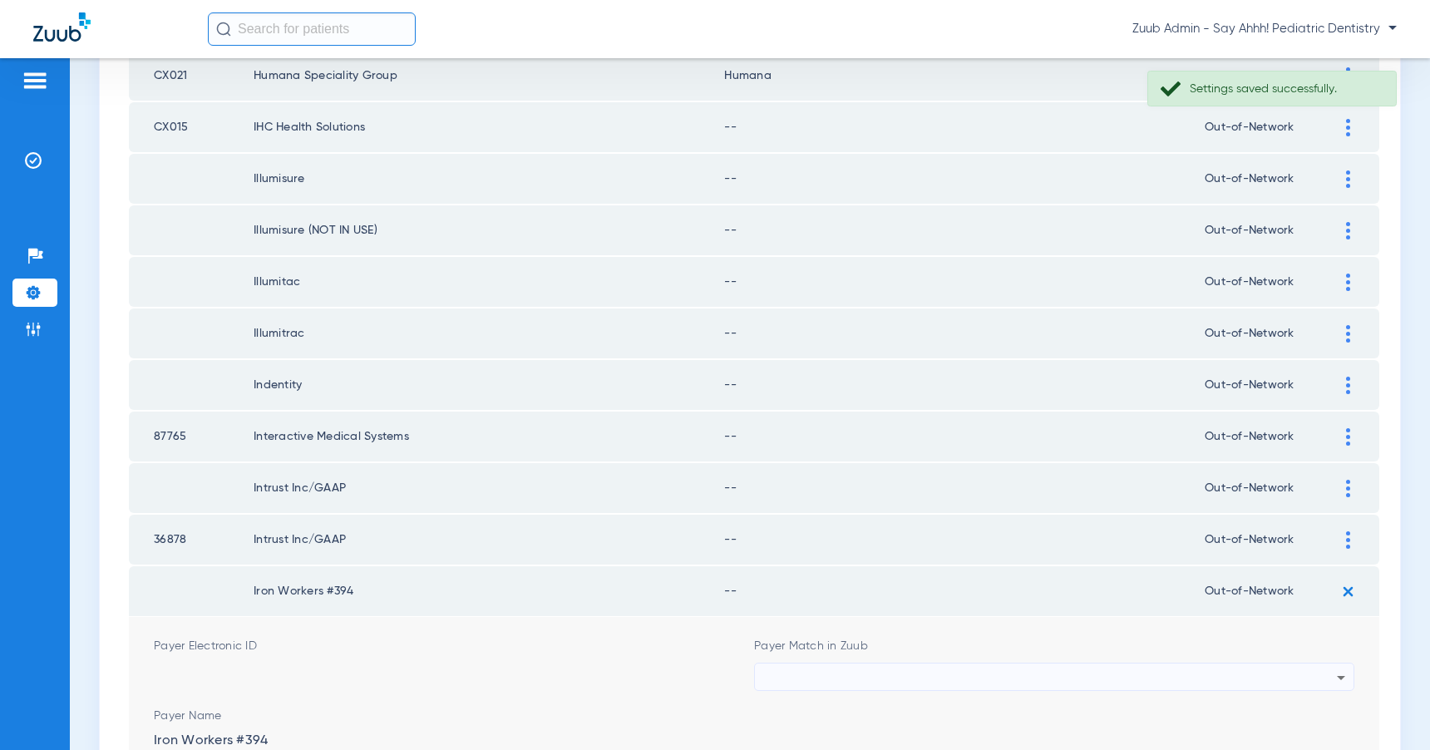
click at [1206, 676] on div at bounding box center [1050, 678] width 574 height 28
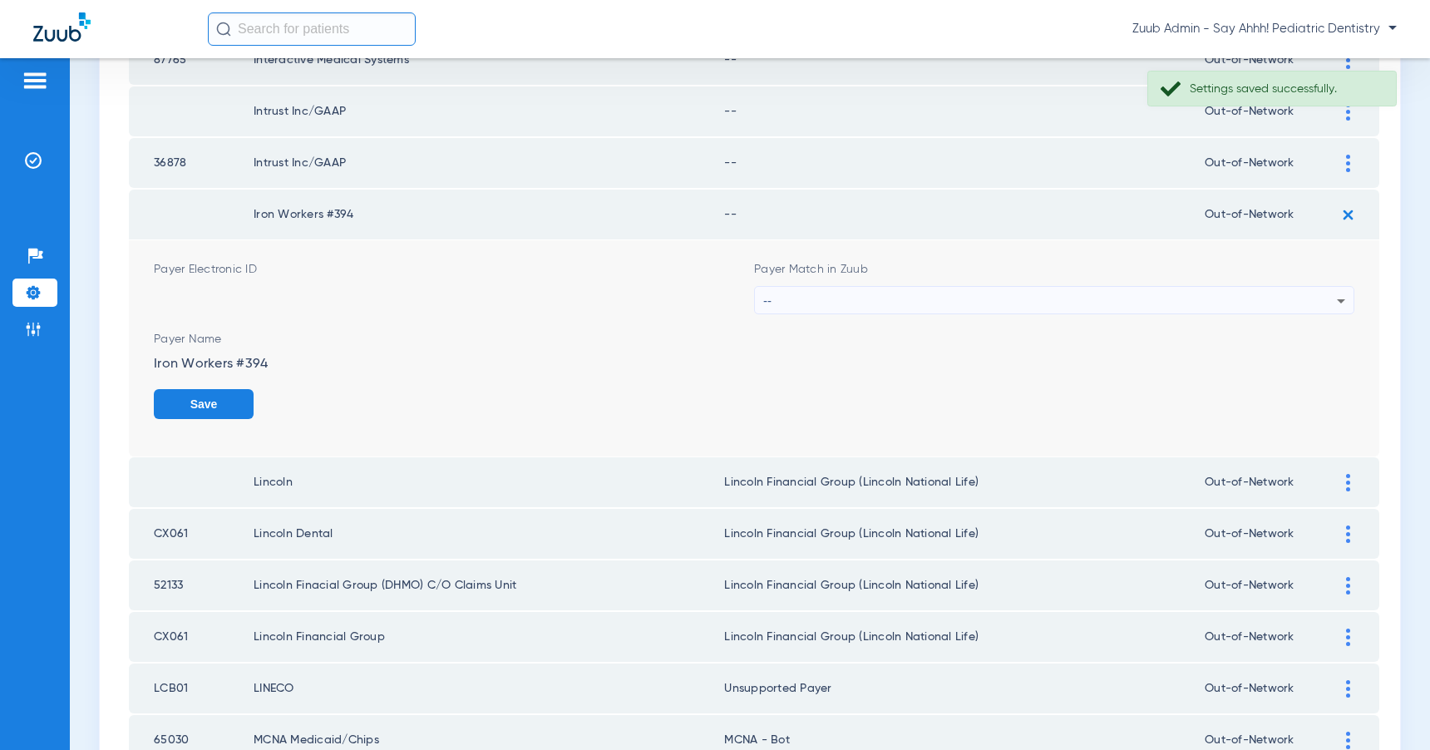
scroll to position [148, 0]
click at [1292, 298] on div "--" at bounding box center [1050, 301] width 574 height 28
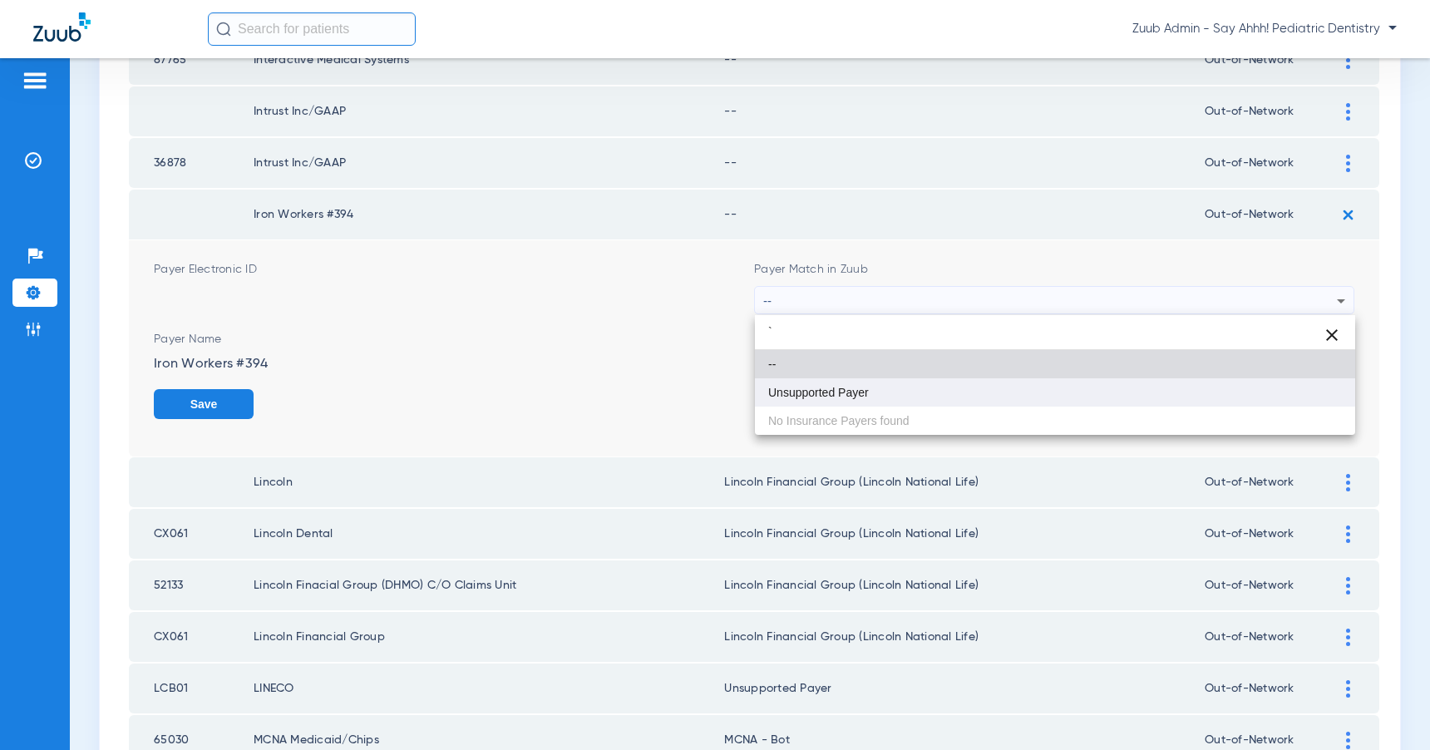
type input "`"
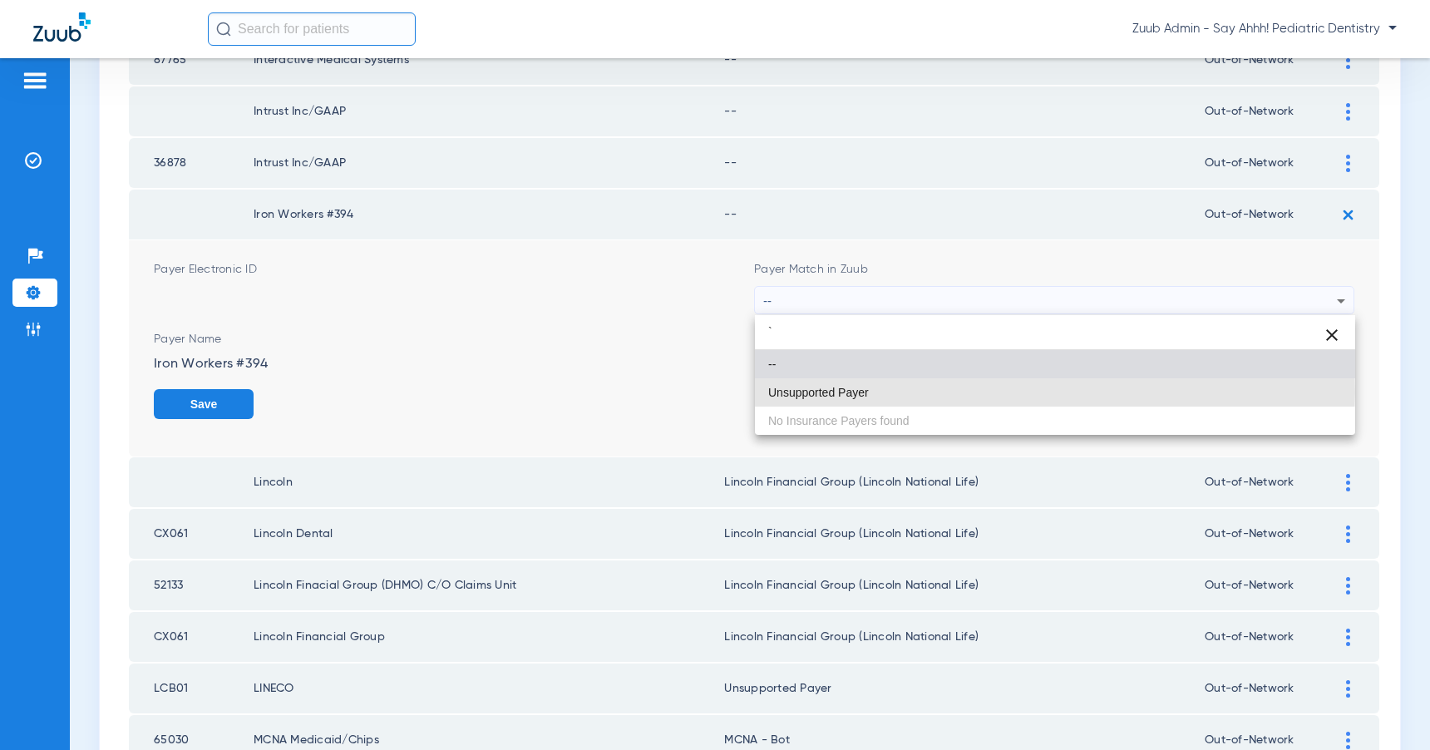
drag, startPoint x: 904, startPoint y: 392, endPoint x: 935, endPoint y: 390, distance: 30.9
click at [904, 392] on mat-option "Unsupported Payer" at bounding box center [1055, 392] width 600 height 28
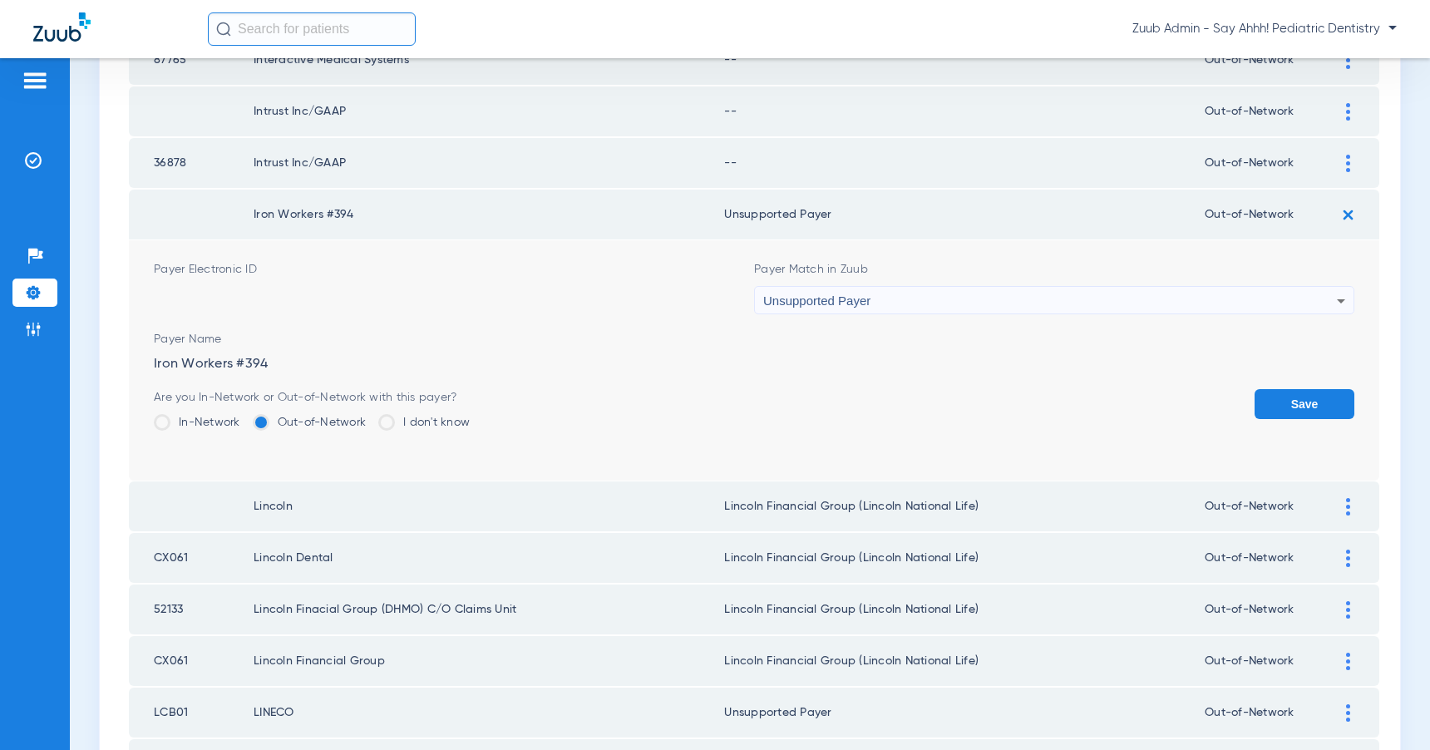
drag, startPoint x: 1271, startPoint y: 405, endPoint x: 1292, endPoint y: 340, distance: 68.4
click at [1271, 400] on button "Save" at bounding box center [1305, 404] width 100 height 30
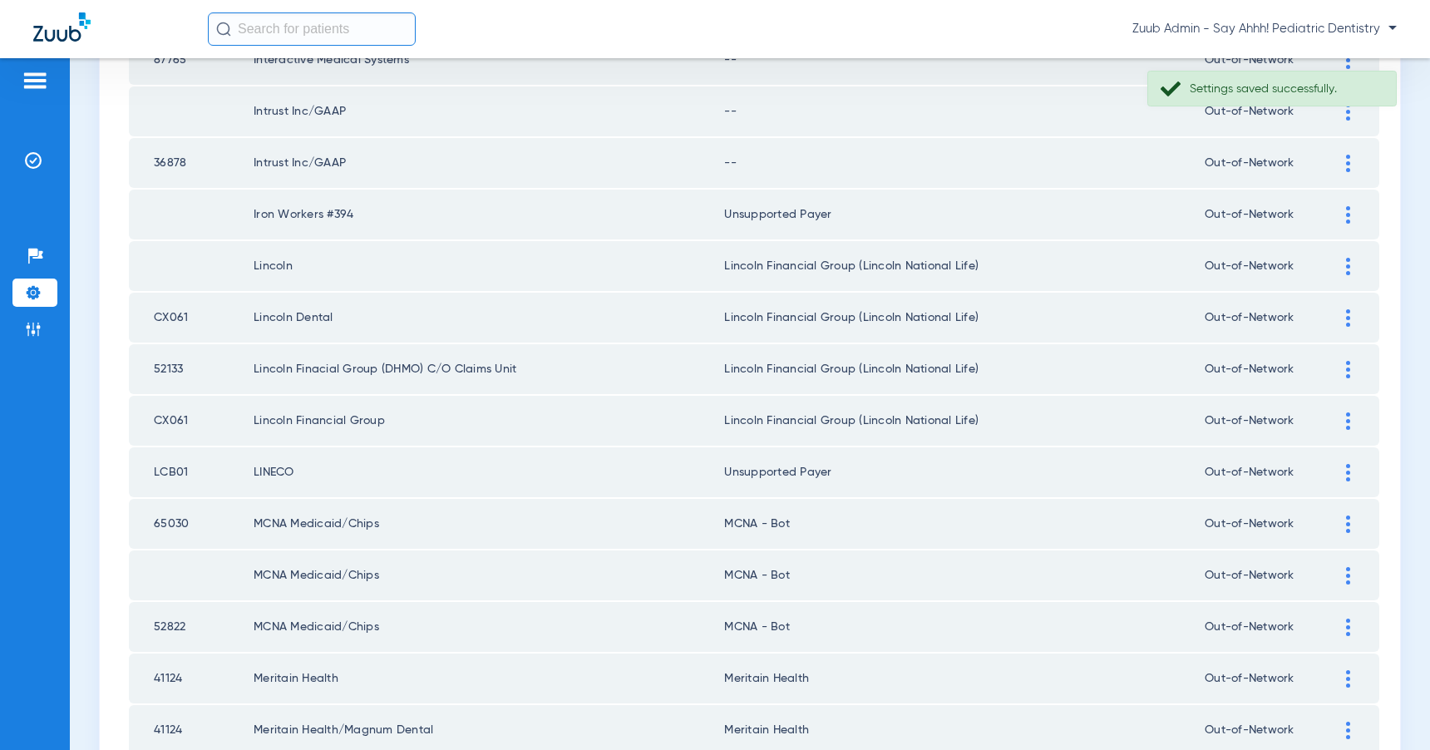
click at [1346, 160] on img at bounding box center [1348, 163] width 4 height 17
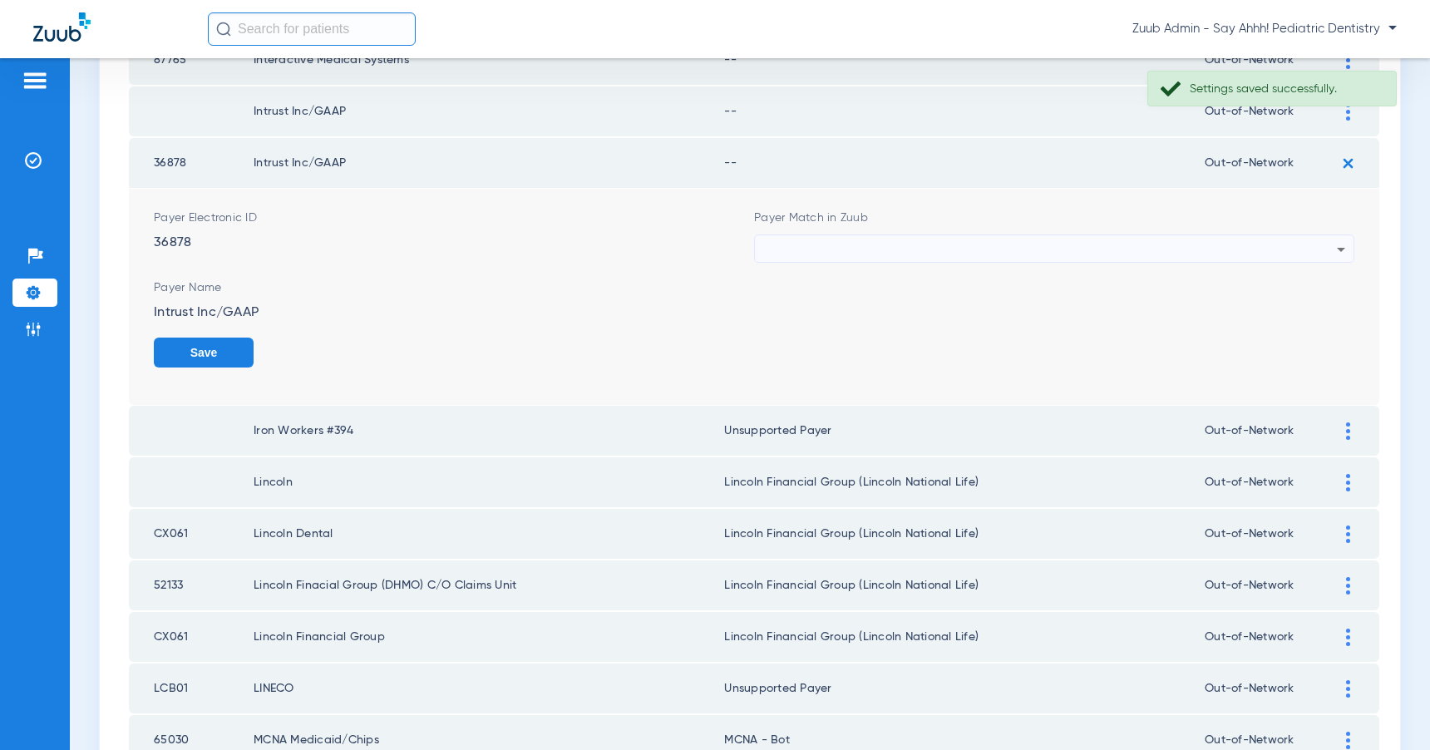
click at [1057, 249] on div at bounding box center [1050, 249] width 574 height 28
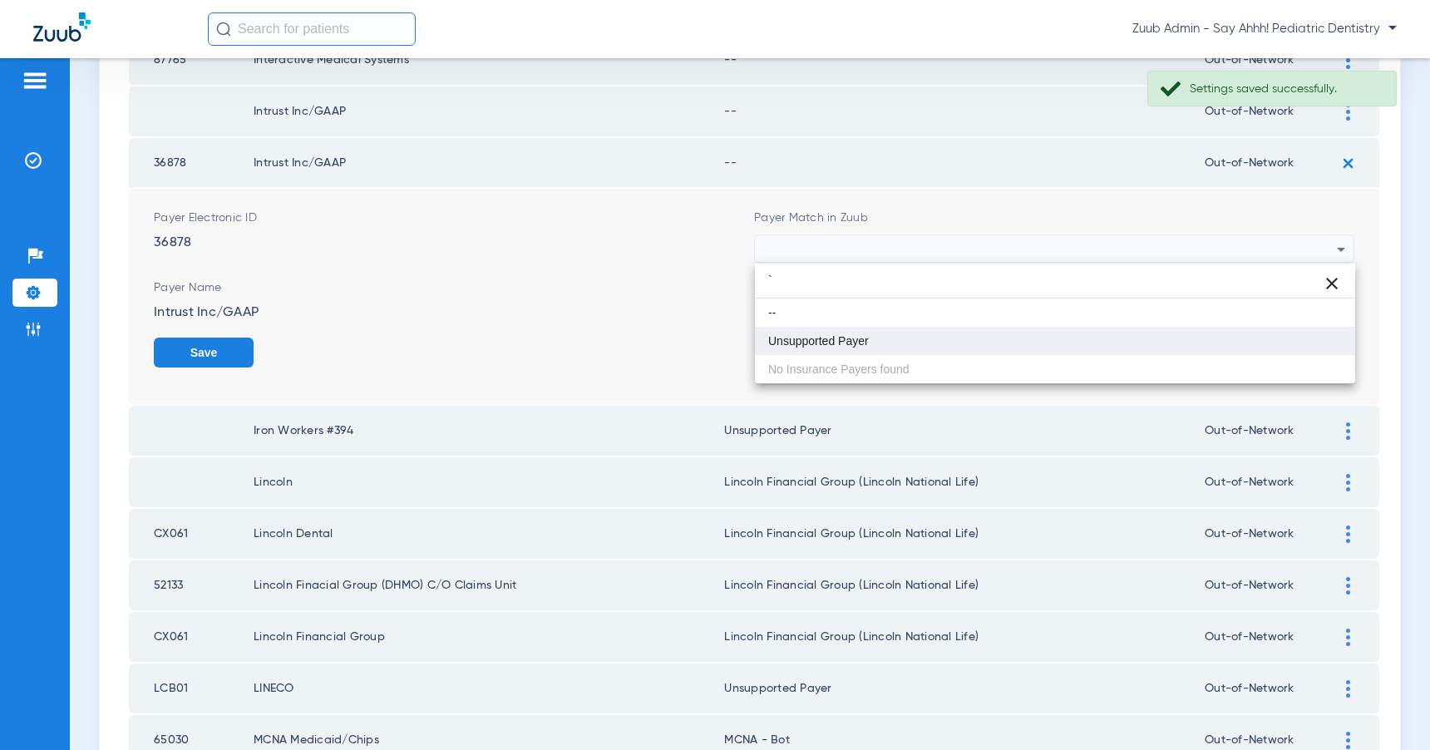
type input "`"
click at [817, 335] on span "Unsupported Payer" at bounding box center [818, 341] width 101 height 12
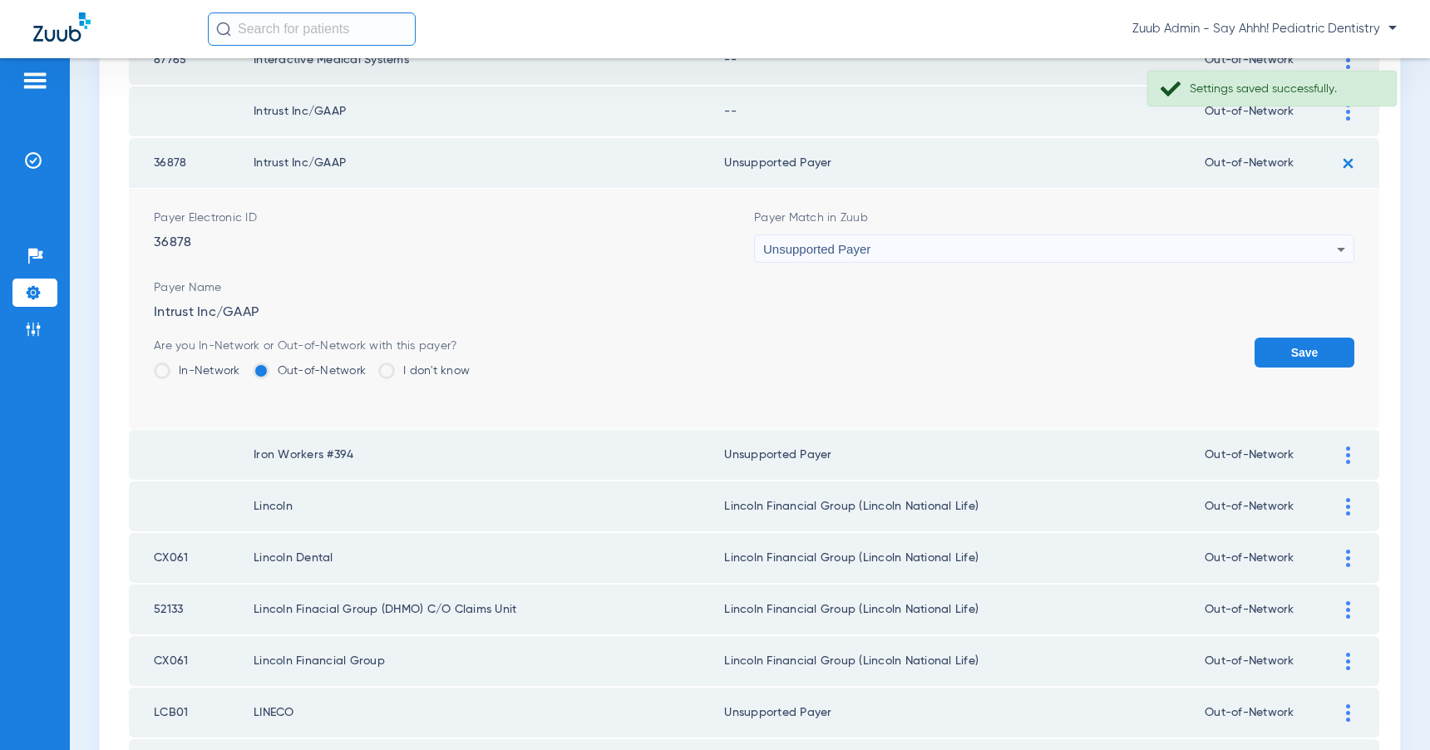
click at [1287, 354] on button "Save" at bounding box center [1305, 353] width 100 height 30
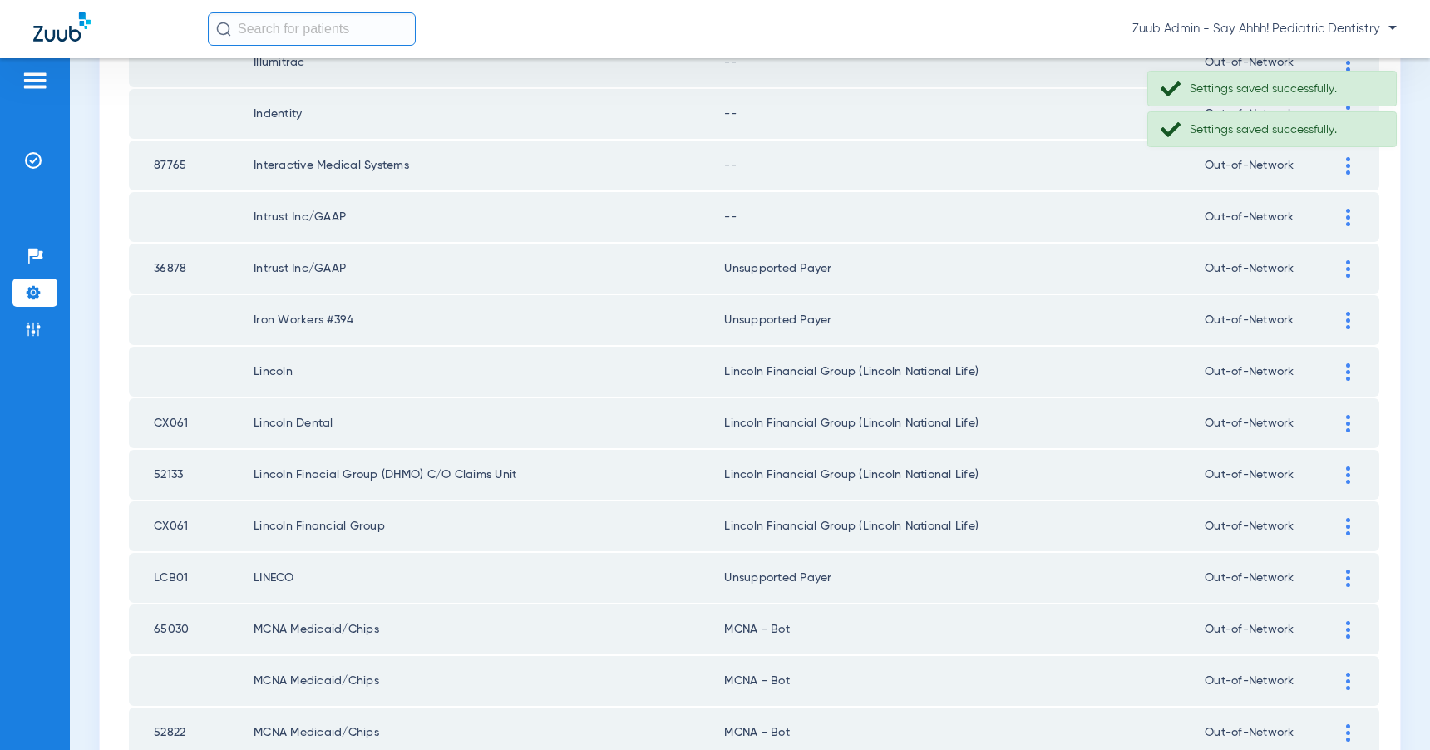
scroll to position [1028, 0]
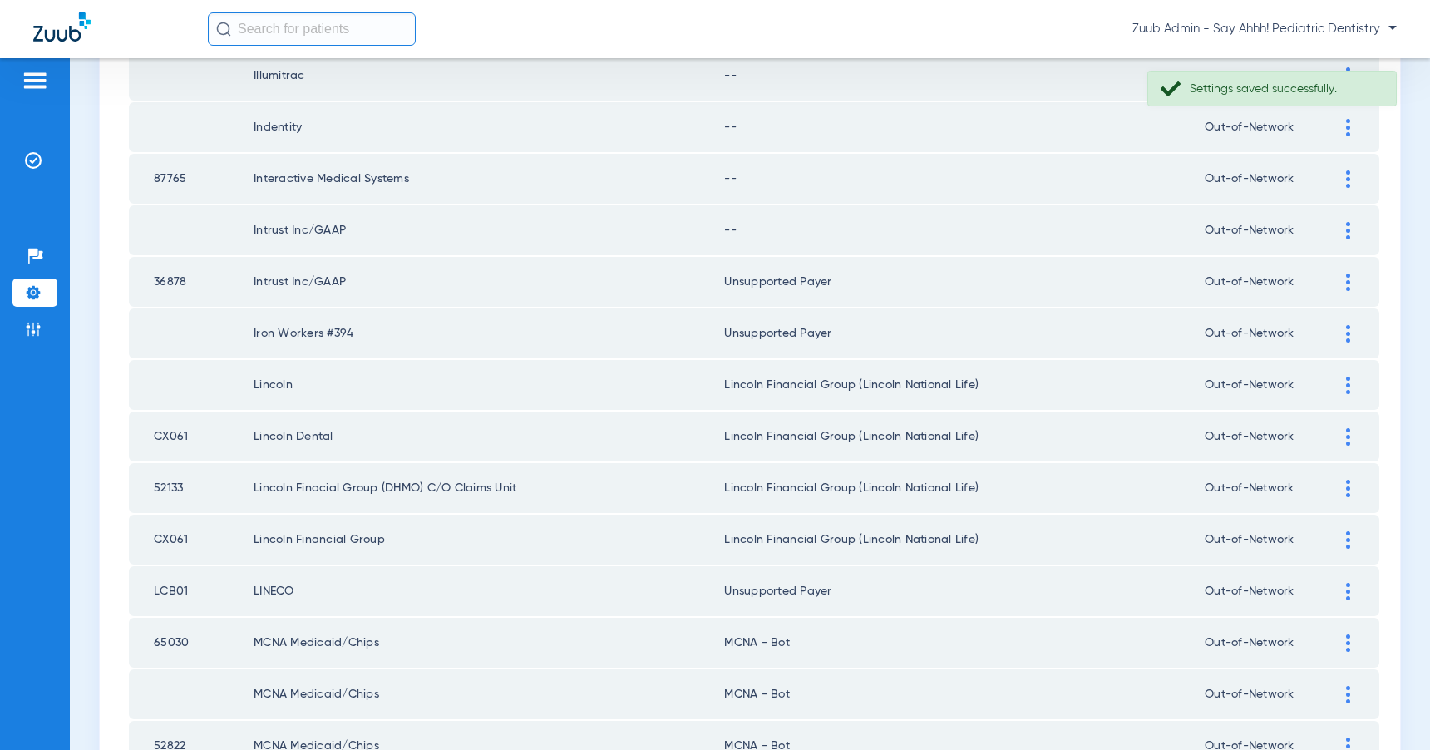
click at [1345, 229] on div at bounding box center [1348, 230] width 29 height 17
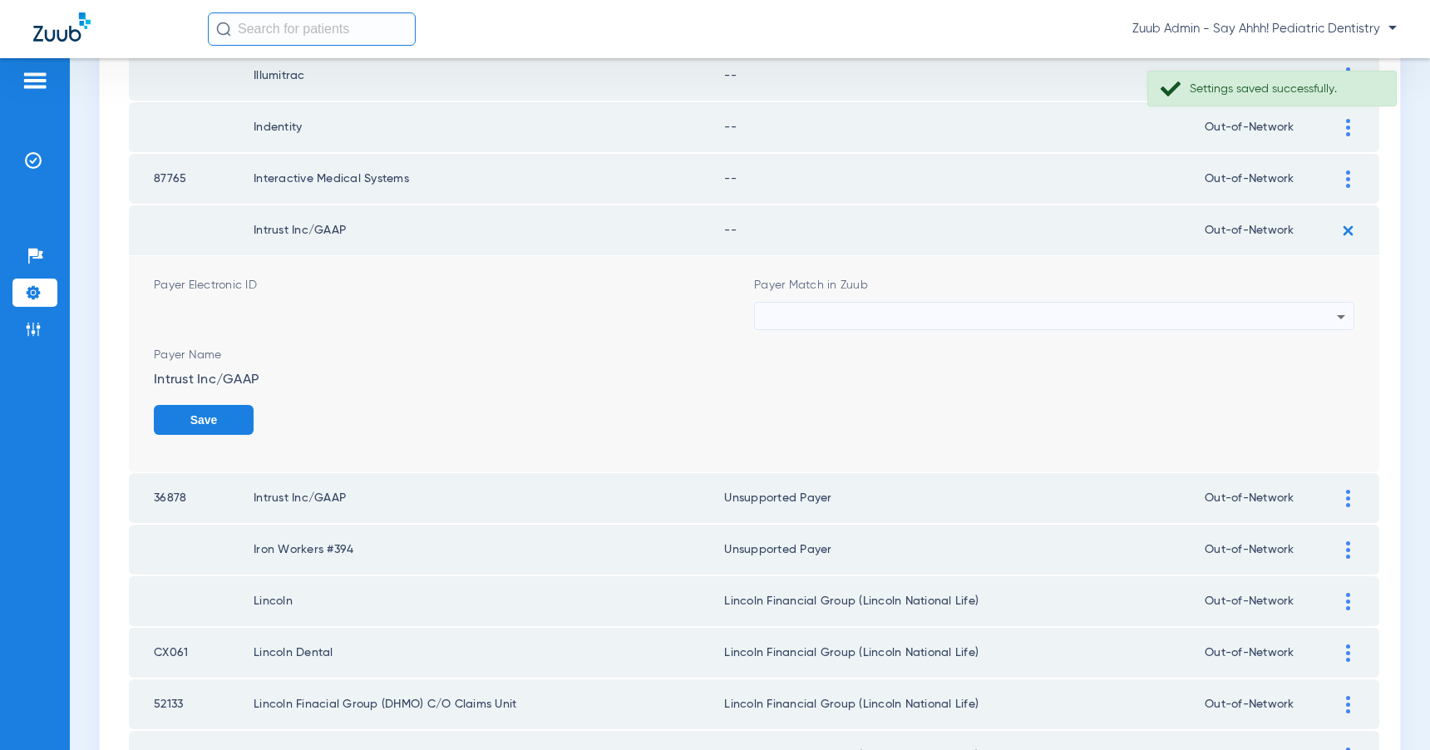
click at [1163, 309] on div at bounding box center [1050, 317] width 574 height 28
type input "`"
click at [966, 391] on mat-option "--" at bounding box center [1055, 380] width 600 height 28
click at [935, 315] on div "--" at bounding box center [1050, 317] width 574 height 28
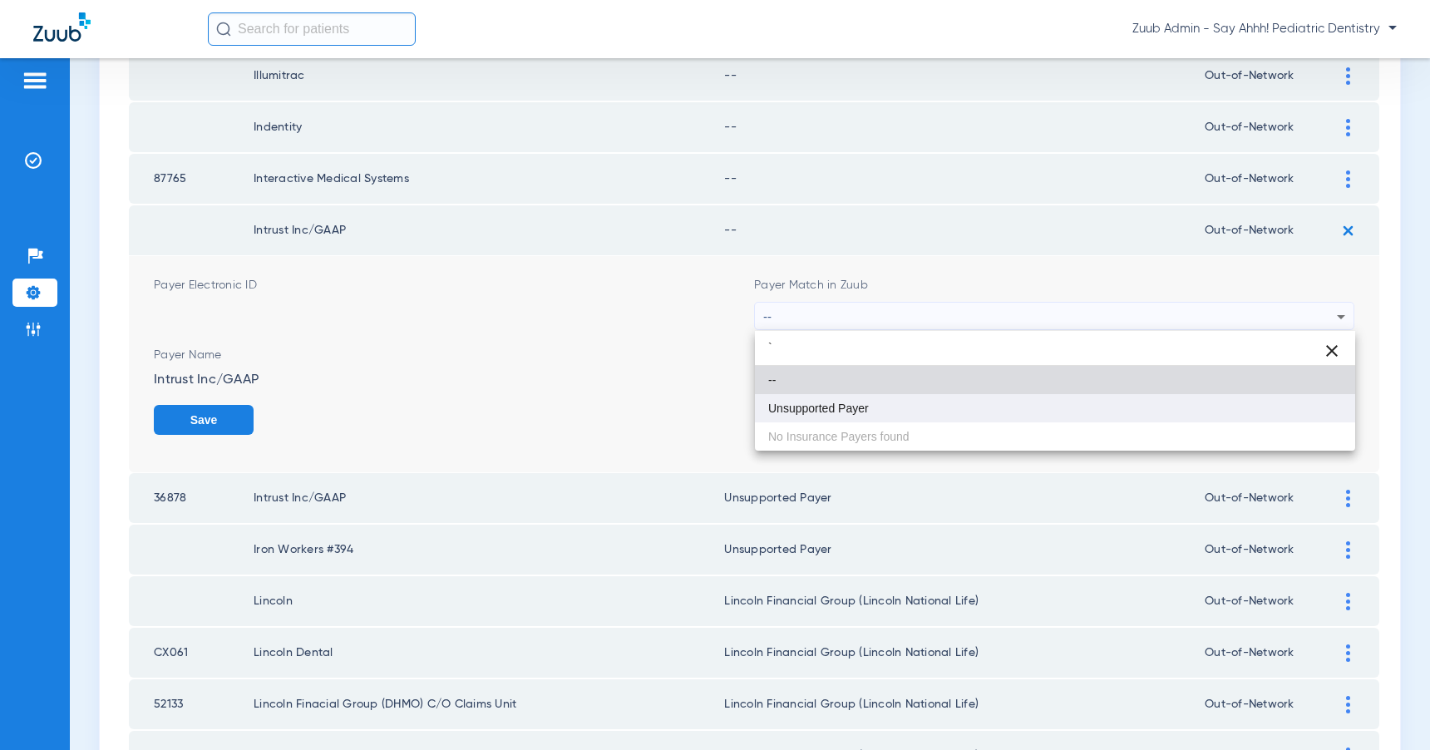
type input "`"
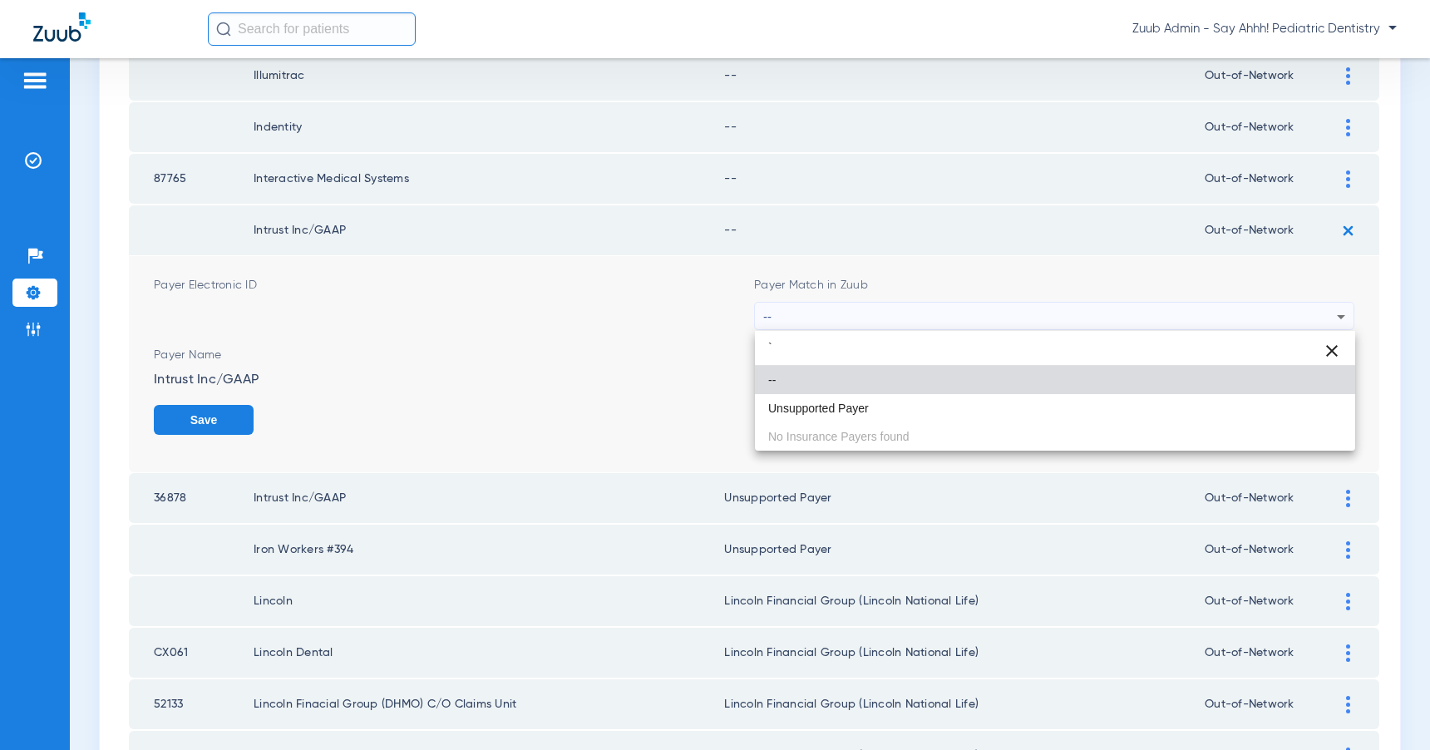
click at [852, 414] on mat-option "Unsupported Payer" at bounding box center [1055, 408] width 600 height 28
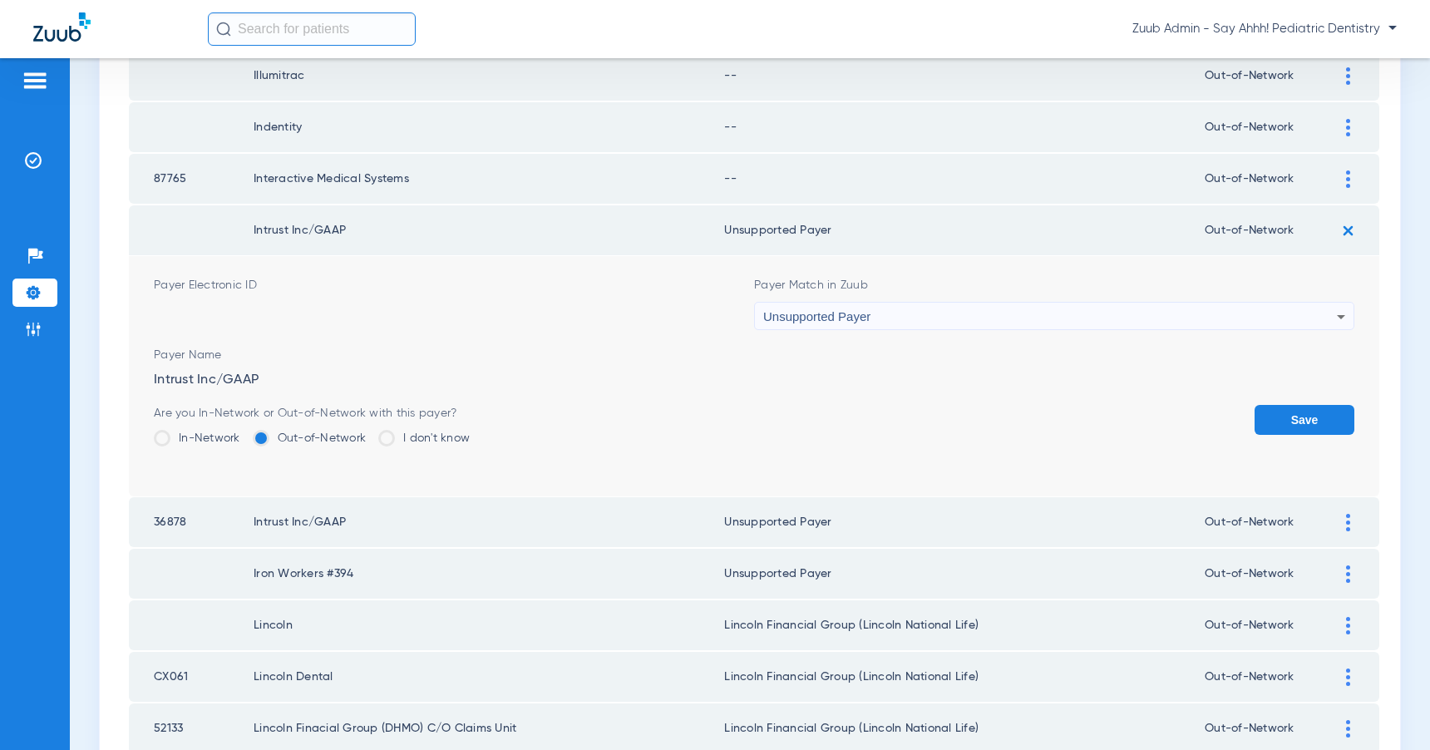
click at [1298, 417] on button "Save" at bounding box center [1305, 420] width 100 height 30
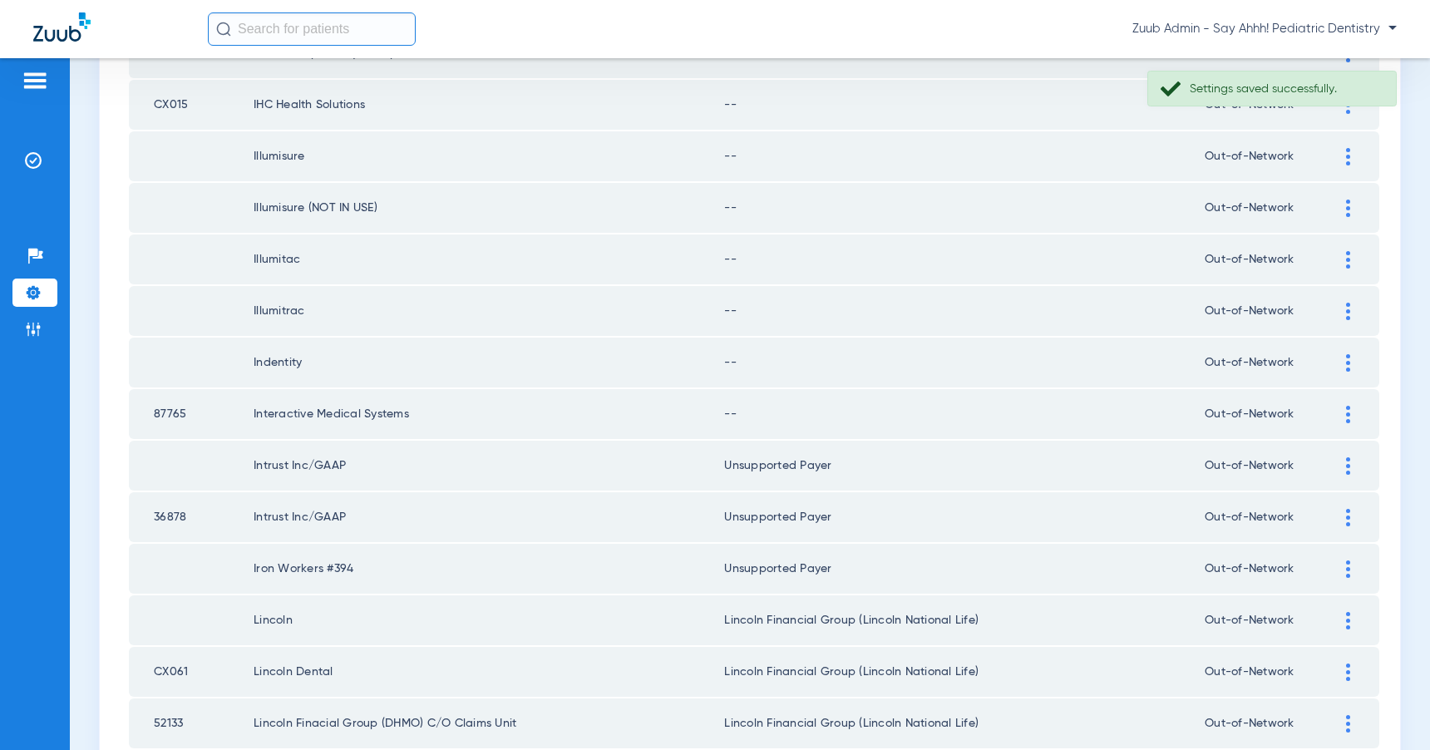
scroll to position [793, 0]
click at [1349, 412] on img at bounding box center [1348, 413] width 4 height 17
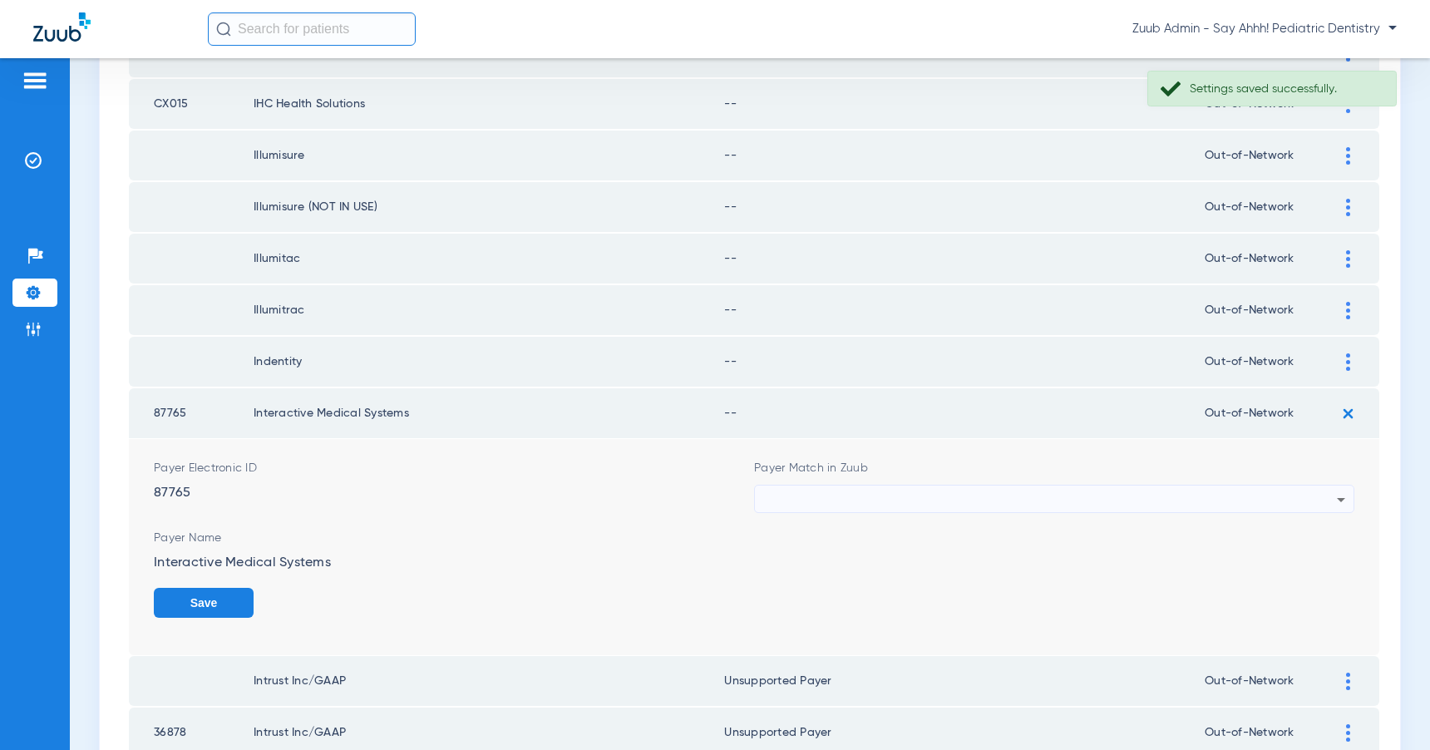
click at [991, 496] on div at bounding box center [1050, 500] width 574 height 28
type input "`"
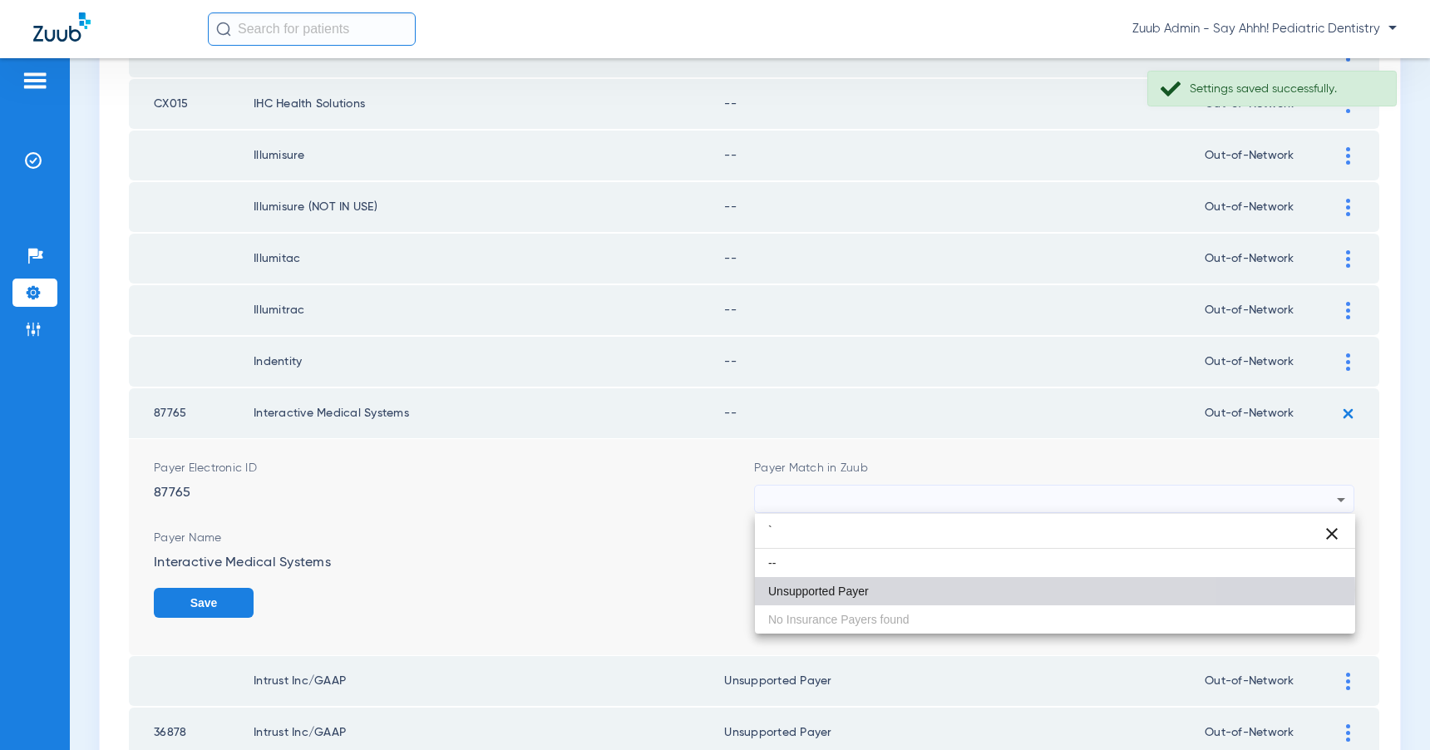
click at [863, 590] on span "Unsupported Payer" at bounding box center [818, 591] width 101 height 12
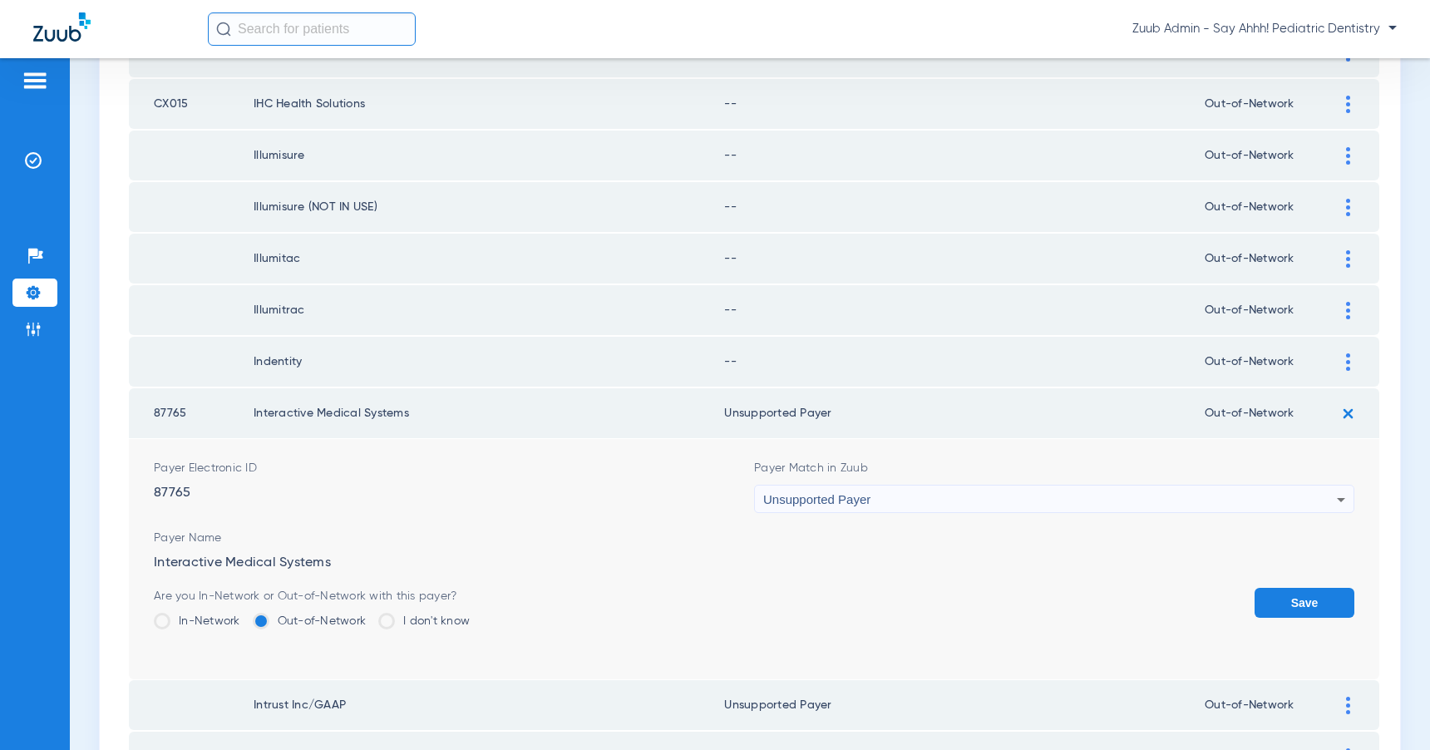
click at [1291, 602] on button "Save" at bounding box center [1305, 603] width 100 height 30
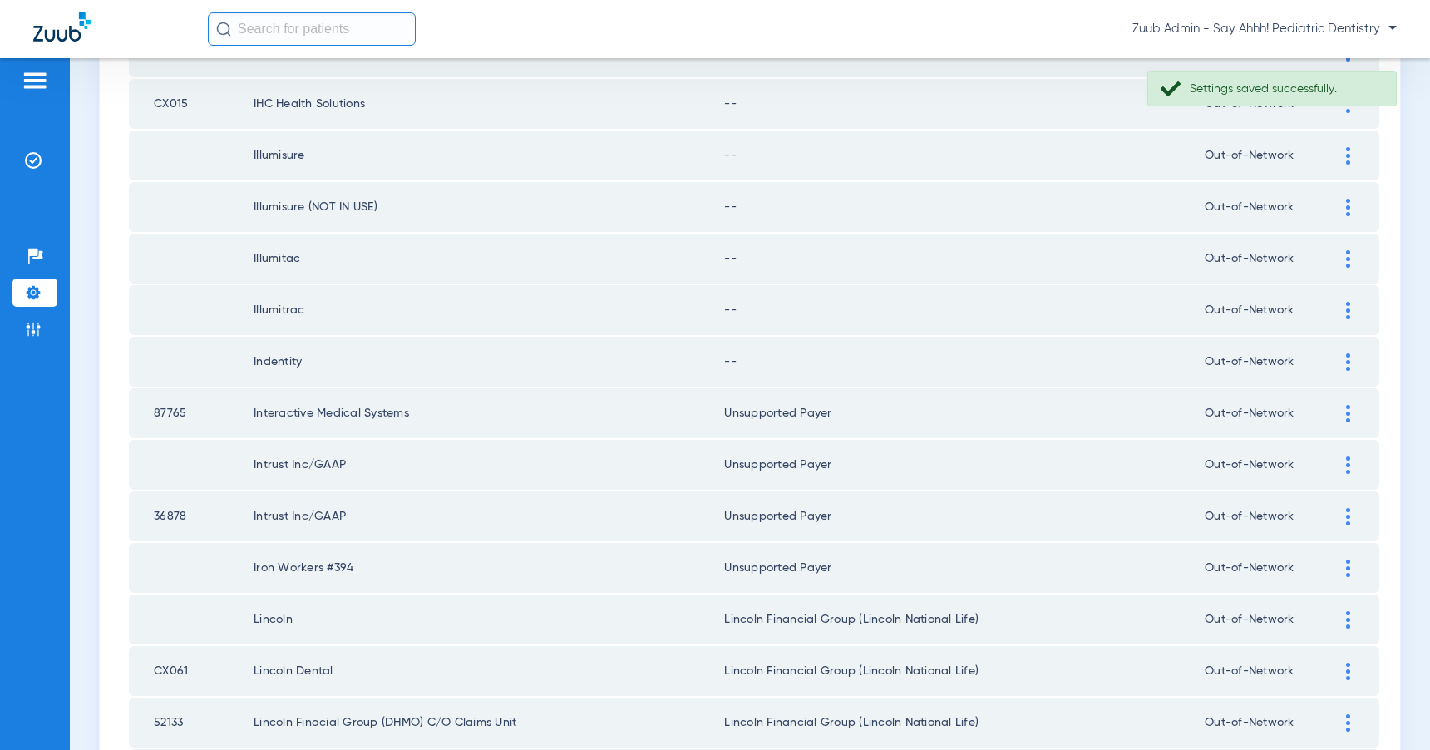
click at [1344, 359] on div at bounding box center [1348, 361] width 29 height 17
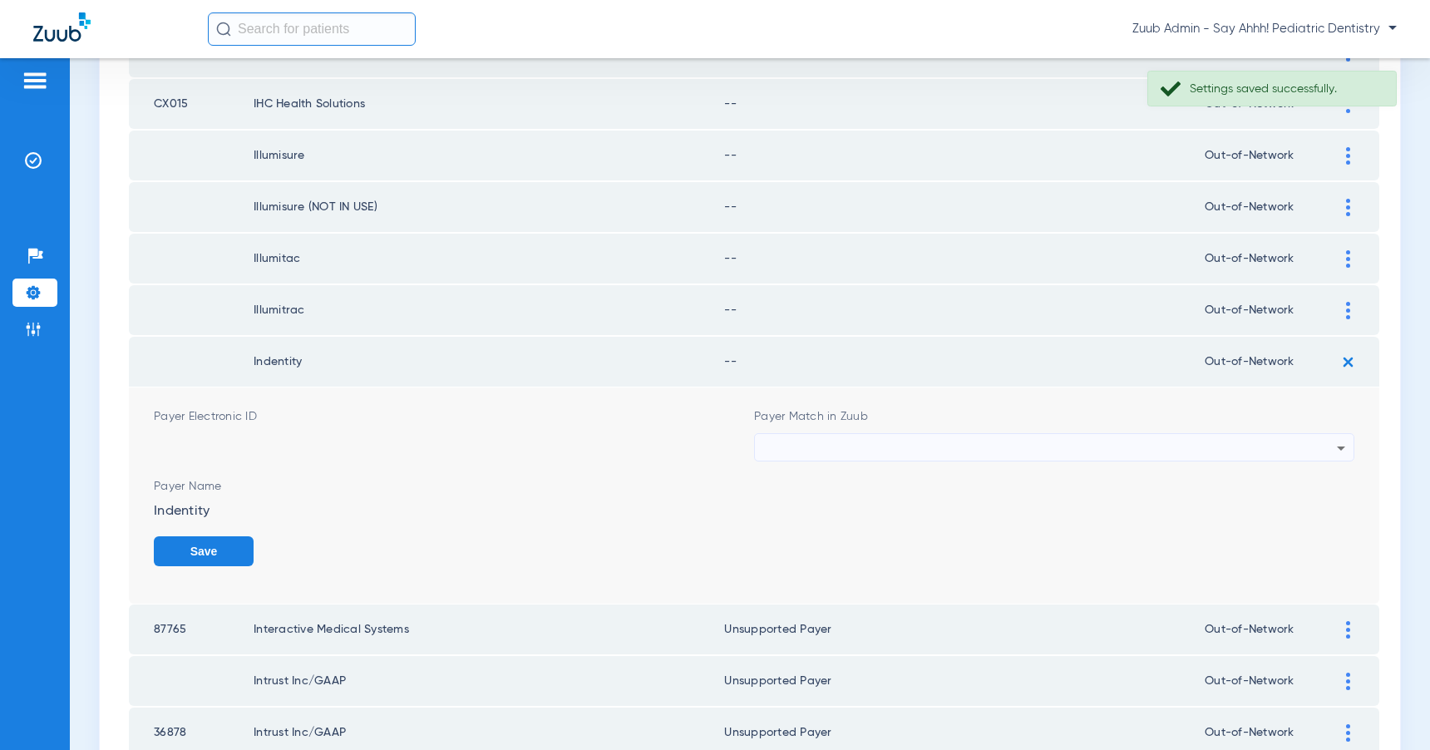
click at [867, 446] on div at bounding box center [1050, 448] width 574 height 28
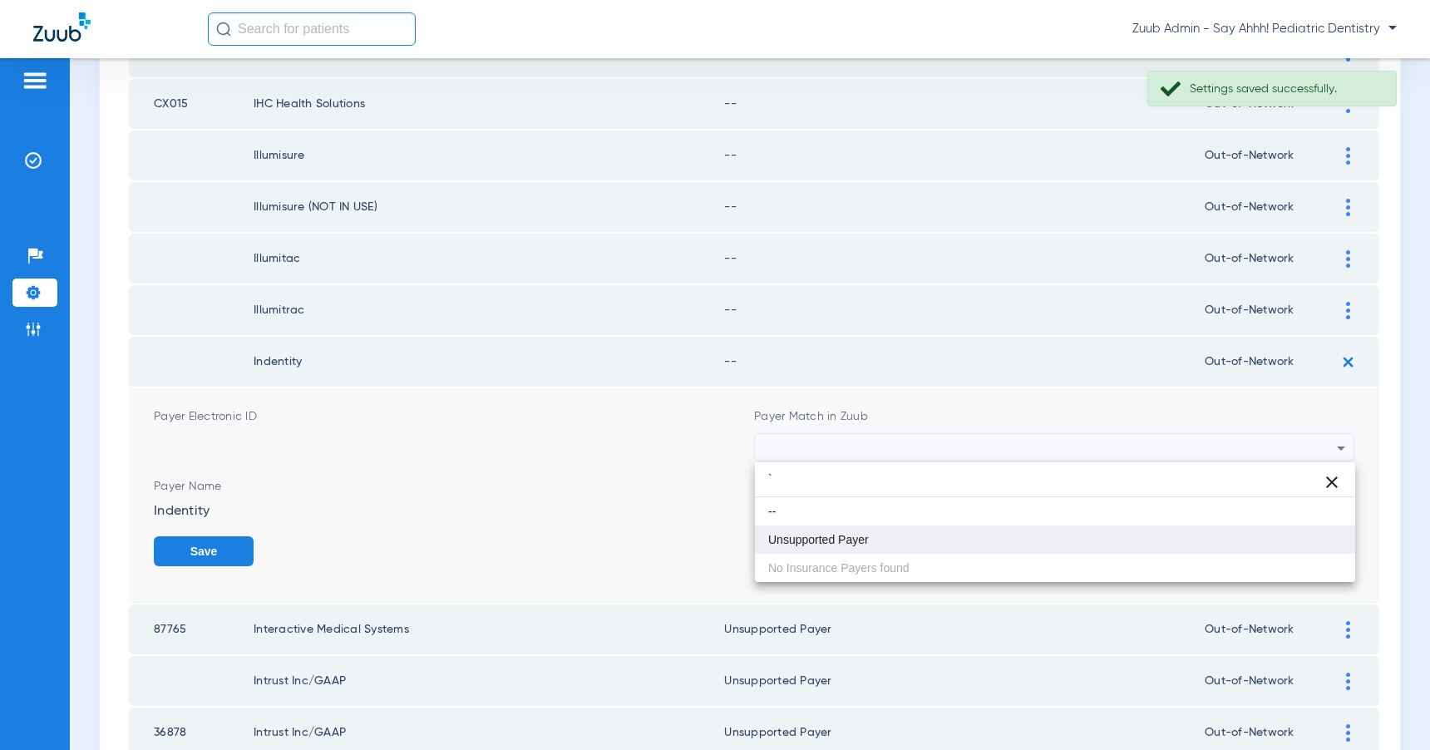
type input "`"
click at [828, 545] on span "Unsupported Payer" at bounding box center [818, 540] width 101 height 12
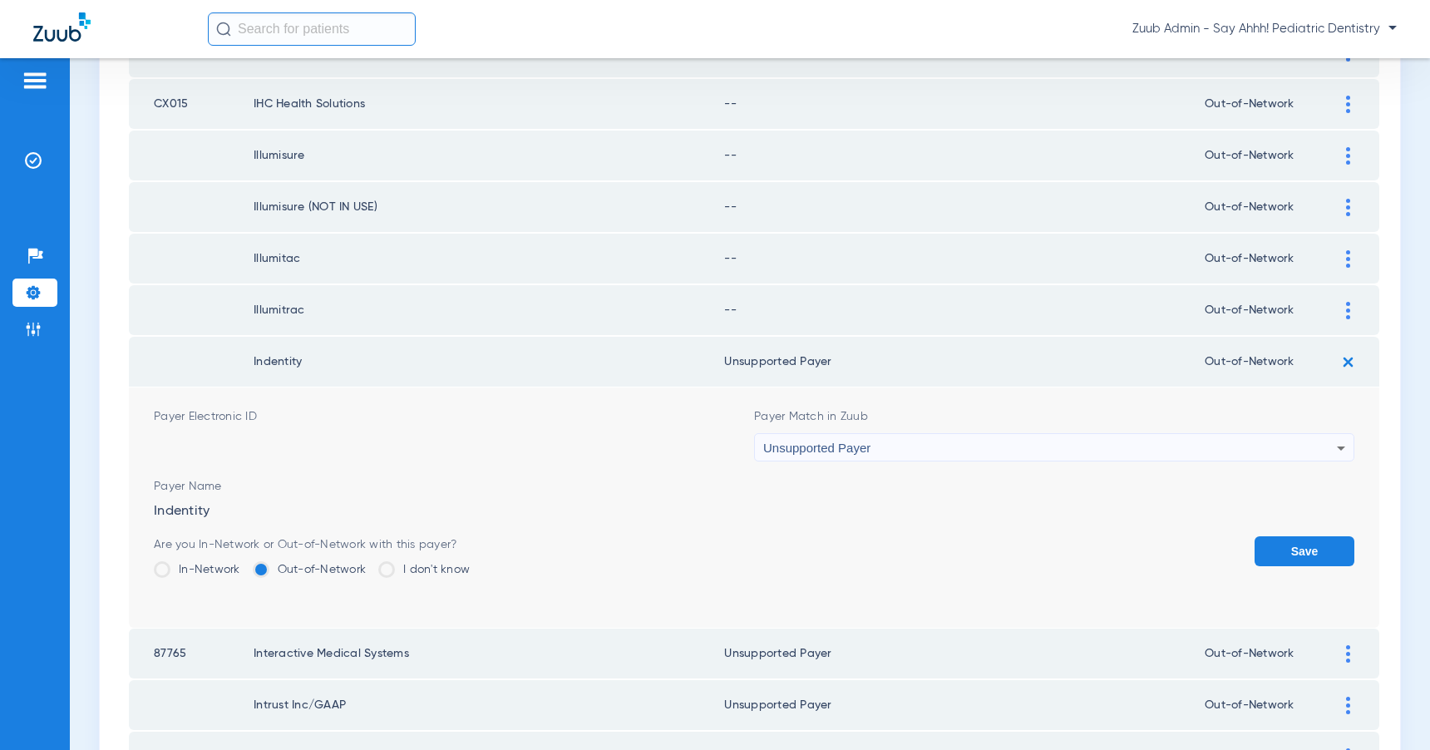
drag, startPoint x: 1291, startPoint y: 550, endPoint x: 1301, endPoint y: 496, distance: 54.3
click at [1290, 549] on button "Save" at bounding box center [1305, 551] width 100 height 30
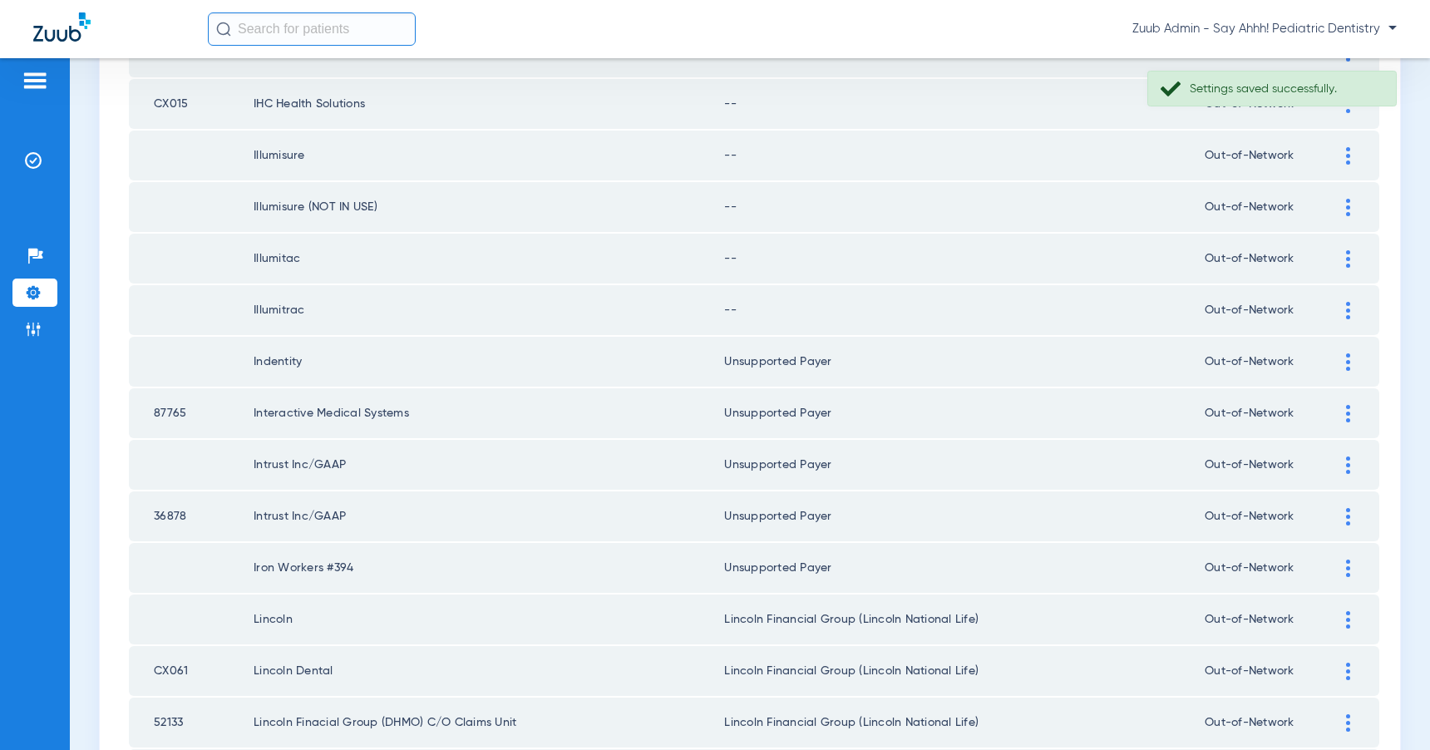
click at [1349, 312] on img at bounding box center [1348, 310] width 4 height 17
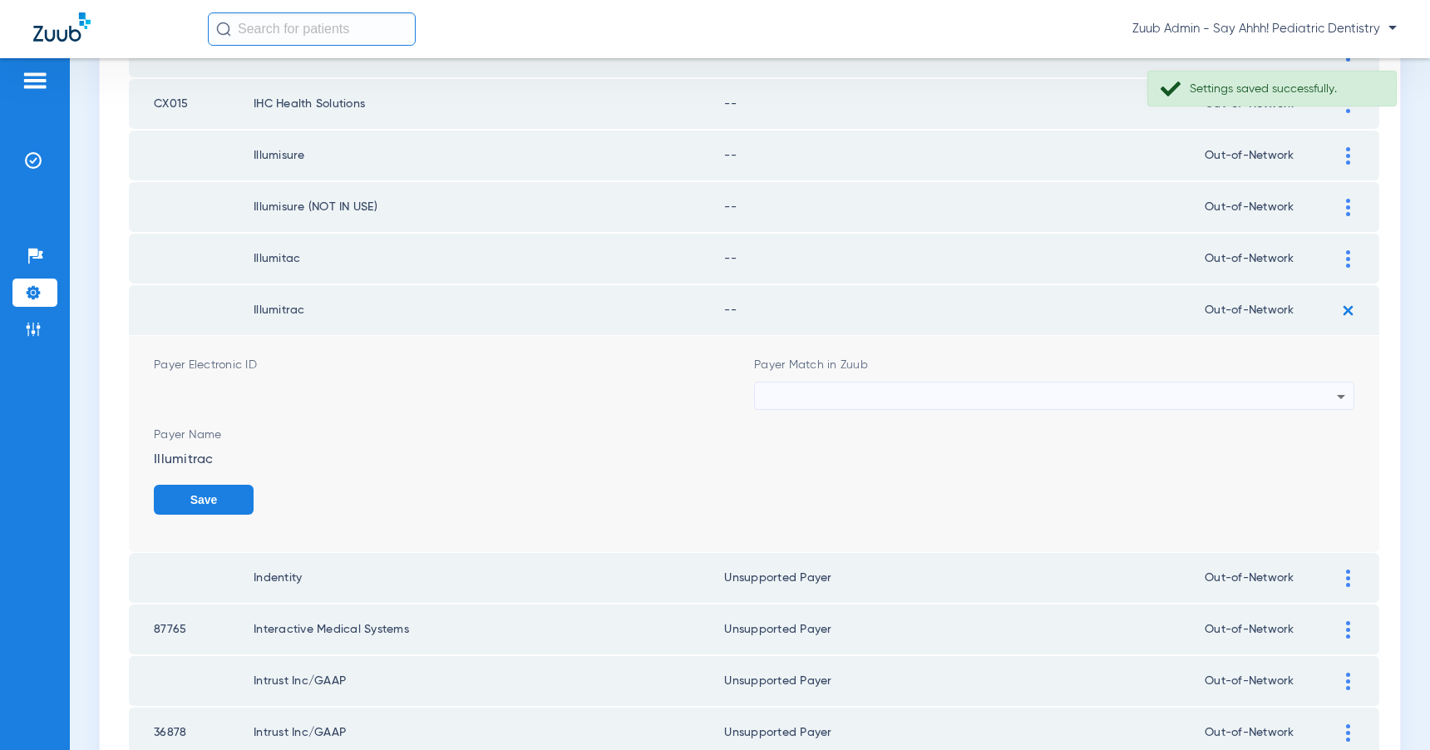
click at [985, 394] on div at bounding box center [1050, 397] width 574 height 28
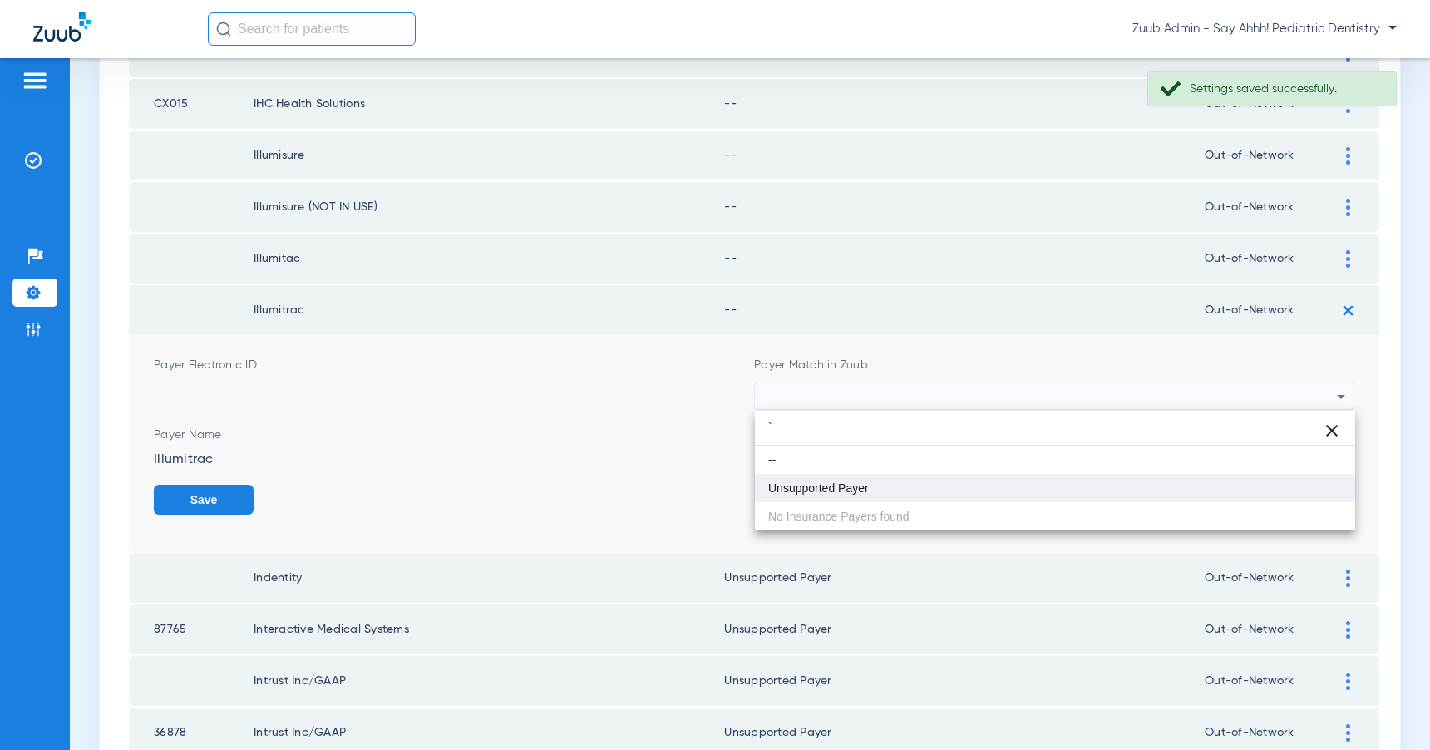
type input "`"
click at [825, 496] on mat-option "Unsupported Payer" at bounding box center [1055, 488] width 600 height 28
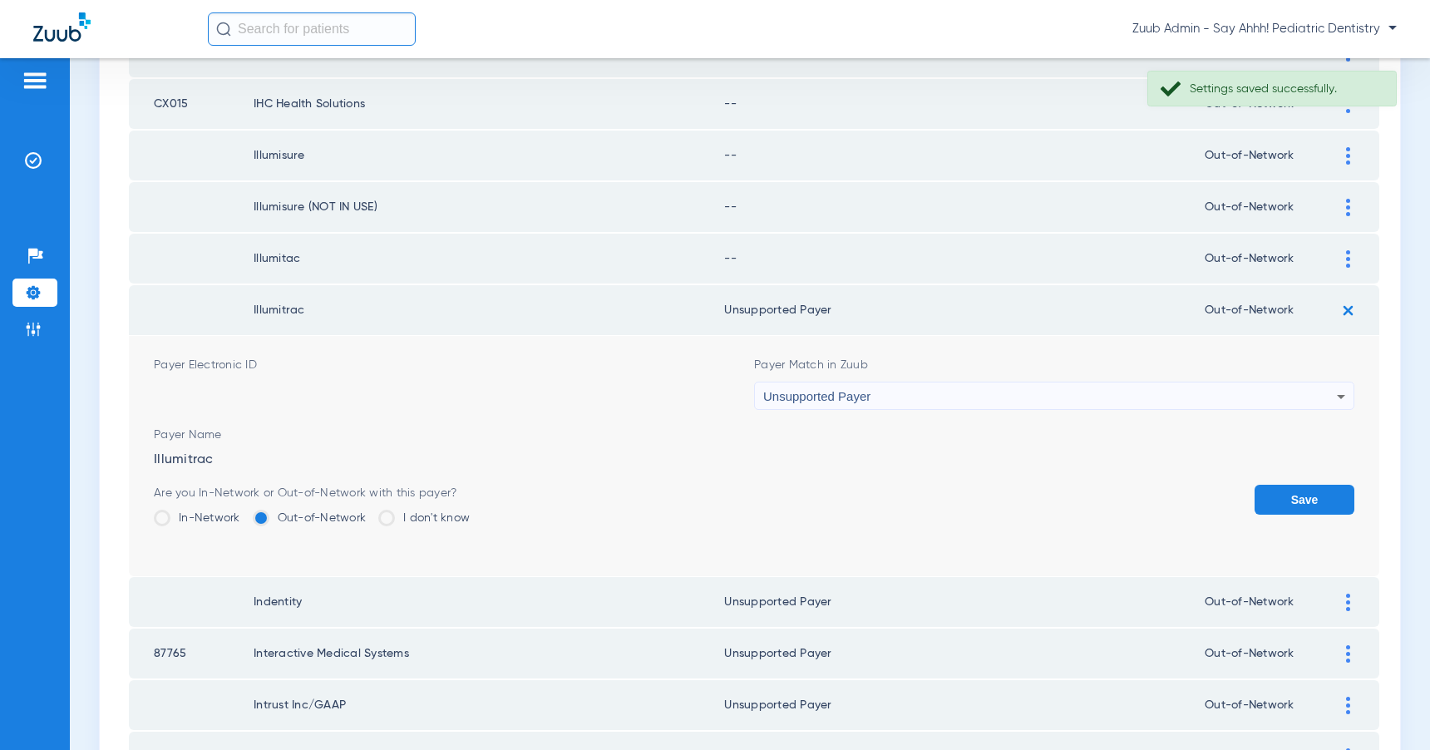
click at [1262, 499] on button "Save" at bounding box center [1305, 500] width 100 height 30
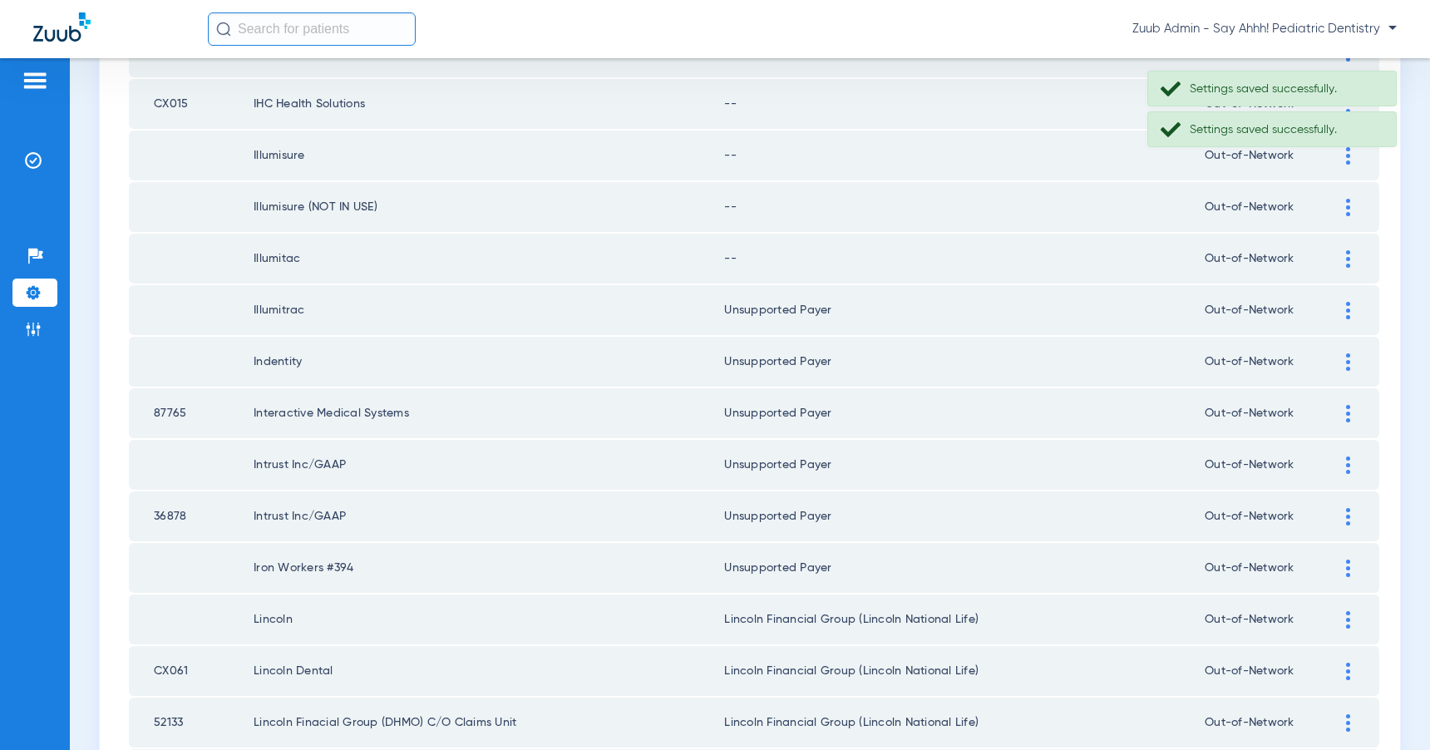
click at [1343, 254] on div at bounding box center [1348, 258] width 29 height 17
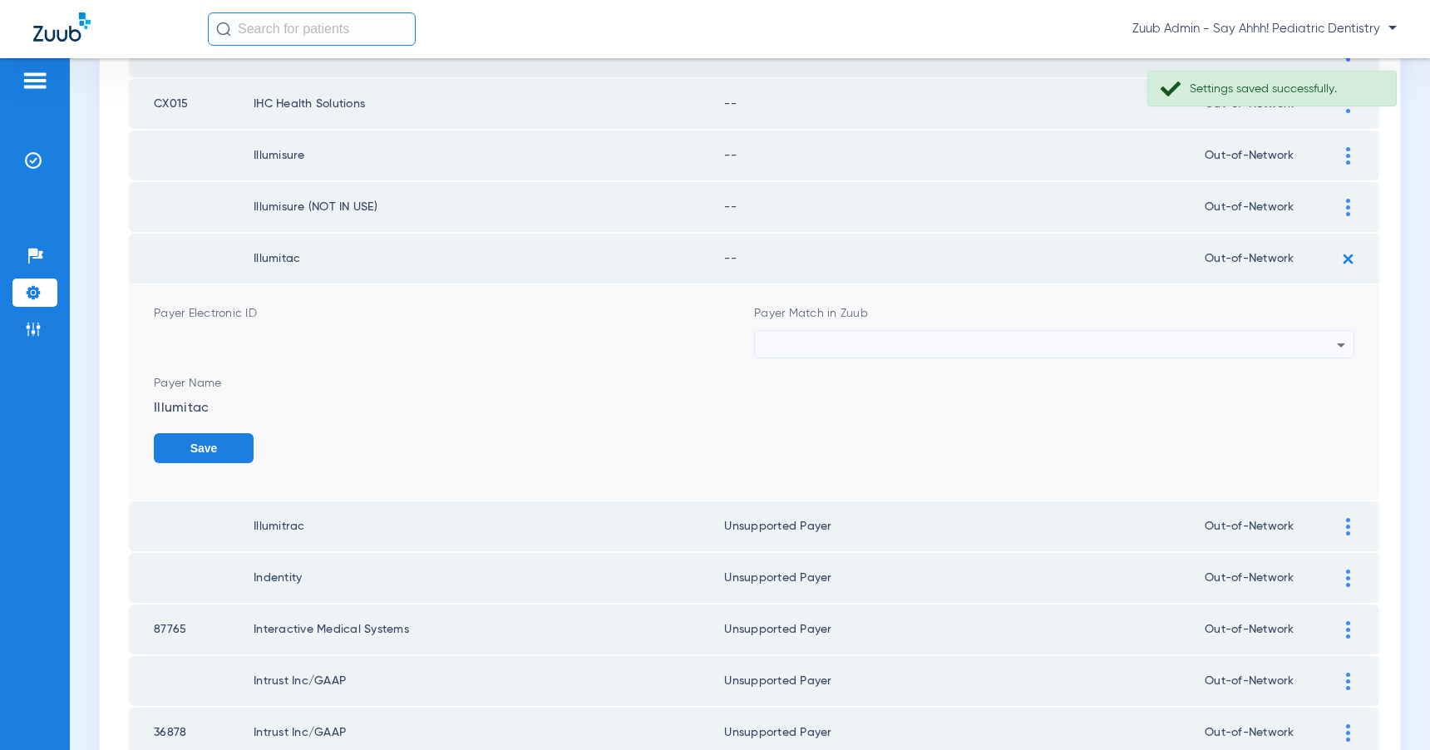
click at [896, 337] on div at bounding box center [1050, 345] width 574 height 28
type input "`"
click at [851, 431] on span "Unsupported Payer" at bounding box center [818, 437] width 101 height 12
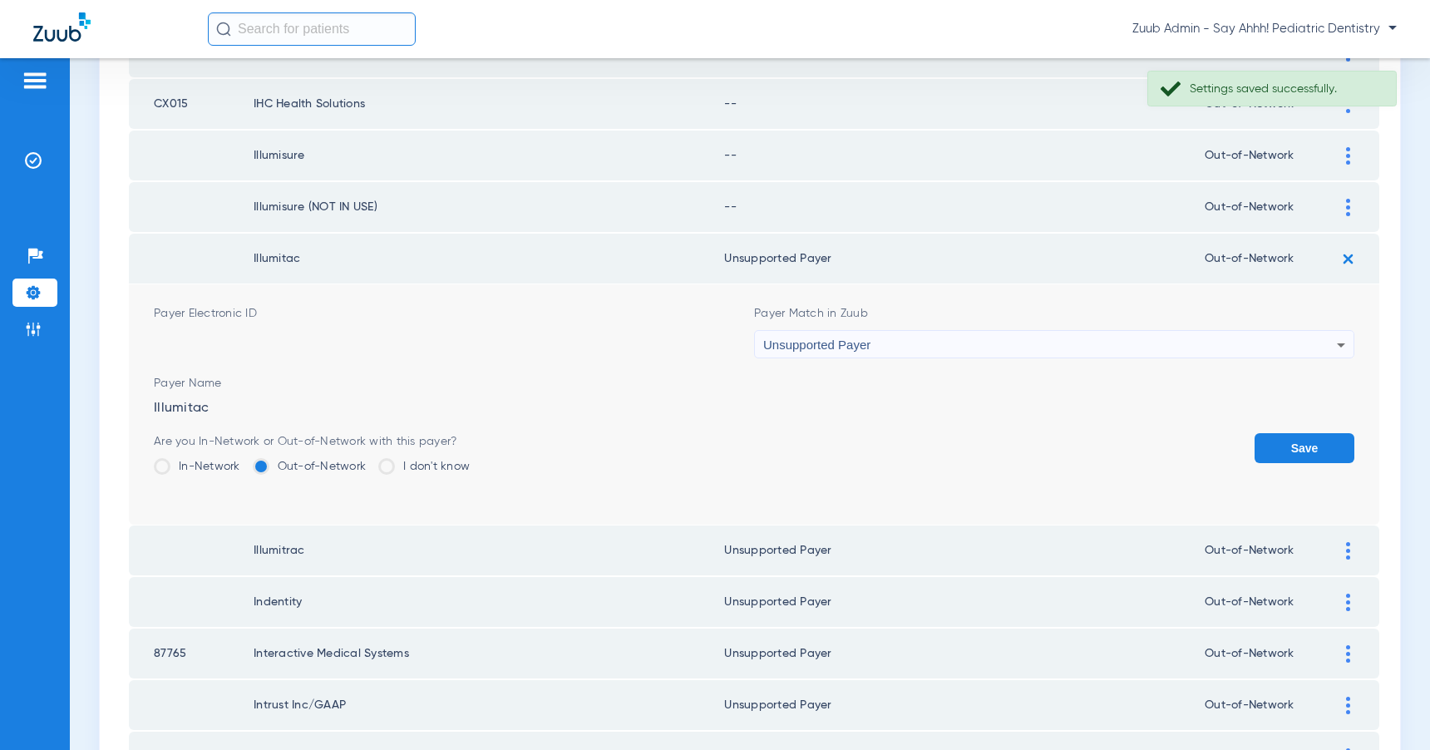
drag, startPoint x: 1345, startPoint y: 447, endPoint x: 1309, endPoint y: 445, distance: 35.8
click at [1330, 447] on button "Save" at bounding box center [1305, 448] width 100 height 30
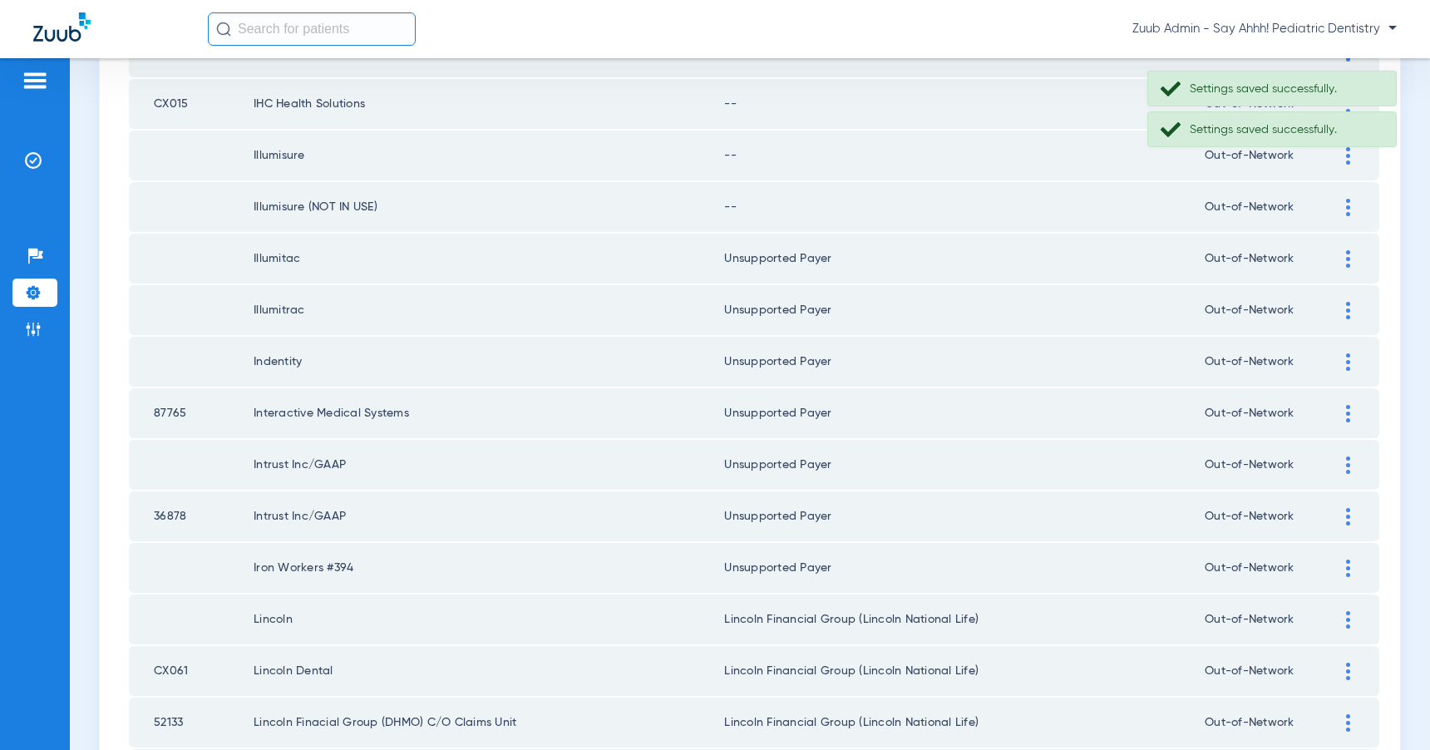
click at [1344, 208] on div at bounding box center [1348, 207] width 29 height 17
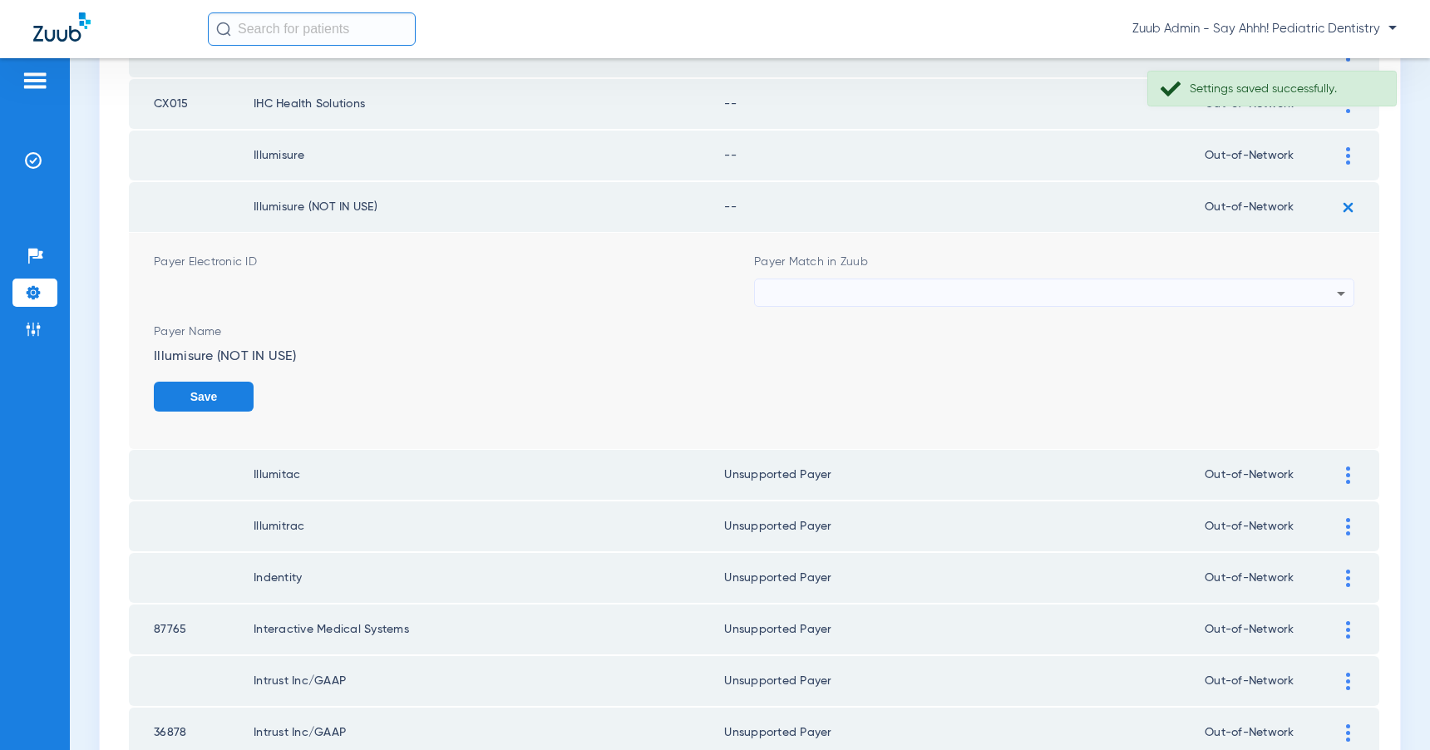
click at [916, 289] on div at bounding box center [1050, 293] width 574 height 28
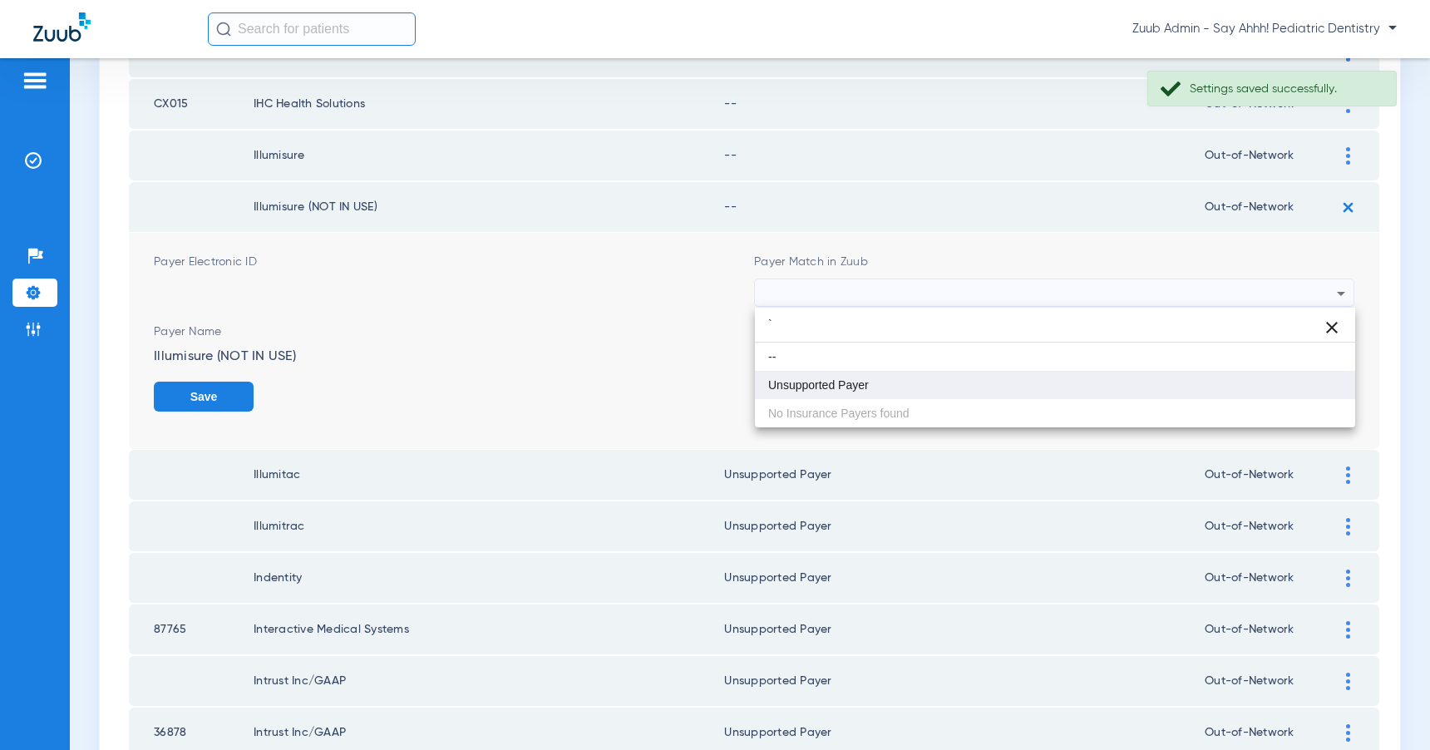
type input "`"
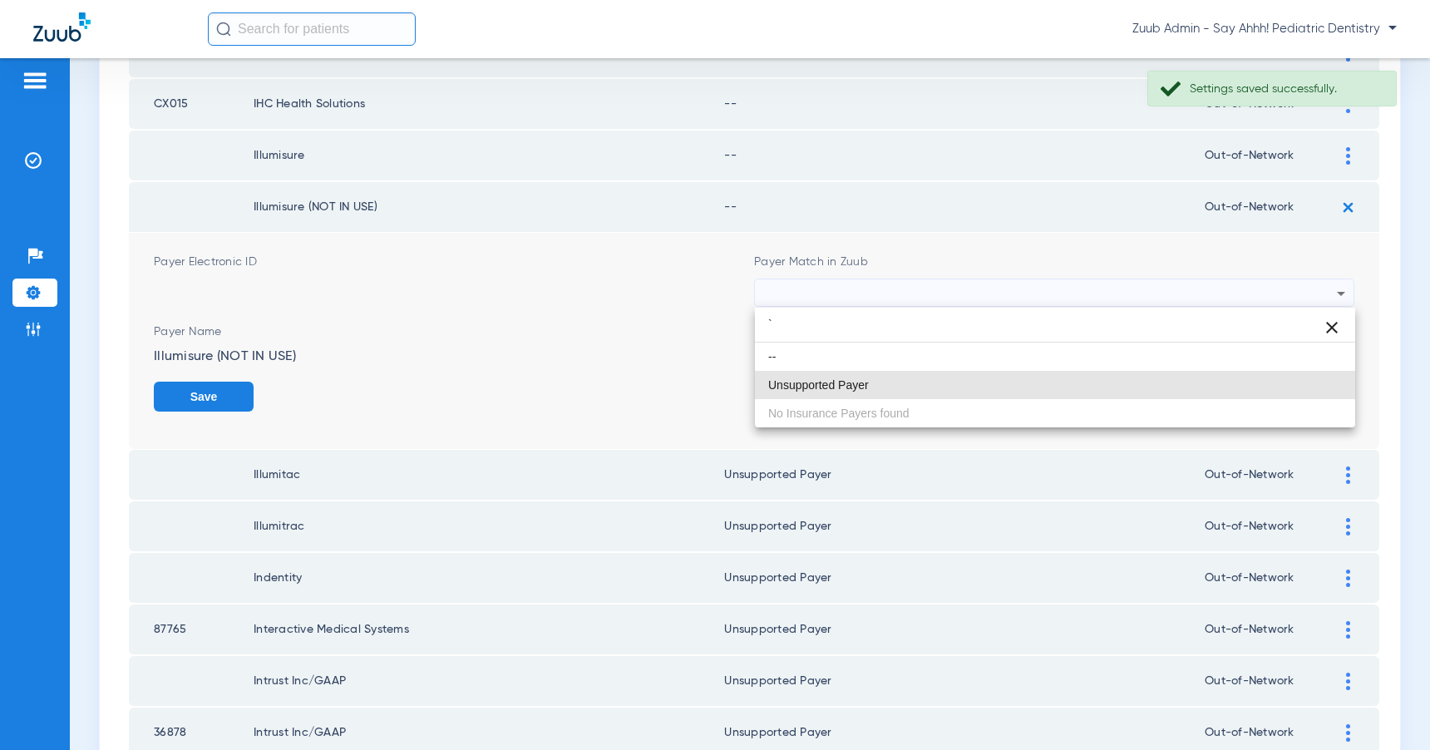
drag, startPoint x: 823, startPoint y: 376, endPoint x: 924, endPoint y: 366, distance: 101.1
click at [823, 376] on mat-option "Unsupported Payer" at bounding box center [1055, 385] width 600 height 28
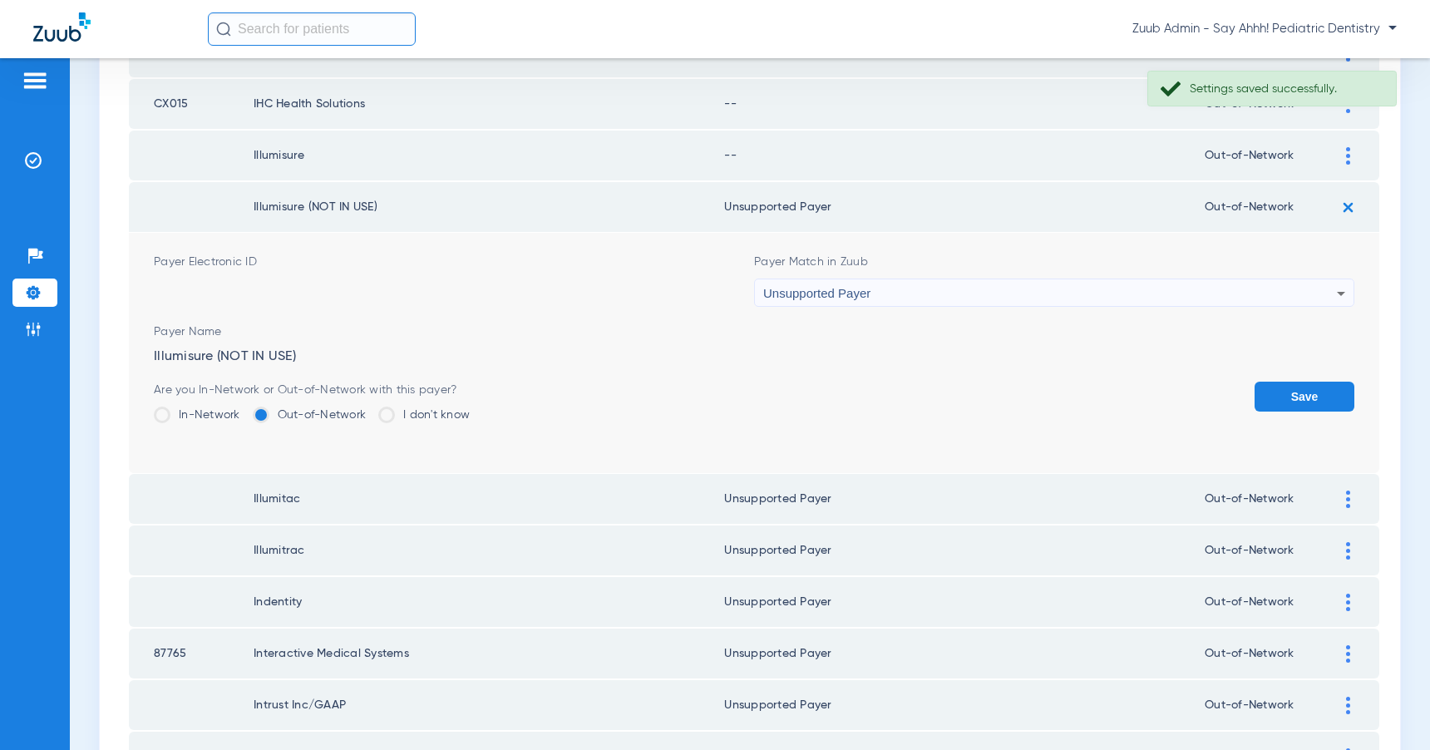
drag, startPoint x: 1291, startPoint y: 388, endPoint x: 1280, endPoint y: 343, distance: 46.4
click at [1291, 387] on button "Save" at bounding box center [1305, 397] width 100 height 30
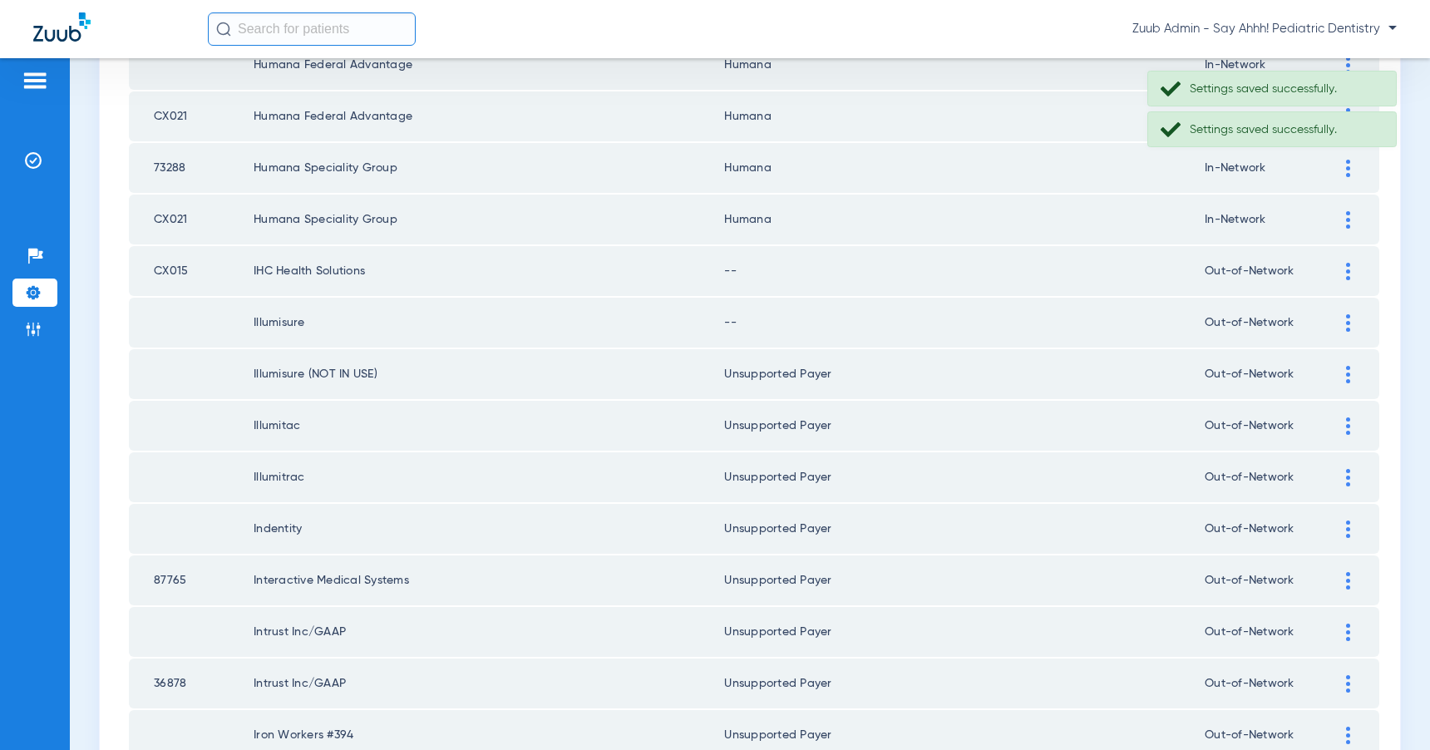
scroll to position [582, 0]
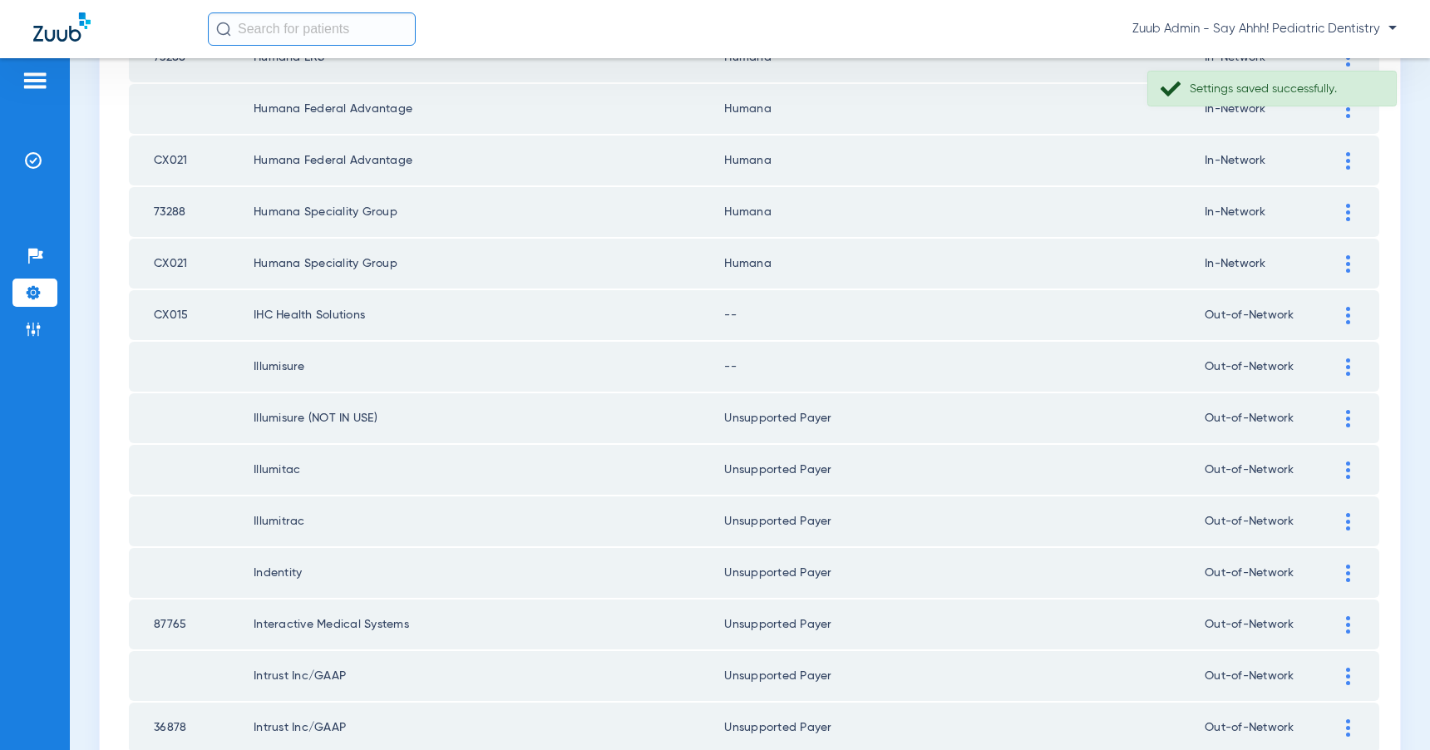
click at [1346, 363] on img at bounding box center [1348, 366] width 4 height 17
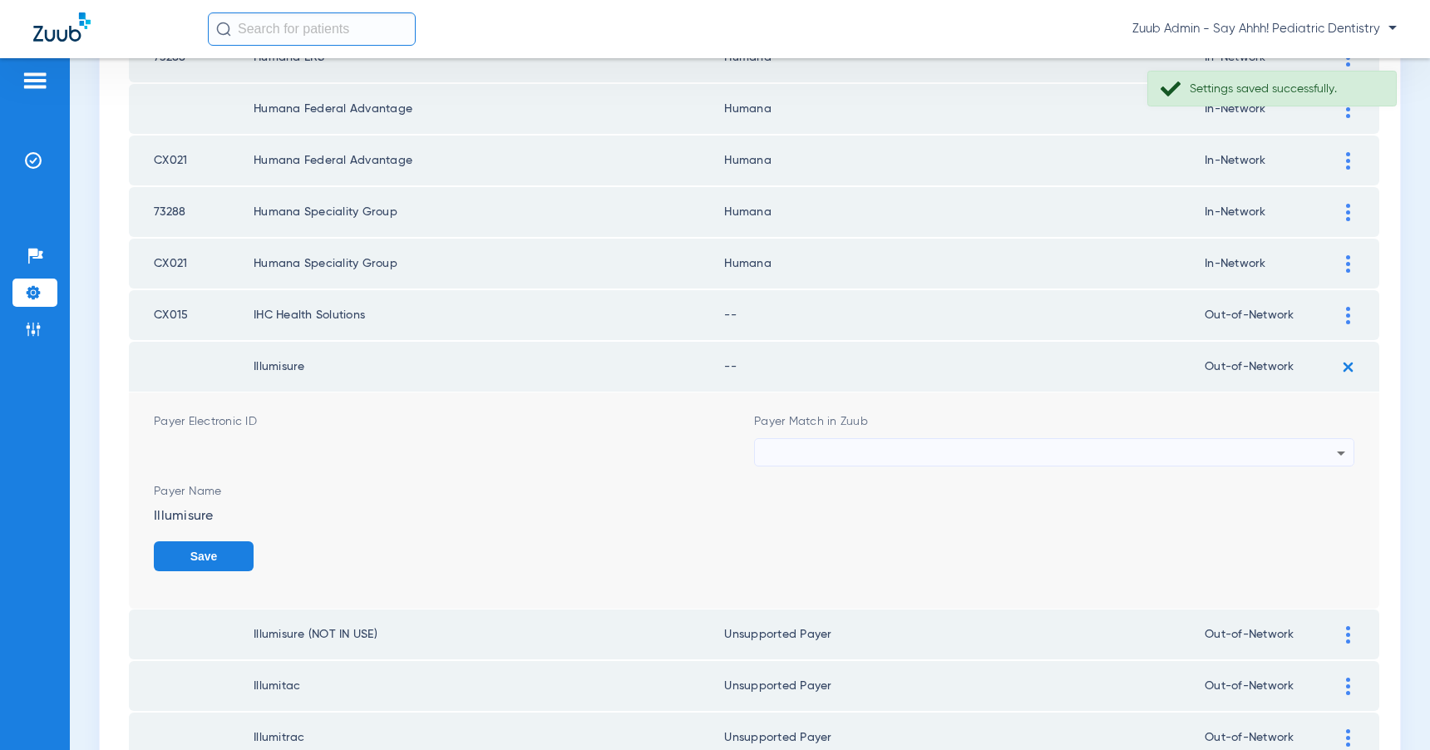
click at [992, 452] on div at bounding box center [1050, 453] width 574 height 28
type input "`"
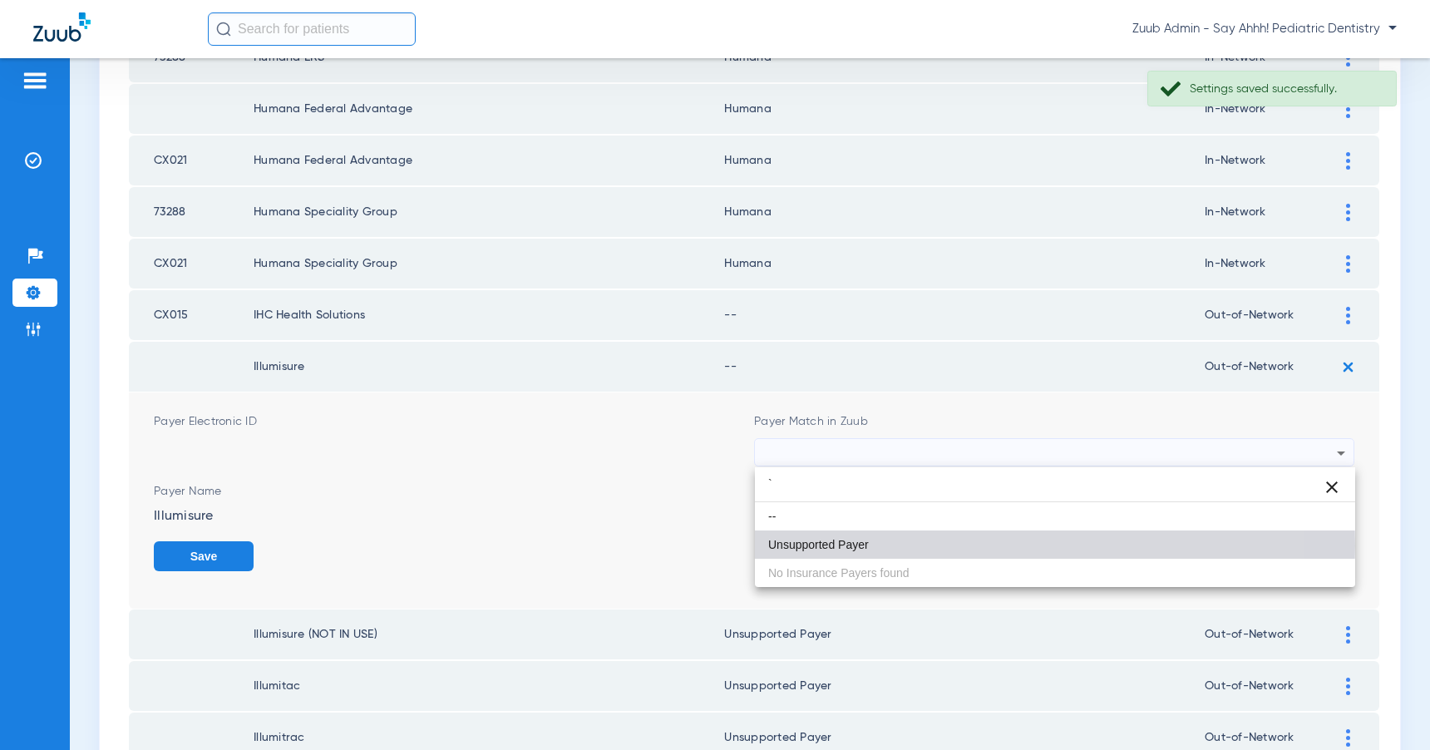
click at [802, 545] on span "Unsupported Payer" at bounding box center [818, 545] width 101 height 12
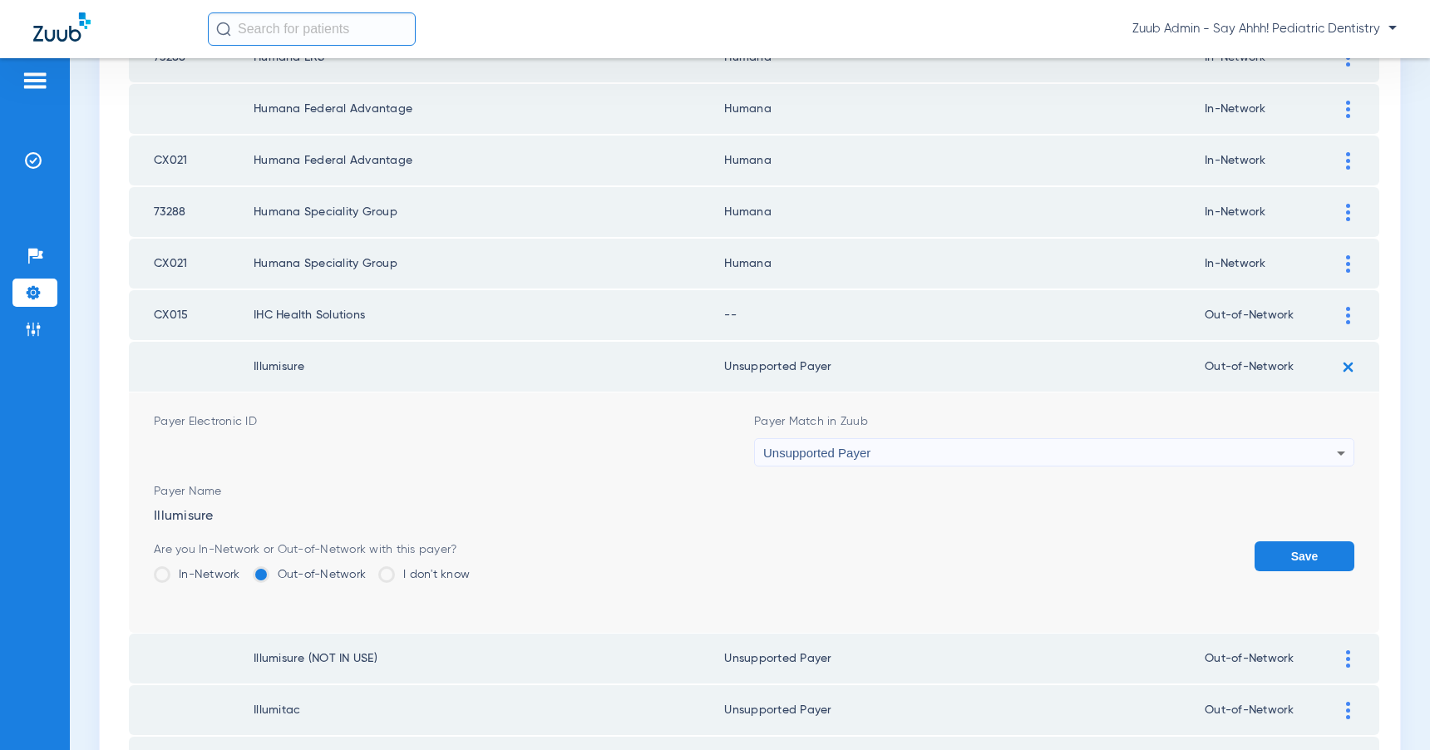
click at [1294, 552] on button "Save" at bounding box center [1305, 556] width 100 height 30
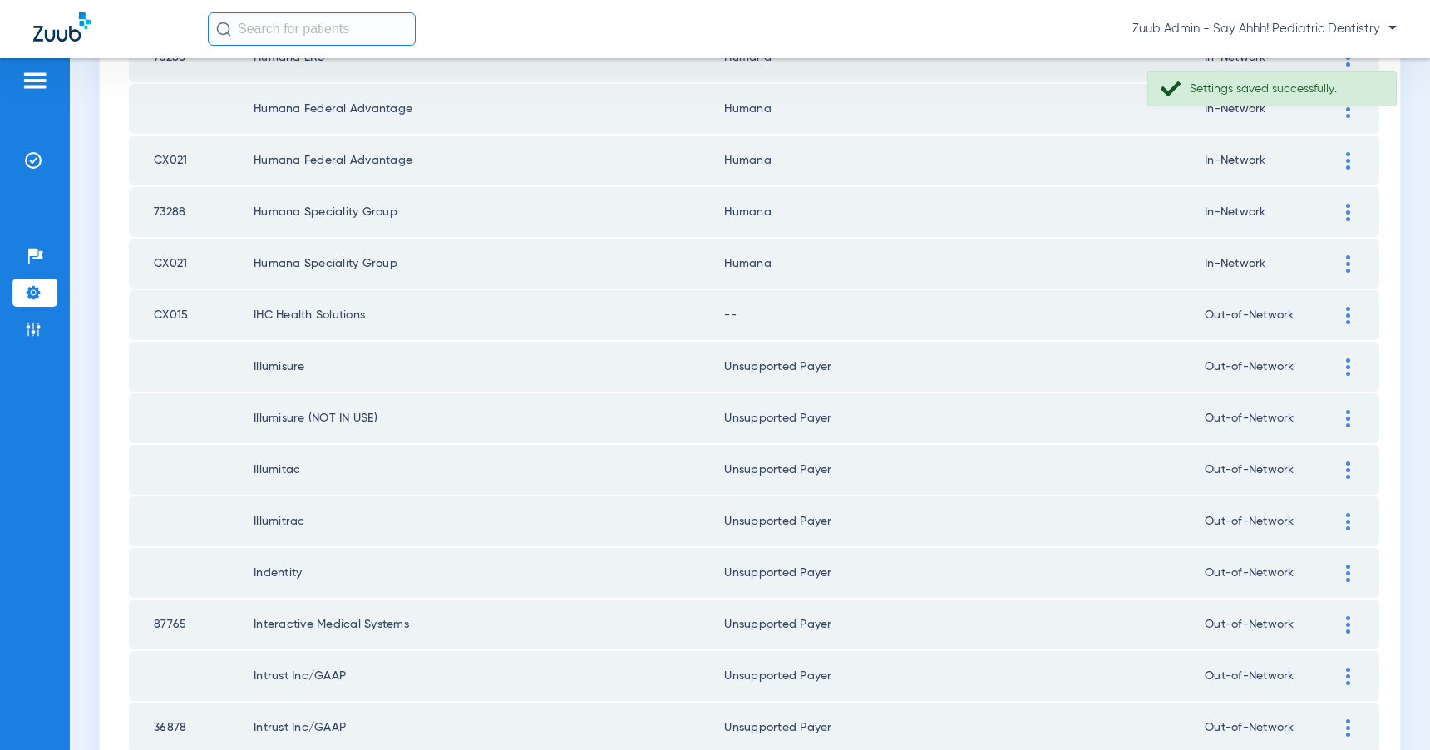
click at [1346, 311] on img at bounding box center [1348, 315] width 4 height 17
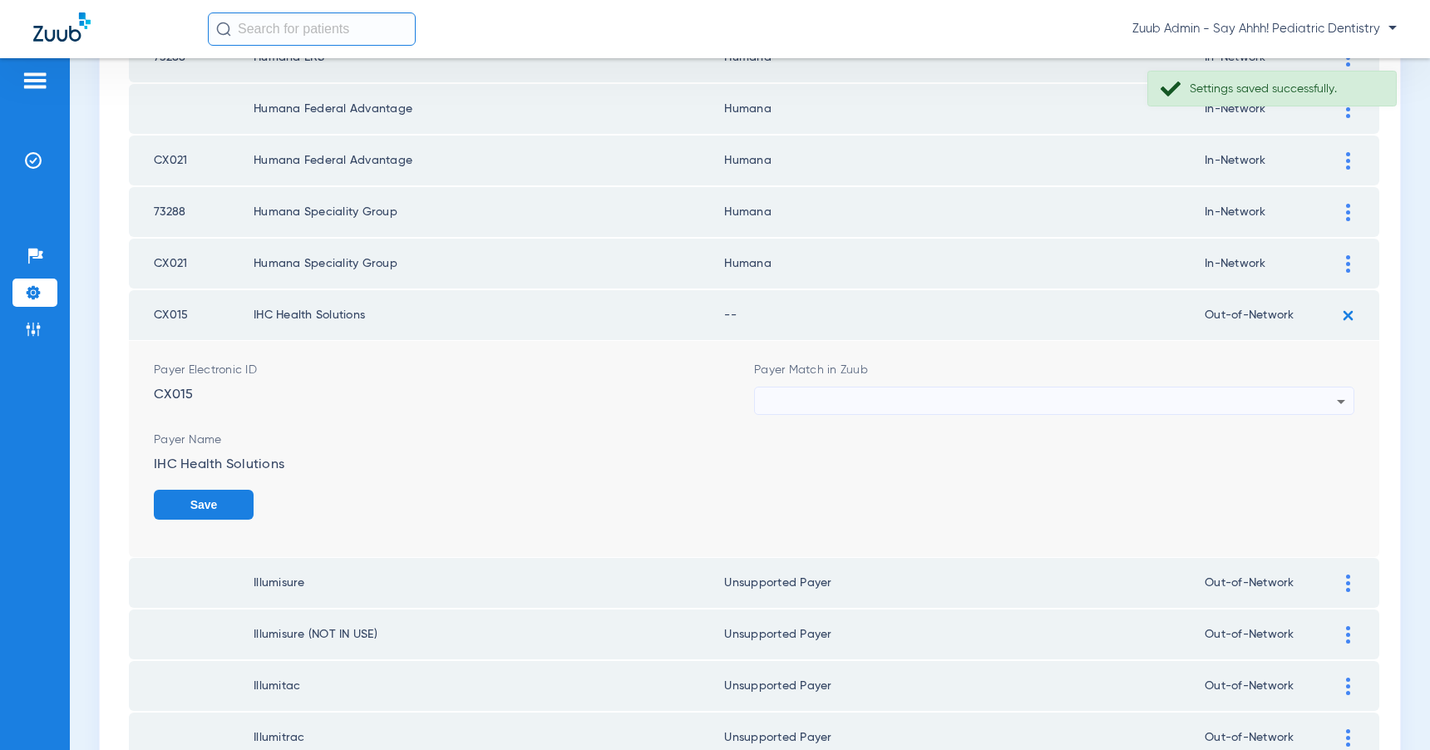
click at [927, 396] on div at bounding box center [1050, 401] width 574 height 28
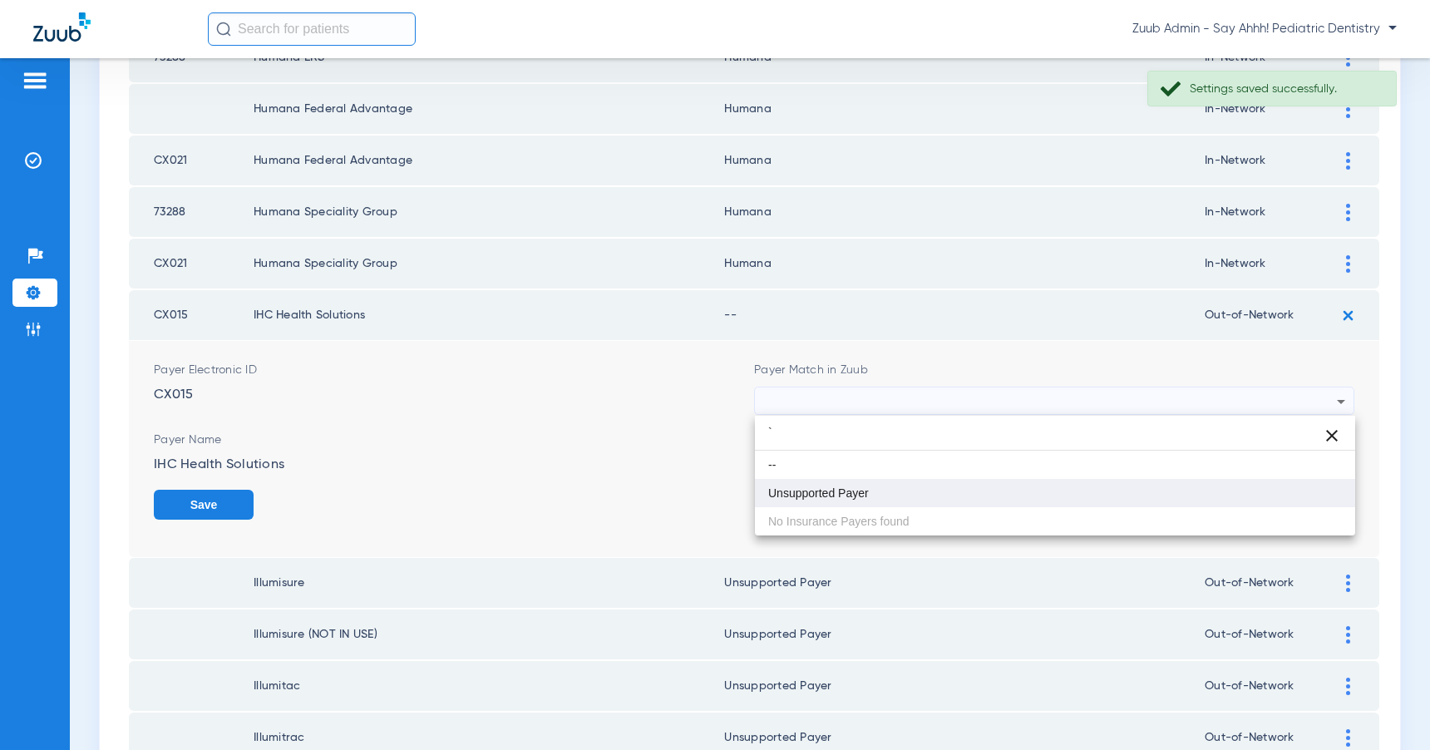
type input "`"
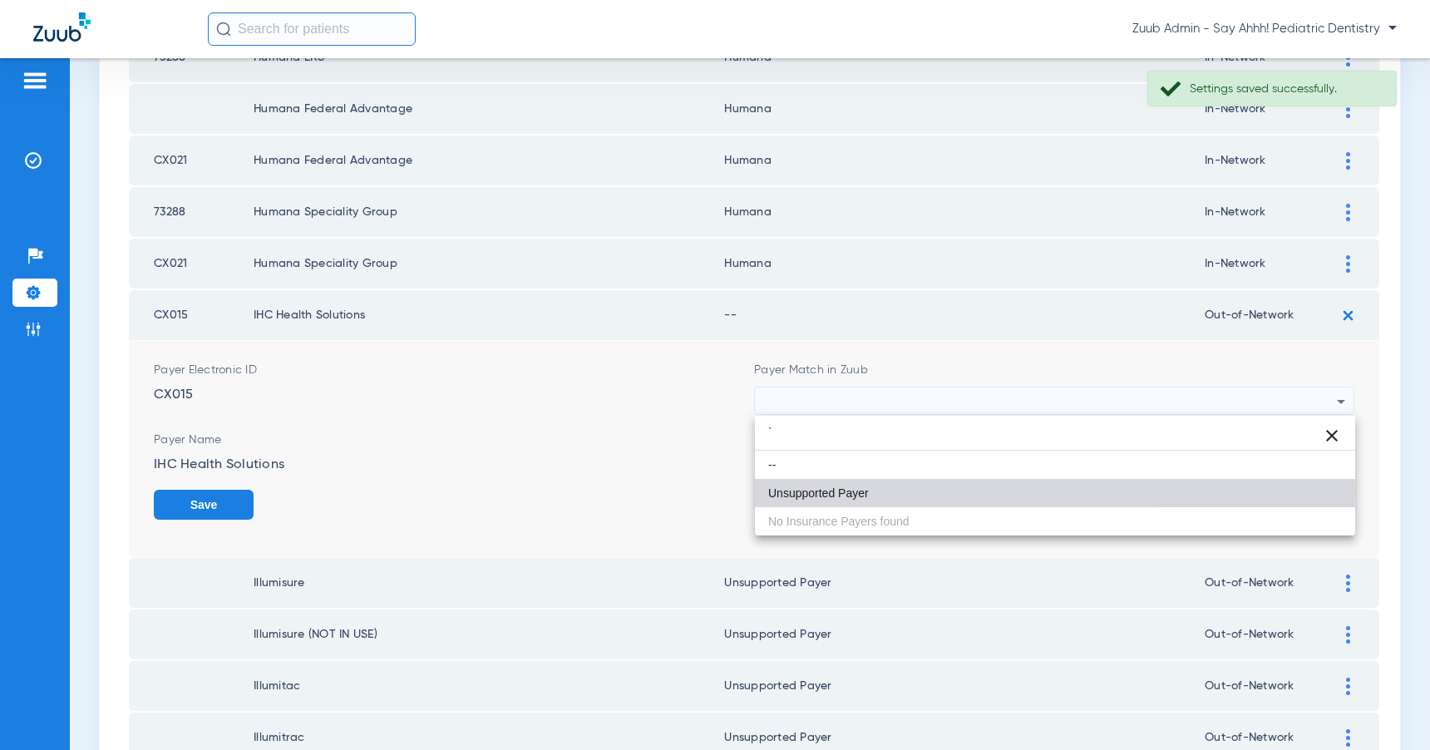
click at [833, 491] on span "Unsupported Payer" at bounding box center [818, 493] width 101 height 12
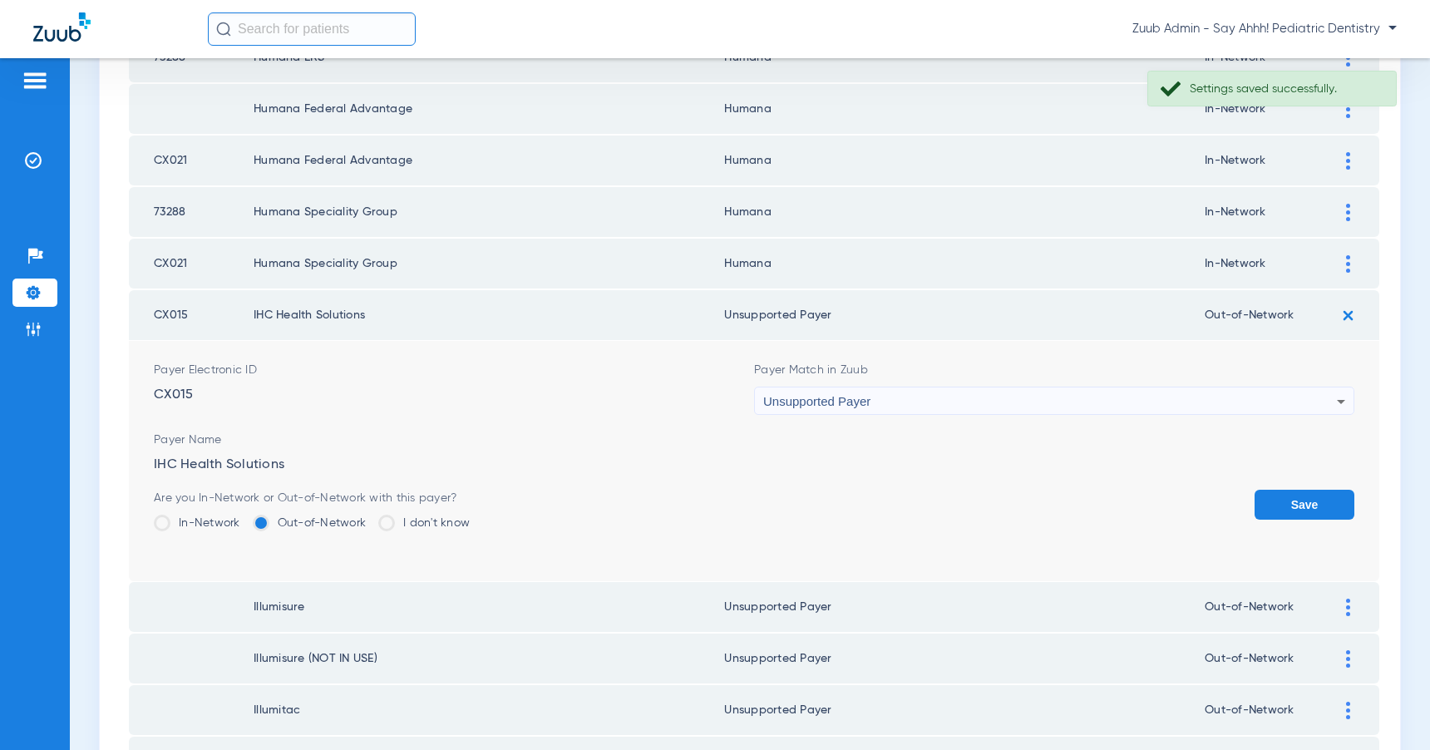
drag, startPoint x: 1273, startPoint y: 506, endPoint x: 1108, endPoint y: 471, distance: 169.1
click at [1256, 504] on button "Save" at bounding box center [1305, 505] width 100 height 30
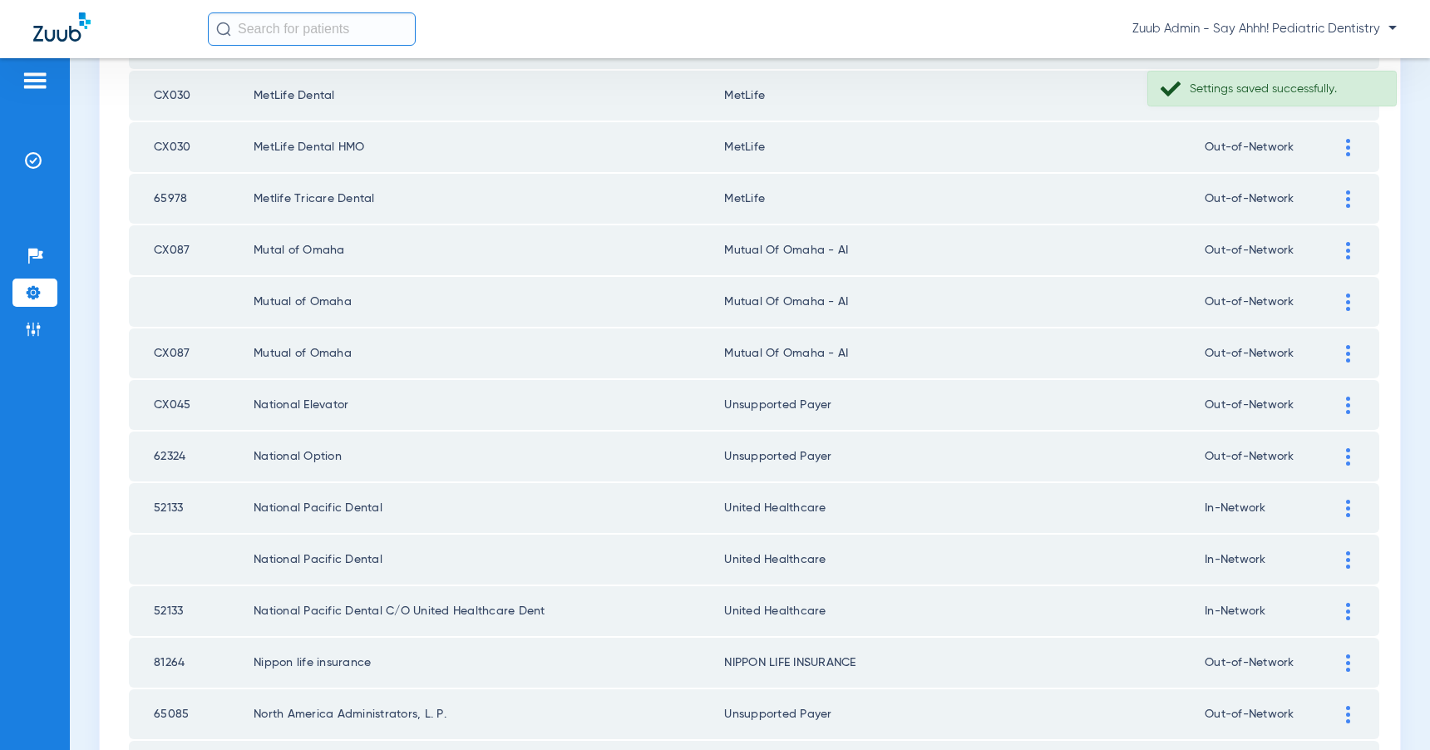
scroll to position [2255, 0]
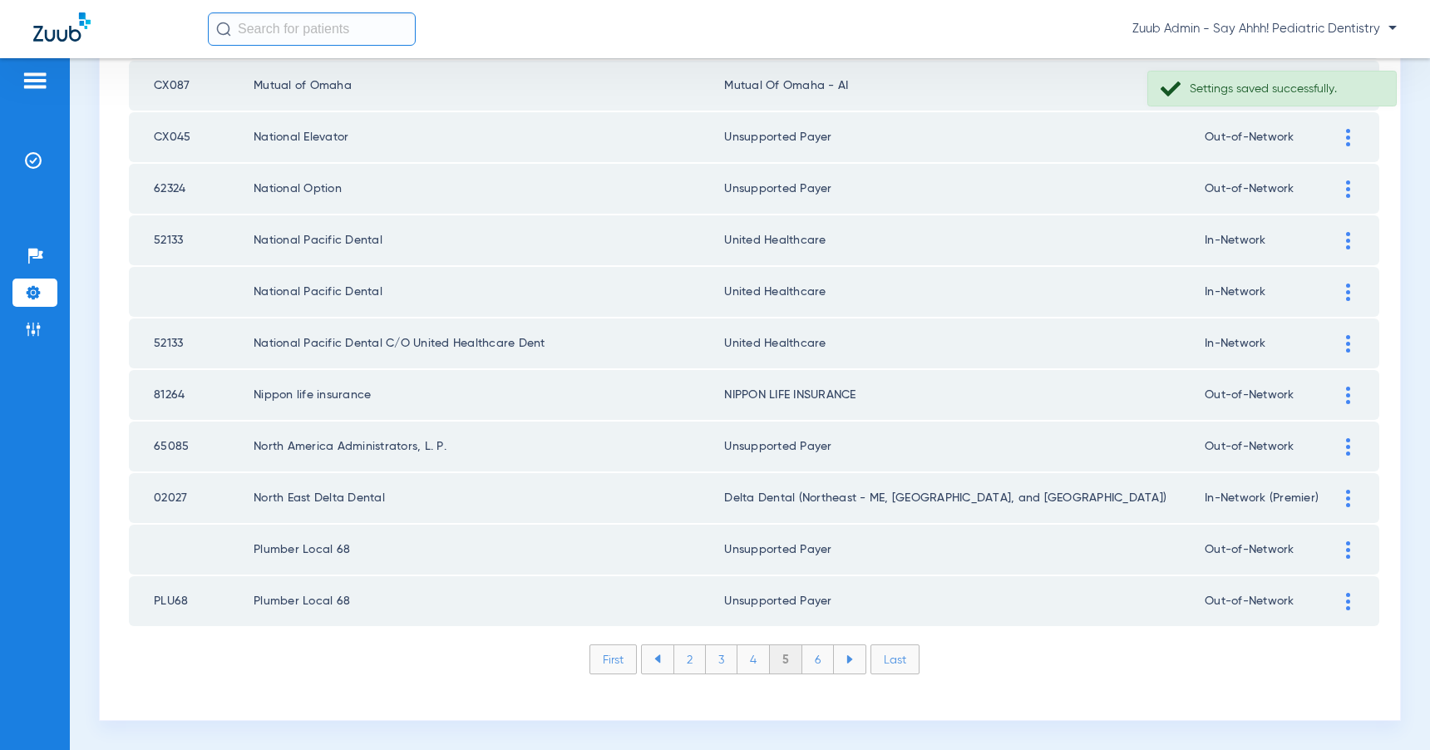
click at [817, 662] on li "6" at bounding box center [818, 659] width 32 height 28
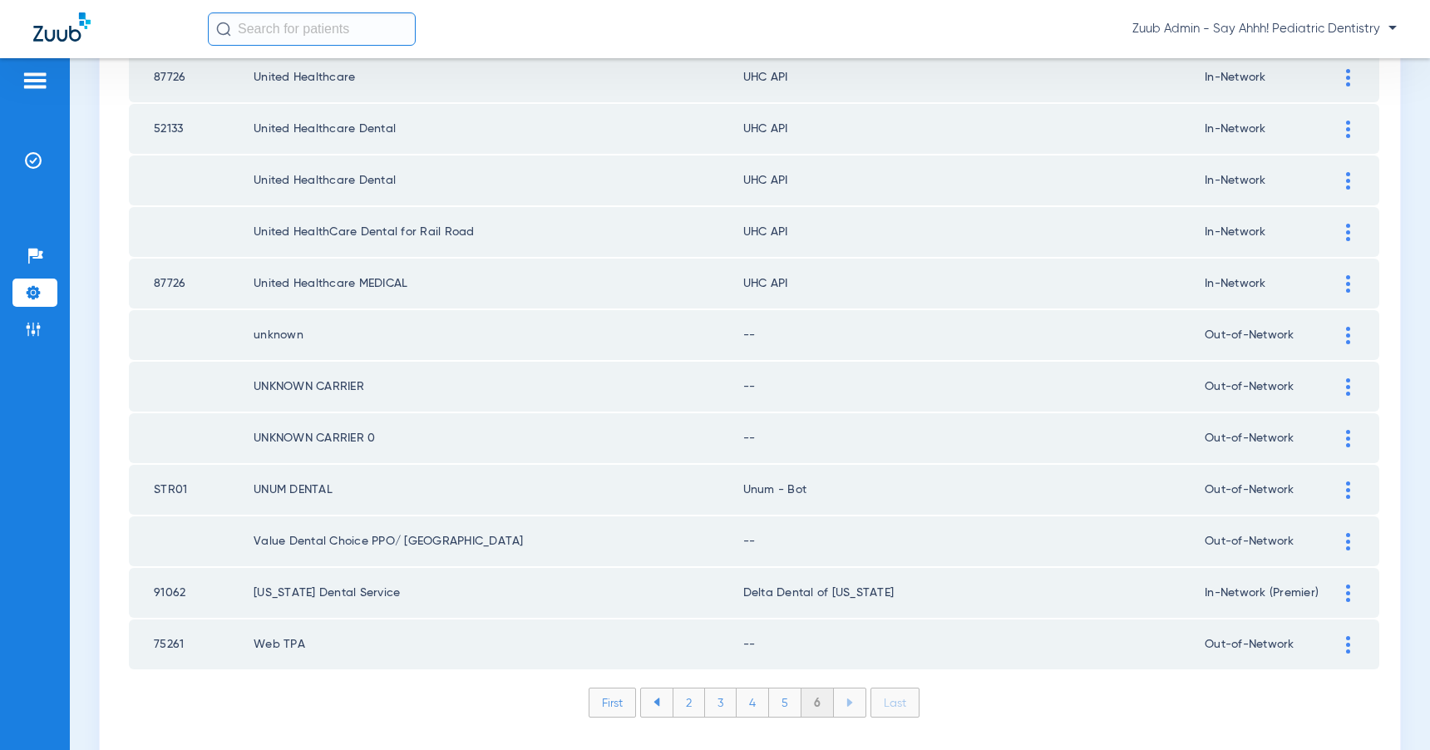
scroll to position [2158, 0]
drag, startPoint x: 1351, startPoint y: 639, endPoint x: 1241, endPoint y: 637, distance: 109.8
click at [1351, 639] on div at bounding box center [1348, 647] width 29 height 17
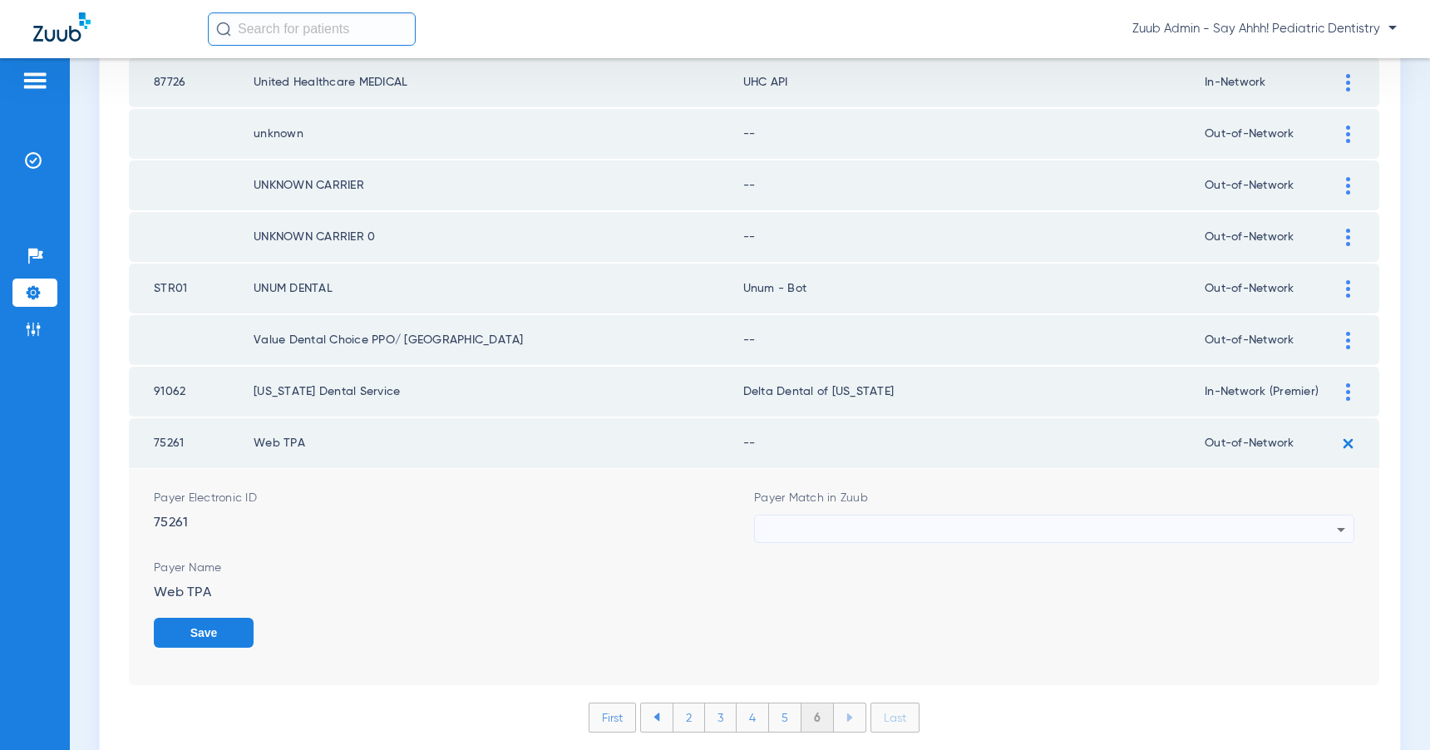
scroll to position [2420, 0]
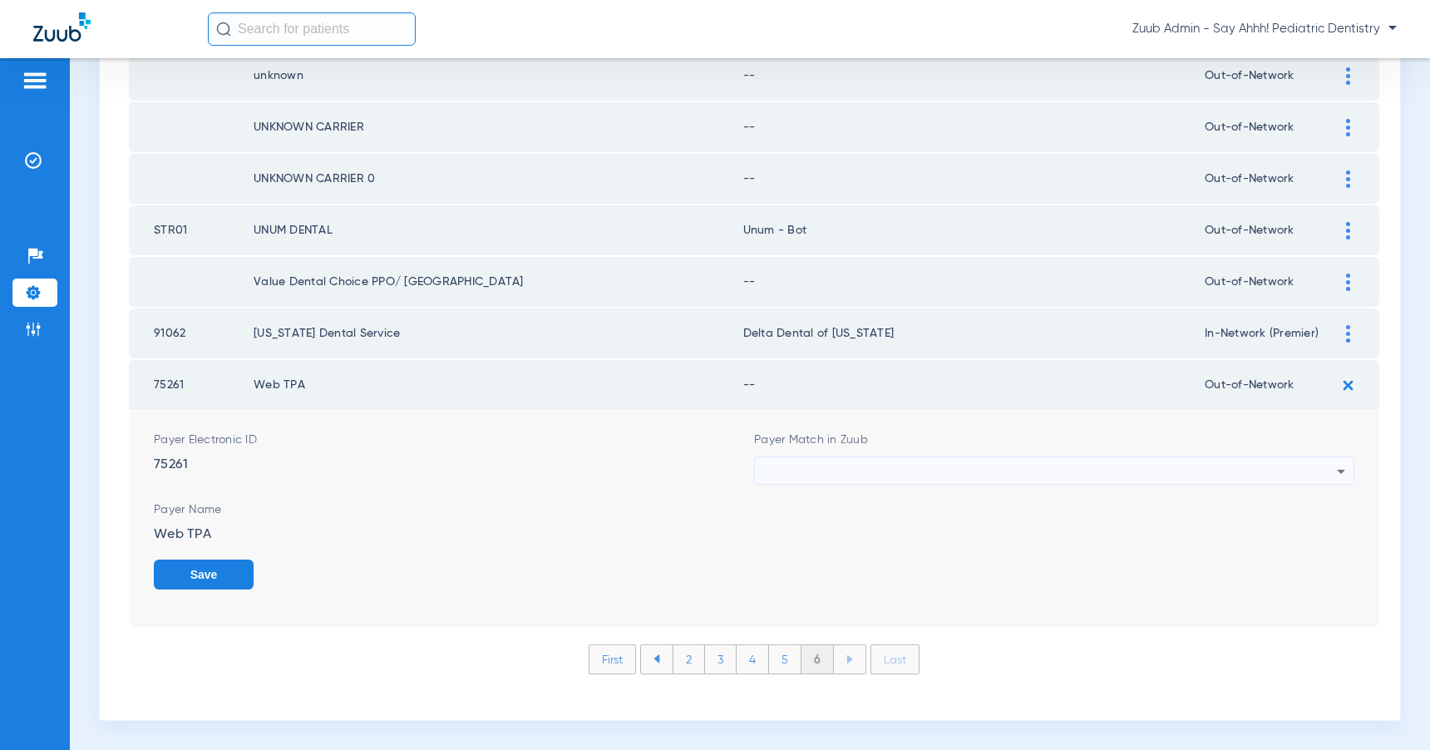
click at [941, 464] on div at bounding box center [1050, 471] width 574 height 28
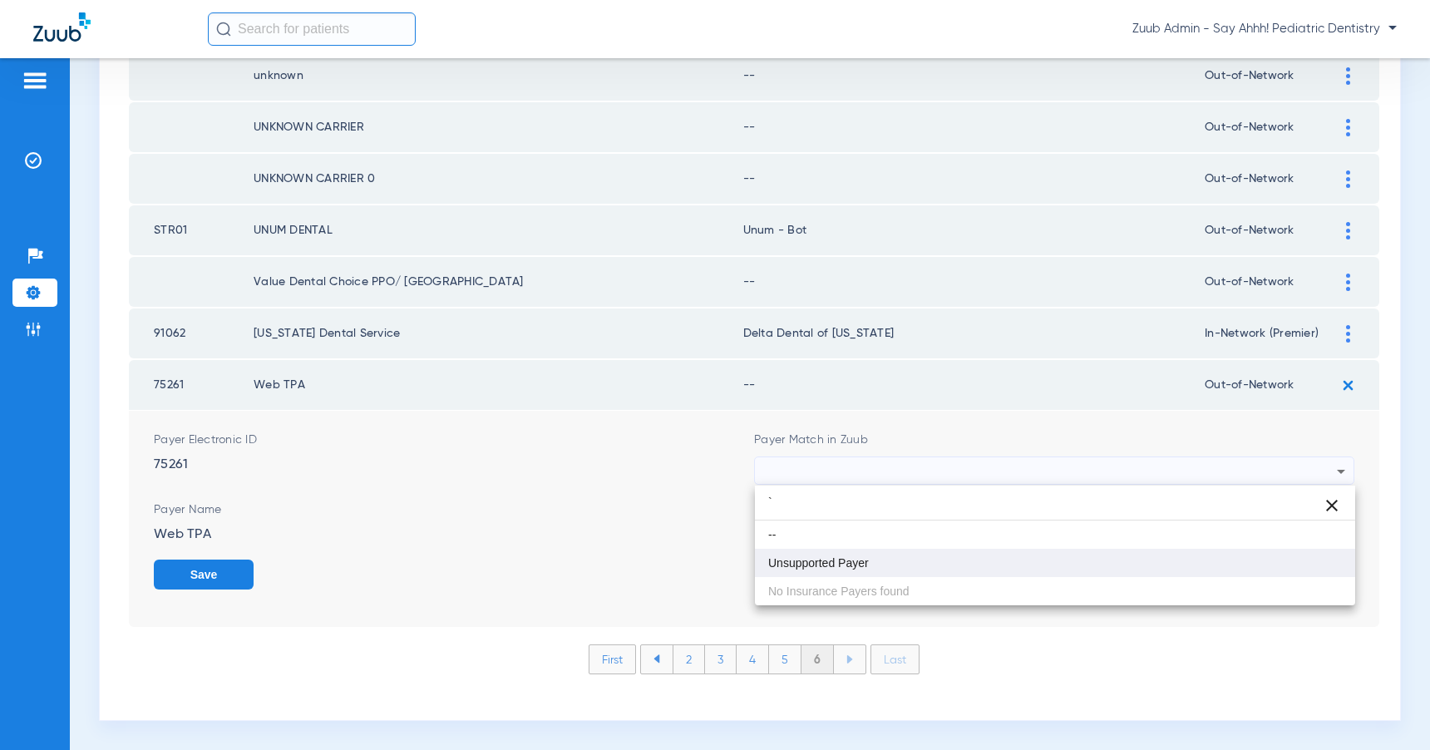
type input "`"
click at [840, 559] on span "Unsupported Payer" at bounding box center [818, 563] width 101 height 12
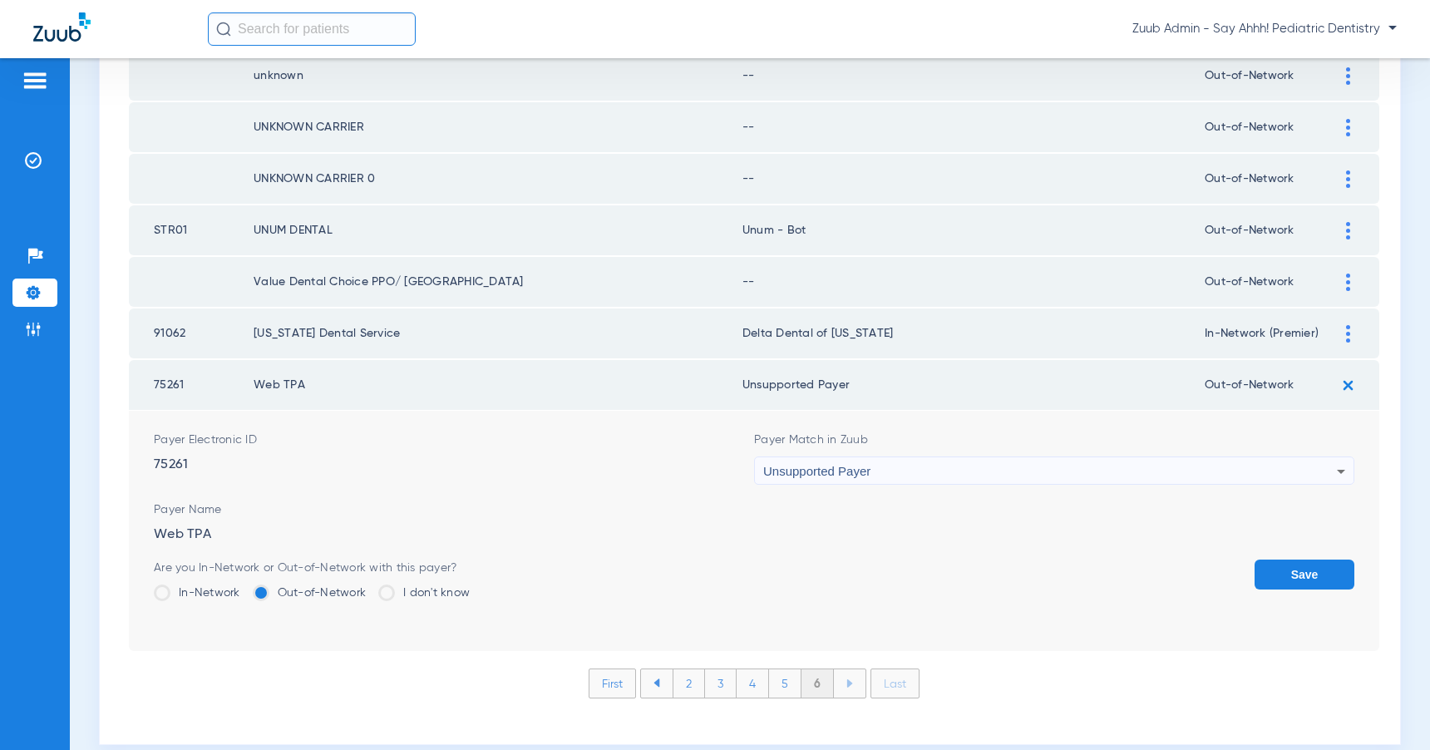
click at [1316, 572] on button "Save" at bounding box center [1305, 575] width 100 height 30
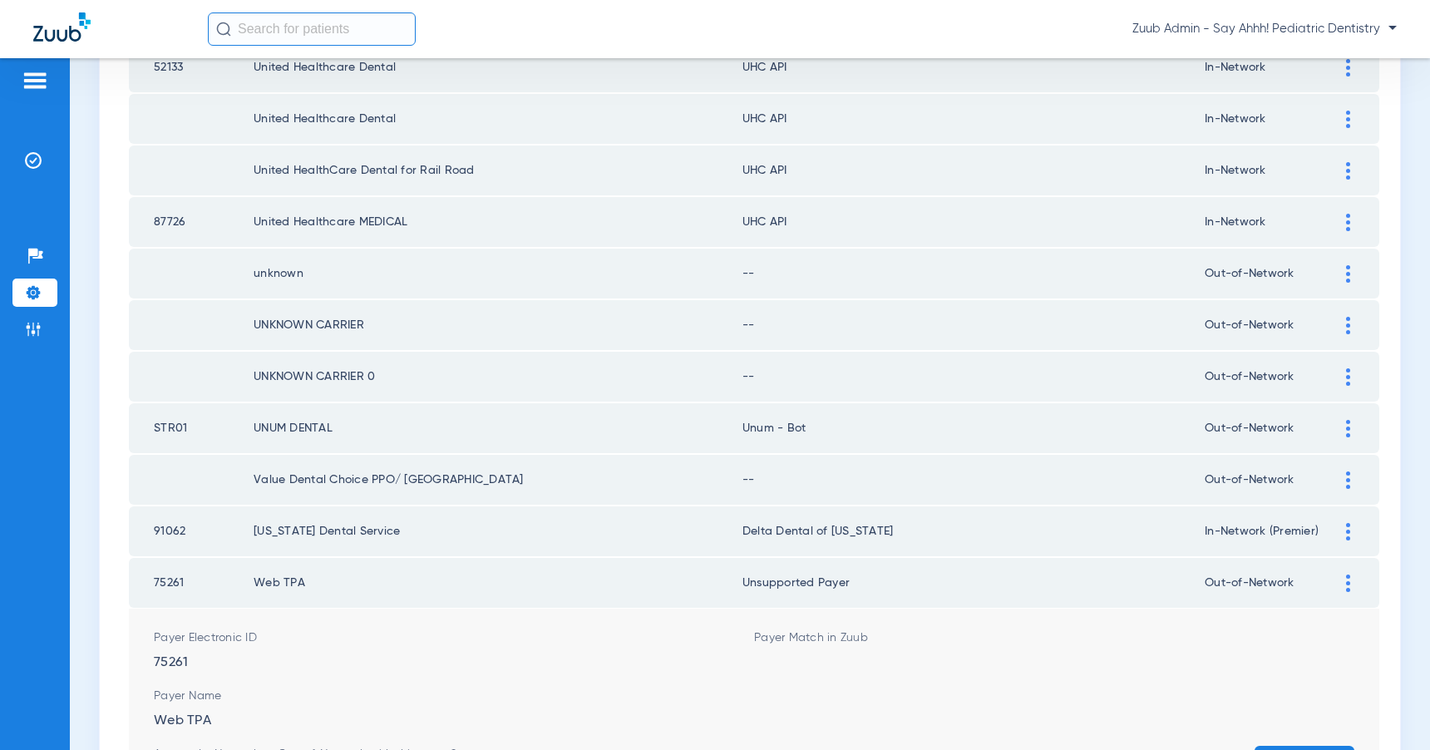
scroll to position [2204, 0]
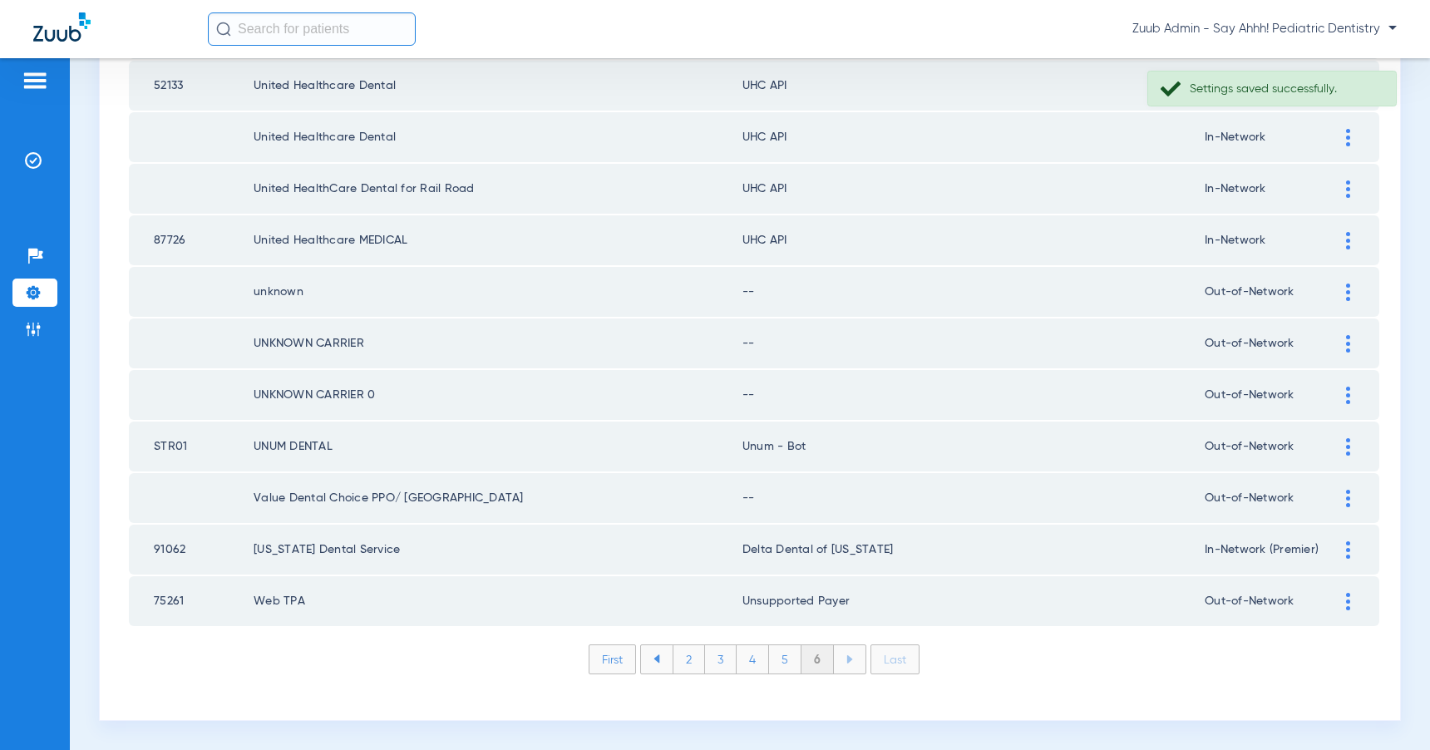
drag, startPoint x: 1345, startPoint y: 494, endPoint x: 1309, endPoint y: 489, distance: 36.1
click at [1341, 493] on div at bounding box center [1348, 498] width 29 height 17
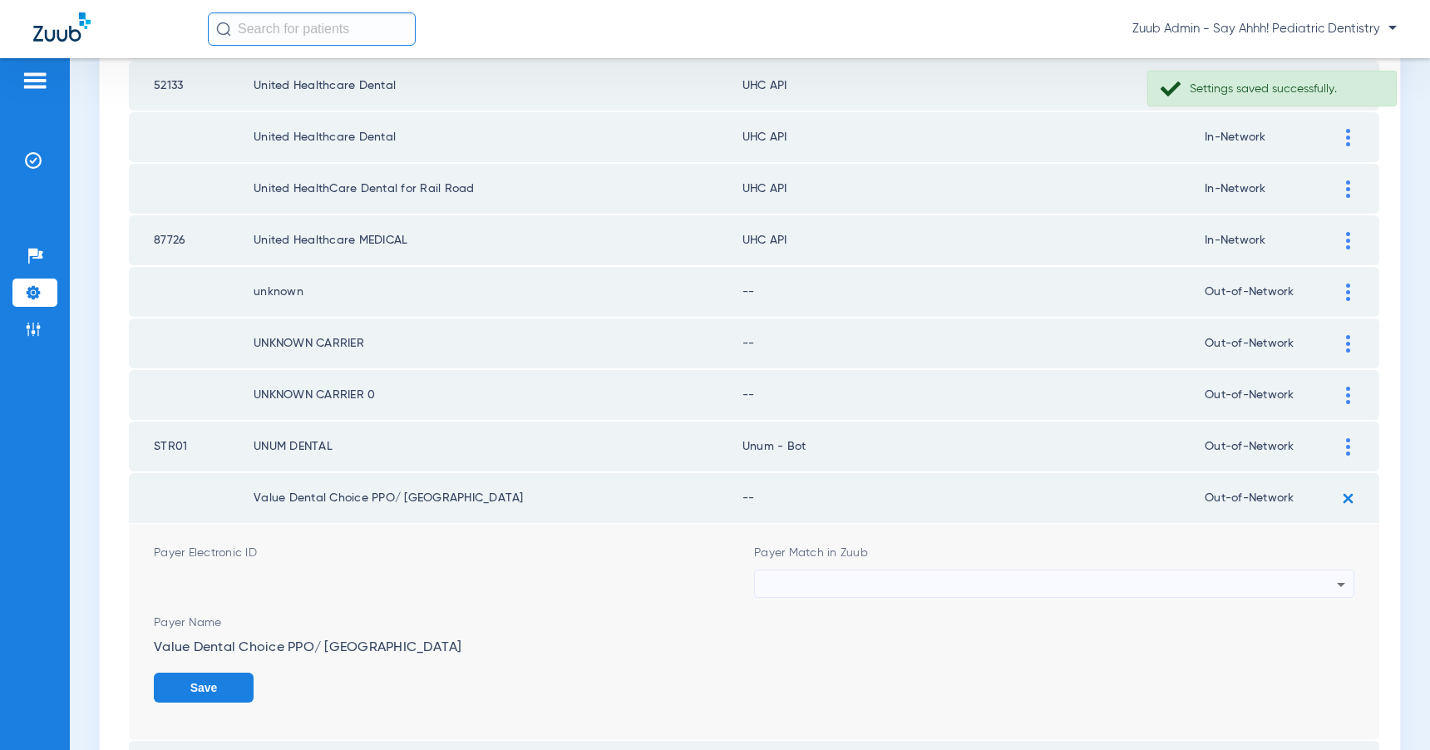
click at [868, 585] on div at bounding box center [1050, 584] width 574 height 28
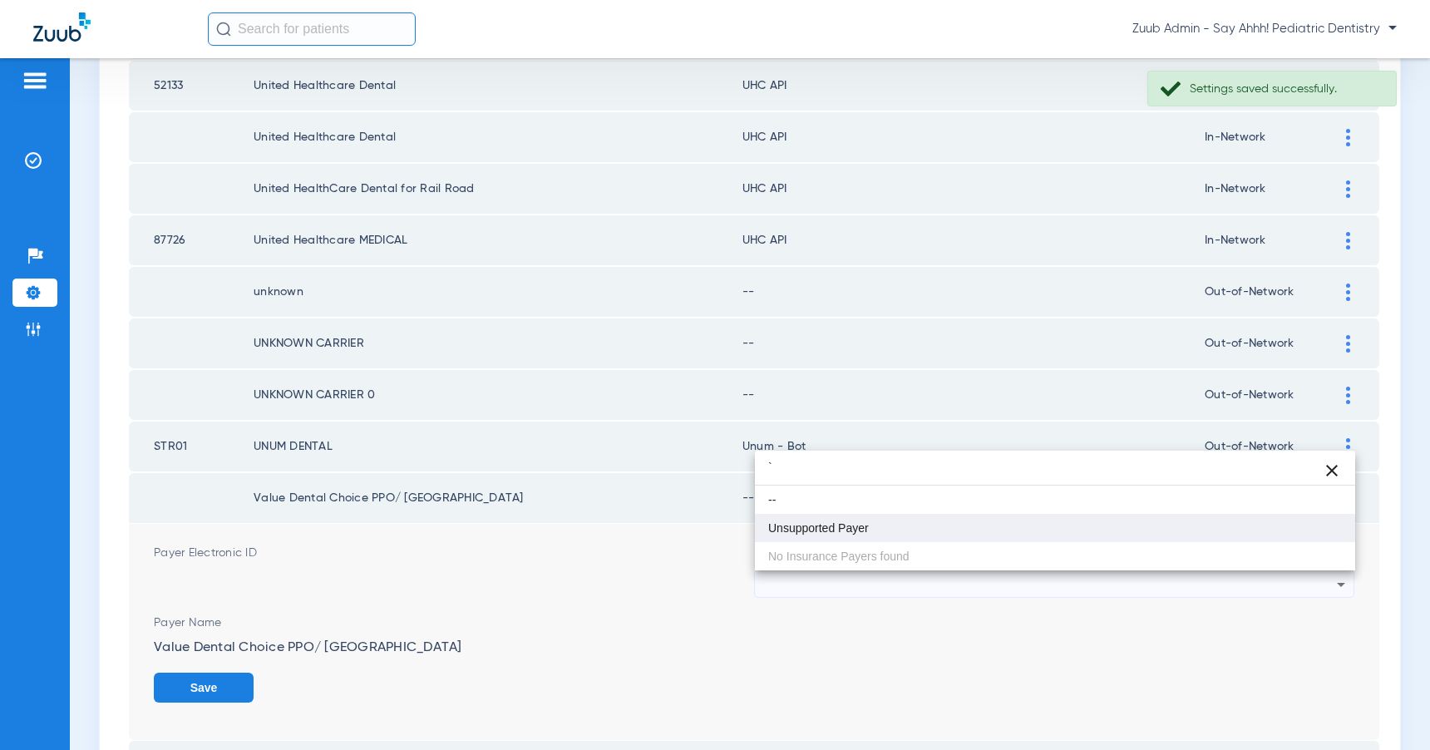
type input "`"
click at [846, 518] on mat-option "Unsupported Payer" at bounding box center [1055, 528] width 600 height 28
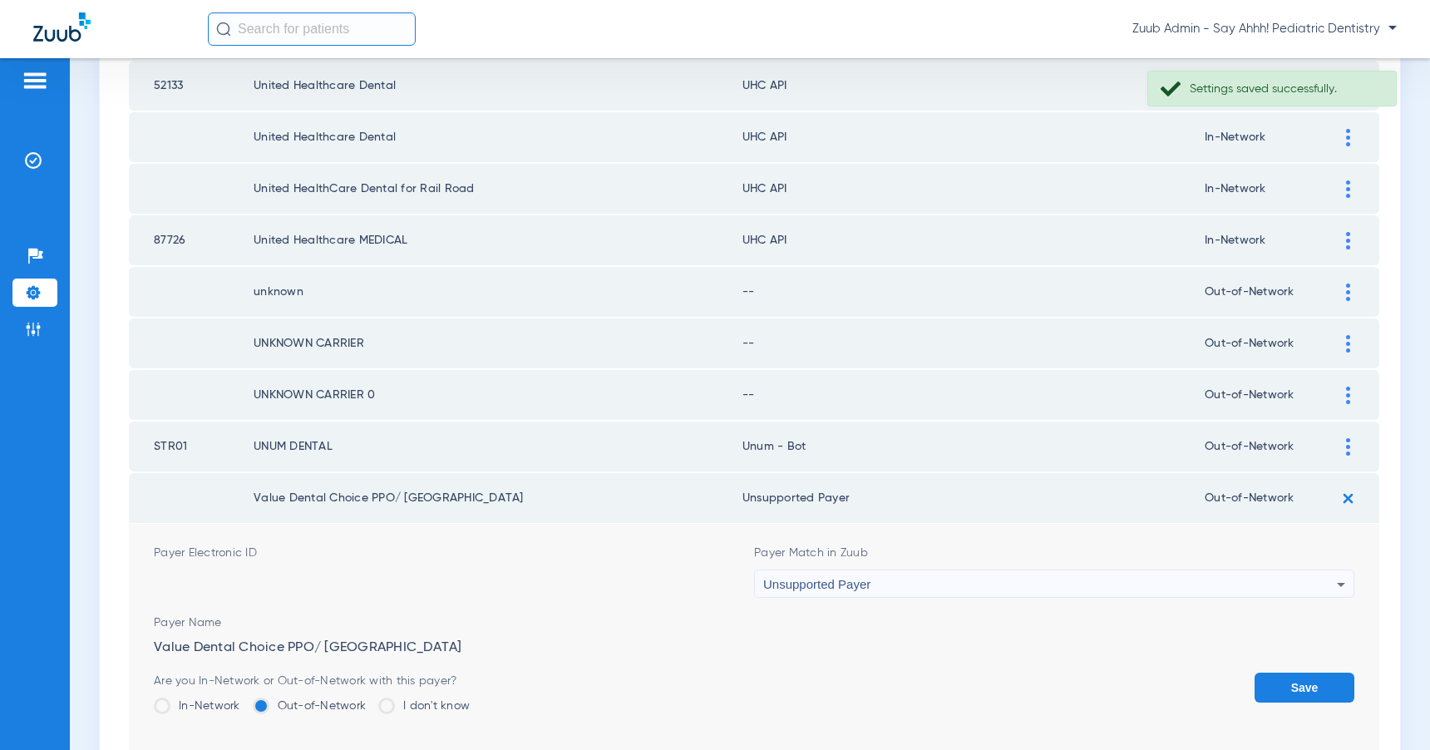
click at [1314, 687] on button "Save" at bounding box center [1305, 688] width 100 height 30
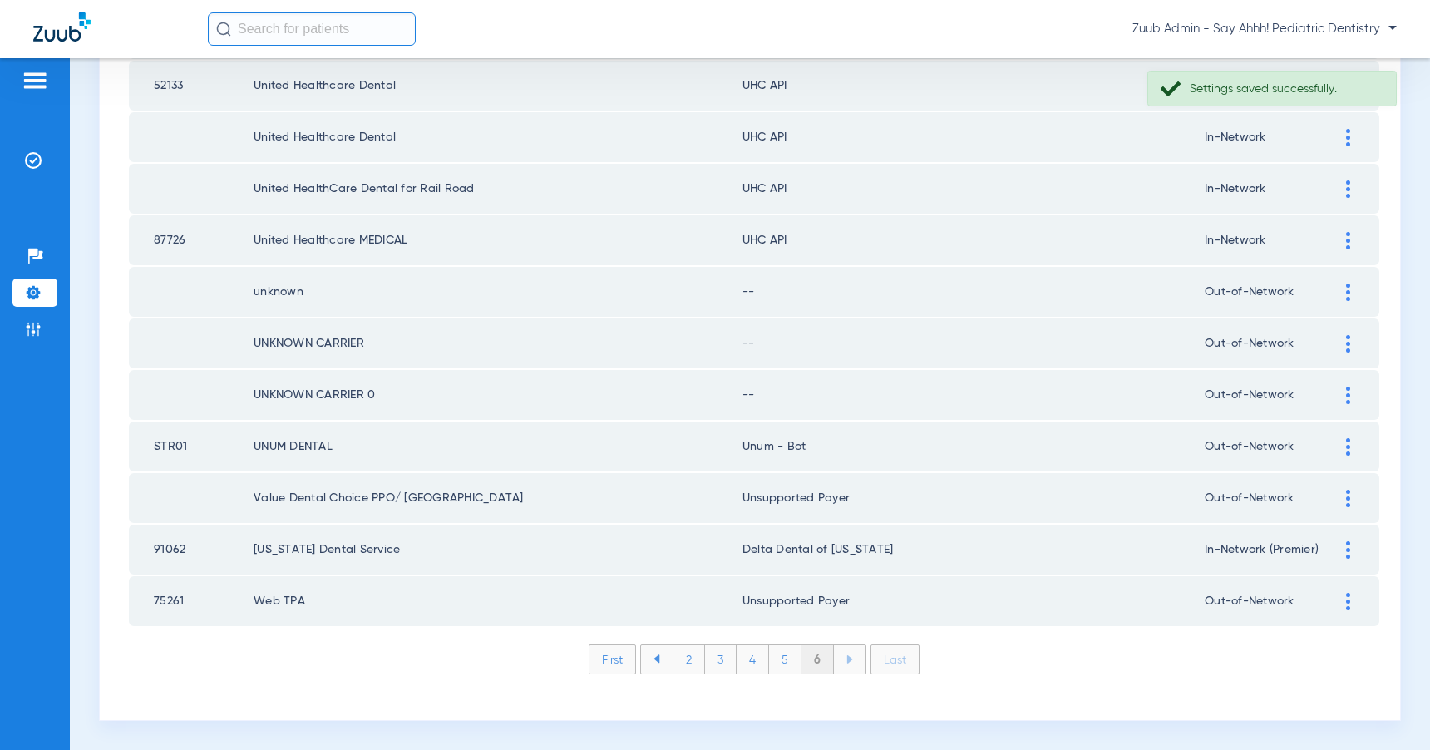
click at [1346, 400] on img at bounding box center [1348, 395] width 4 height 17
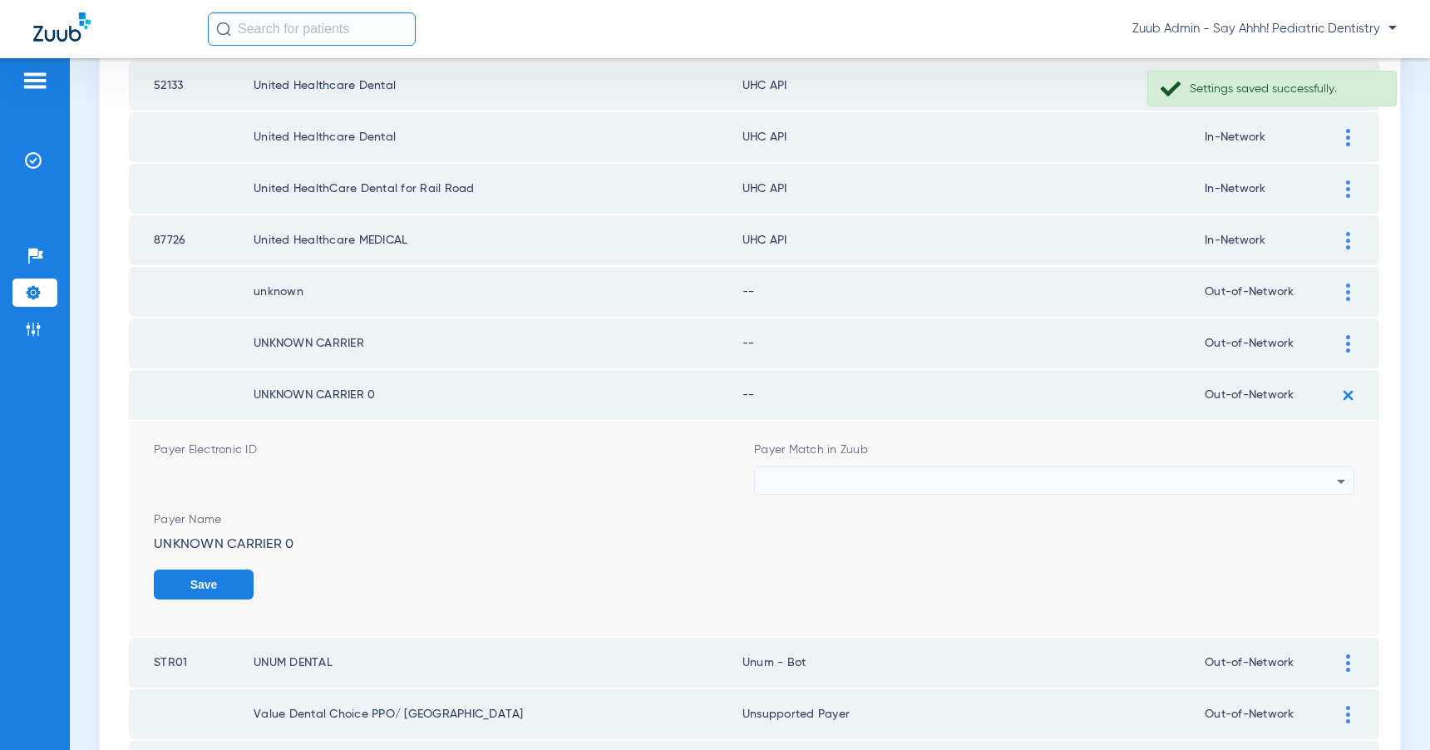
click at [884, 484] on div at bounding box center [1050, 481] width 574 height 28
type input "`"
drag, startPoint x: 839, startPoint y: 577, endPoint x: 852, endPoint y: 569, distance: 15.7
click at [841, 576] on span "Unsupported Payer" at bounding box center [818, 573] width 101 height 12
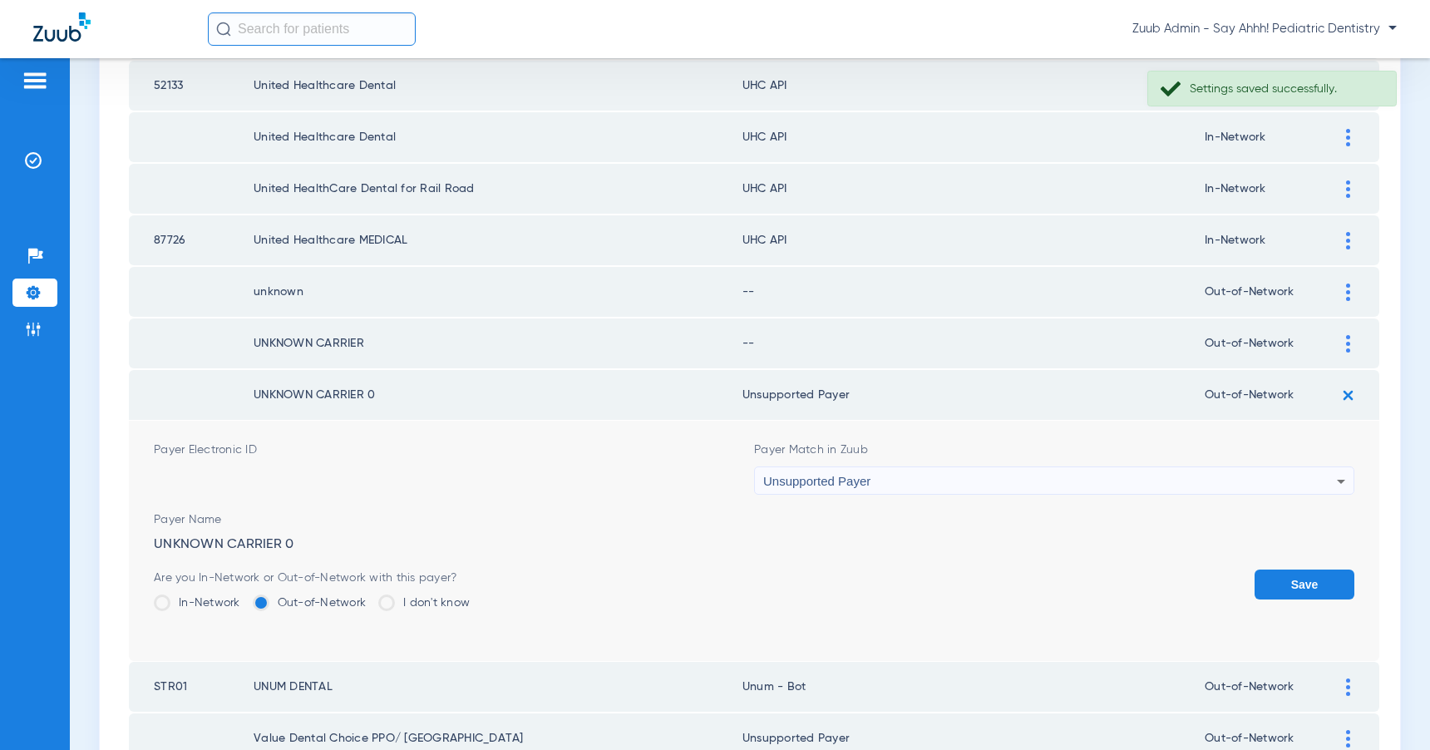
click at [1319, 584] on button "Save" at bounding box center [1305, 585] width 100 height 30
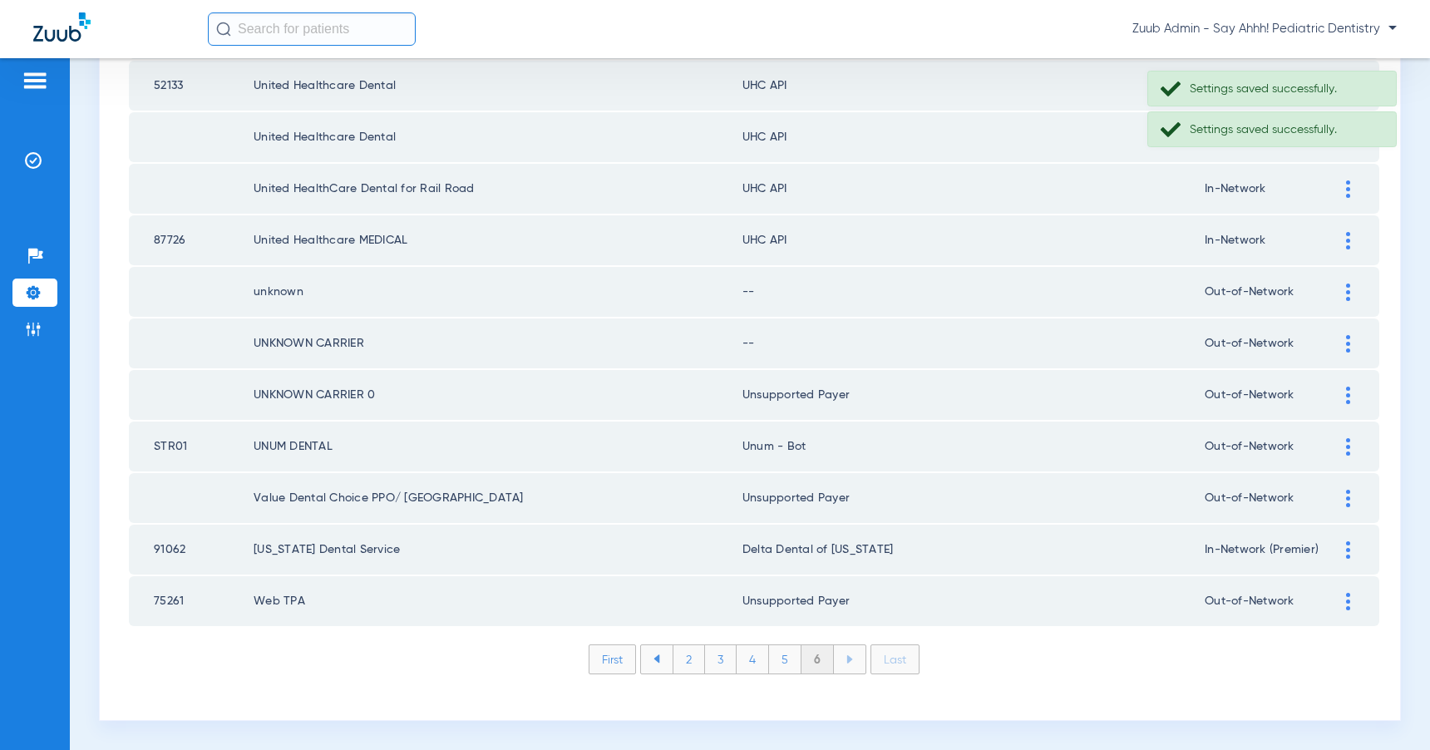
click at [1348, 338] on img at bounding box center [1348, 343] width 4 height 17
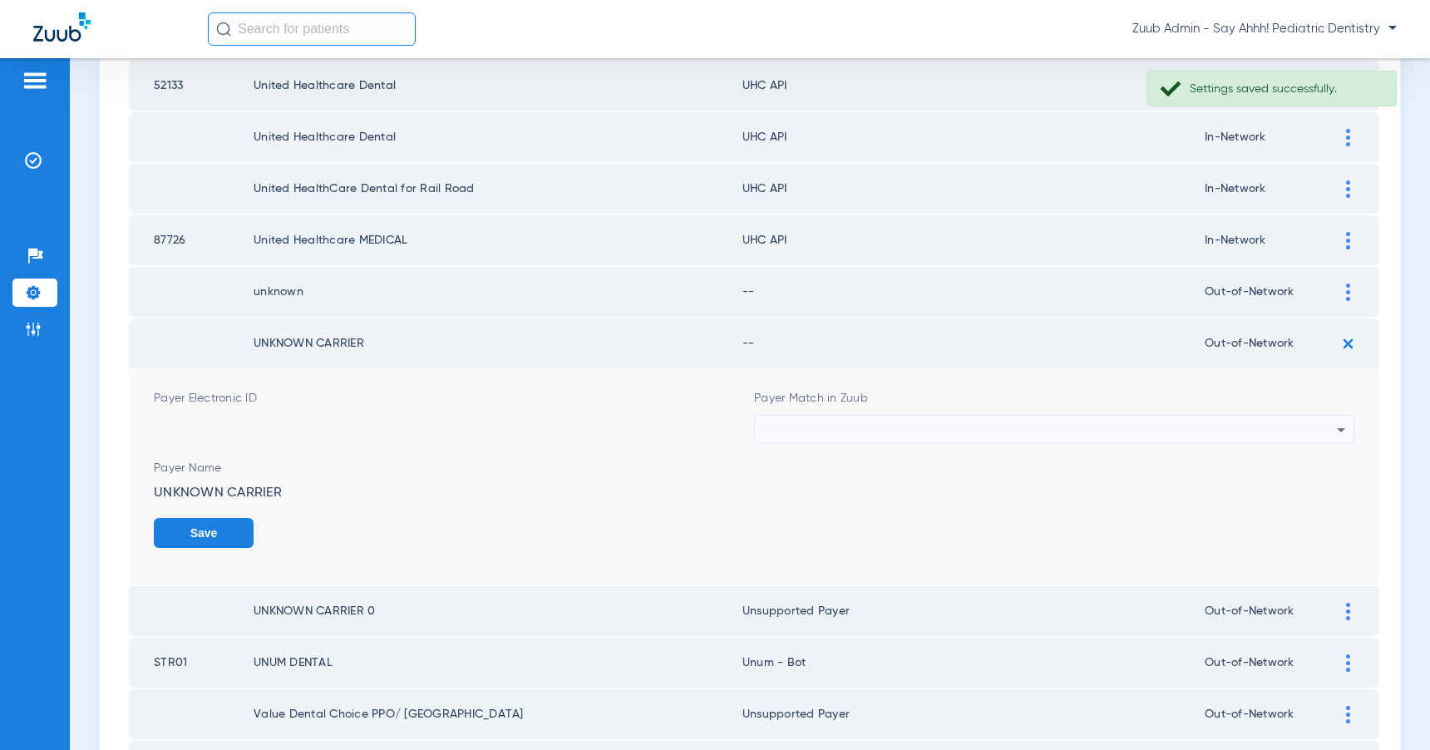
click at [945, 424] on div at bounding box center [1050, 430] width 574 height 28
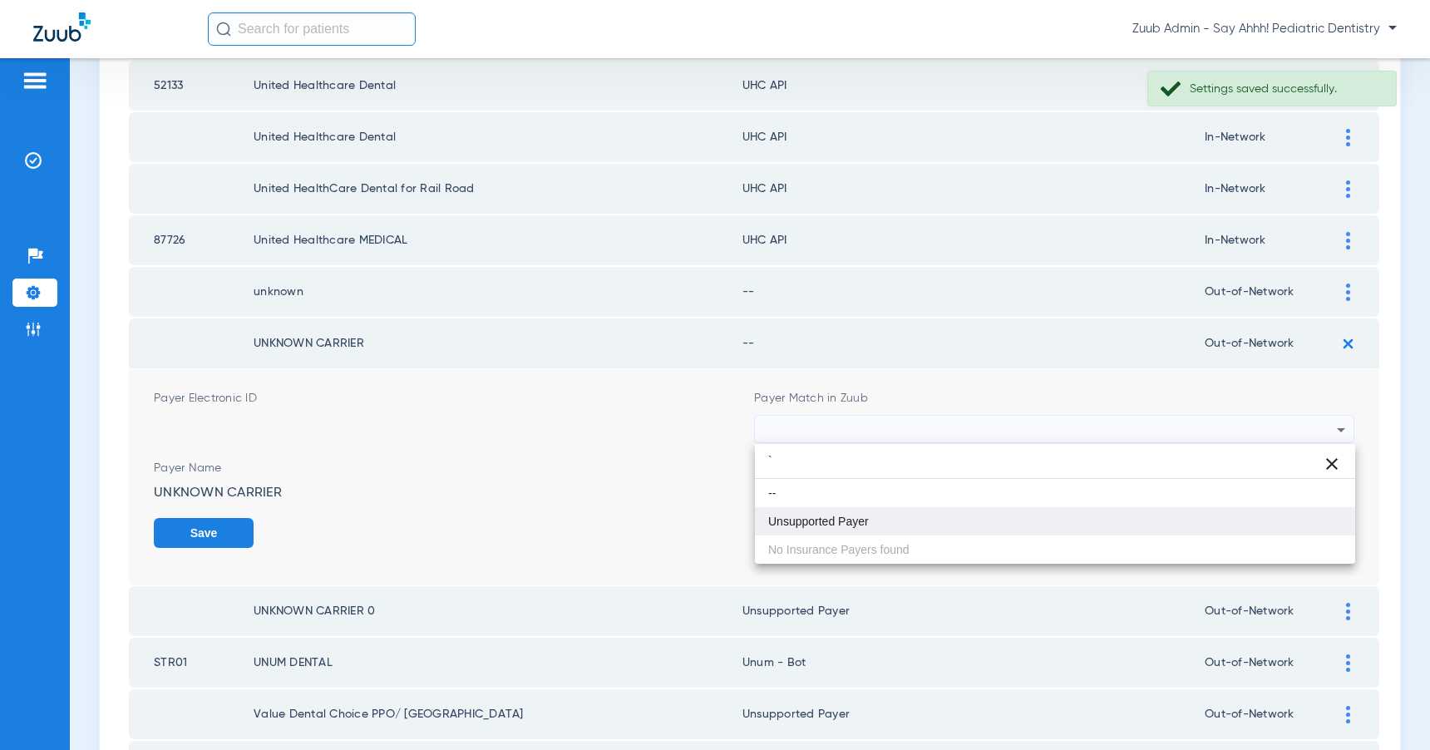
type input "`"
click at [866, 513] on mat-option "Unsupported Payer" at bounding box center [1055, 521] width 600 height 28
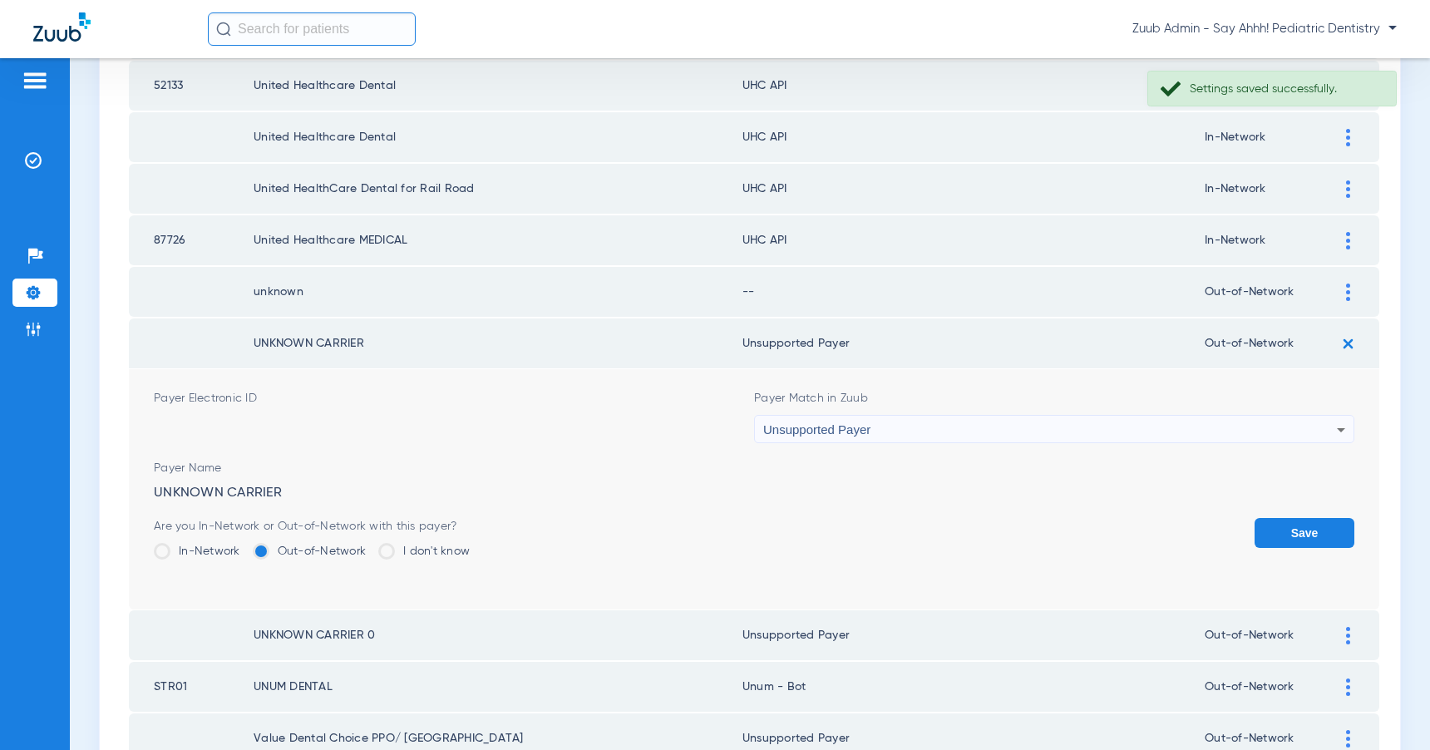
click at [1289, 520] on button "Save" at bounding box center [1305, 533] width 100 height 30
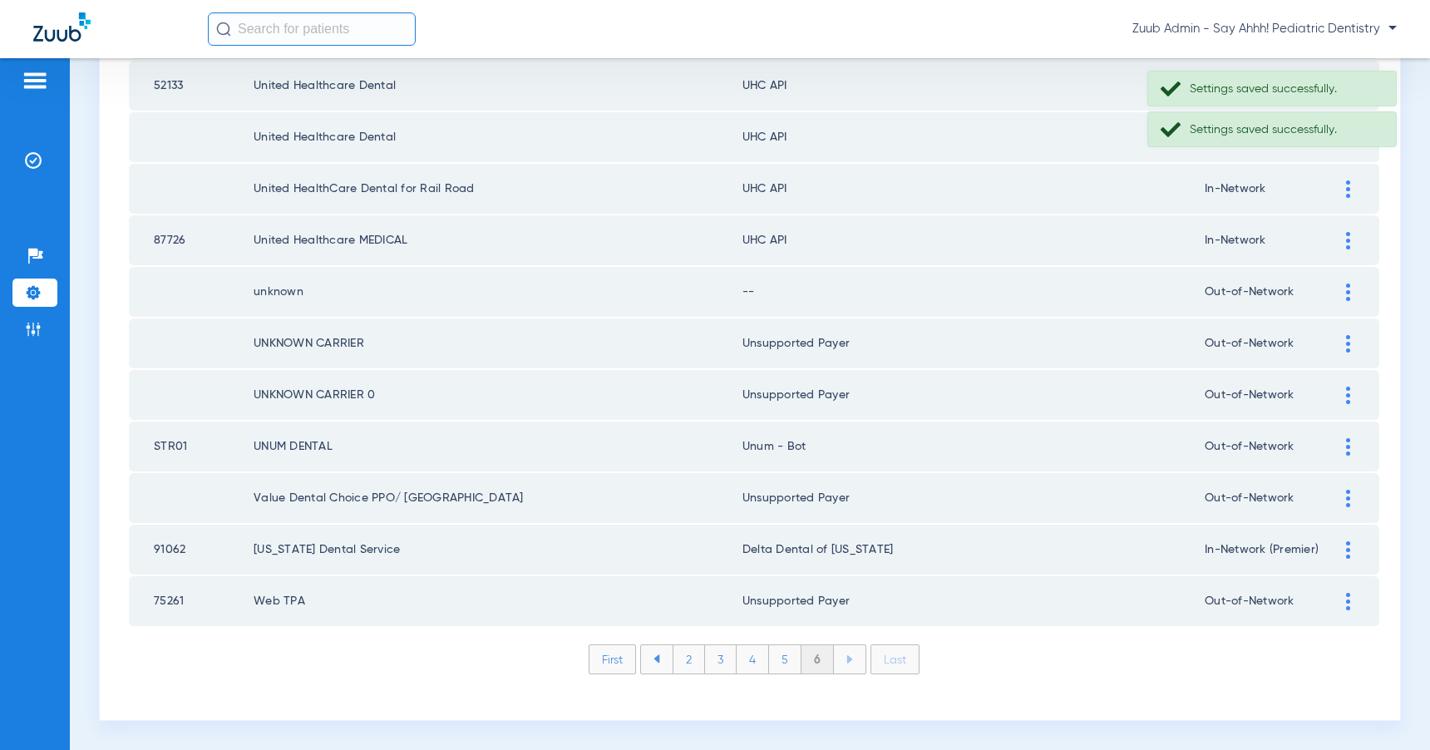
click at [1341, 290] on div at bounding box center [1348, 292] width 29 height 17
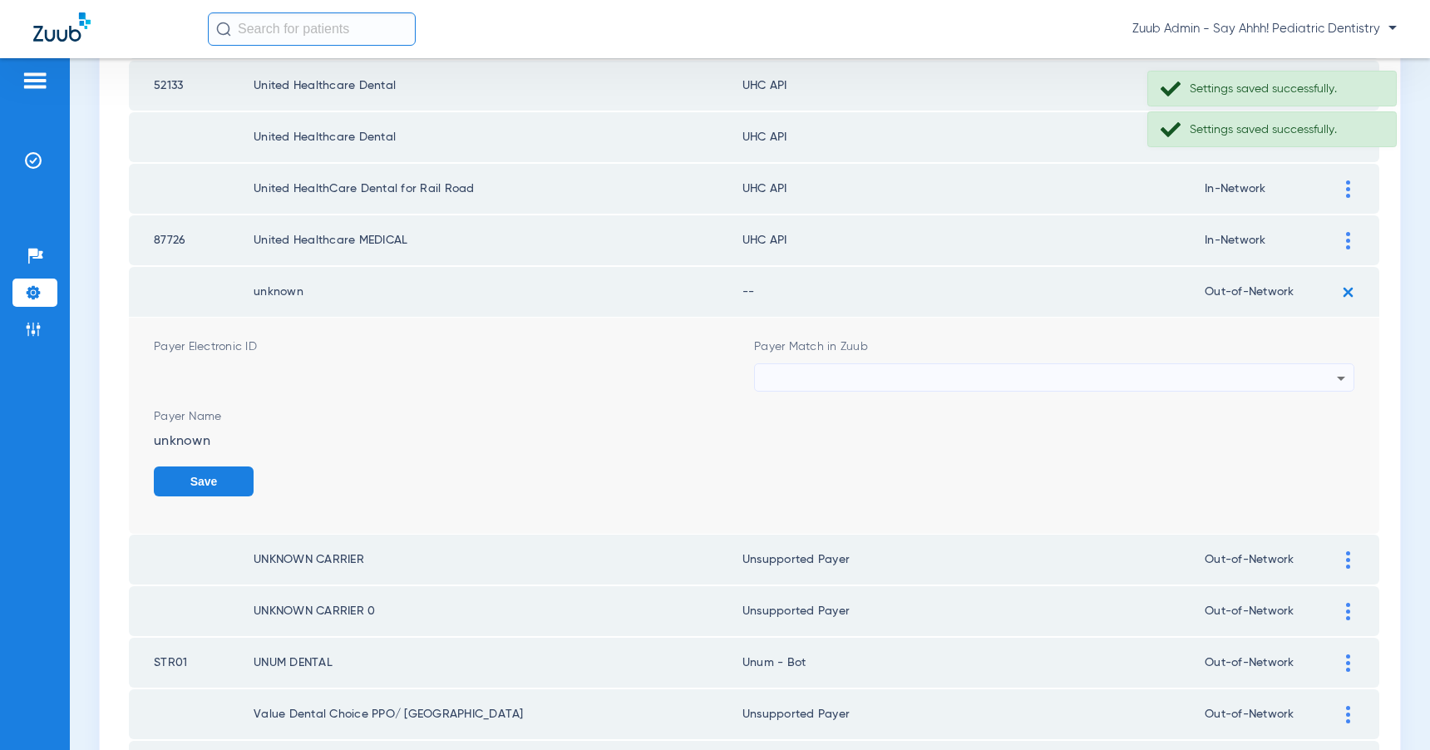
click at [898, 376] on div at bounding box center [1050, 378] width 574 height 28
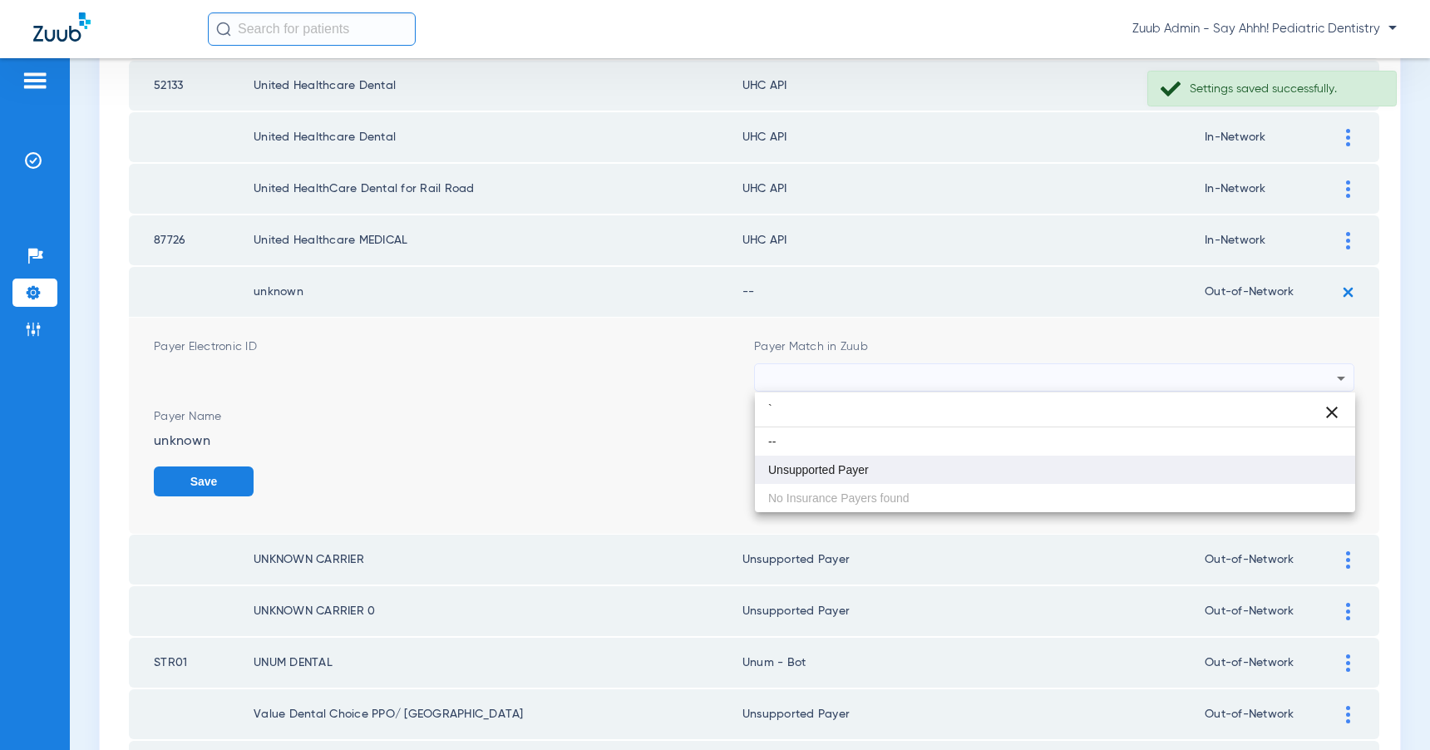
type input "`"
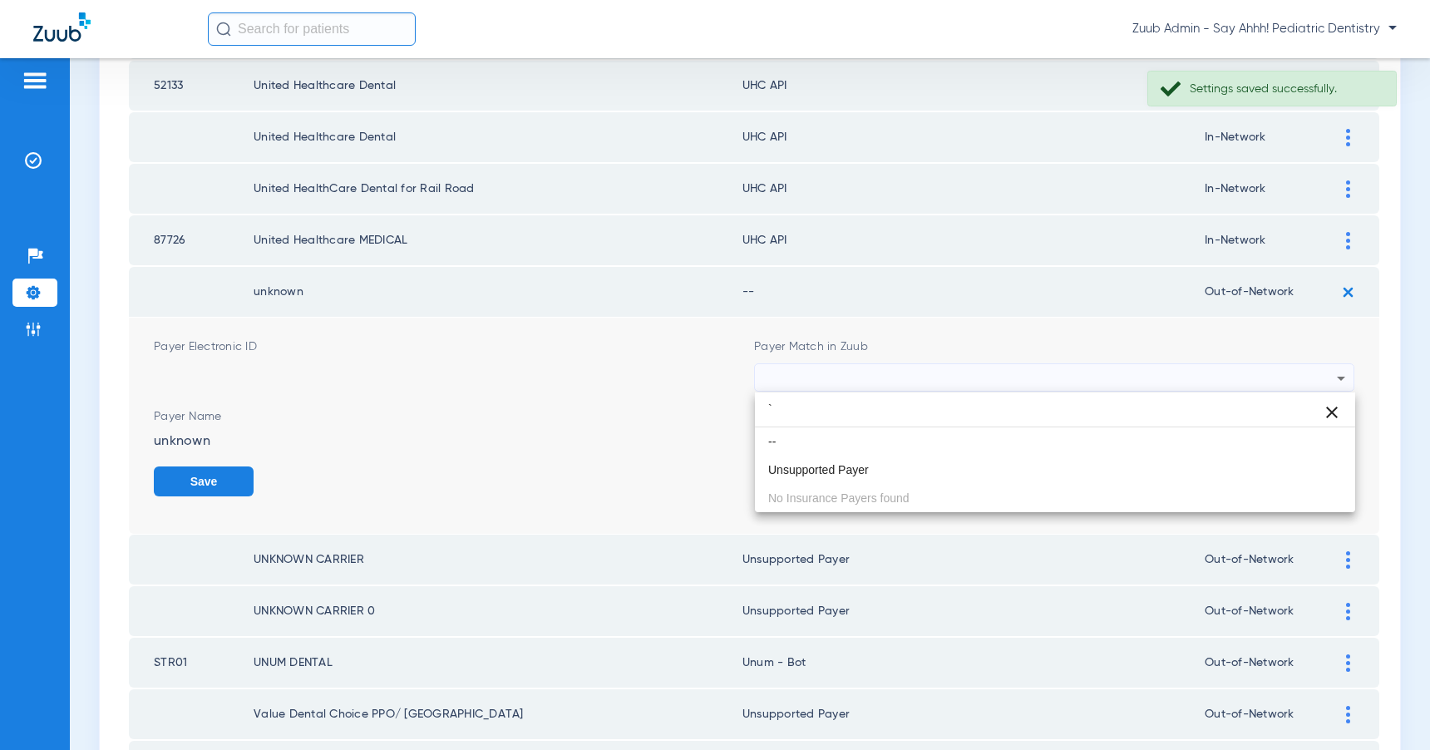
click at [862, 476] on mat-option "Unsupported Payer" at bounding box center [1055, 470] width 600 height 28
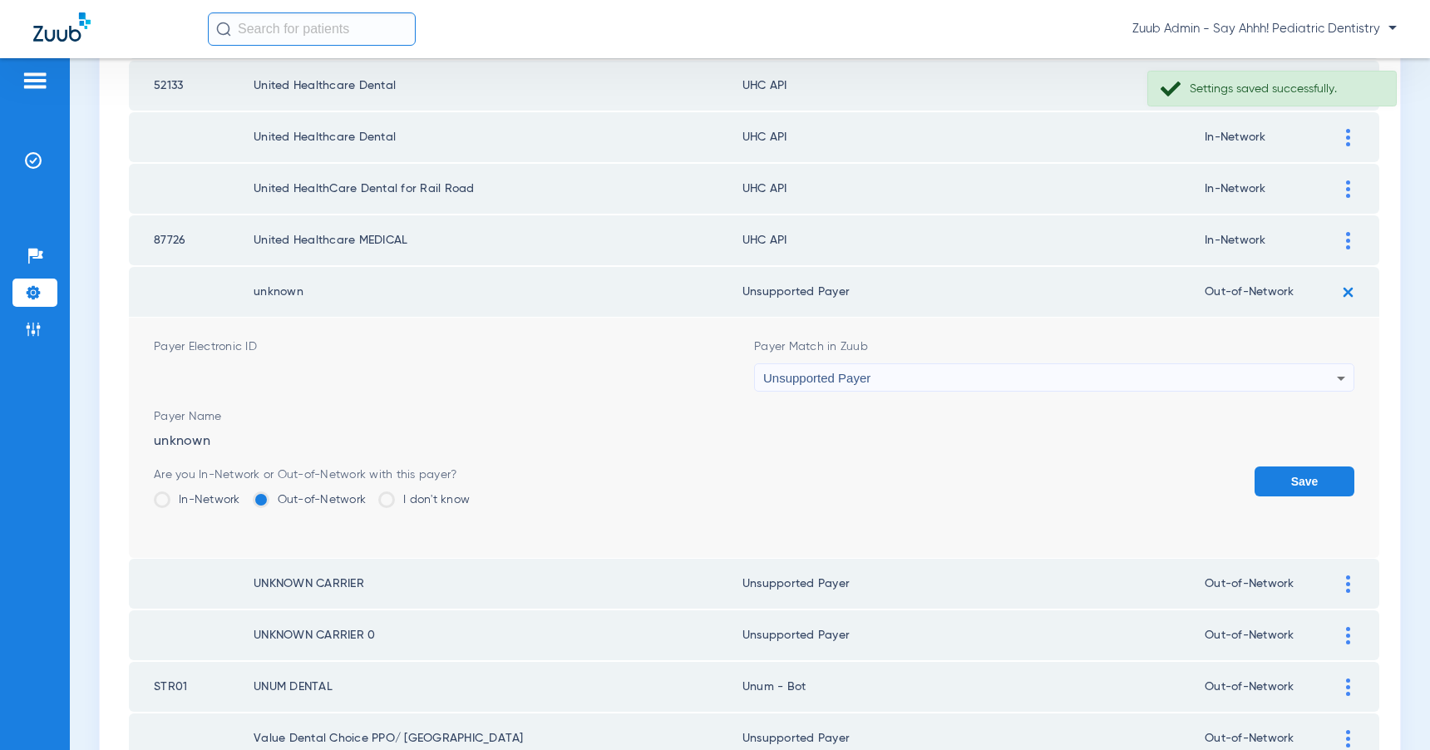
click at [1300, 471] on button "Save" at bounding box center [1305, 481] width 100 height 30
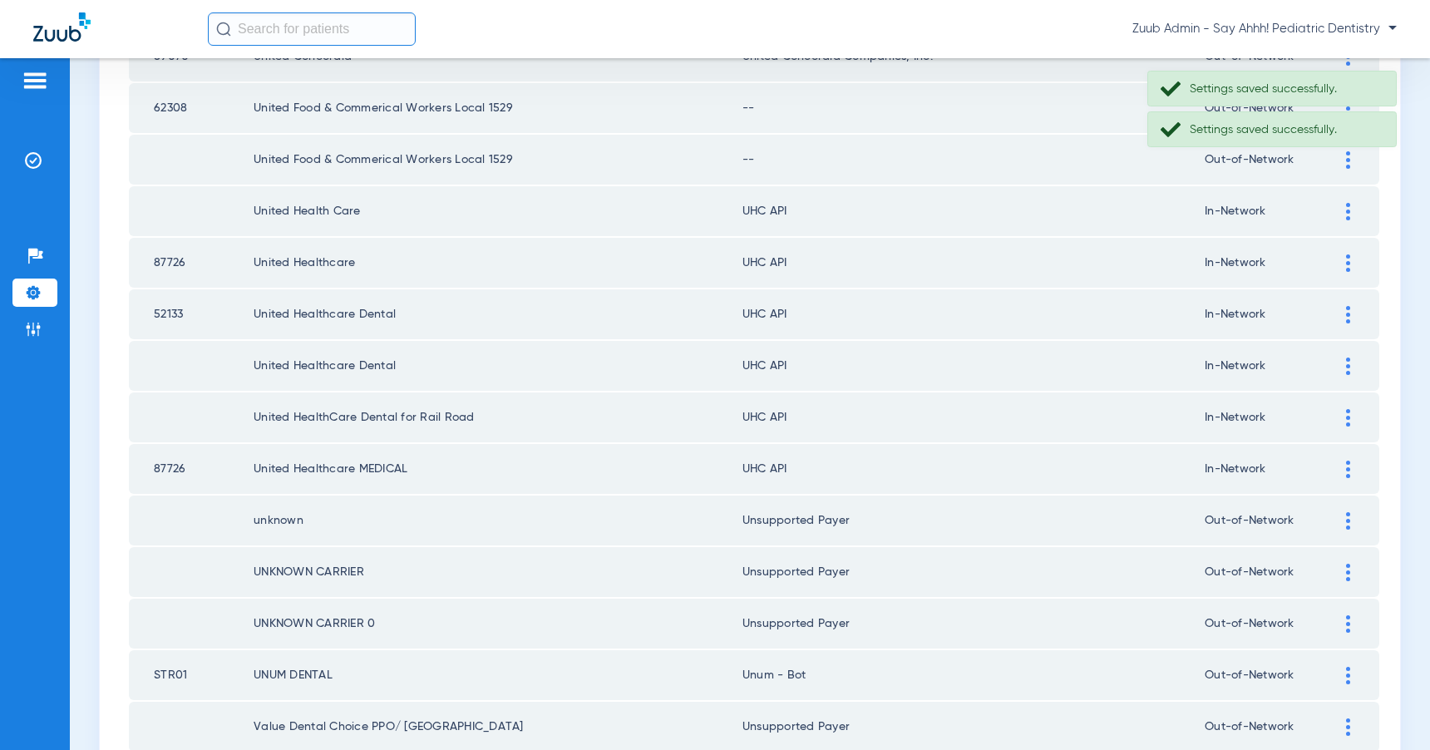
scroll to position [1982, 0]
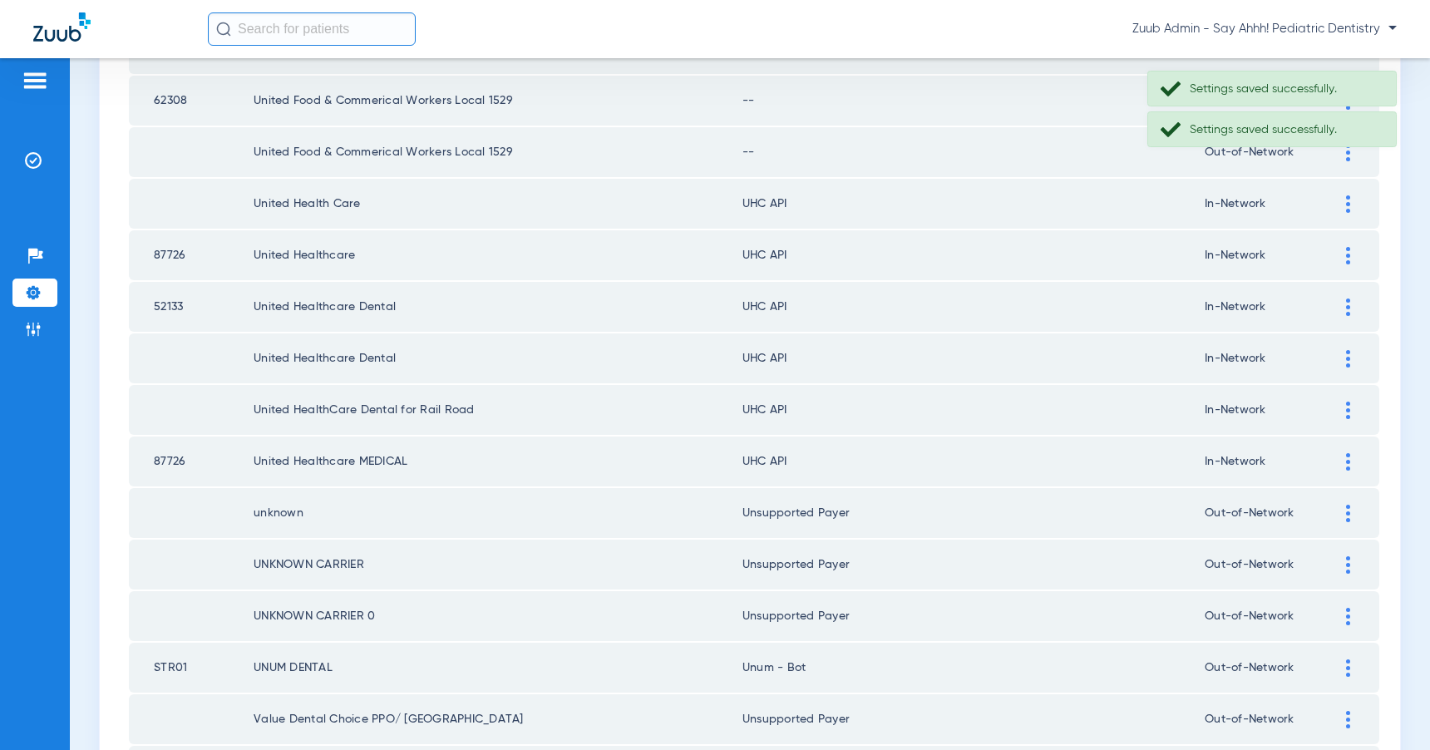
click at [1345, 455] on div at bounding box center [1348, 461] width 29 height 17
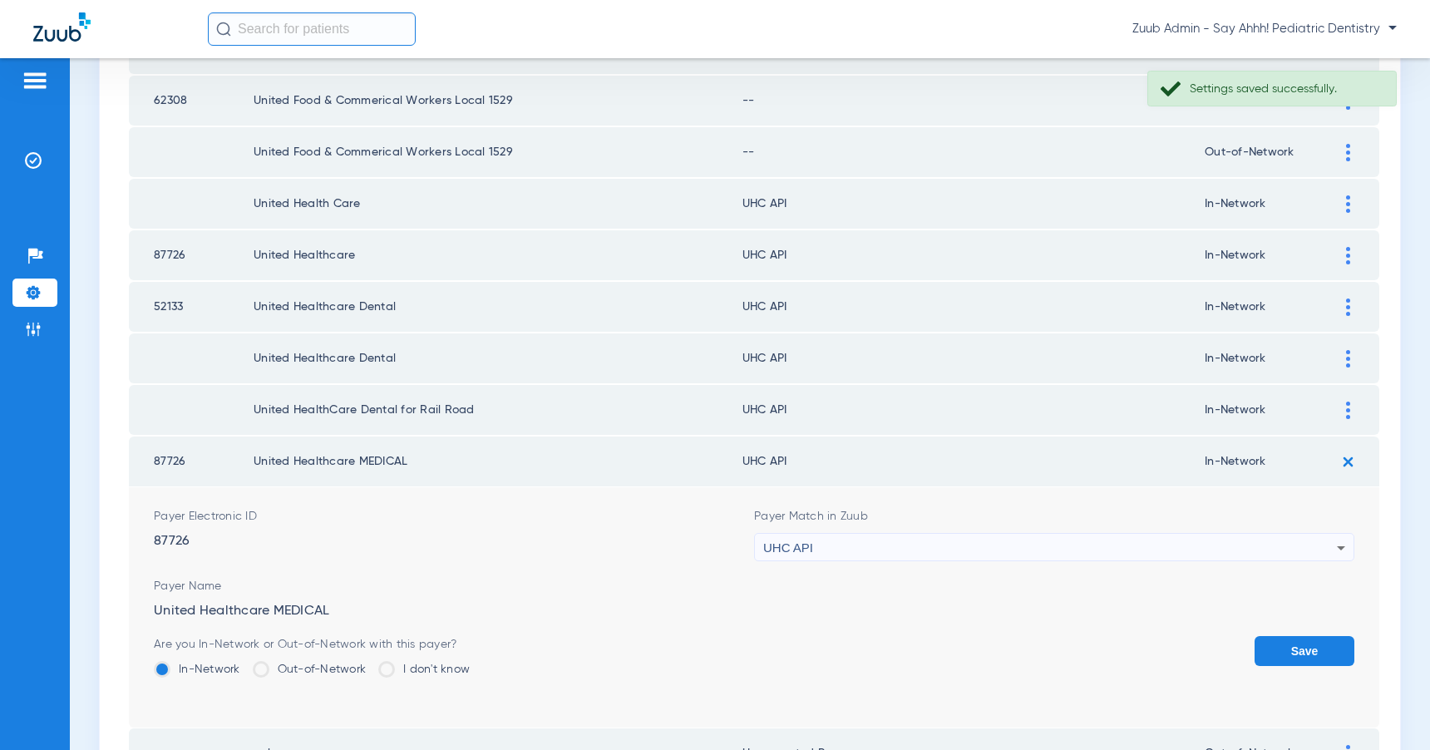
click at [1027, 545] on div "UHC API" at bounding box center [1050, 548] width 574 height 28
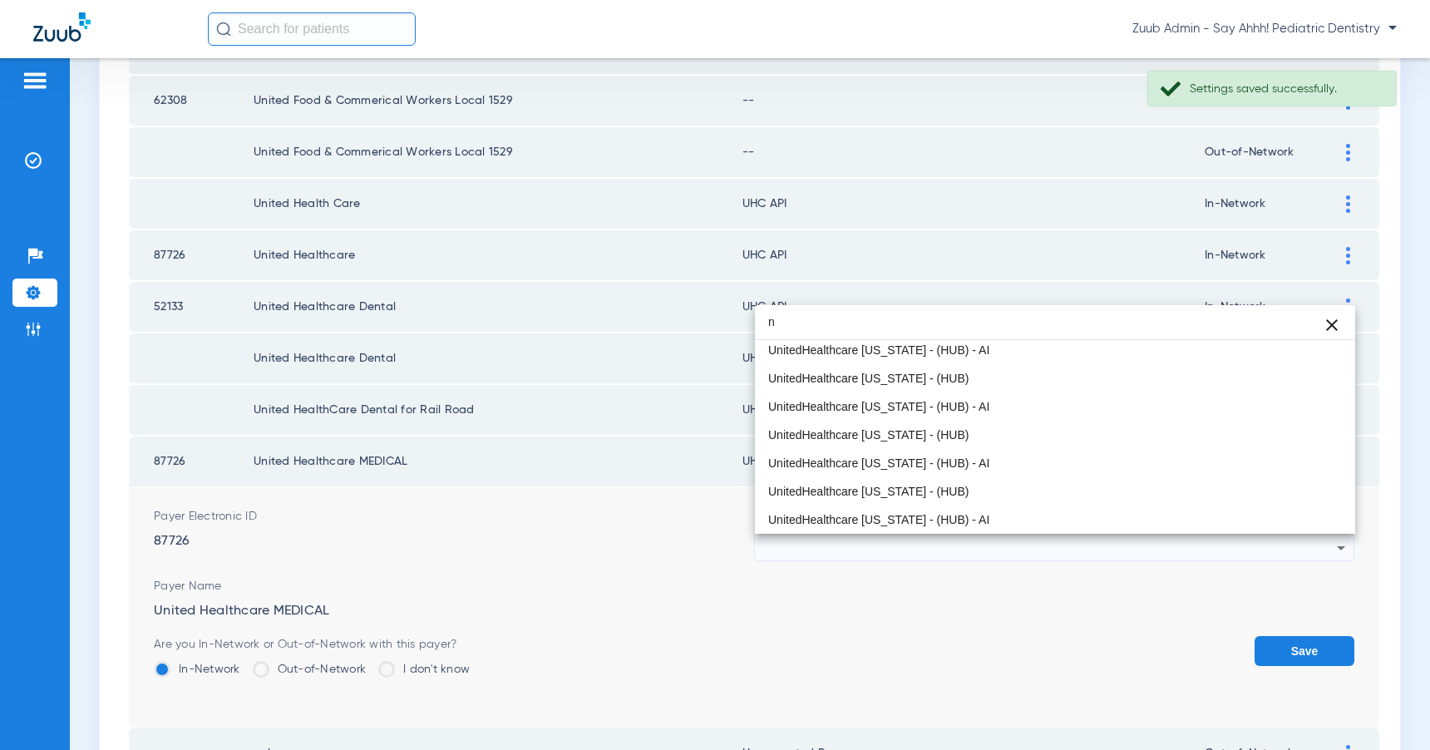
scroll to position [35, 0]
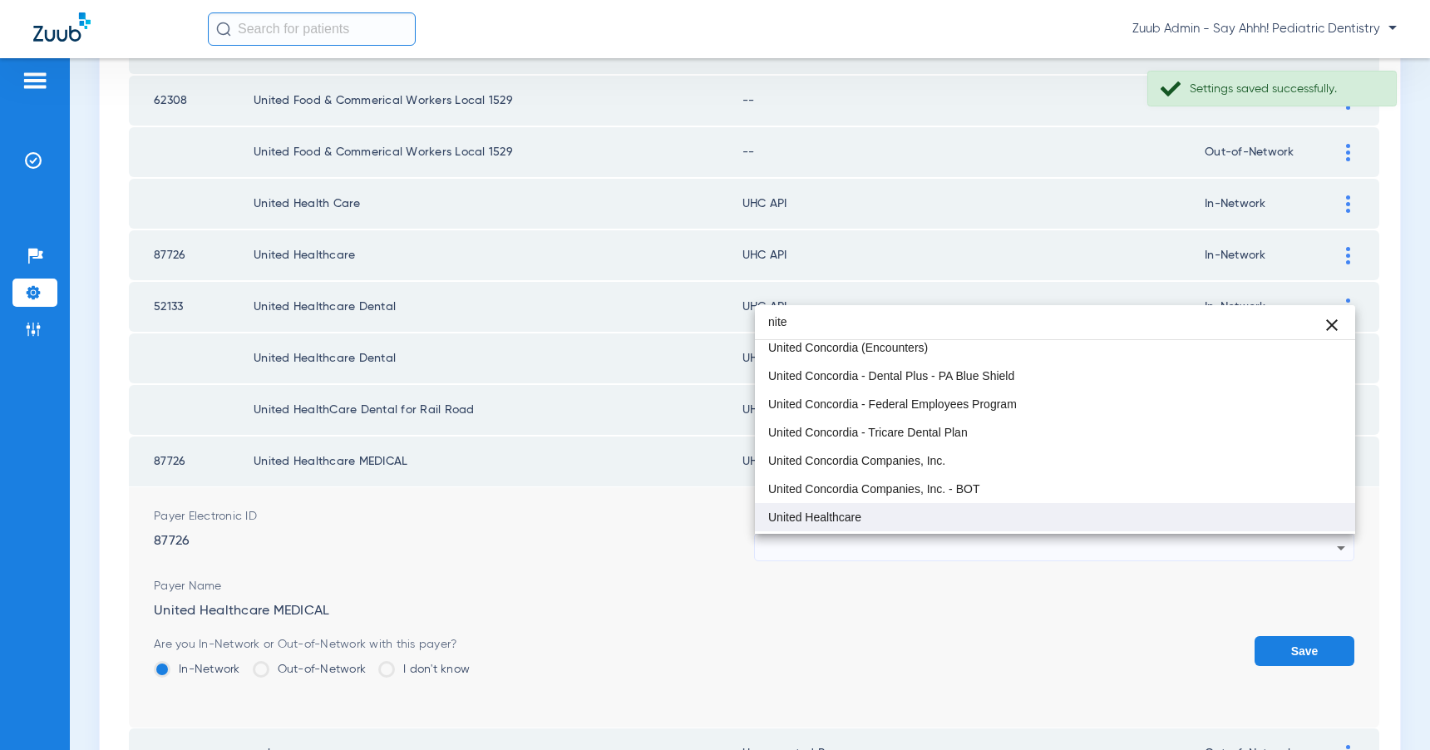
type input "nite"
click at [774, 509] on mat-option "United Healthcare" at bounding box center [1055, 517] width 600 height 28
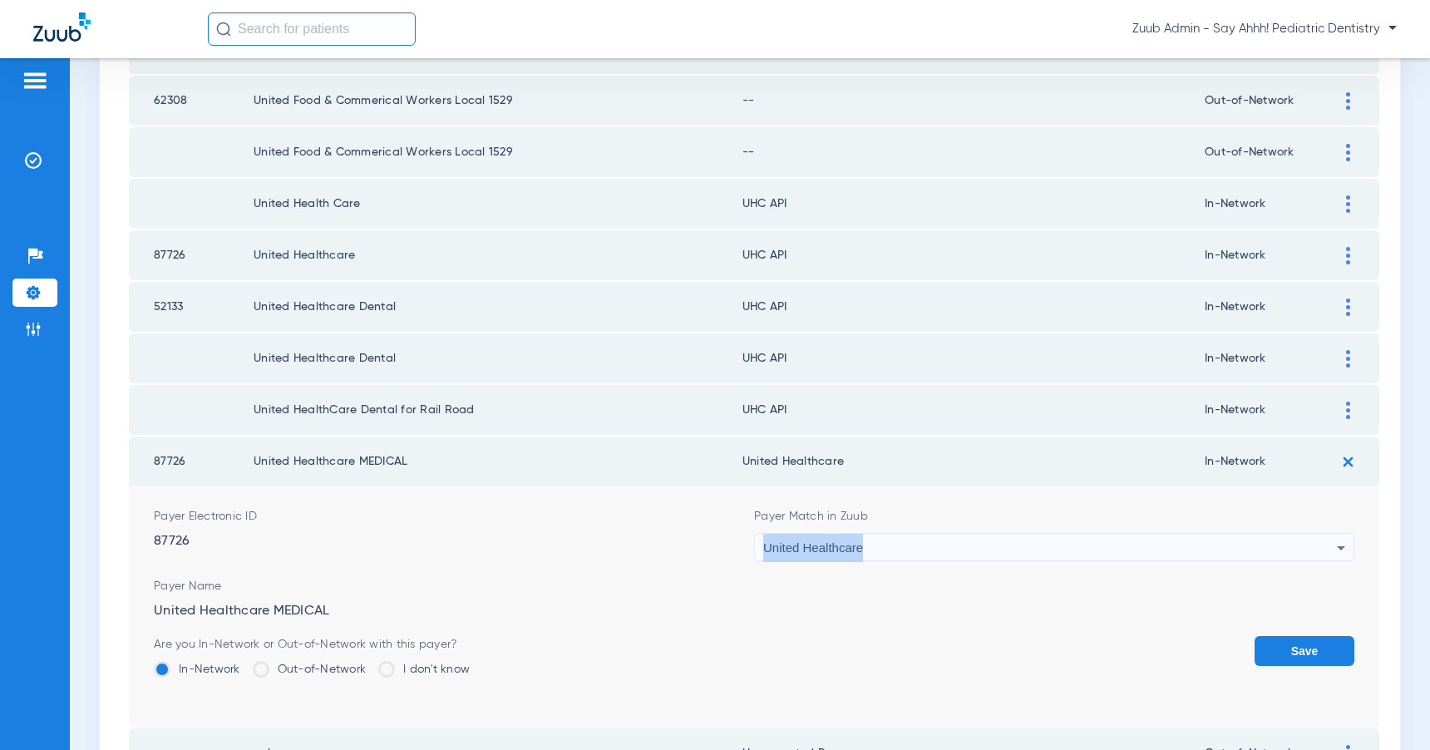
copy span "United Healthcare"
drag, startPoint x: 869, startPoint y: 546, endPoint x: 925, endPoint y: 601, distance: 78.2
click at [762, 551] on div "United Healthcare" at bounding box center [1054, 548] width 599 height 28
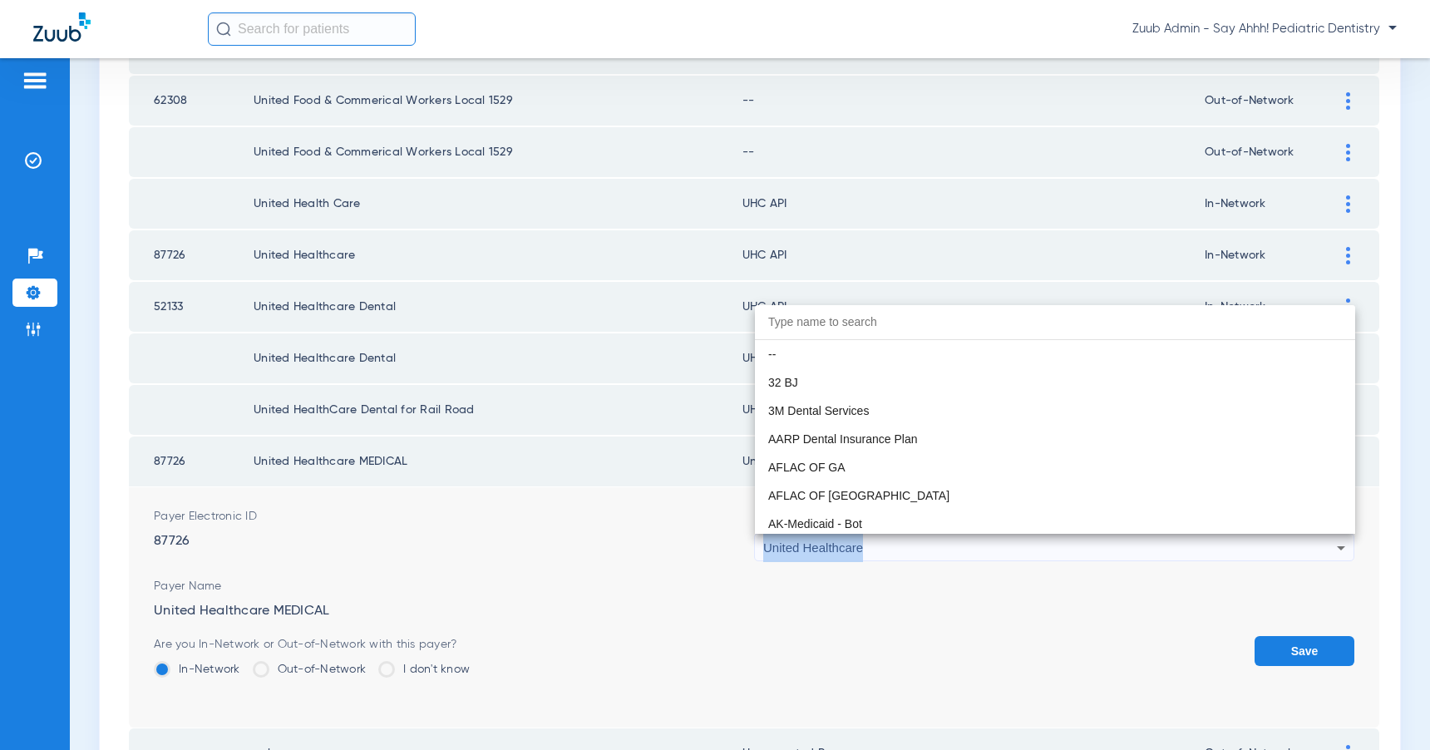
scroll to position [10691, 0]
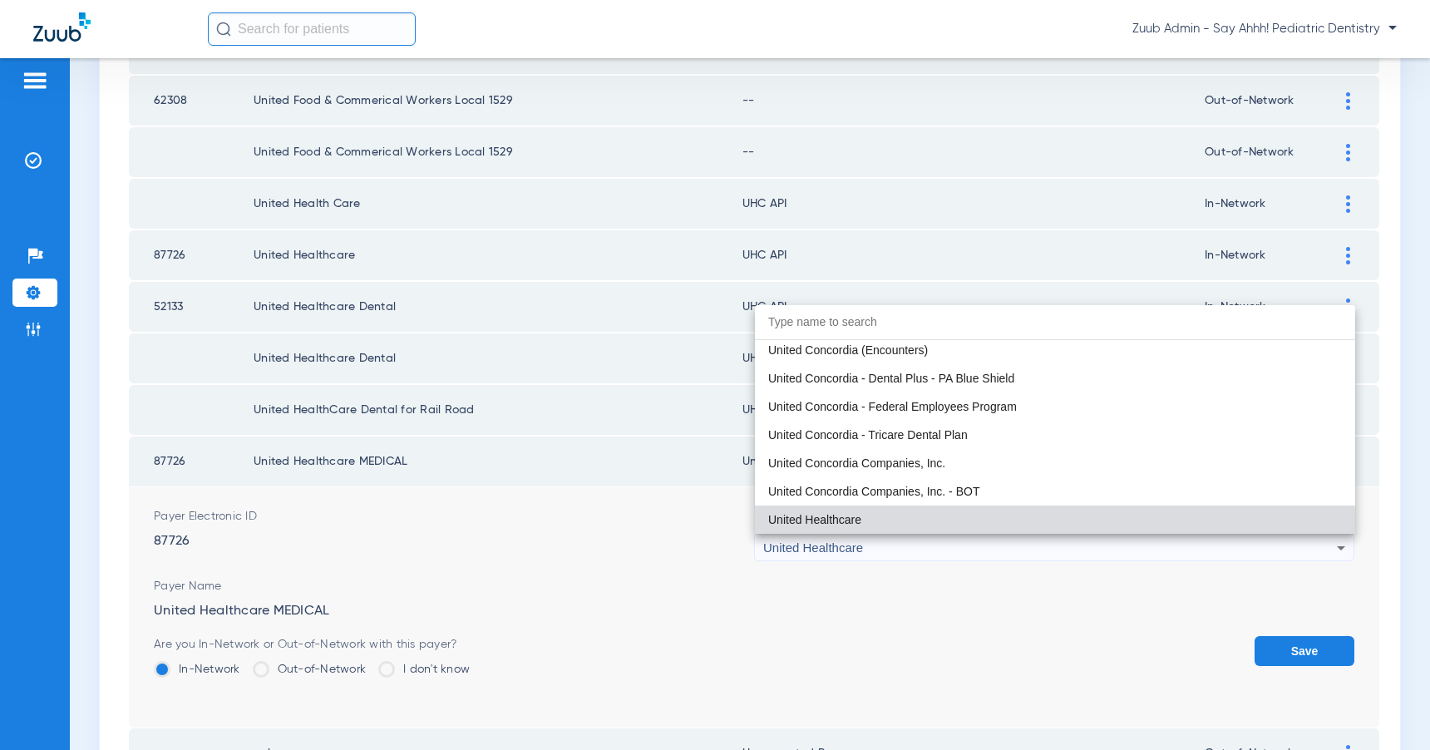
click at [1298, 651] on div at bounding box center [715, 375] width 1430 height 750
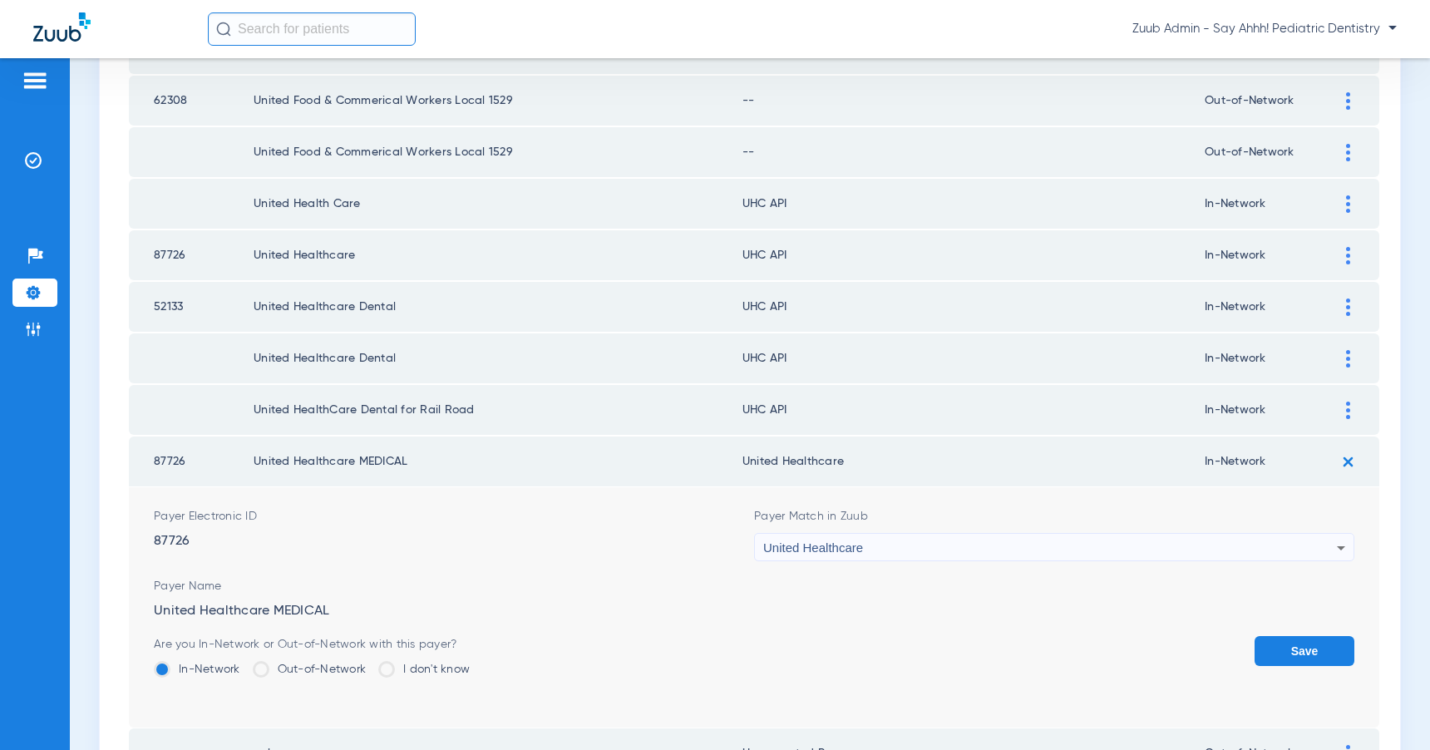
click at [1272, 646] on button "Save" at bounding box center [1305, 651] width 100 height 30
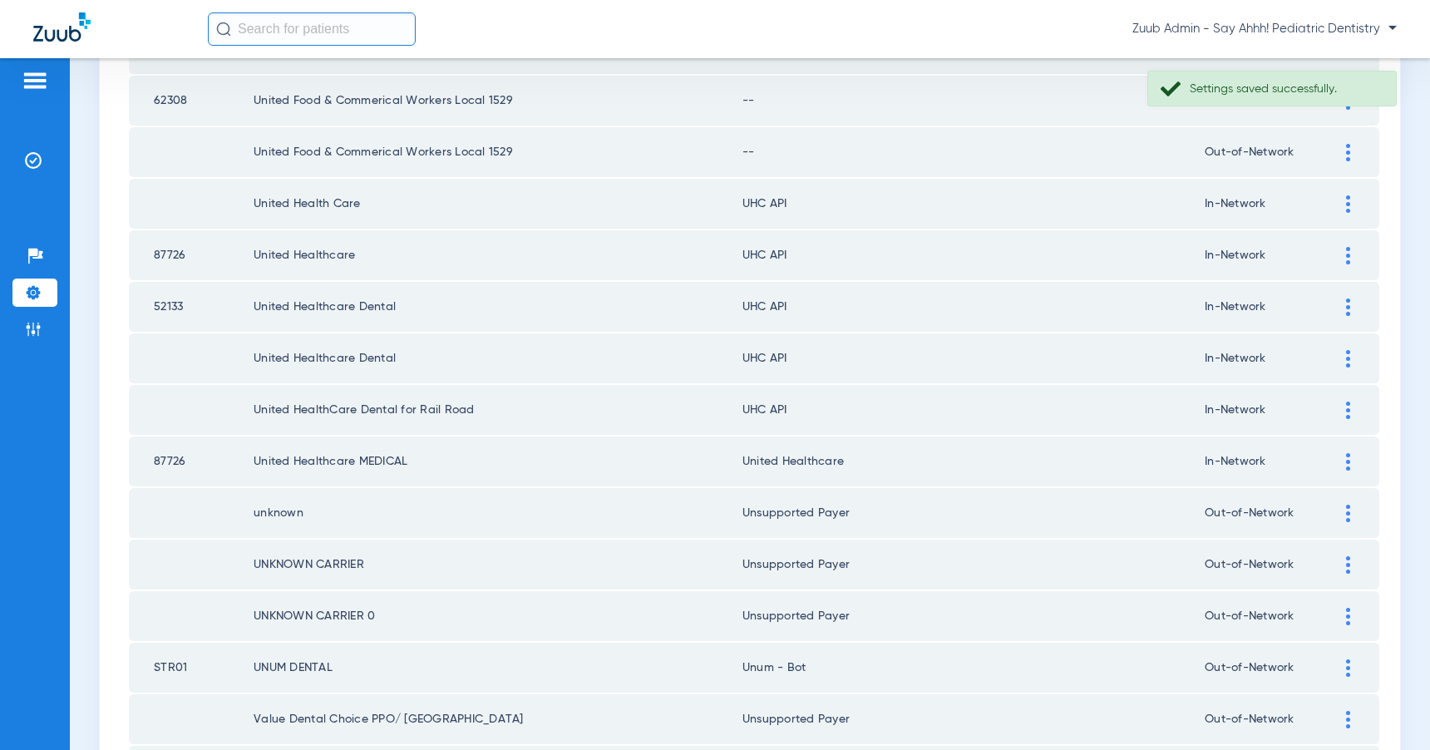
click at [1344, 412] on div at bounding box center [1348, 410] width 29 height 17
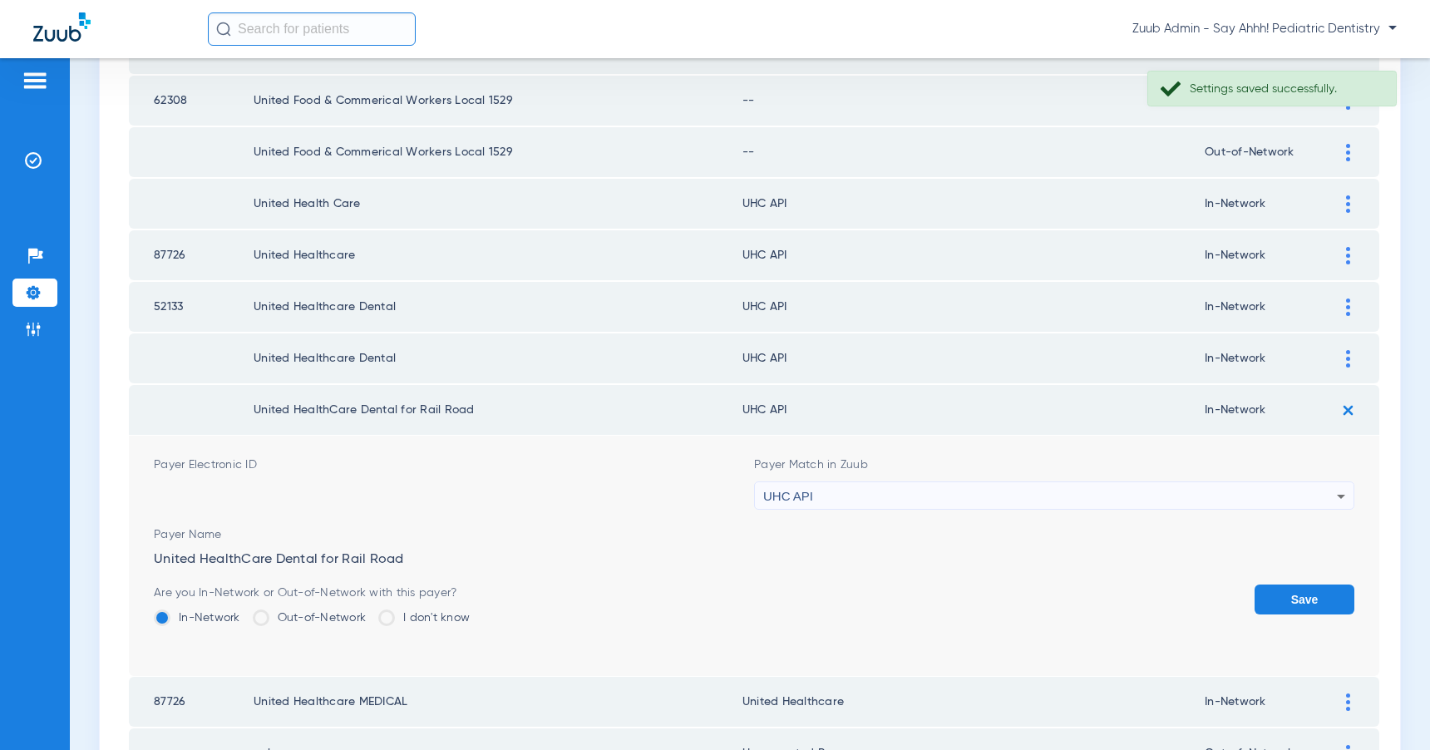
click at [998, 500] on div "UHC API" at bounding box center [1050, 496] width 574 height 28
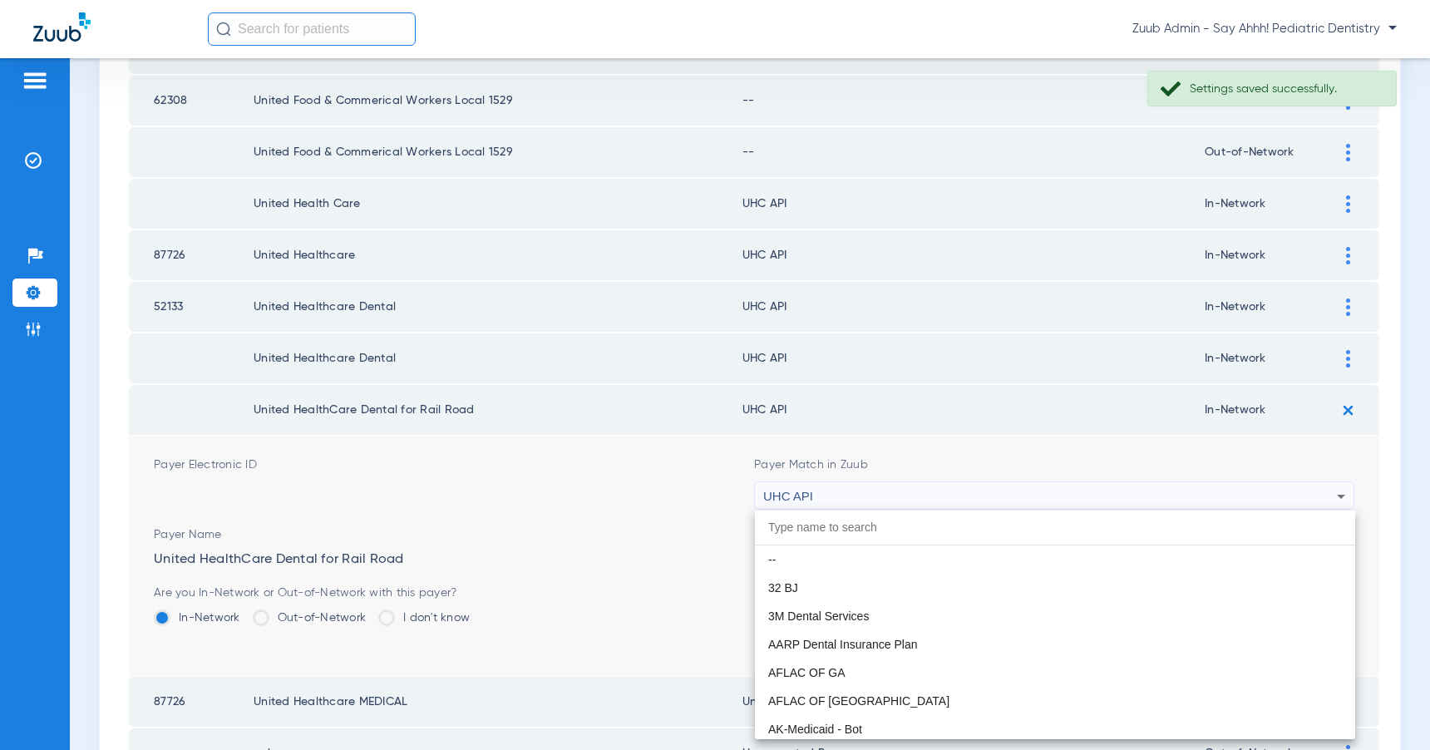
scroll to position [10211, 0]
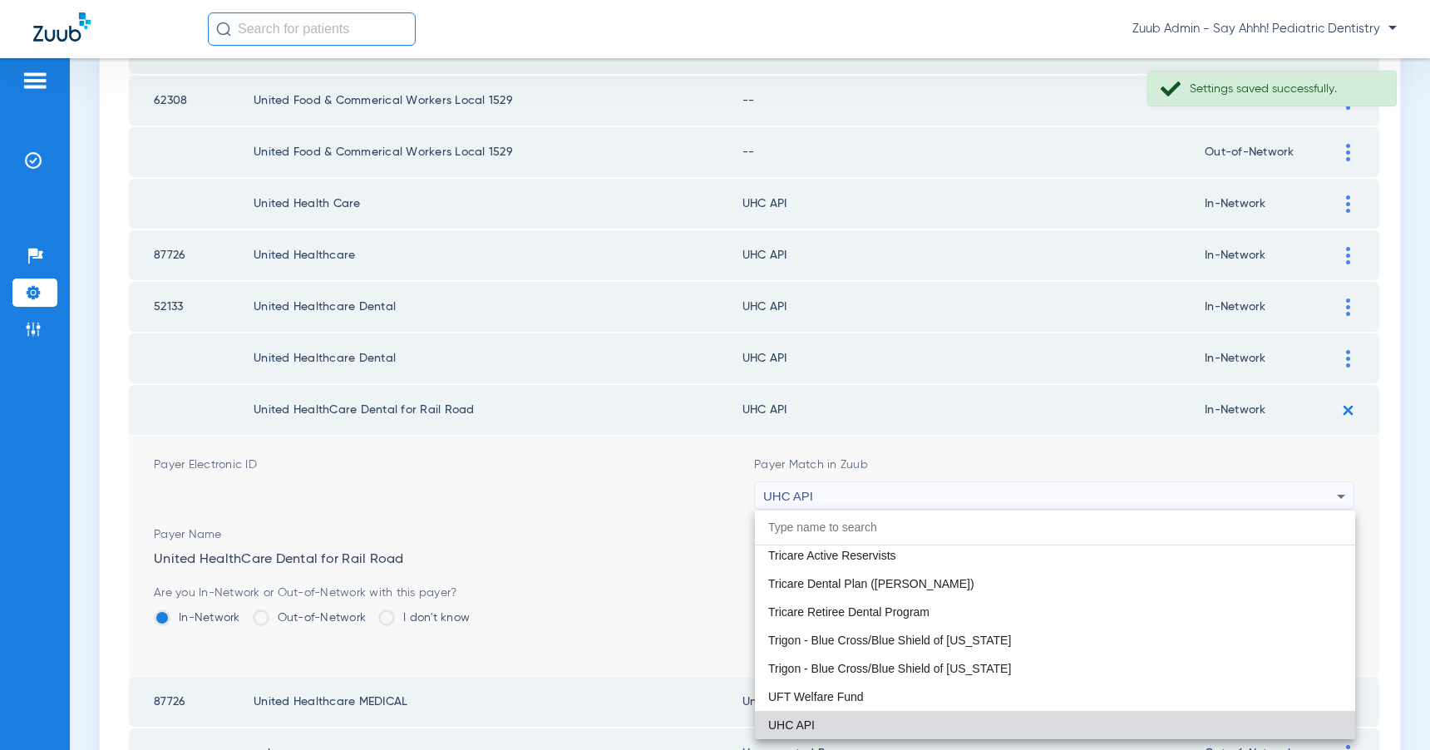
paste input "United Healthcare"
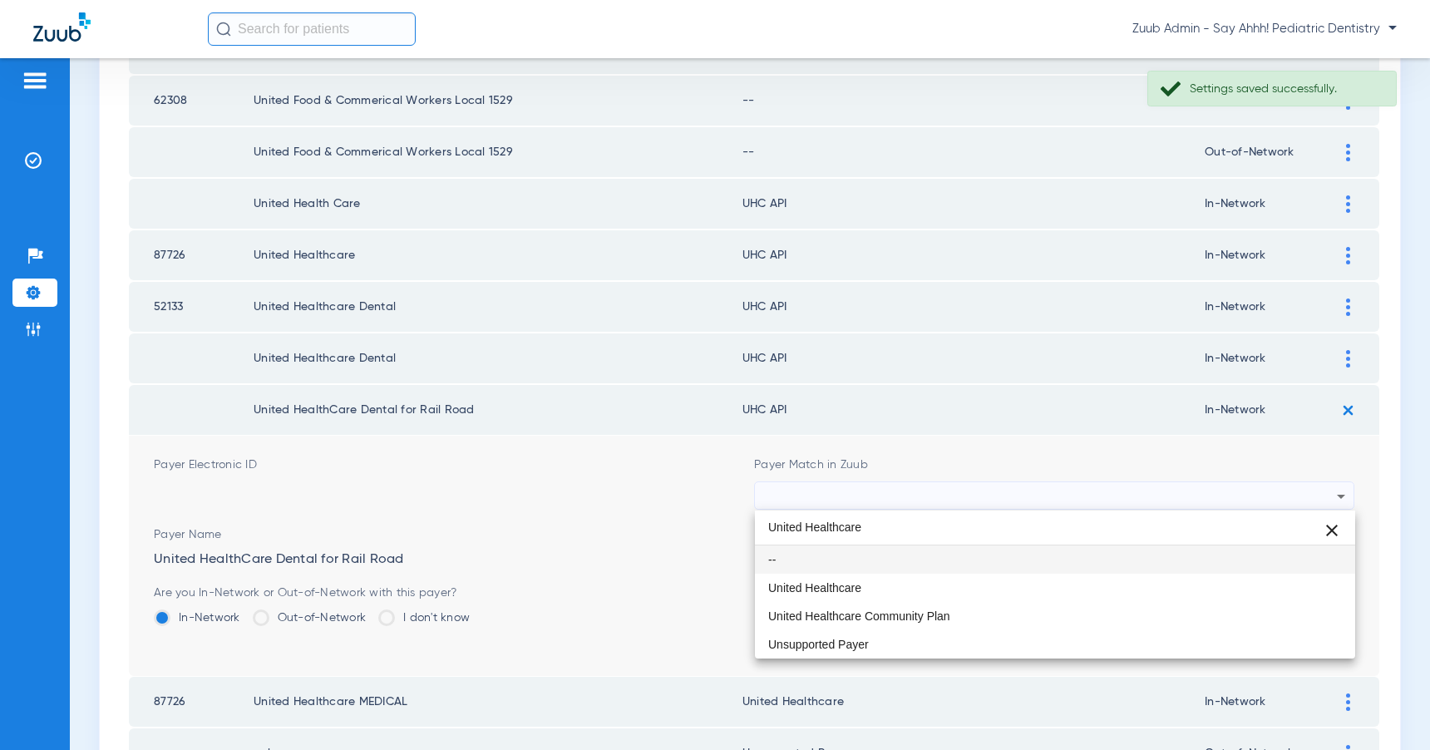
scroll to position [0, 0]
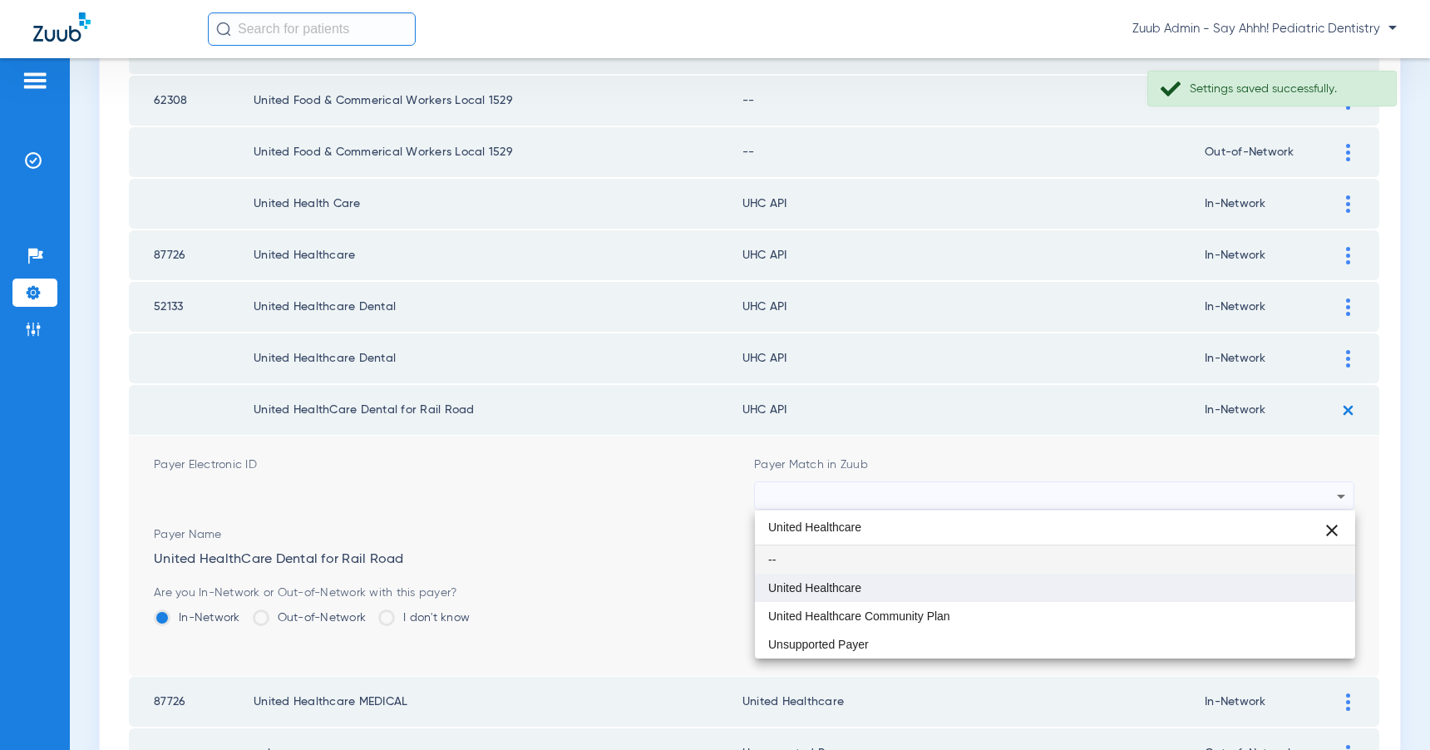
type input "United Healthcare"
click at [833, 585] on span "United Healthcare" at bounding box center [814, 588] width 93 height 12
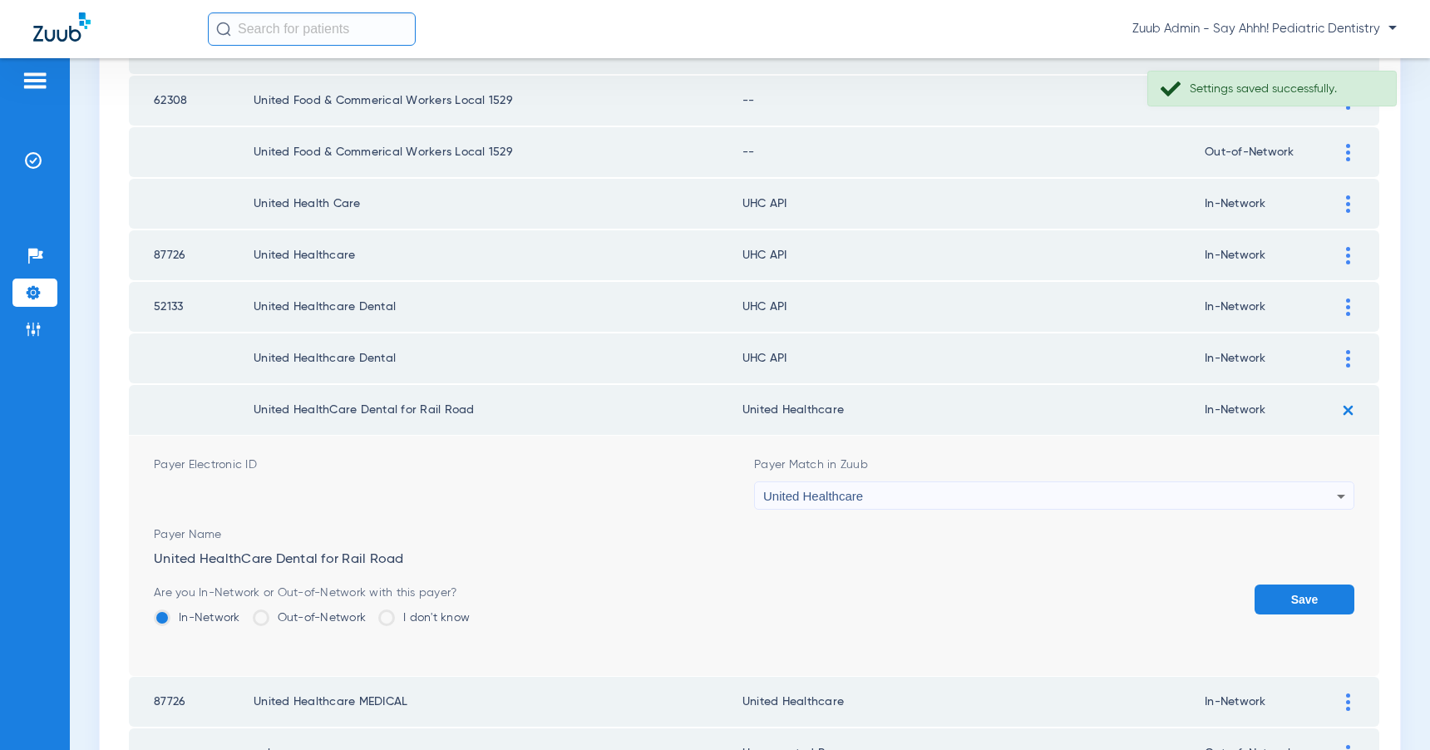
click at [1316, 601] on button "Save" at bounding box center [1305, 600] width 100 height 30
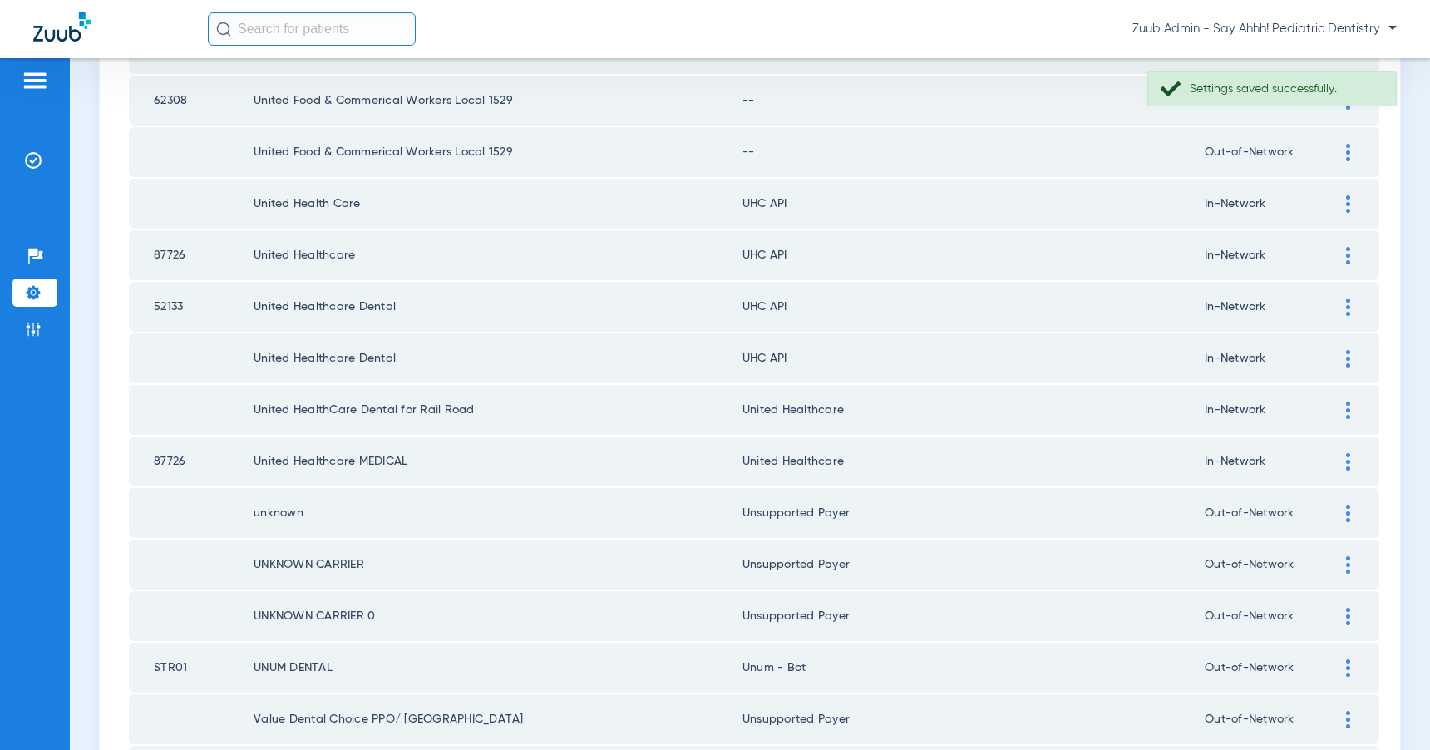
click at [1347, 353] on img at bounding box center [1348, 358] width 4 height 17
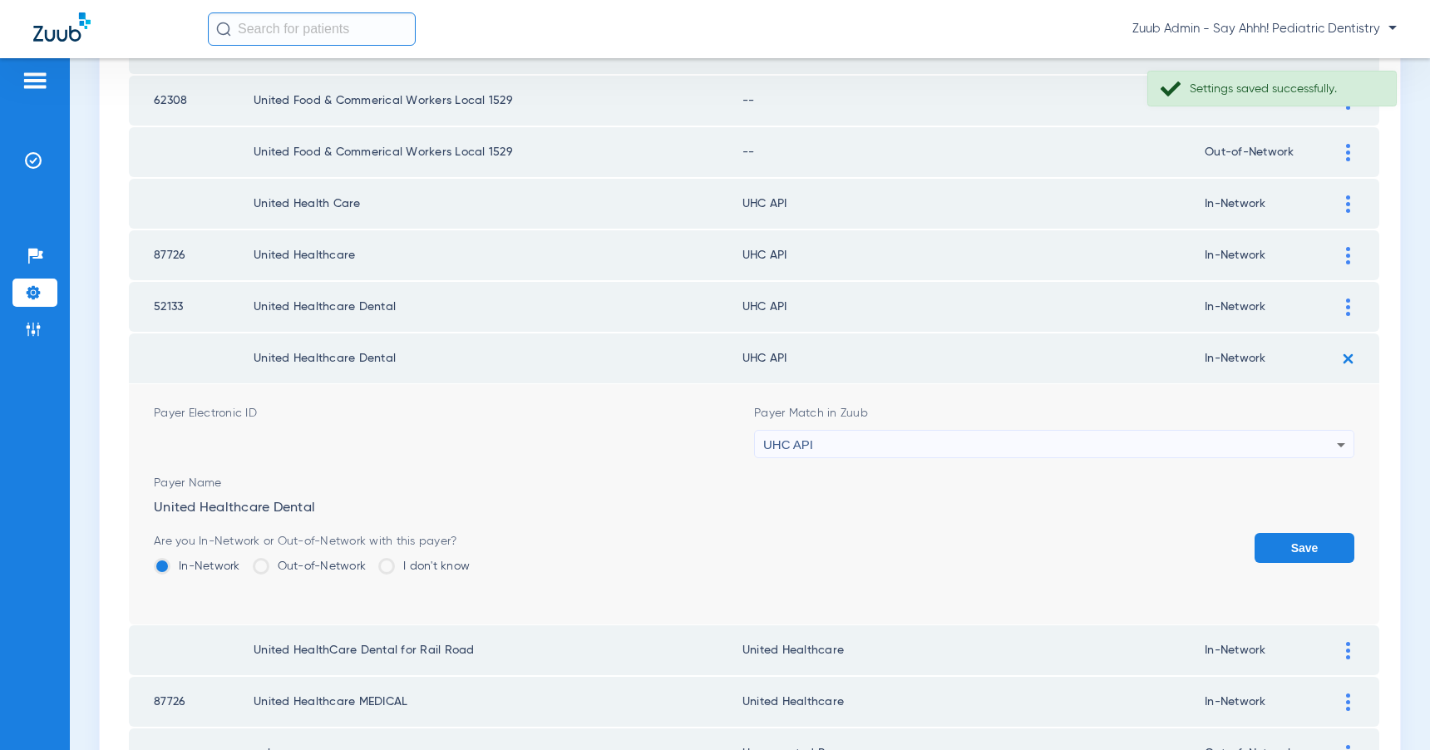
click at [985, 447] on div "UHC API" at bounding box center [1050, 445] width 574 height 28
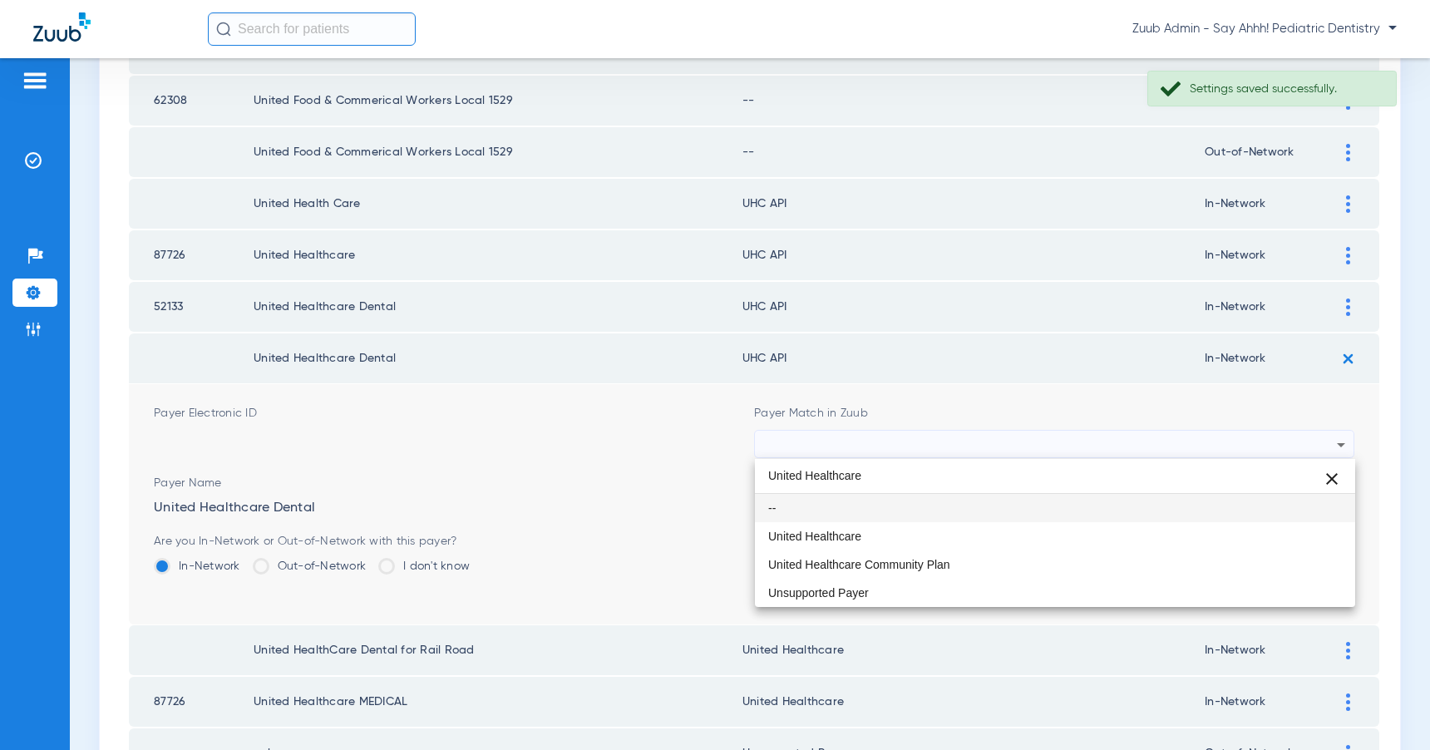
click at [867, 481] on input "United Healthcare" at bounding box center [1055, 476] width 600 height 34
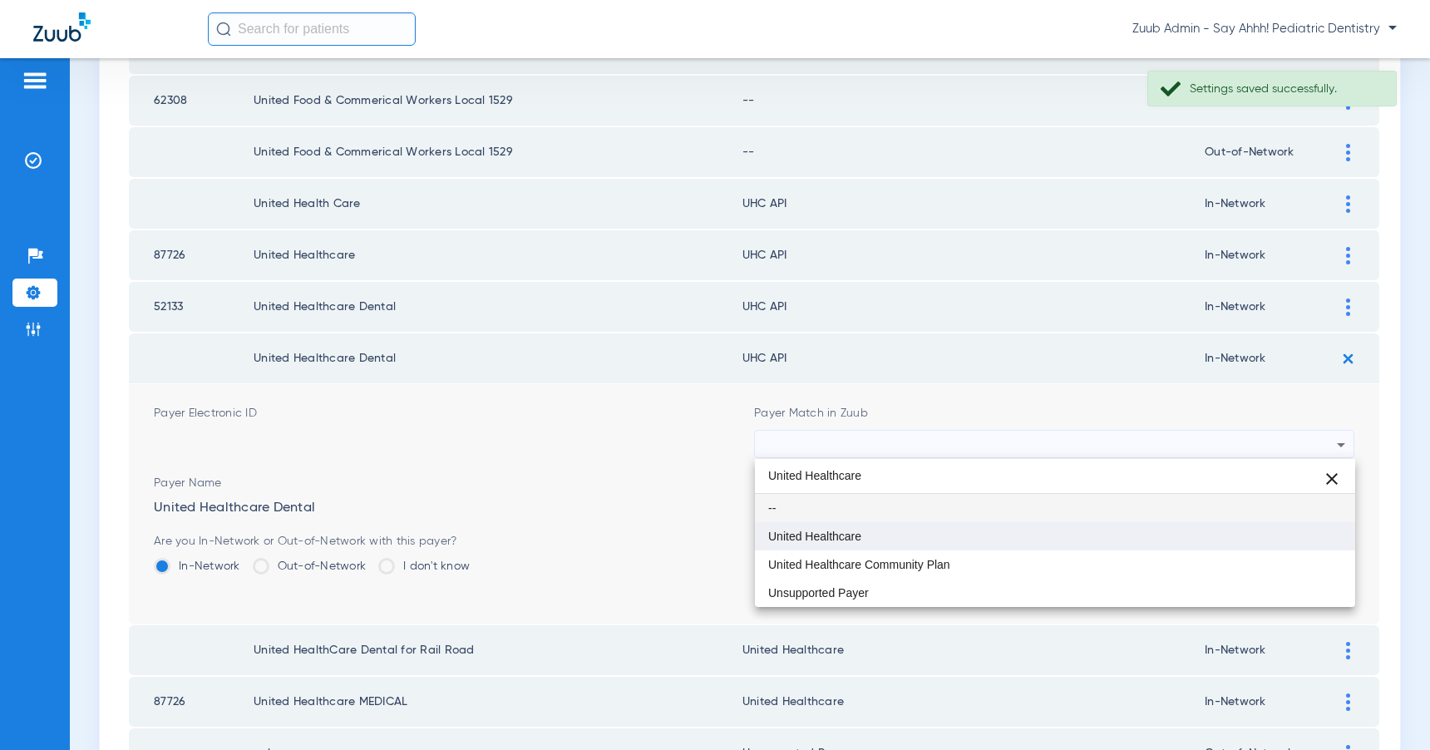
type input "United Healthcare"
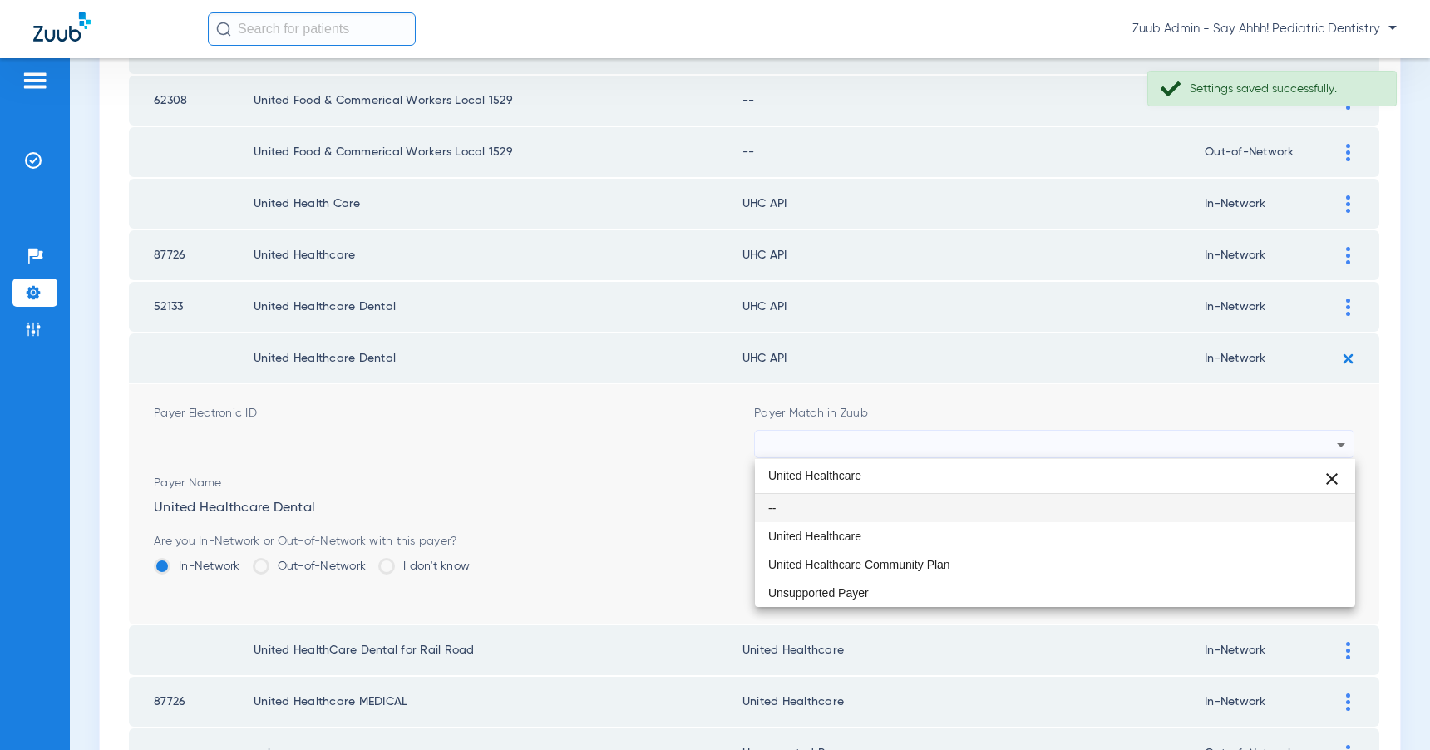
drag, startPoint x: 850, startPoint y: 526, endPoint x: 864, endPoint y: 526, distance: 14.1
click at [850, 526] on mat-option "United Healthcare" at bounding box center [1055, 536] width 600 height 28
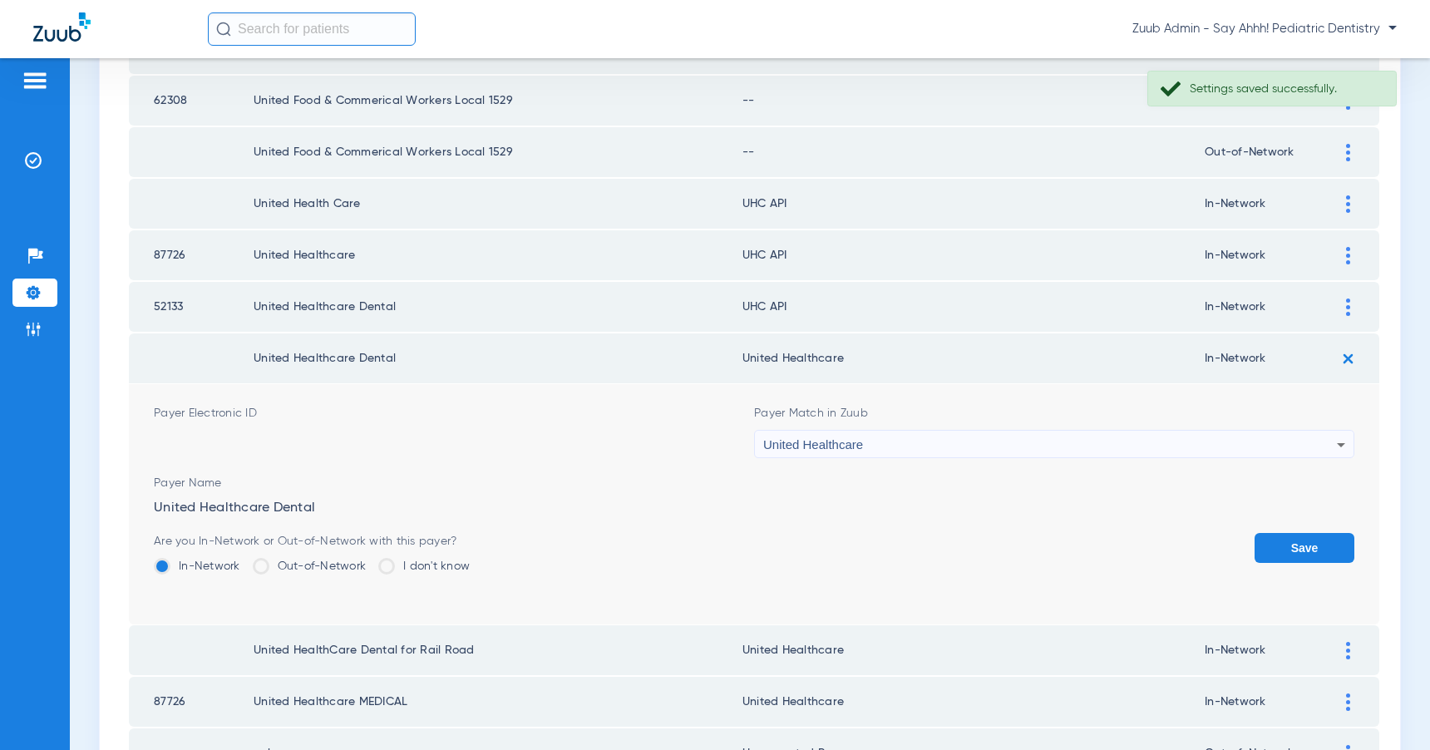
drag, startPoint x: 1336, startPoint y: 542, endPoint x: 1266, endPoint y: 445, distance: 119.8
click at [1334, 541] on button "Save" at bounding box center [1305, 548] width 100 height 30
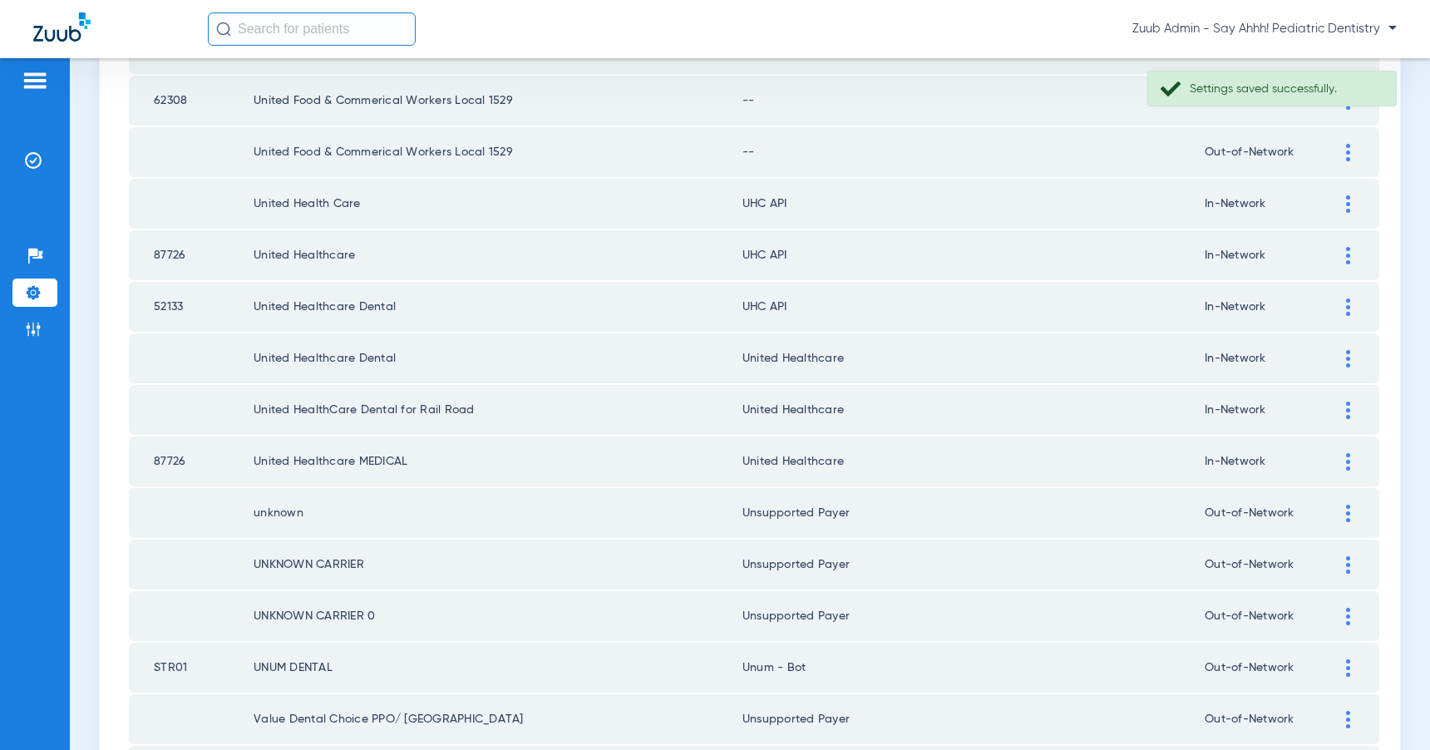
click at [1345, 304] on div at bounding box center [1348, 307] width 29 height 17
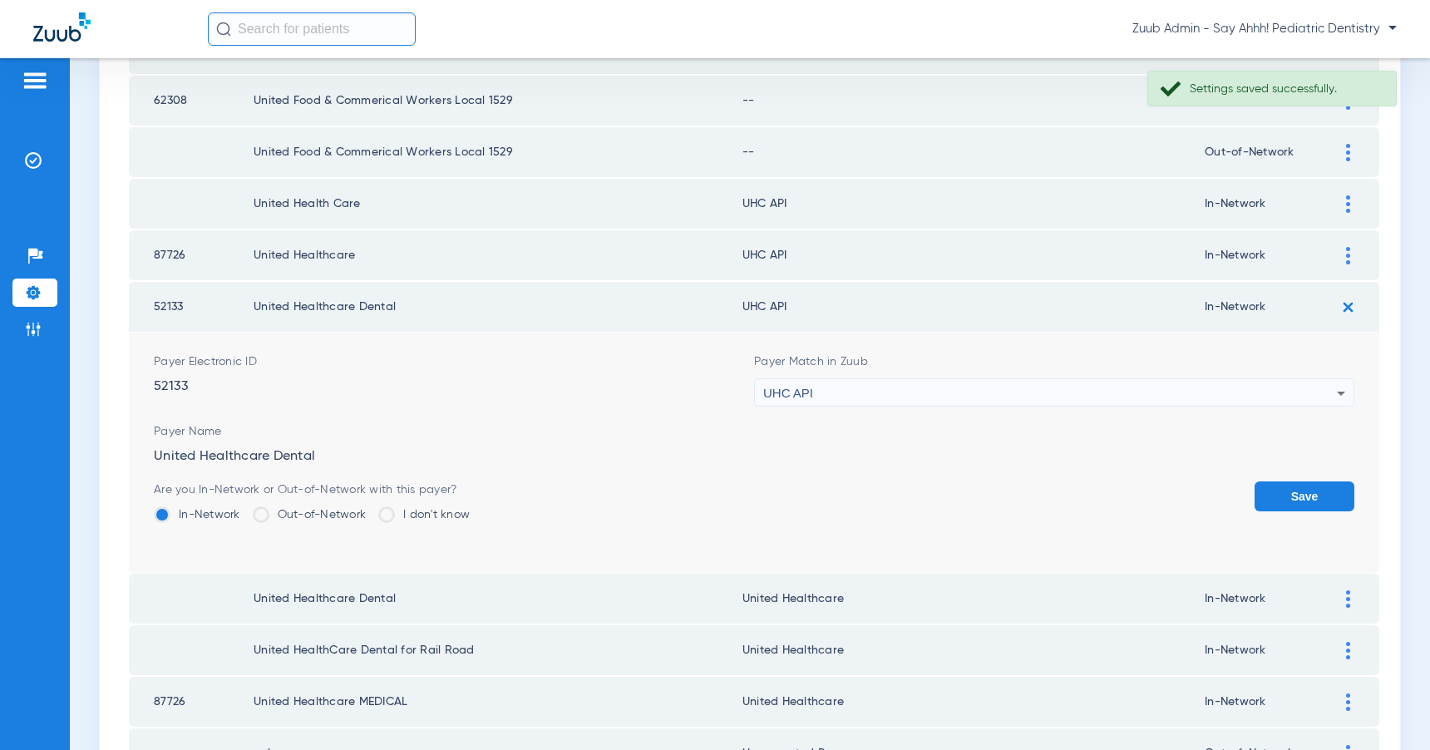
click at [943, 390] on div "UHC API" at bounding box center [1050, 393] width 574 height 28
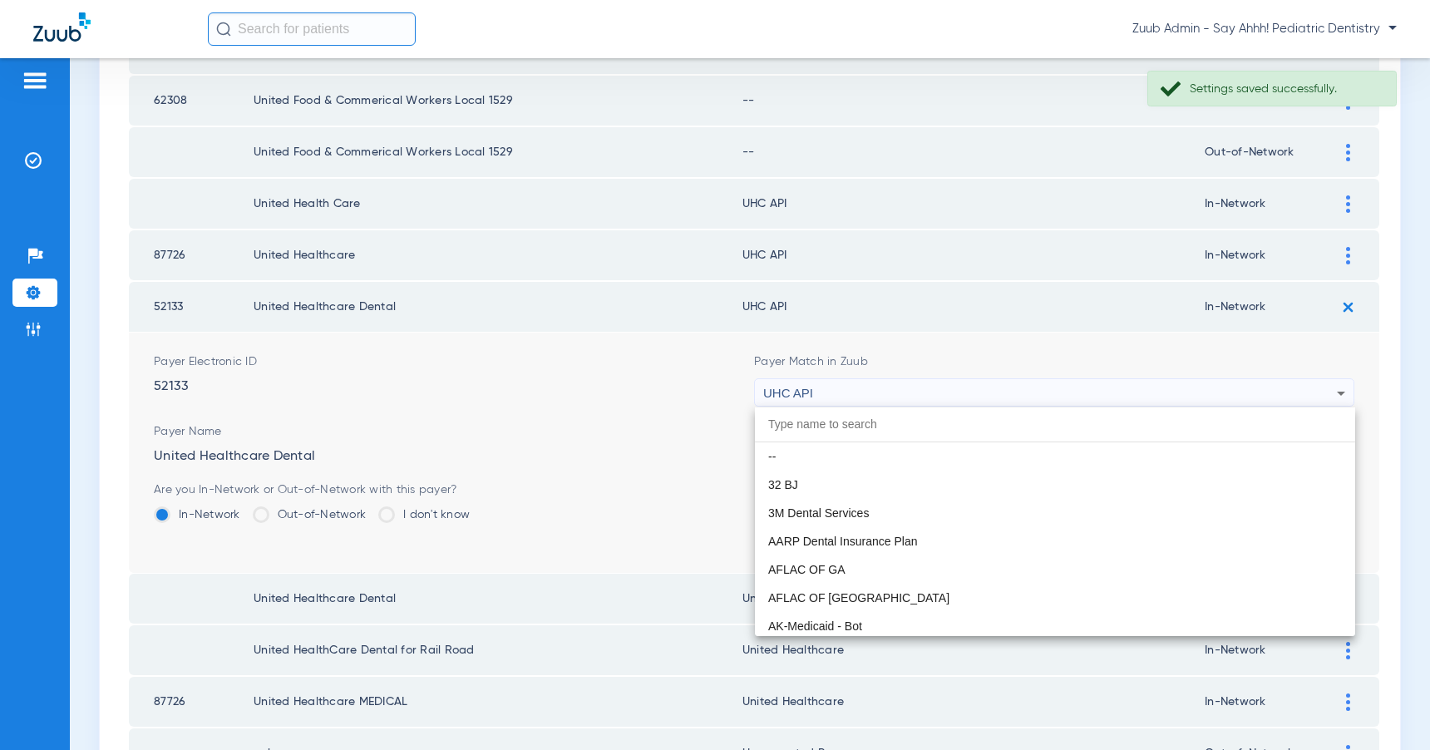
scroll to position [10211, 0]
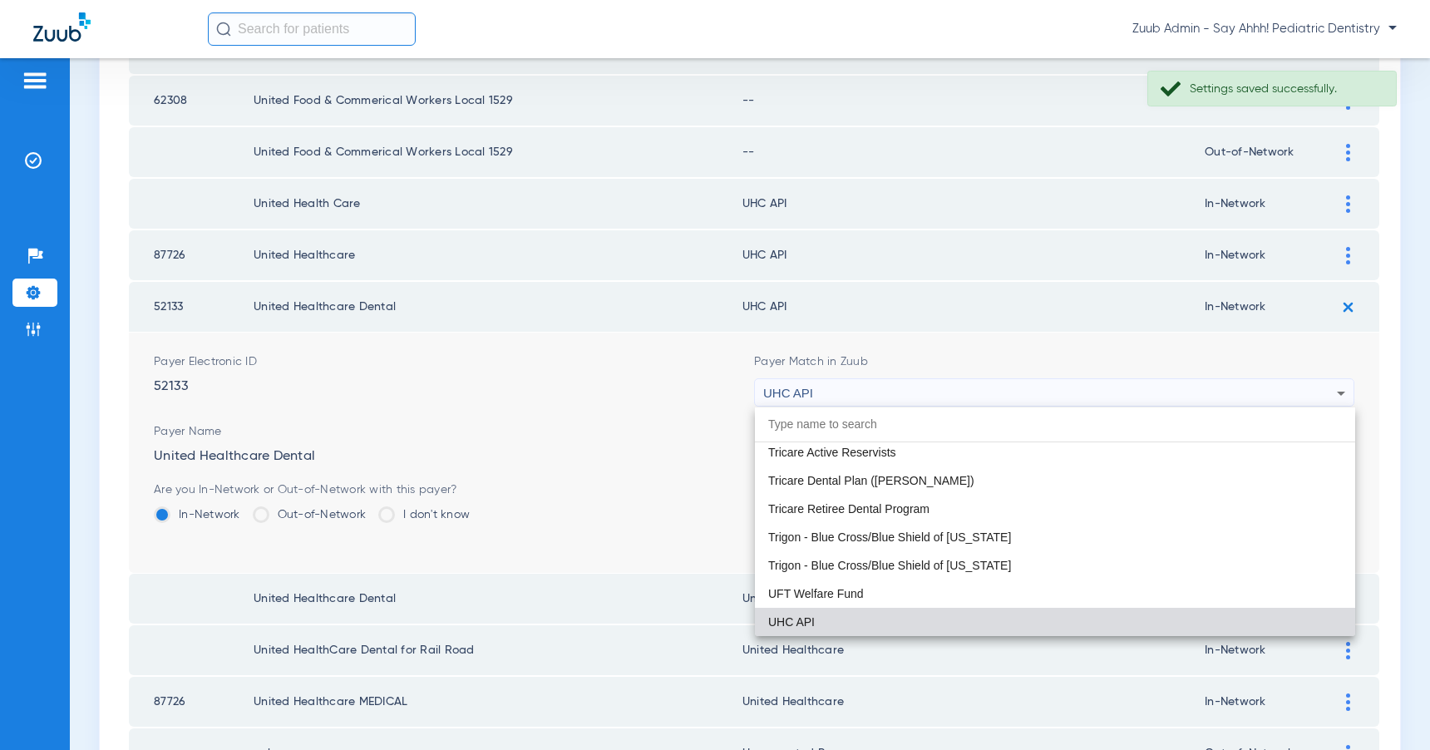
paste input "United Healthcare"
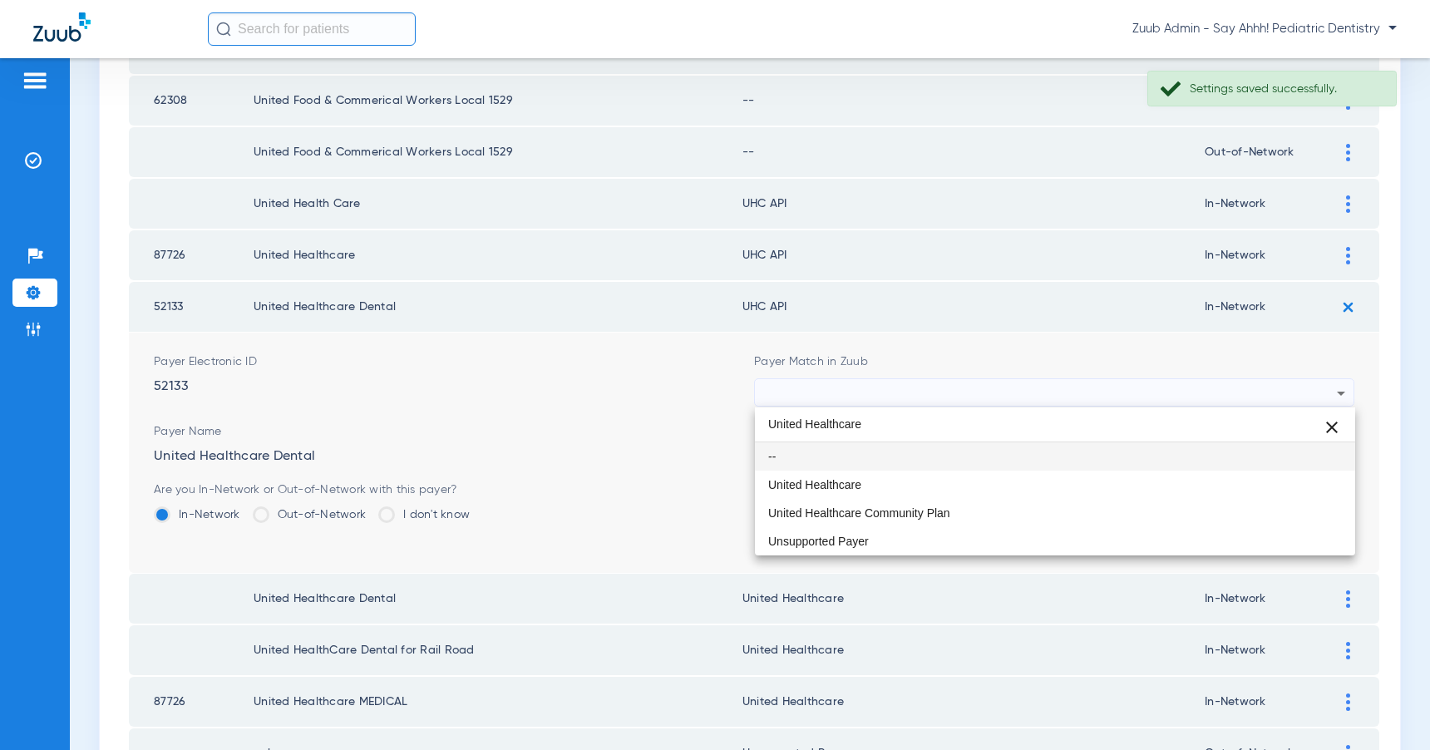
scroll to position [0, 0]
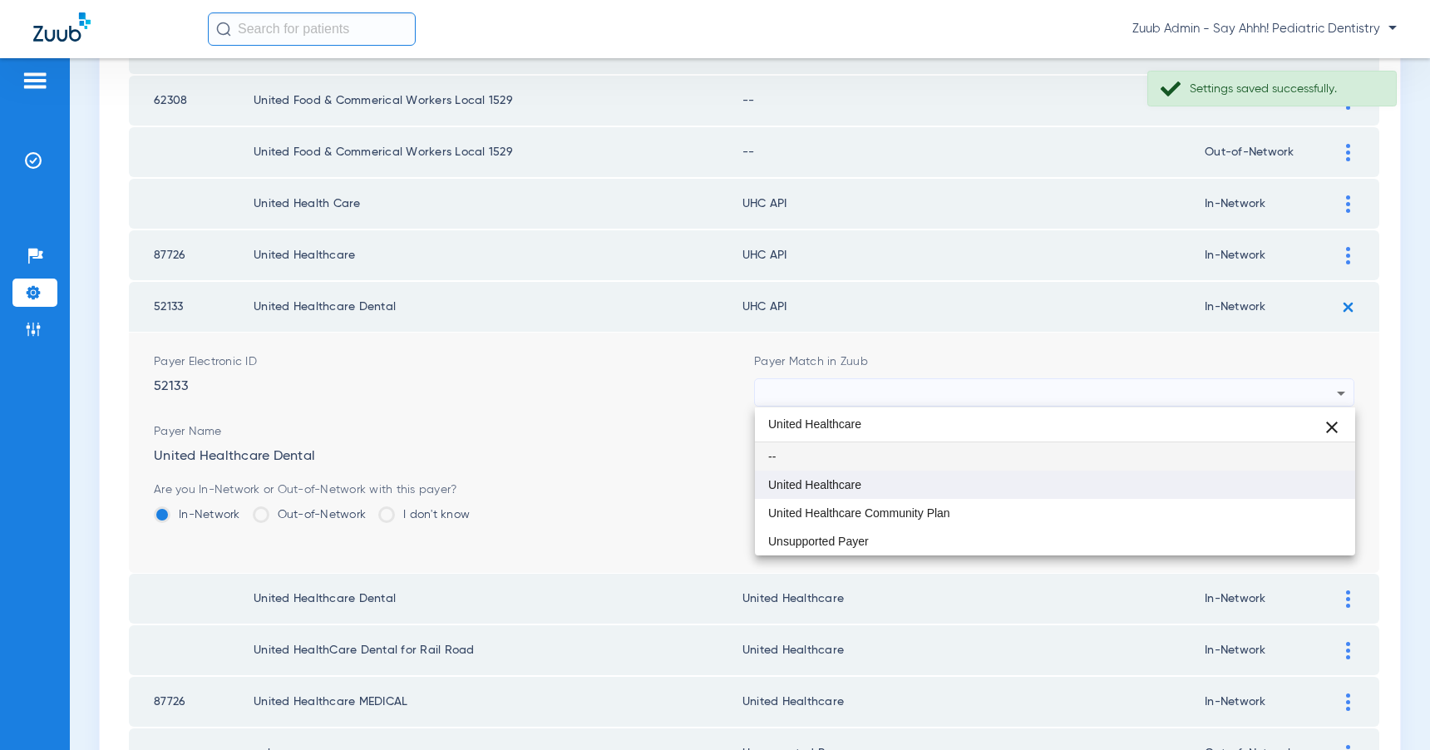
type input "United Healthcare"
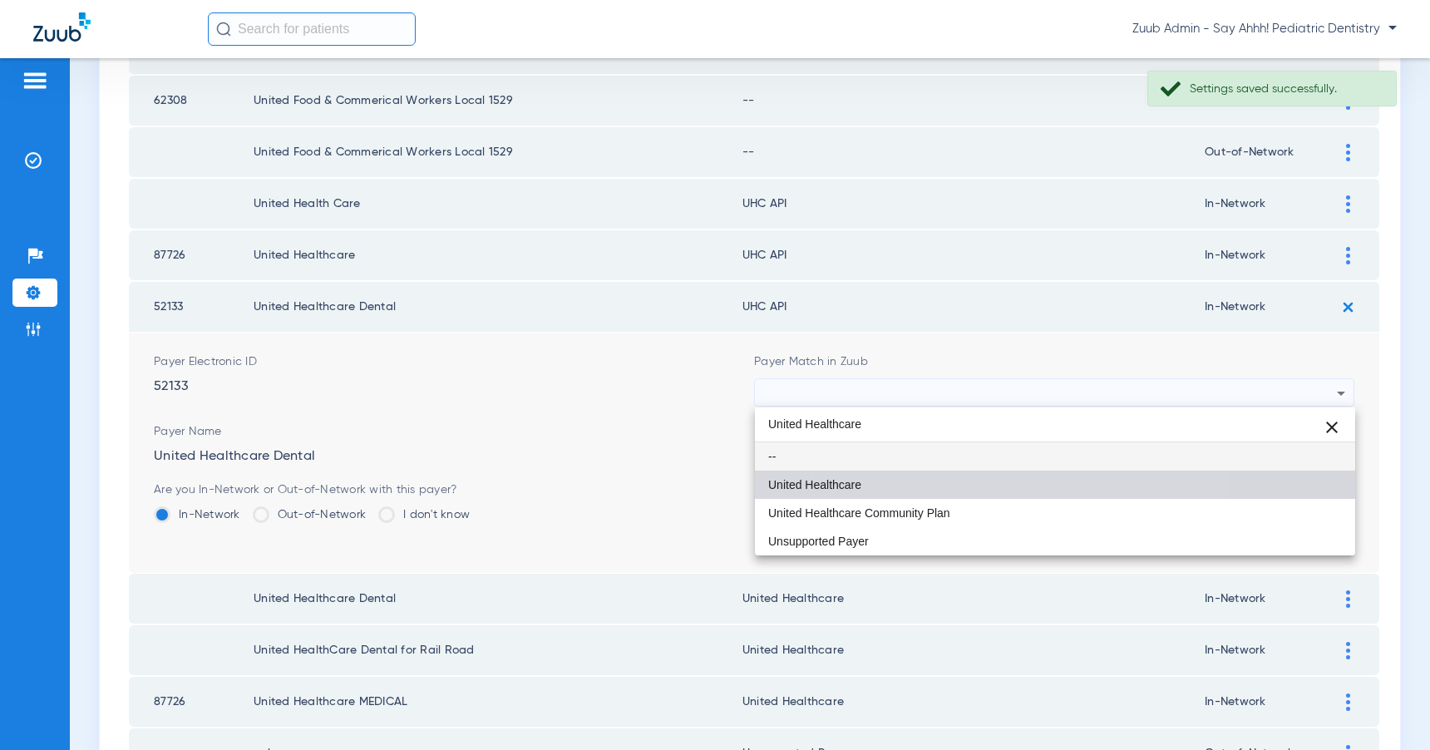
click at [871, 475] on mat-option "United Healthcare" at bounding box center [1055, 485] width 600 height 28
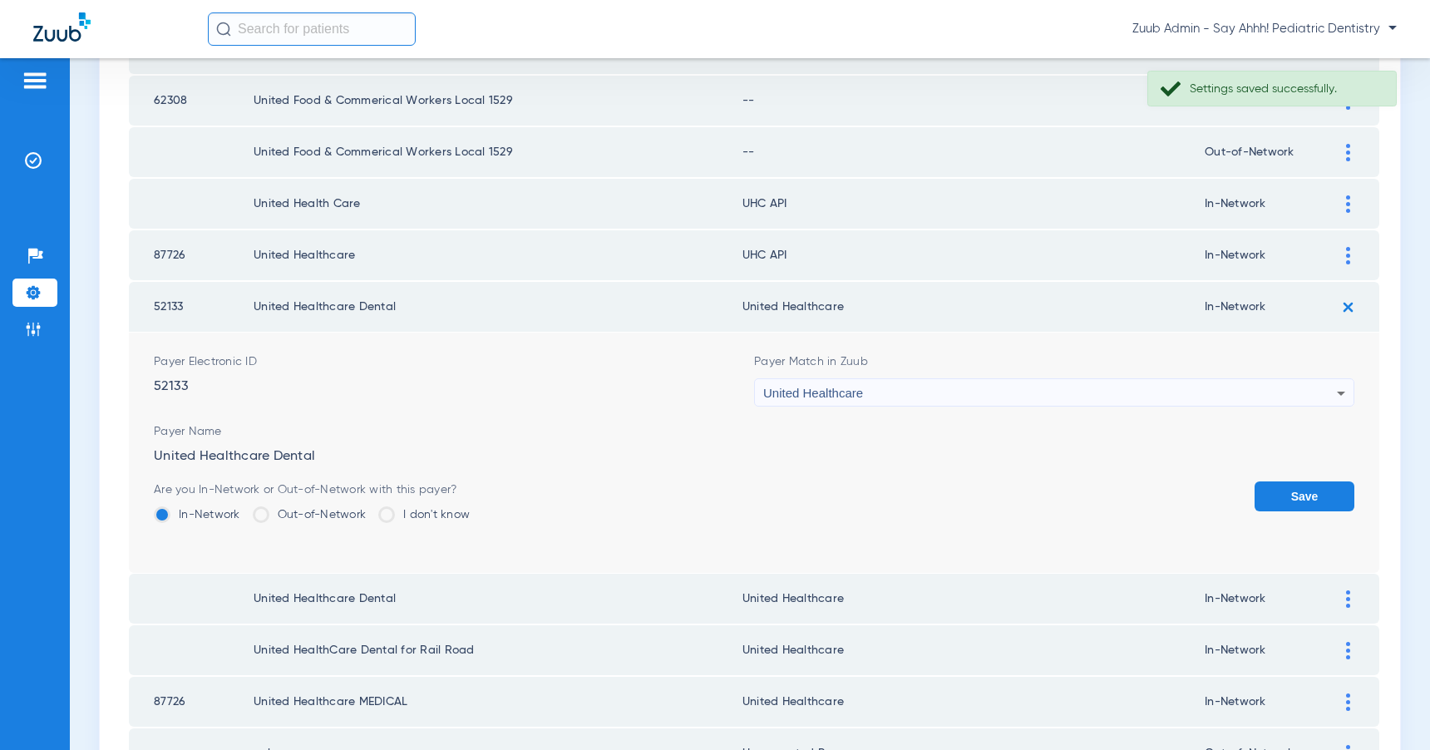
drag, startPoint x: 1306, startPoint y: 490, endPoint x: 1256, endPoint y: 490, distance: 49.9
click at [1306, 490] on button "Save" at bounding box center [1305, 496] width 100 height 30
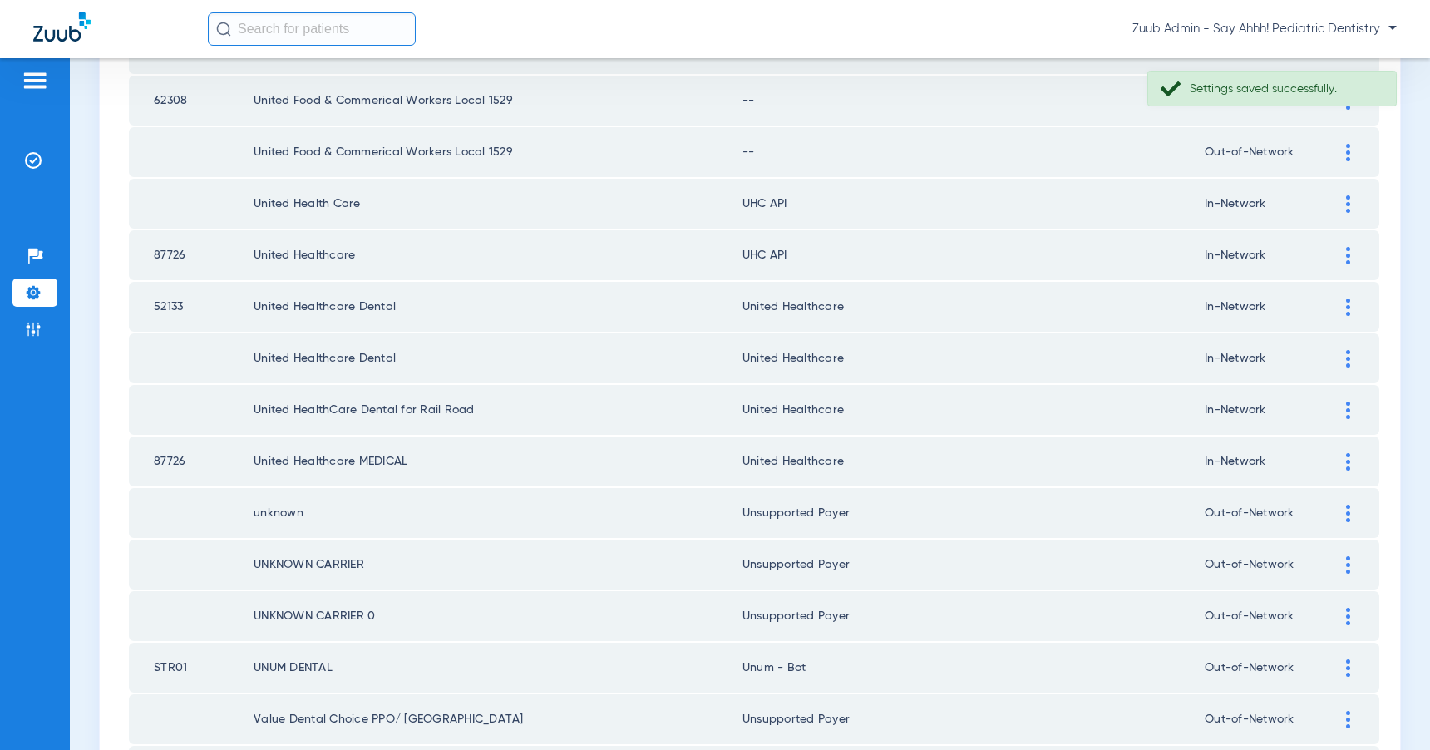
click at [1342, 253] on div at bounding box center [1348, 255] width 29 height 17
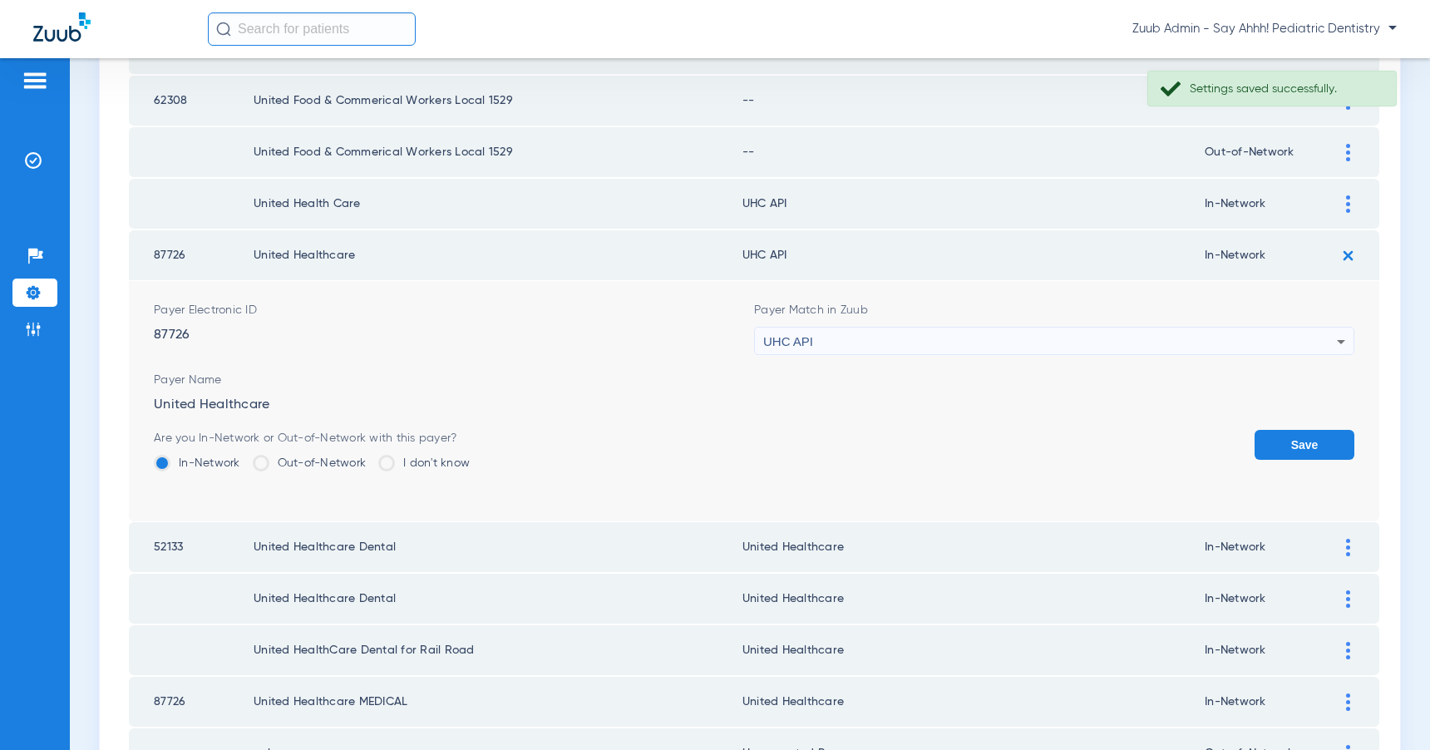
click at [1081, 339] on div "UHC API" at bounding box center [1050, 342] width 574 height 28
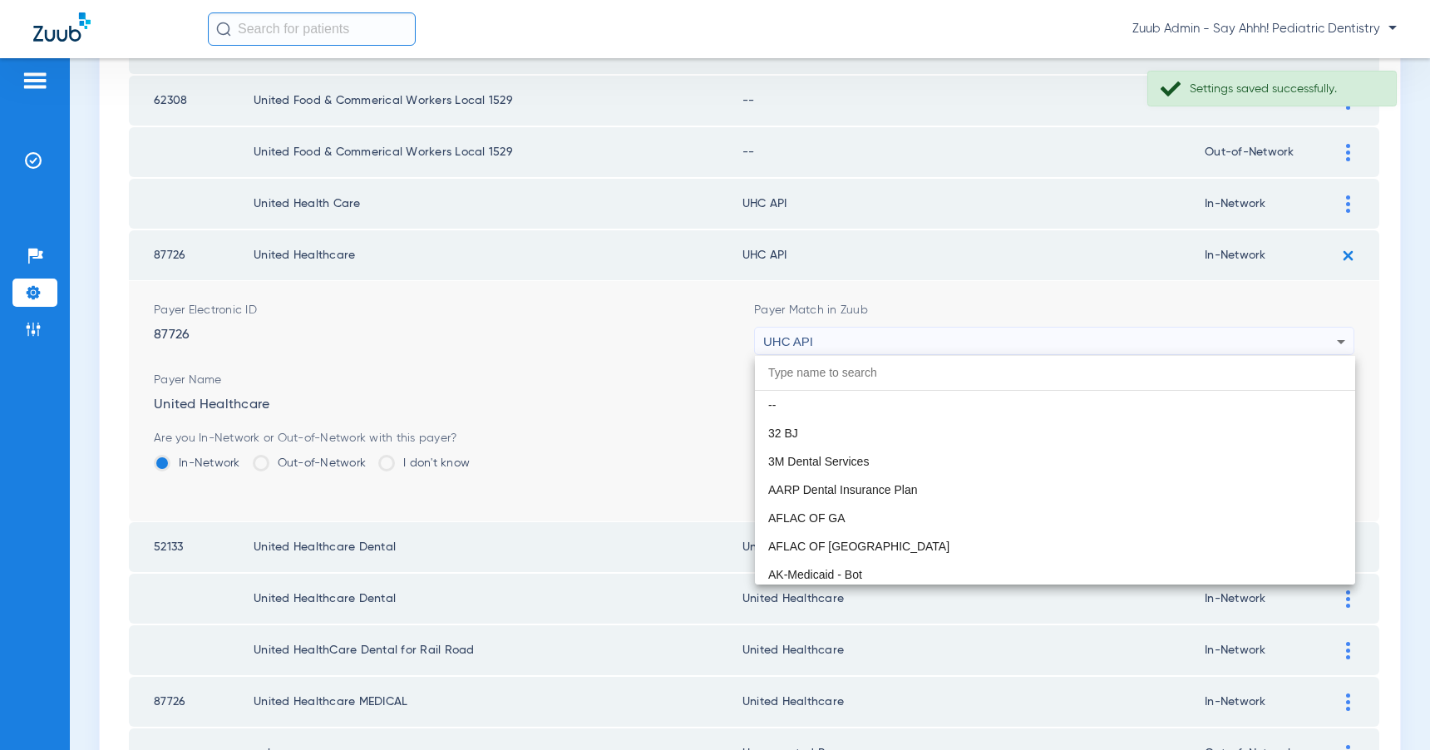
scroll to position [10211, 0]
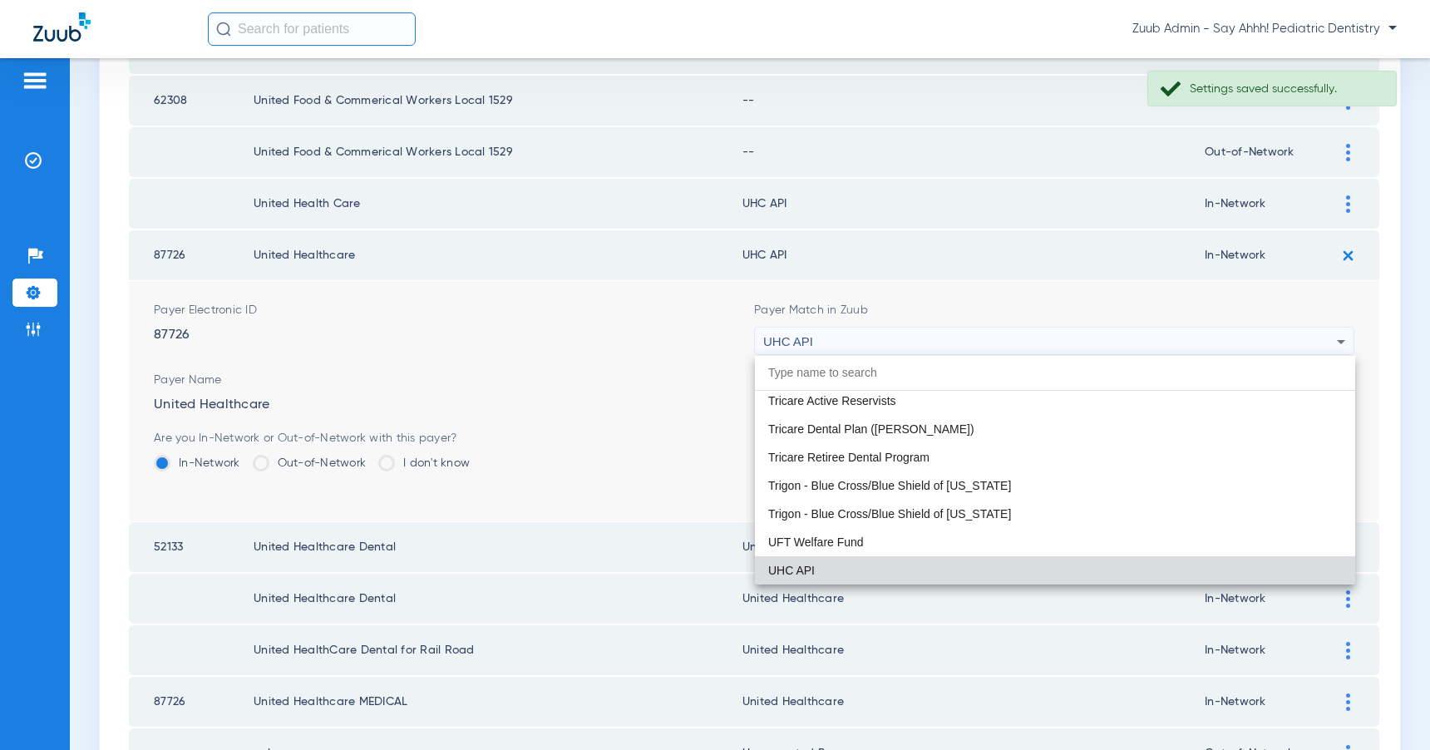
paste input "United Healthcare"
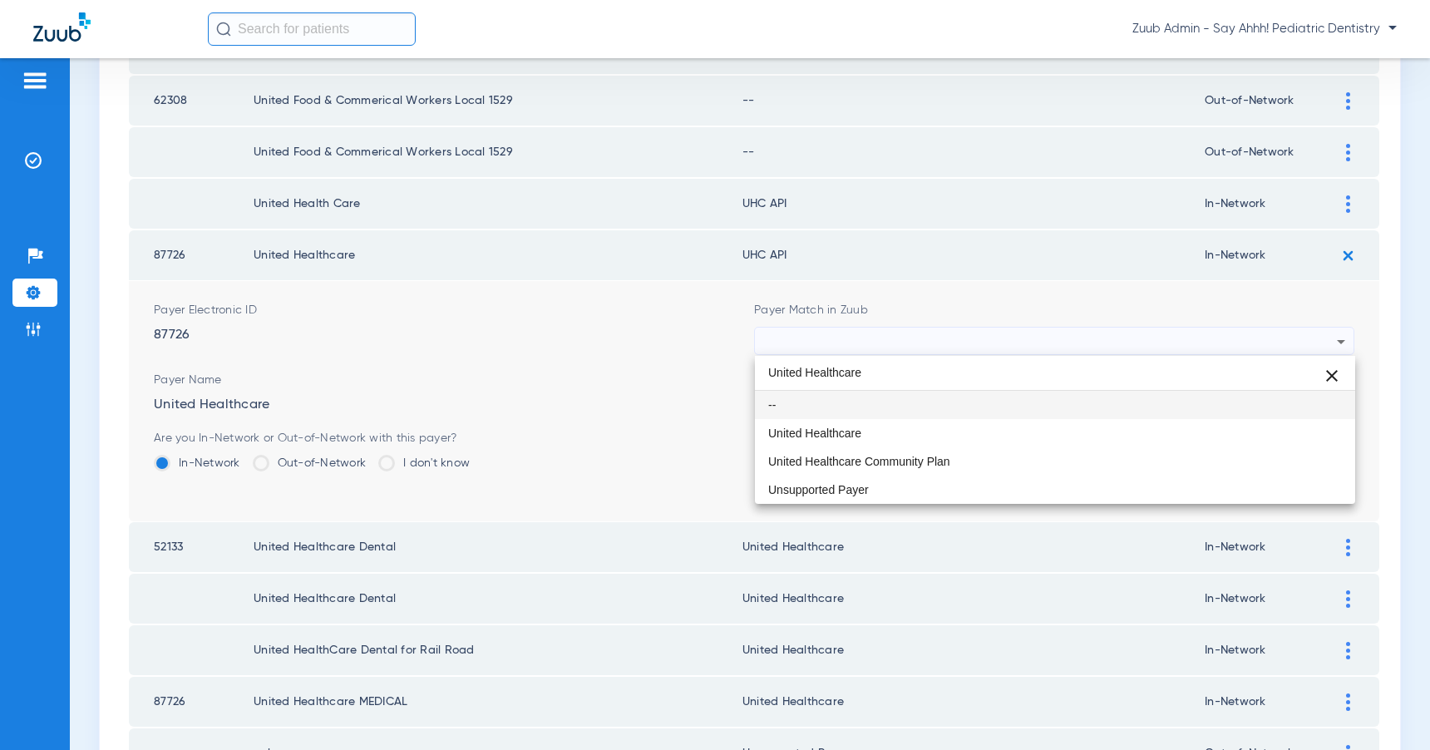
scroll to position [0, 0]
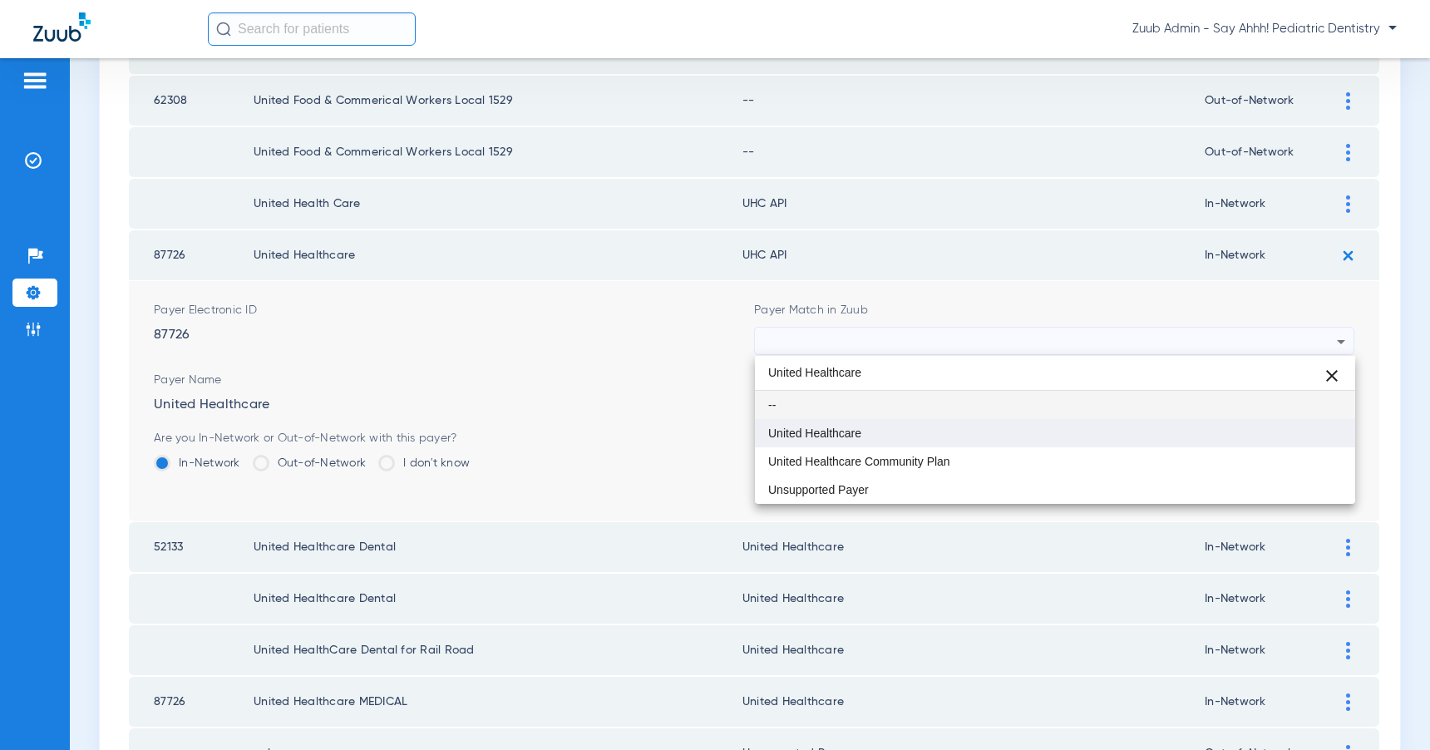
type input "United Healthcare"
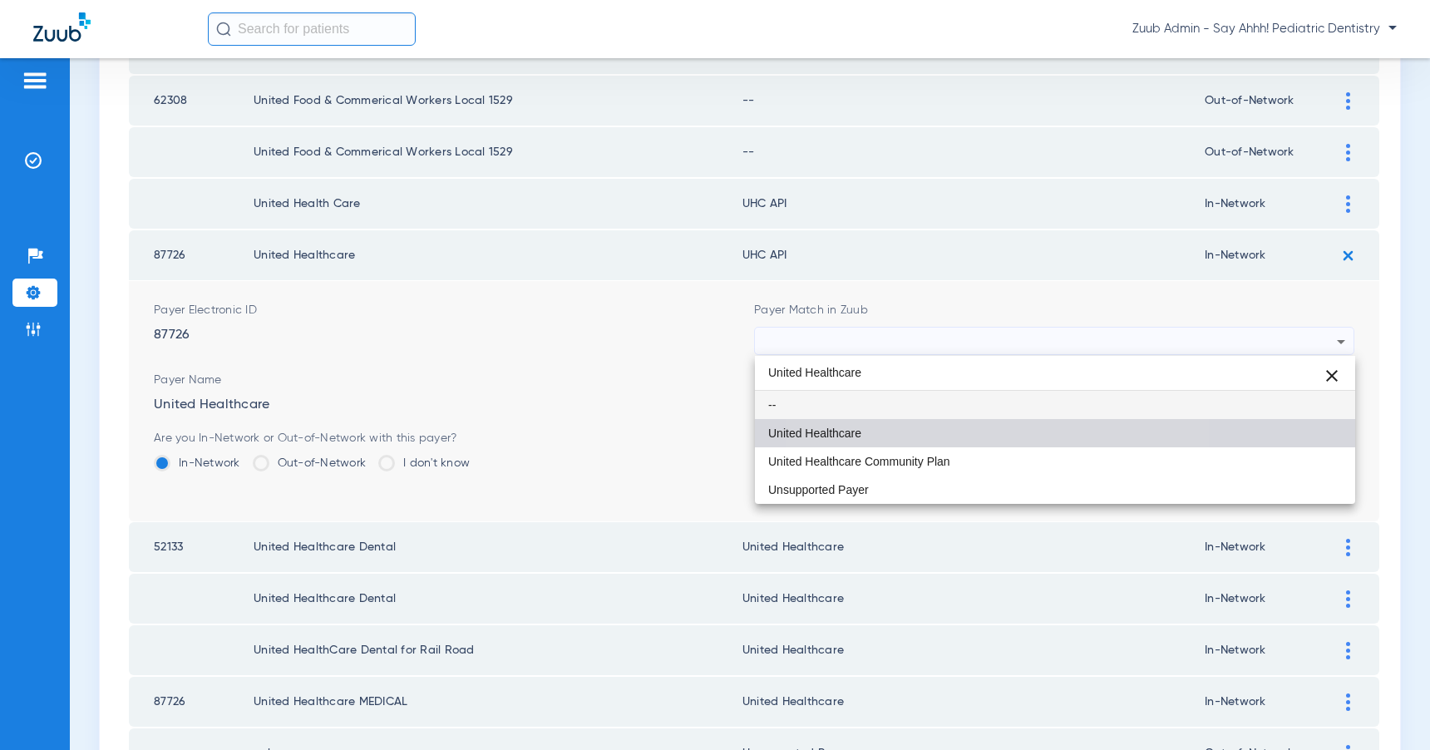
click at [965, 425] on mat-option "United Healthcare" at bounding box center [1055, 433] width 600 height 28
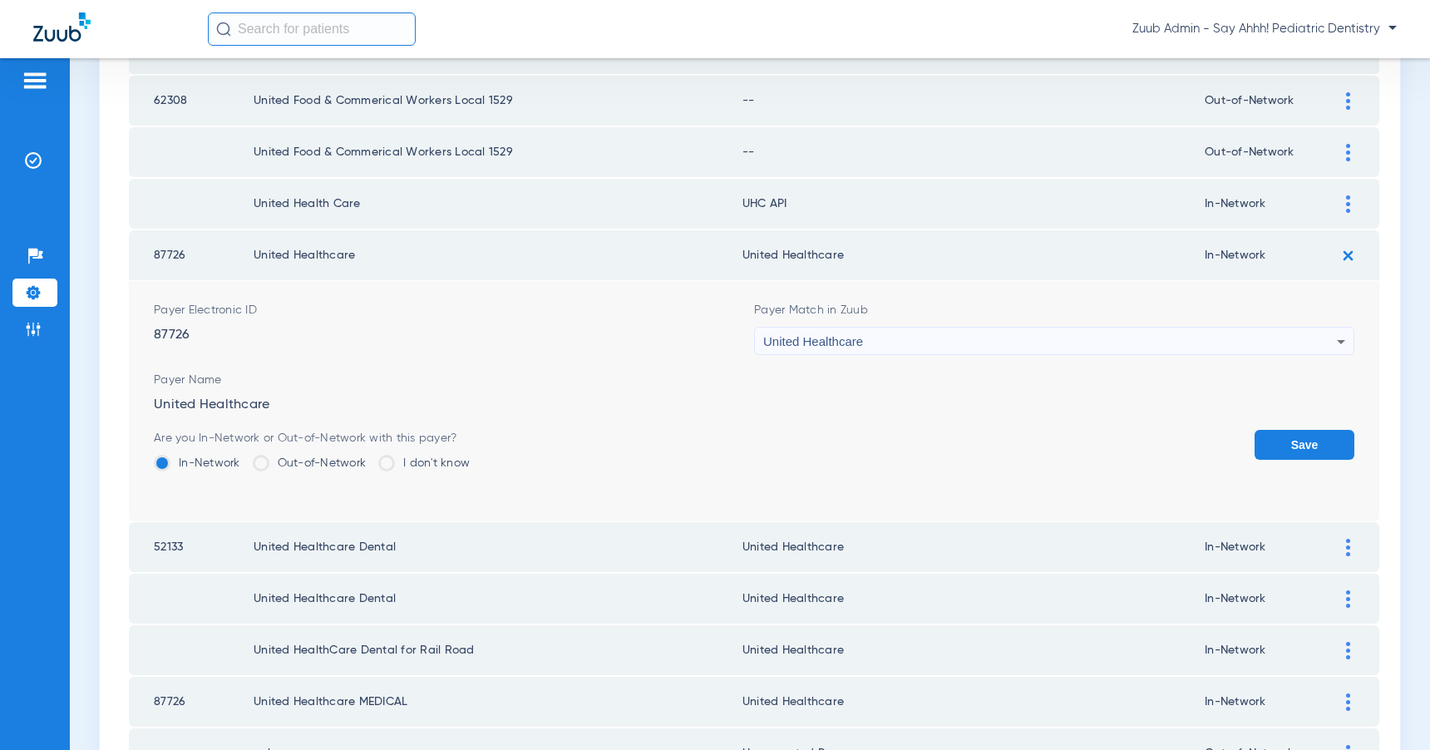
click at [1285, 449] on button "Save" at bounding box center [1305, 445] width 100 height 30
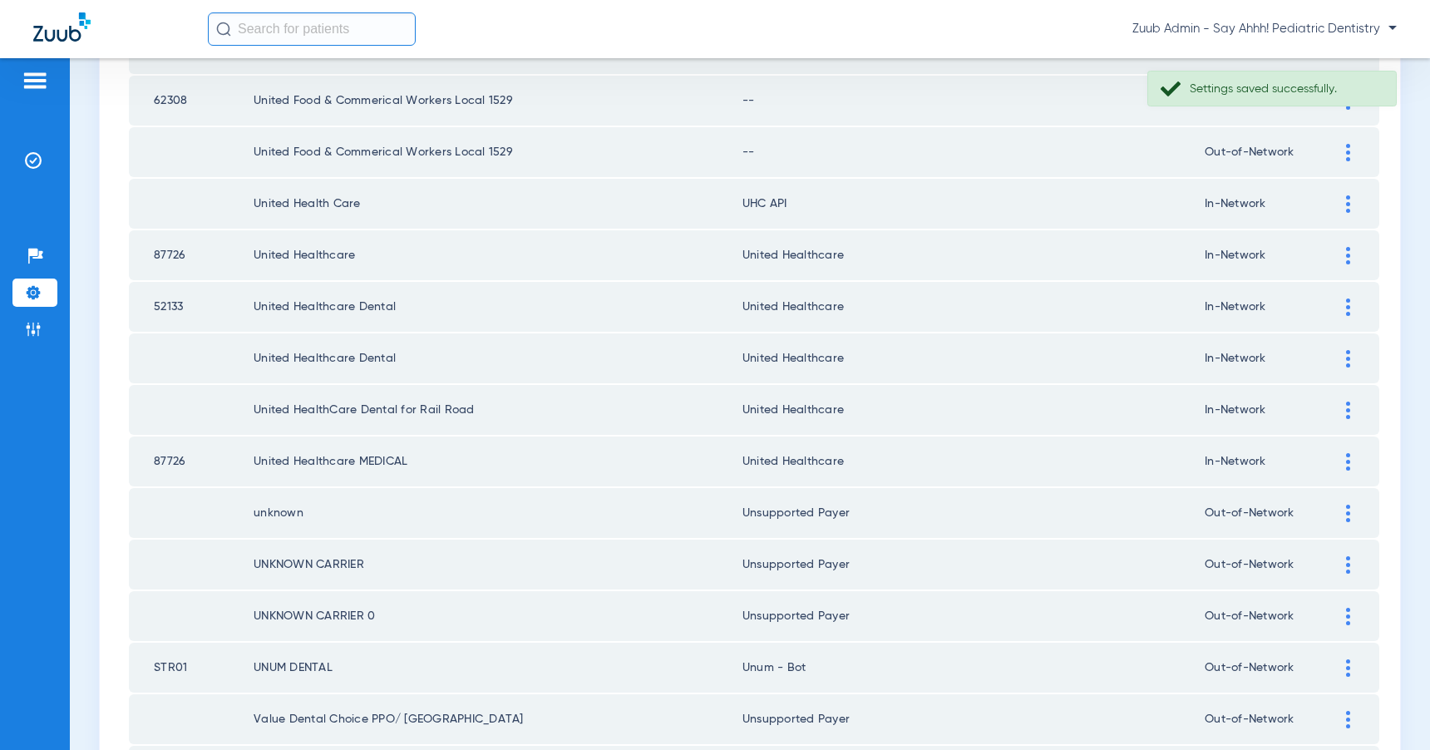
click at [1346, 202] on img at bounding box center [1348, 203] width 4 height 17
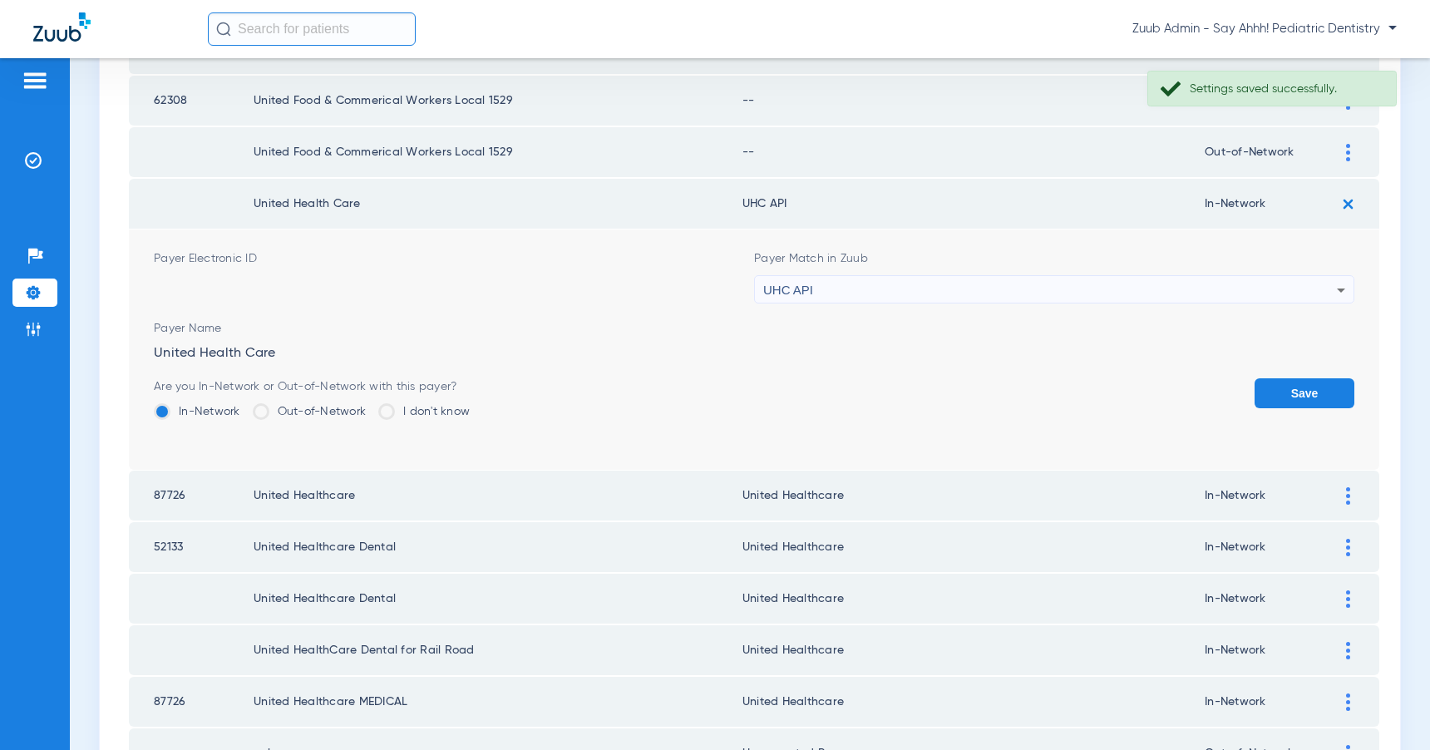
click at [950, 287] on div "UHC API" at bounding box center [1050, 290] width 574 height 28
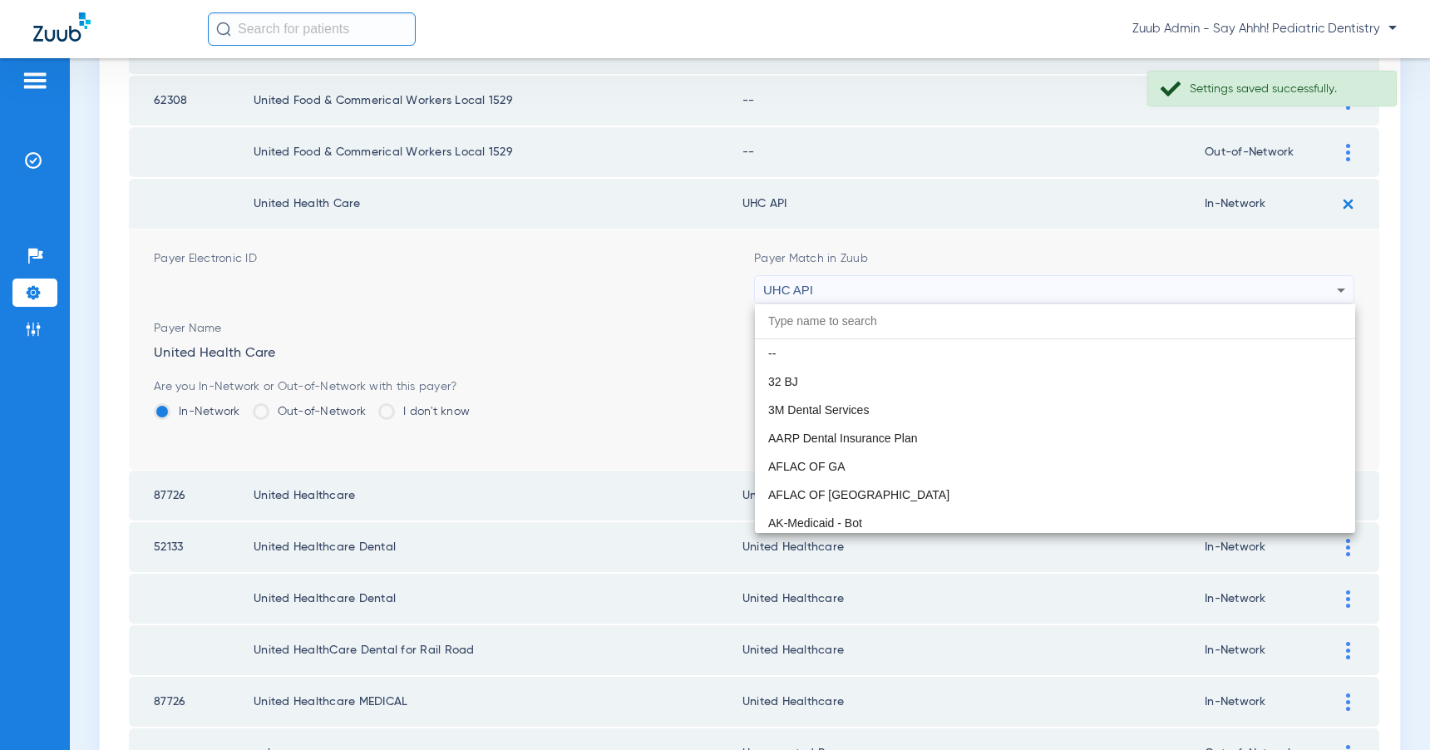
scroll to position [10211, 0]
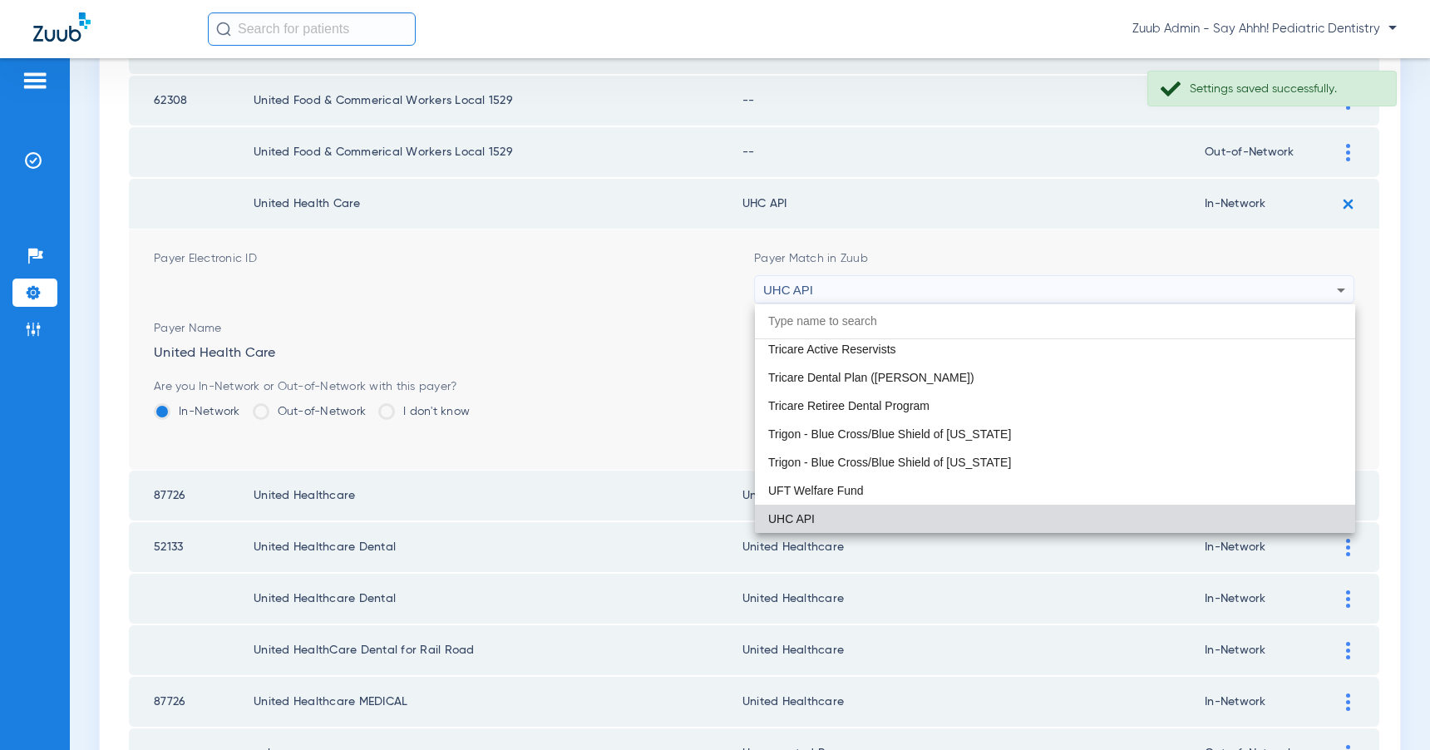
paste input "United Healthcare"
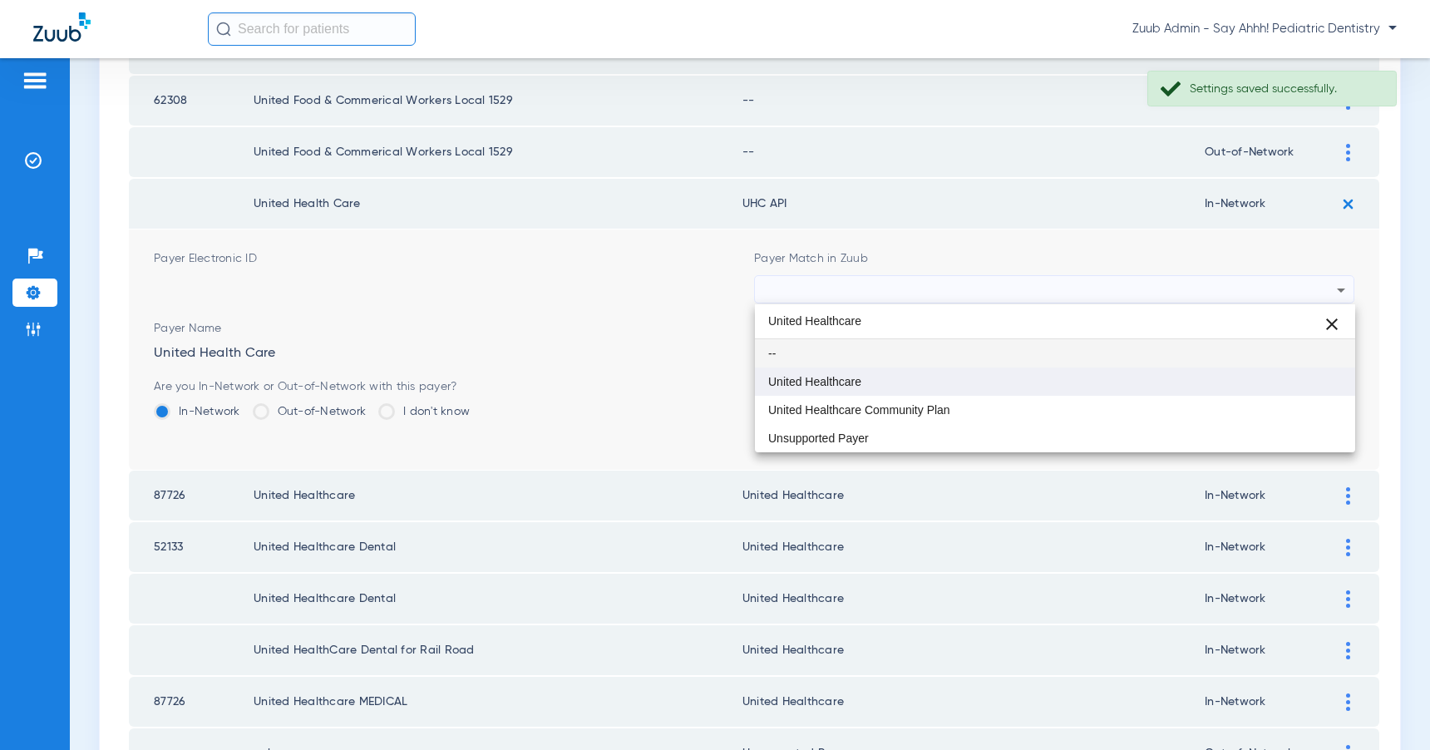
type input "United Healthcare"
click at [848, 382] on span "United Healthcare" at bounding box center [814, 382] width 93 height 12
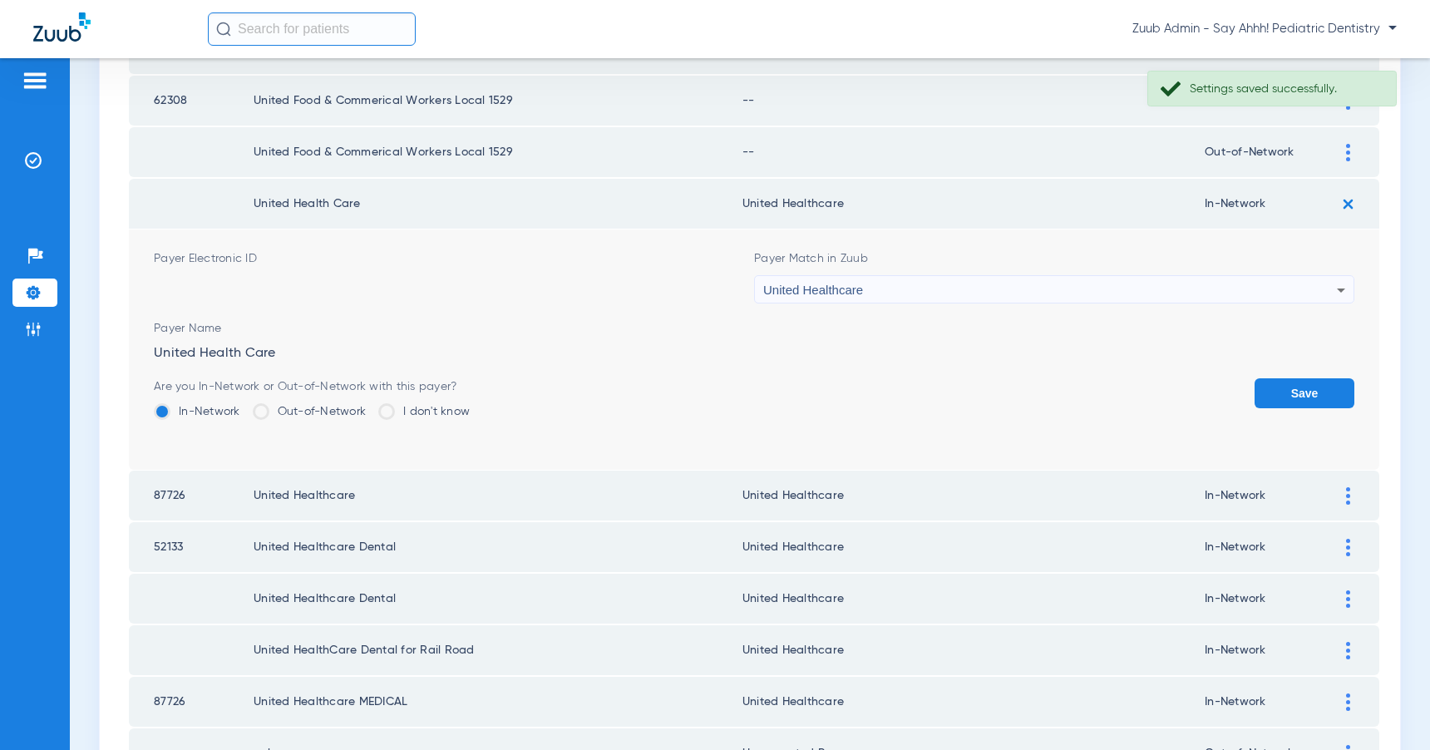
click at [1332, 390] on button "Save" at bounding box center [1305, 393] width 100 height 30
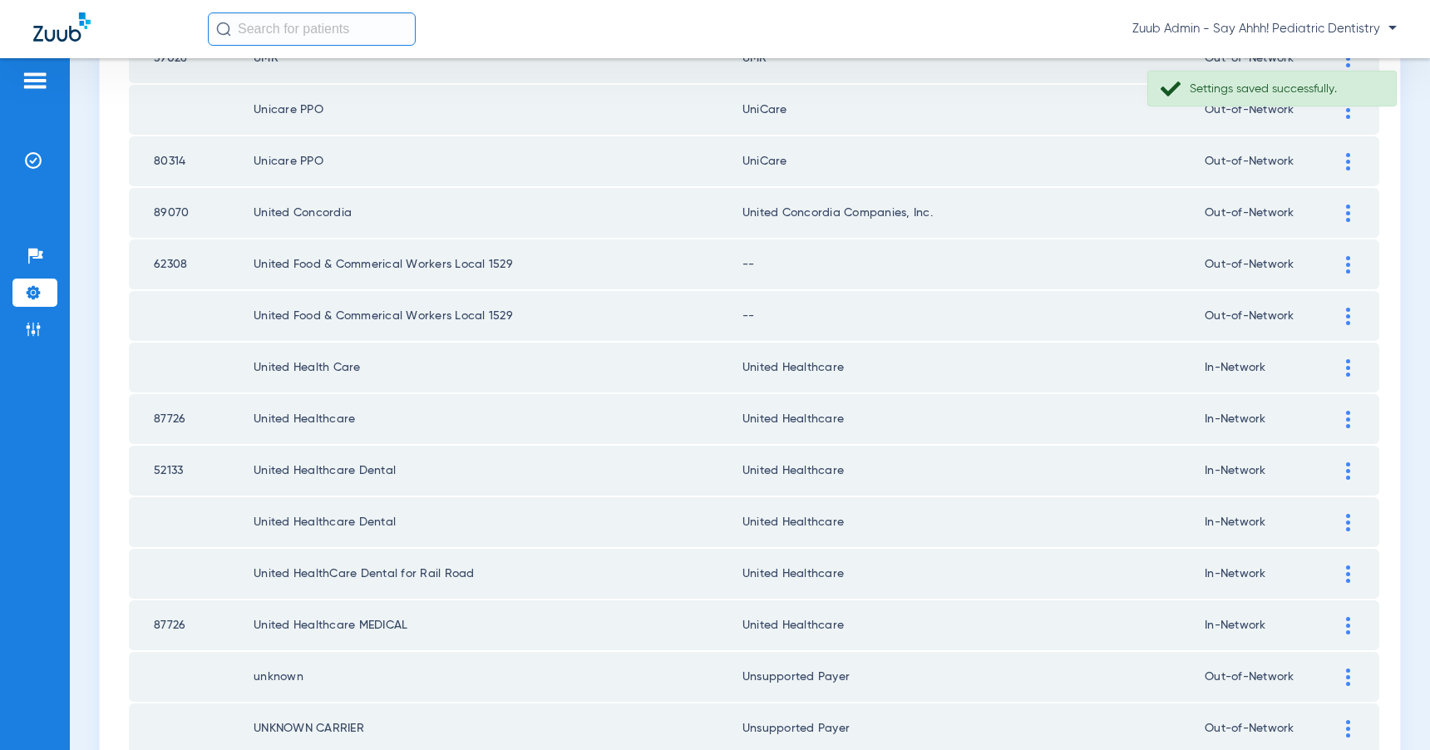
scroll to position [1821, 0]
click at [1347, 320] on img at bounding box center [1348, 313] width 4 height 17
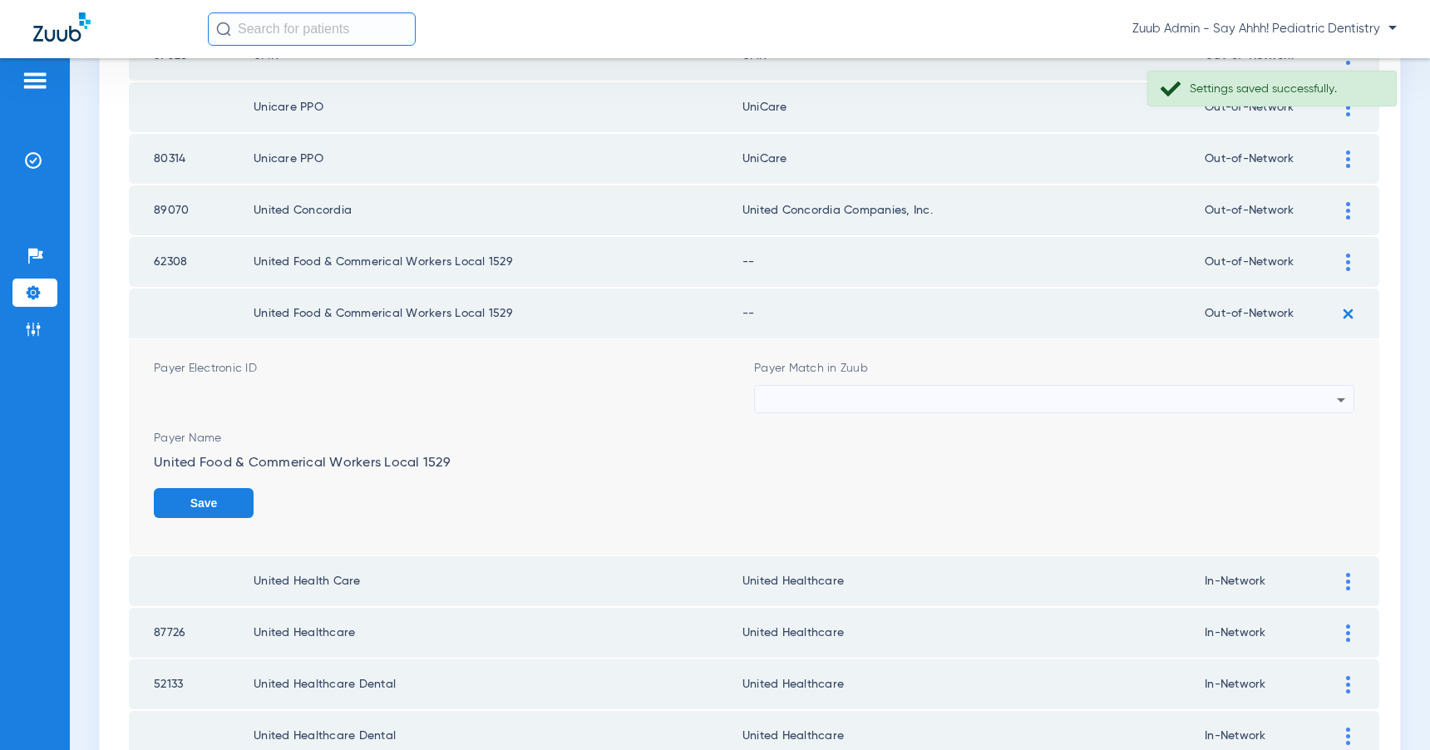
click at [1181, 393] on div at bounding box center [1050, 400] width 574 height 28
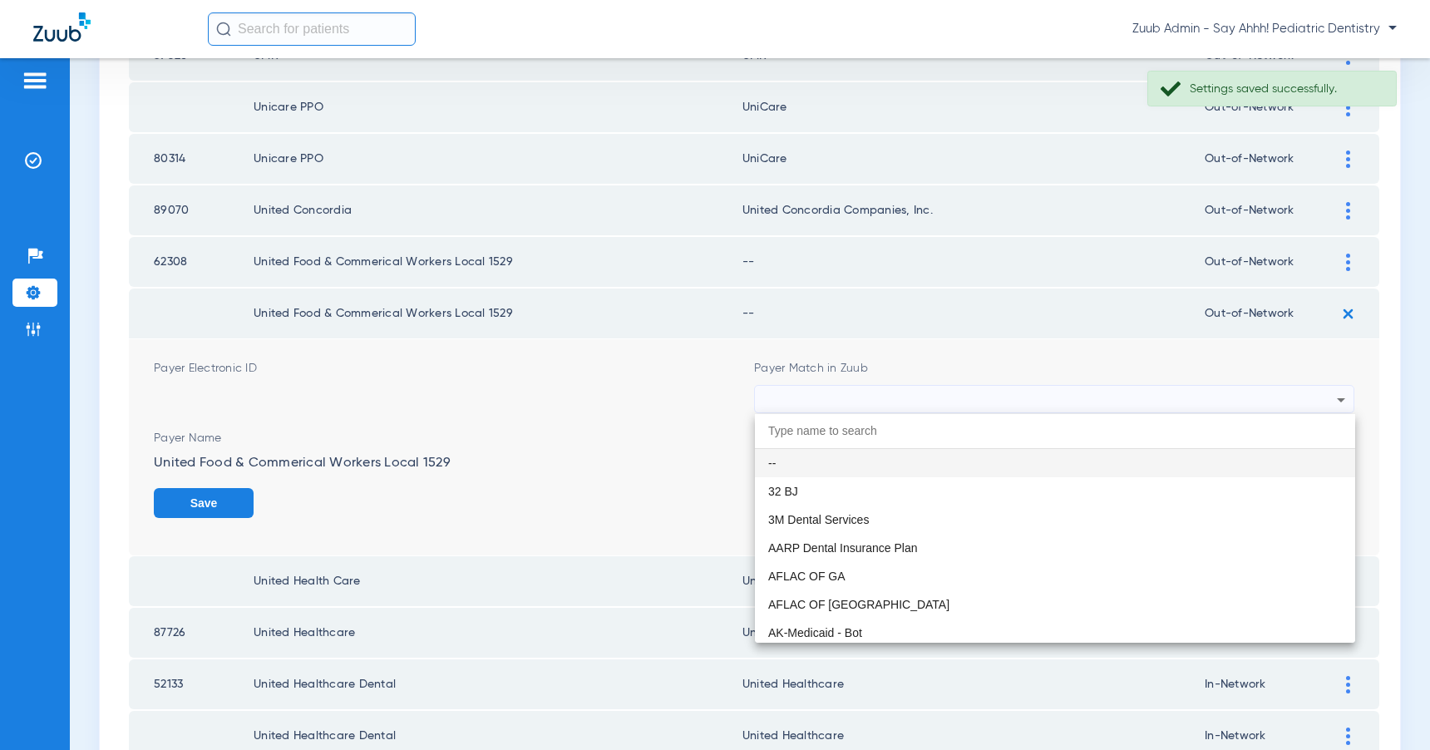
paste input "United Healthcare"
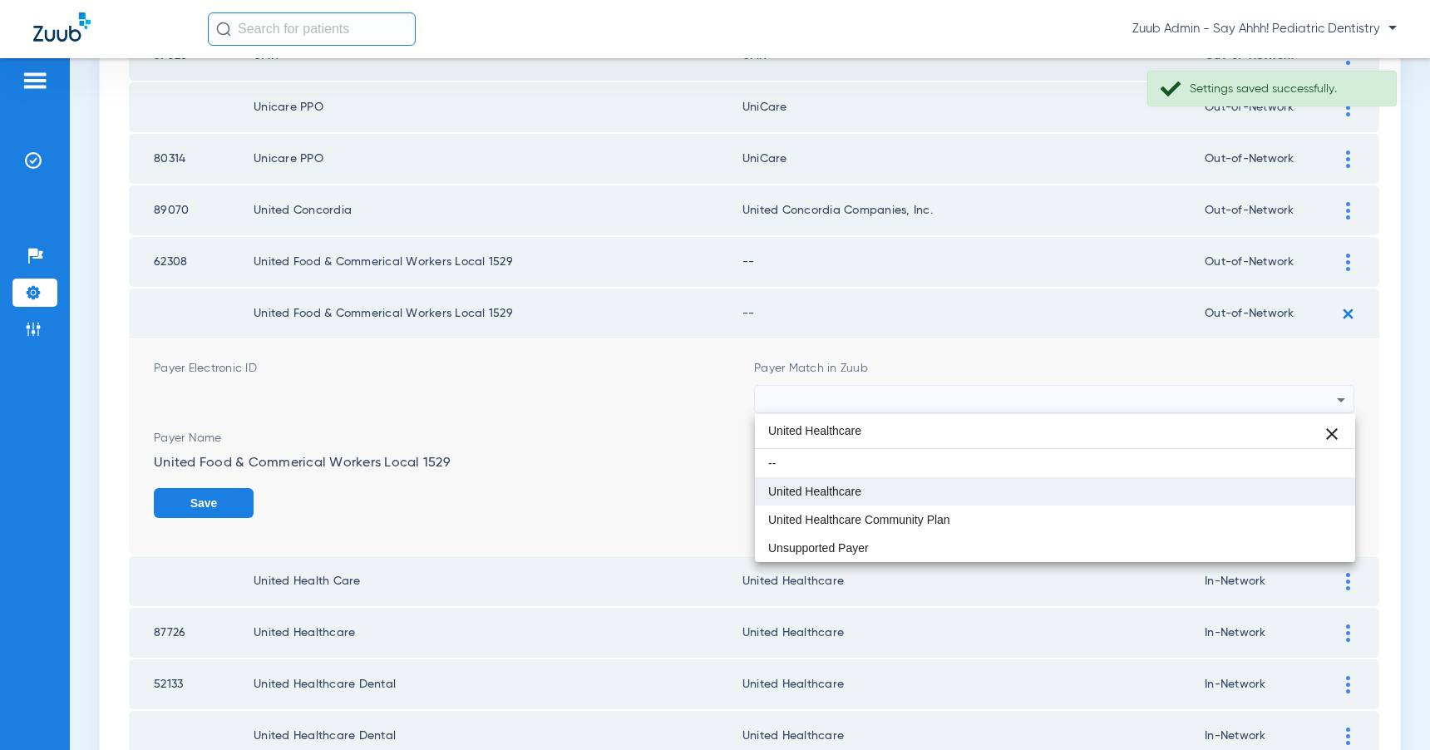
type input "United Healthcare"
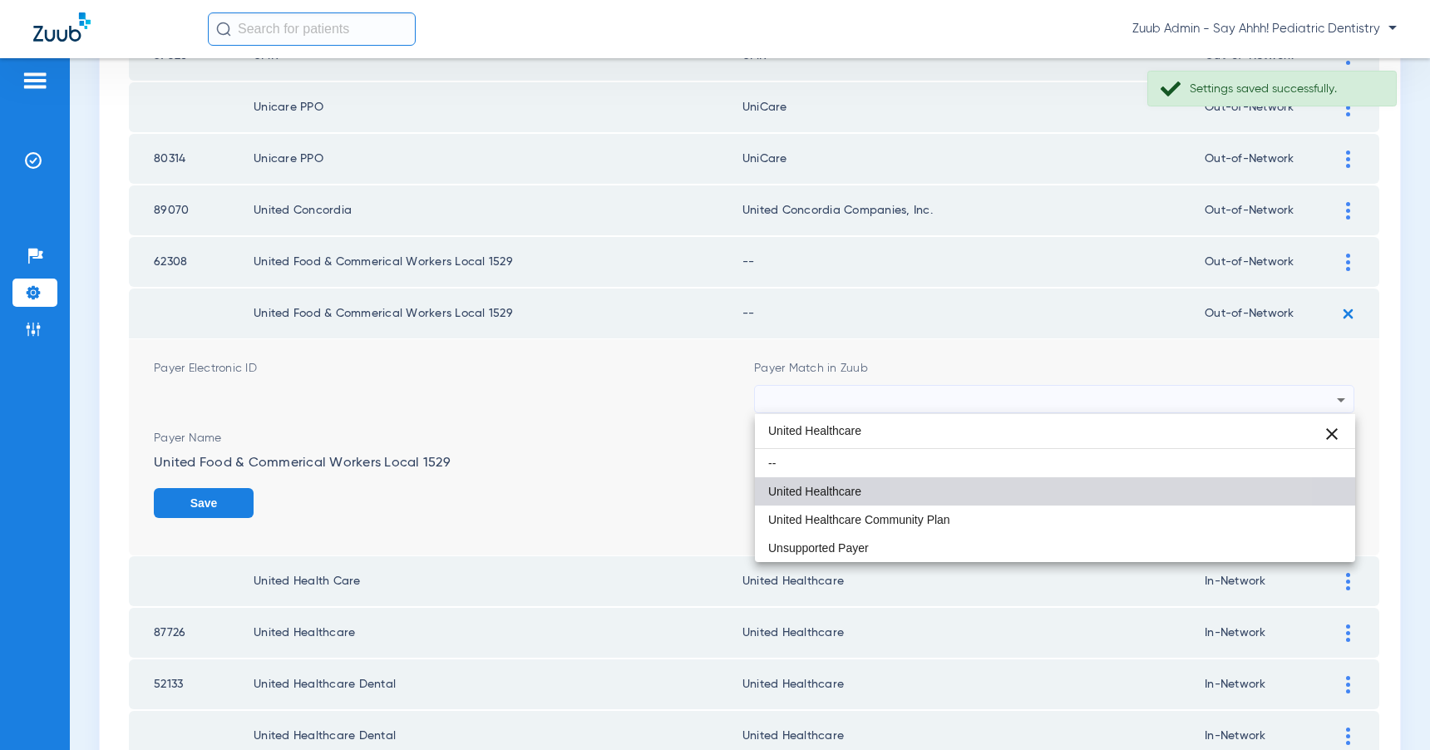
click at [1017, 486] on mat-option "United Healthcare" at bounding box center [1055, 491] width 600 height 28
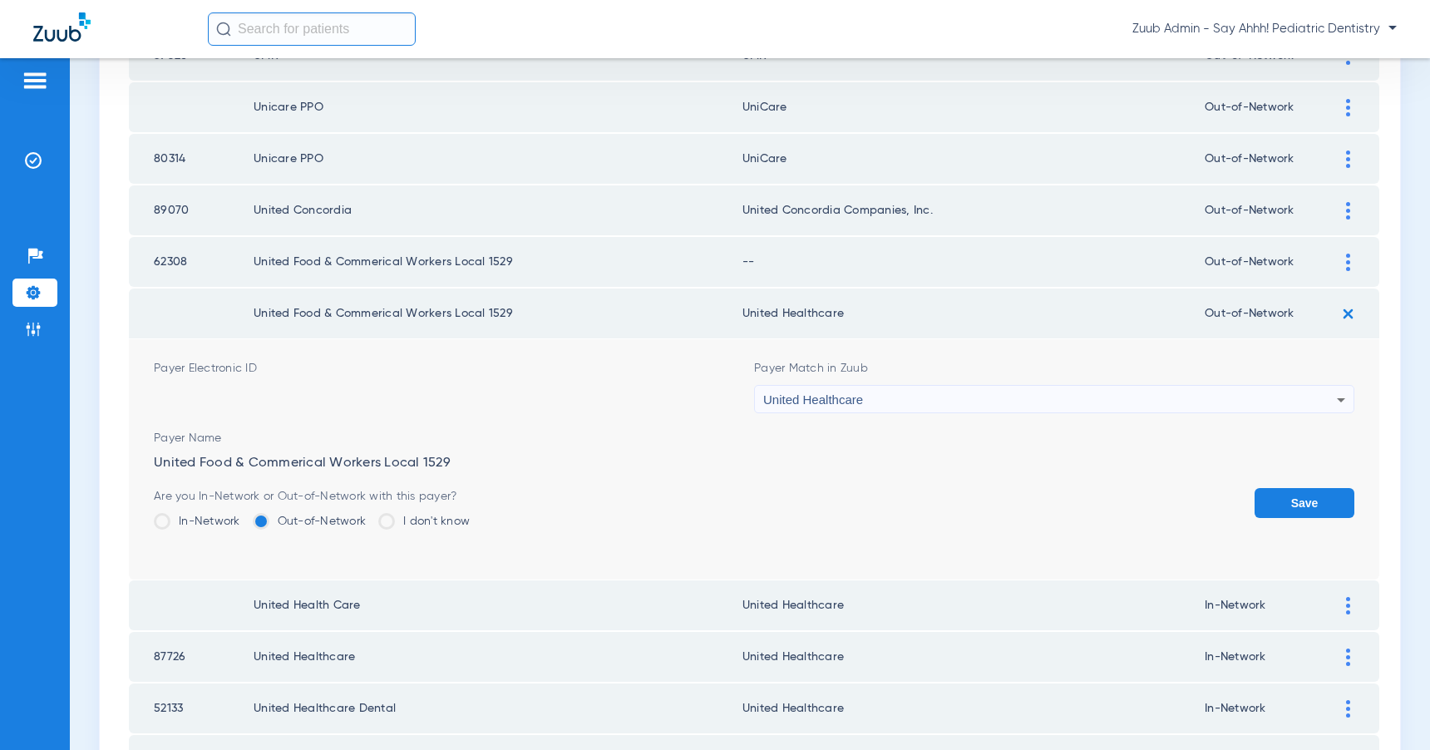
click at [1297, 498] on button "Save" at bounding box center [1305, 503] width 100 height 30
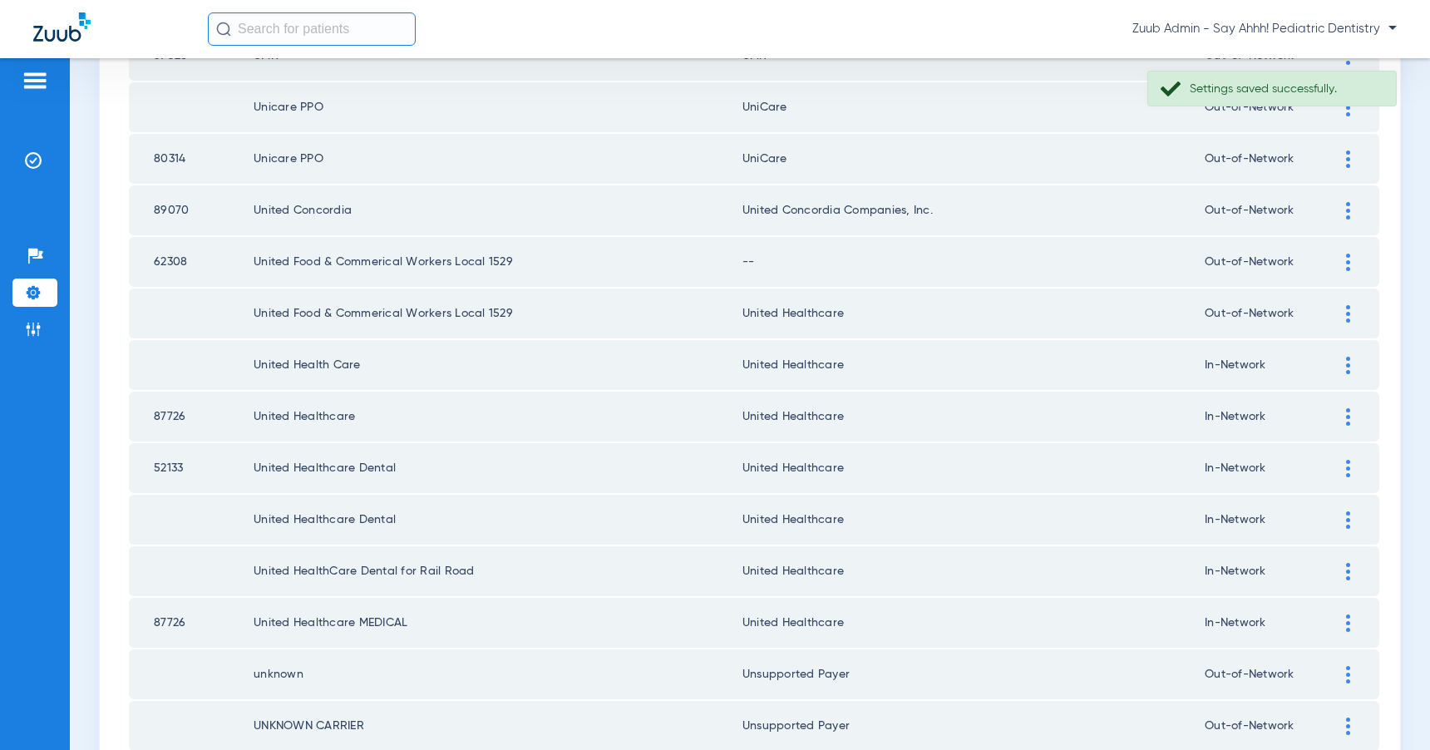
click at [1348, 259] on img at bounding box center [1348, 262] width 4 height 17
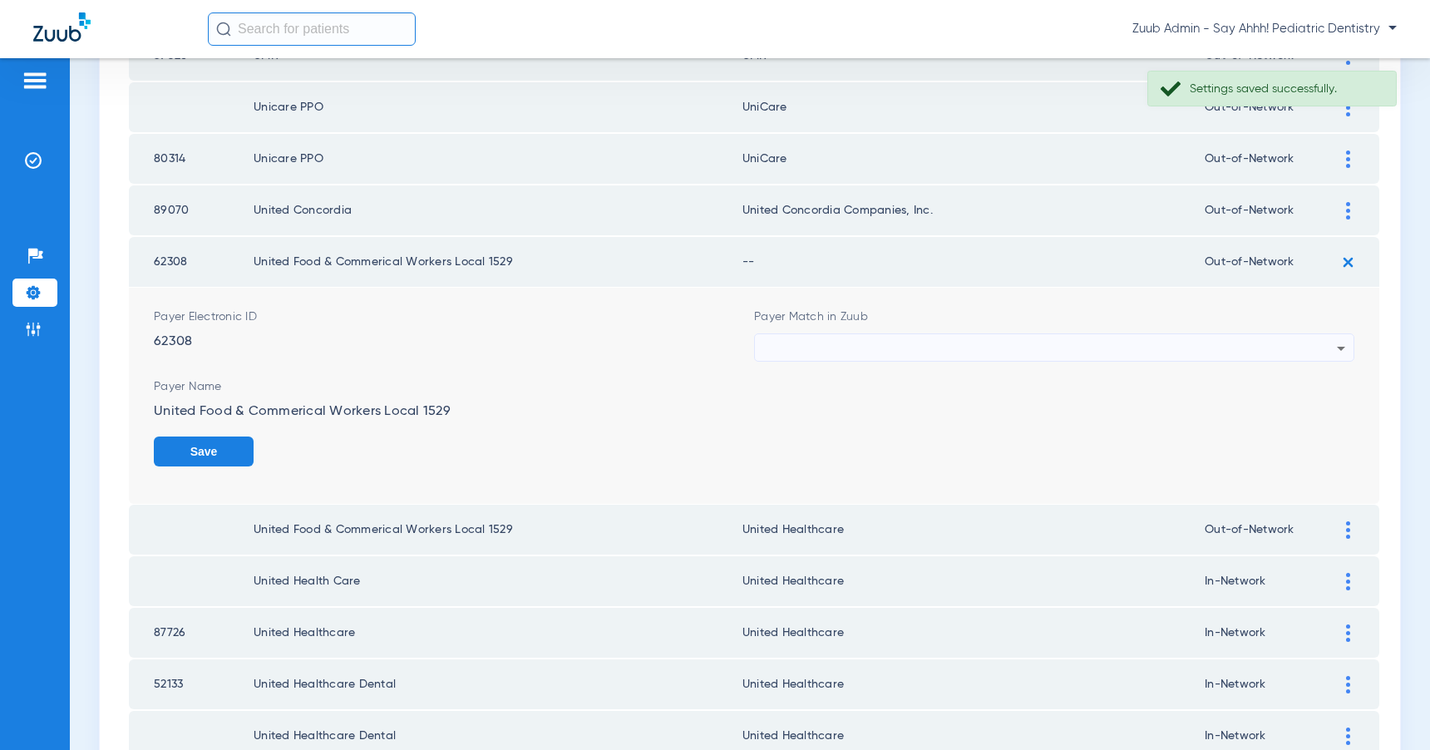
click at [1074, 348] on div at bounding box center [1050, 348] width 574 height 28
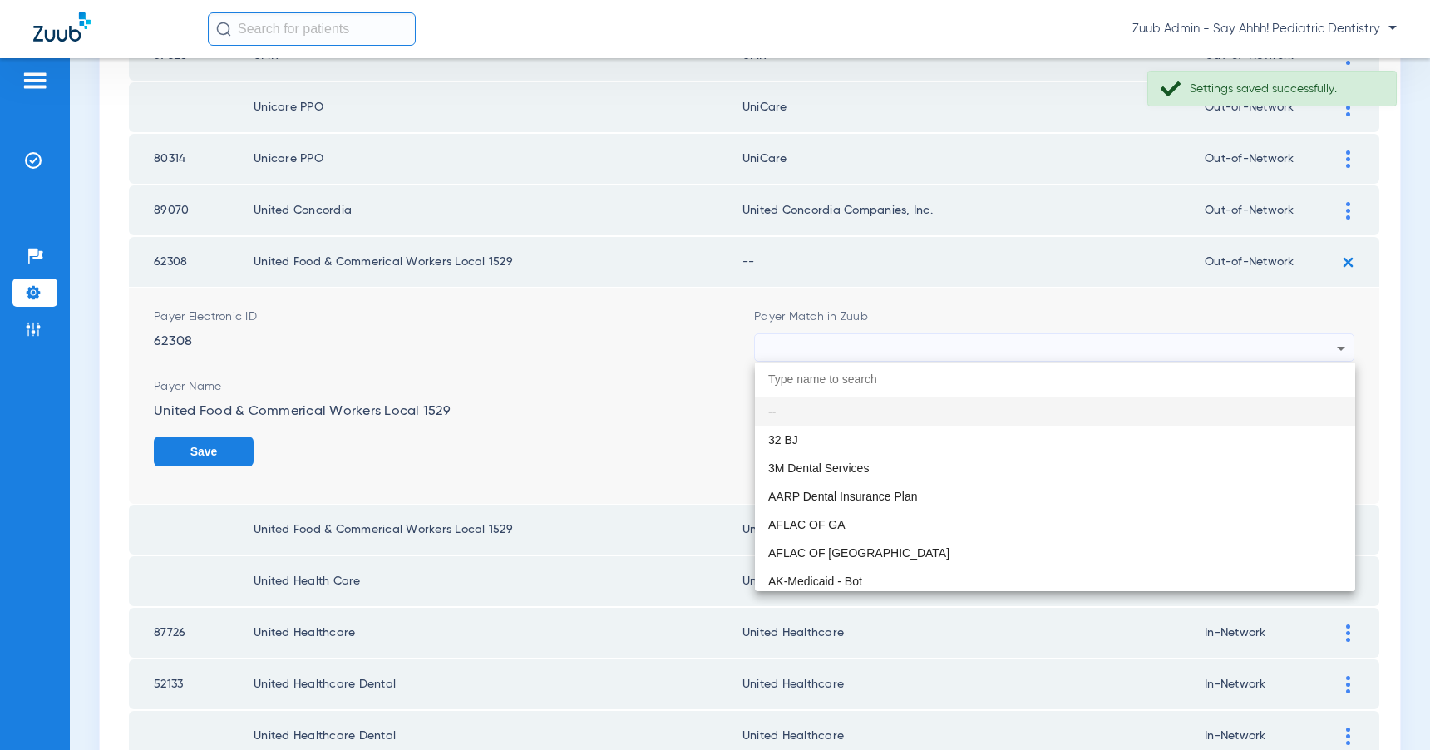
paste input "United Healthcare"
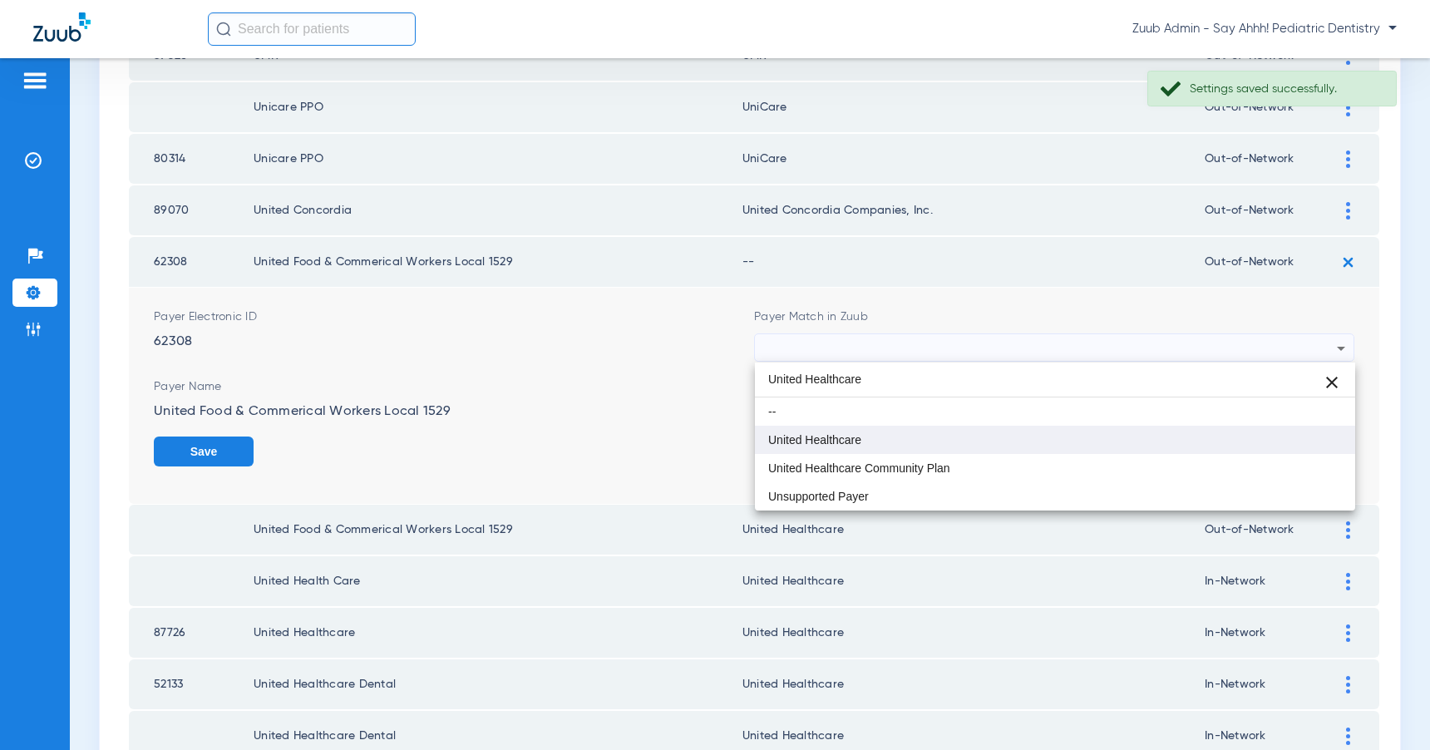
type input "United Healthcare"
click at [916, 442] on mat-option "United Healthcare" at bounding box center [1055, 440] width 600 height 28
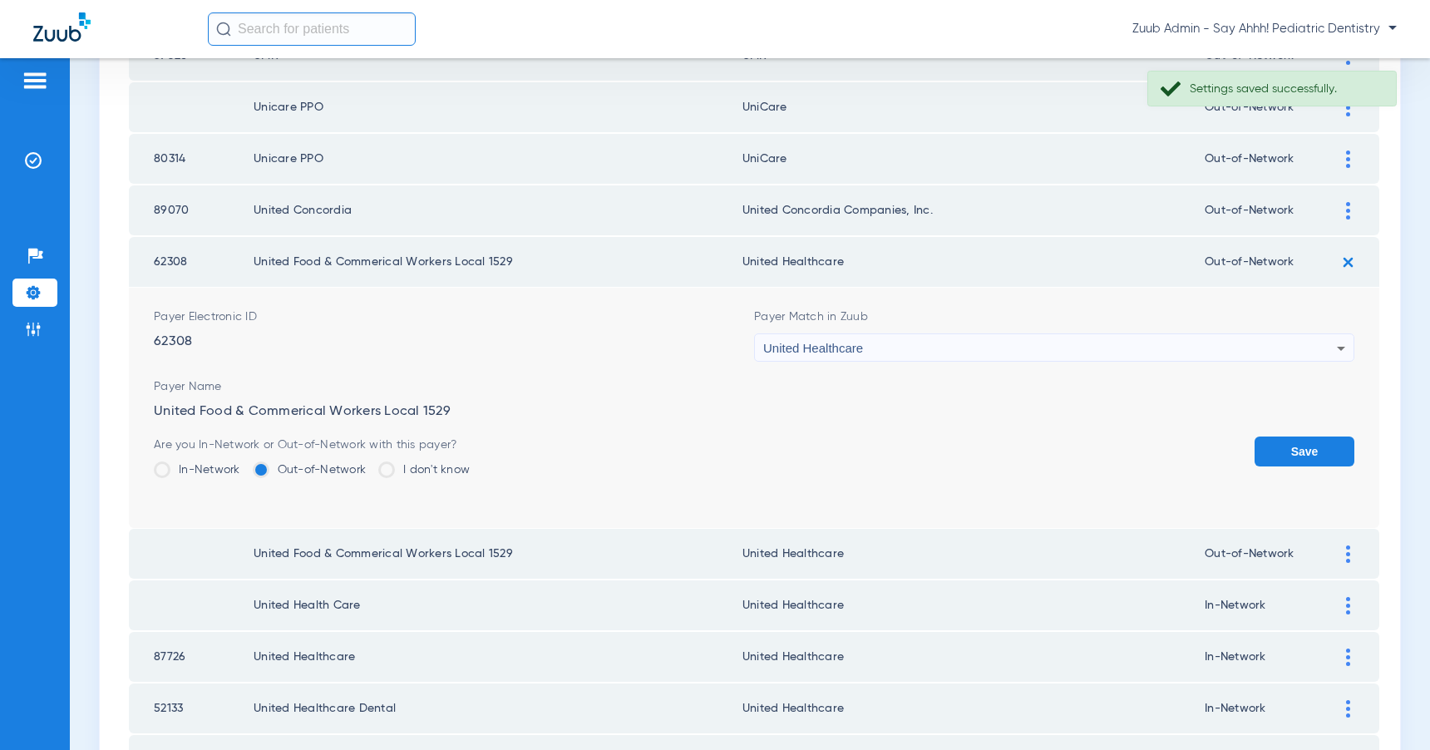
click at [1287, 449] on button "Save" at bounding box center [1305, 452] width 100 height 30
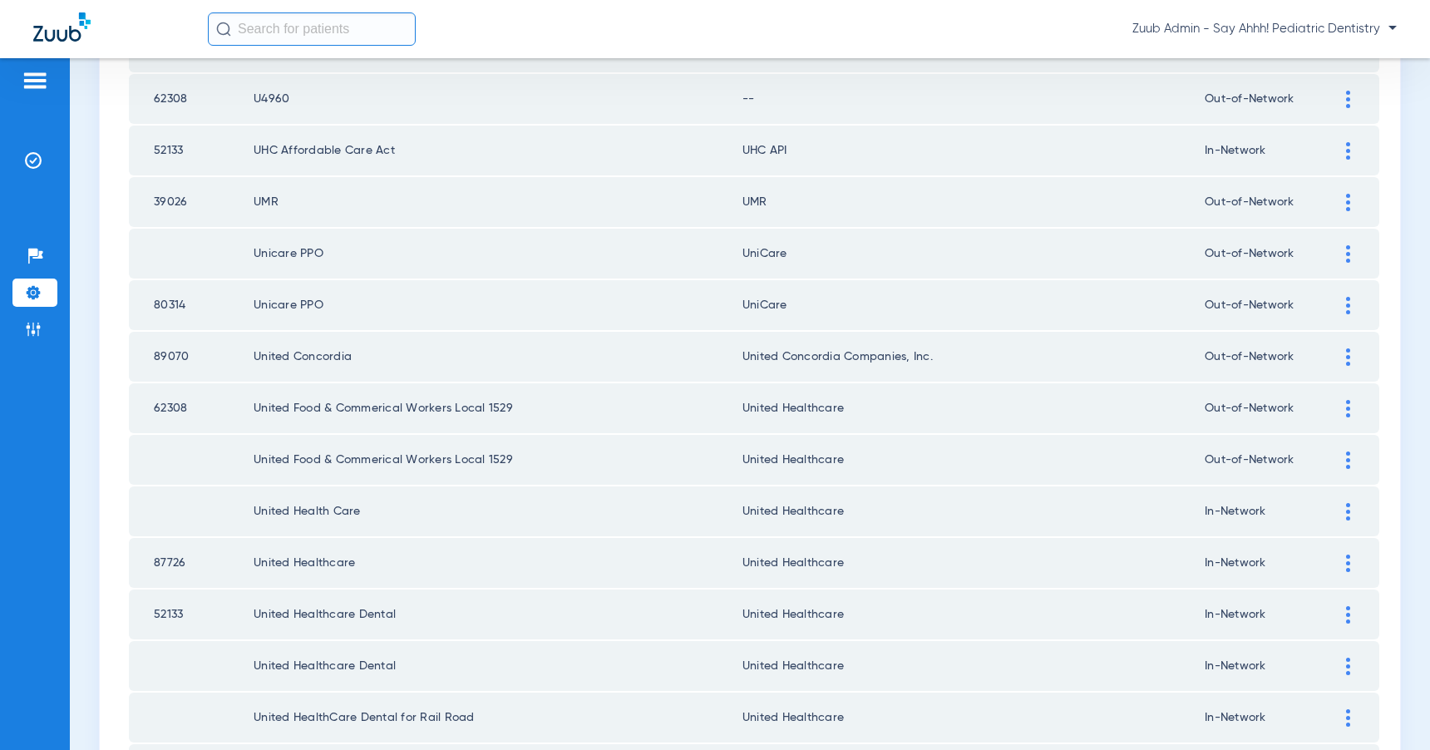
scroll to position [1678, 0]
drag, startPoint x: 1340, startPoint y: 451, endPoint x: 1265, endPoint y: 453, distance: 75.7
click at [1329, 450] on tr "United Food & Commerical Workers Local 1529 United Healthcare Out-of-Network" at bounding box center [754, 457] width 1251 height 50
click at [1349, 449] on img at bounding box center [1348, 456] width 4 height 17
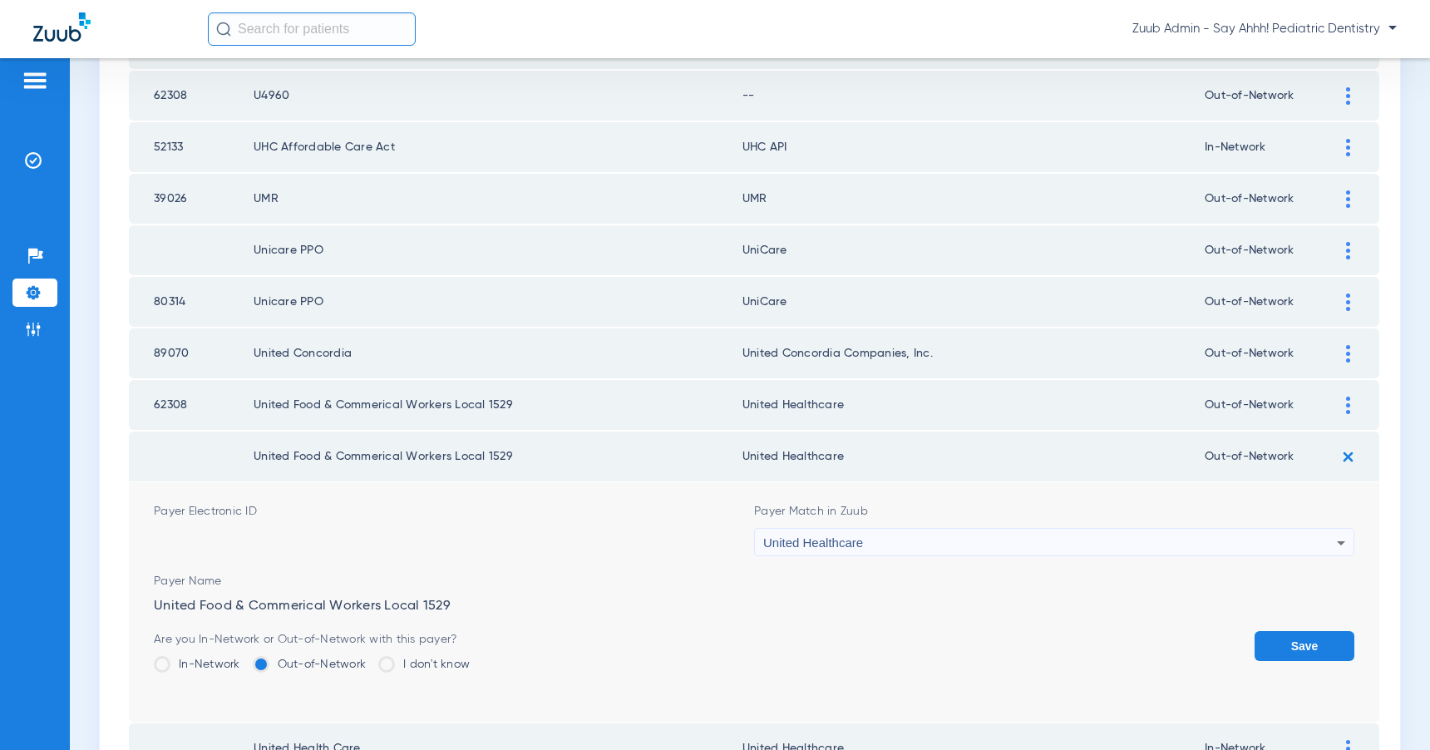
click at [1074, 534] on div "United Healthcare" at bounding box center [1050, 543] width 574 height 28
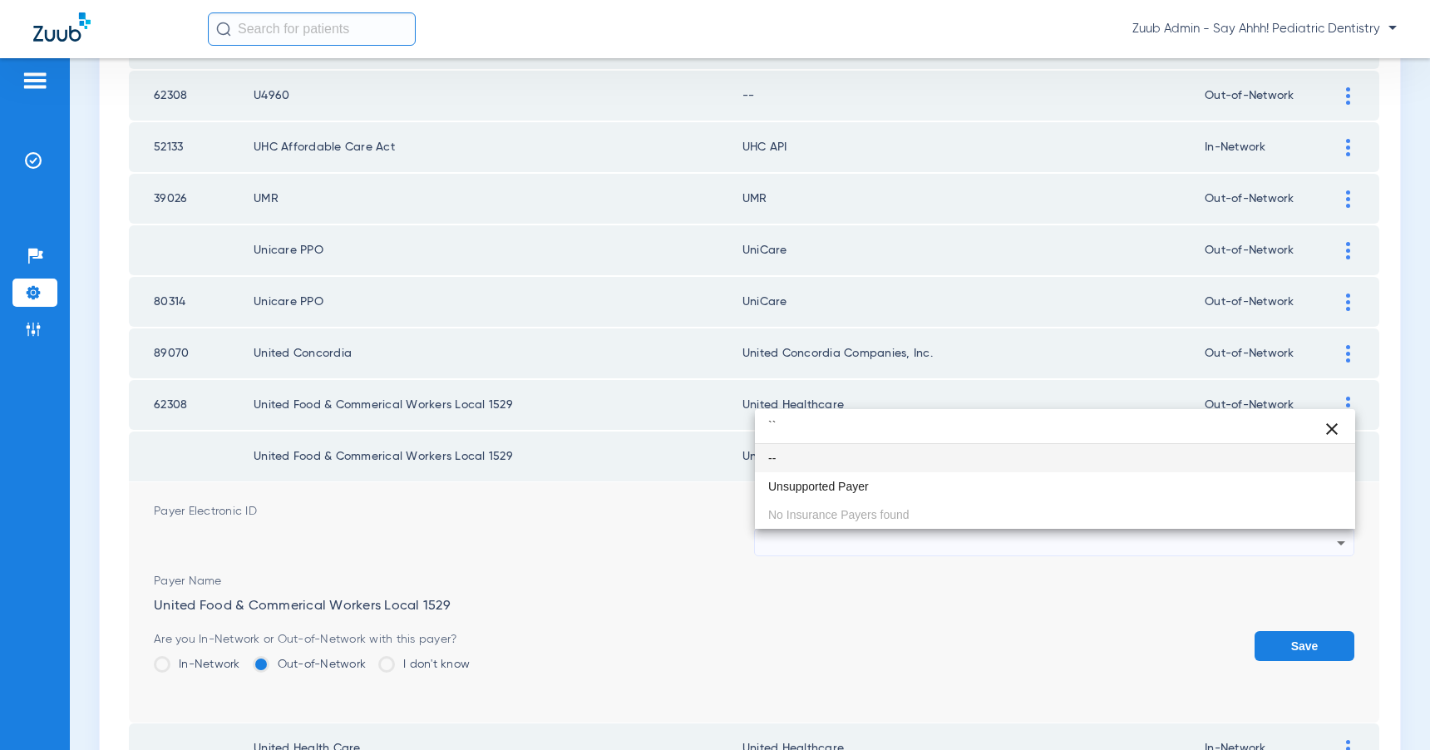
scroll to position [0, 0]
type input "``"
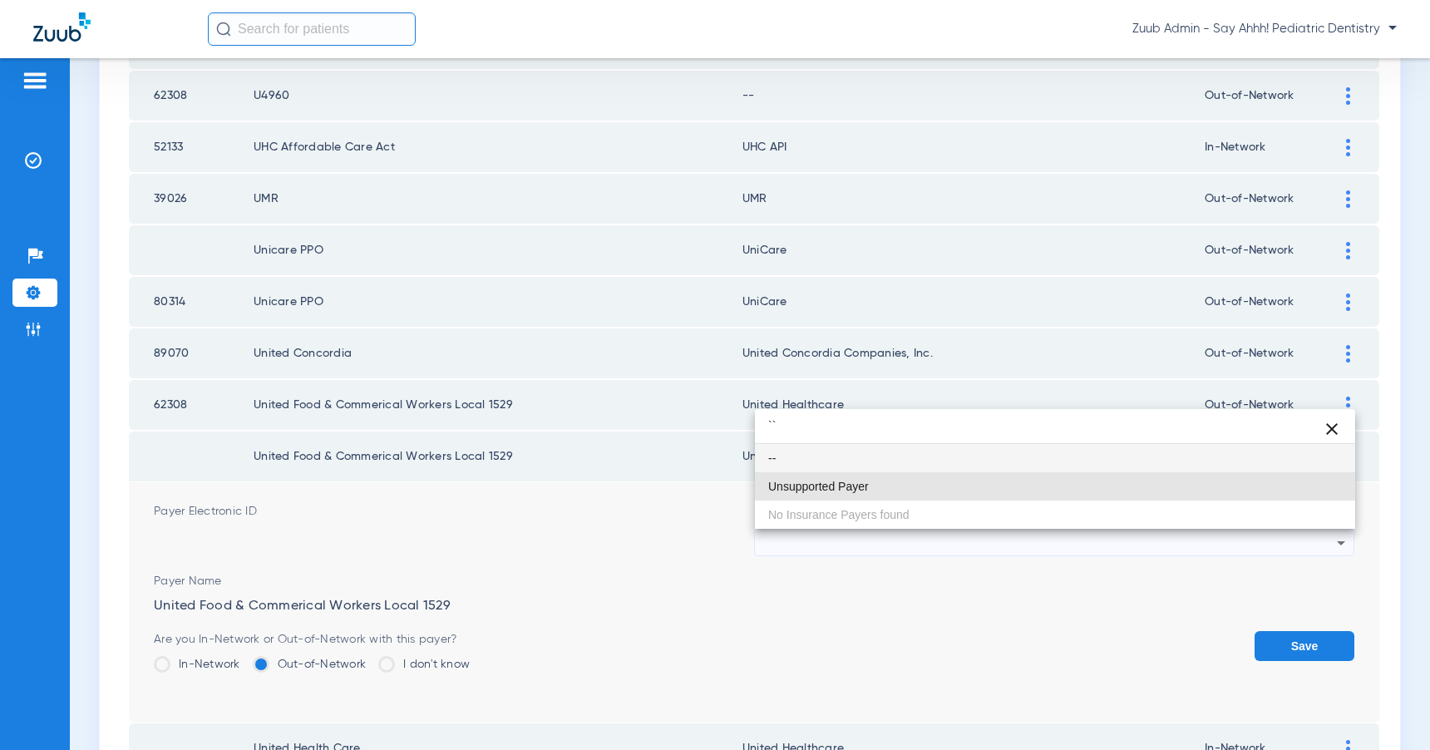
drag, startPoint x: 817, startPoint y: 478, endPoint x: 1008, endPoint y: 538, distance: 200.4
click at [820, 480] on mat-option "Unsupported Payer" at bounding box center [1055, 486] width 600 height 28
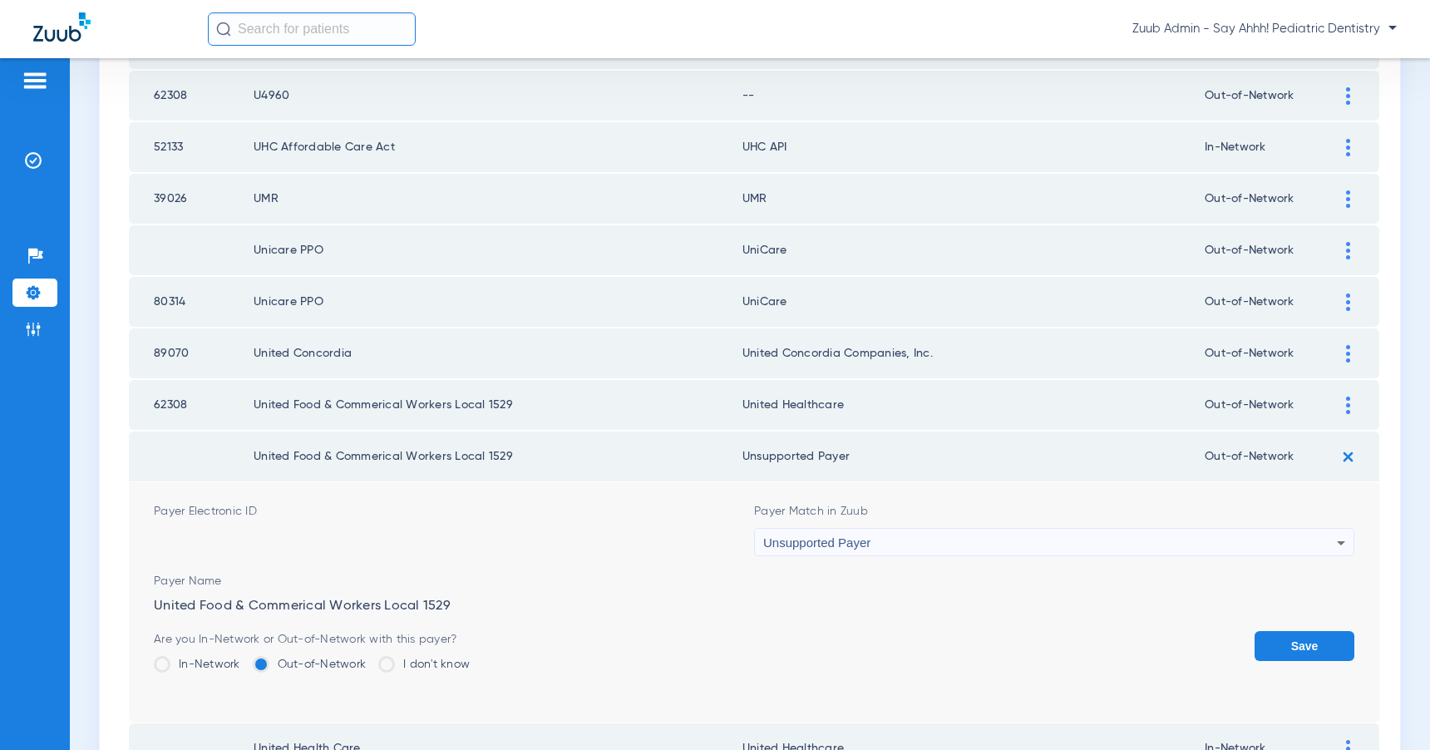
drag, startPoint x: 1296, startPoint y: 640, endPoint x: 1310, endPoint y: 511, distance: 130.5
click at [1293, 637] on button "Save" at bounding box center [1305, 646] width 100 height 30
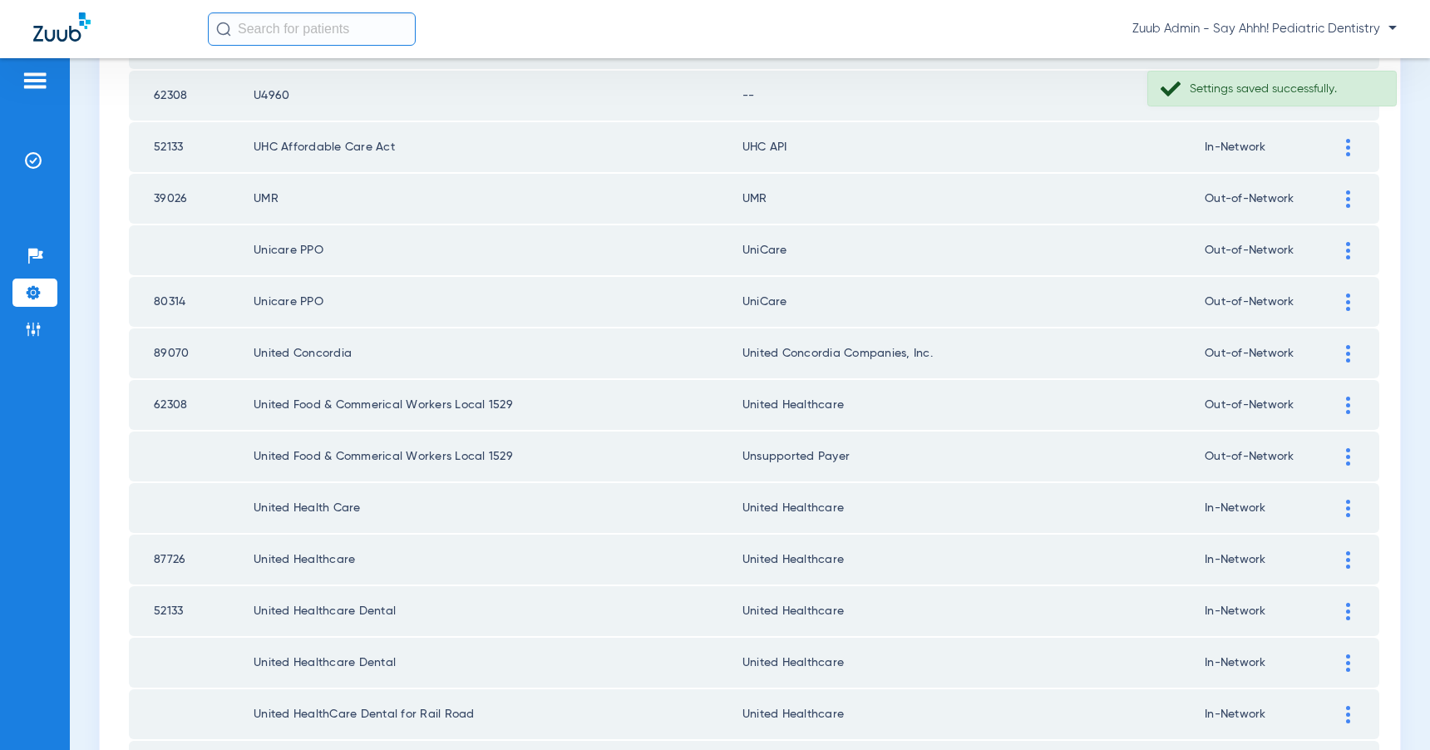
click at [1349, 403] on img at bounding box center [1348, 405] width 4 height 17
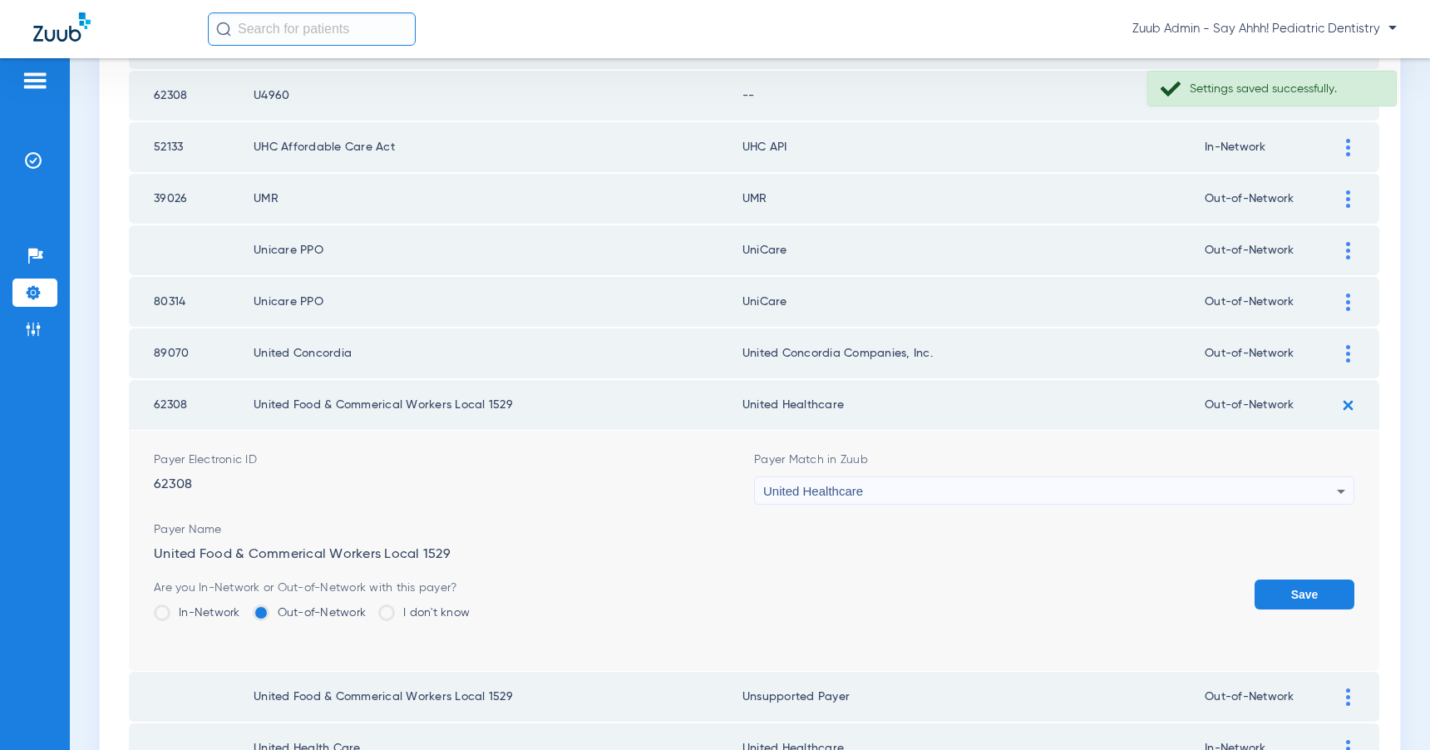
click at [1099, 484] on div "United Healthcare" at bounding box center [1050, 491] width 574 height 28
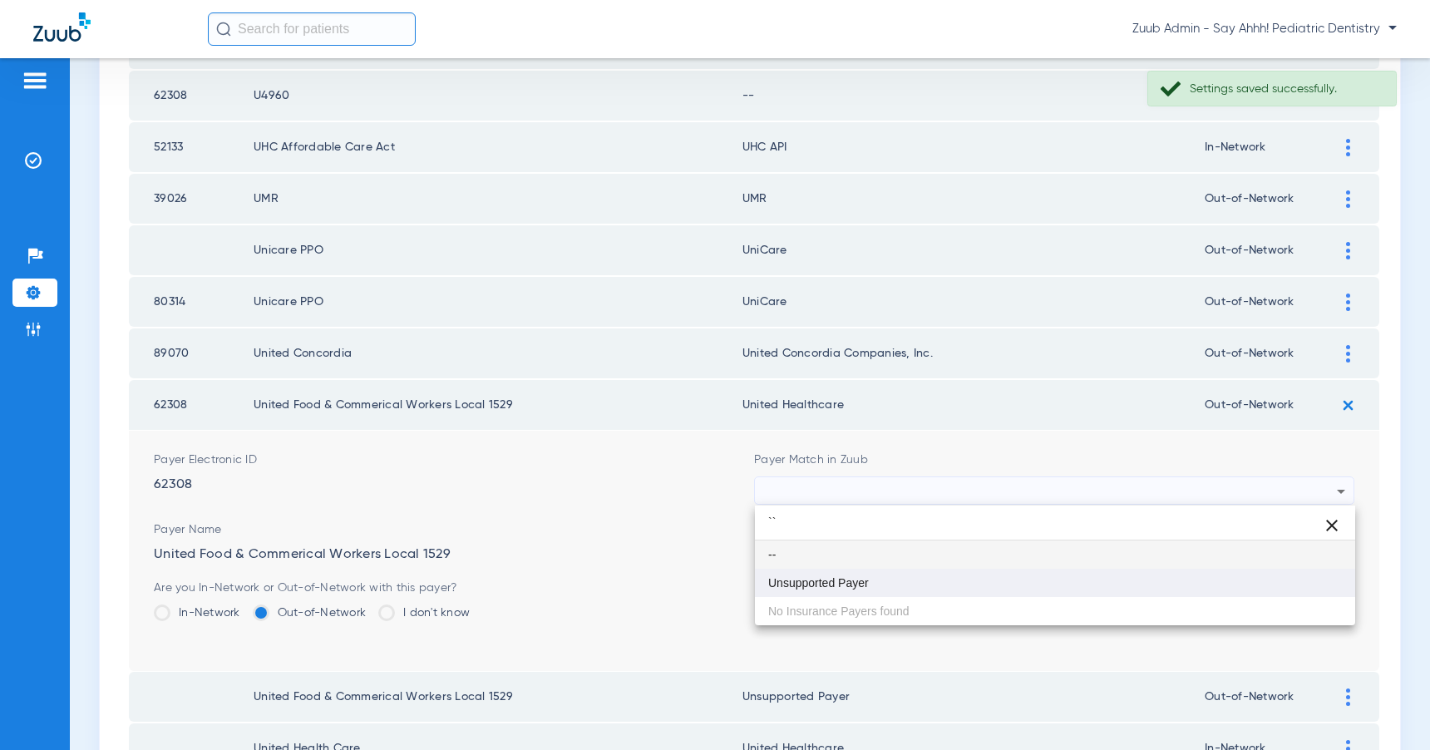
type input "``"
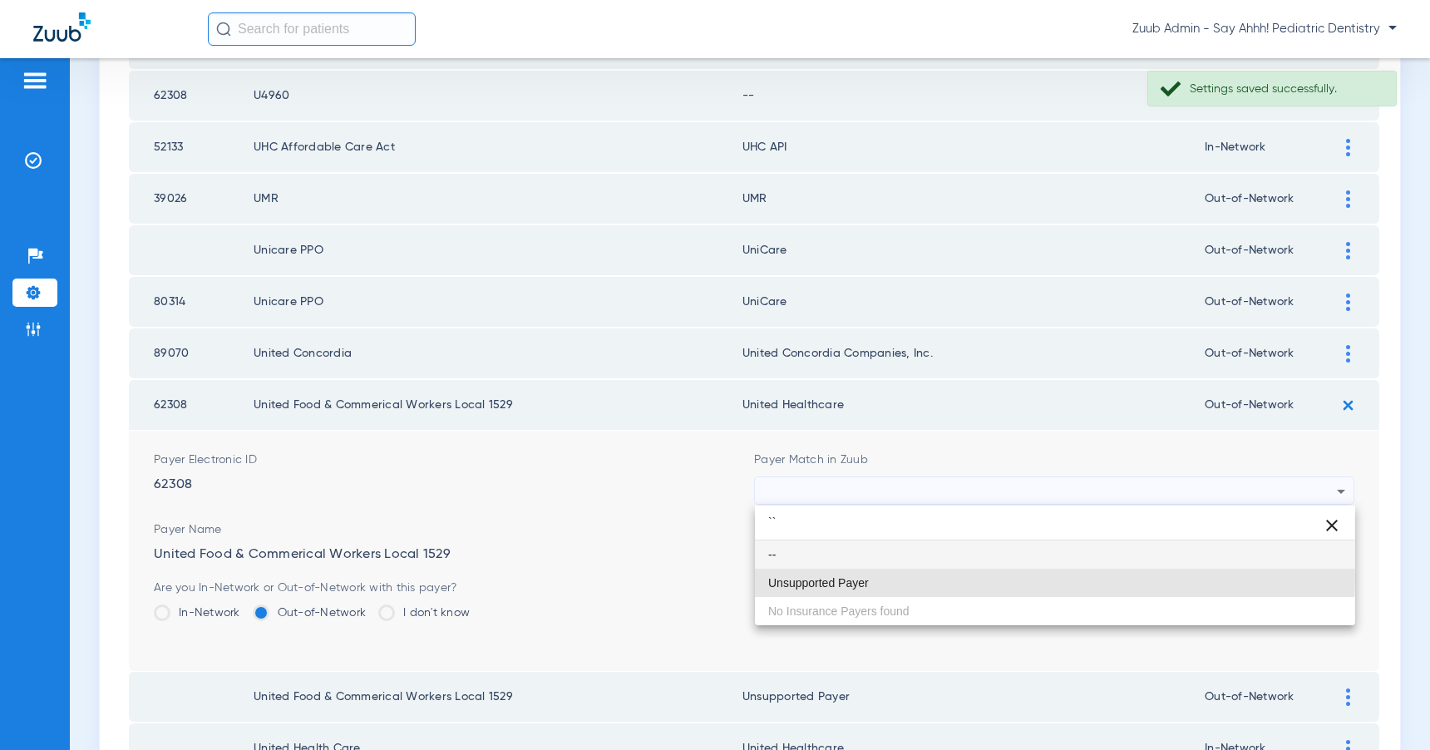
drag, startPoint x: 881, startPoint y: 578, endPoint x: 958, endPoint y: 586, distance: 77.0
click at [881, 578] on mat-option "Unsupported Payer" at bounding box center [1055, 583] width 600 height 28
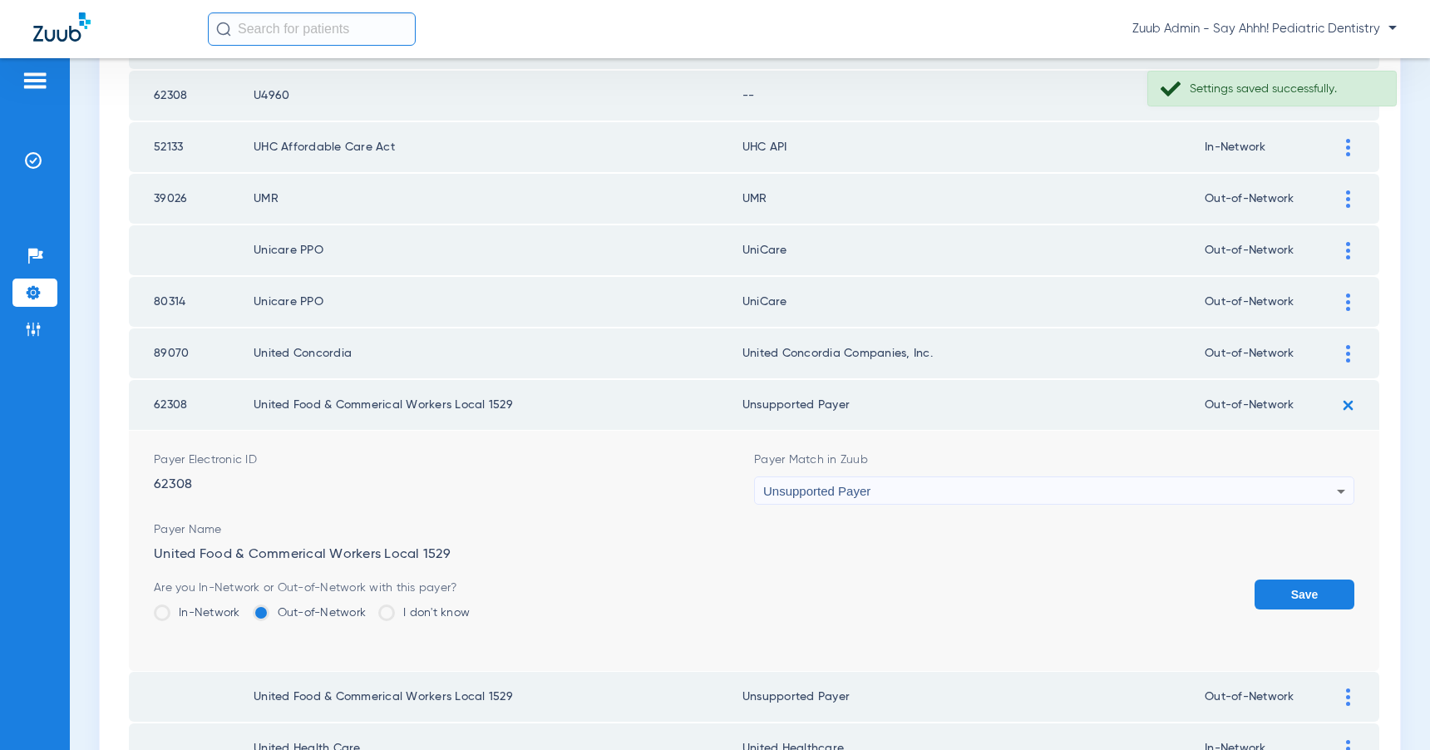
click at [1296, 584] on button "Save" at bounding box center [1305, 595] width 100 height 30
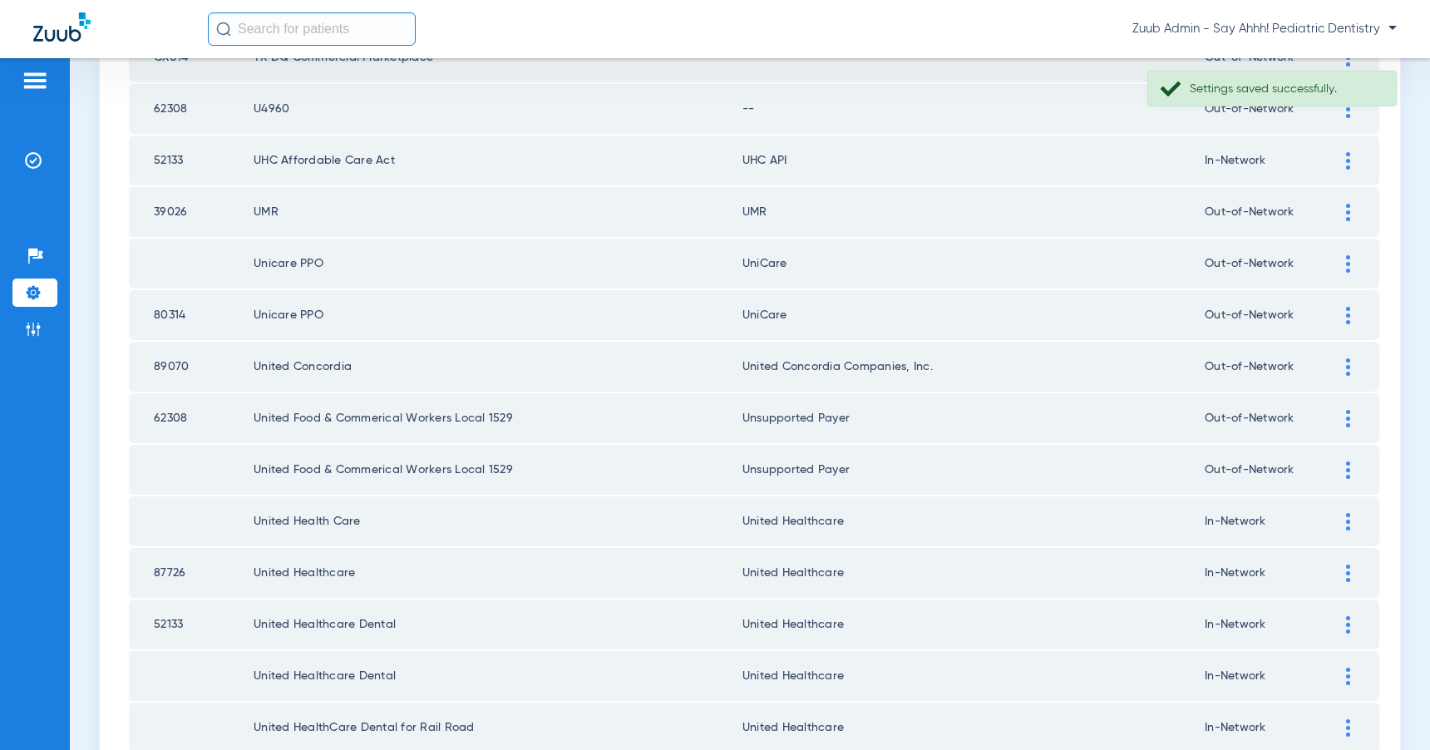
scroll to position [1666, 0]
click at [1346, 368] on img at bounding box center [1348, 366] width 4 height 17
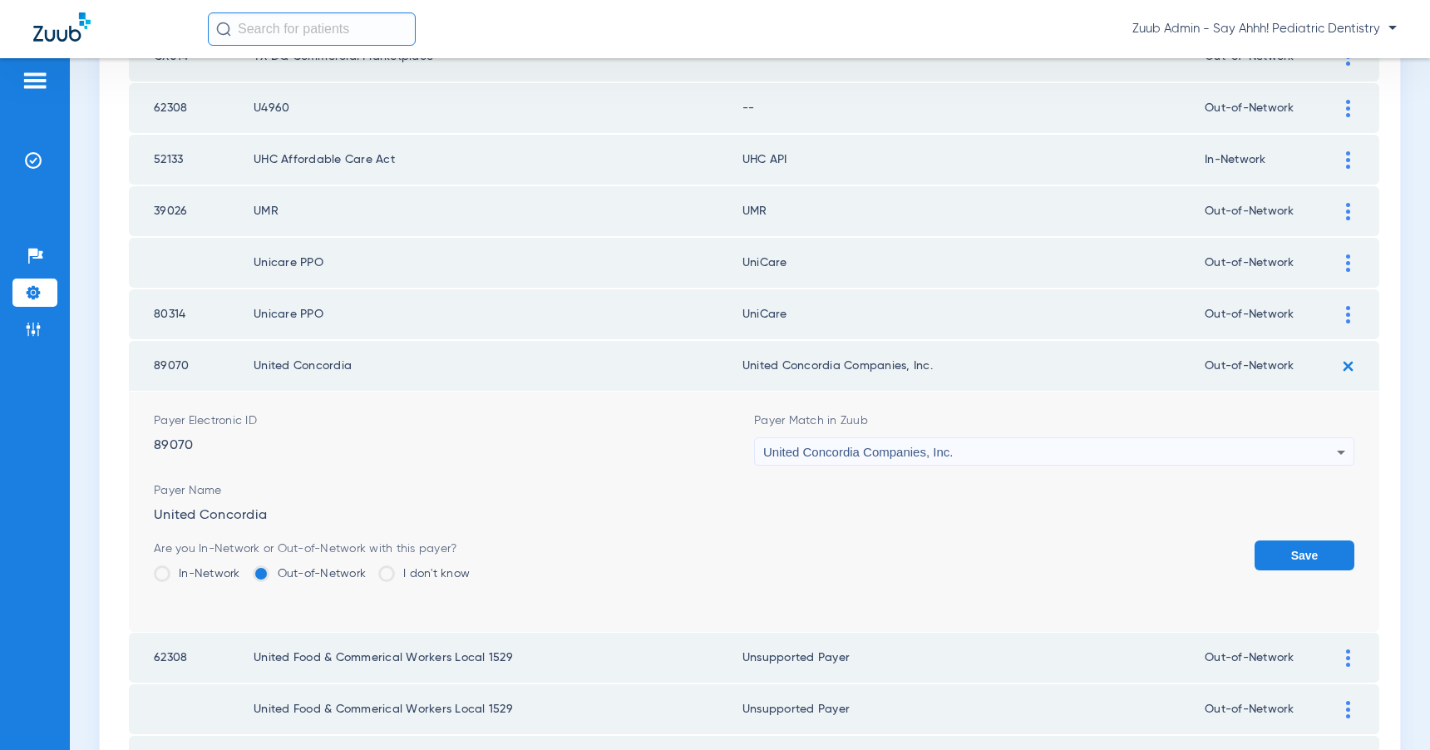
drag, startPoint x: 1133, startPoint y: 504, endPoint x: 1217, endPoint y: 525, distance: 86.5
click at [1134, 504] on div "Payer Name United Concordia" at bounding box center [754, 503] width 1201 height 42
click at [1295, 545] on button "Save" at bounding box center [1305, 556] width 100 height 30
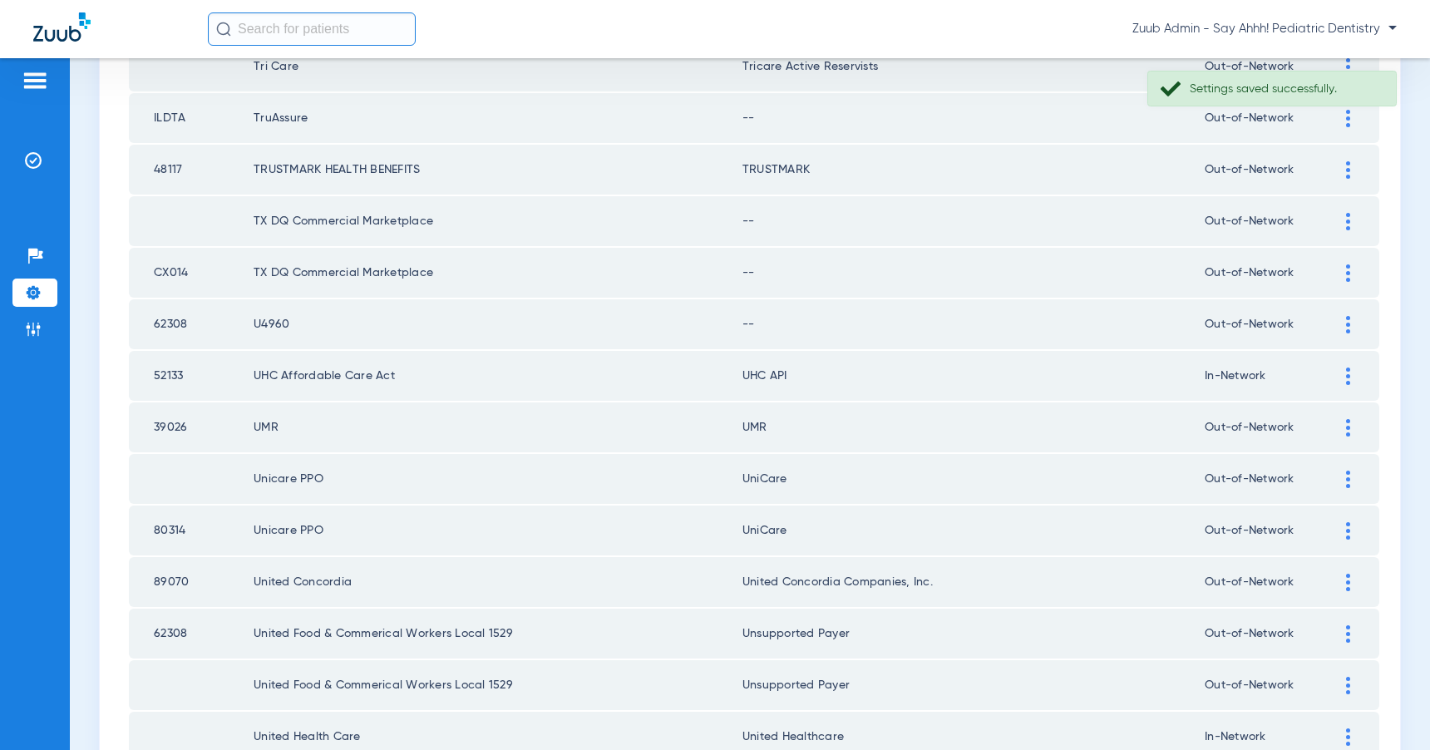
scroll to position [1445, 0]
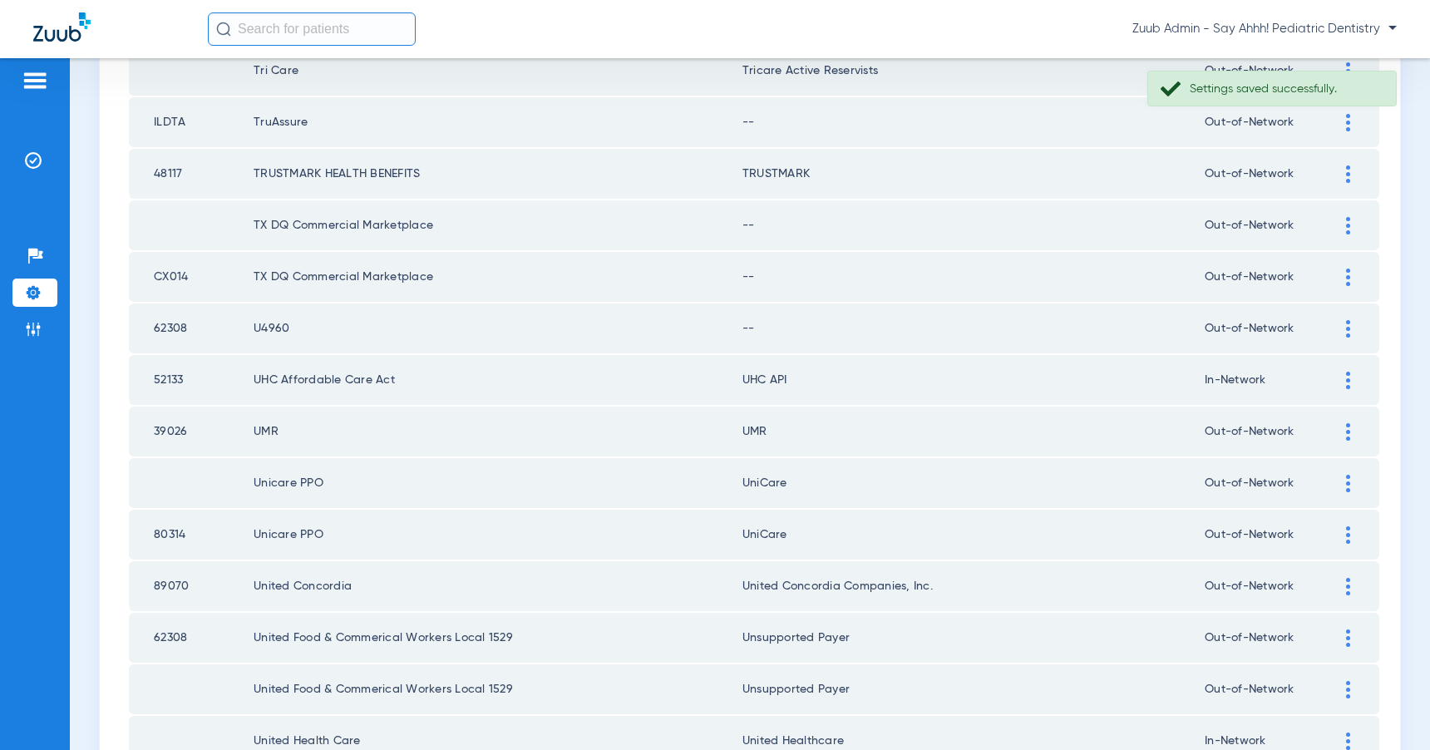
click at [1342, 376] on div at bounding box center [1348, 380] width 29 height 17
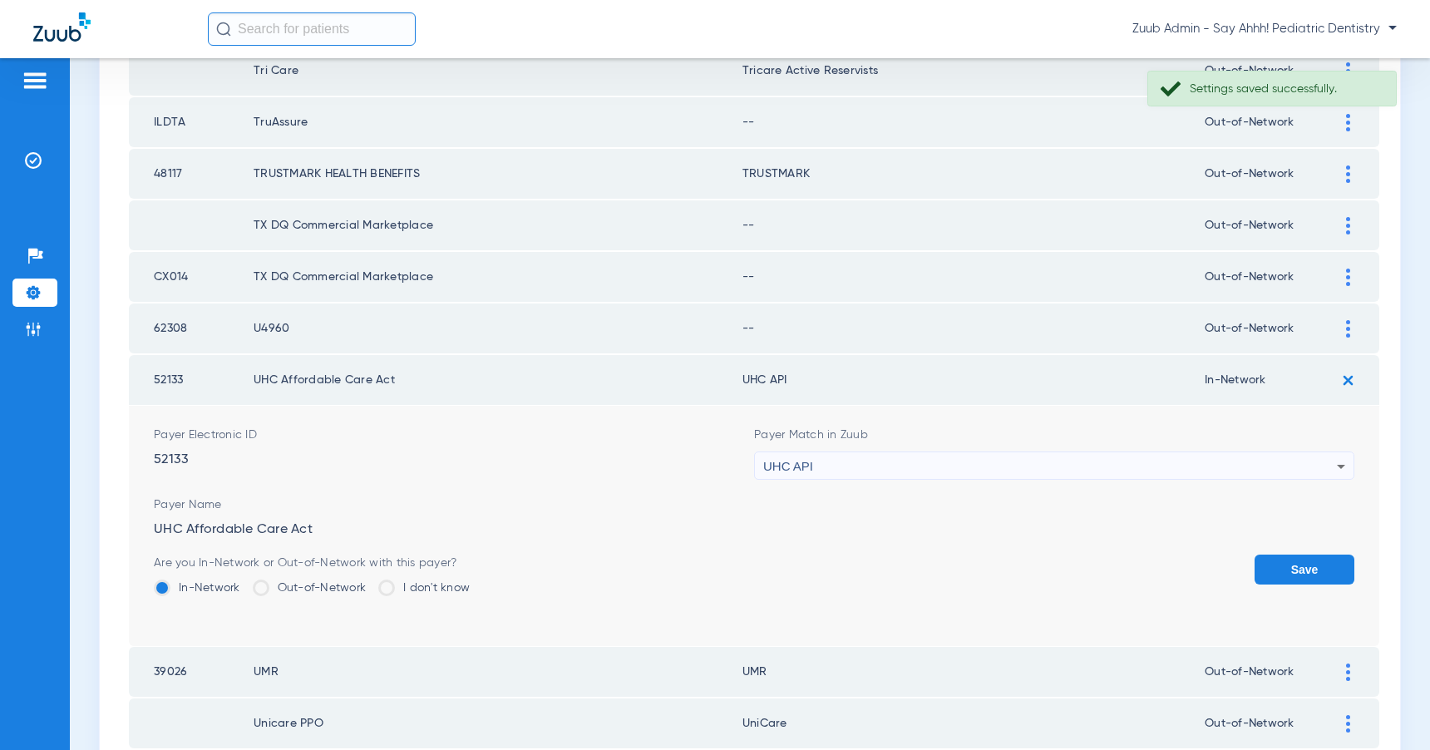
click at [974, 466] on div "UHC API" at bounding box center [1050, 466] width 574 height 28
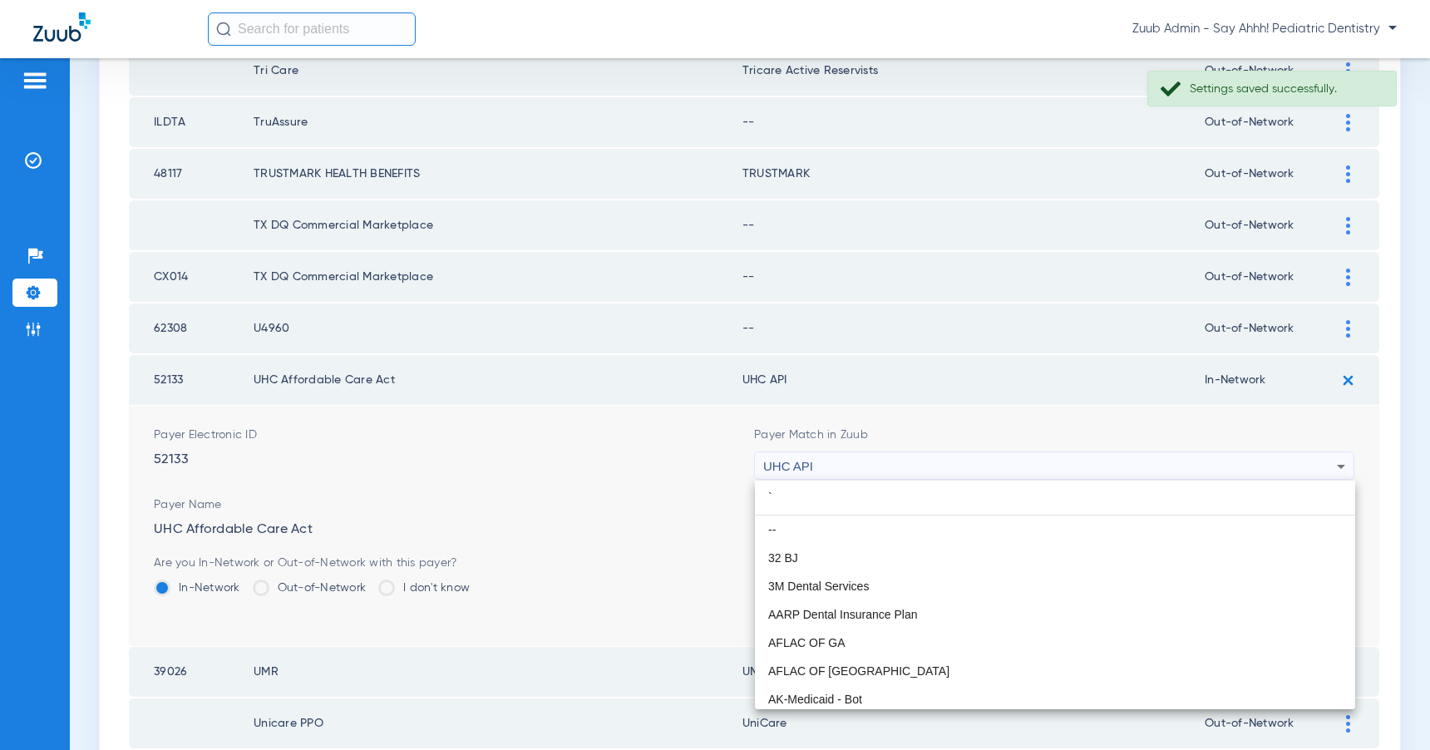
scroll to position [0, 0]
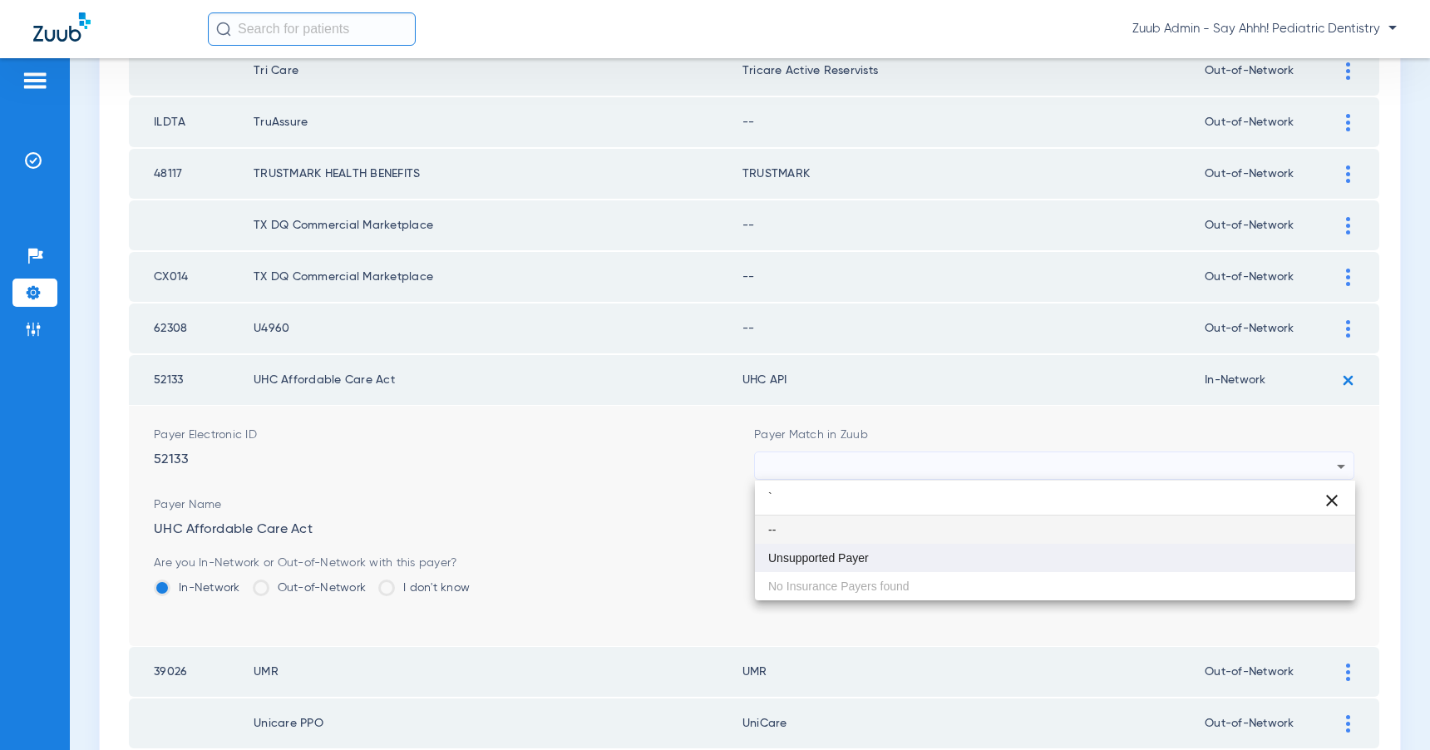
type input "`"
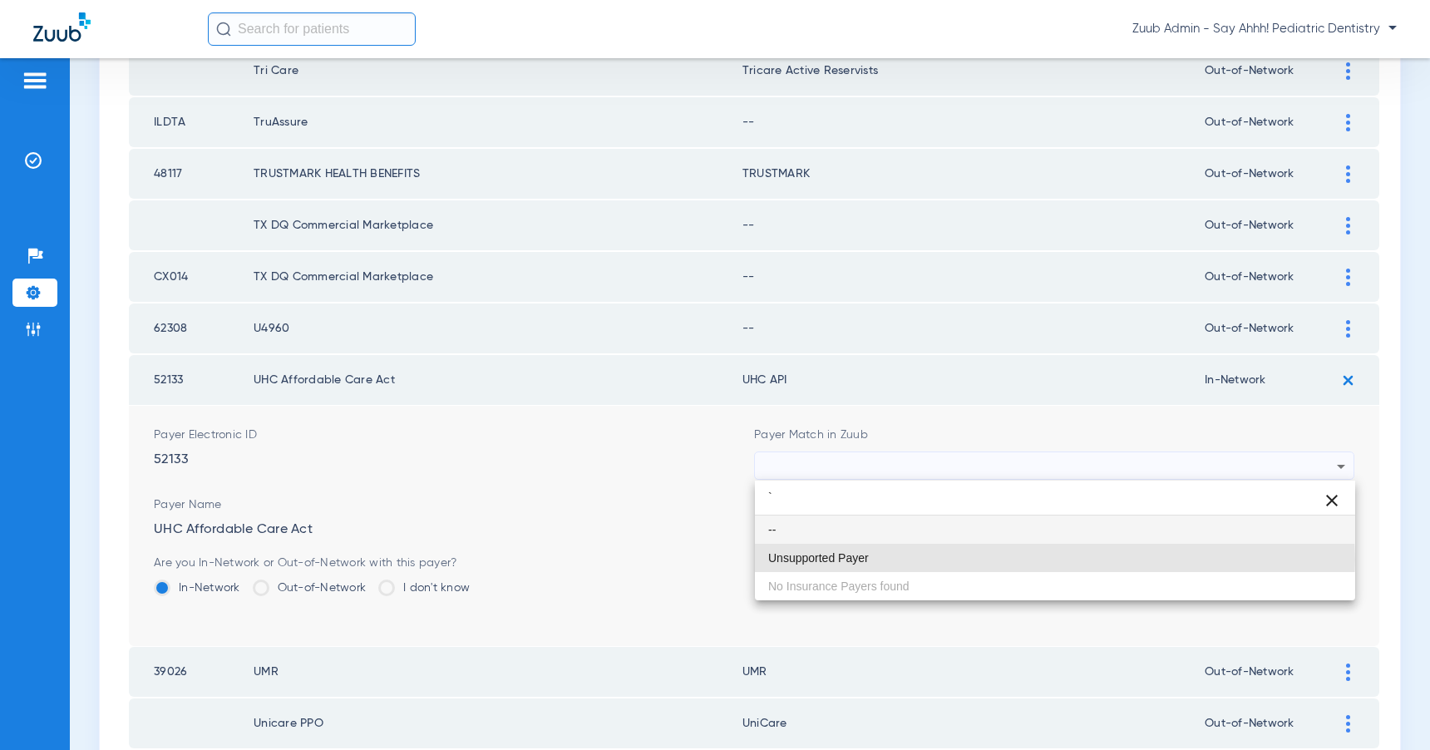
drag, startPoint x: 849, startPoint y: 560, endPoint x: 864, endPoint y: 556, distance: 15.3
click at [850, 560] on span "Unsupported Payer" at bounding box center [818, 558] width 101 height 12
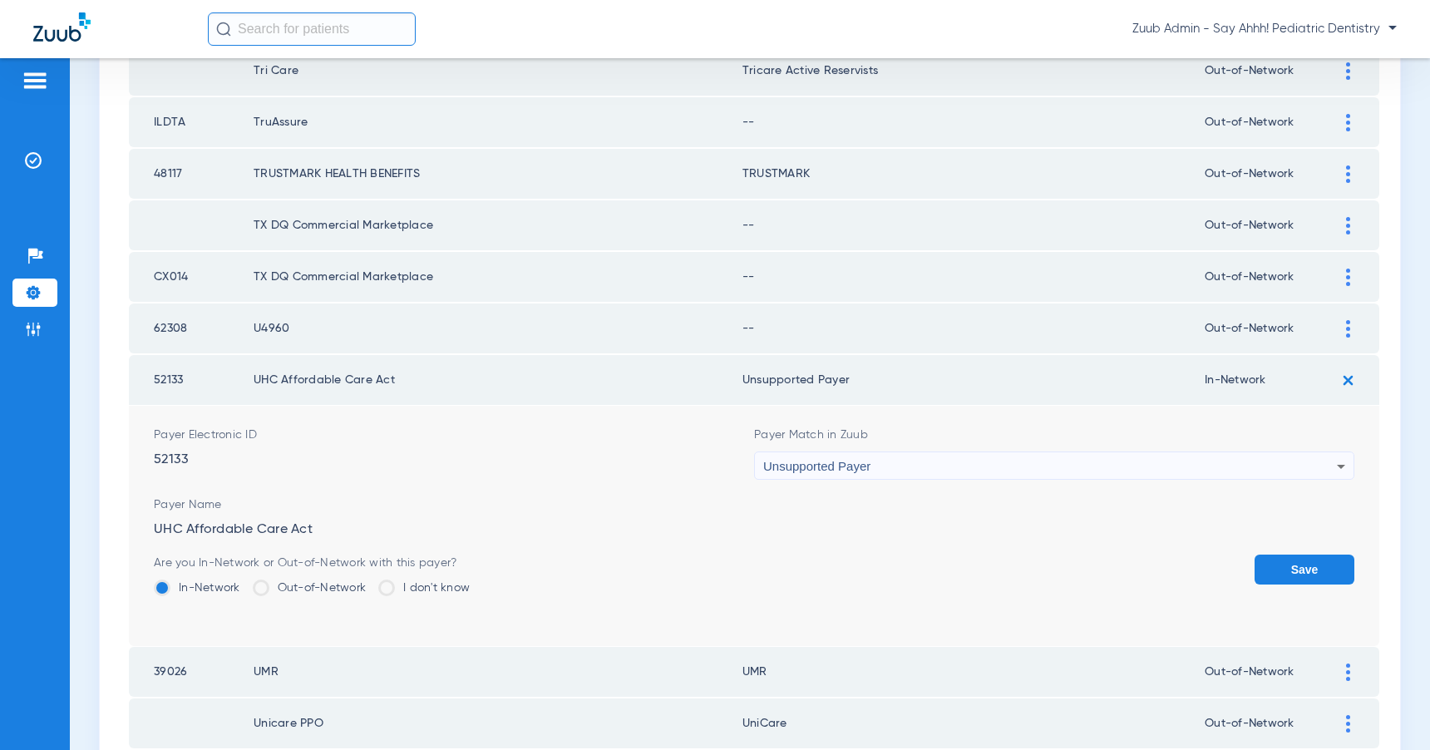
click at [906, 465] on div "Unsupported Payer" at bounding box center [1050, 466] width 574 height 28
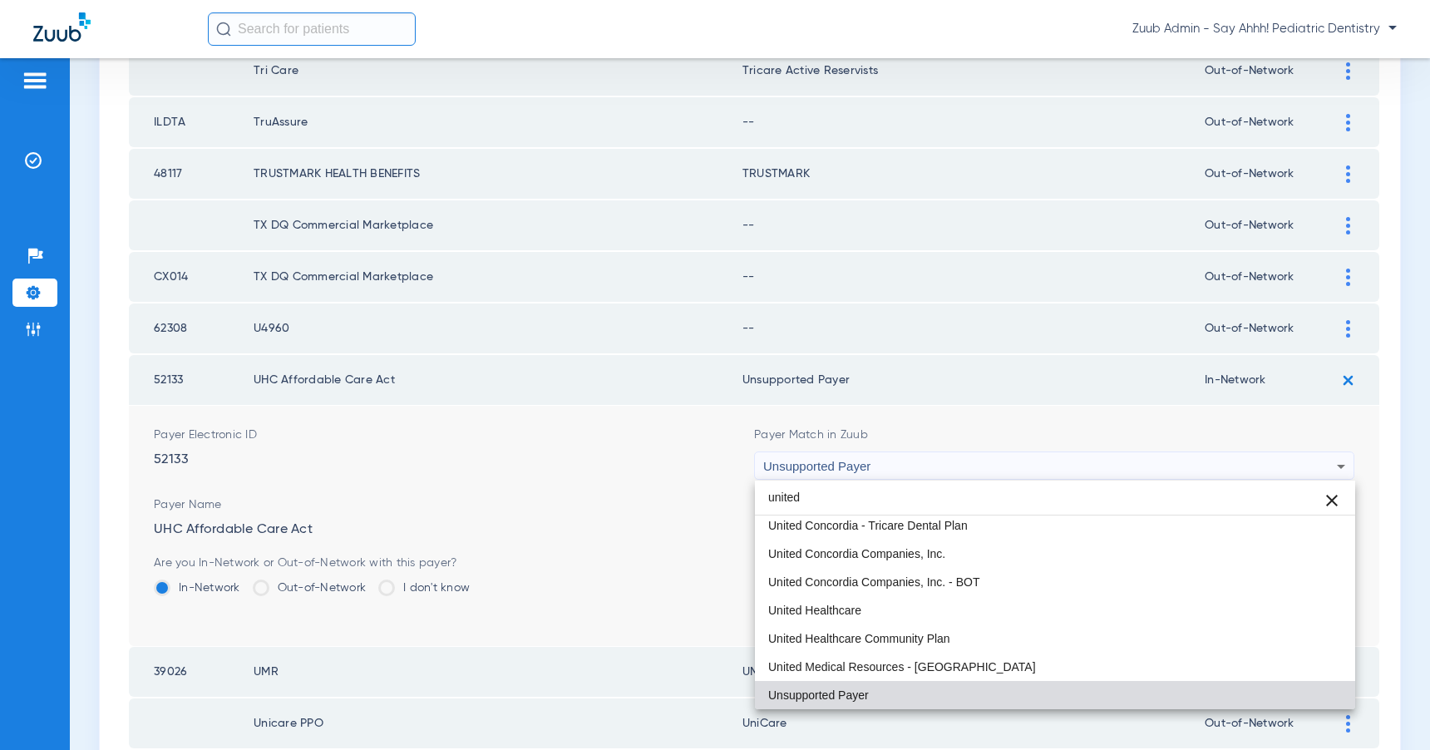
scroll to position [117, 0]
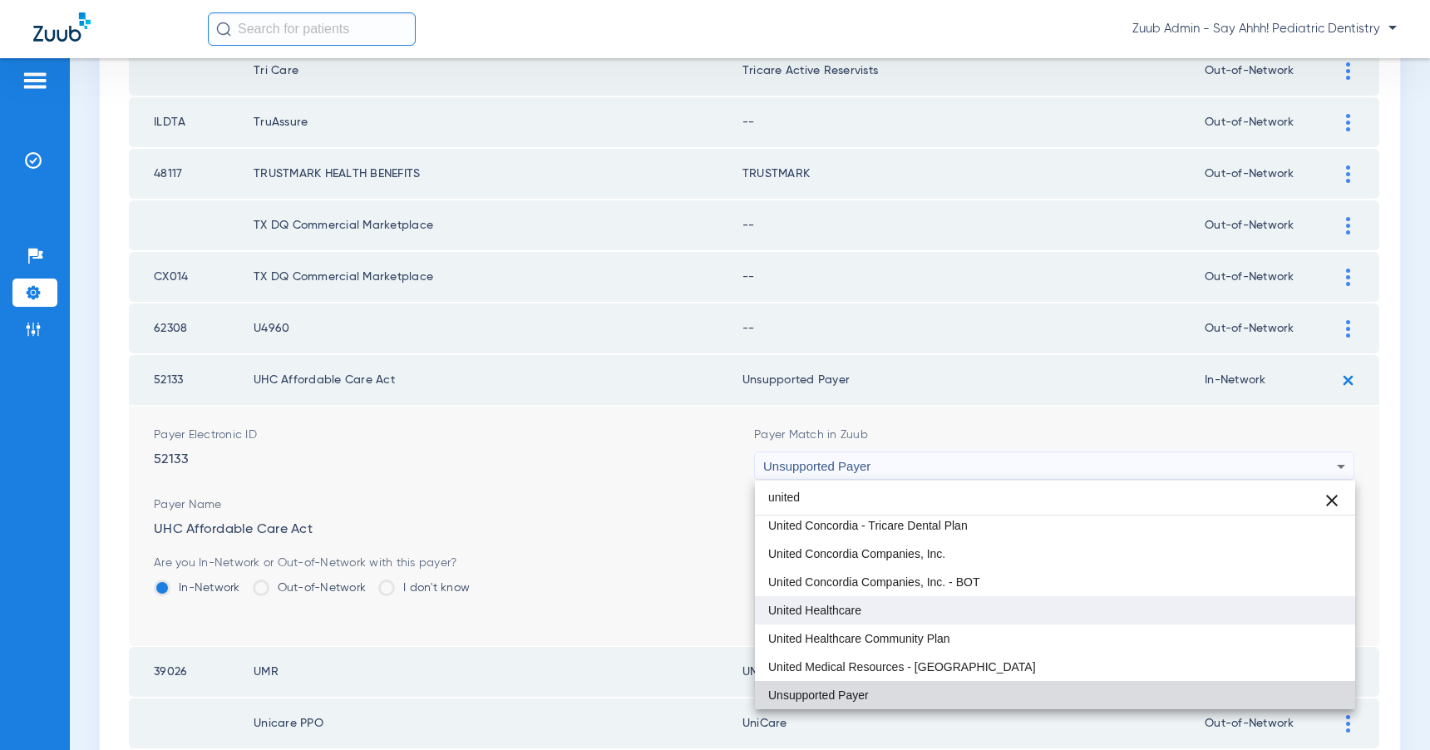
type input "united"
click at [818, 607] on span "United Healthcare" at bounding box center [814, 611] width 93 height 12
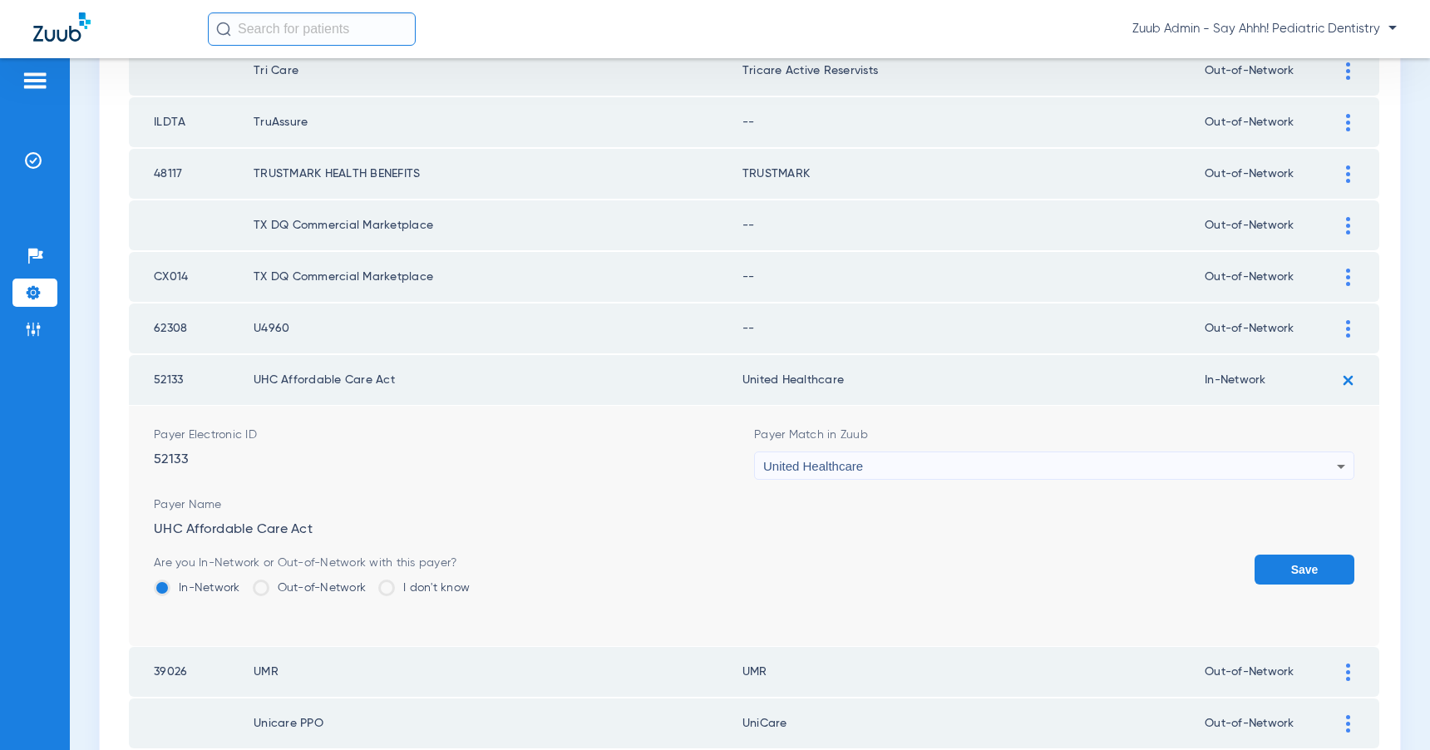
click at [1291, 564] on button "Save" at bounding box center [1305, 570] width 100 height 30
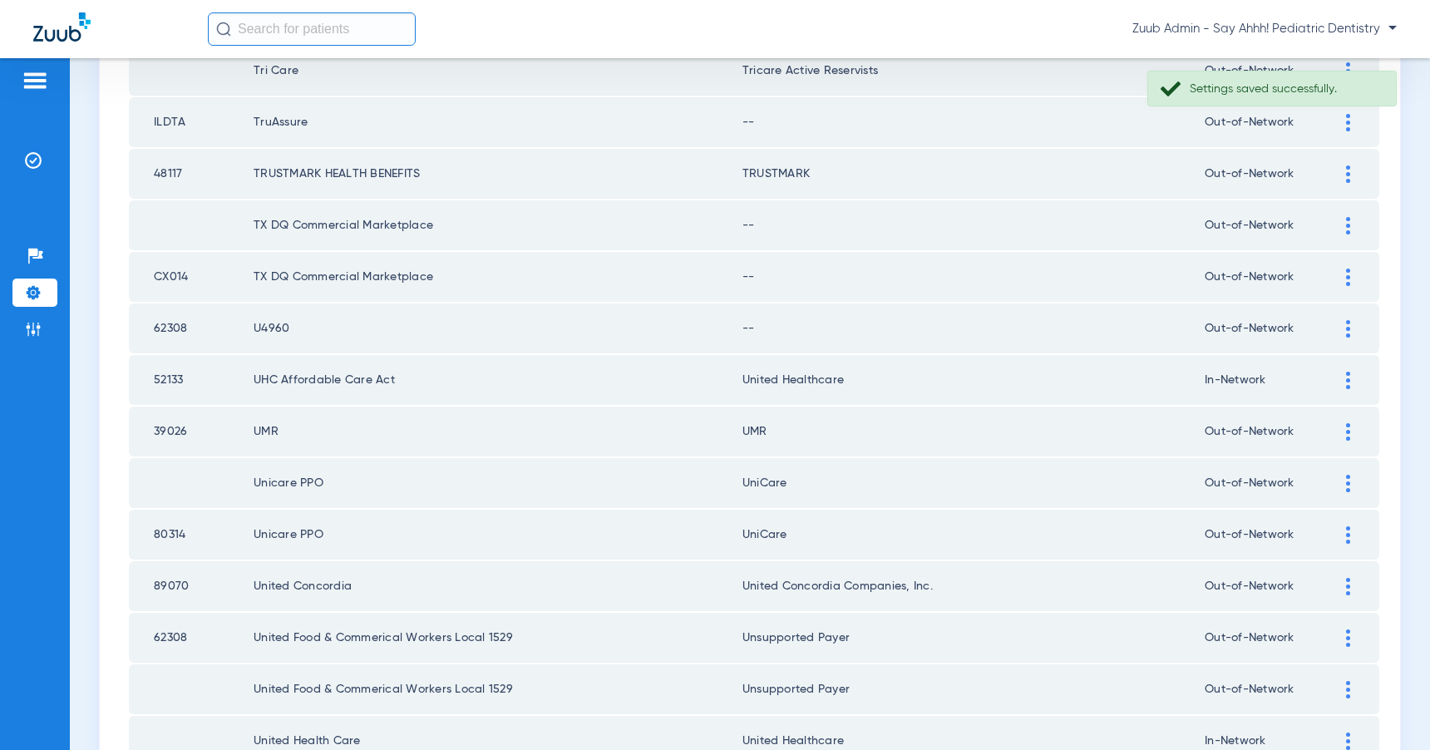
click at [1344, 327] on div at bounding box center [1348, 328] width 29 height 17
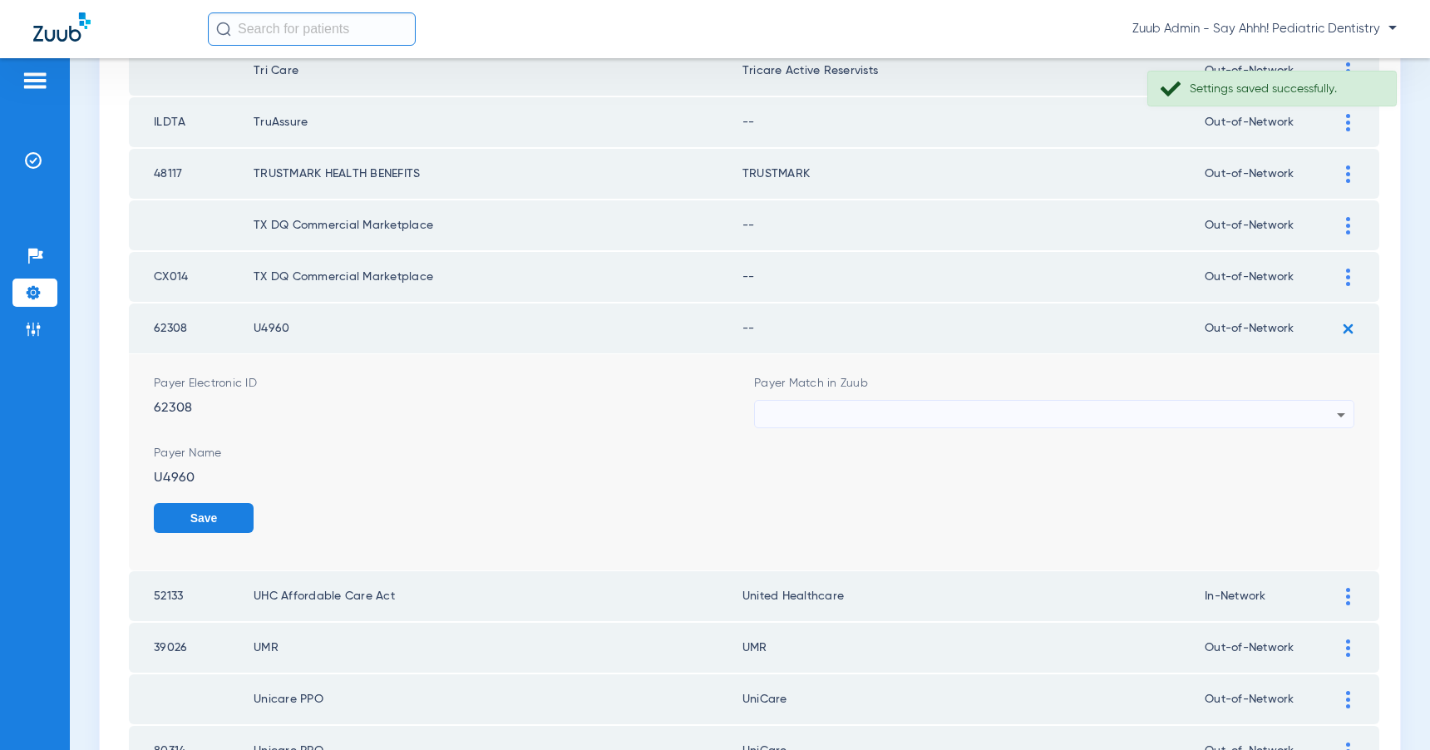
click at [1033, 415] on div at bounding box center [1050, 415] width 574 height 28
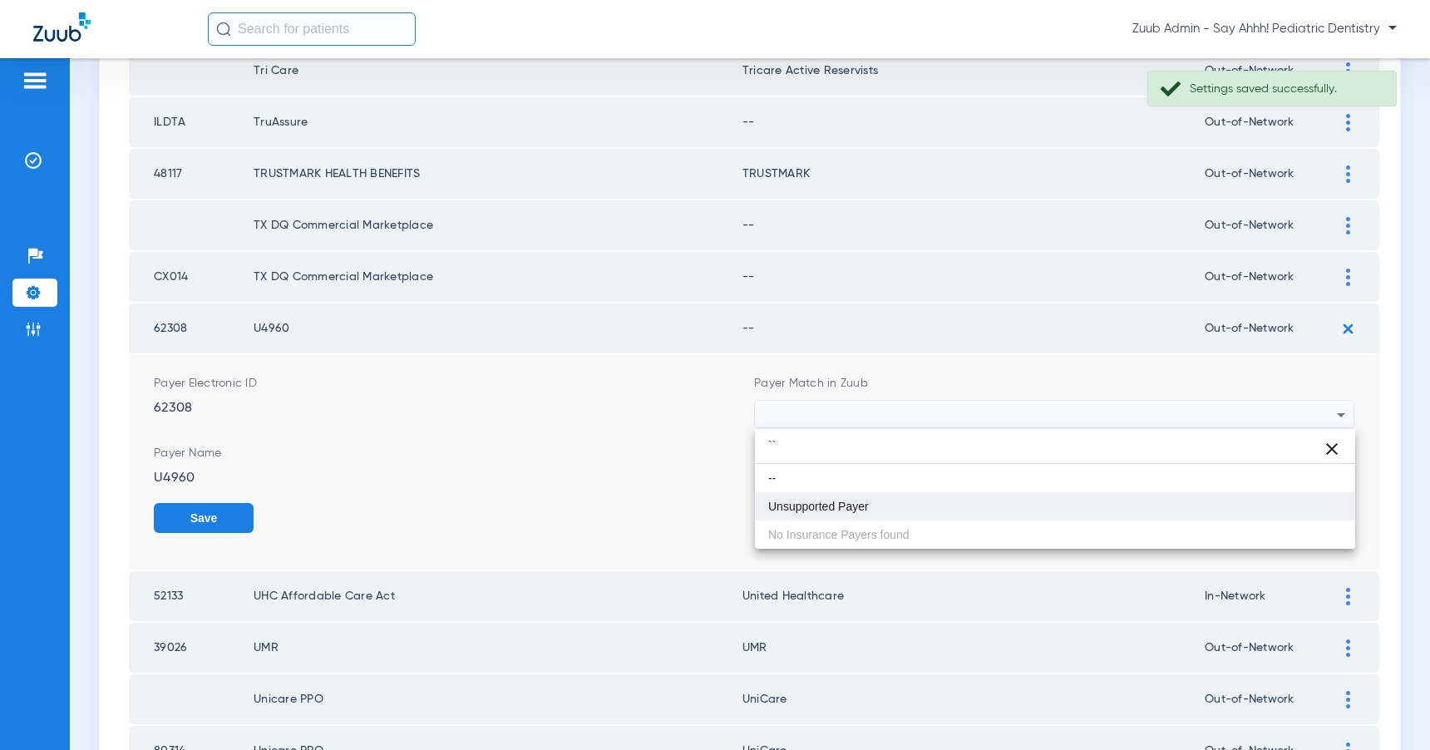
type input "``"
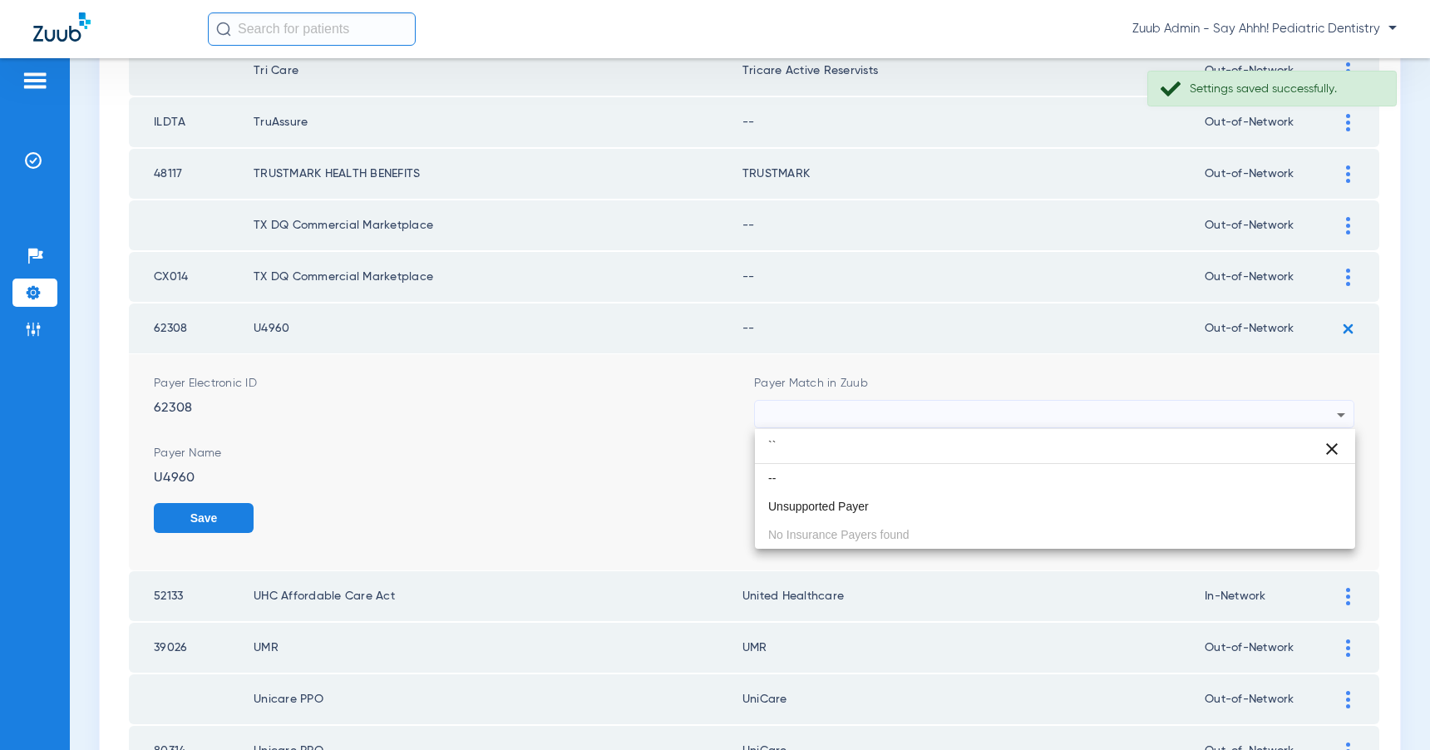
drag, startPoint x: 827, startPoint y: 503, endPoint x: 1025, endPoint y: 506, distance: 197.9
click at [838, 501] on span "Unsupported Payer" at bounding box center [818, 507] width 101 height 12
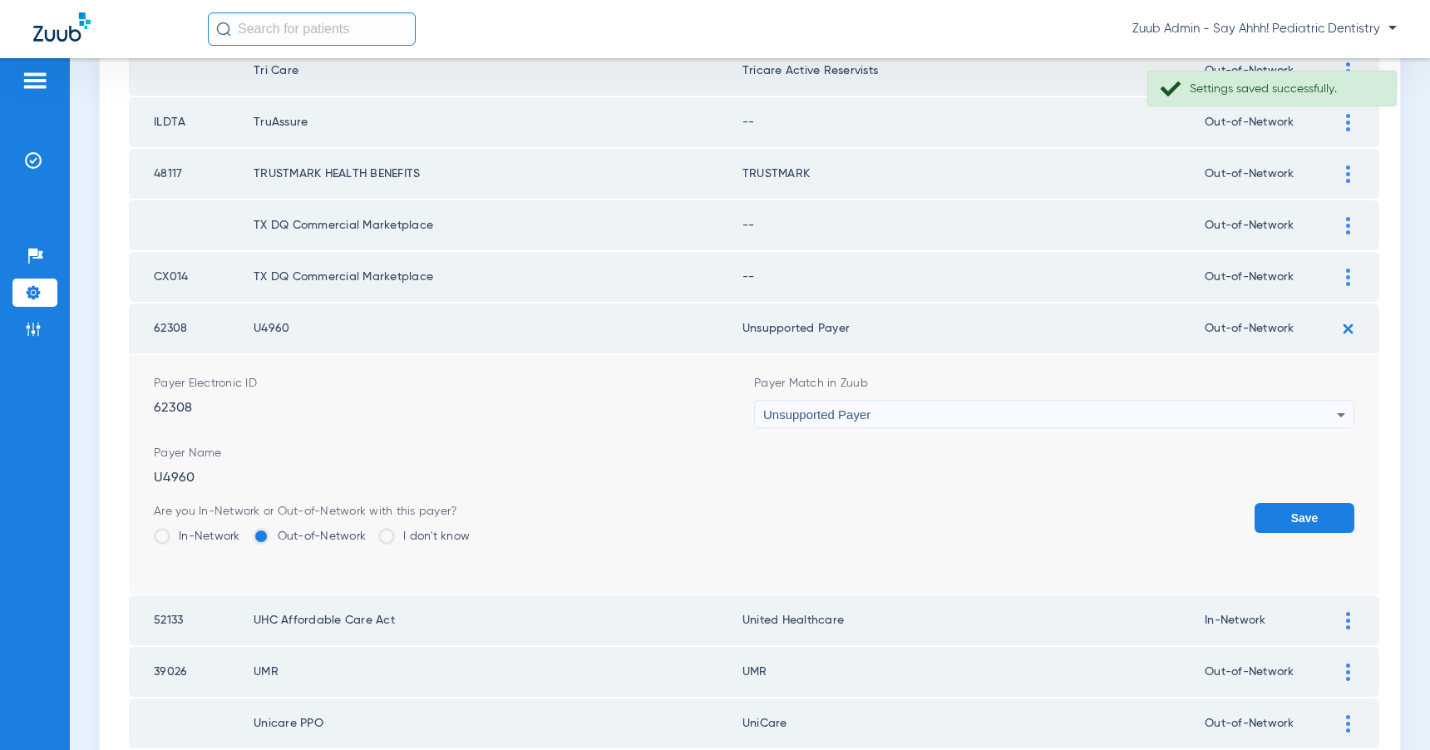
drag, startPoint x: 1283, startPoint y: 504, endPoint x: 1307, endPoint y: 422, distance: 85.8
click at [1282, 503] on button "Save" at bounding box center [1305, 518] width 100 height 30
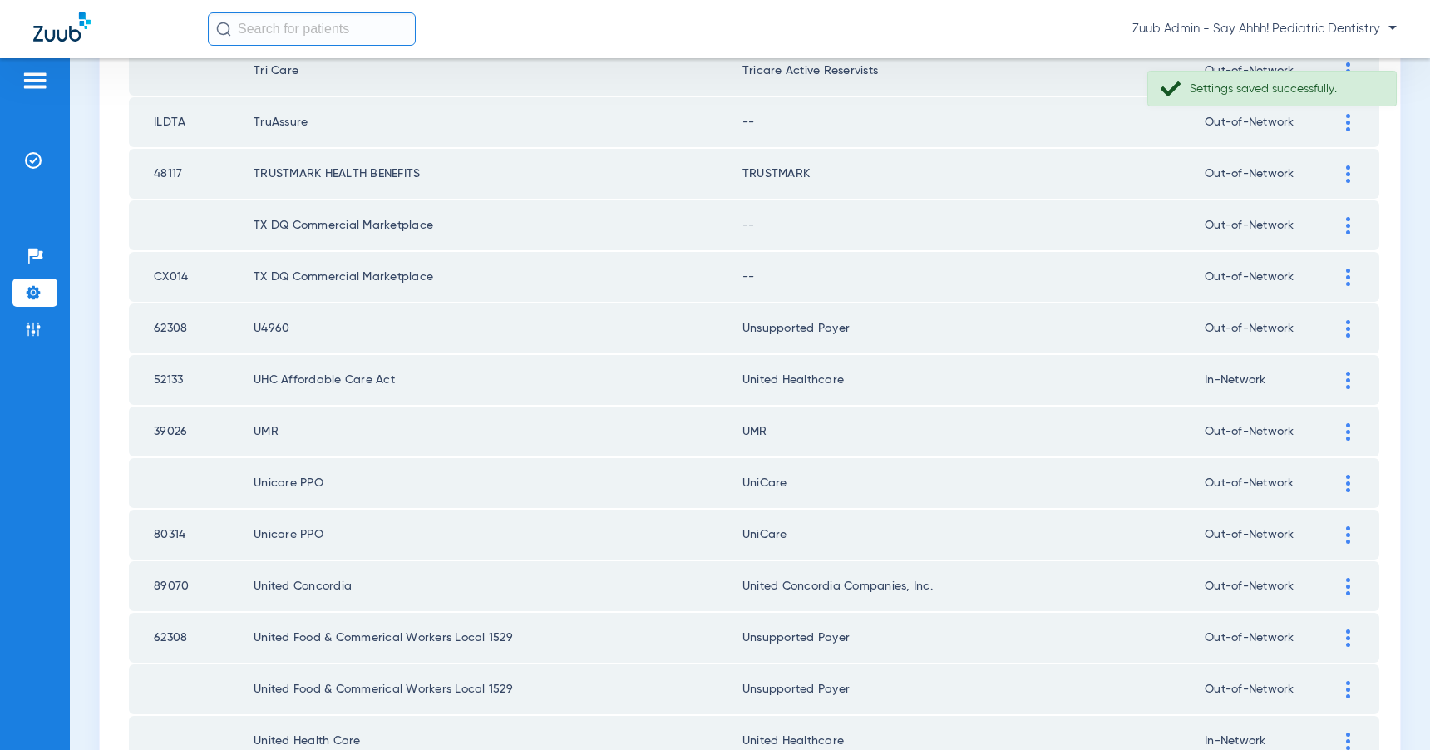
click at [1343, 275] on div at bounding box center [1348, 277] width 29 height 17
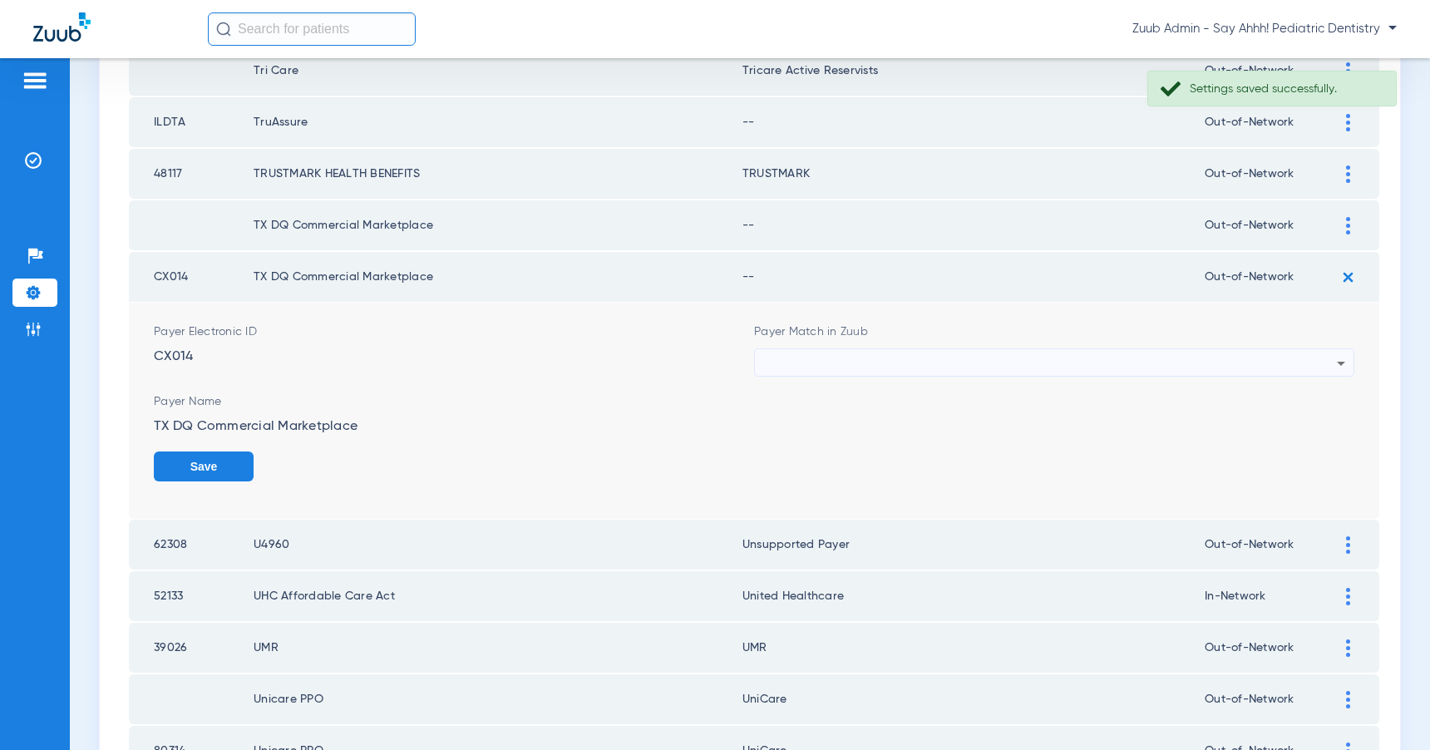
click at [907, 361] on div at bounding box center [1050, 363] width 574 height 28
type input "``"
click at [823, 461] on mat-option "Unsupported Payer" at bounding box center [1055, 455] width 600 height 28
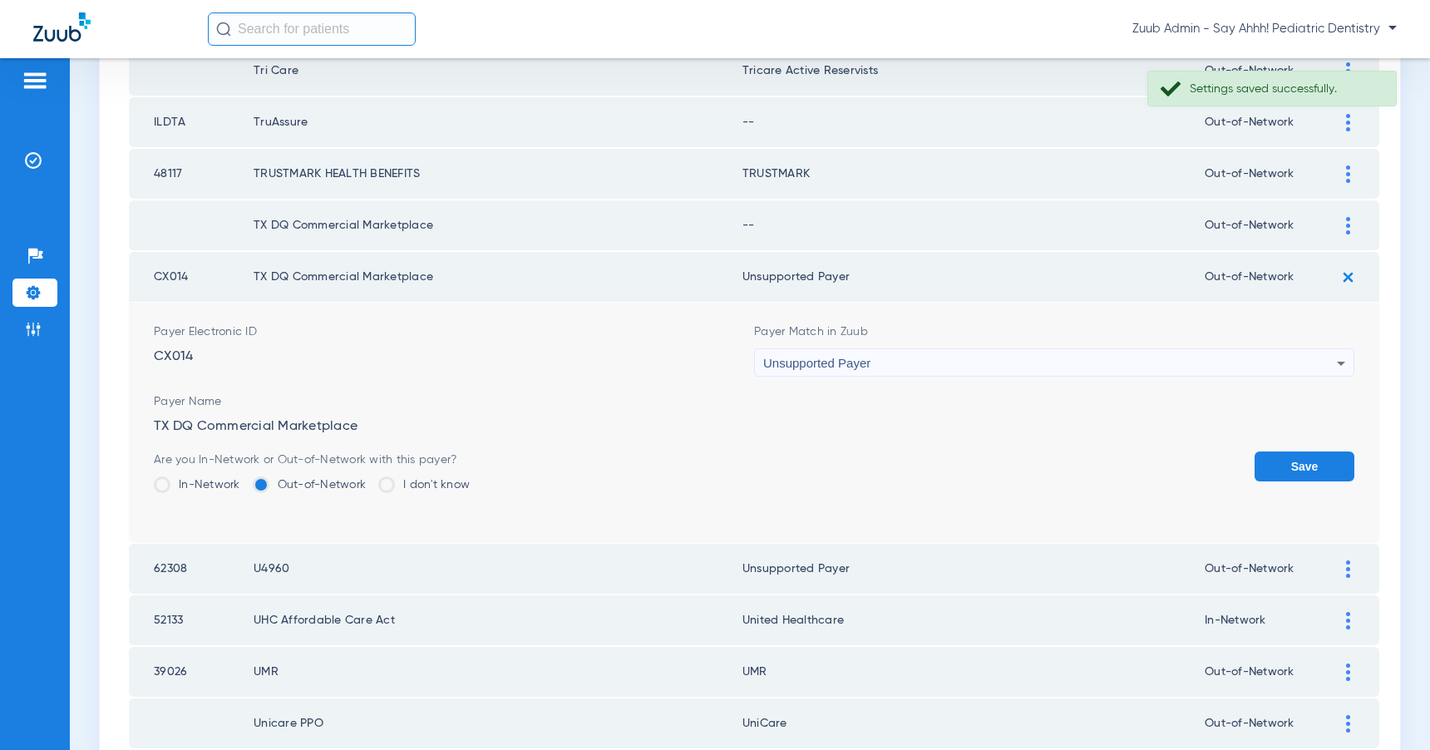
click at [1308, 459] on button "Save" at bounding box center [1305, 467] width 100 height 30
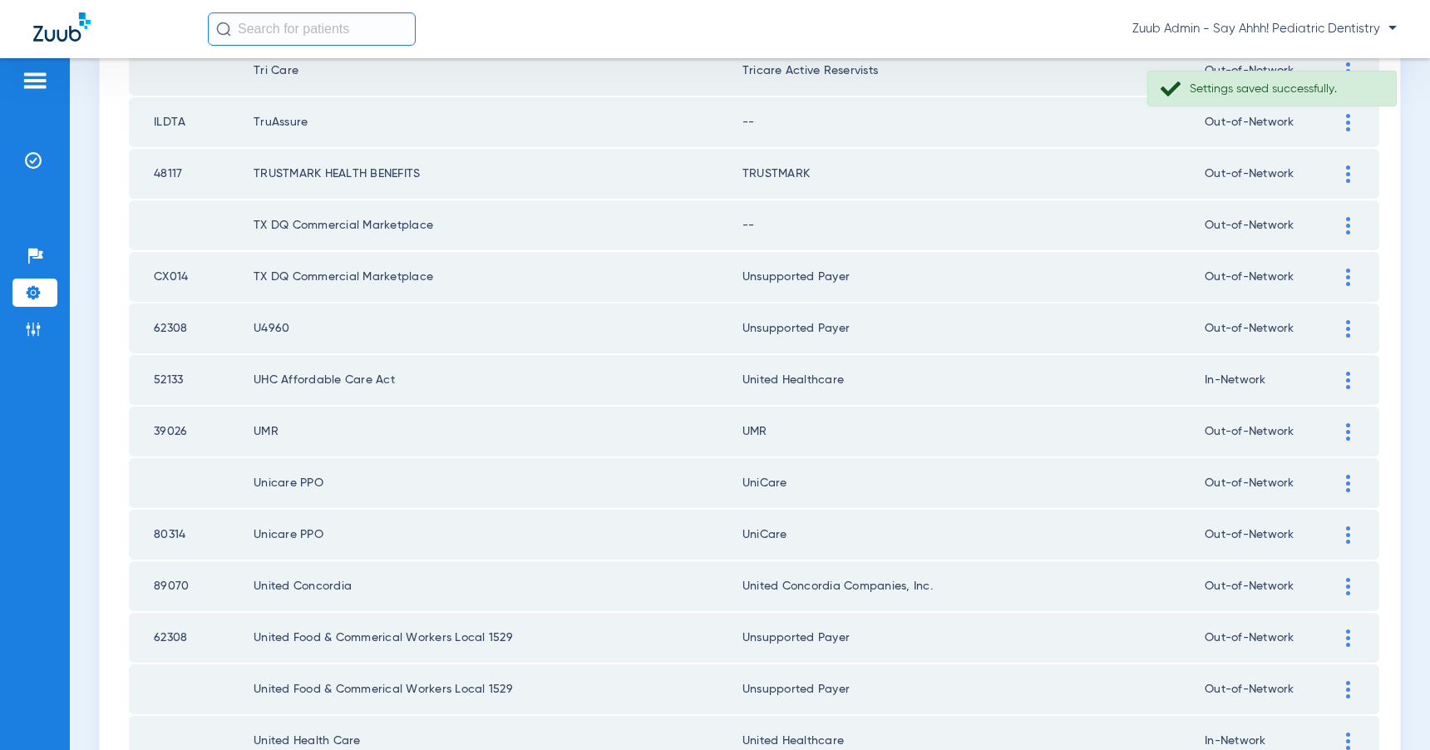
click at [1340, 224] on div at bounding box center [1348, 225] width 29 height 17
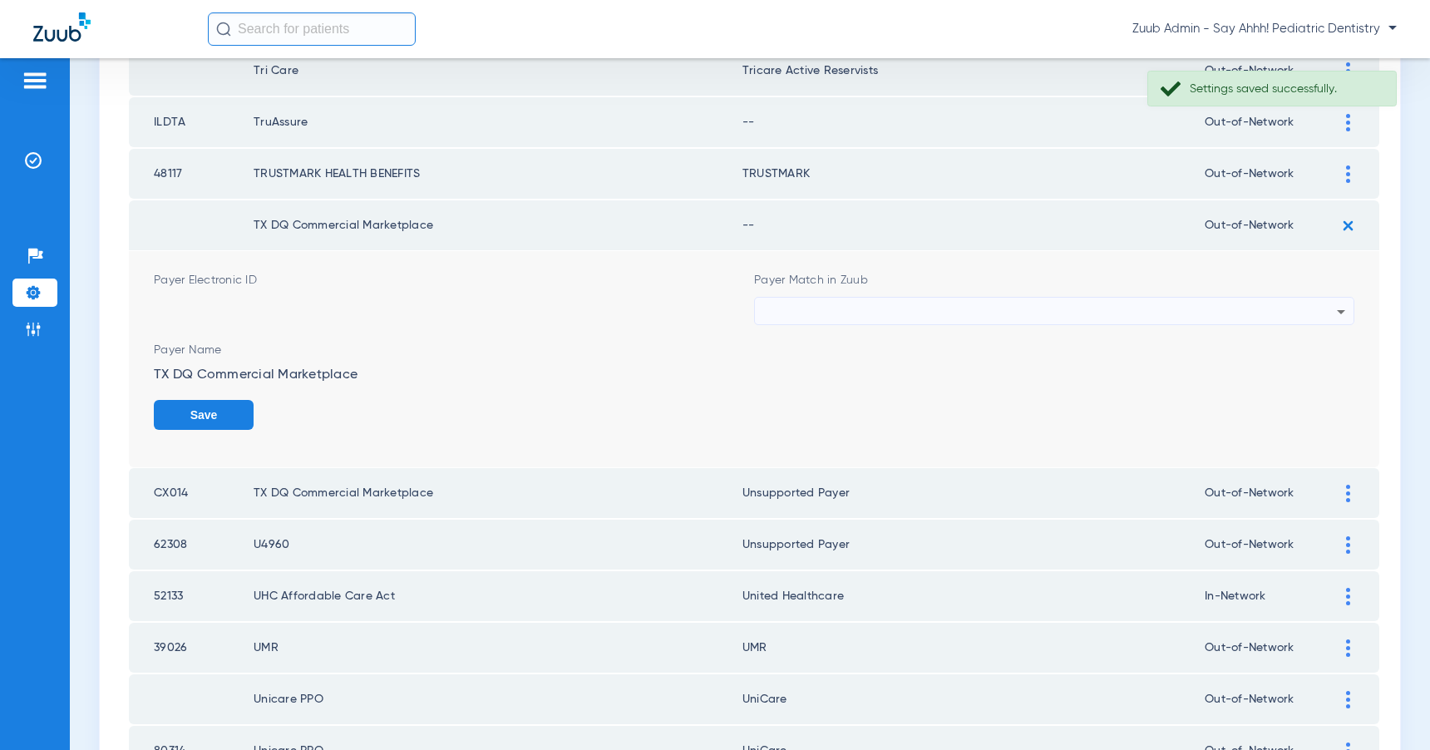
click at [908, 312] on div at bounding box center [1050, 312] width 574 height 28
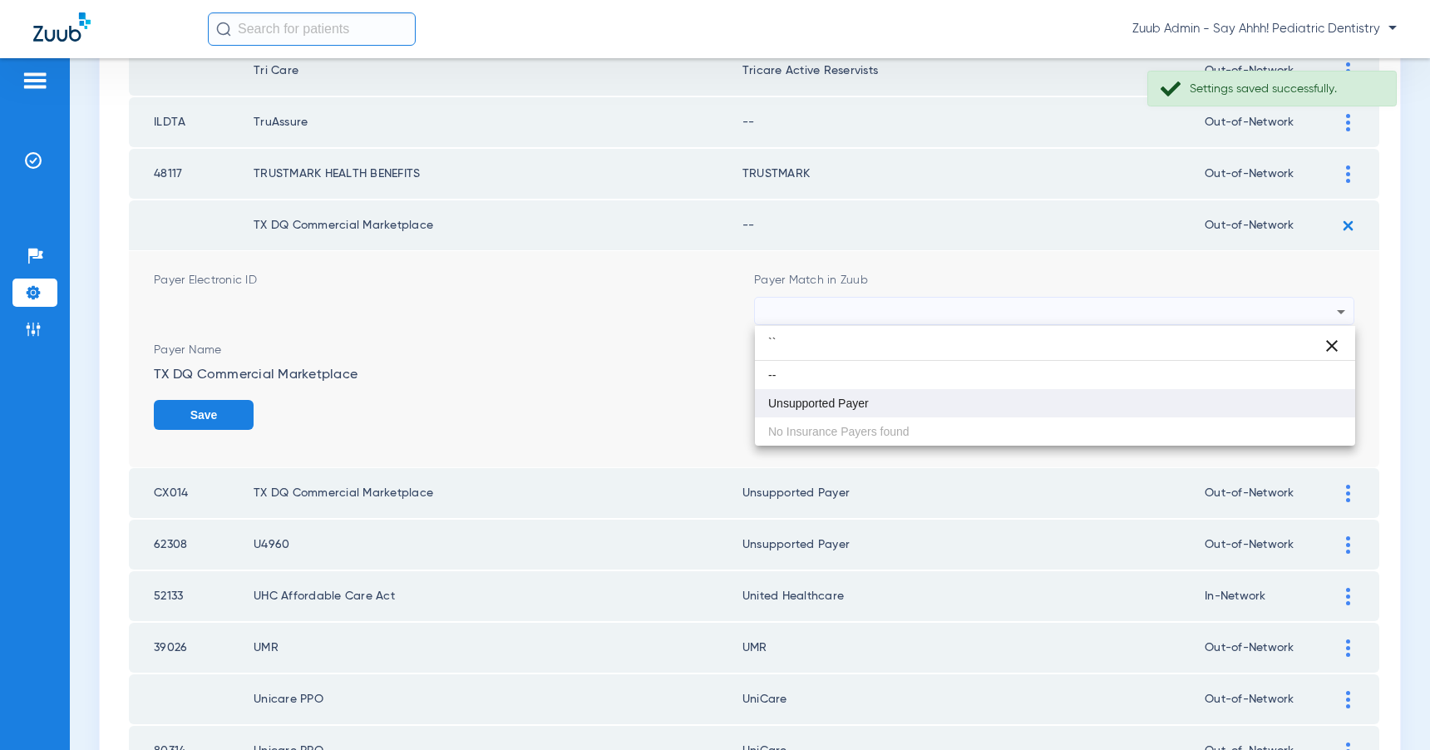
type input "``"
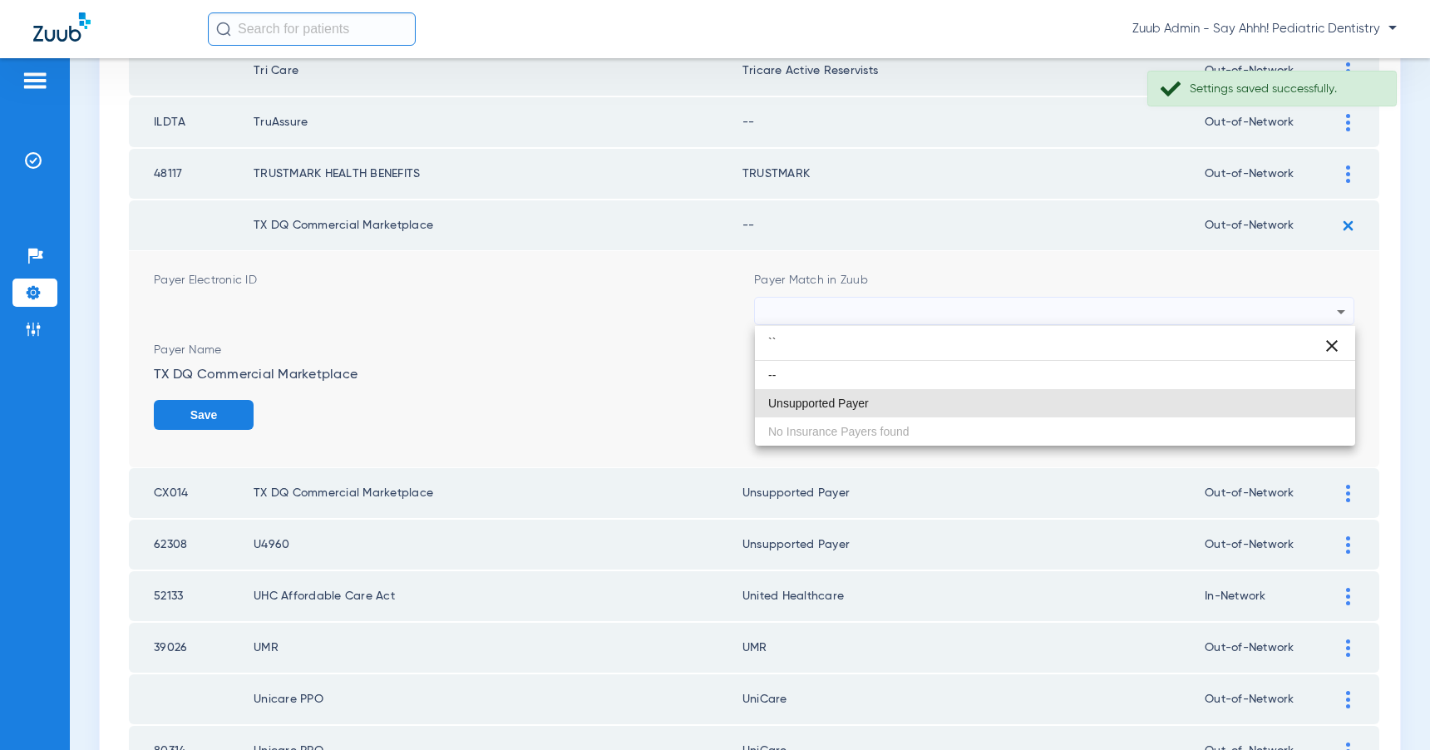
drag, startPoint x: 842, startPoint y: 394, endPoint x: 950, endPoint y: 388, distance: 108.3
click at [843, 394] on mat-option "Unsupported Payer" at bounding box center [1055, 403] width 600 height 28
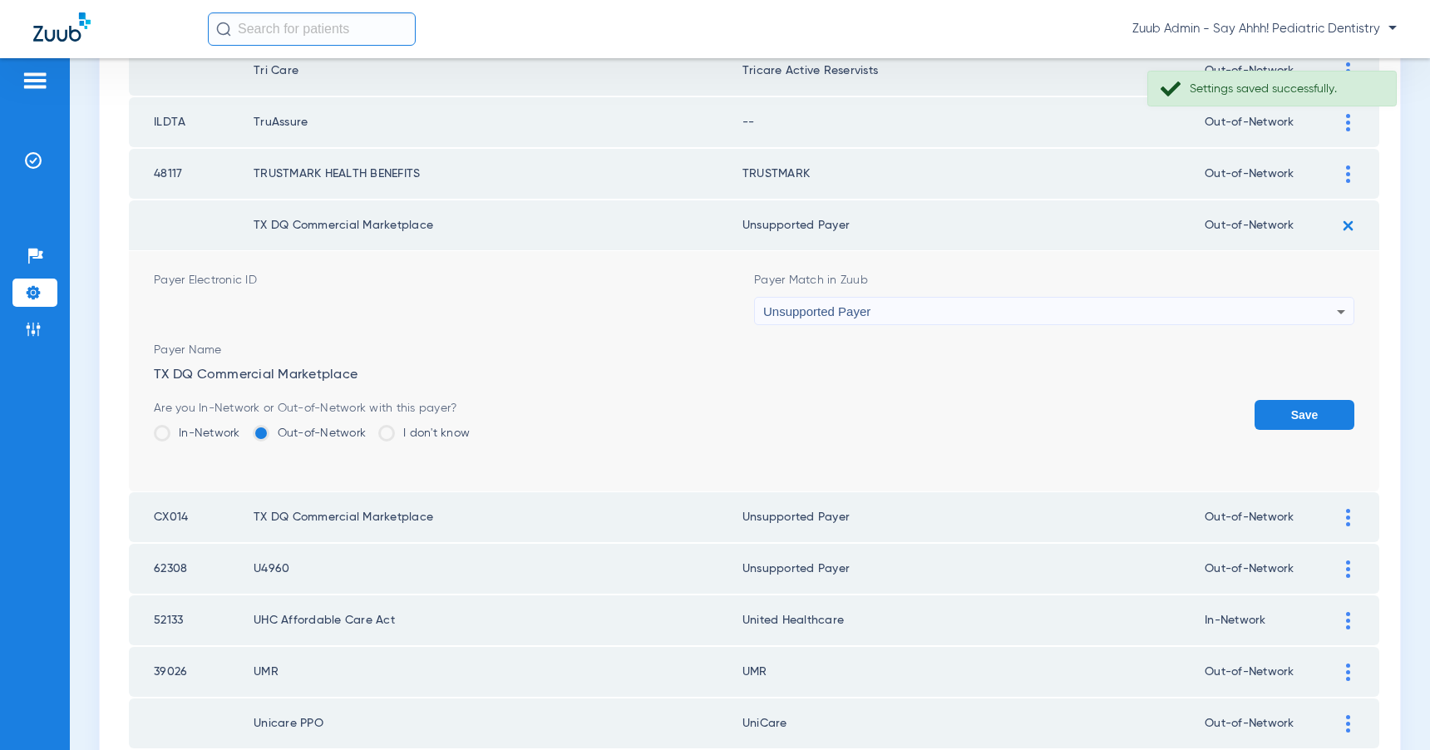
drag, startPoint x: 1306, startPoint y: 414, endPoint x: 1300, endPoint y: 408, distance: 8.8
click at [1306, 414] on button "Save" at bounding box center [1305, 415] width 100 height 30
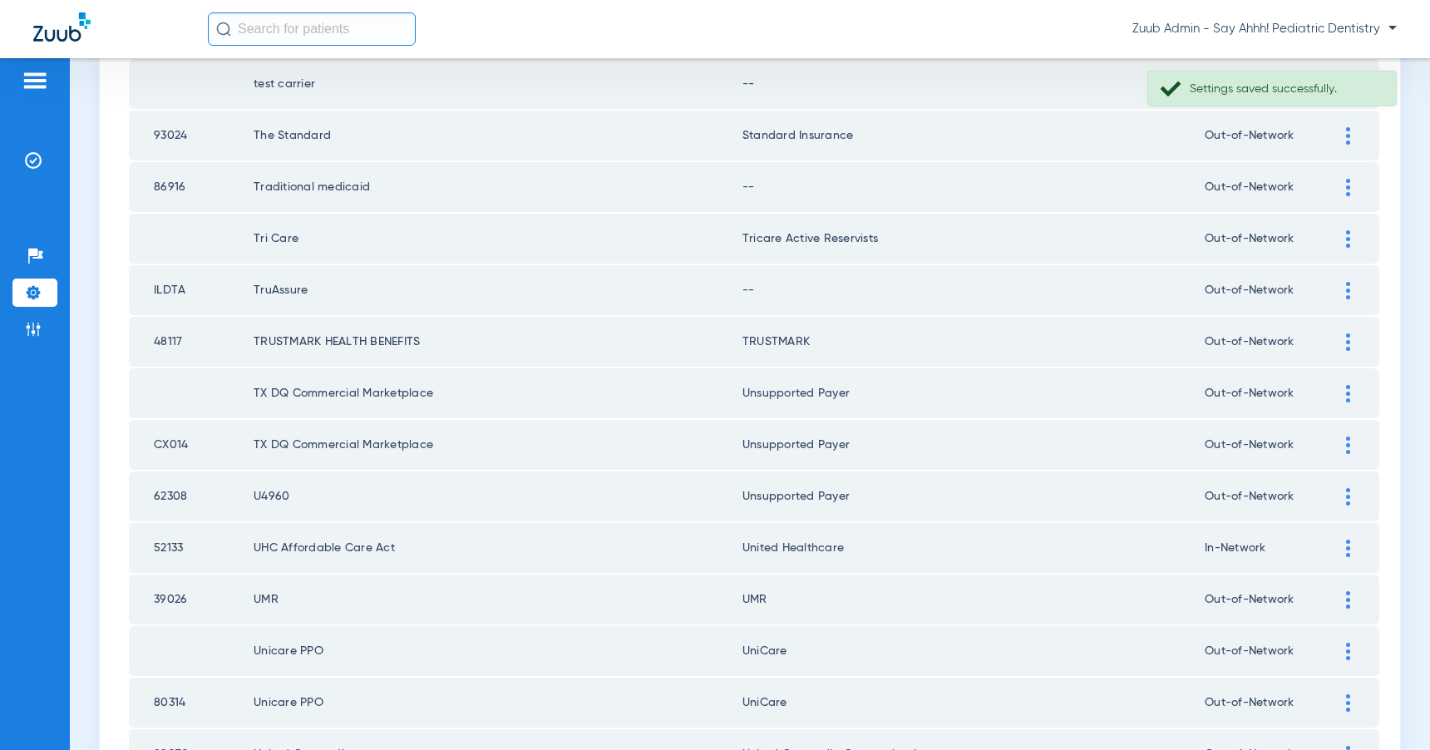
scroll to position [1260, 0]
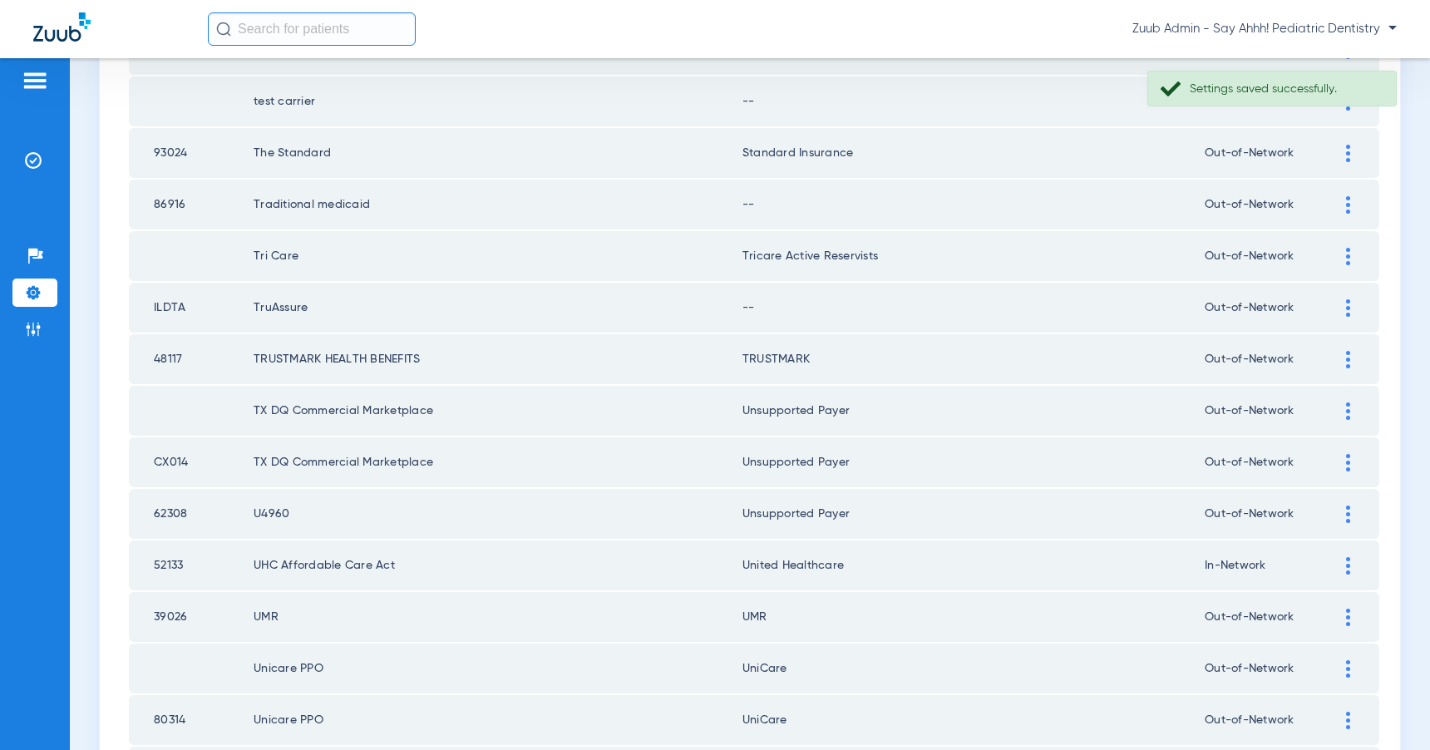
click at [1346, 309] on img at bounding box center [1348, 307] width 4 height 17
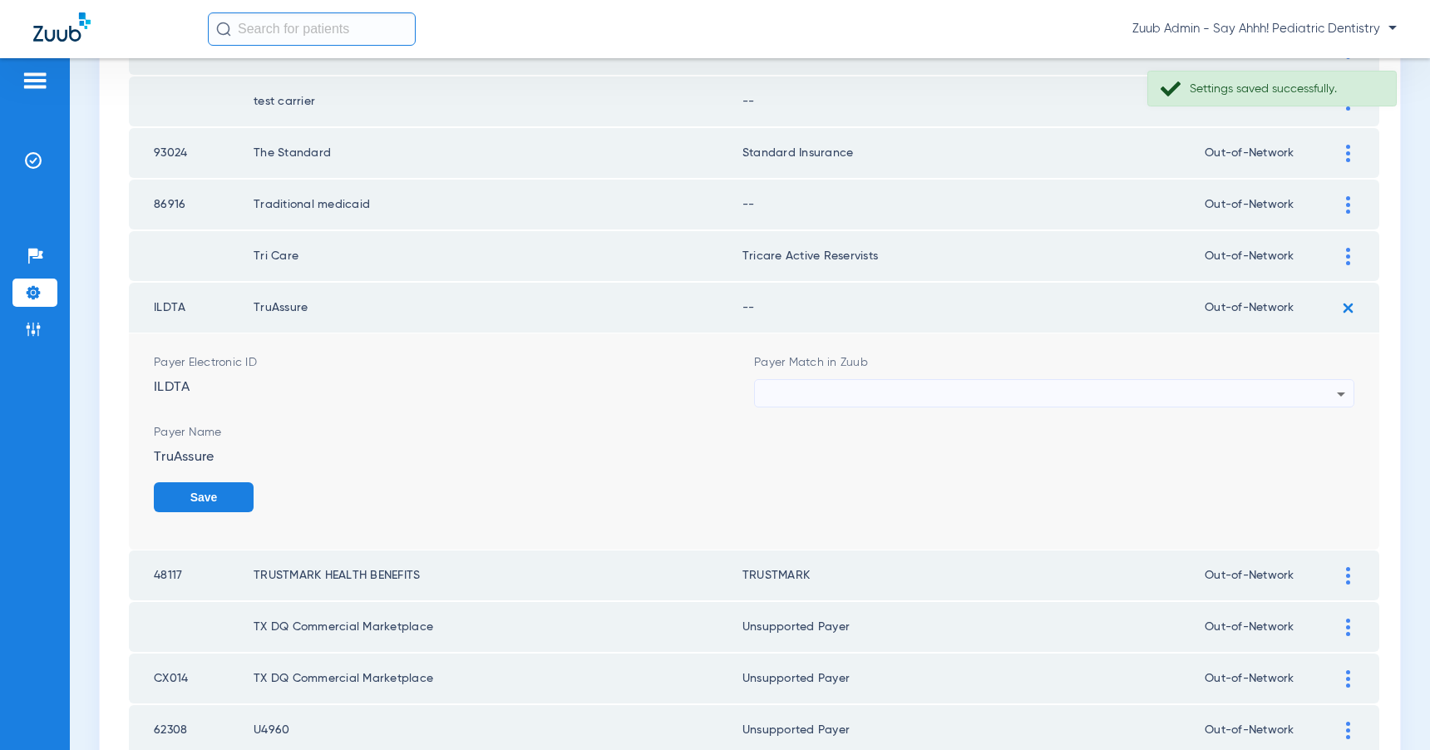
click at [937, 387] on div at bounding box center [1050, 394] width 574 height 28
type input "``"
drag, startPoint x: 852, startPoint y: 482, endPoint x: 868, endPoint y: 477, distance: 17.4
click at [859, 481] on span "Unsupported Payer" at bounding box center [818, 486] width 101 height 12
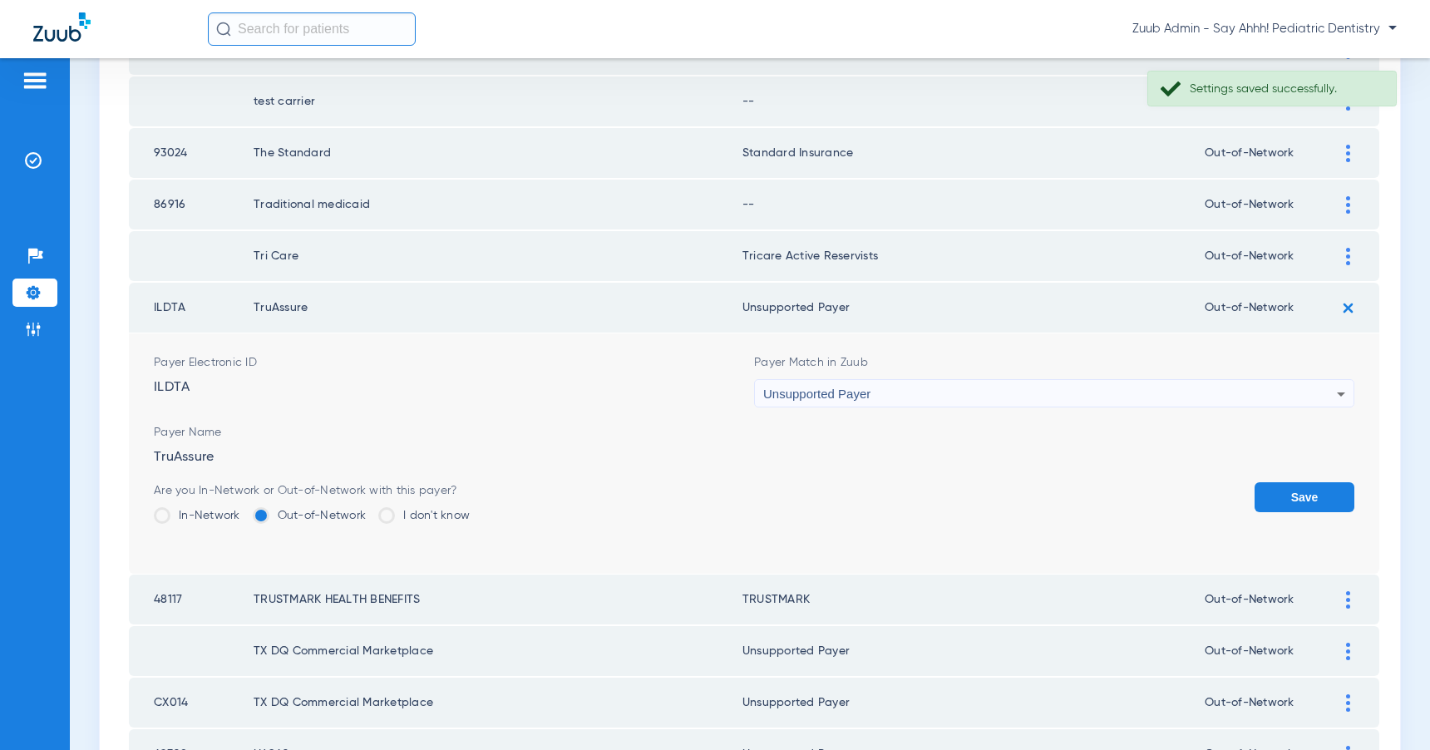
drag, startPoint x: 1310, startPoint y: 496, endPoint x: 1232, endPoint y: 466, distance: 83.2
click at [1291, 493] on button "Save" at bounding box center [1305, 497] width 100 height 30
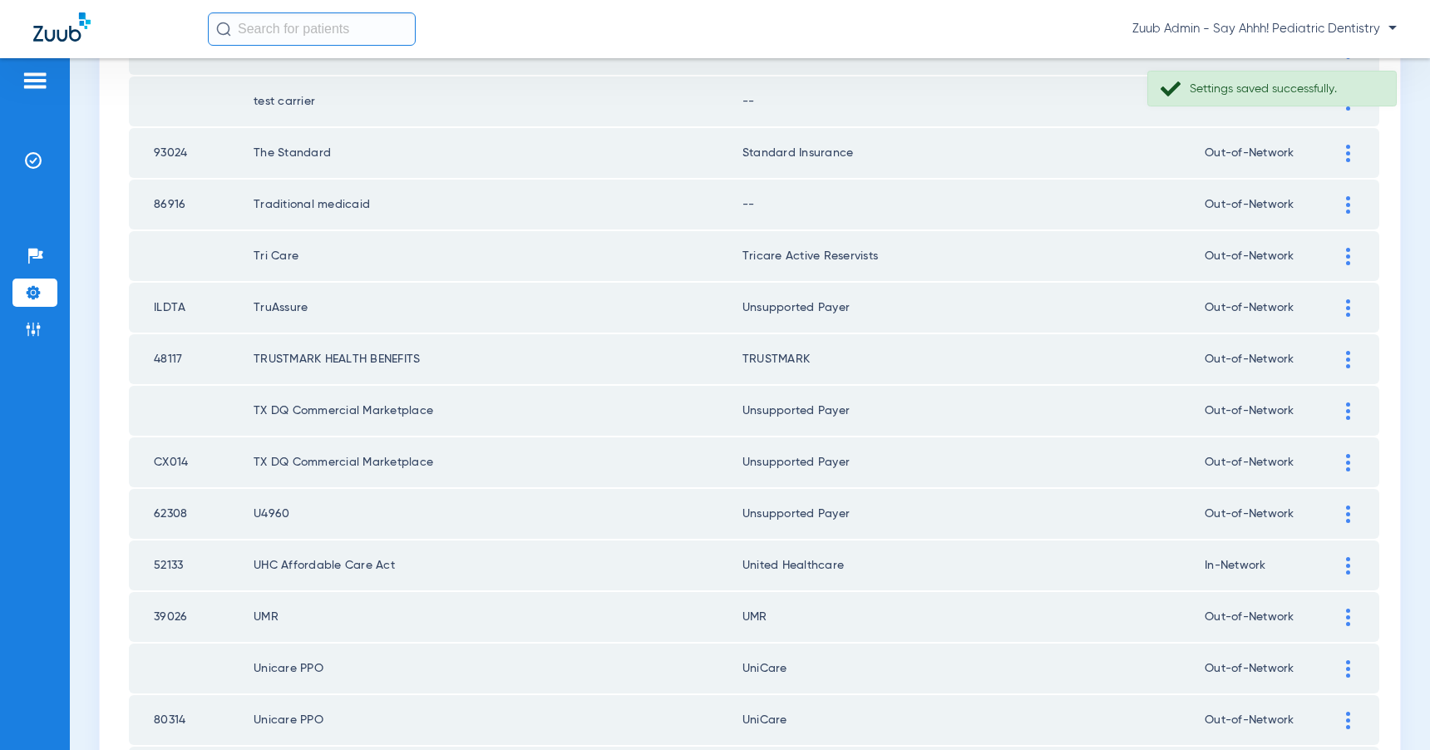
drag, startPoint x: 1348, startPoint y: 201, endPoint x: 1259, endPoint y: 196, distance: 89.1
click at [1348, 201] on img at bounding box center [1348, 204] width 4 height 17
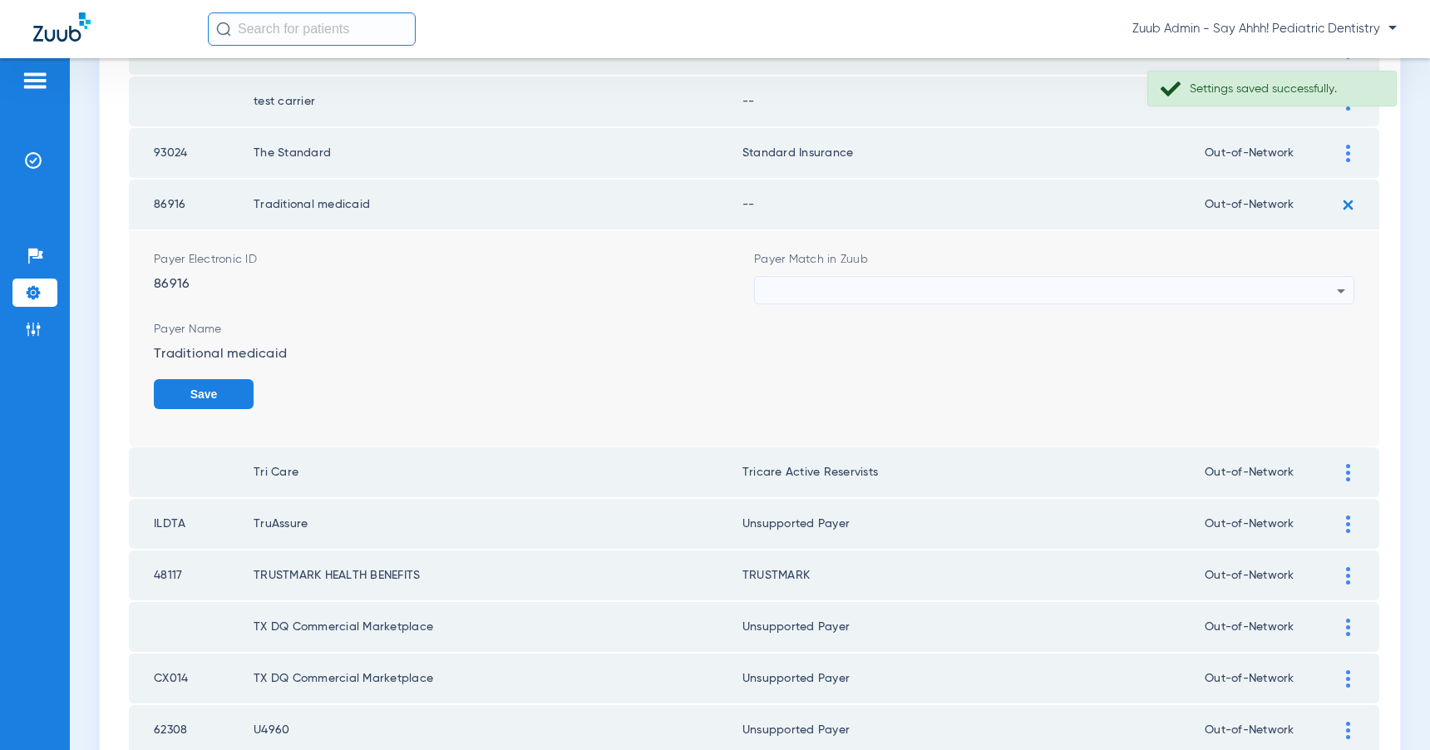
click at [910, 284] on div at bounding box center [1050, 291] width 574 height 28
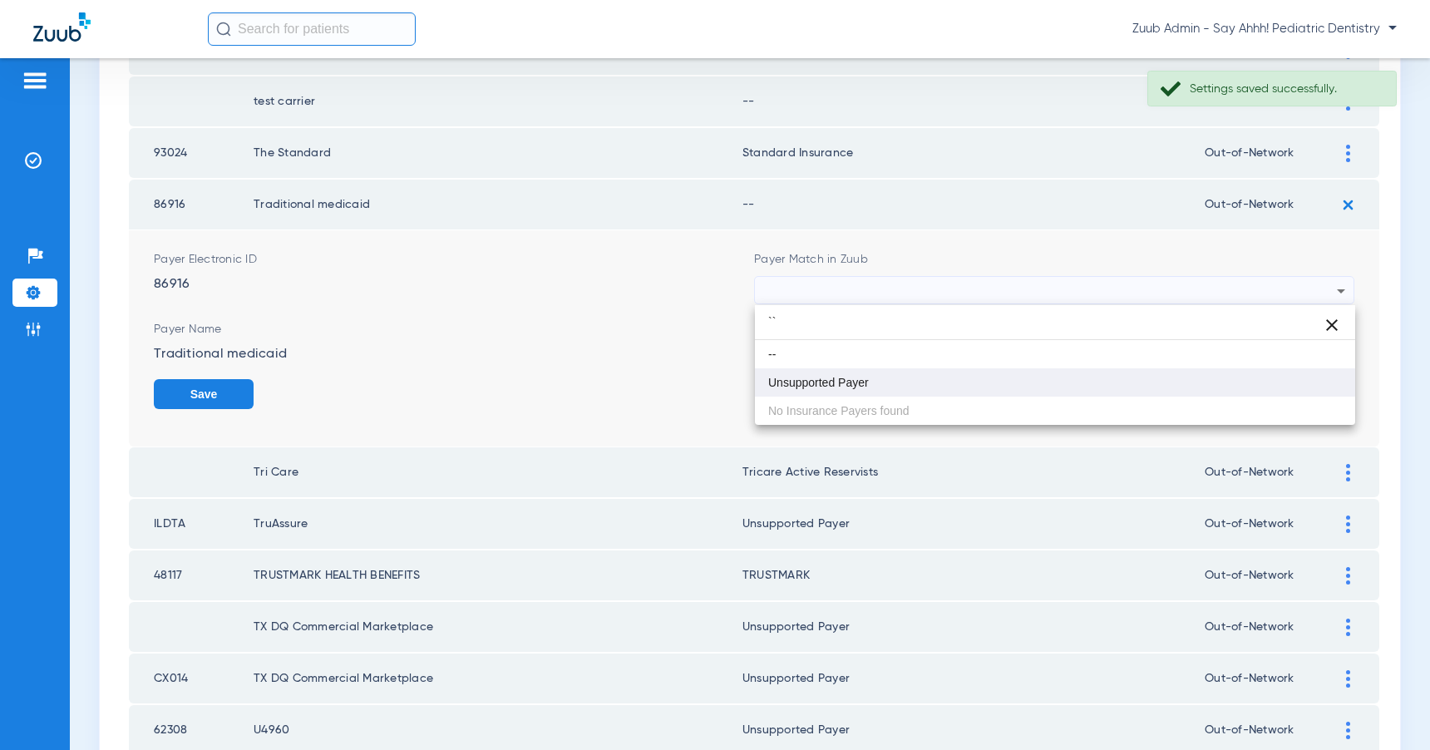
type input "``"
drag, startPoint x: 829, startPoint y: 389, endPoint x: 950, endPoint y: 384, distance: 121.5
click at [833, 388] on mat-option "Unsupported Payer" at bounding box center [1055, 382] width 600 height 28
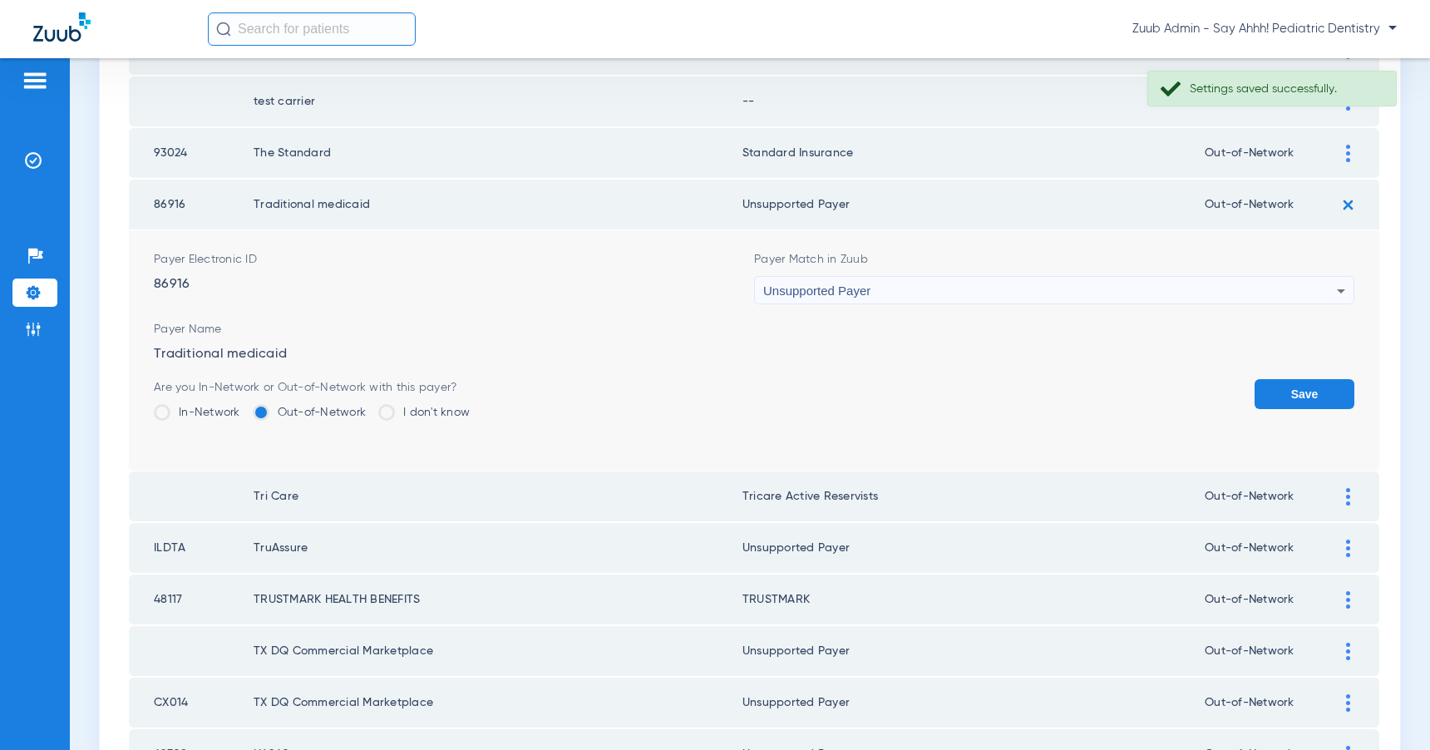
drag, startPoint x: 1291, startPoint y: 394, endPoint x: 1157, endPoint y: 354, distance: 140.5
click at [1283, 393] on button "Save" at bounding box center [1305, 394] width 100 height 30
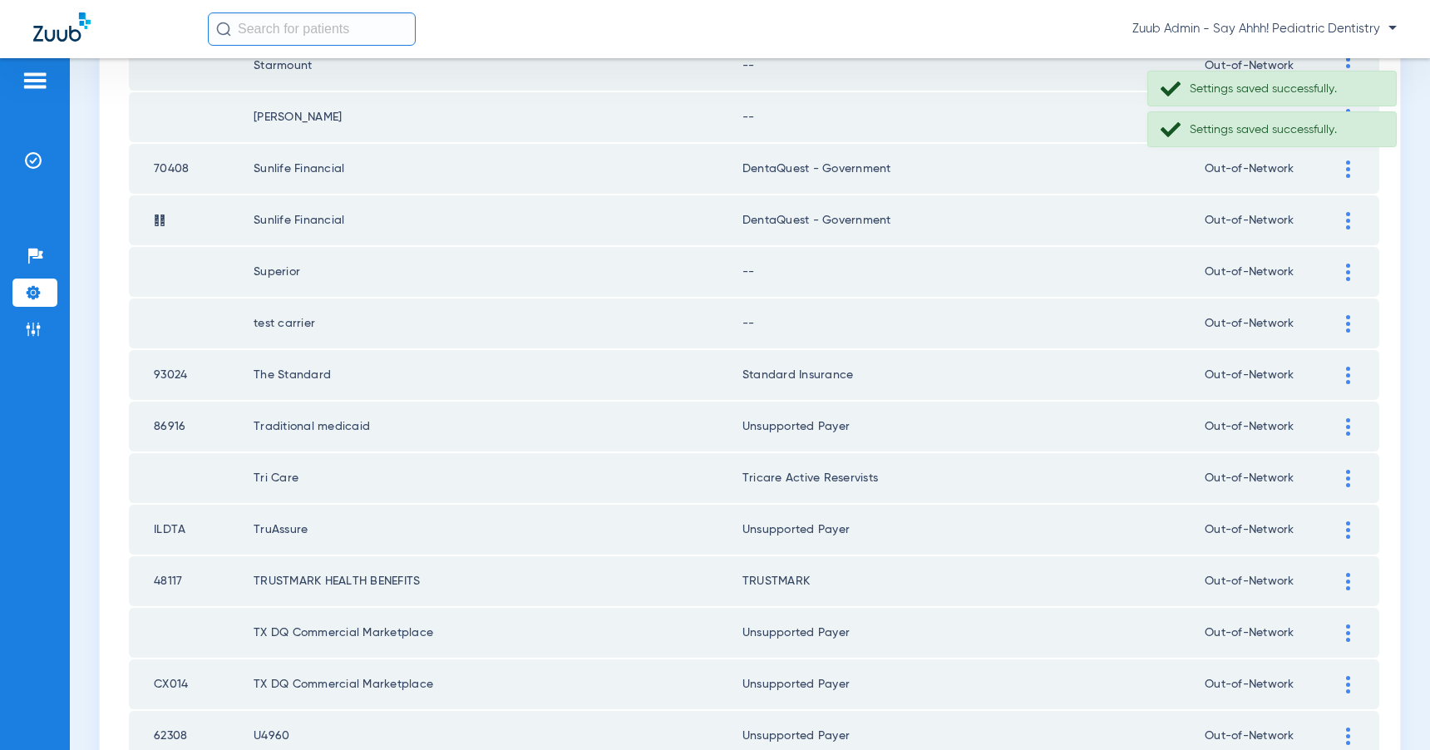
scroll to position [863, 0]
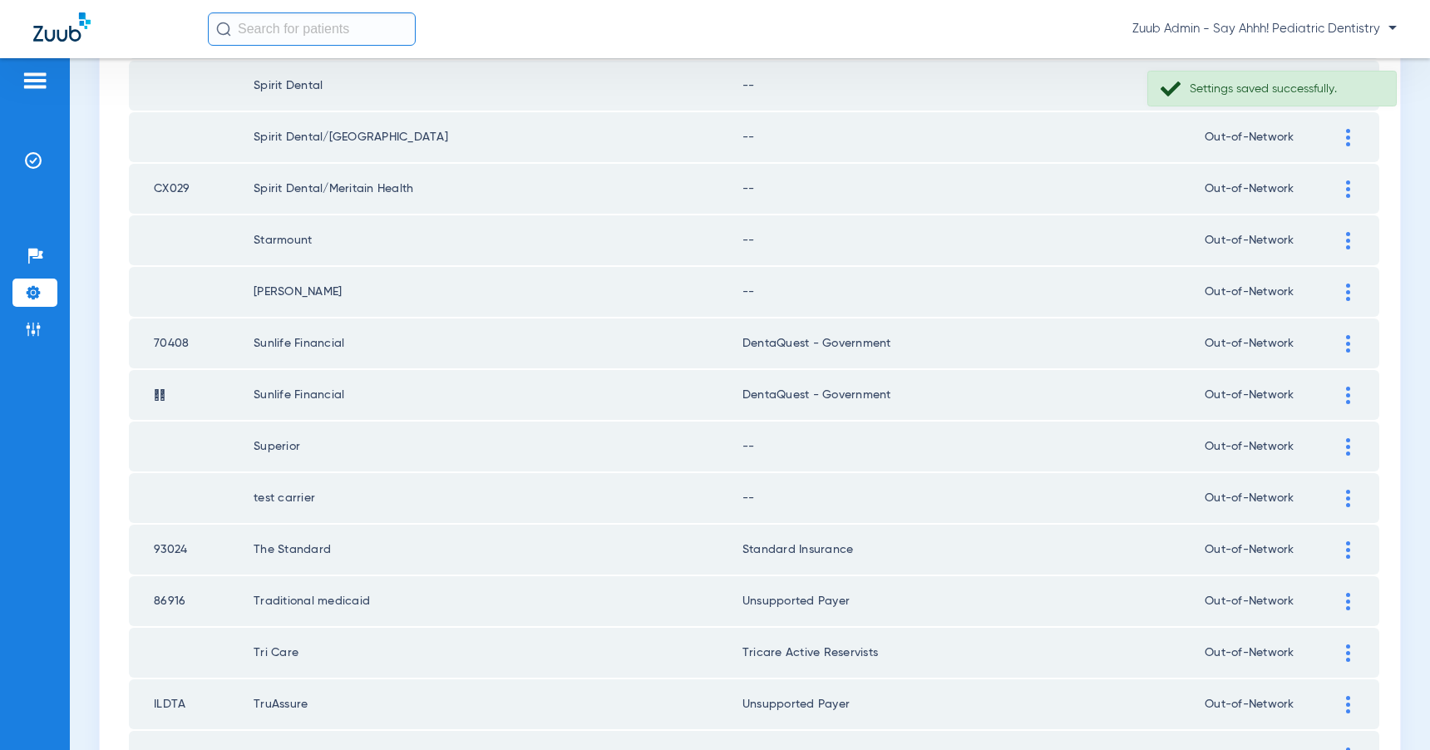
click at [1349, 340] on img at bounding box center [1348, 343] width 4 height 17
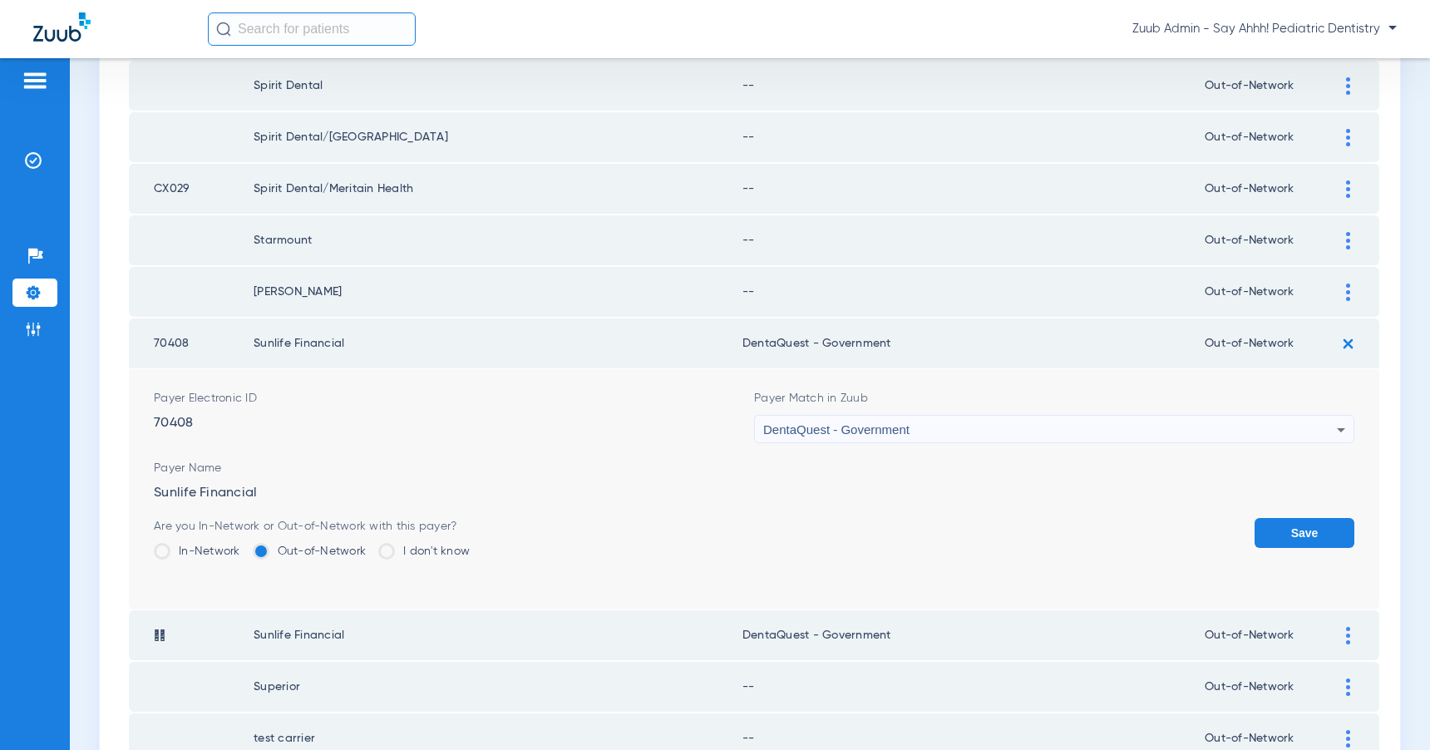
click at [1069, 433] on div "DentaQuest - Government" at bounding box center [1050, 430] width 574 height 28
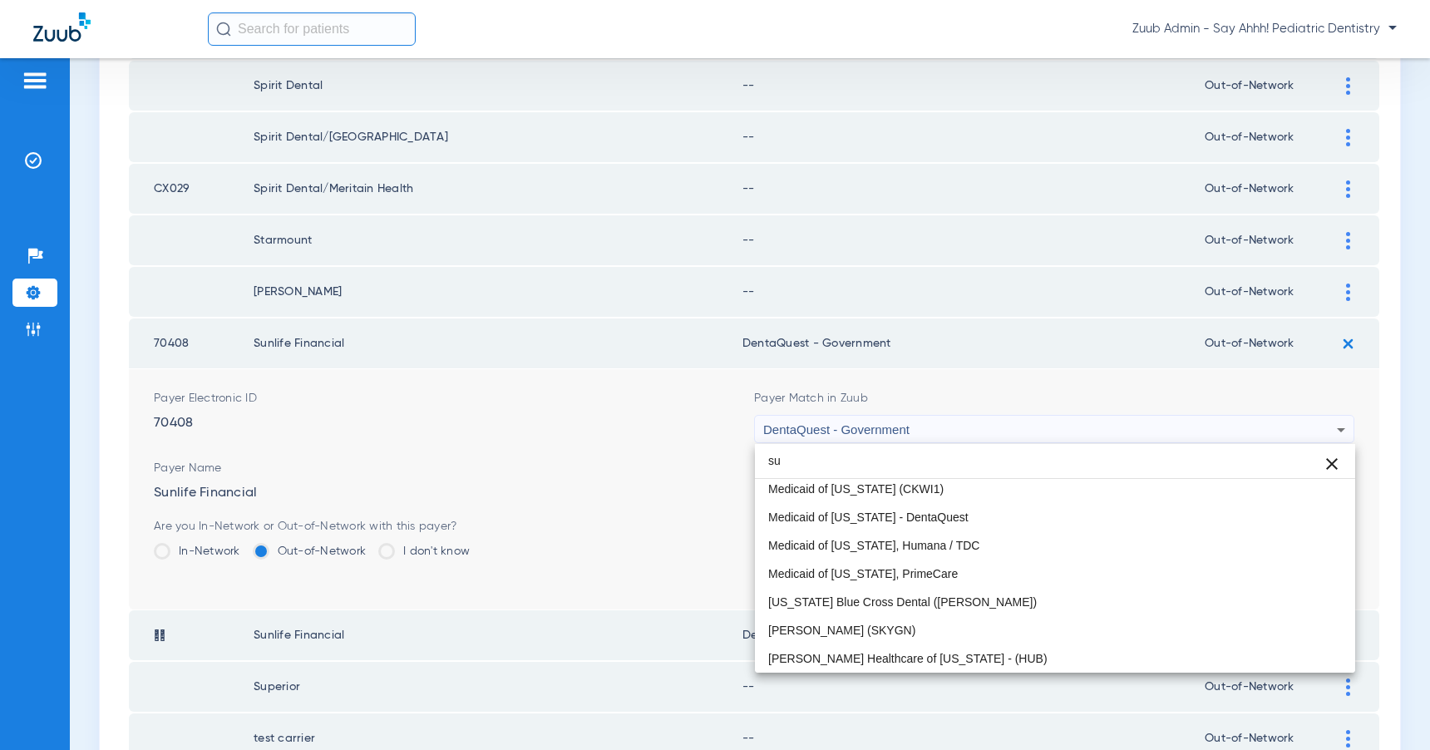
scroll to position [0, 0]
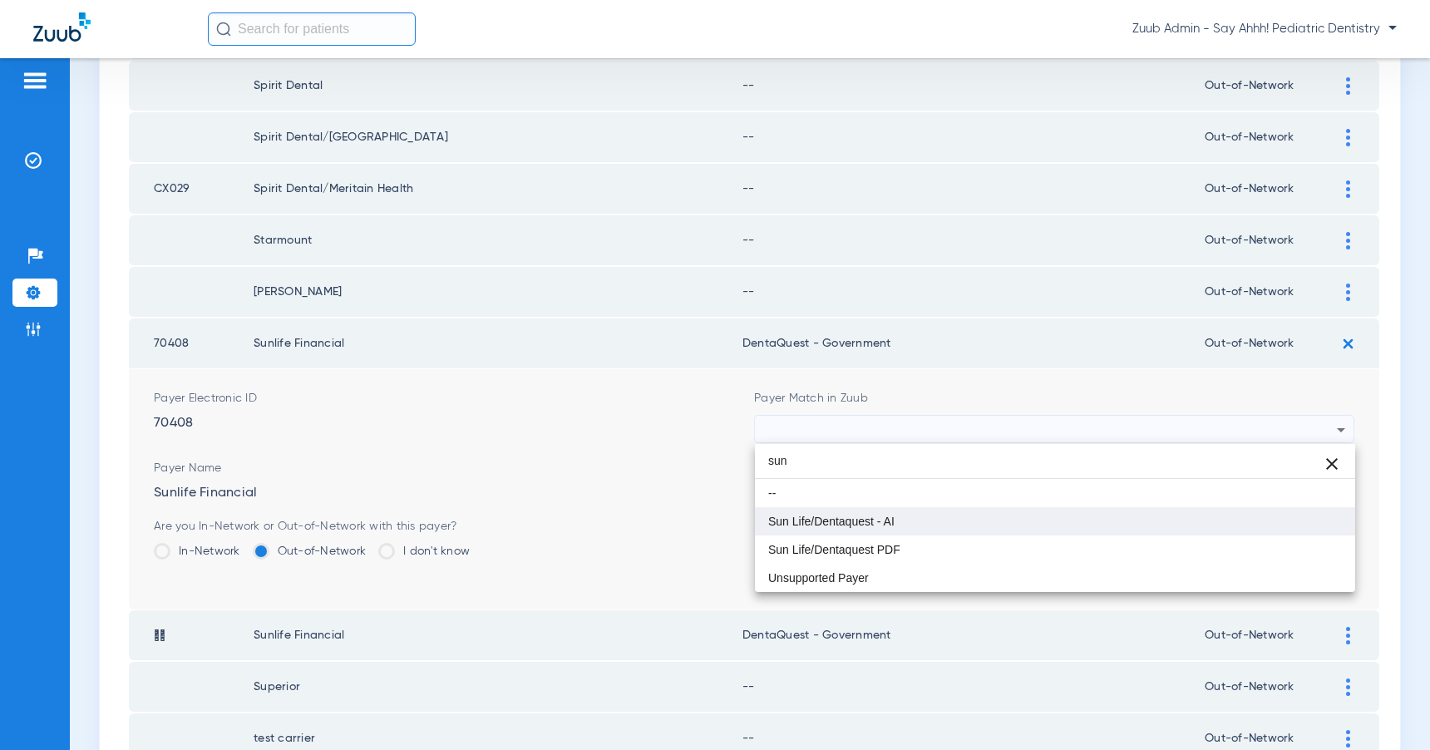
type input "sun"
click at [810, 528] on mat-option "Sun Life/Dentaquest - AI" at bounding box center [1055, 521] width 600 height 28
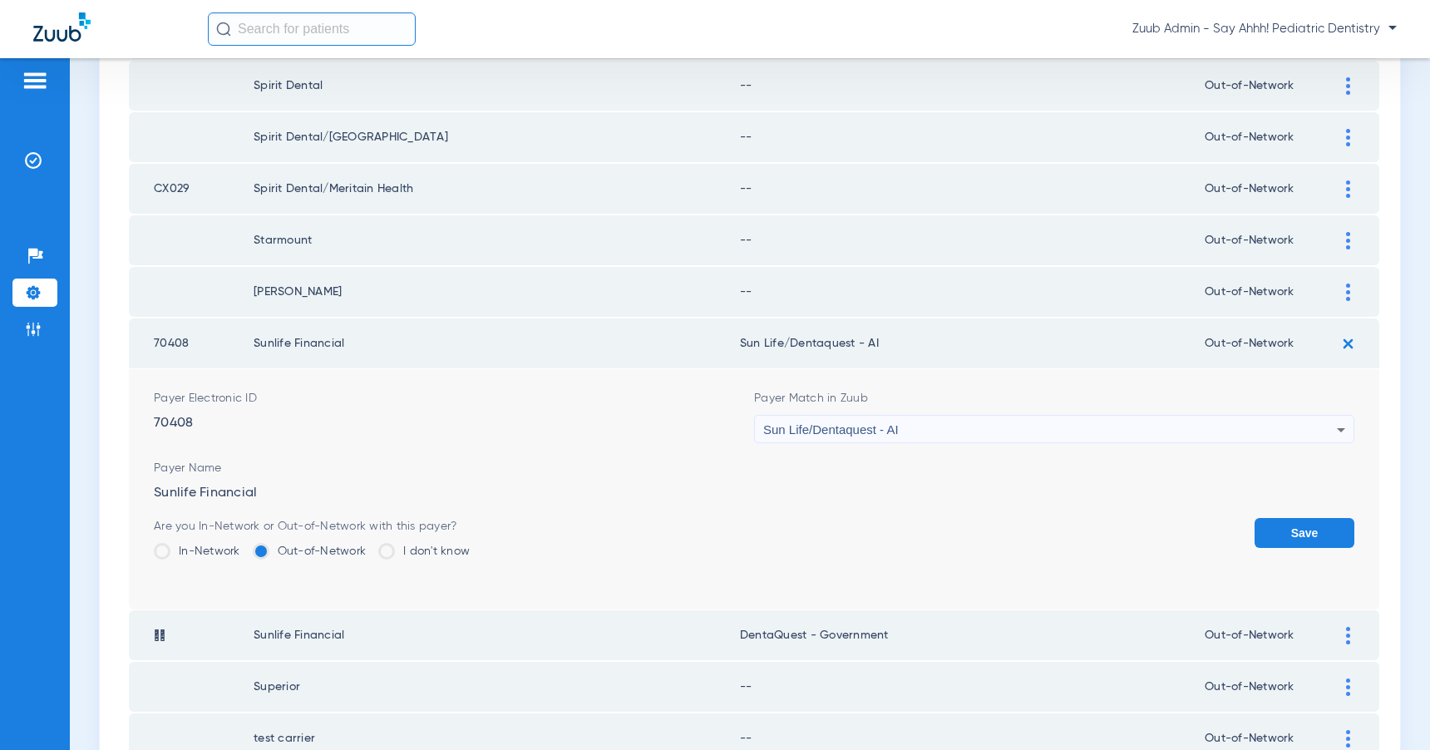
click at [913, 427] on div "Sun Life/Dentaquest - AI" at bounding box center [1050, 430] width 574 height 28
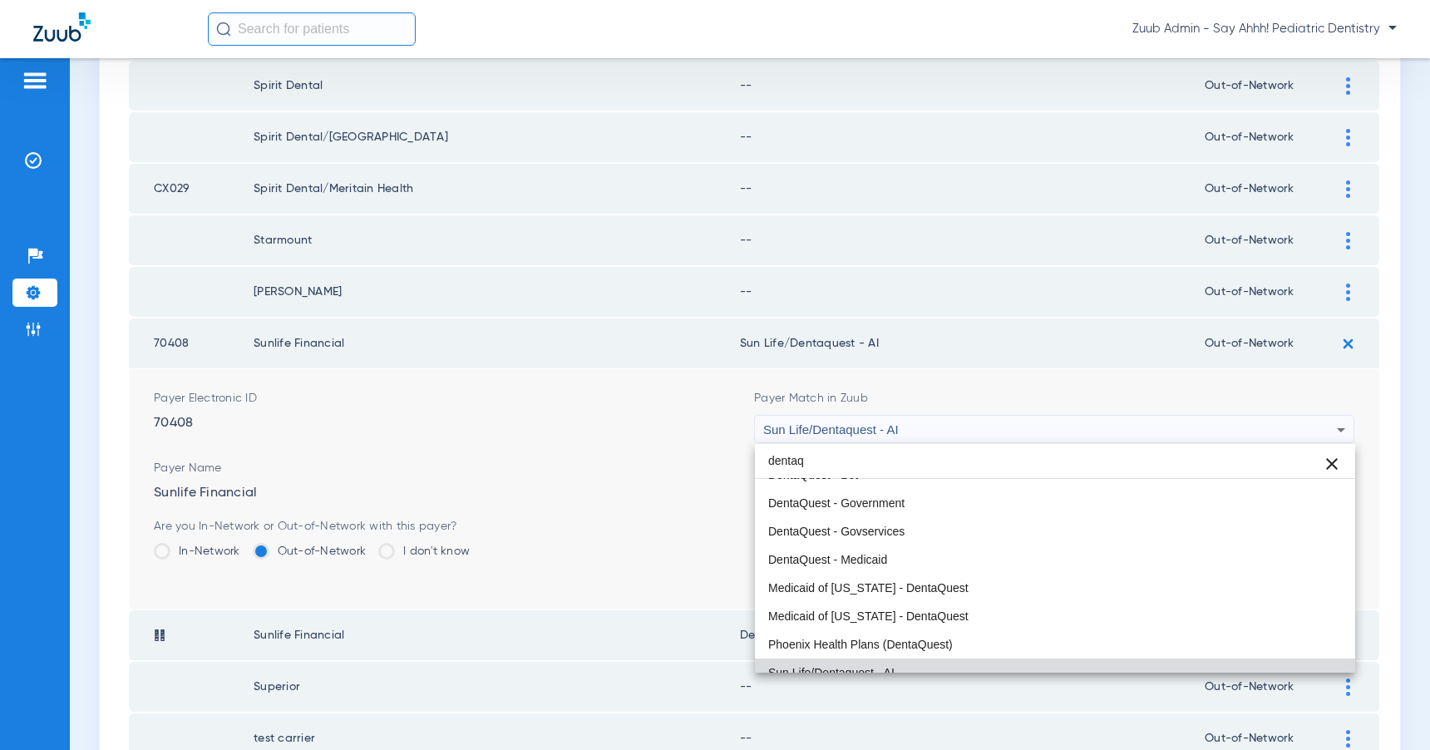
scroll to position [40, 0]
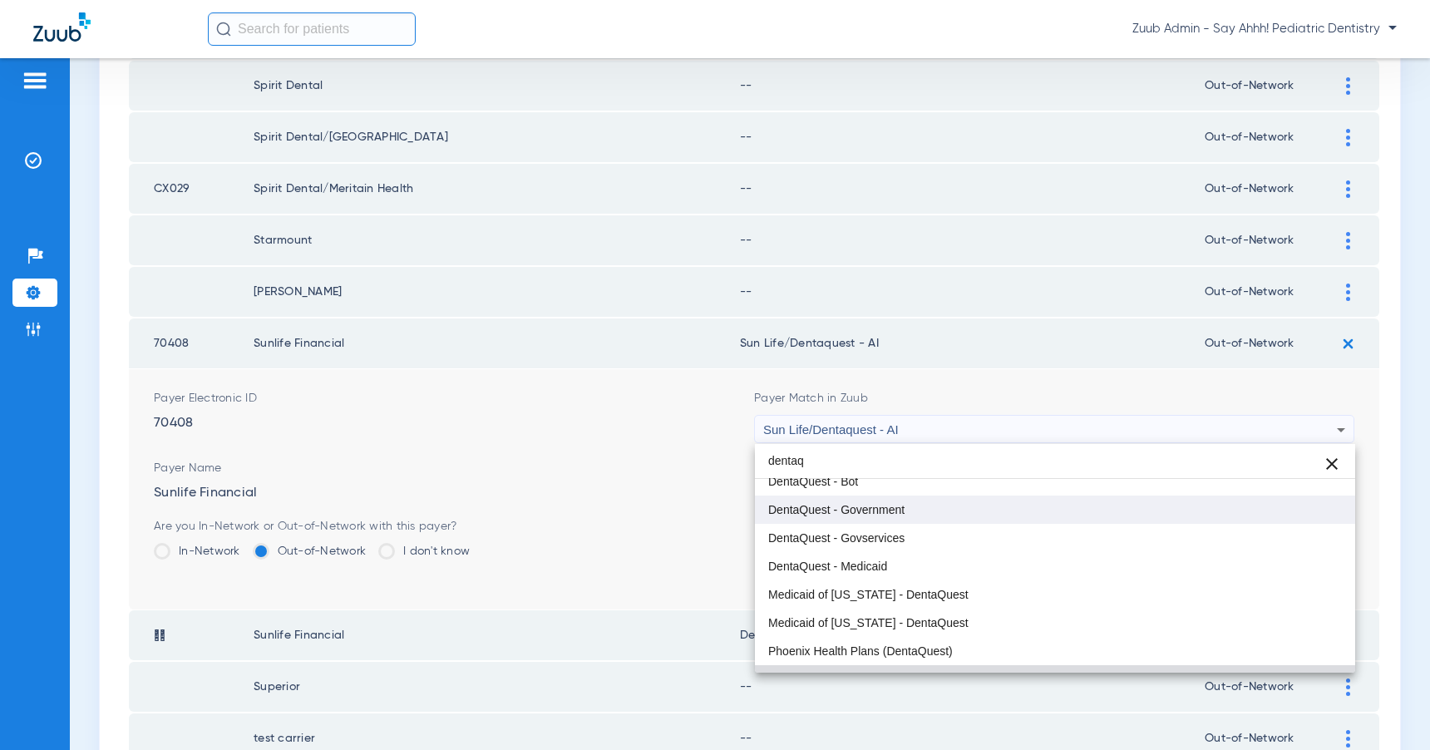
type input "dentaq"
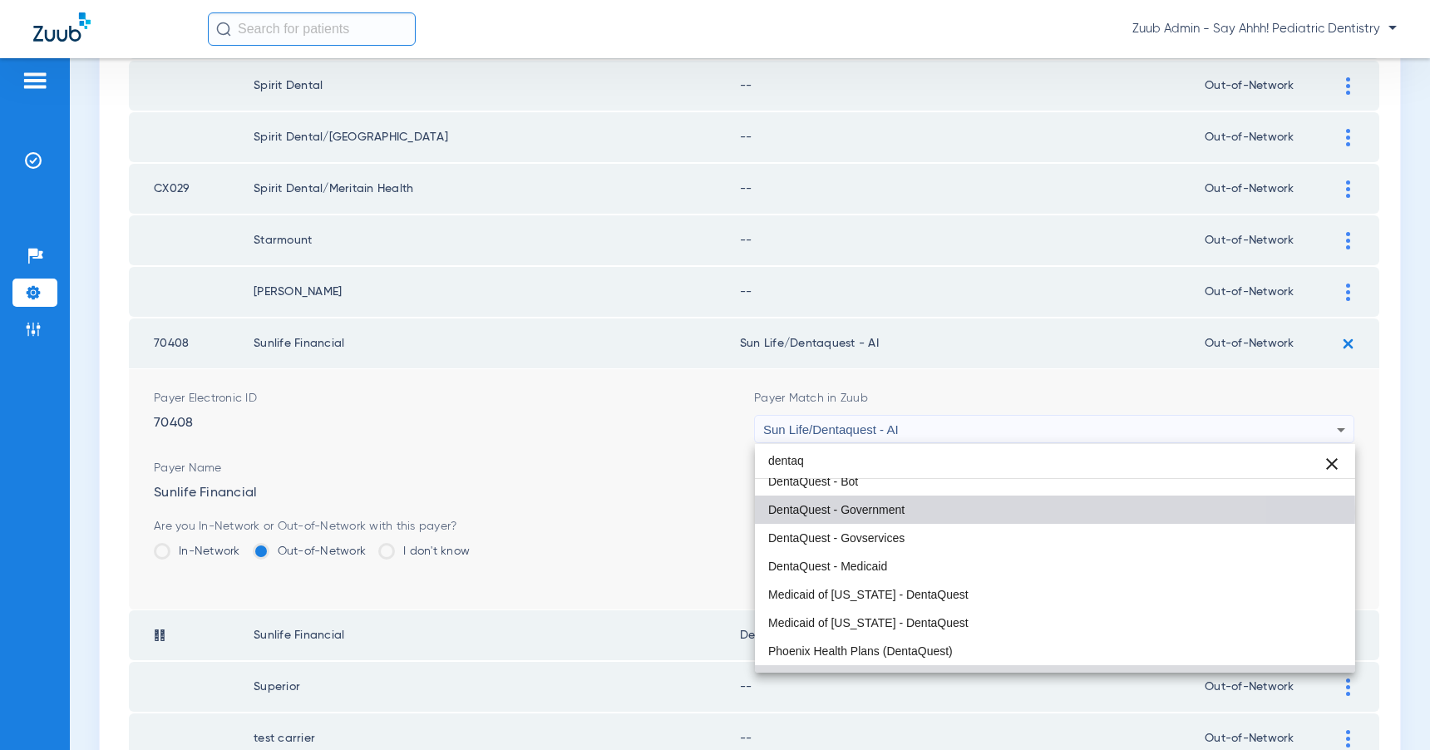
click at [888, 512] on span "DentaQuest - Government" at bounding box center [836, 510] width 136 height 12
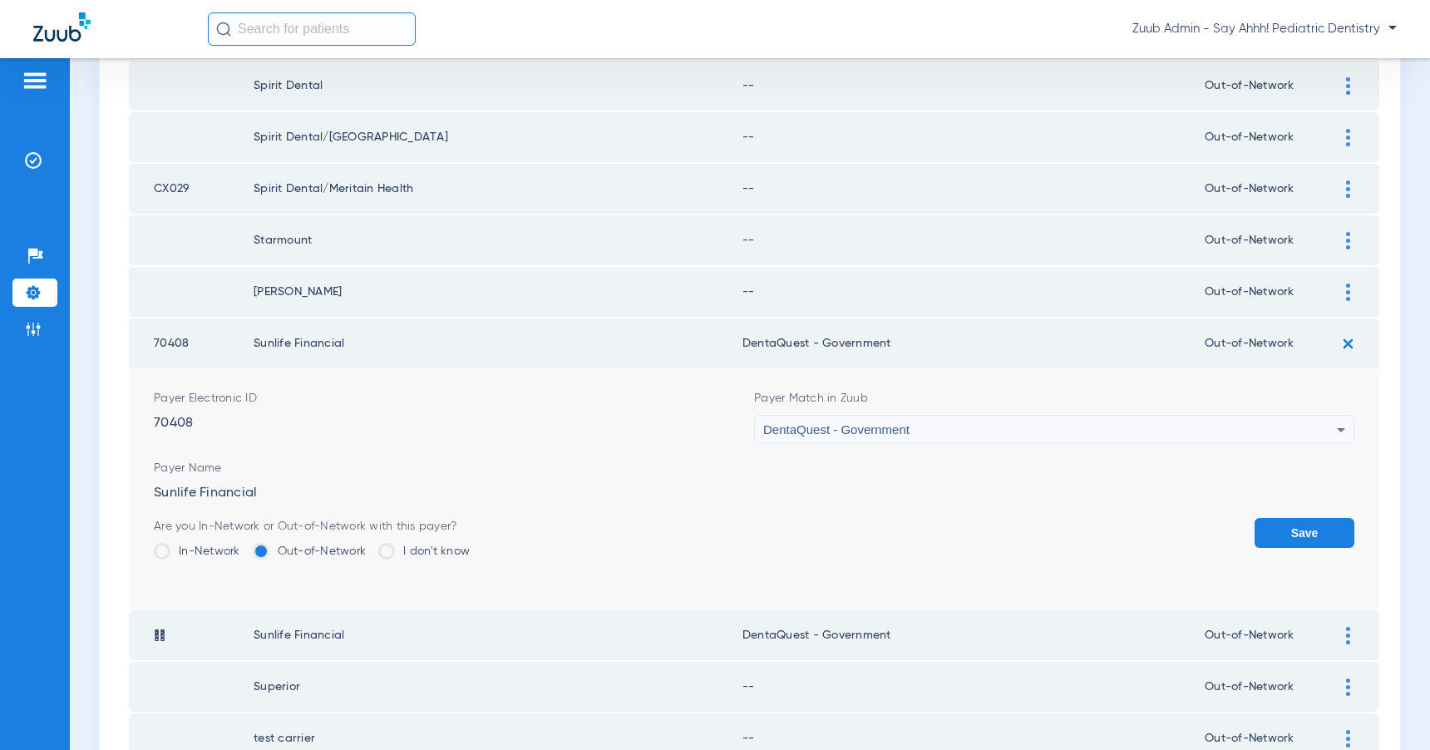
click at [1313, 525] on button "Save" at bounding box center [1305, 533] width 100 height 30
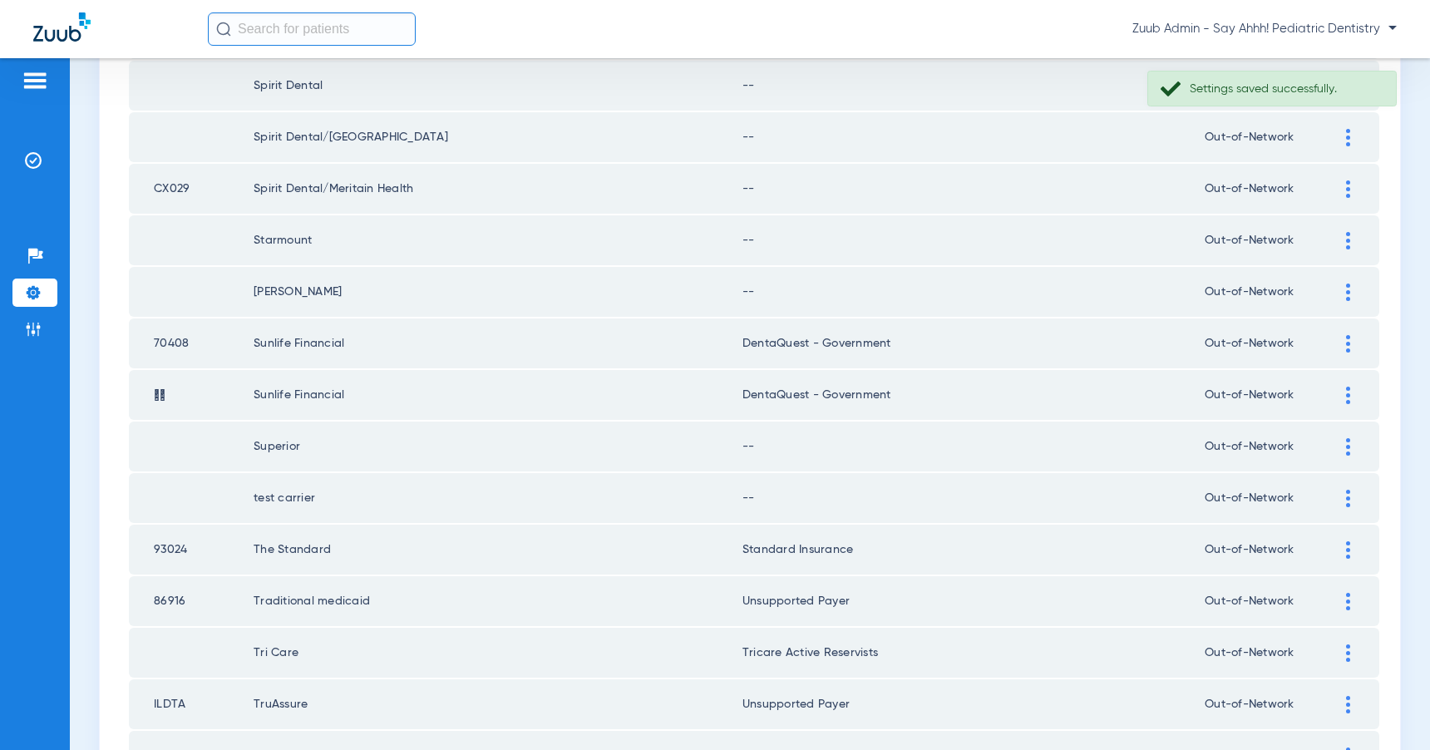
click at [1346, 290] on img at bounding box center [1348, 292] width 4 height 17
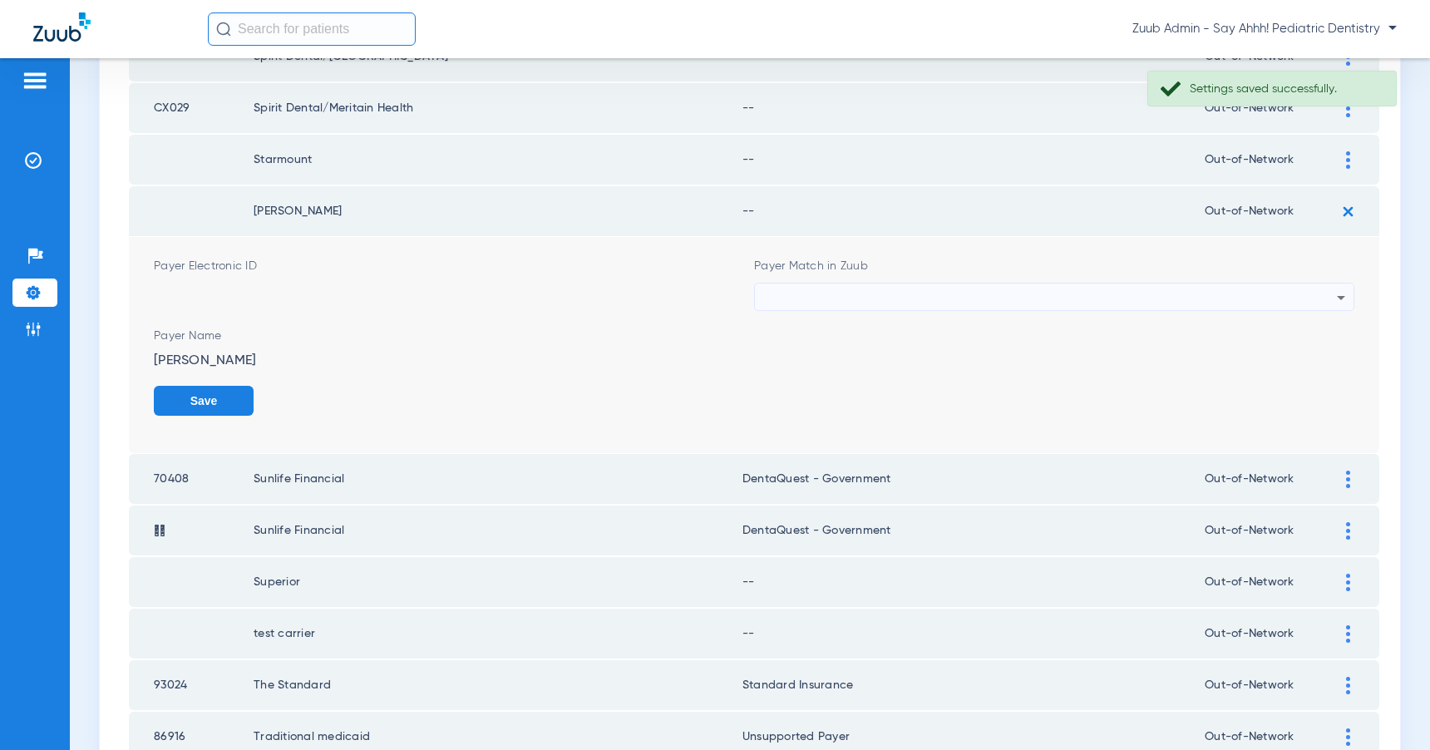
scroll to position [978, 0]
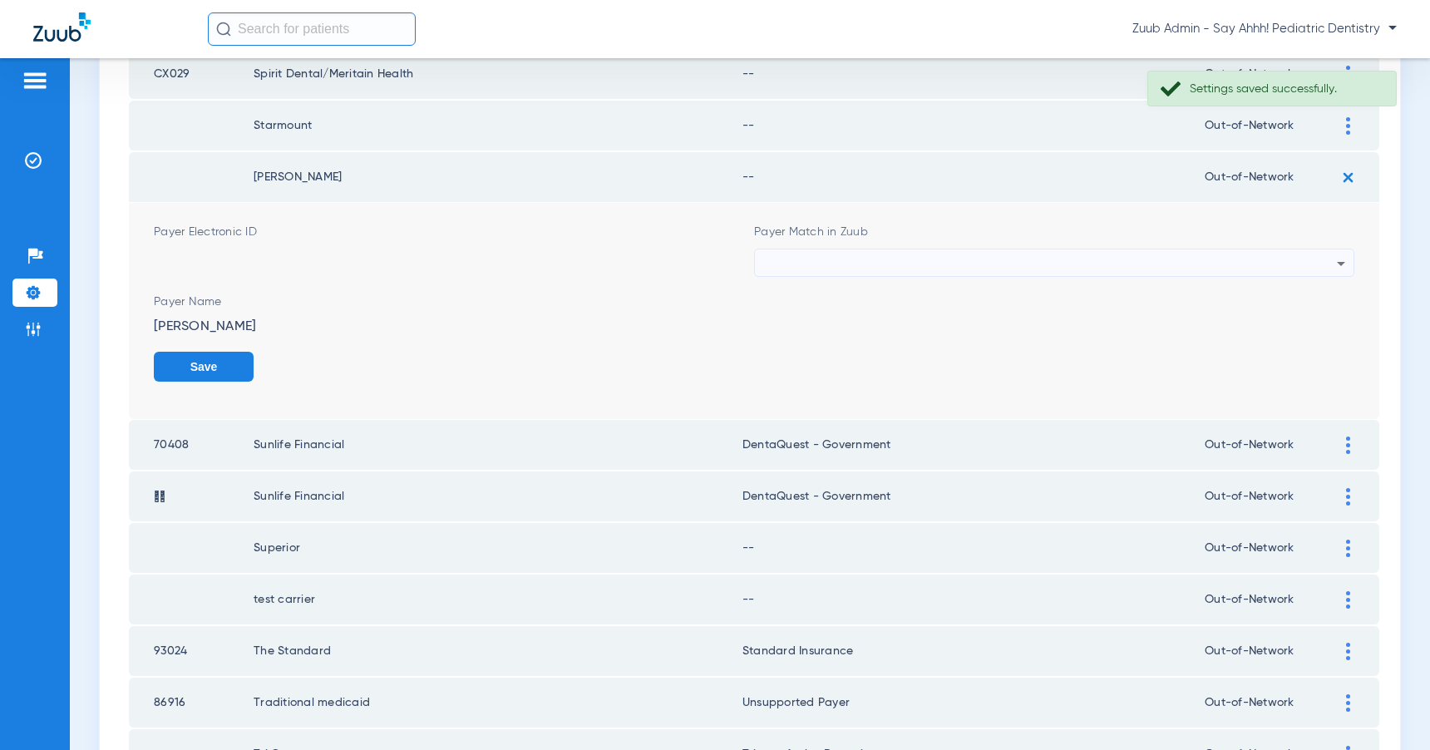
click at [1345, 598] on div at bounding box center [1348, 599] width 29 height 17
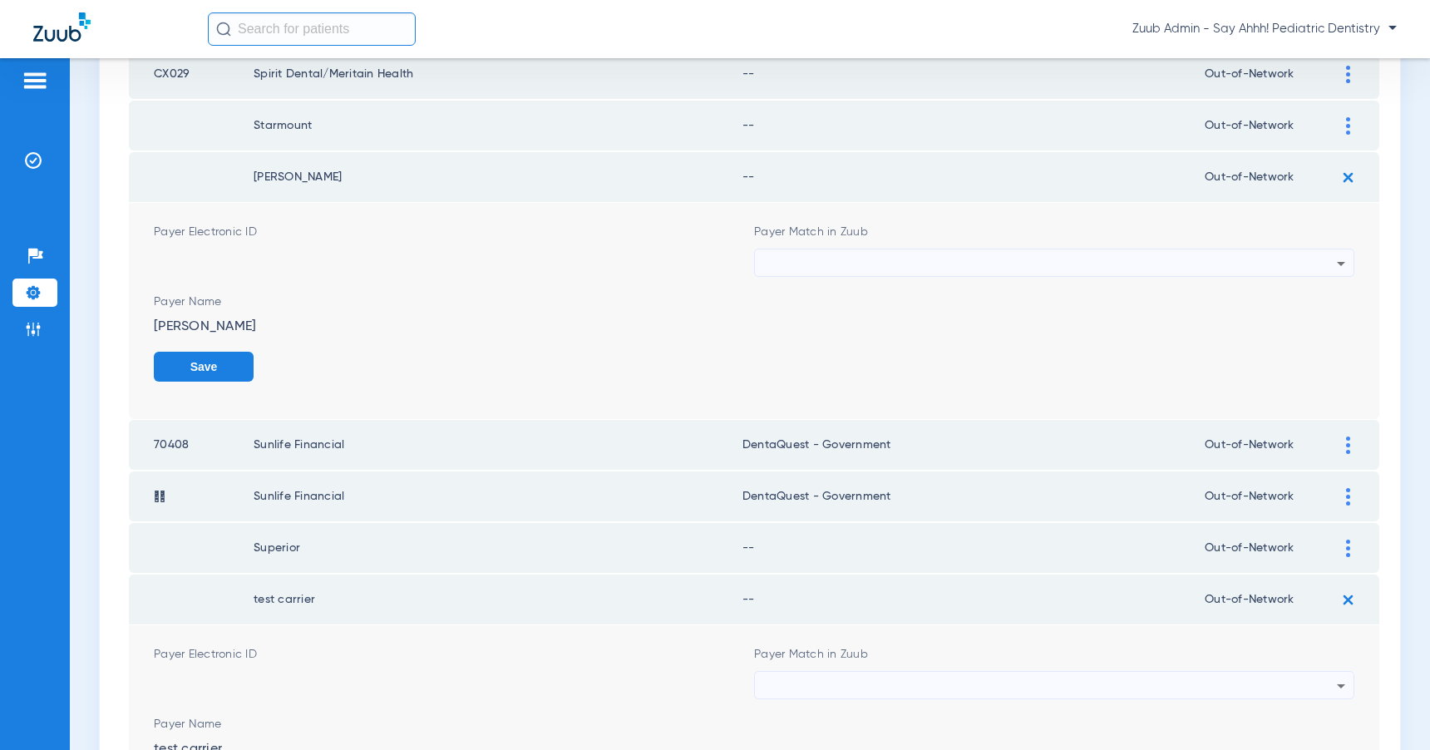
click at [996, 684] on div at bounding box center [1050, 686] width 574 height 28
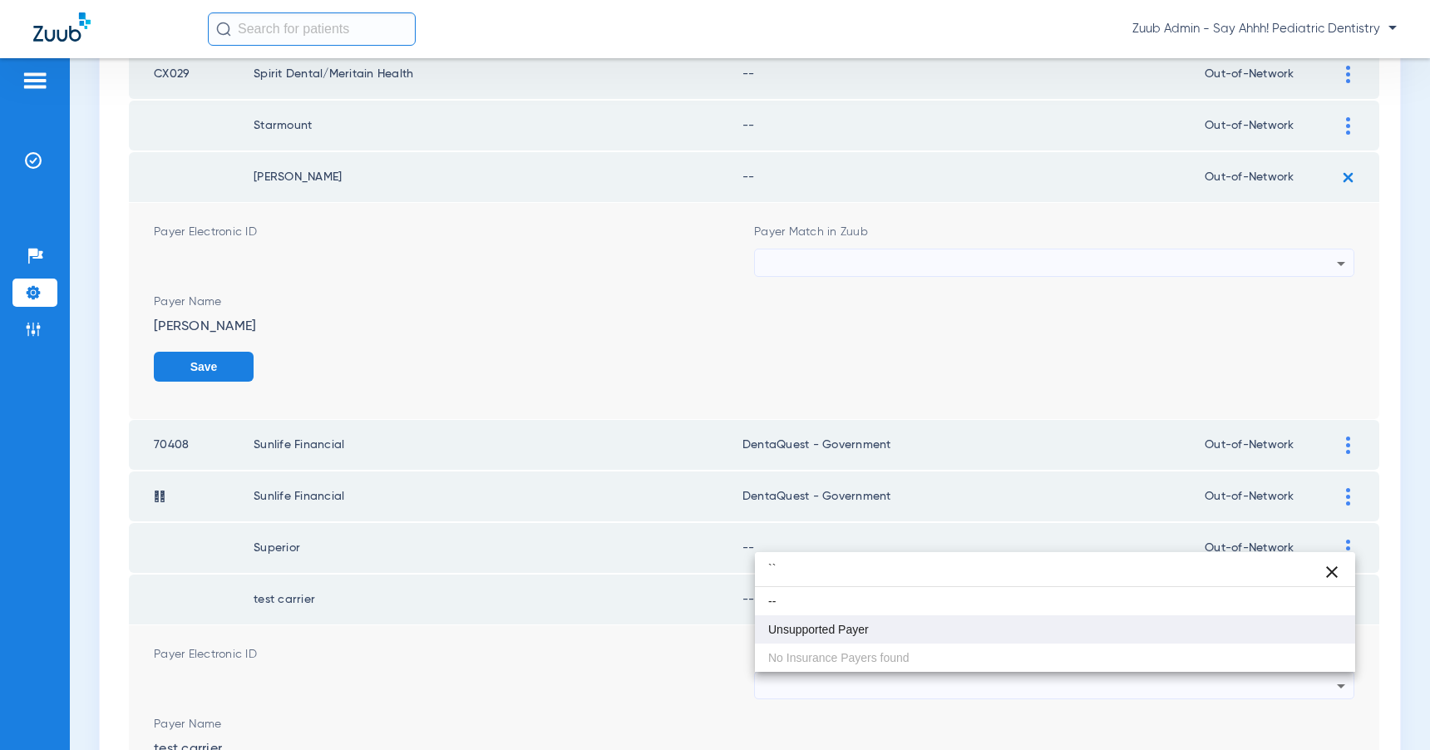
type input "``"
click at [826, 630] on span "Unsupported Payer" at bounding box center [818, 630] width 101 height 12
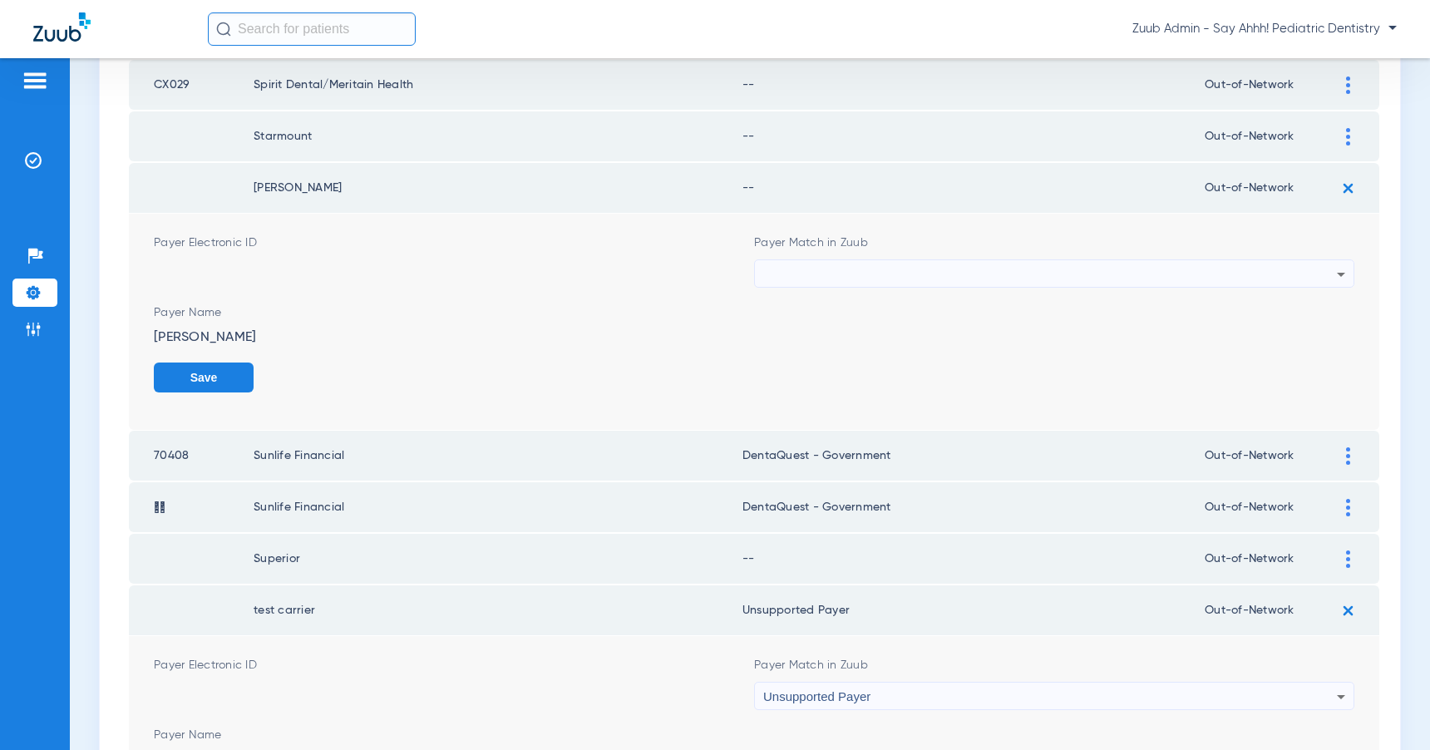
scroll to position [969, 0]
click at [1346, 552] on img at bounding box center [1348, 557] width 4 height 17
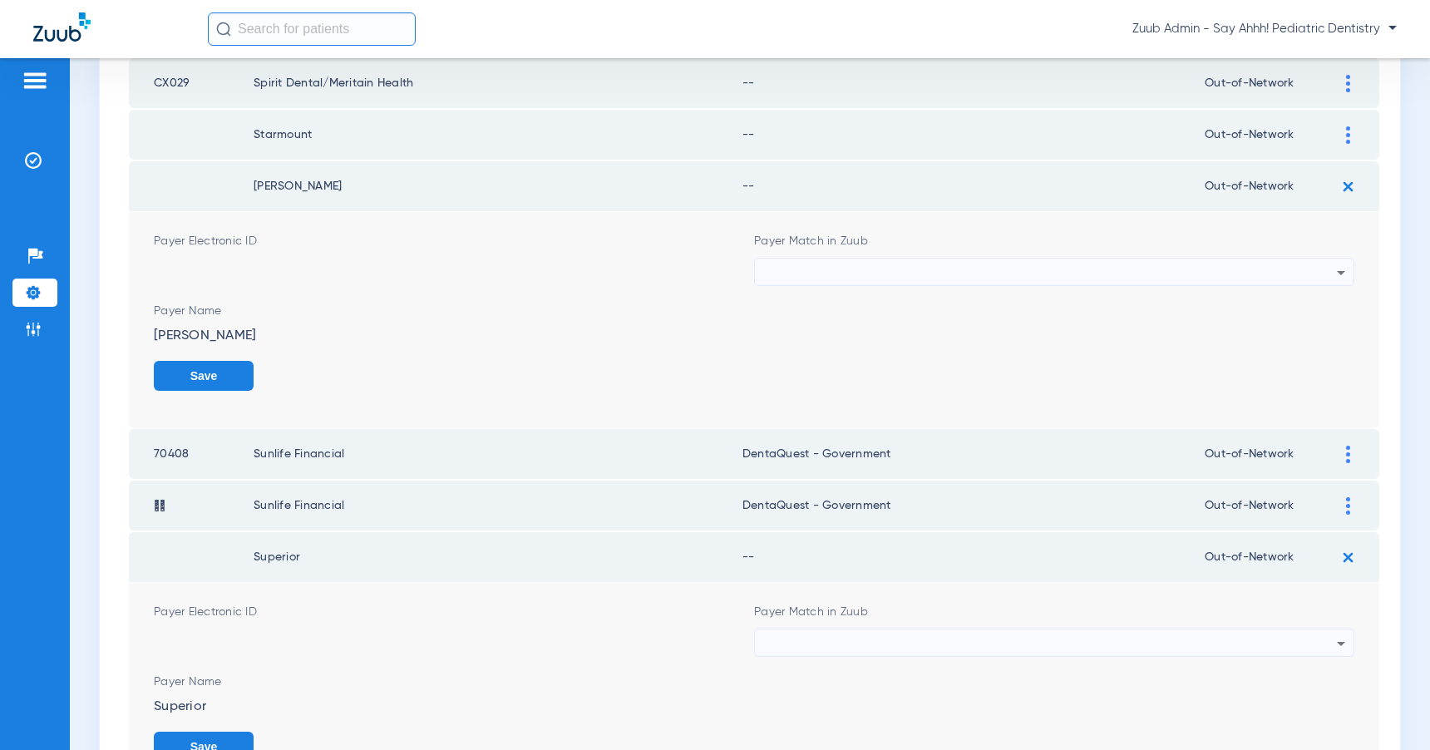
click at [838, 640] on div at bounding box center [1050, 643] width 574 height 28
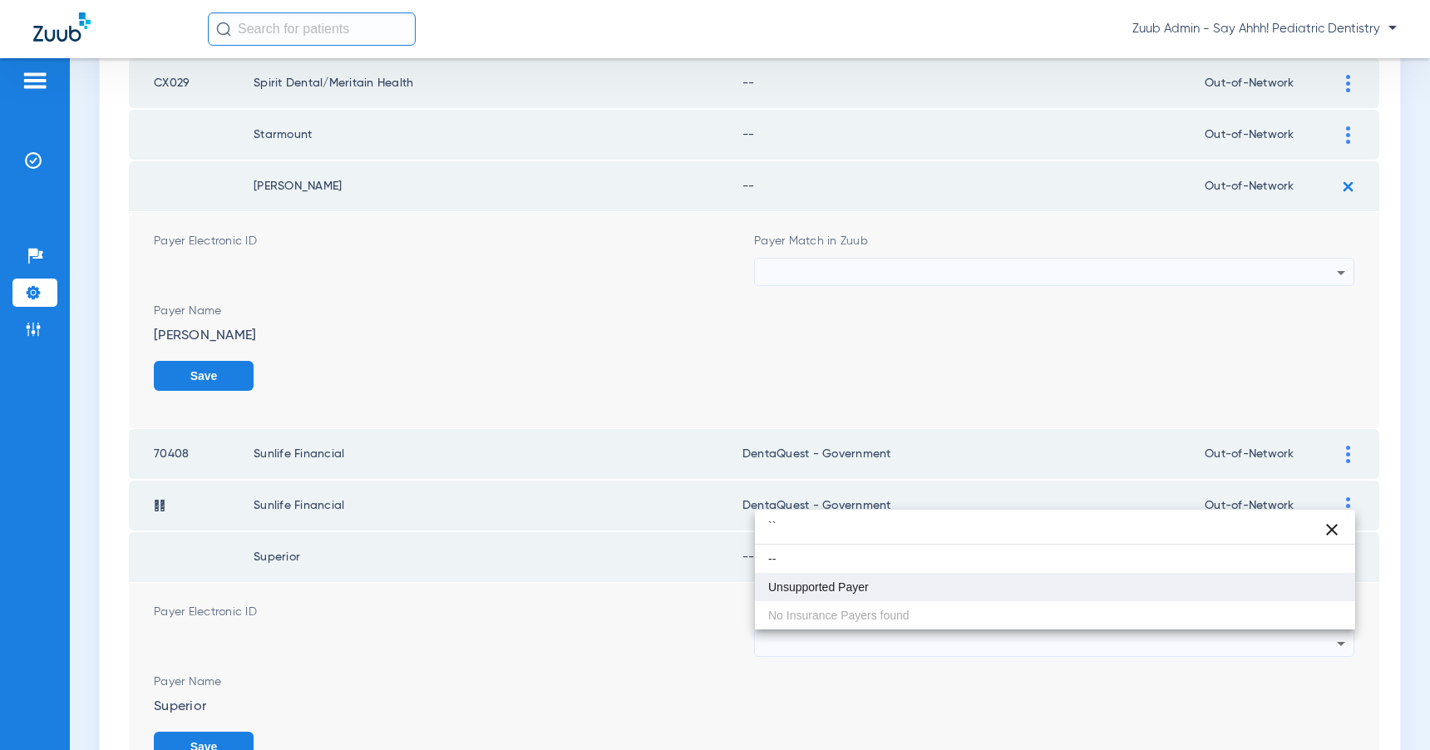
type input "``"
click at [807, 590] on span "Unsupported Payer" at bounding box center [818, 587] width 101 height 12
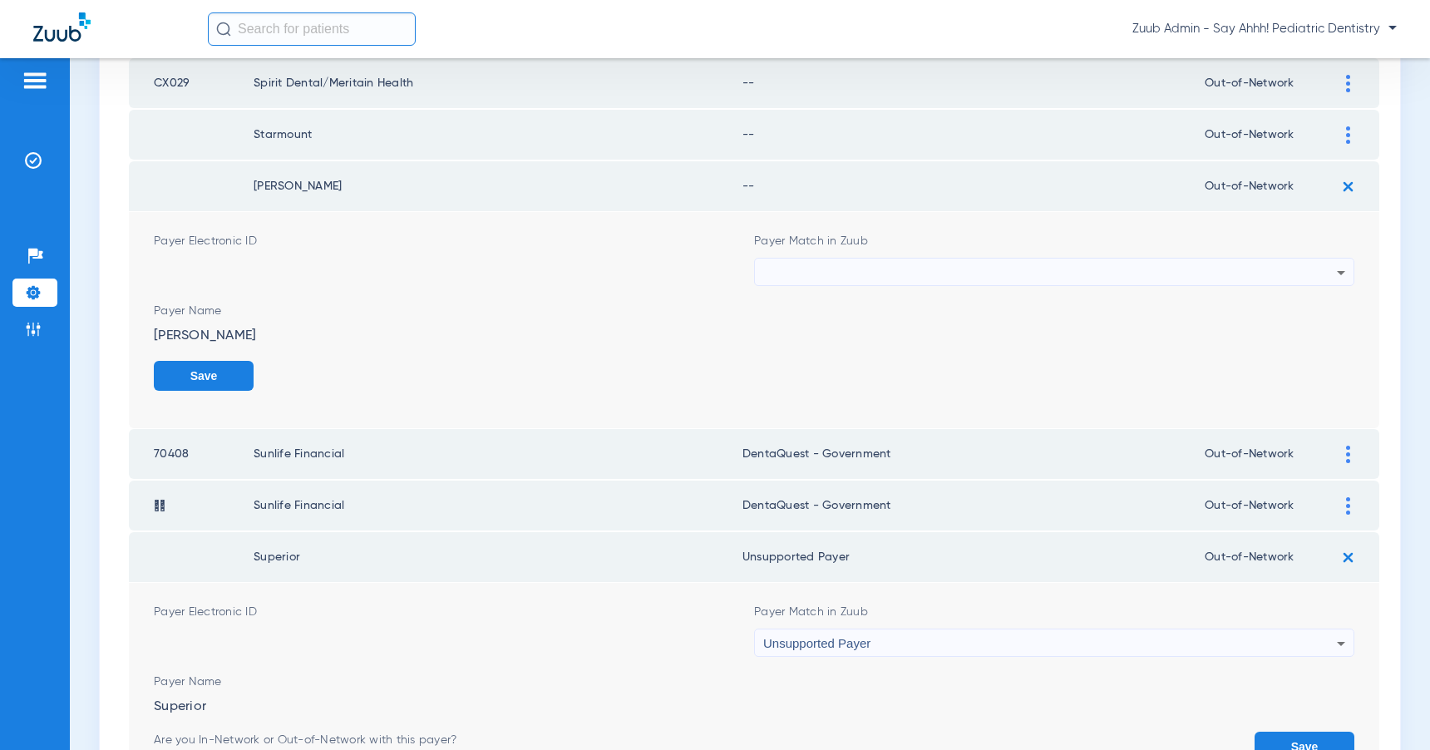
click at [1291, 733] on button "Save" at bounding box center [1305, 747] width 100 height 30
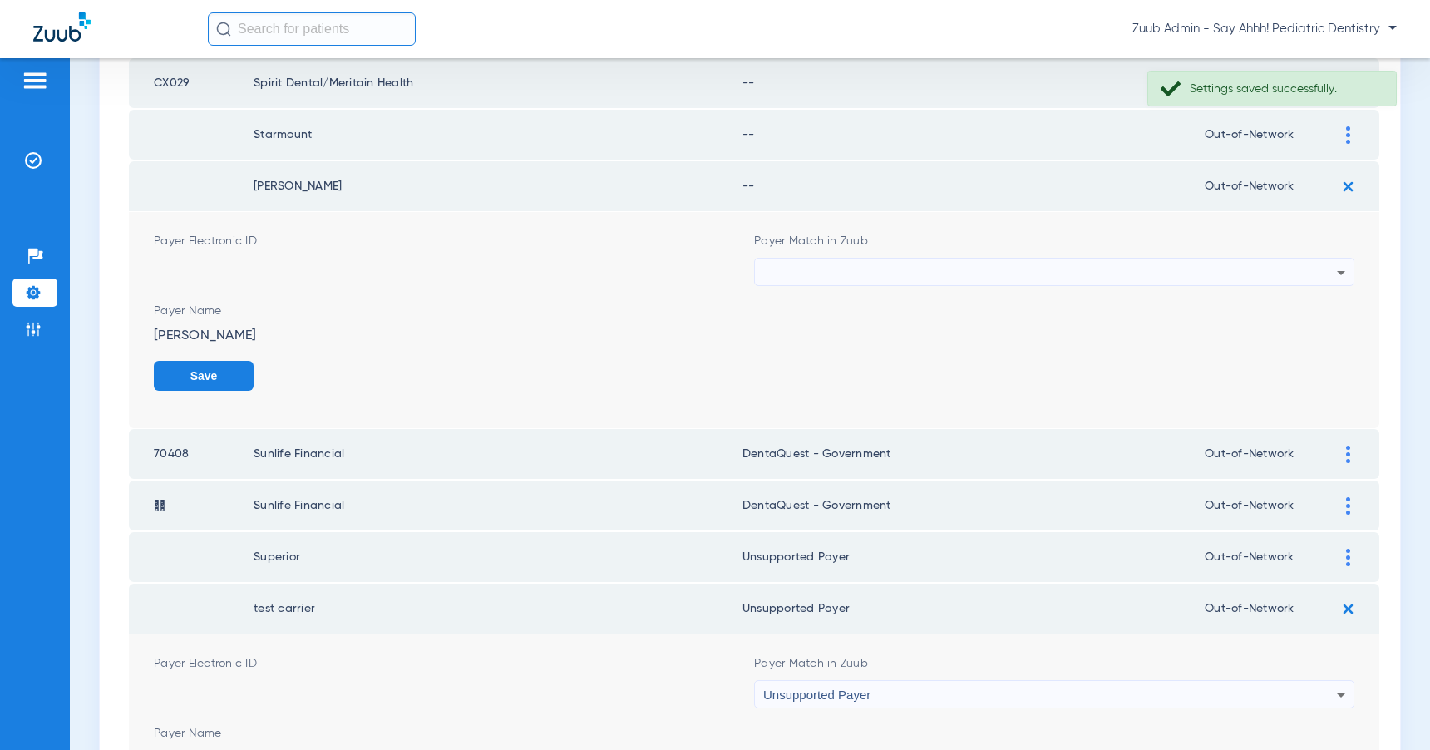
click at [1302, 270] on div at bounding box center [1050, 273] width 574 height 28
type input "``"
click at [881, 368] on mat-option "Unsupported Payer" at bounding box center [1055, 364] width 600 height 28
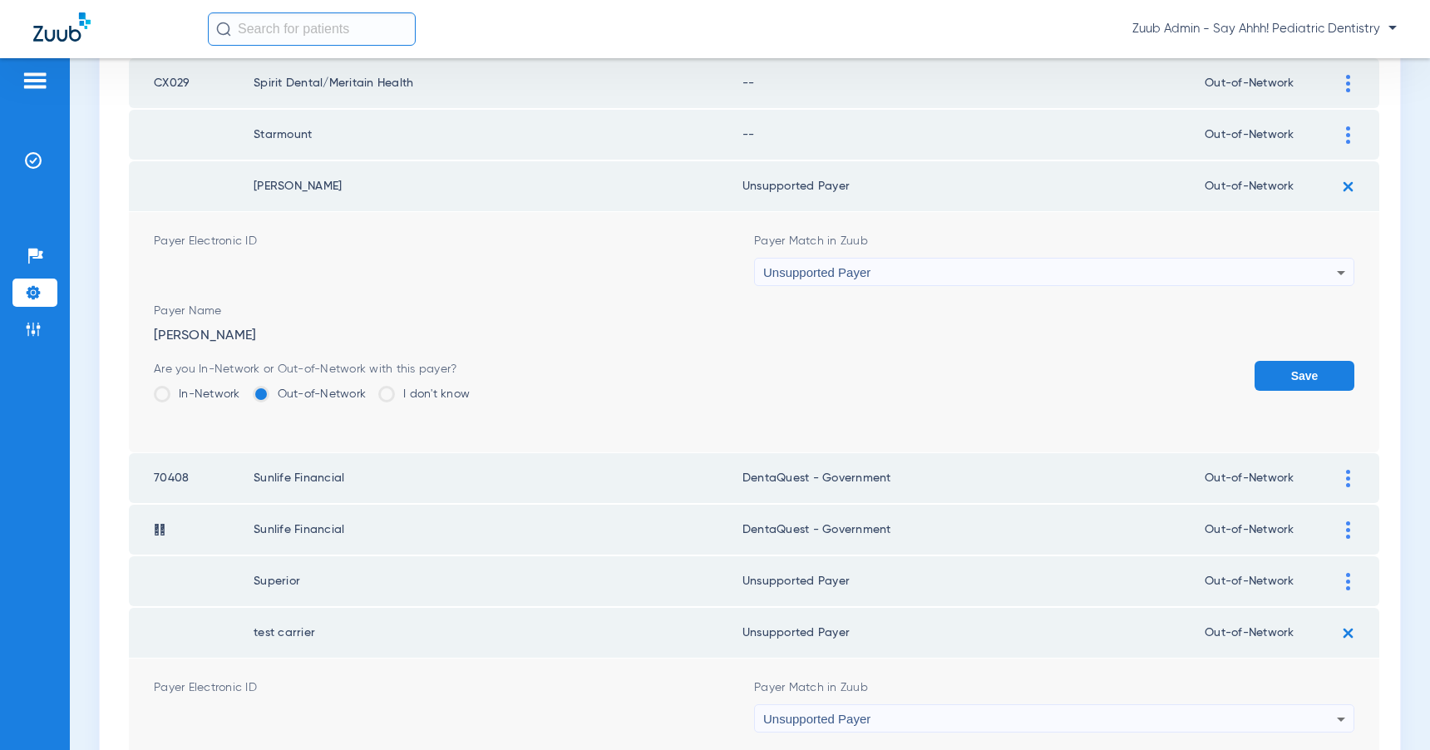
click at [1279, 376] on button "Save" at bounding box center [1305, 376] width 100 height 30
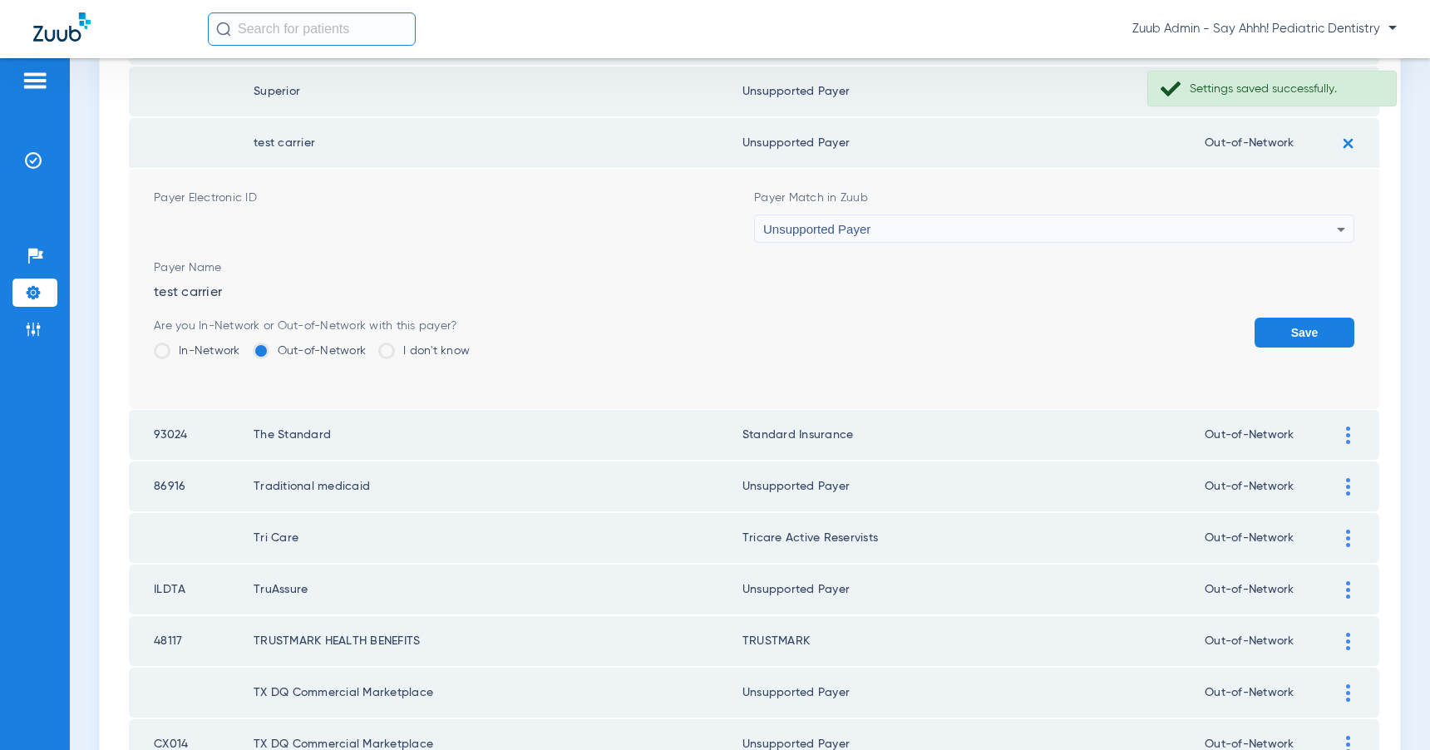
scroll to position [1223, 0]
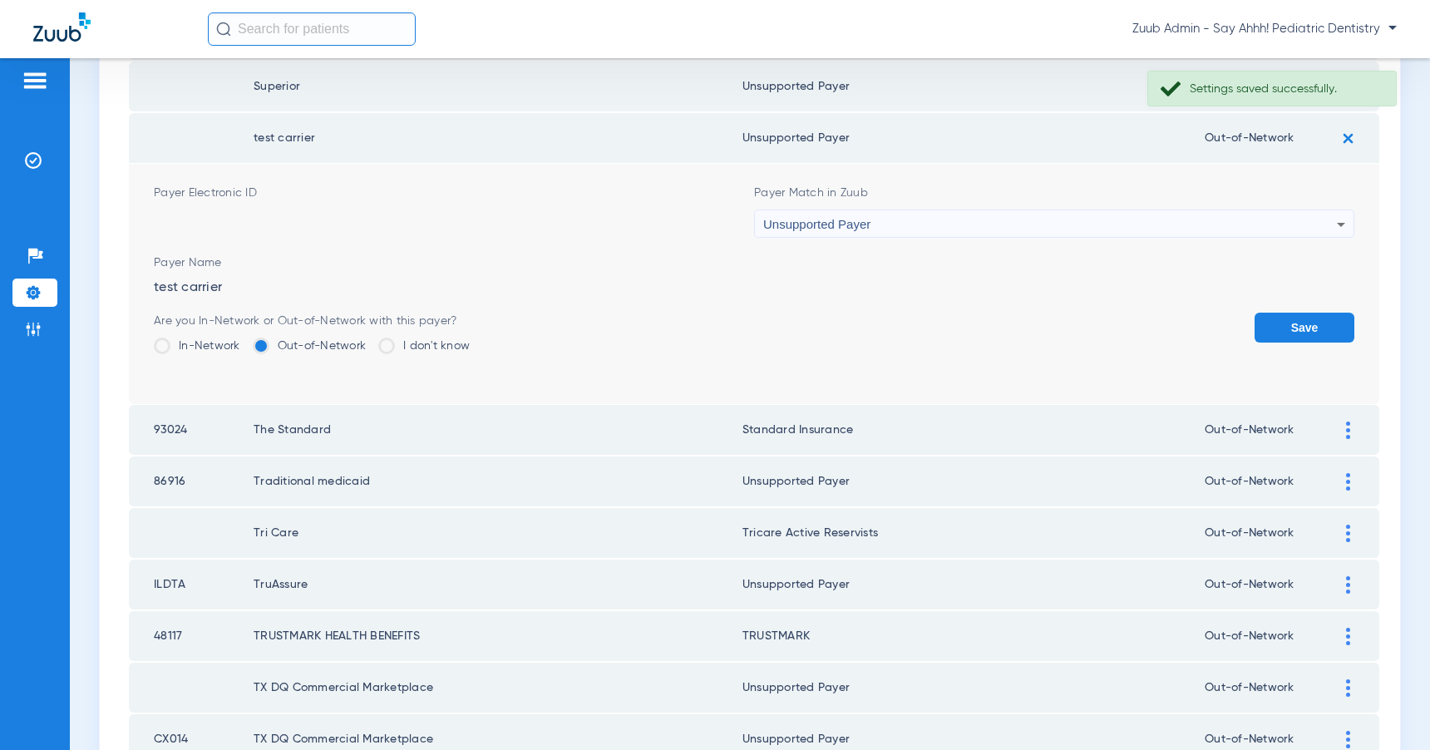
click at [1282, 333] on button "Save" at bounding box center [1305, 328] width 100 height 30
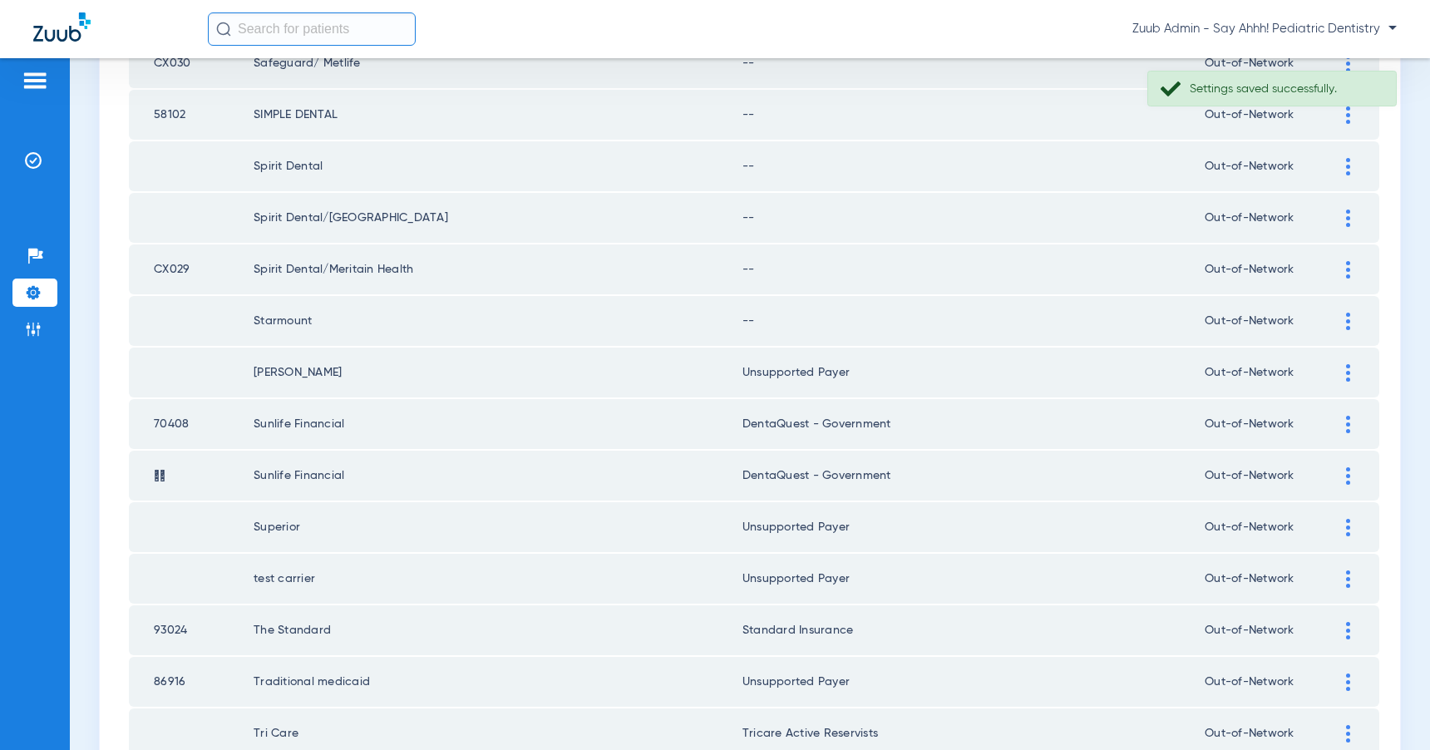
scroll to position [787, 0]
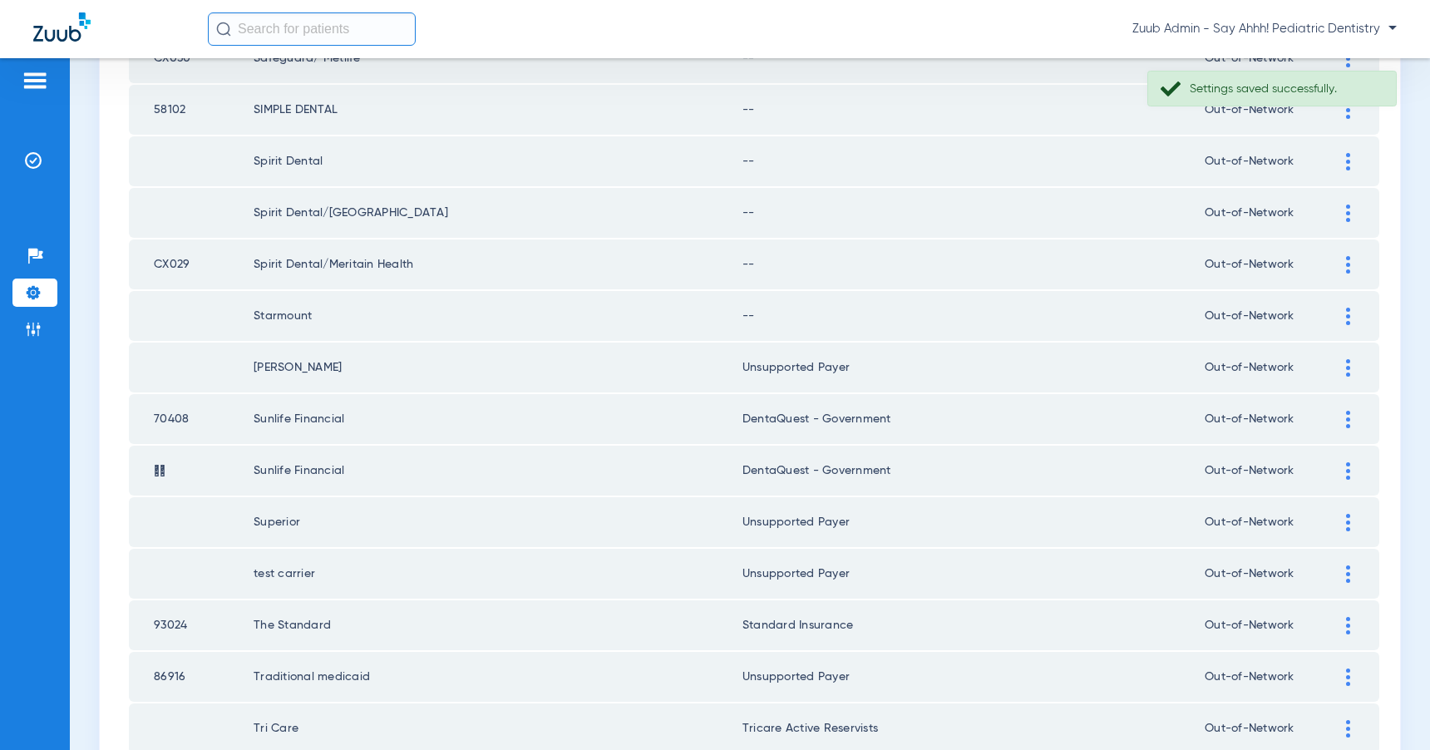
click at [1344, 318] on div at bounding box center [1348, 316] width 29 height 17
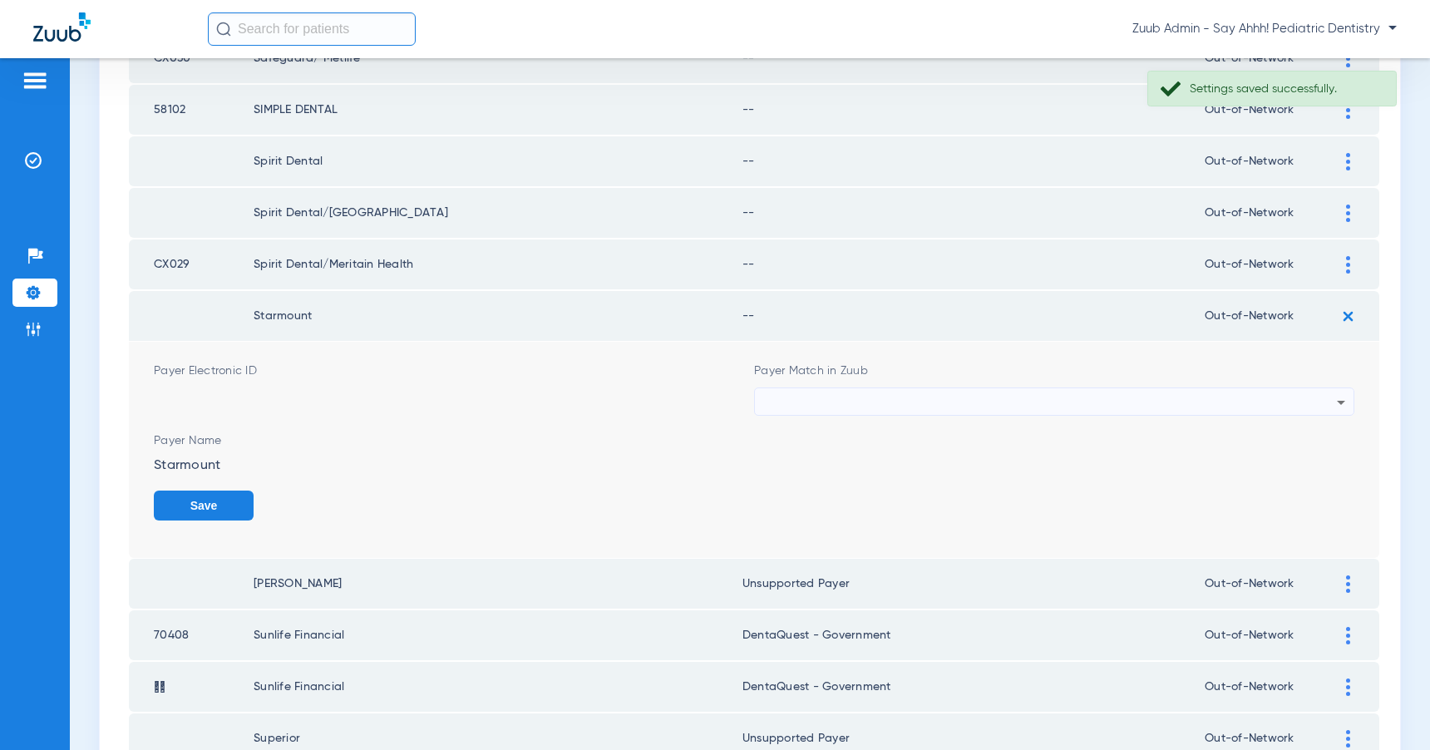
click at [1083, 389] on div at bounding box center [1050, 402] width 574 height 28
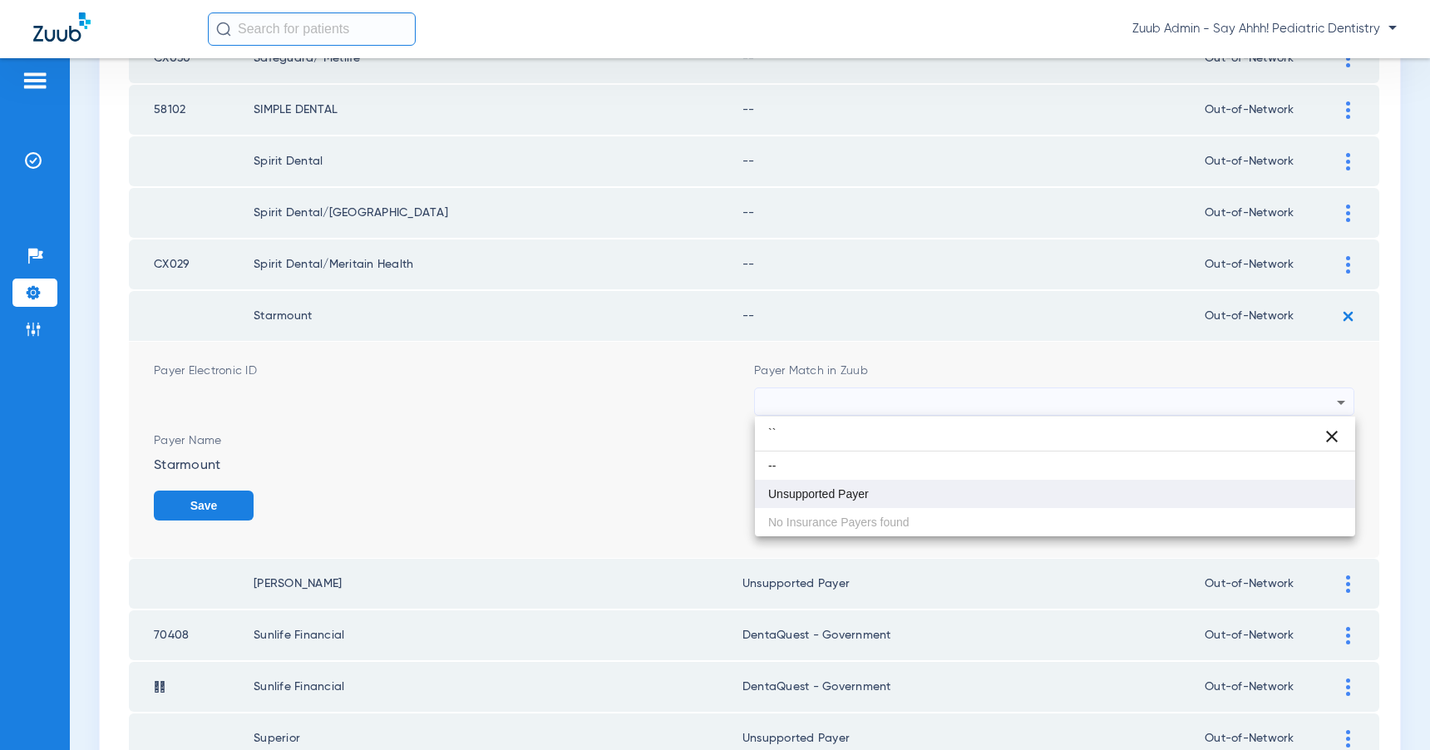
type input "``"
click at [803, 496] on span "Unsupported Payer" at bounding box center [818, 494] width 101 height 12
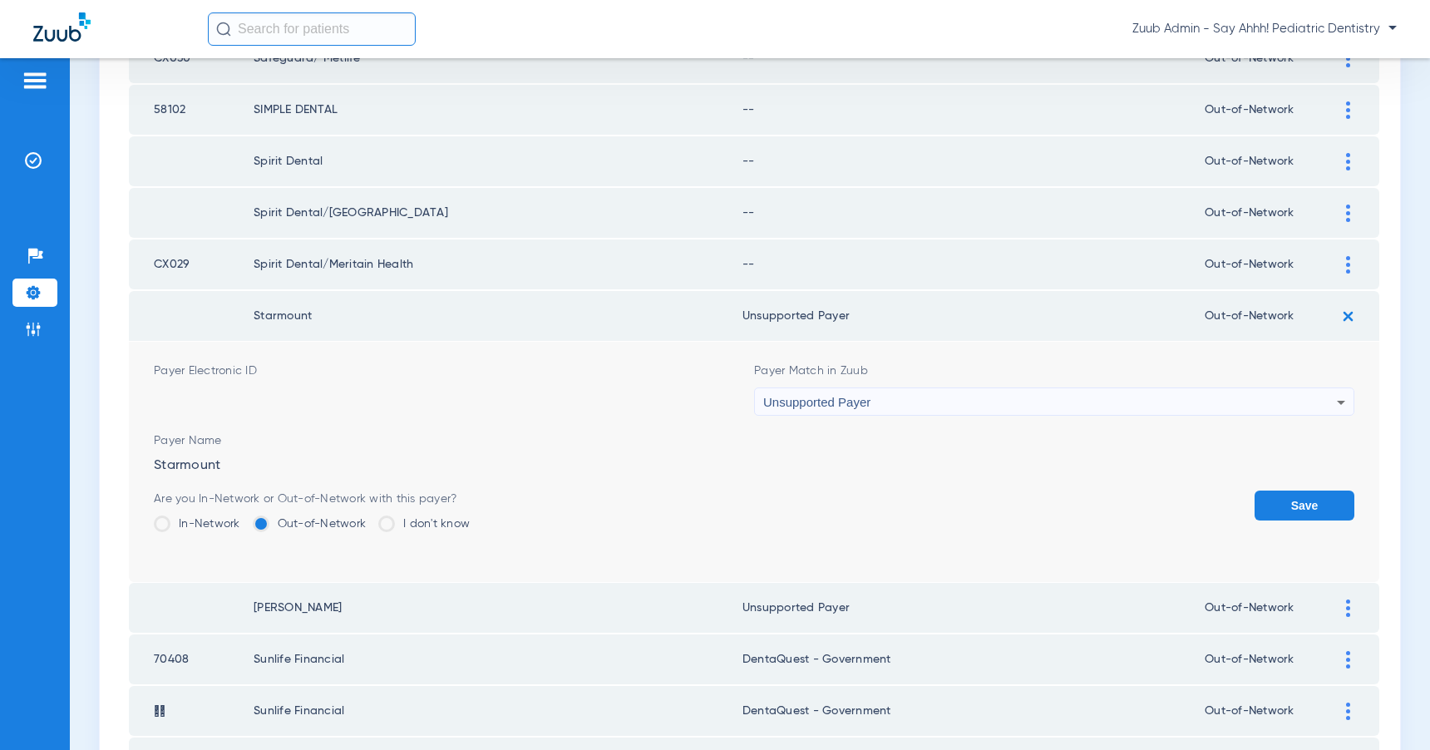
drag, startPoint x: 1291, startPoint y: 501, endPoint x: 1294, endPoint y: 446, distance: 55.0
click at [1291, 496] on button "Save" at bounding box center [1305, 506] width 100 height 30
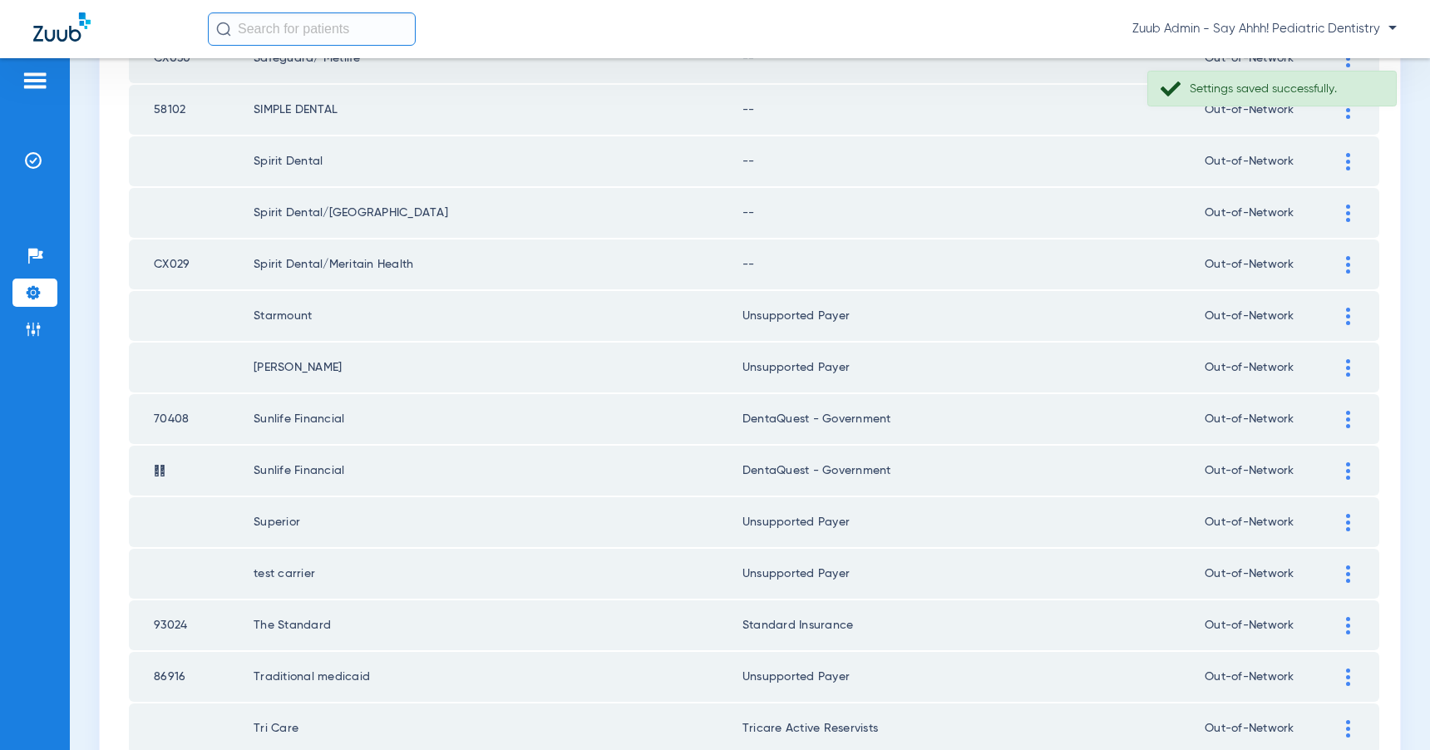
click at [1350, 261] on img at bounding box center [1348, 264] width 4 height 17
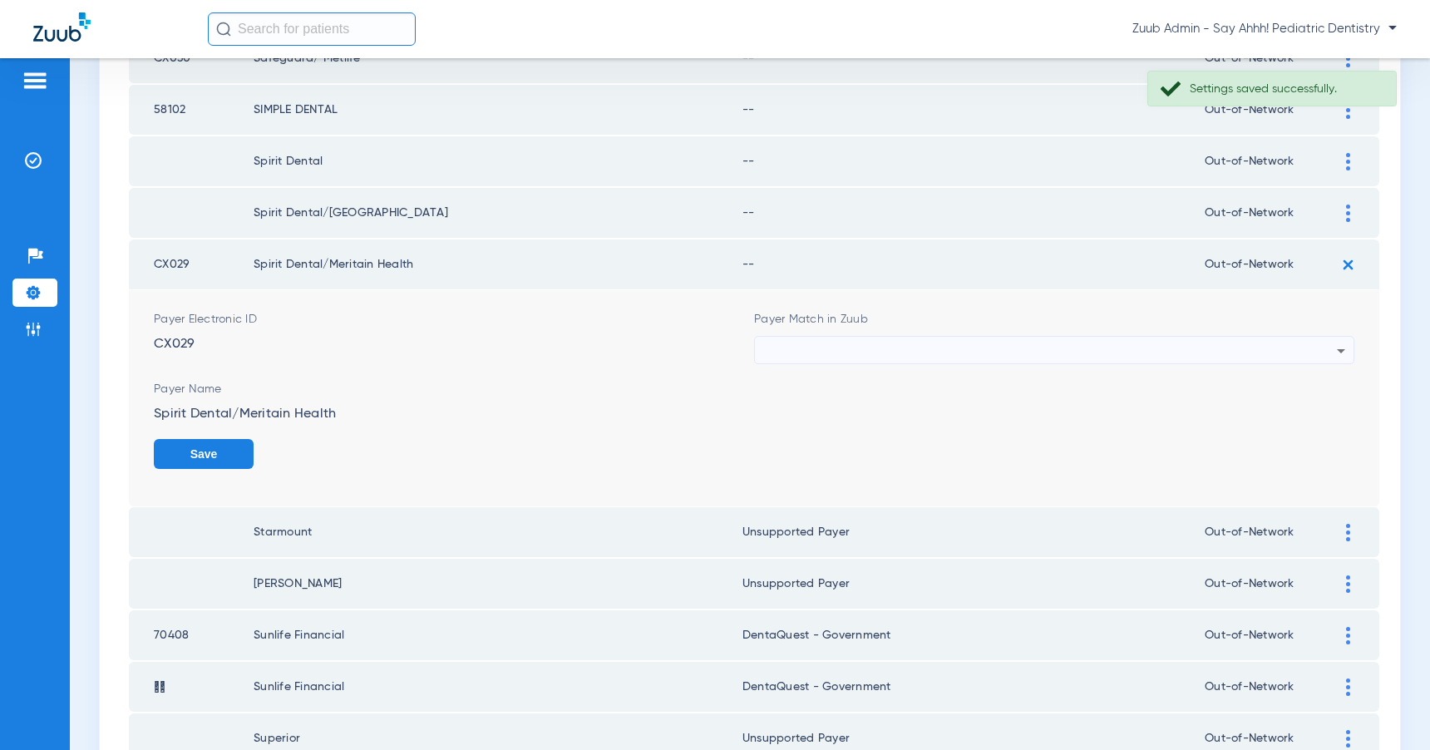
click at [998, 348] on div at bounding box center [1050, 351] width 574 height 28
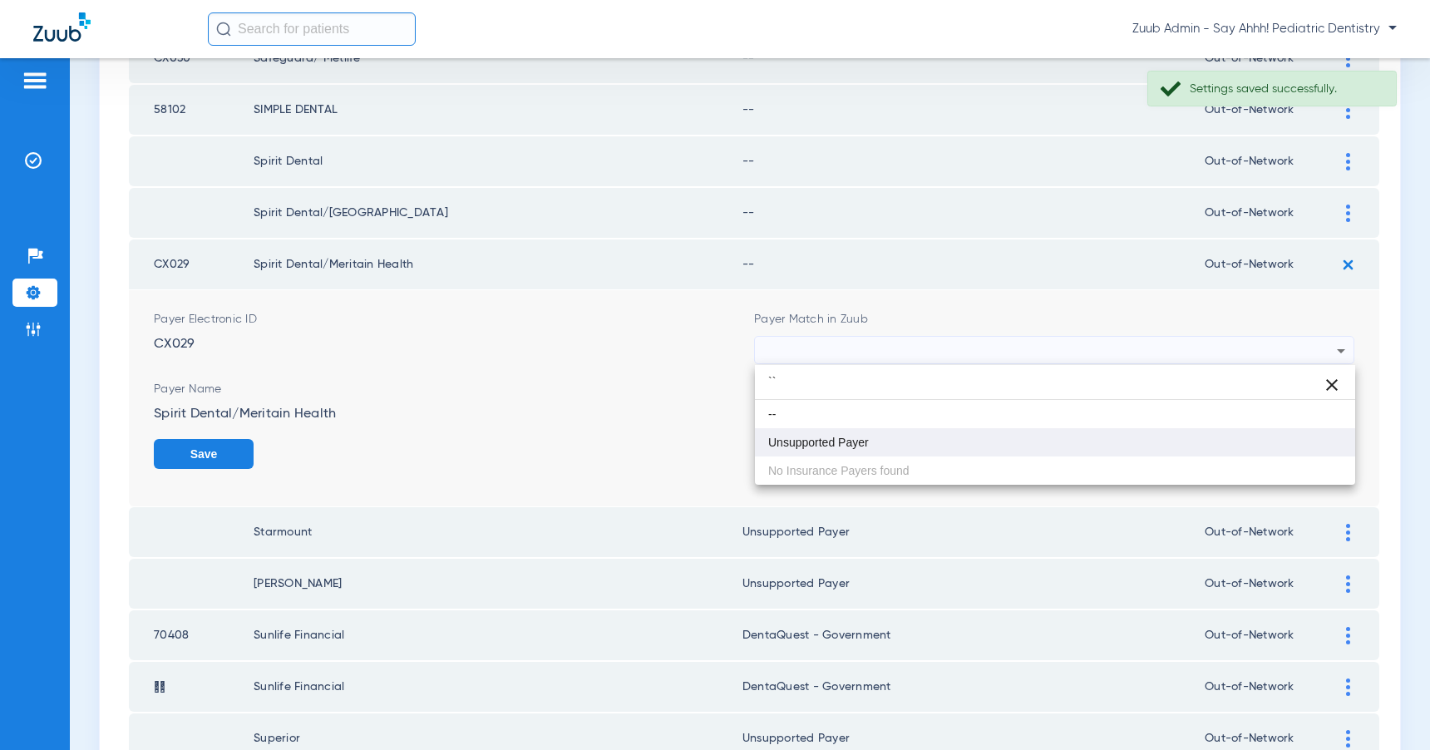
type input "``"
drag, startPoint x: 878, startPoint y: 436, endPoint x: 893, endPoint y: 434, distance: 15.1
click at [879, 436] on mat-option "Unsupported Payer" at bounding box center [1055, 442] width 600 height 28
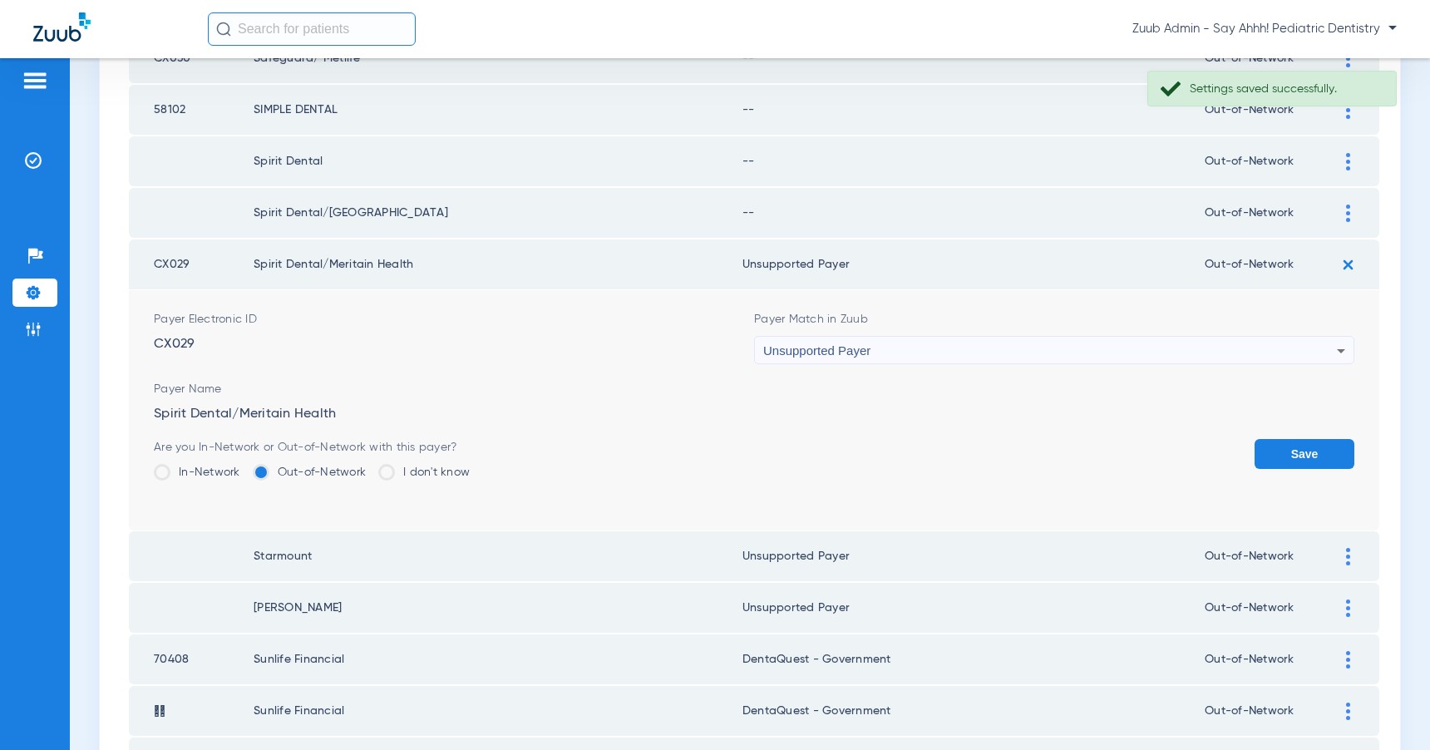
click at [1271, 447] on button "Save" at bounding box center [1305, 454] width 100 height 30
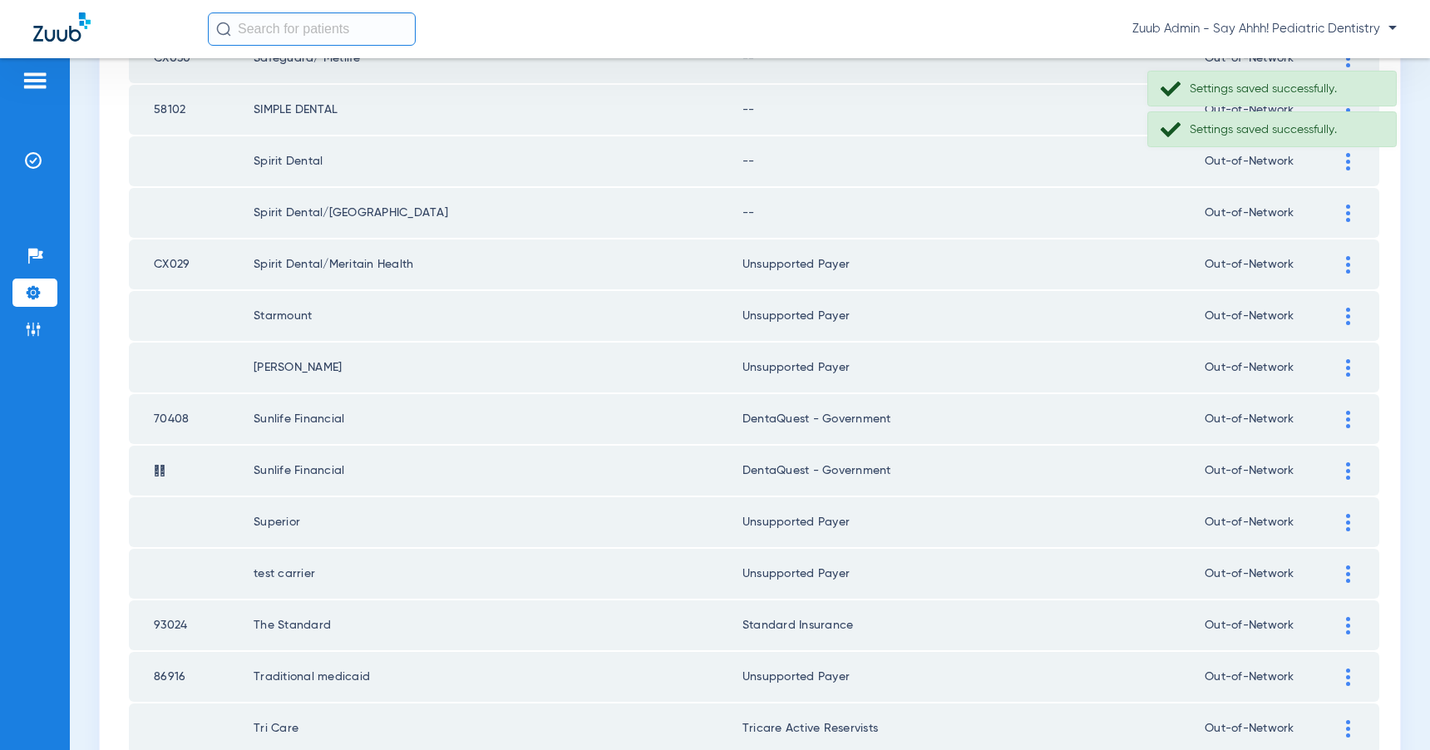
click at [1344, 212] on div at bounding box center [1348, 213] width 29 height 17
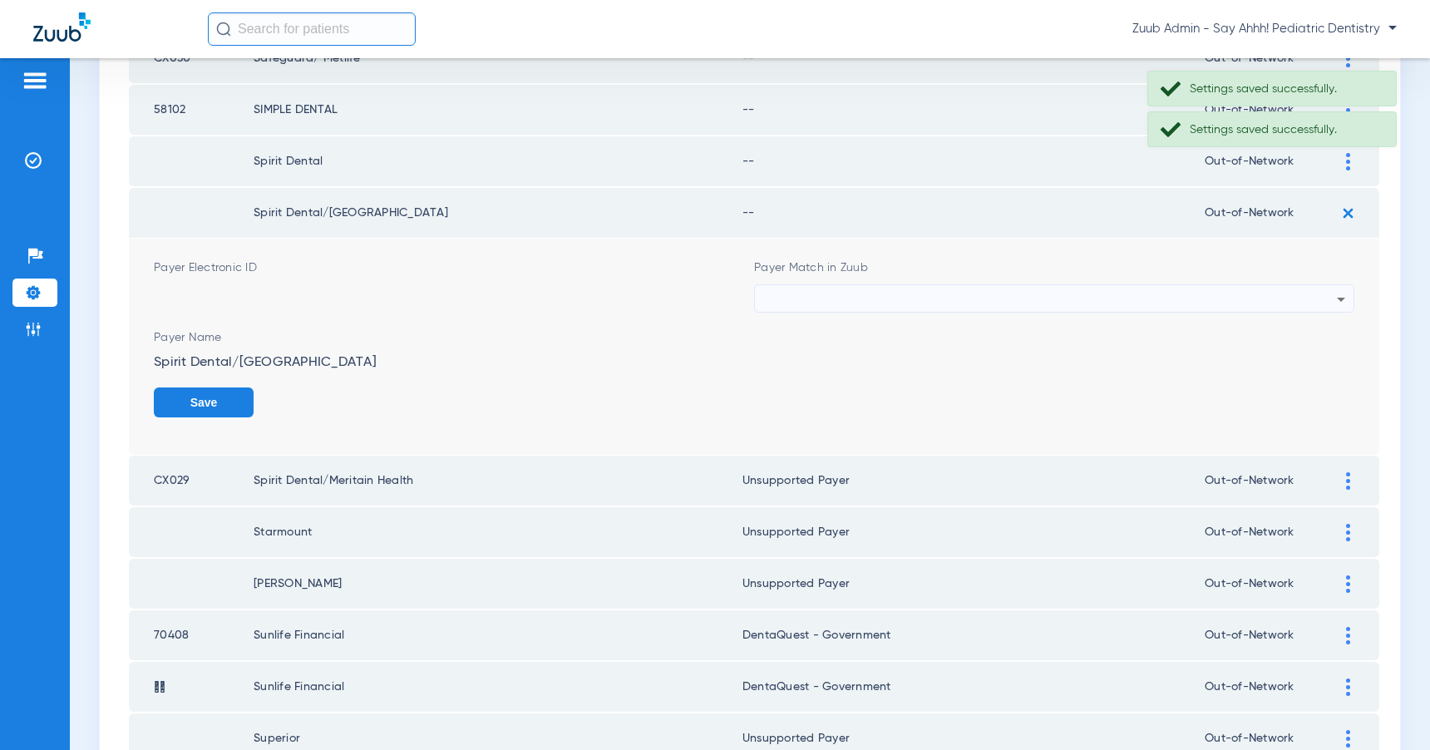
click at [956, 303] on div at bounding box center [1050, 299] width 574 height 28
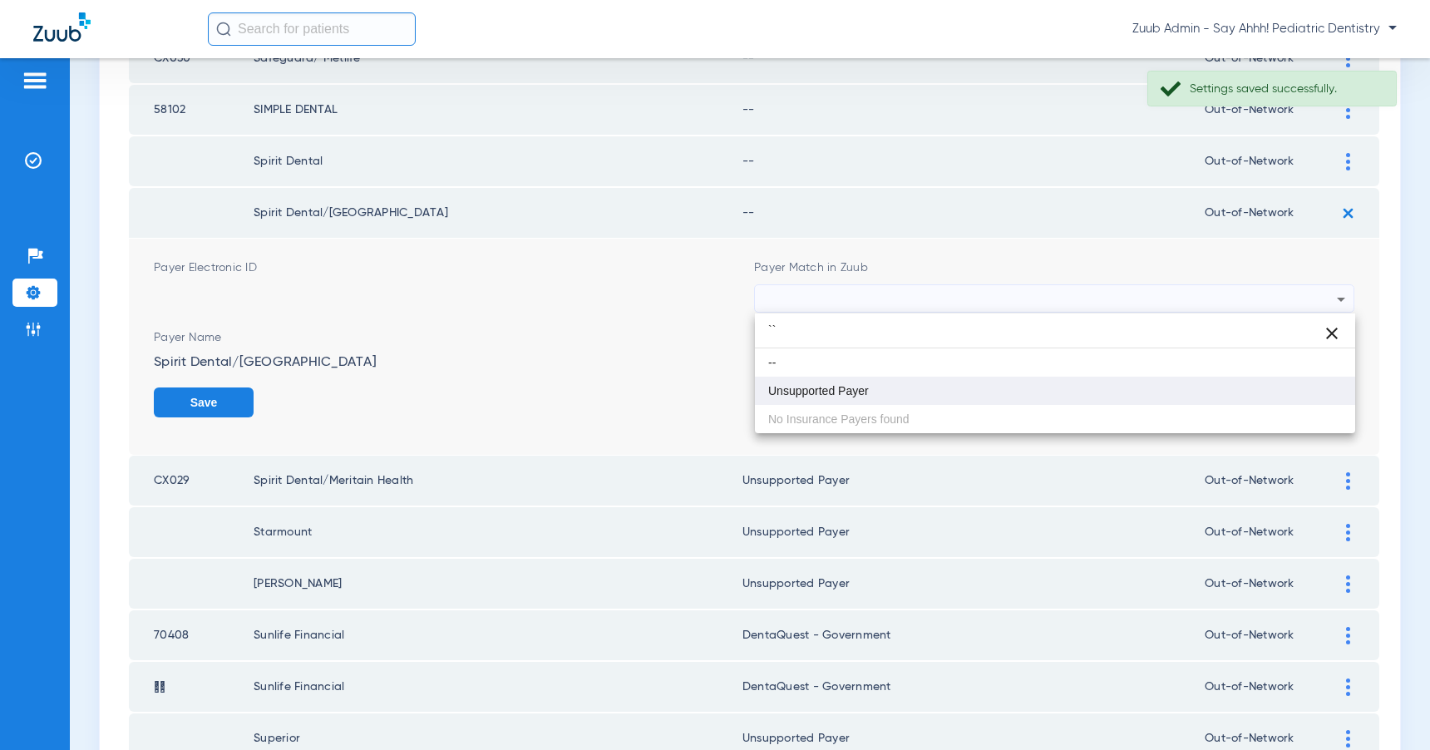
type input "``"
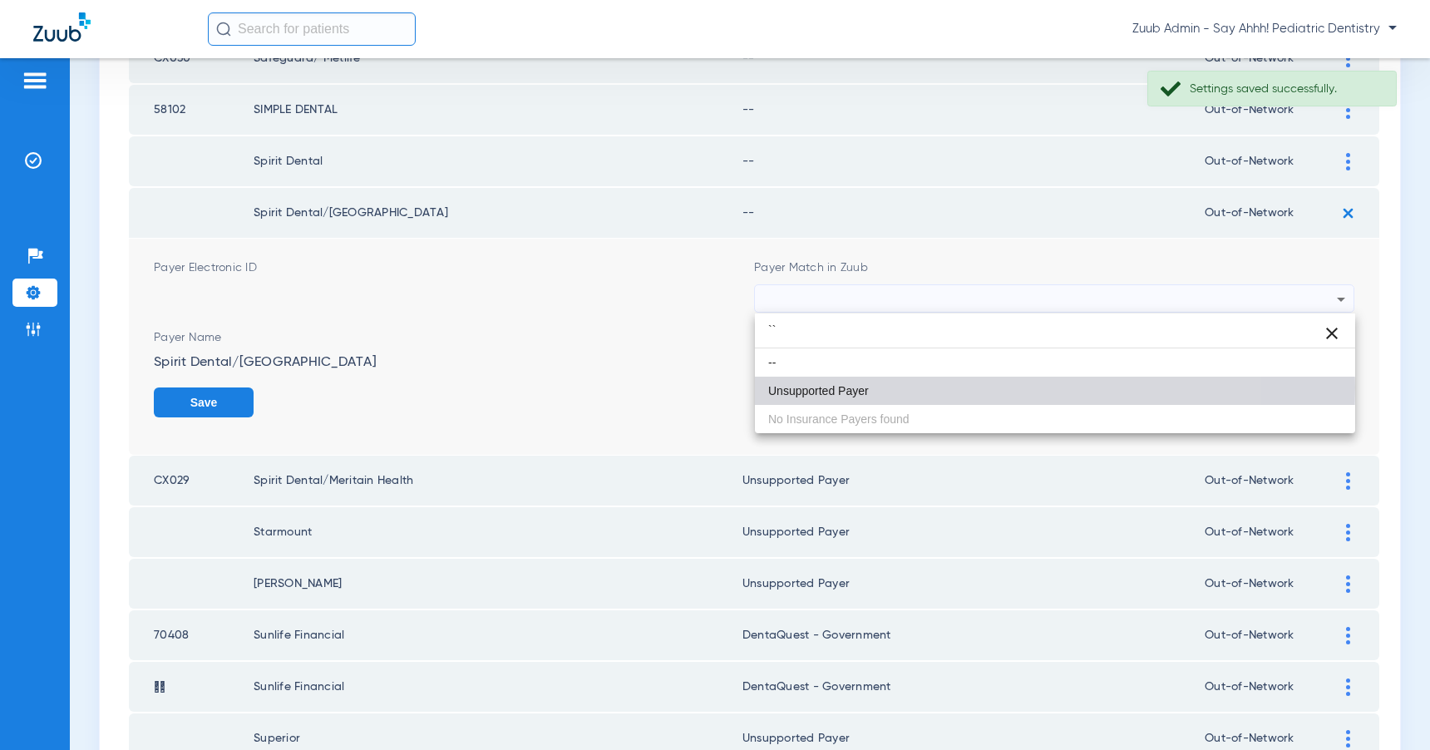
click at [886, 387] on mat-option "Unsupported Payer" at bounding box center [1055, 391] width 600 height 28
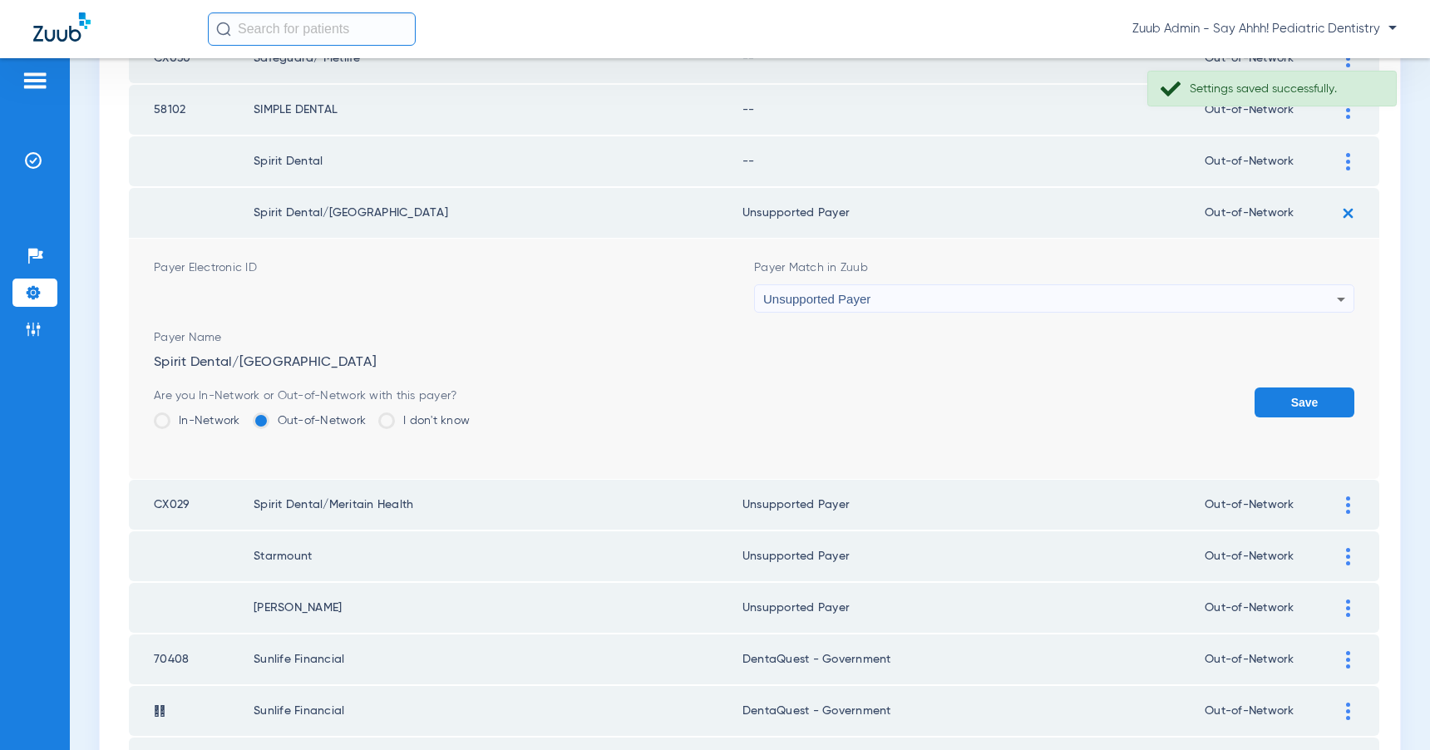
drag, startPoint x: 1290, startPoint y: 401, endPoint x: 1120, endPoint y: 362, distance: 174.1
click at [1263, 397] on button "Save" at bounding box center [1305, 402] width 100 height 30
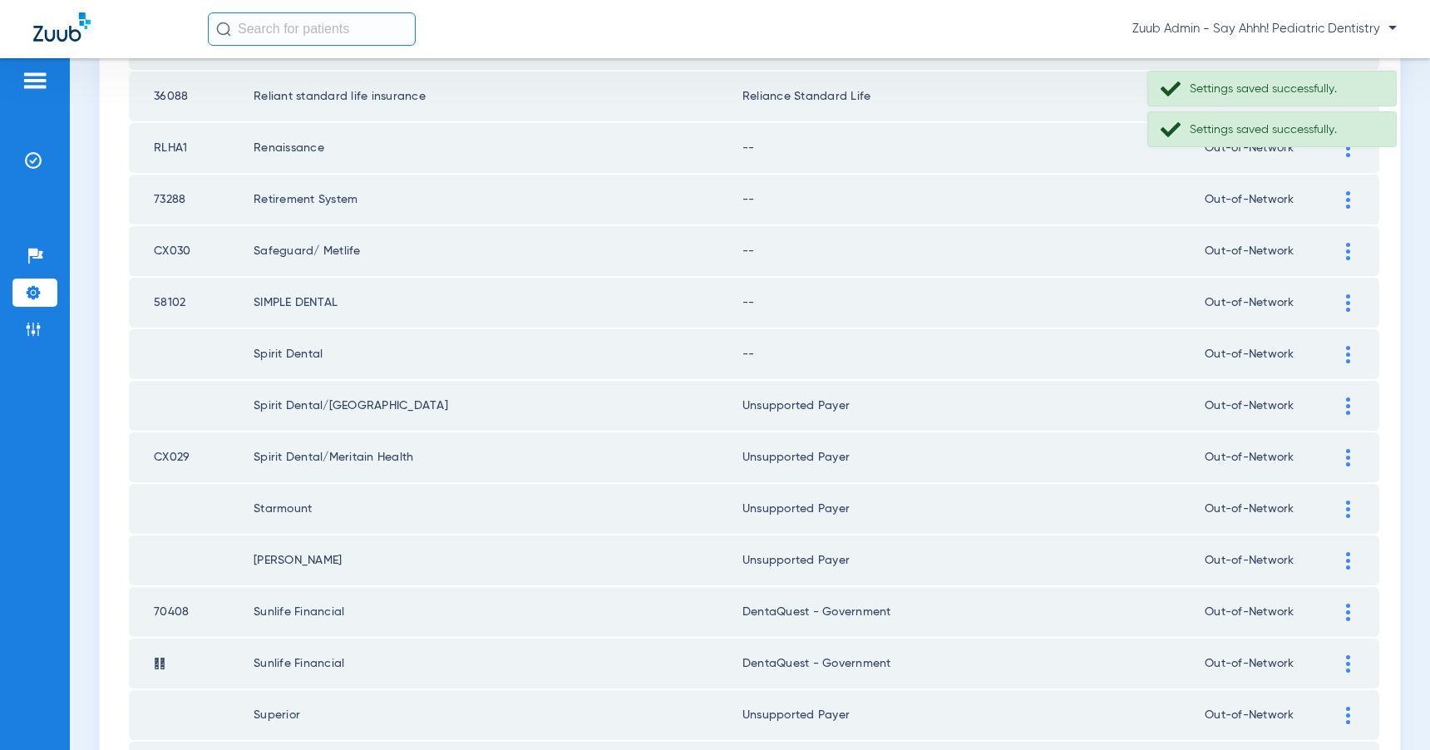
scroll to position [591, 0]
drag, startPoint x: 1345, startPoint y: 352, endPoint x: 1118, endPoint y: 338, distance: 228.2
click at [1343, 352] on div at bounding box center [1348, 357] width 29 height 17
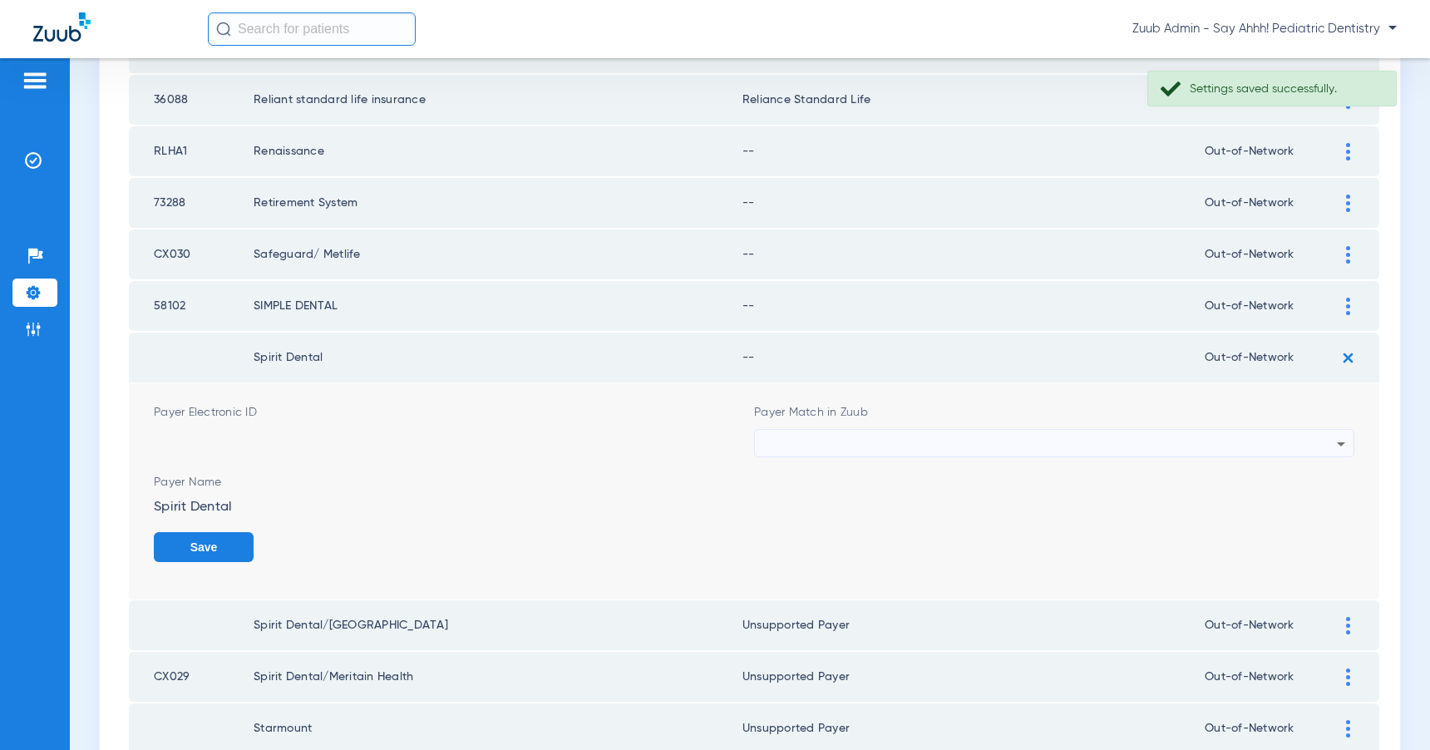
click at [812, 427] on div "Payer Match in Zuub" at bounding box center [1054, 430] width 600 height 53
click at [832, 442] on div at bounding box center [1050, 444] width 574 height 28
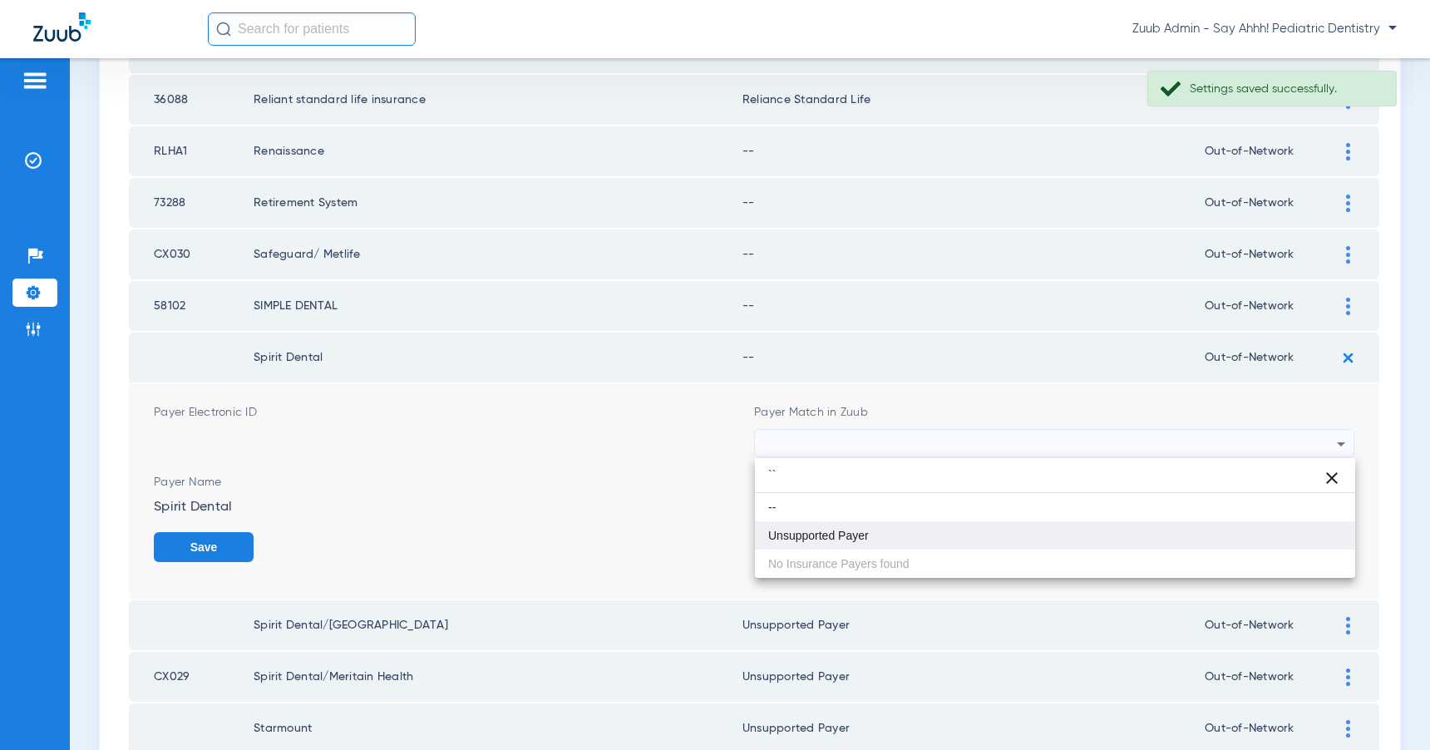
type input "``"
click at [827, 536] on span "Unsupported Payer" at bounding box center [818, 536] width 101 height 12
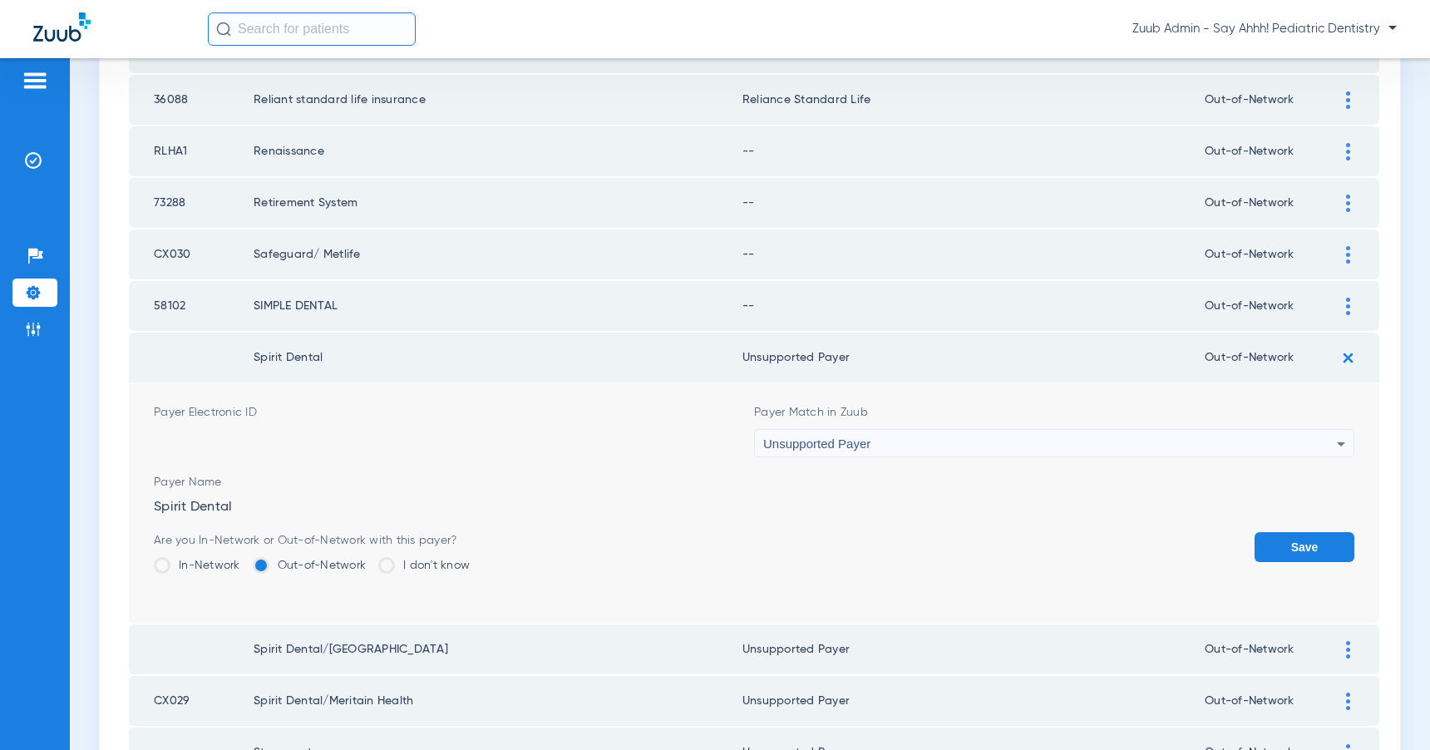
drag, startPoint x: 1280, startPoint y: 548, endPoint x: 1283, endPoint y: 530, distance: 18.6
click at [1280, 547] on button "Save" at bounding box center [1305, 547] width 100 height 30
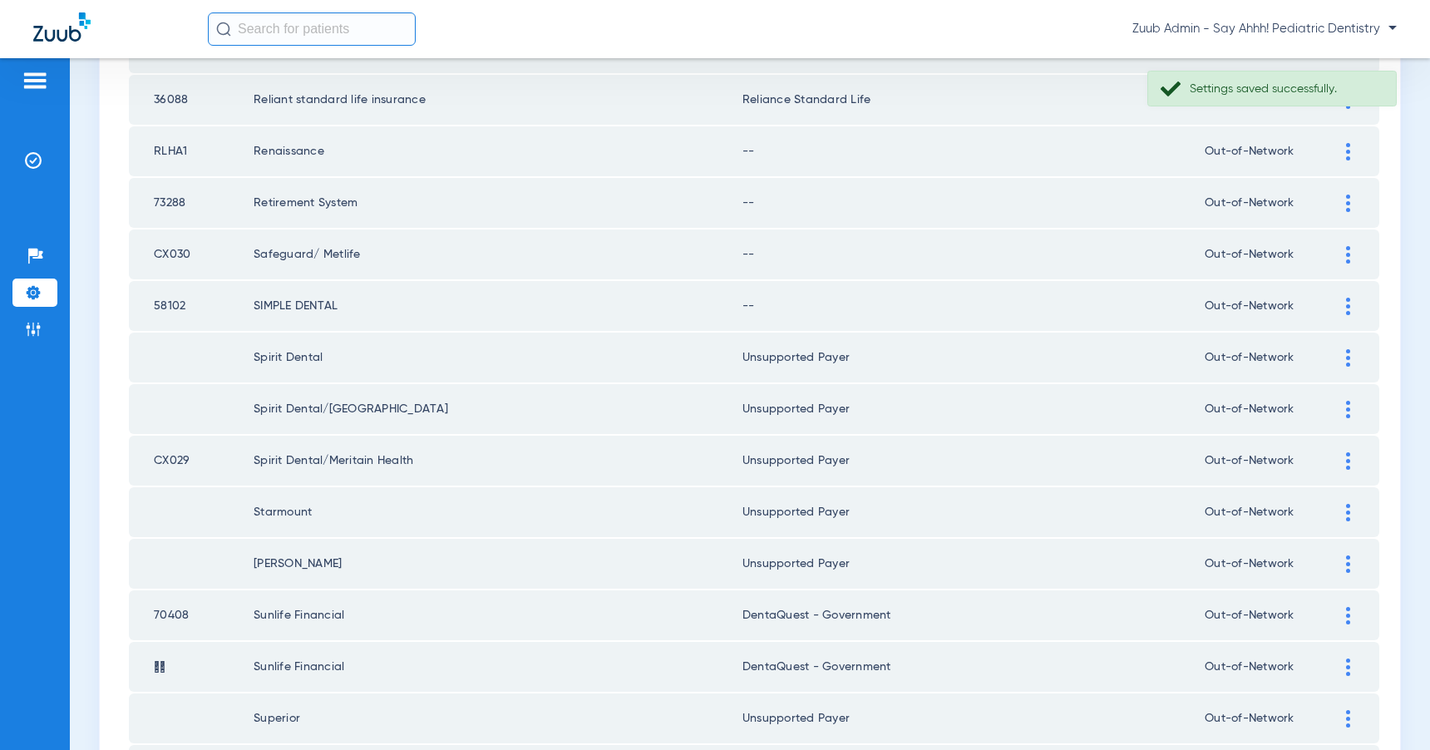
click at [1339, 301] on div at bounding box center [1348, 306] width 29 height 17
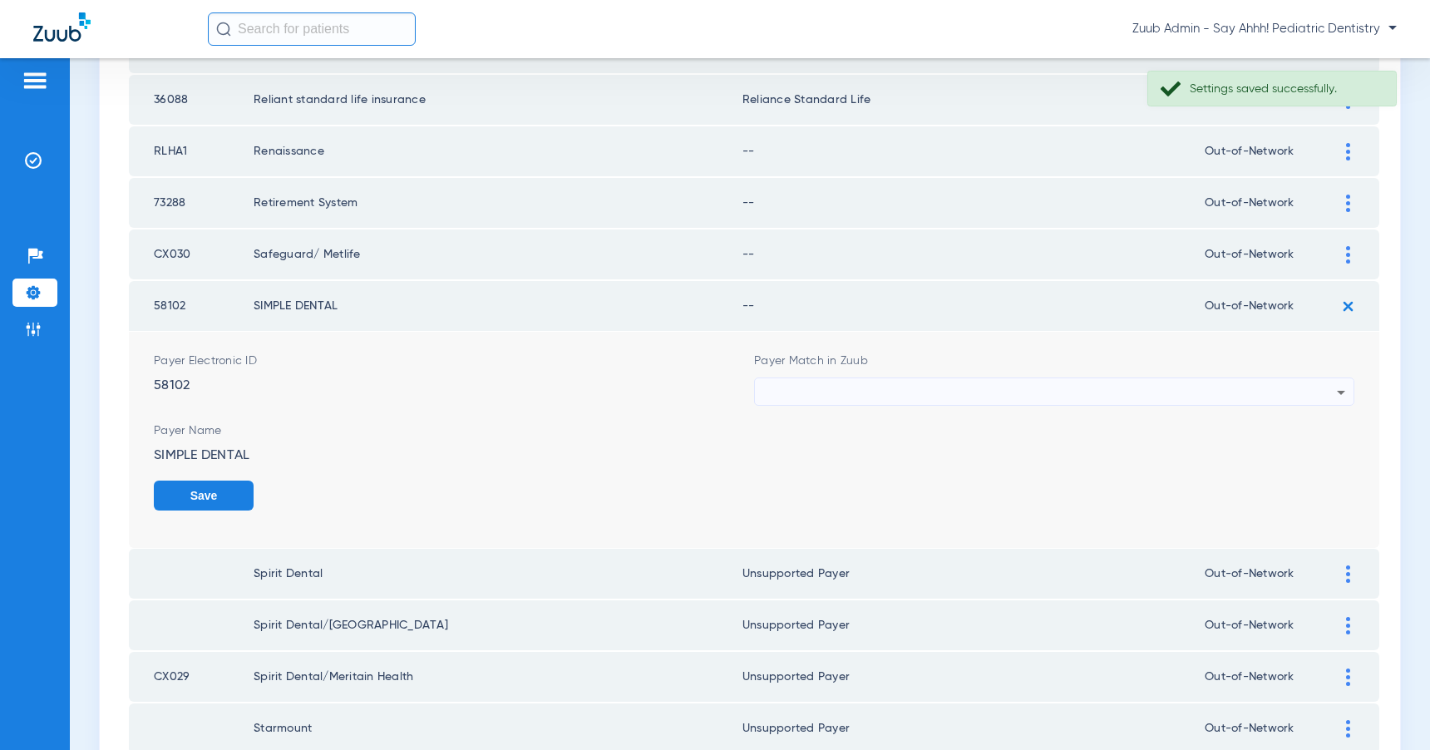
click at [938, 375] on div "Payer Match in Zuub" at bounding box center [1054, 379] width 600 height 53
click at [936, 384] on div at bounding box center [1050, 392] width 574 height 28
type input "``"
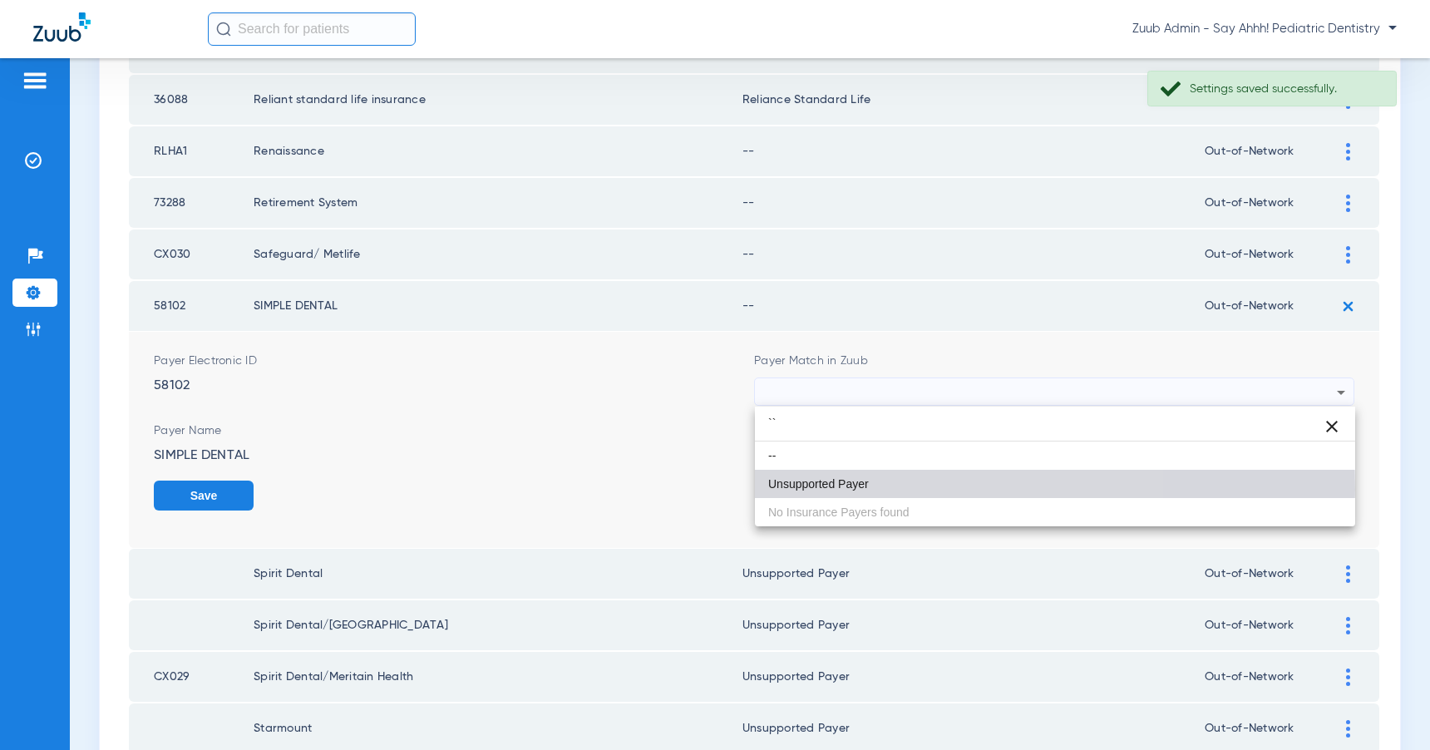
click at [837, 489] on span "Unsupported Payer" at bounding box center [818, 484] width 101 height 12
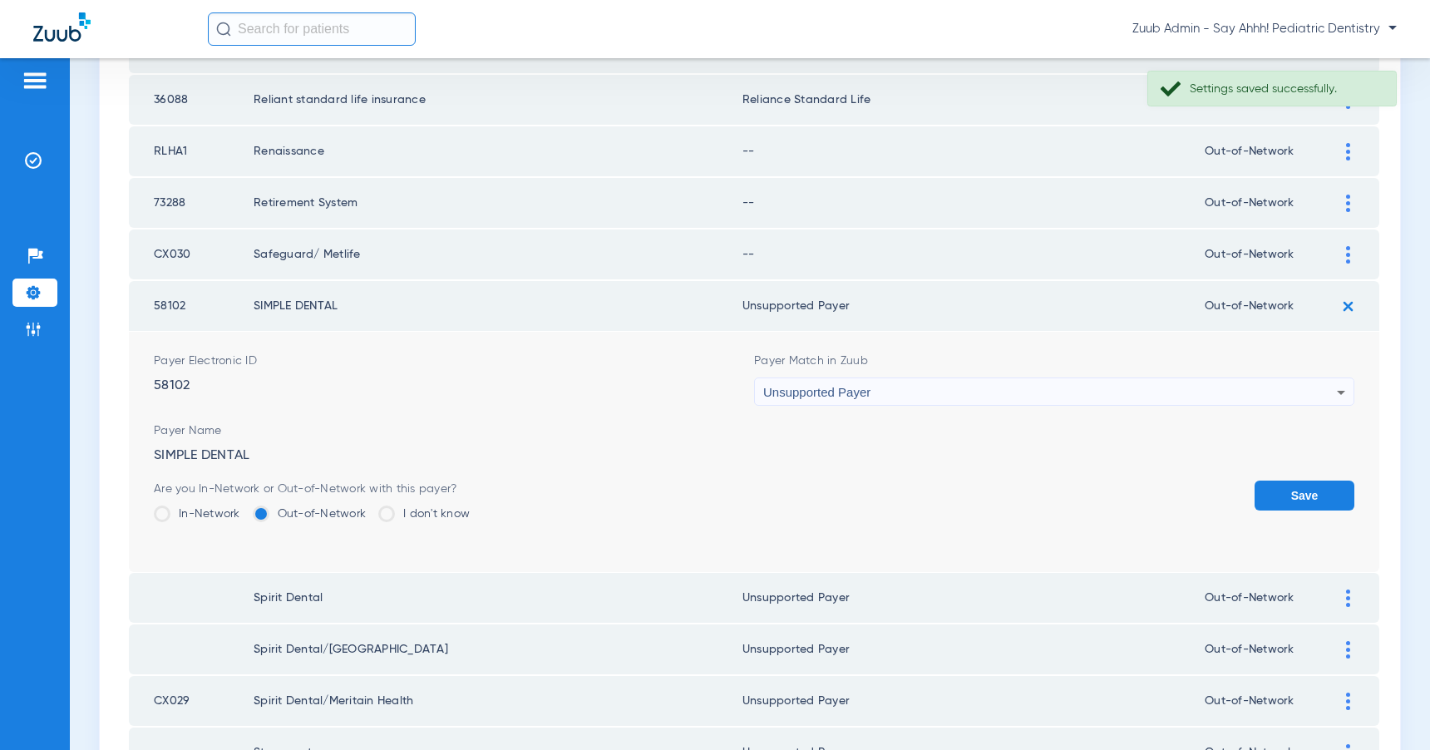
drag, startPoint x: 1295, startPoint y: 496, endPoint x: 1244, endPoint y: 491, distance: 51.1
click at [1289, 496] on button "Save" at bounding box center [1305, 496] width 100 height 30
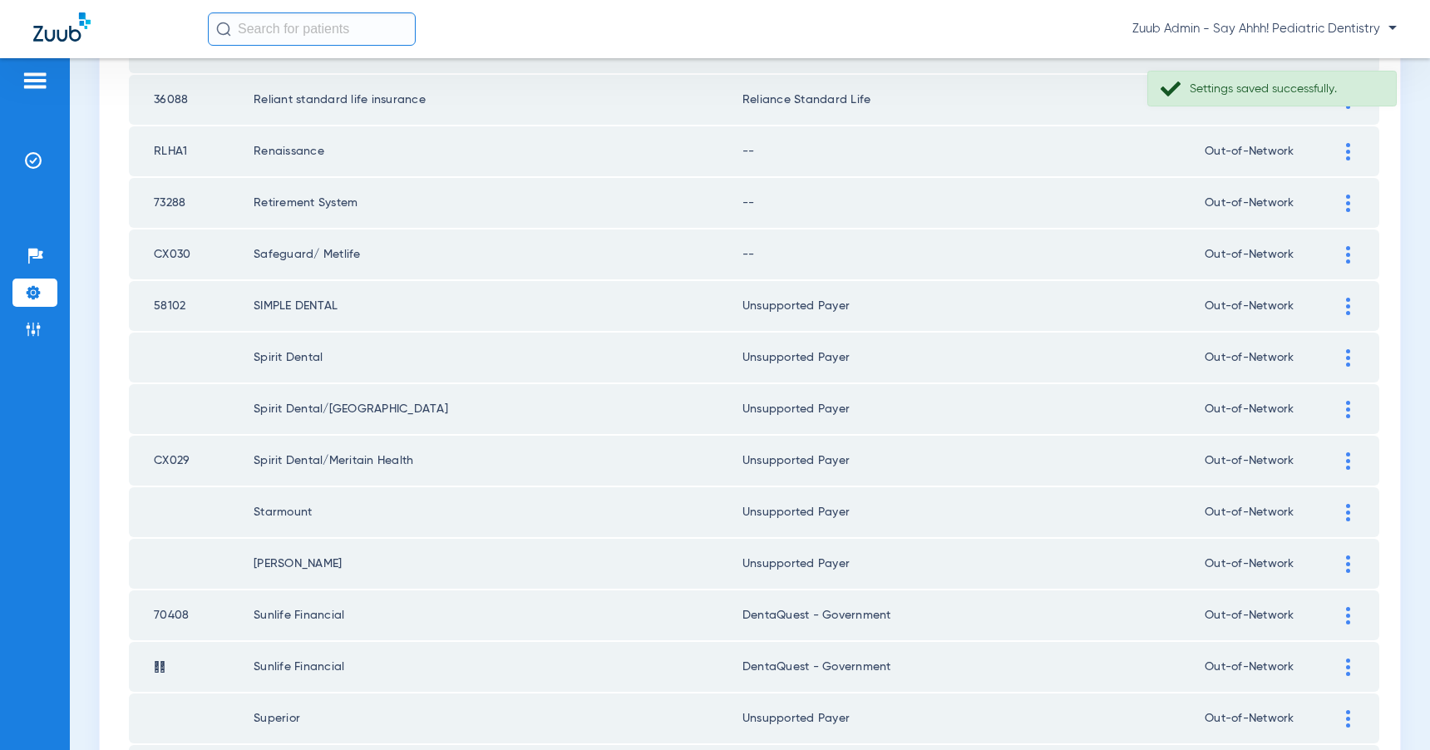
click at [1345, 250] on div at bounding box center [1348, 254] width 29 height 17
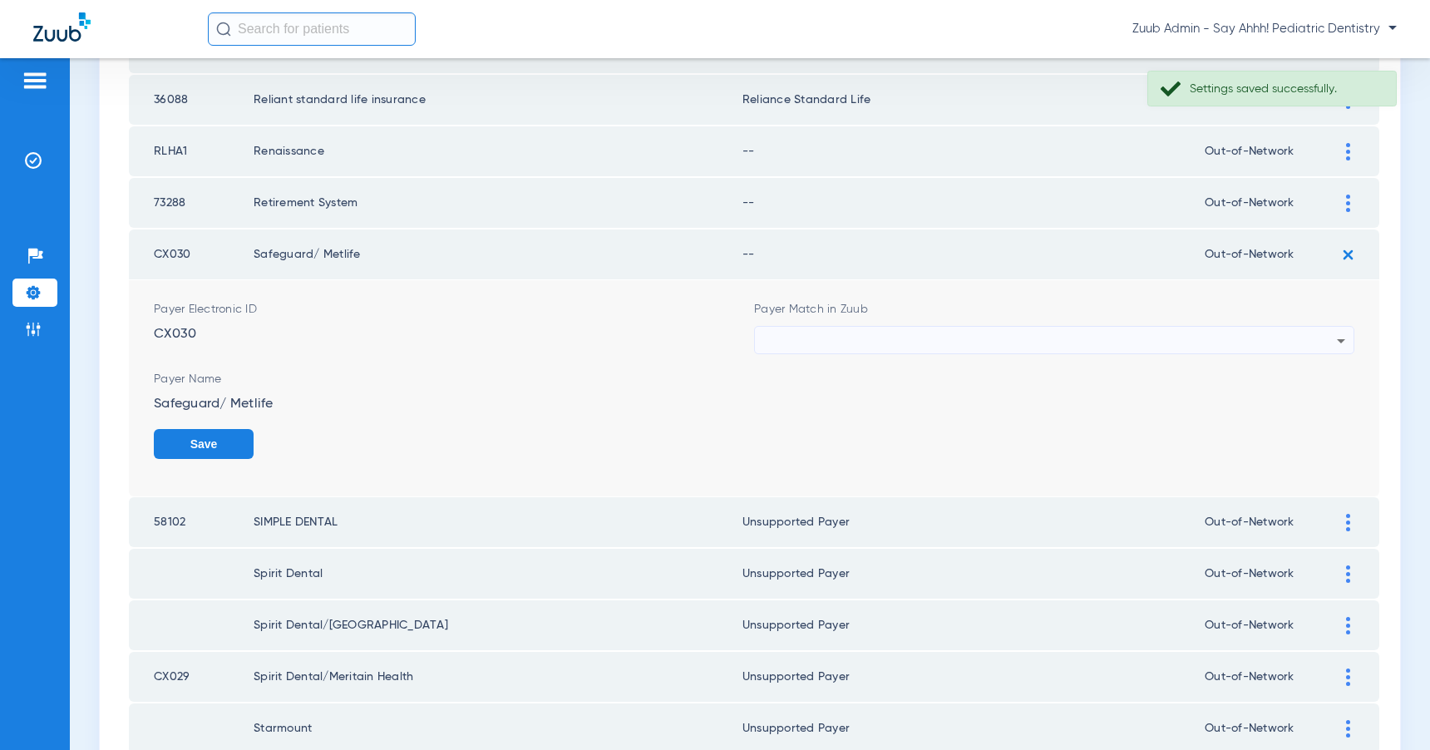
click at [1018, 338] on div at bounding box center [1050, 341] width 574 height 28
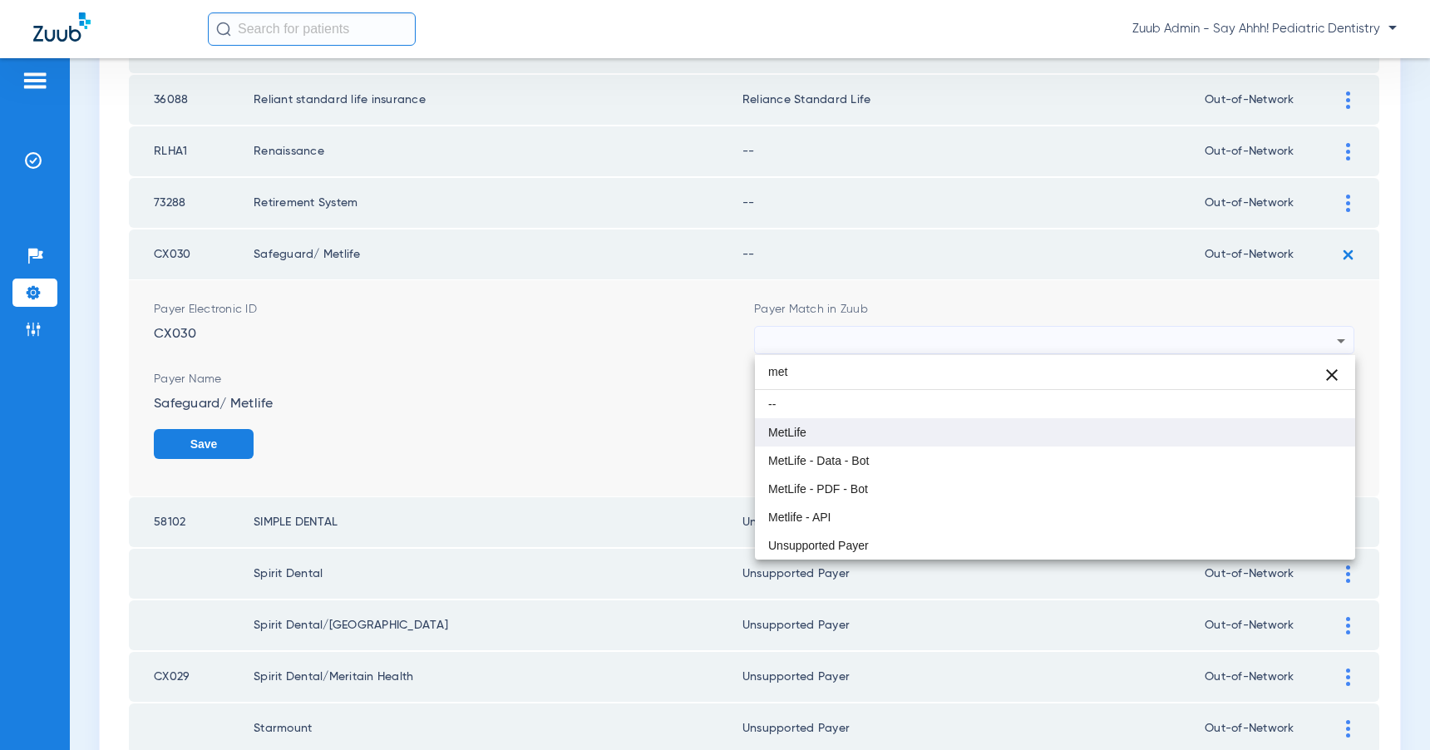
type input "met"
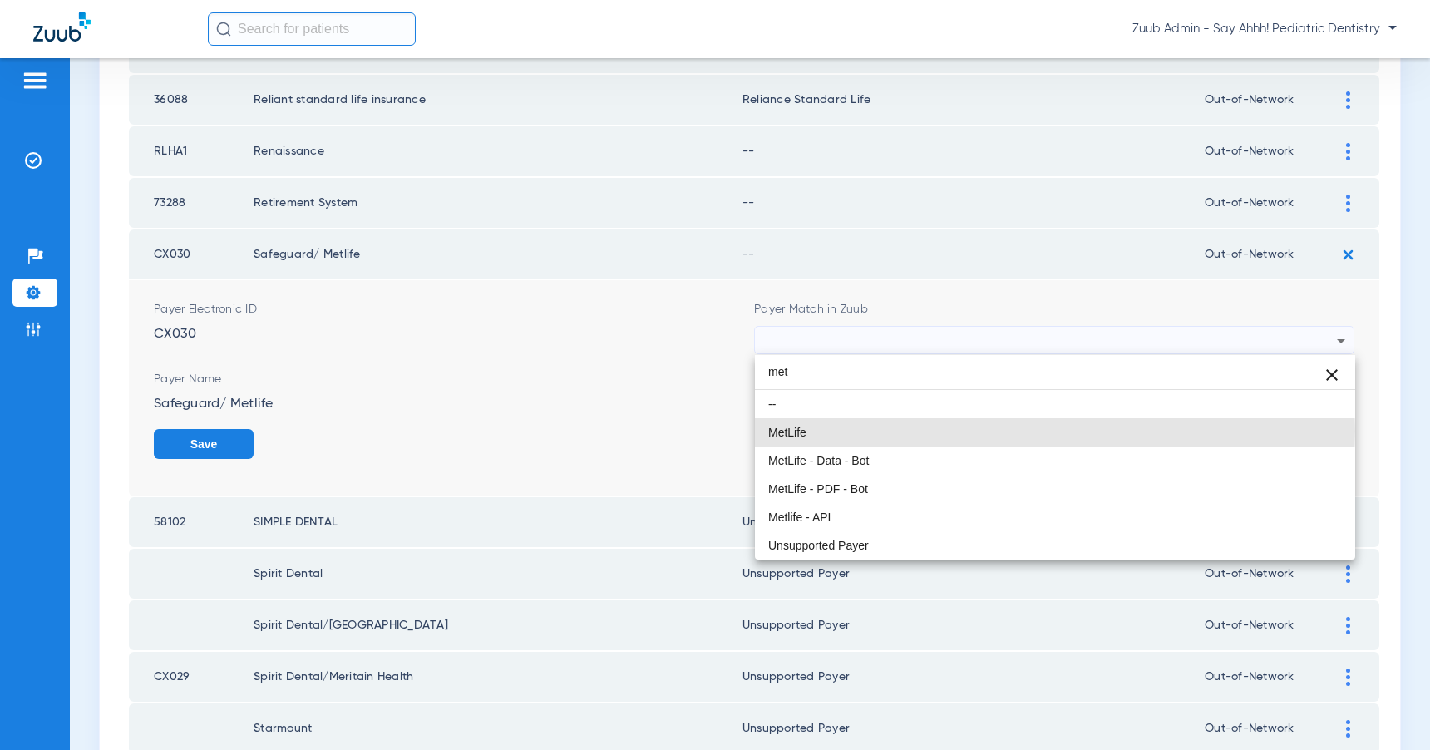
drag, startPoint x: 830, startPoint y: 431, endPoint x: 996, endPoint y: 420, distance: 166.7
click at [847, 429] on mat-option "MetLife" at bounding box center [1055, 432] width 600 height 28
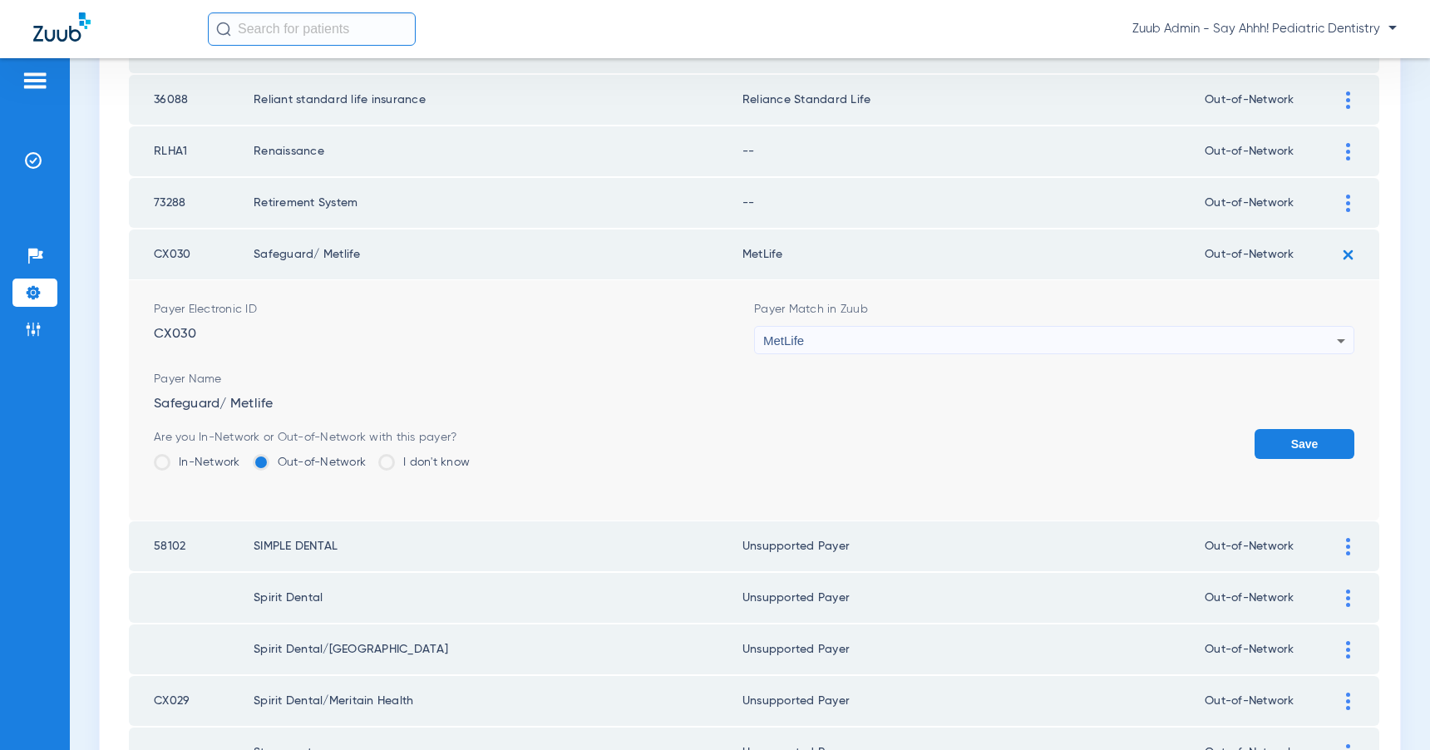
click at [1323, 447] on button "Save" at bounding box center [1305, 444] width 100 height 30
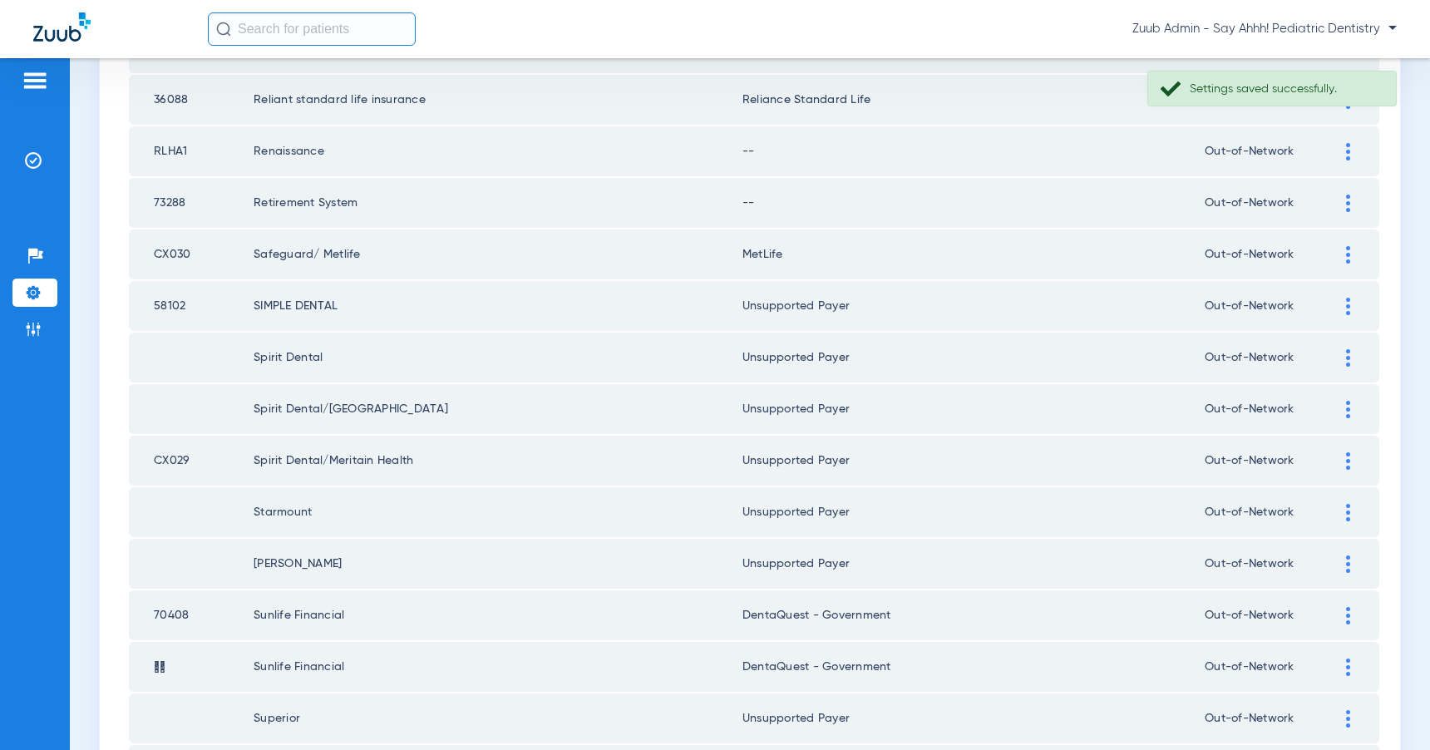
click at [1346, 200] on img at bounding box center [1348, 203] width 4 height 17
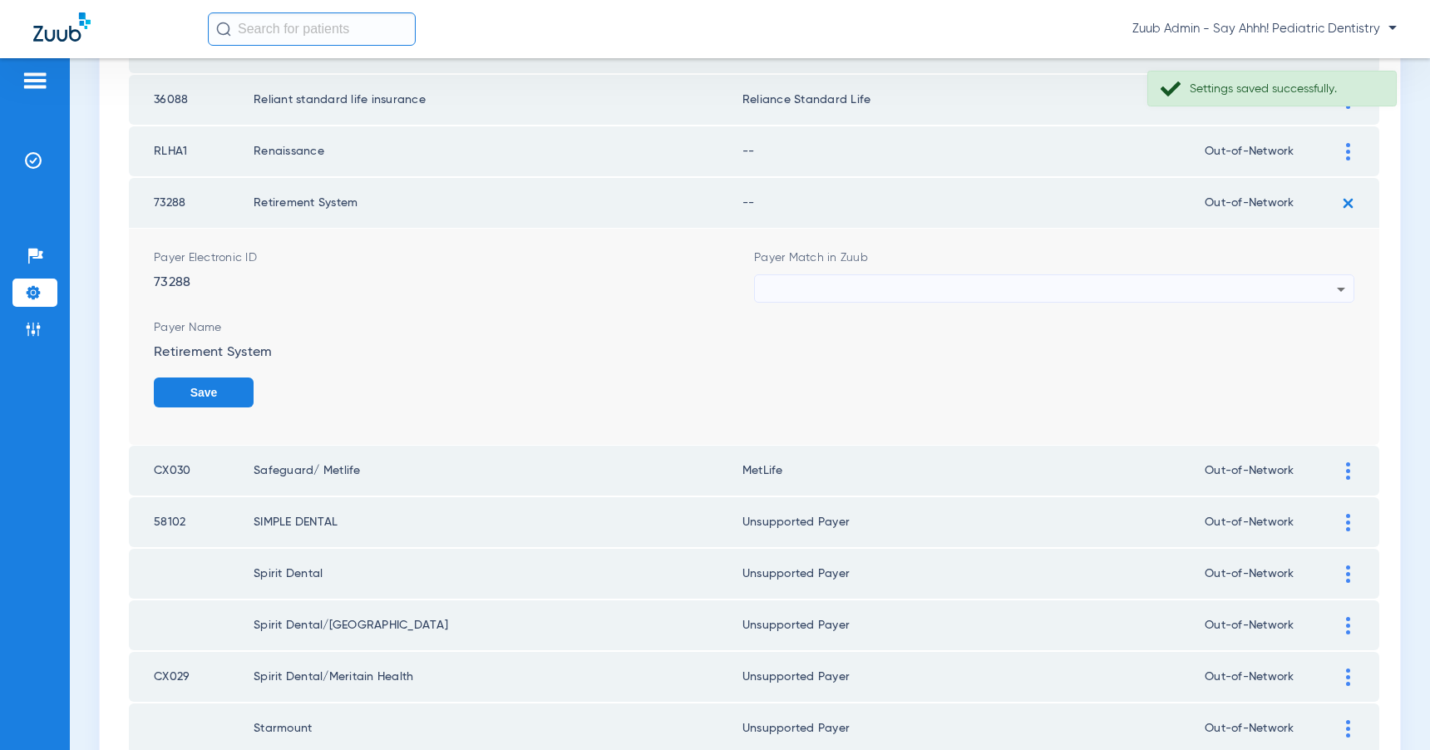
click at [954, 288] on div at bounding box center [1050, 289] width 574 height 28
type input "``"
click at [866, 371] on mat-option "Unsupported Payer" at bounding box center [1055, 381] width 600 height 28
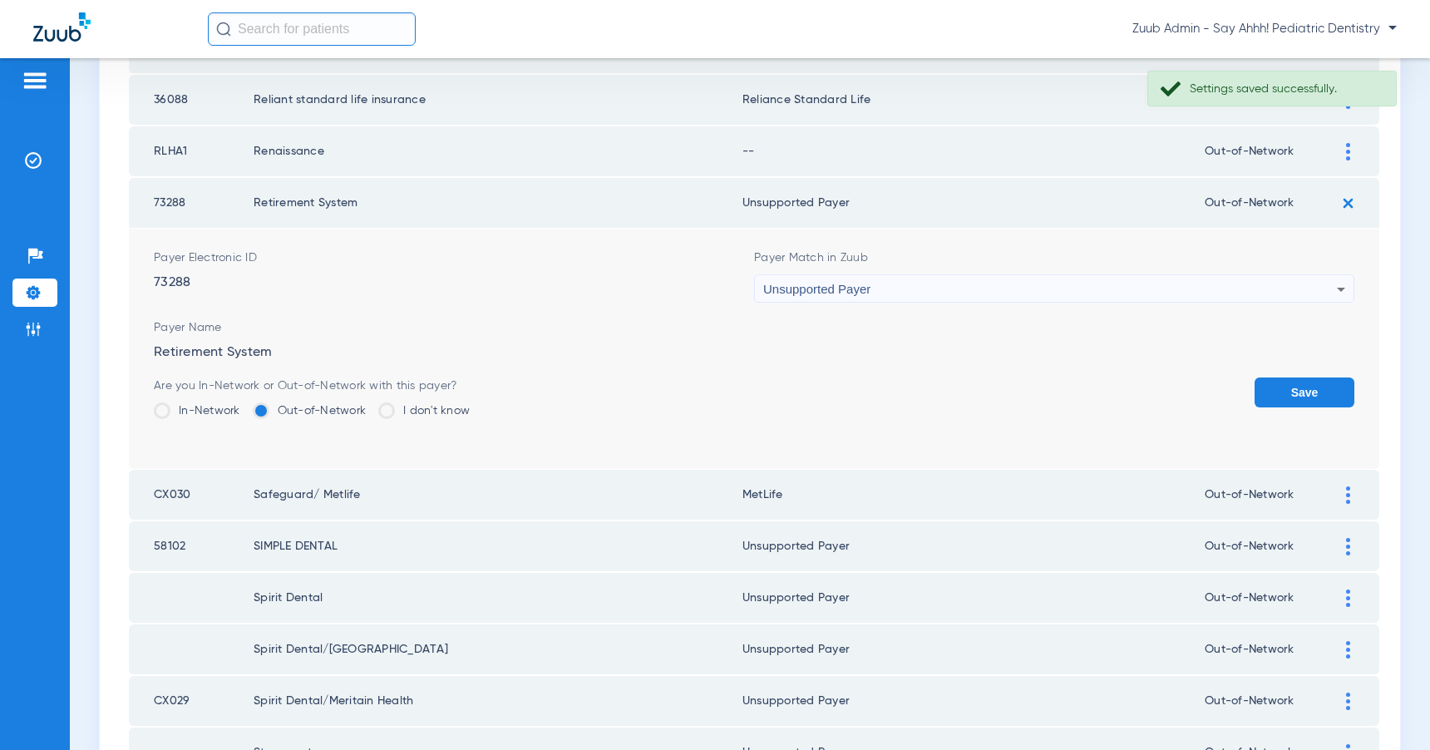
click at [1291, 382] on button "Save" at bounding box center [1305, 393] width 100 height 30
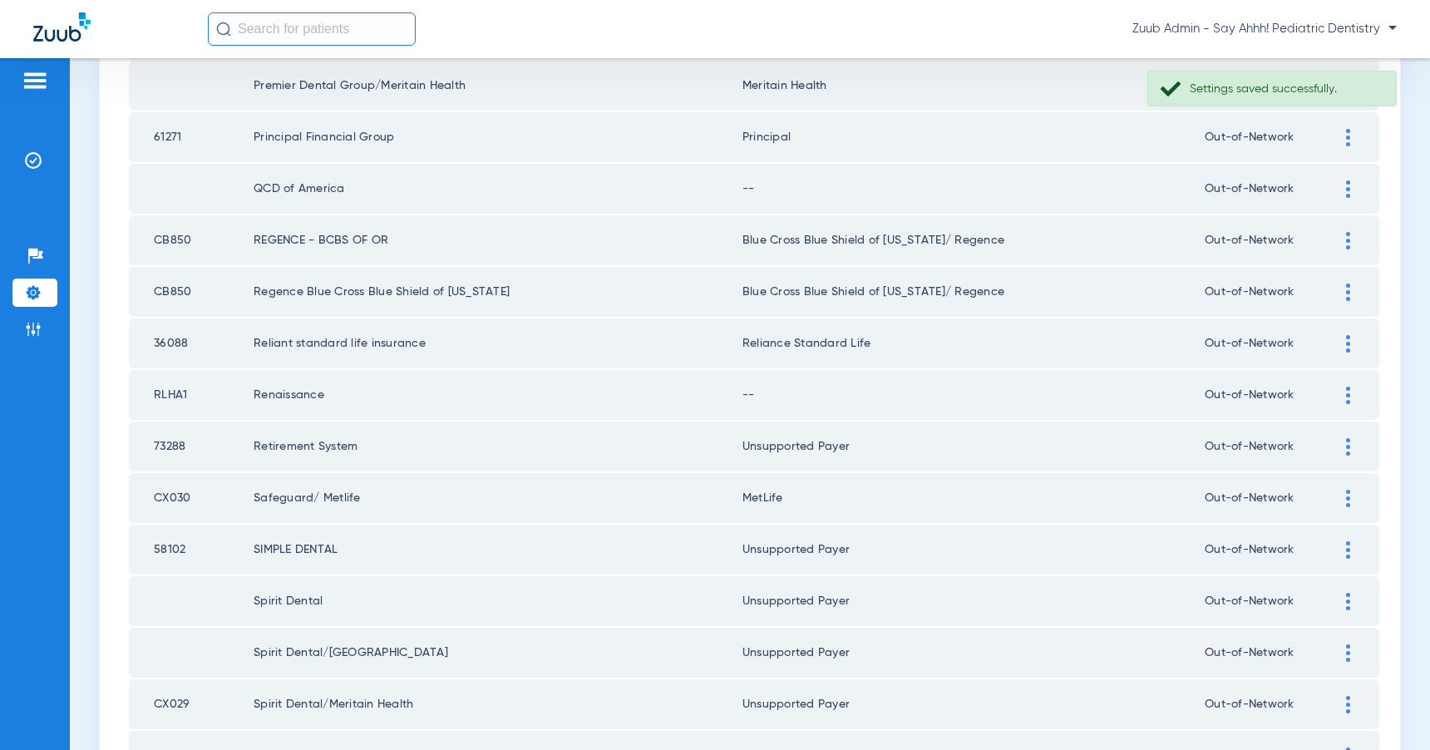
scroll to position [328, 0]
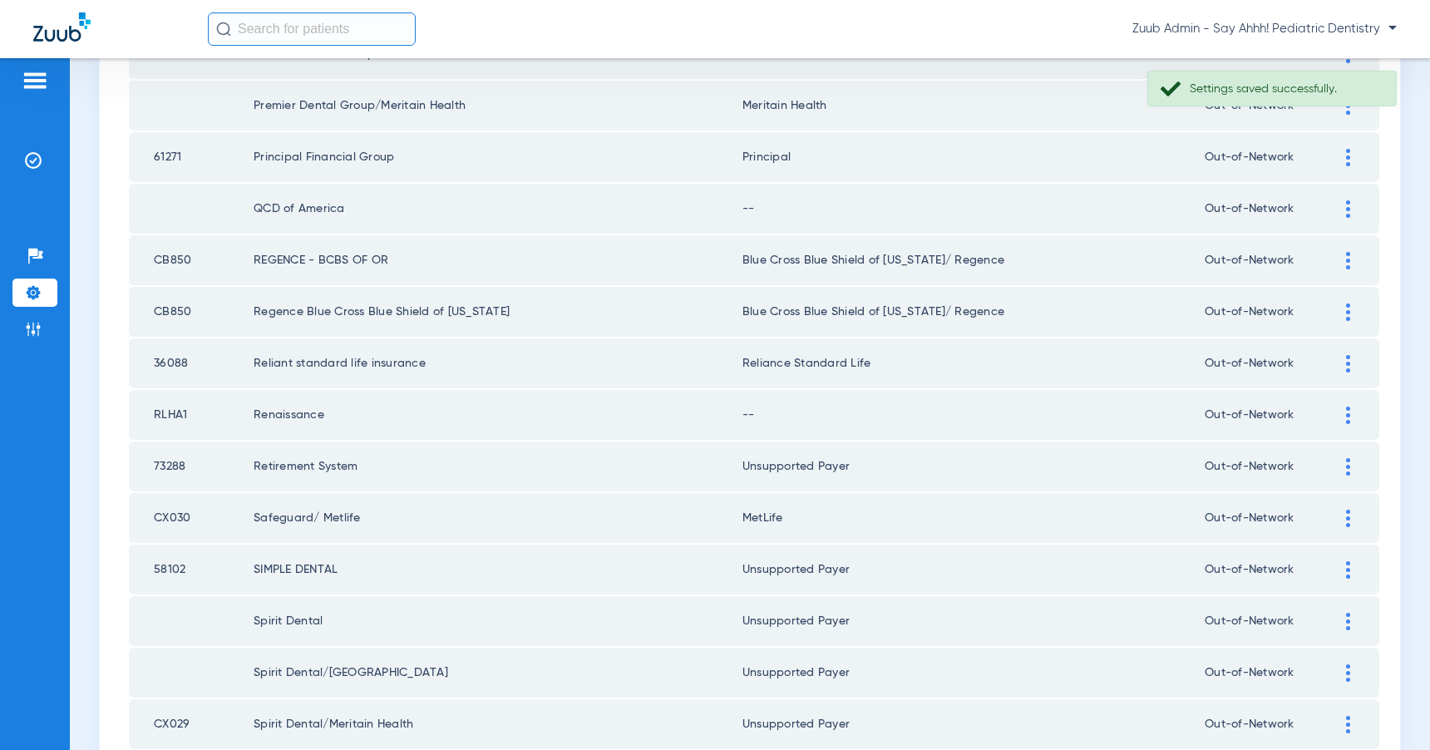
click at [1347, 412] on img at bounding box center [1348, 415] width 4 height 17
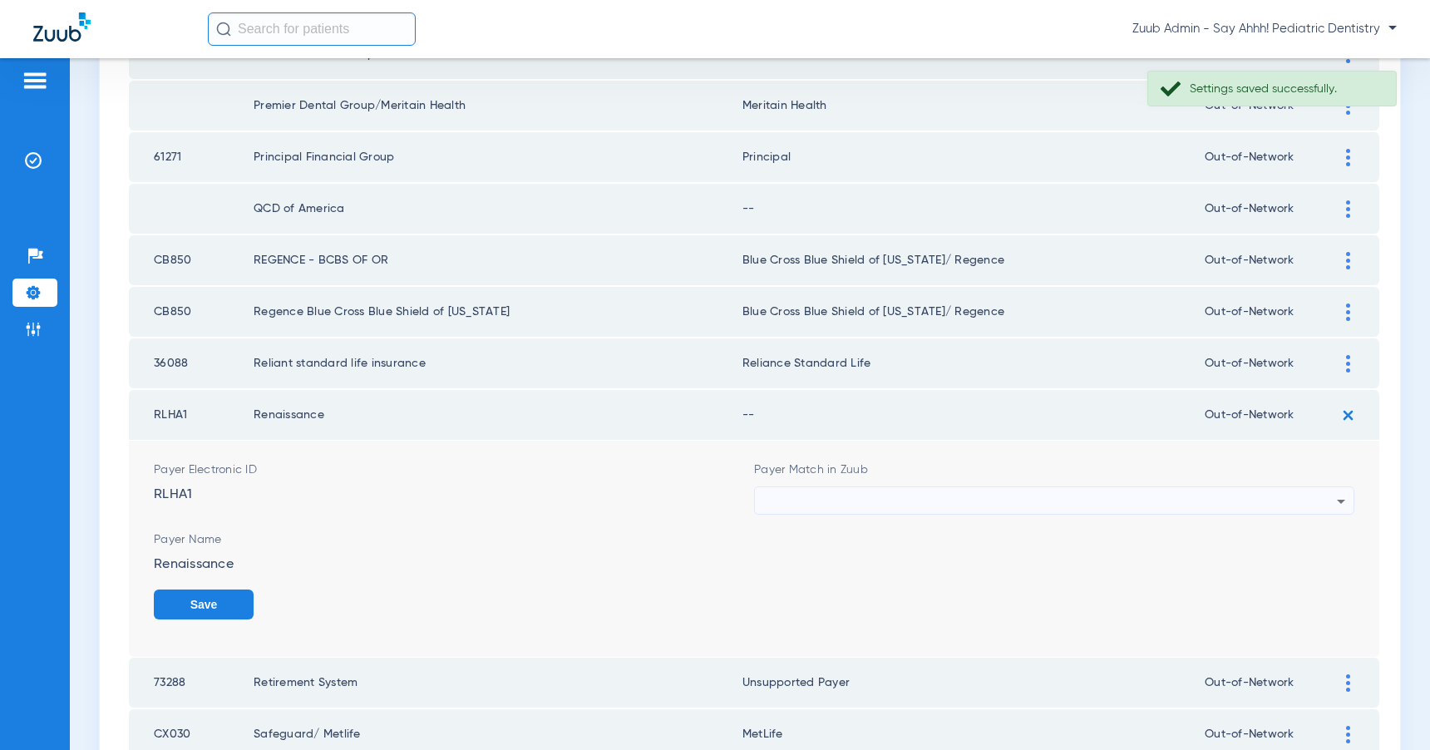
click at [908, 500] on div at bounding box center [1050, 501] width 574 height 28
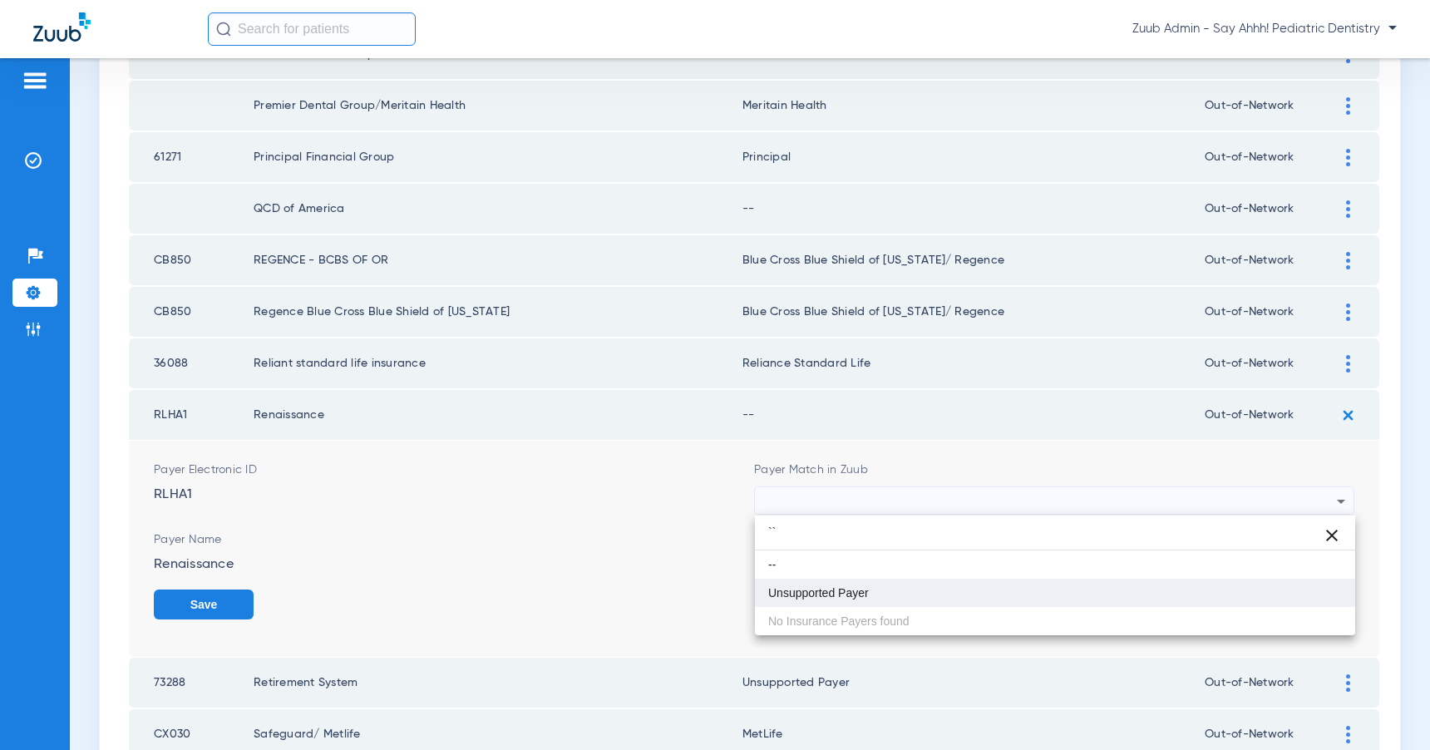
type input "``"
drag, startPoint x: 854, startPoint y: 591, endPoint x: 948, endPoint y: 592, distance: 94.0
click at [857, 590] on span "Unsupported Payer" at bounding box center [818, 593] width 101 height 12
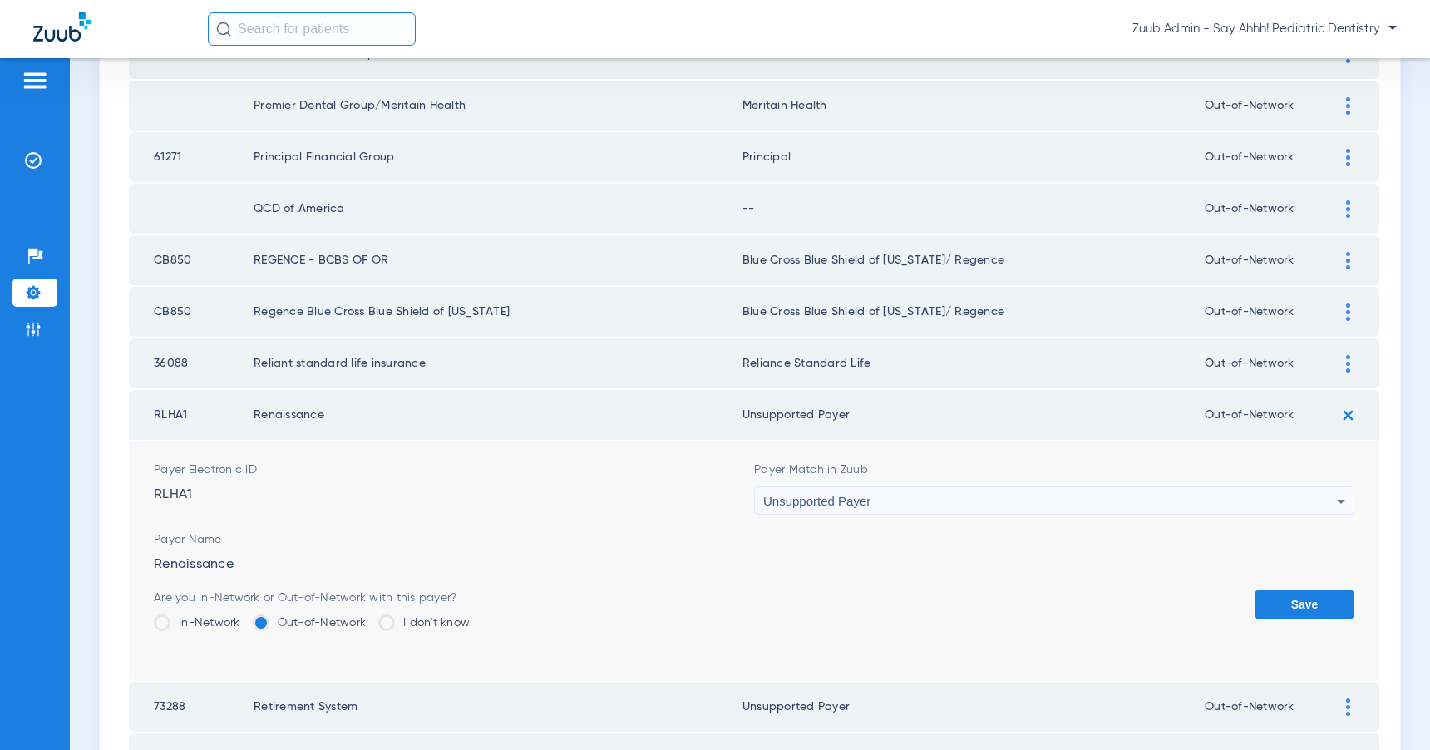
click at [1306, 609] on button "Save" at bounding box center [1305, 605] width 100 height 30
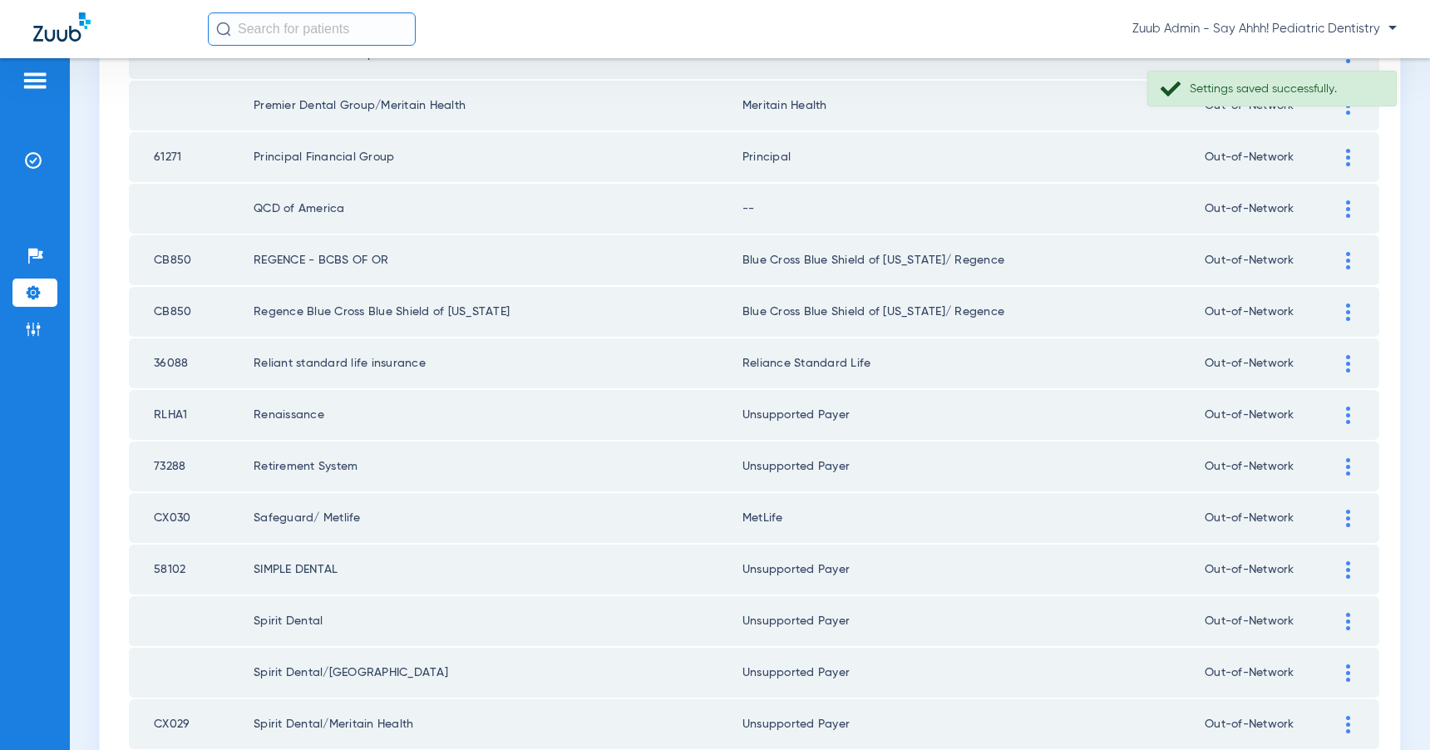
click at [1349, 201] on img at bounding box center [1348, 208] width 4 height 17
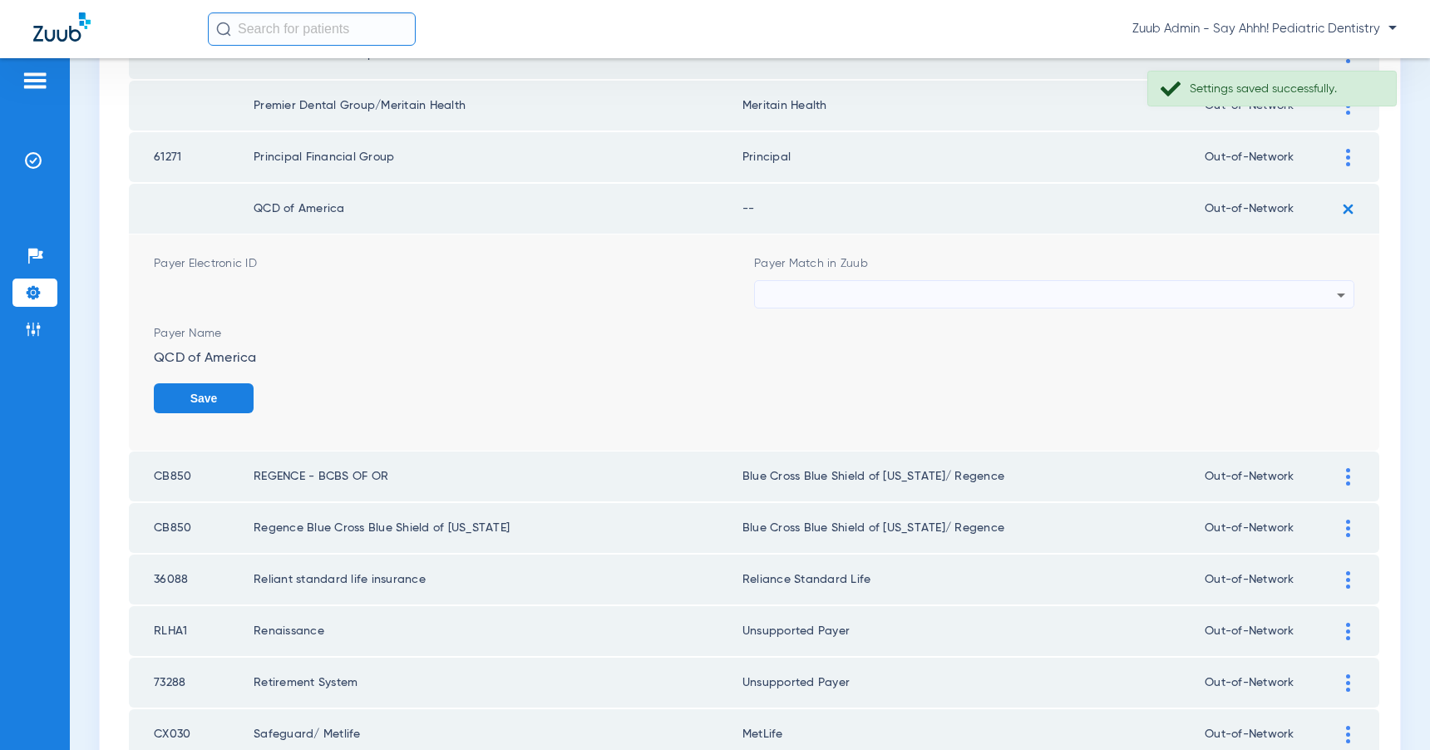
click at [993, 294] on div at bounding box center [1050, 295] width 574 height 28
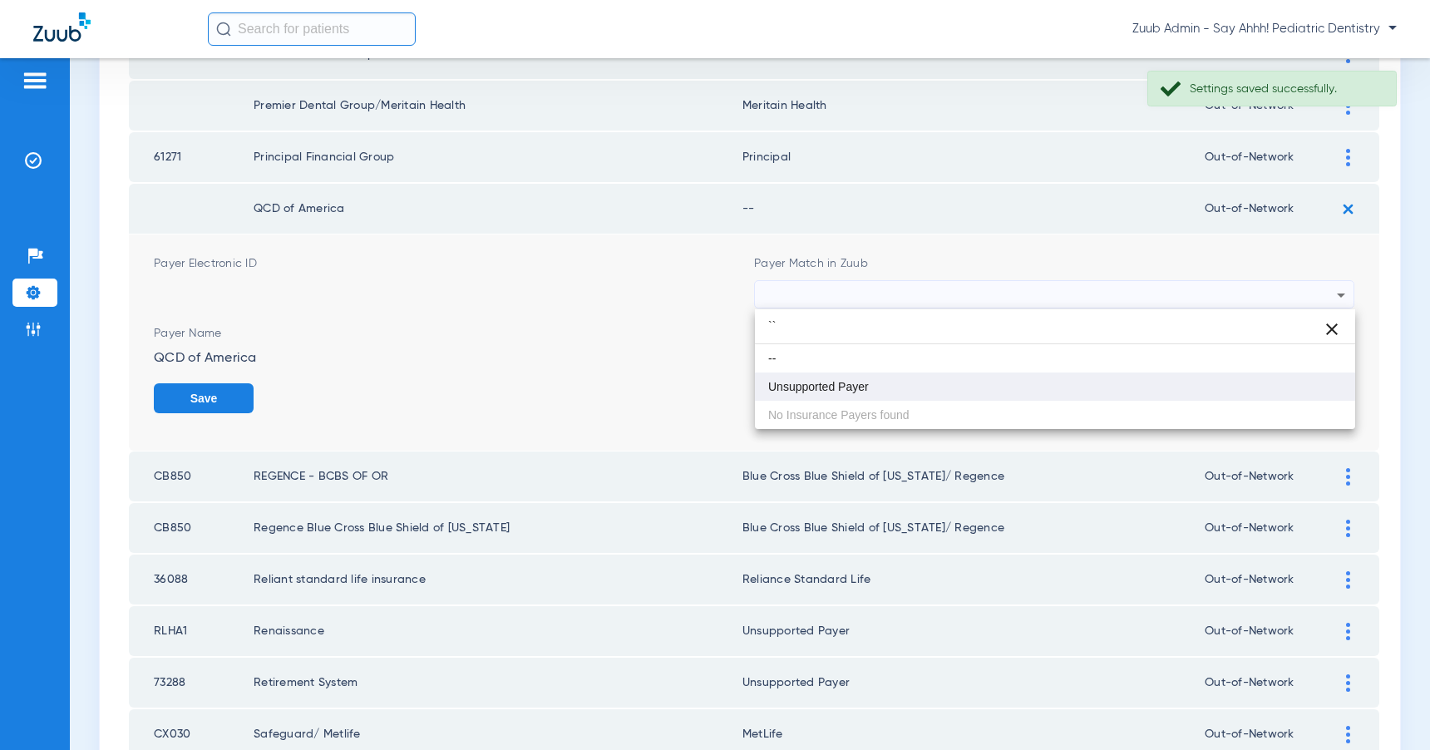
type input "``"
click at [852, 387] on span "Unsupported Payer" at bounding box center [818, 387] width 101 height 12
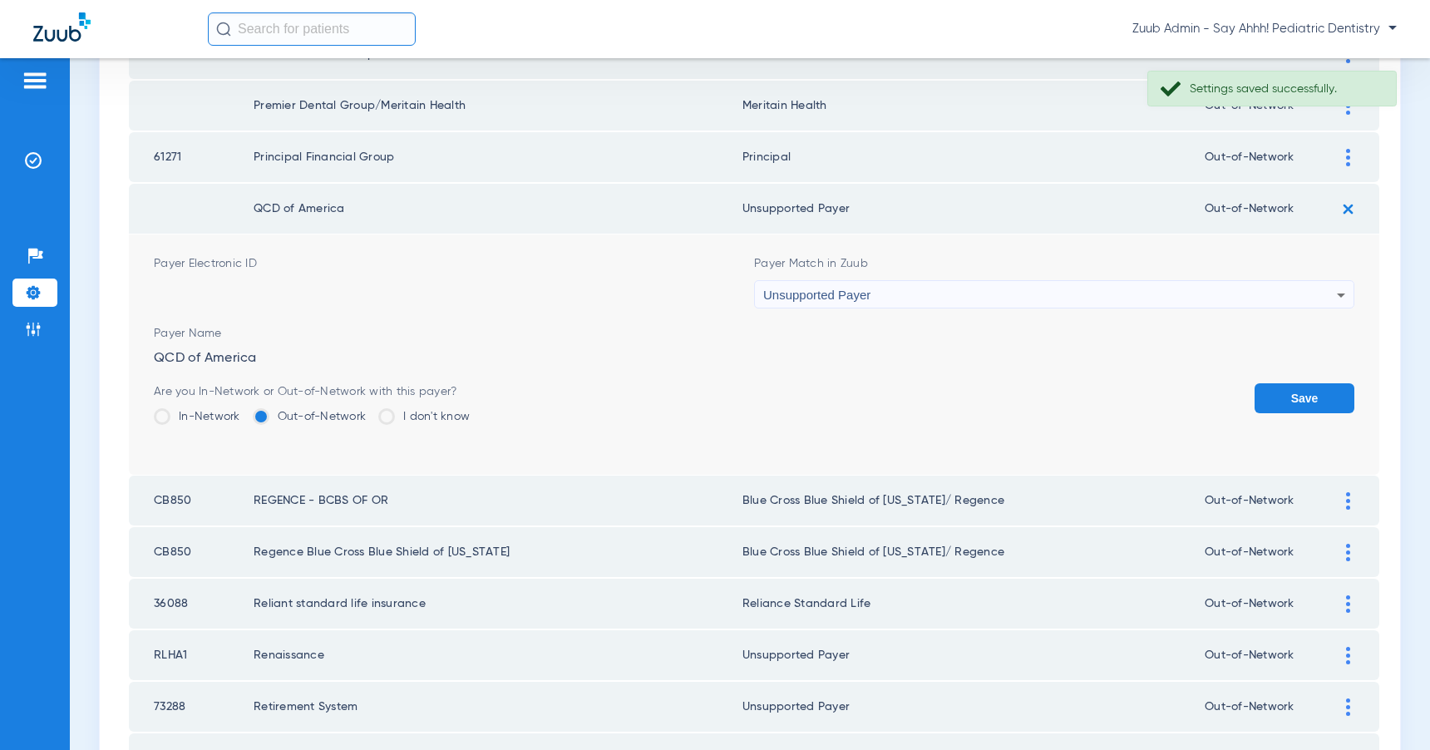
click at [1299, 403] on button "Save" at bounding box center [1305, 398] width 100 height 30
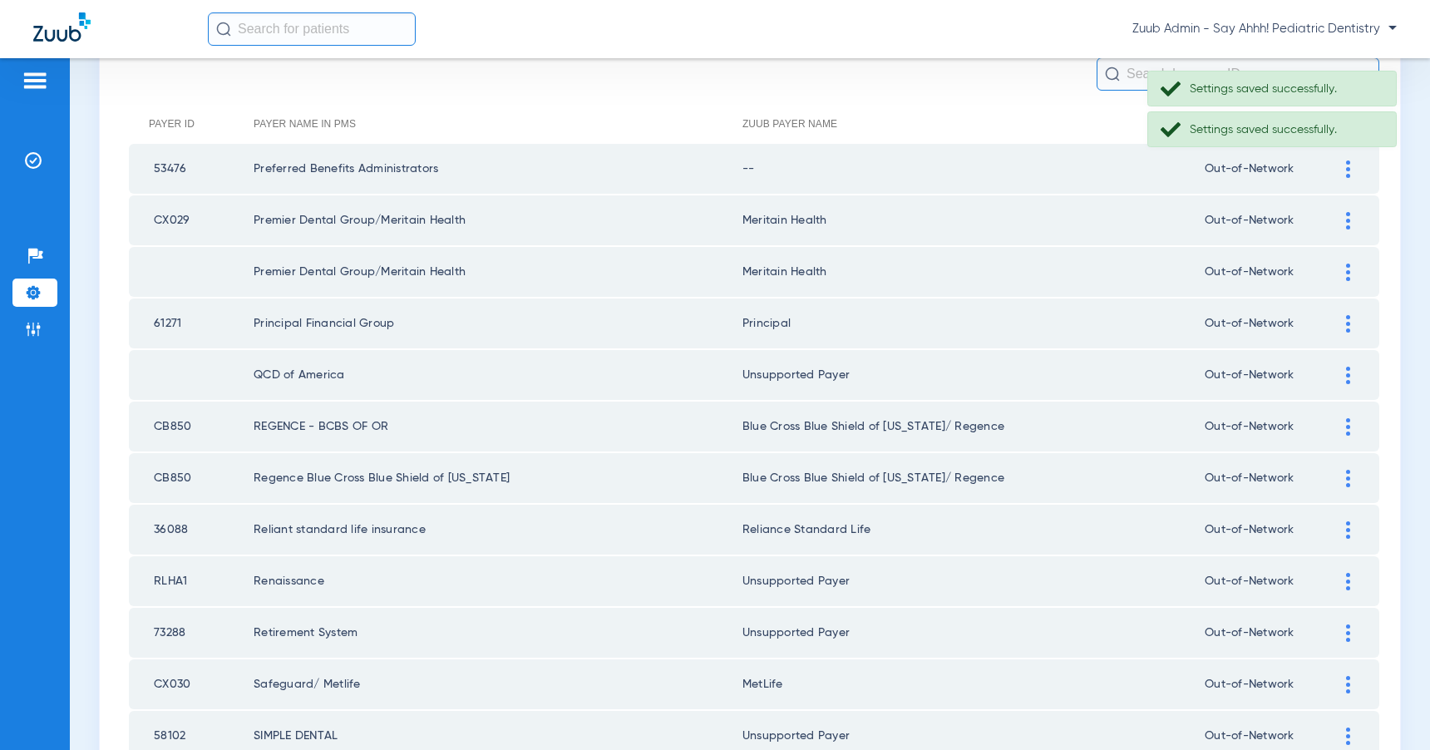
scroll to position [155, 0]
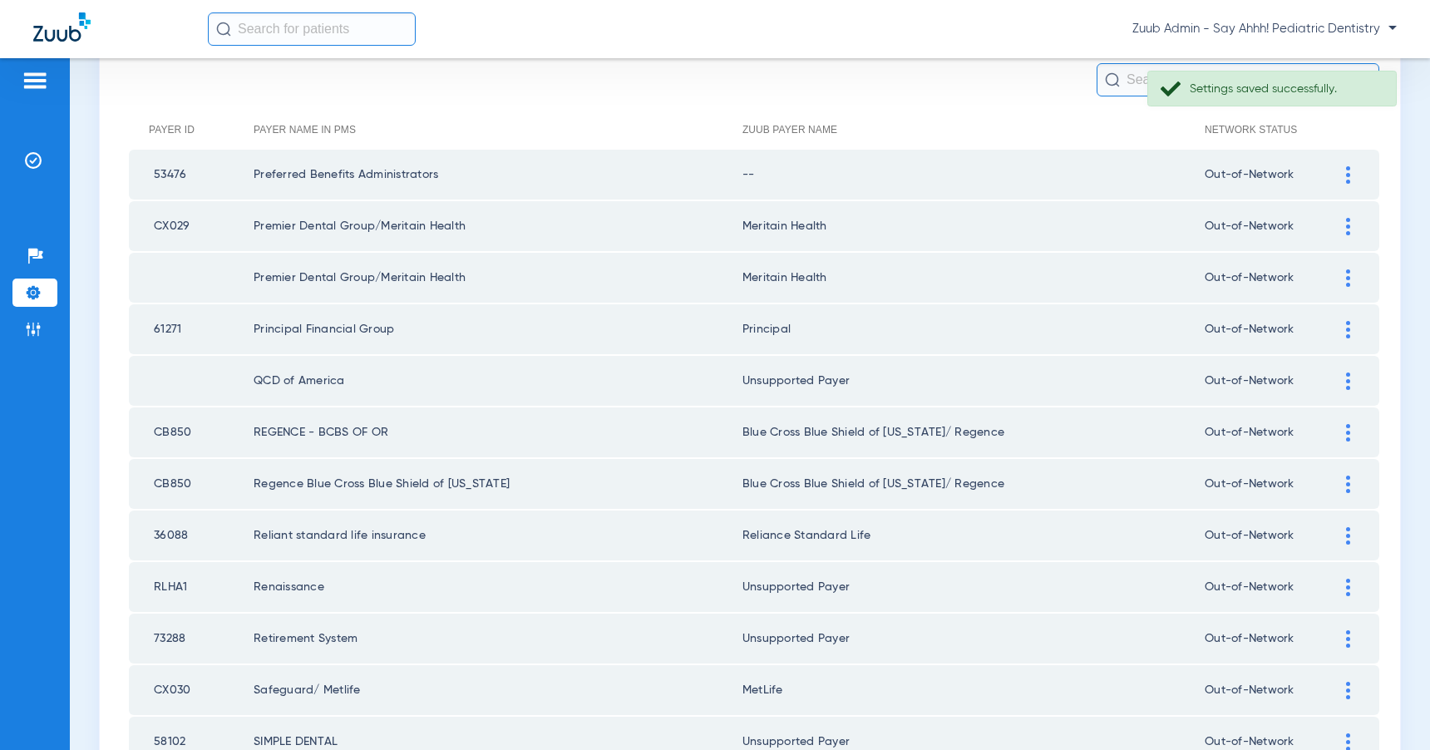
click at [1346, 175] on img at bounding box center [1348, 174] width 4 height 17
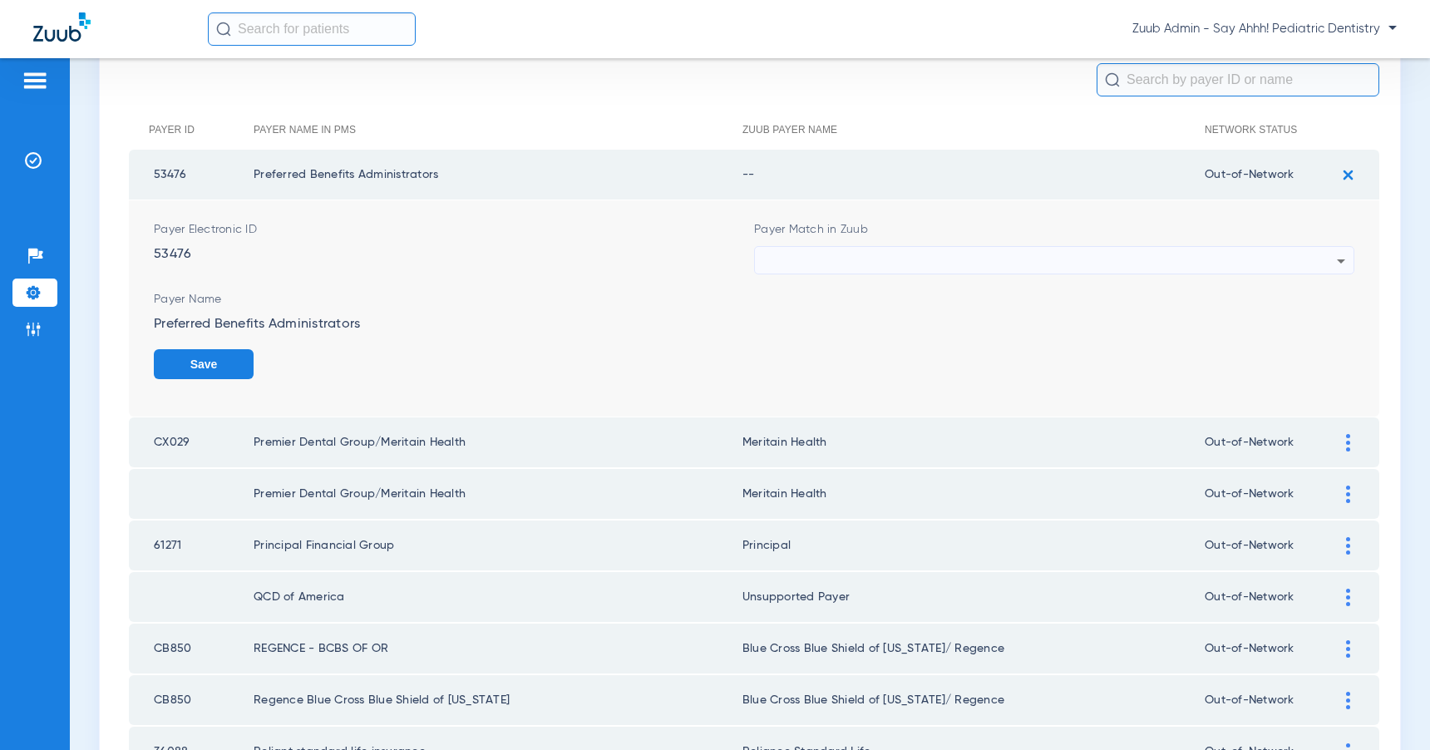
click at [1246, 254] on div at bounding box center [1050, 261] width 574 height 28
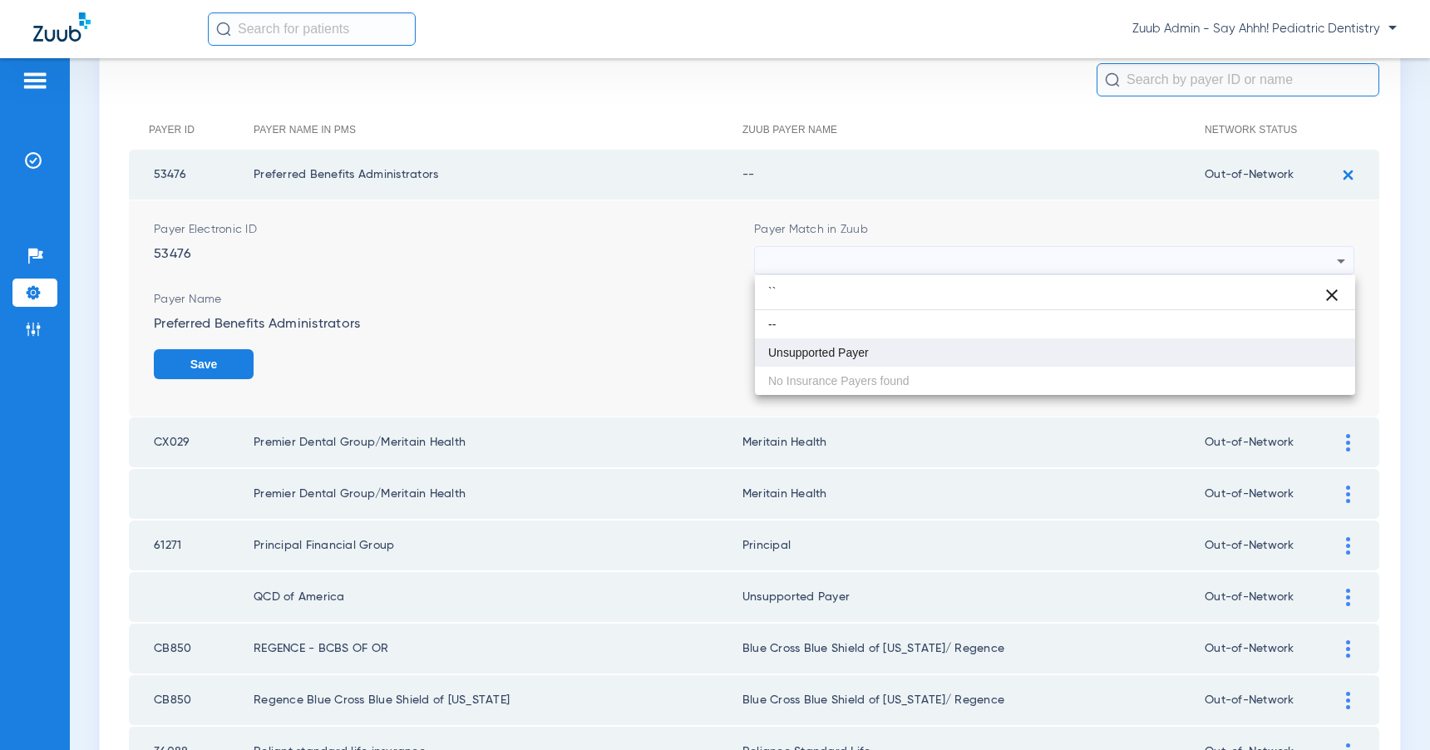
type input "``"
drag, startPoint x: 985, startPoint y: 352, endPoint x: 1114, endPoint y: 352, distance: 129.7
click at [994, 350] on mat-option "Unsupported Payer" at bounding box center [1055, 352] width 600 height 28
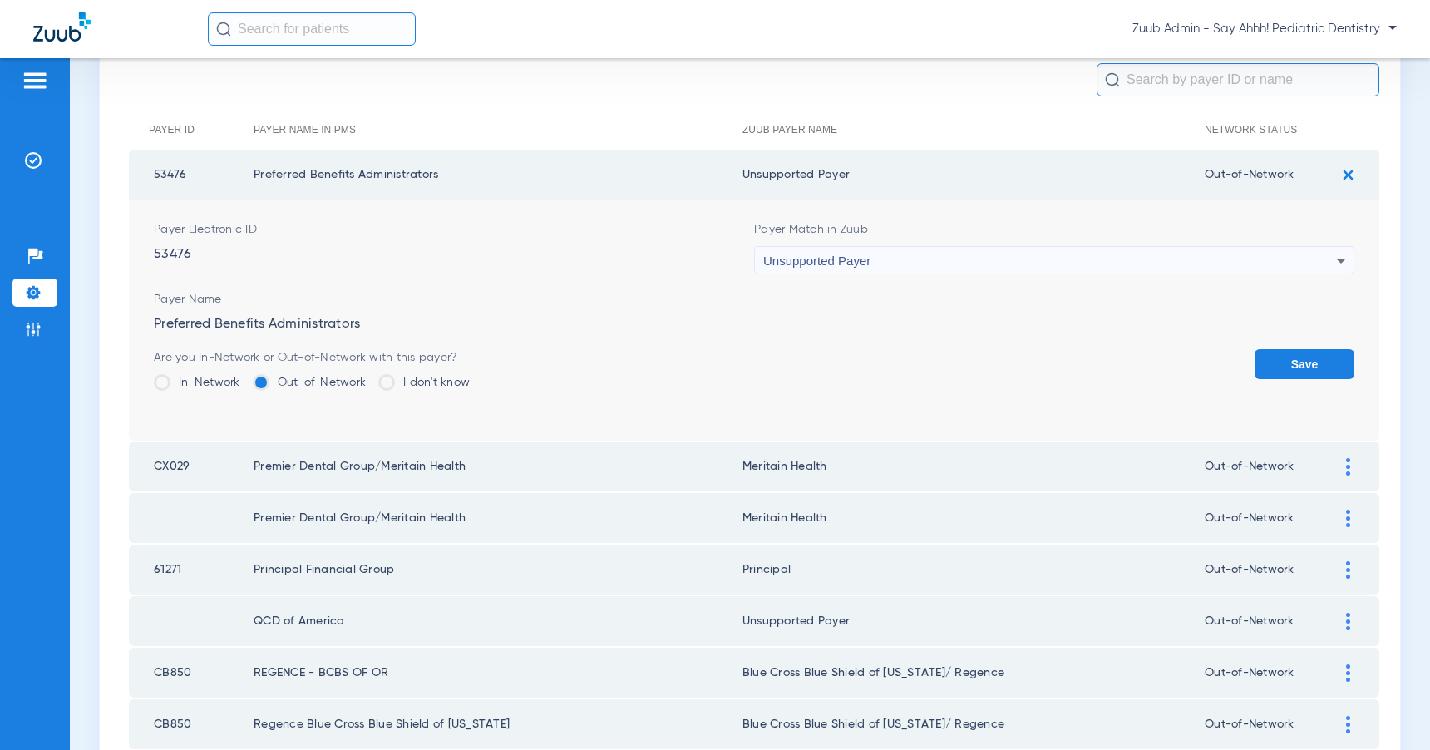
click at [1321, 363] on button "Save" at bounding box center [1305, 364] width 100 height 30
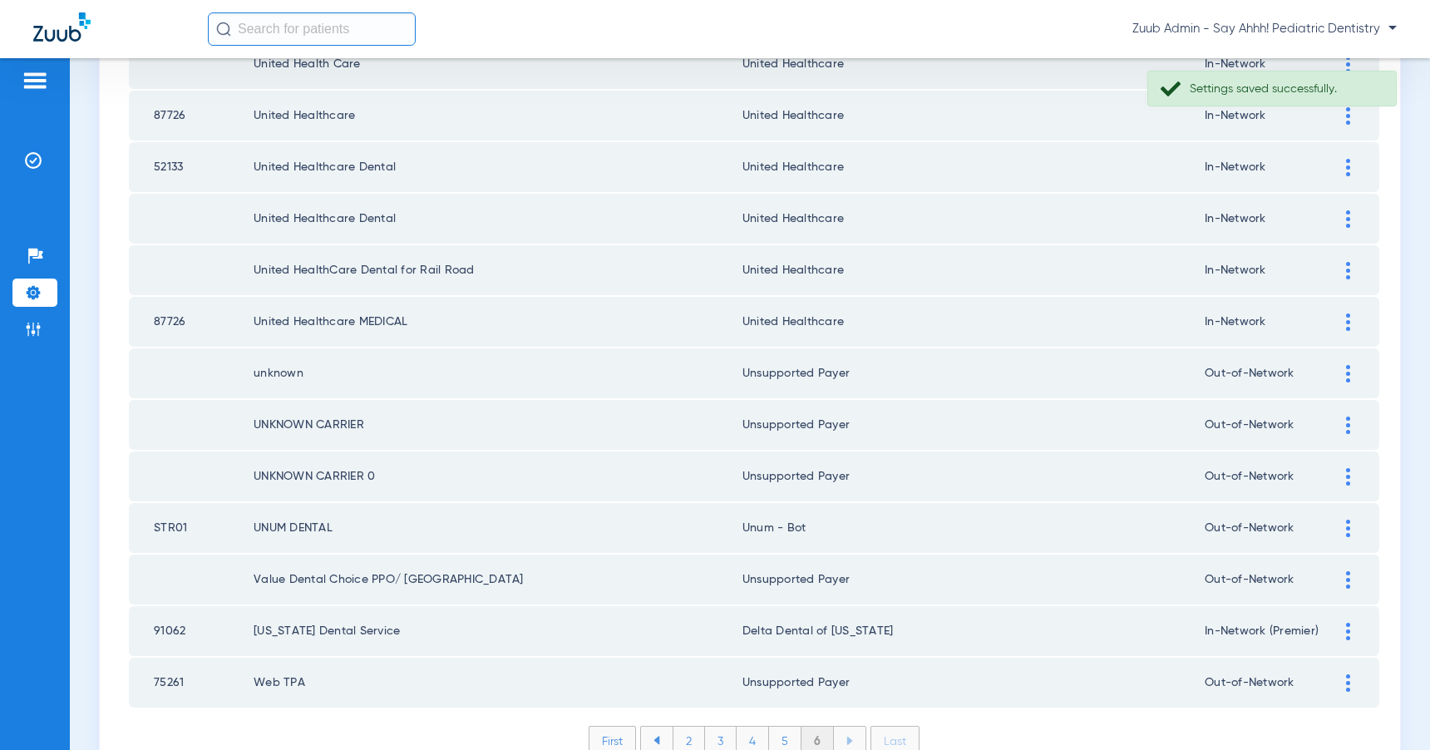
scroll to position [2204, 0]
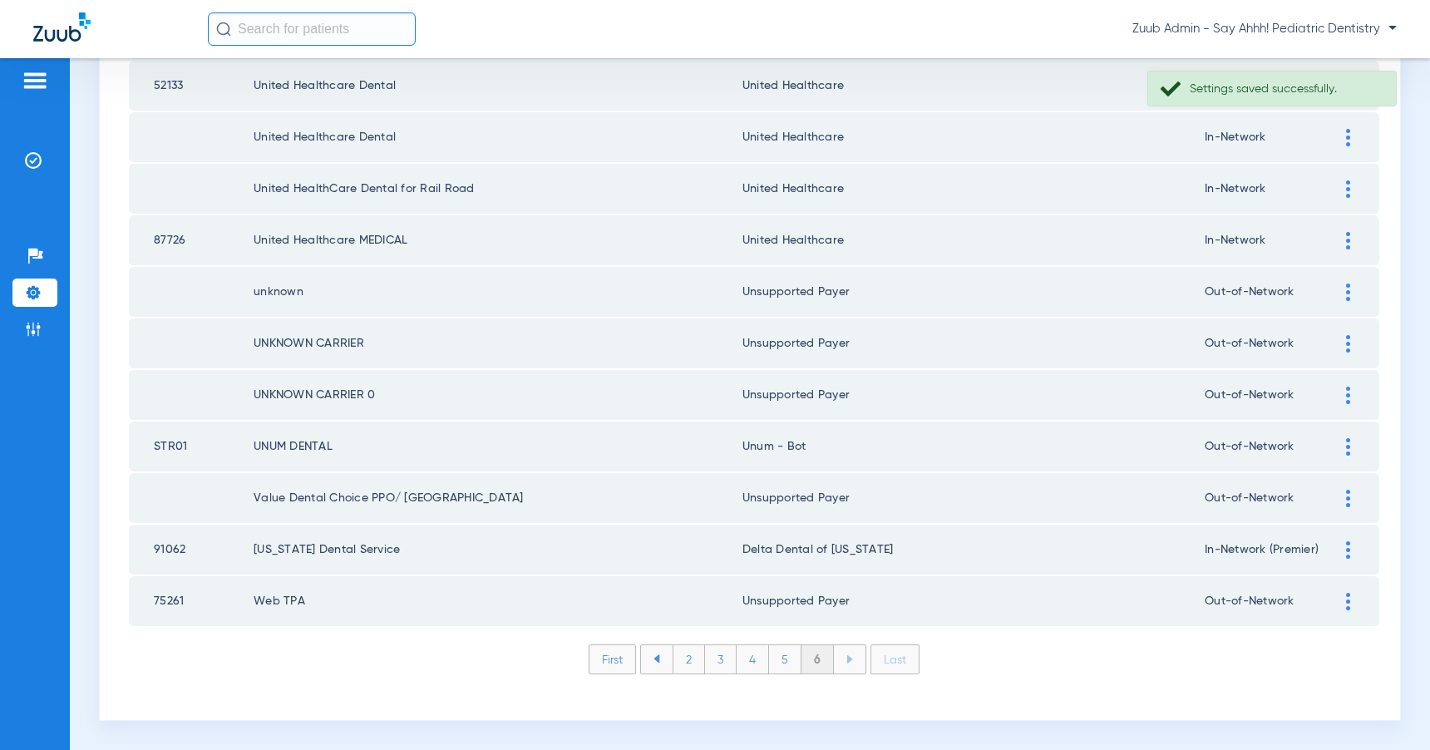
click at [777, 653] on li "5" at bounding box center [785, 659] width 32 height 28
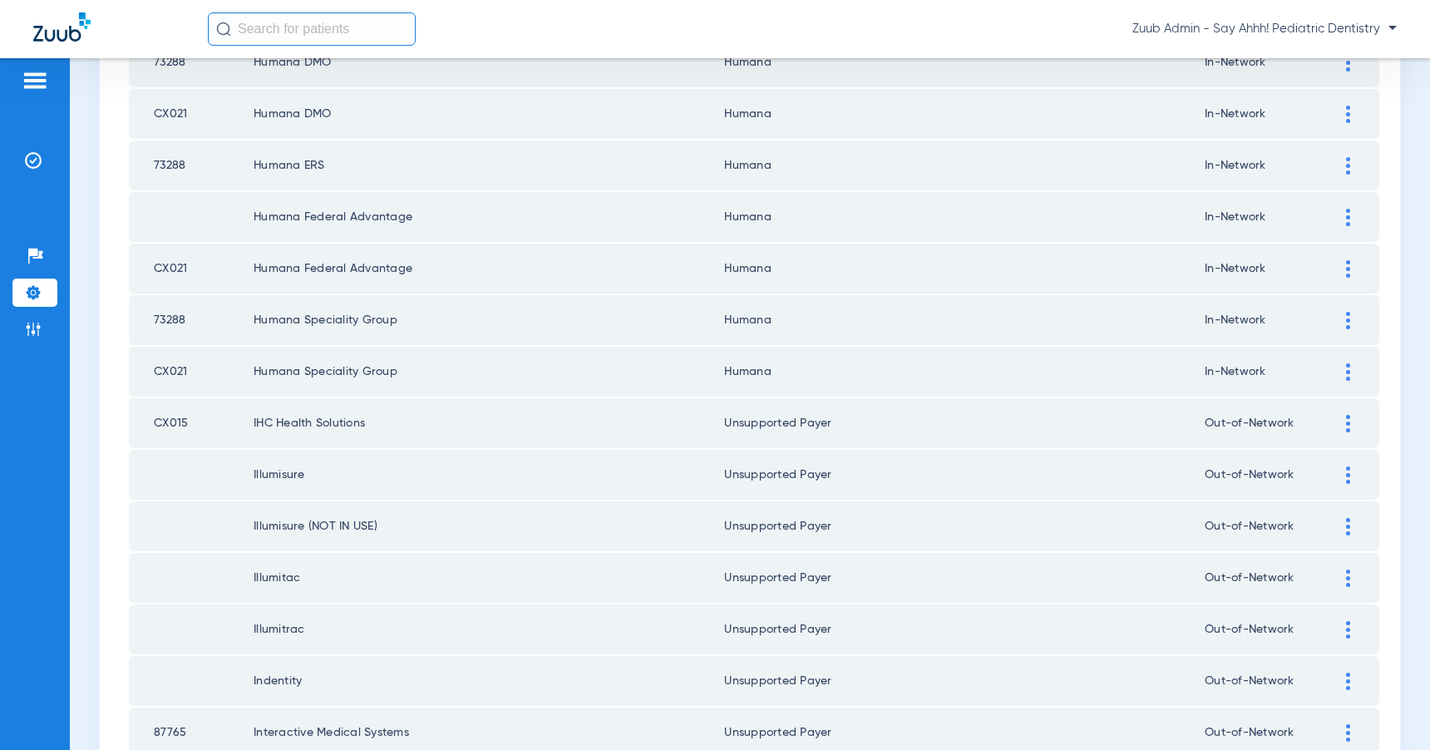
scroll to position [0, 0]
